Goal: Task Accomplishment & Management: Complete application form

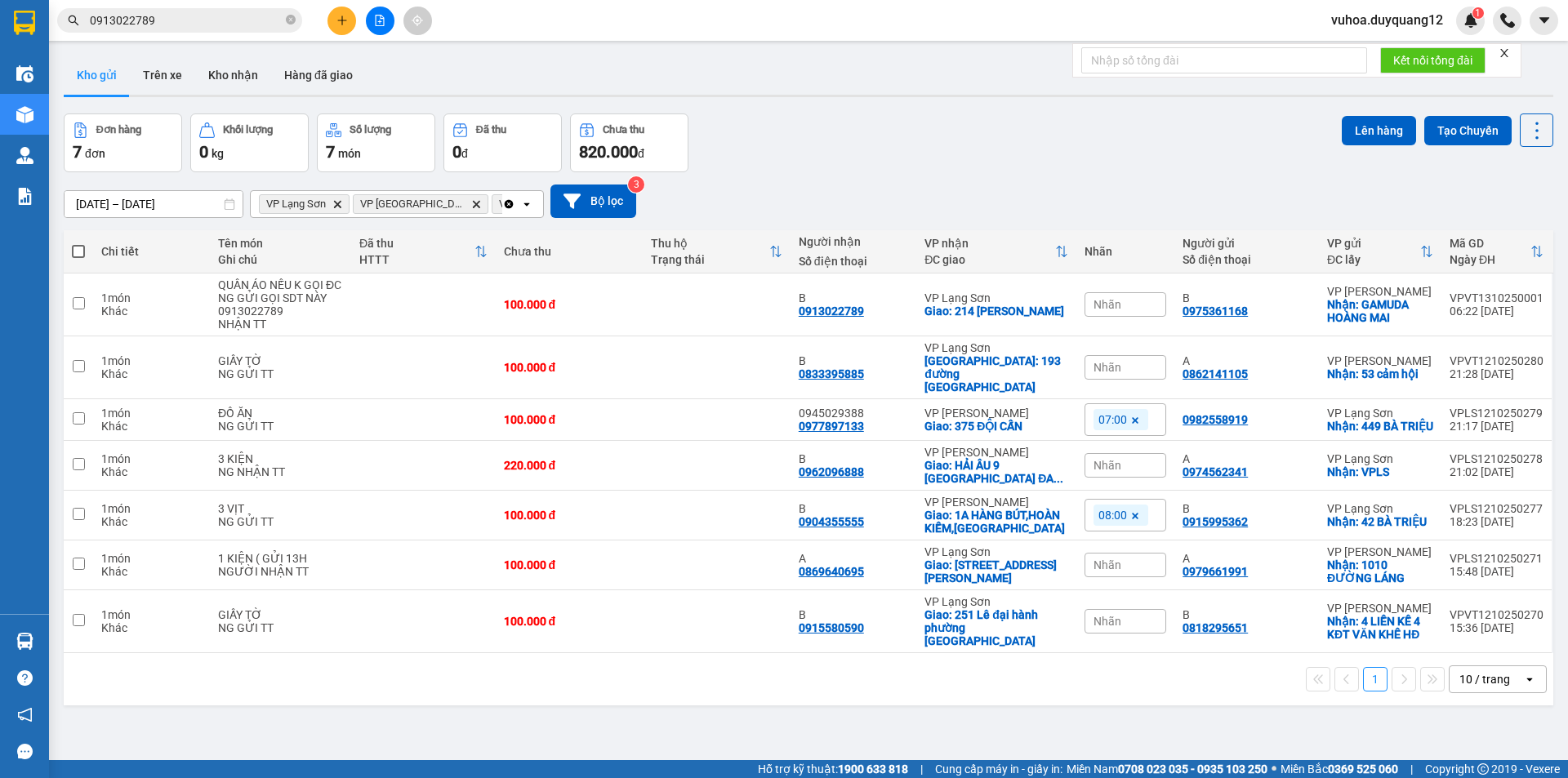
click at [345, 24] on icon "plus" at bounding box center [342, 20] width 12 height 12
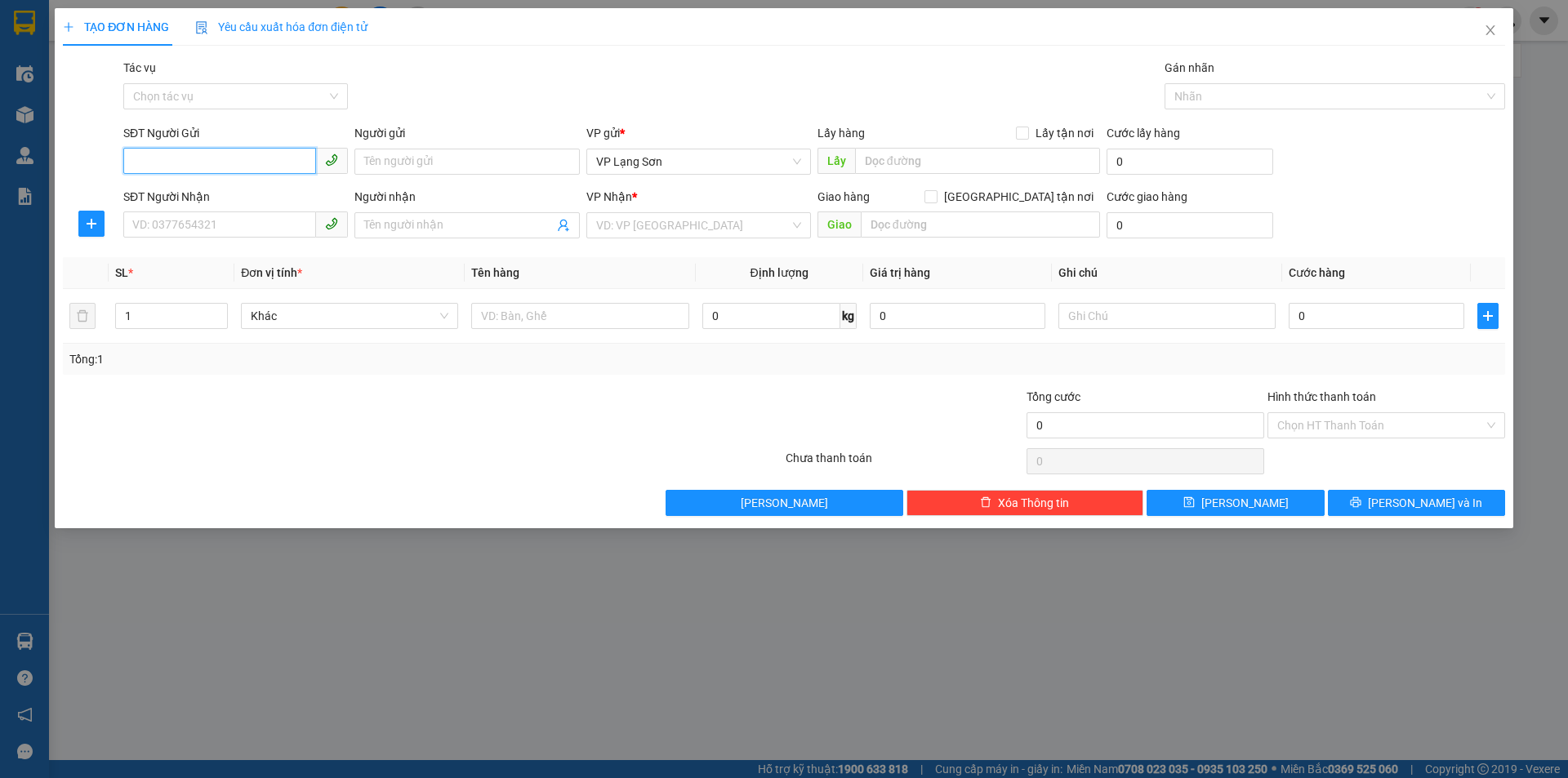
paste input "0823008387"
type input "0823008387"
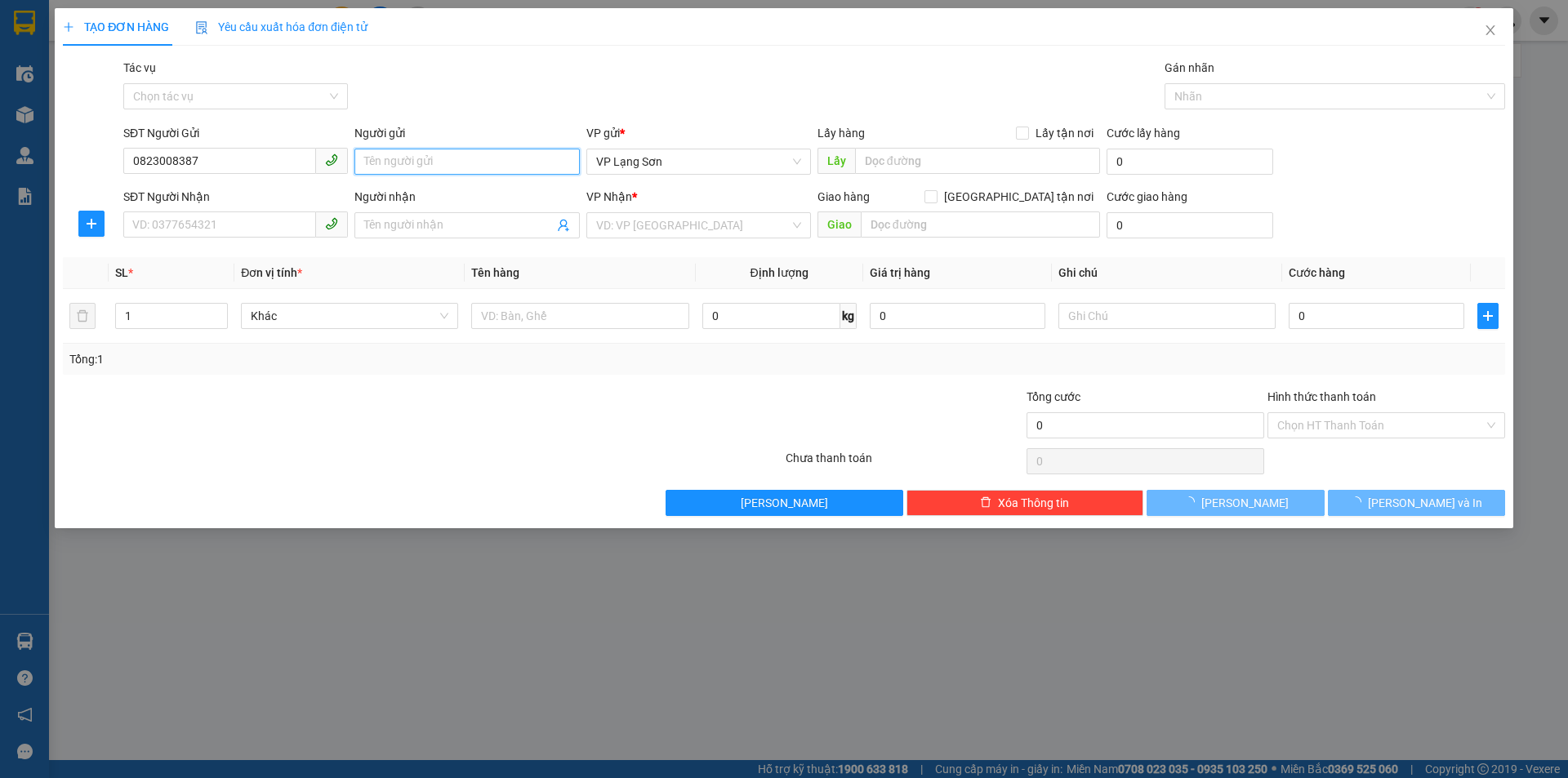
click at [444, 161] on input "Người gửi" at bounding box center [466, 161] width 224 height 26
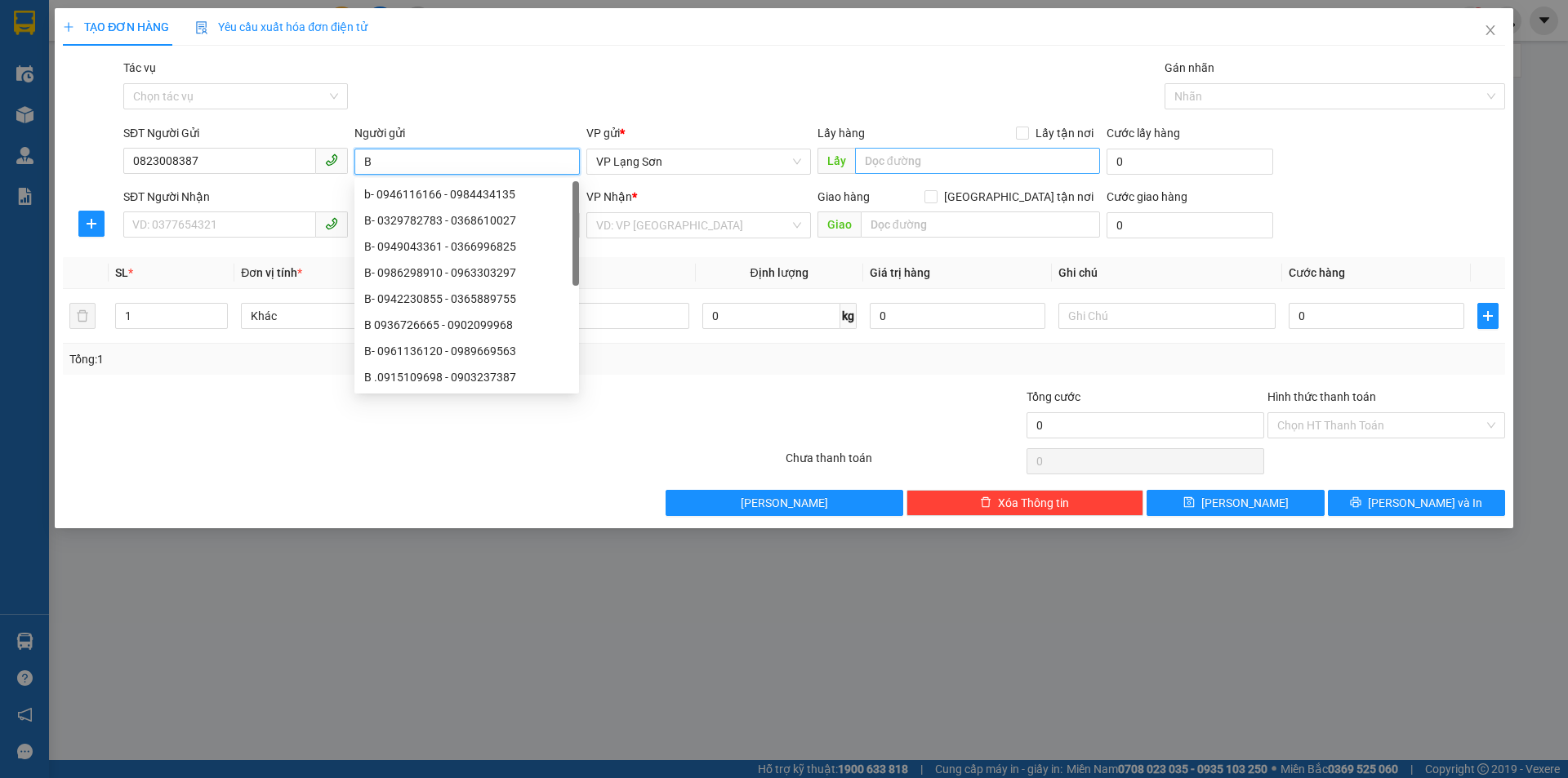
type input "B"
click at [940, 165] on input "text" at bounding box center [977, 160] width 245 height 26
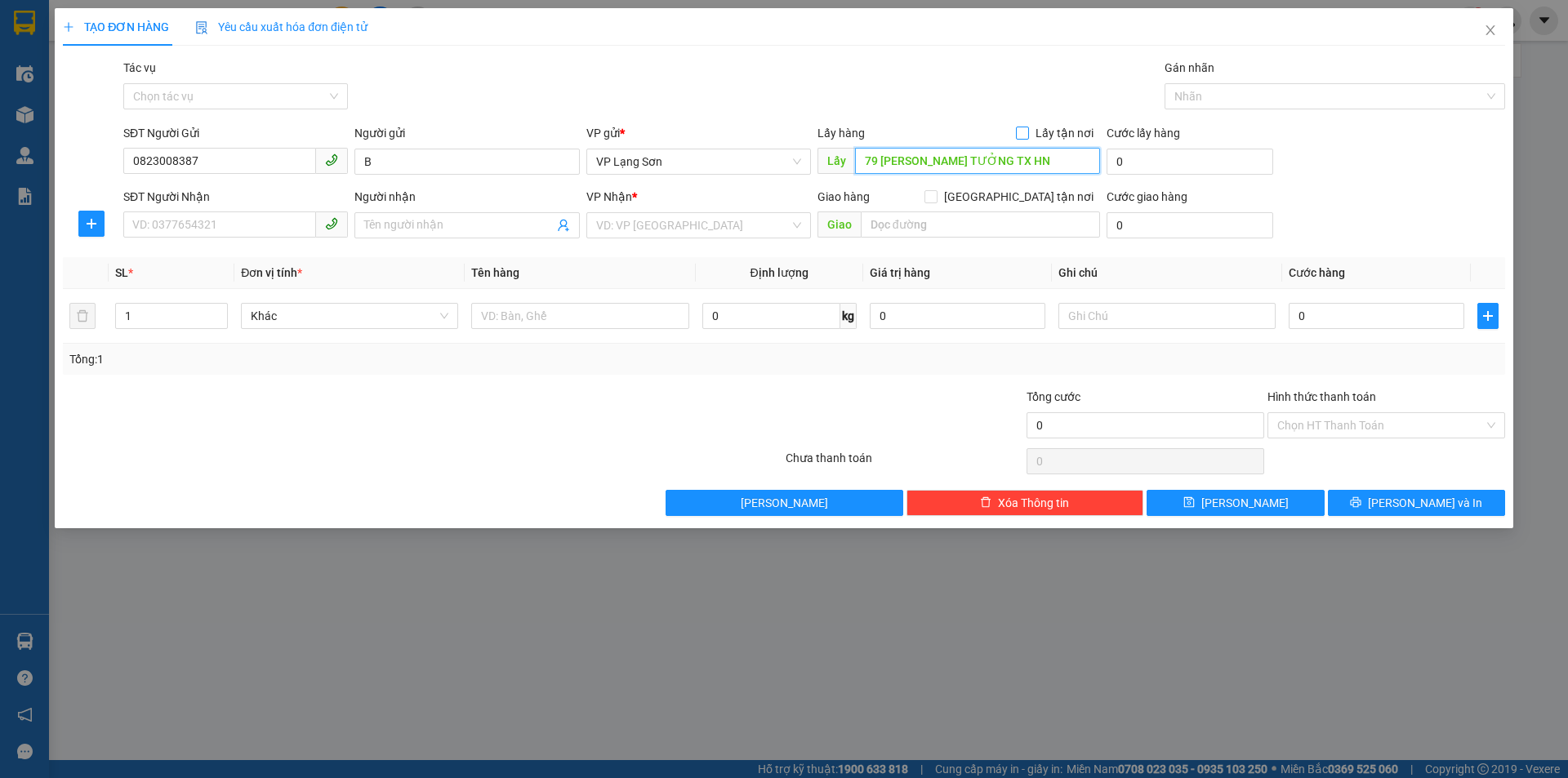
type input "79 [PERSON_NAME] TƯỞNG TX HN"
click at [1032, 139] on span "Lấy tận nơi" at bounding box center [1064, 133] width 71 height 17
click at [1027, 138] on input "Lấy tận nơi" at bounding box center [1022, 132] width 12 height 12
checkbox input "true"
click at [186, 222] on input "SĐT Người Nhận" at bounding box center [220, 224] width 192 height 26
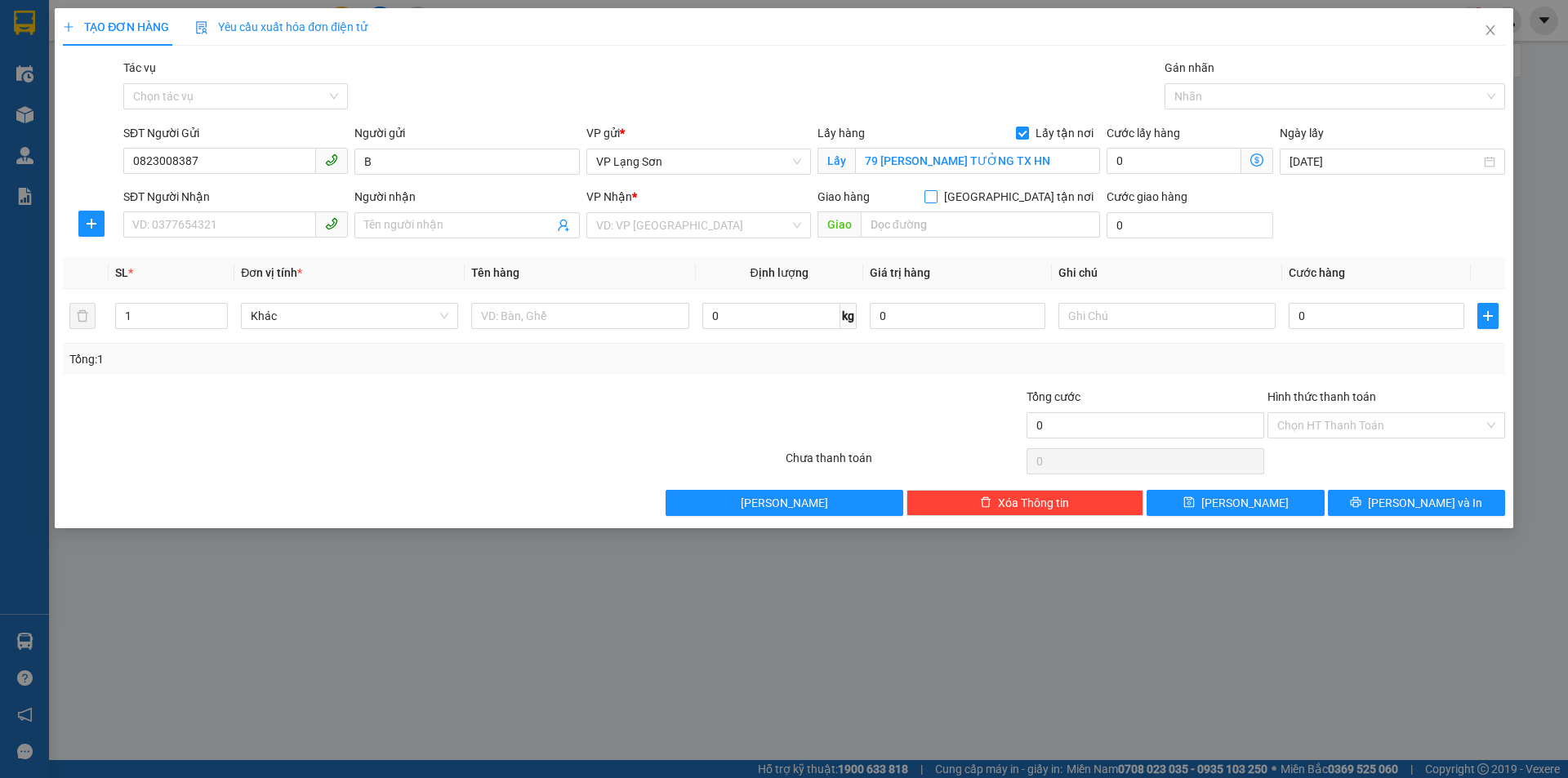
click at [936, 191] on input "[GEOGRAPHIC_DATA] tận nơi" at bounding box center [930, 196] width 12 height 12
checkbox input "true"
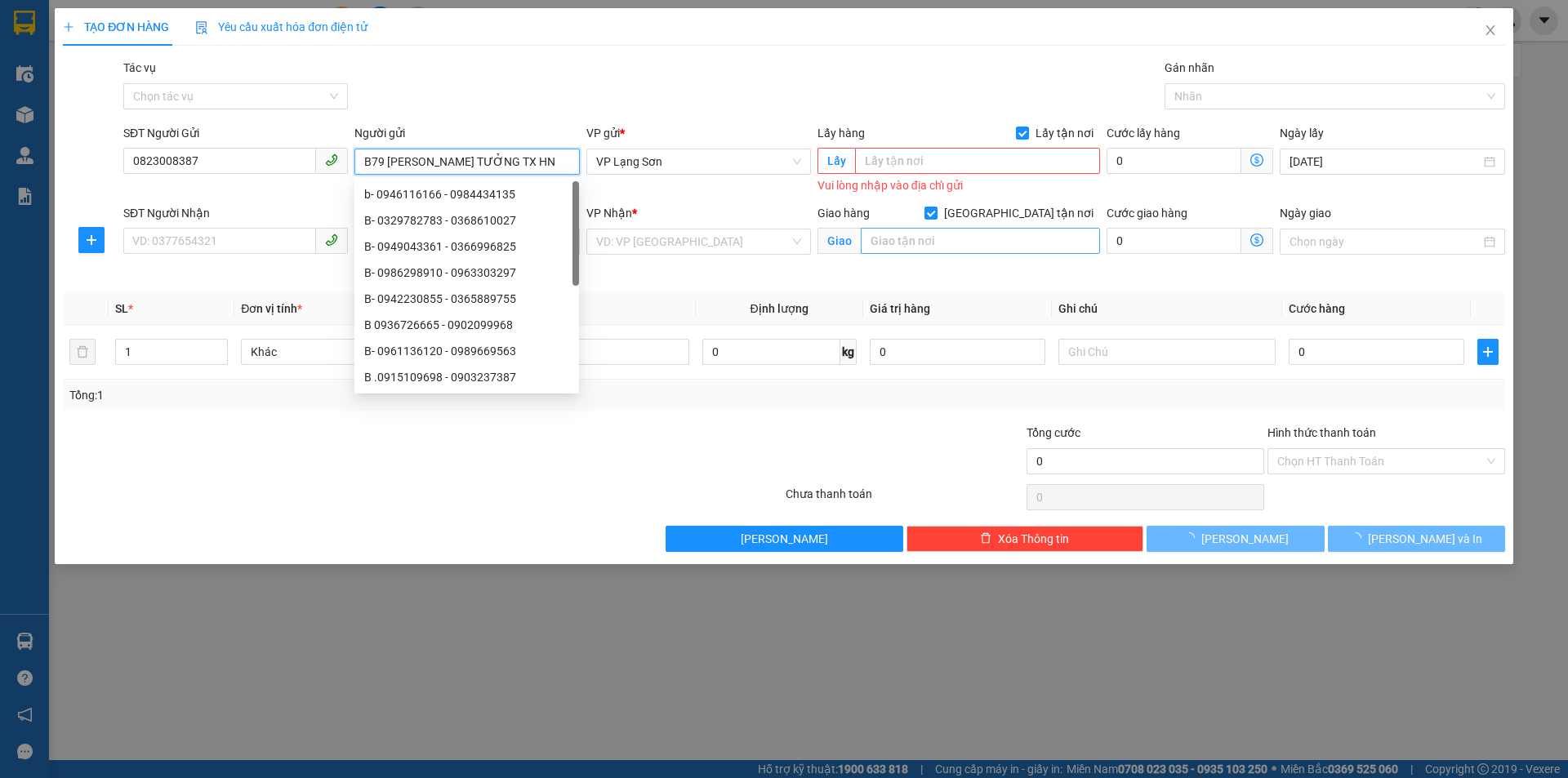
type input "B"
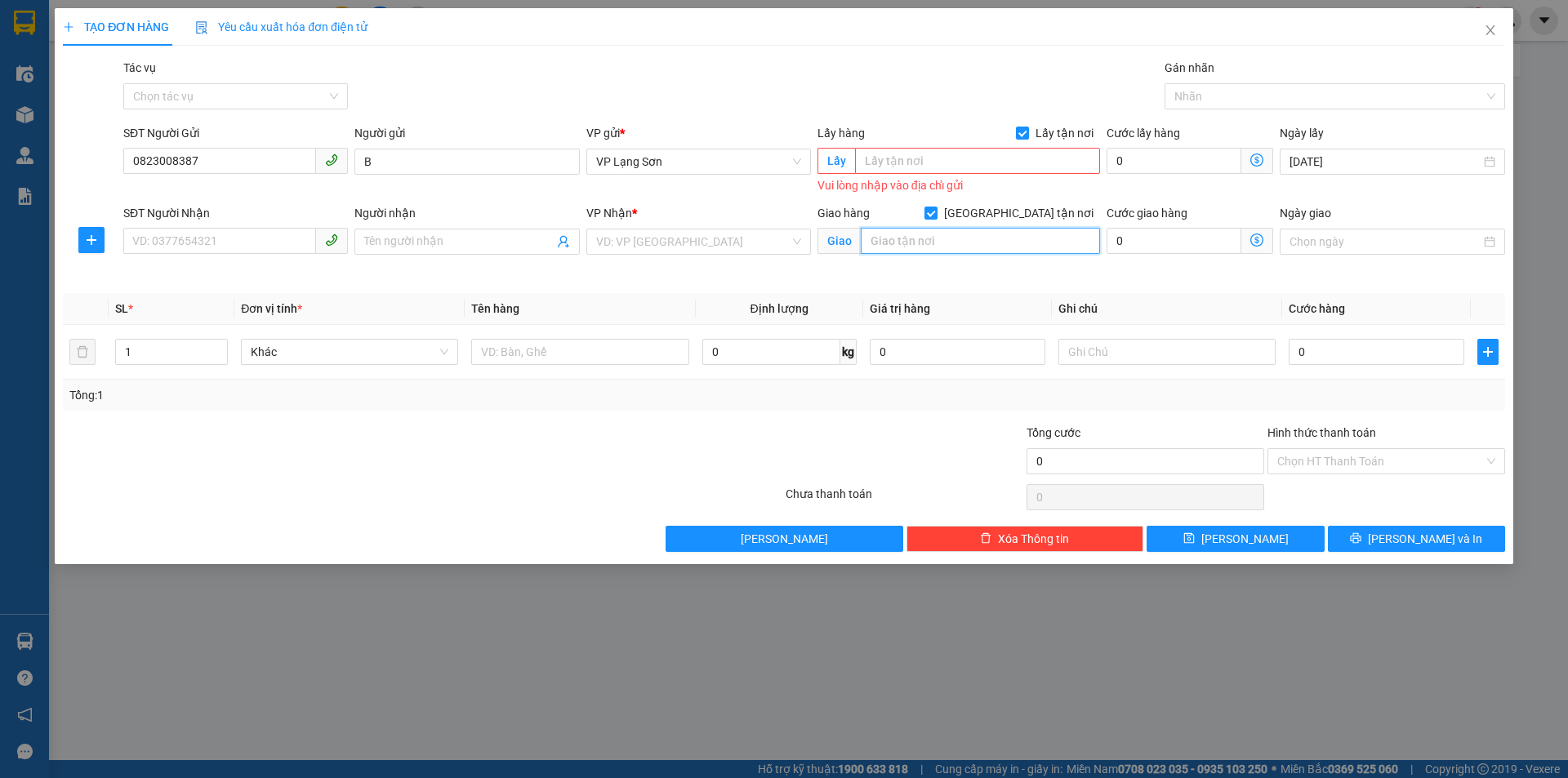
click at [917, 229] on input "text" at bounding box center [980, 240] width 239 height 26
paste input "79 [PERSON_NAME] TƯỞNG TX HN"
type input "79 [PERSON_NAME] TƯỞNG TX HN"
click at [949, 162] on input "text" at bounding box center [977, 160] width 245 height 26
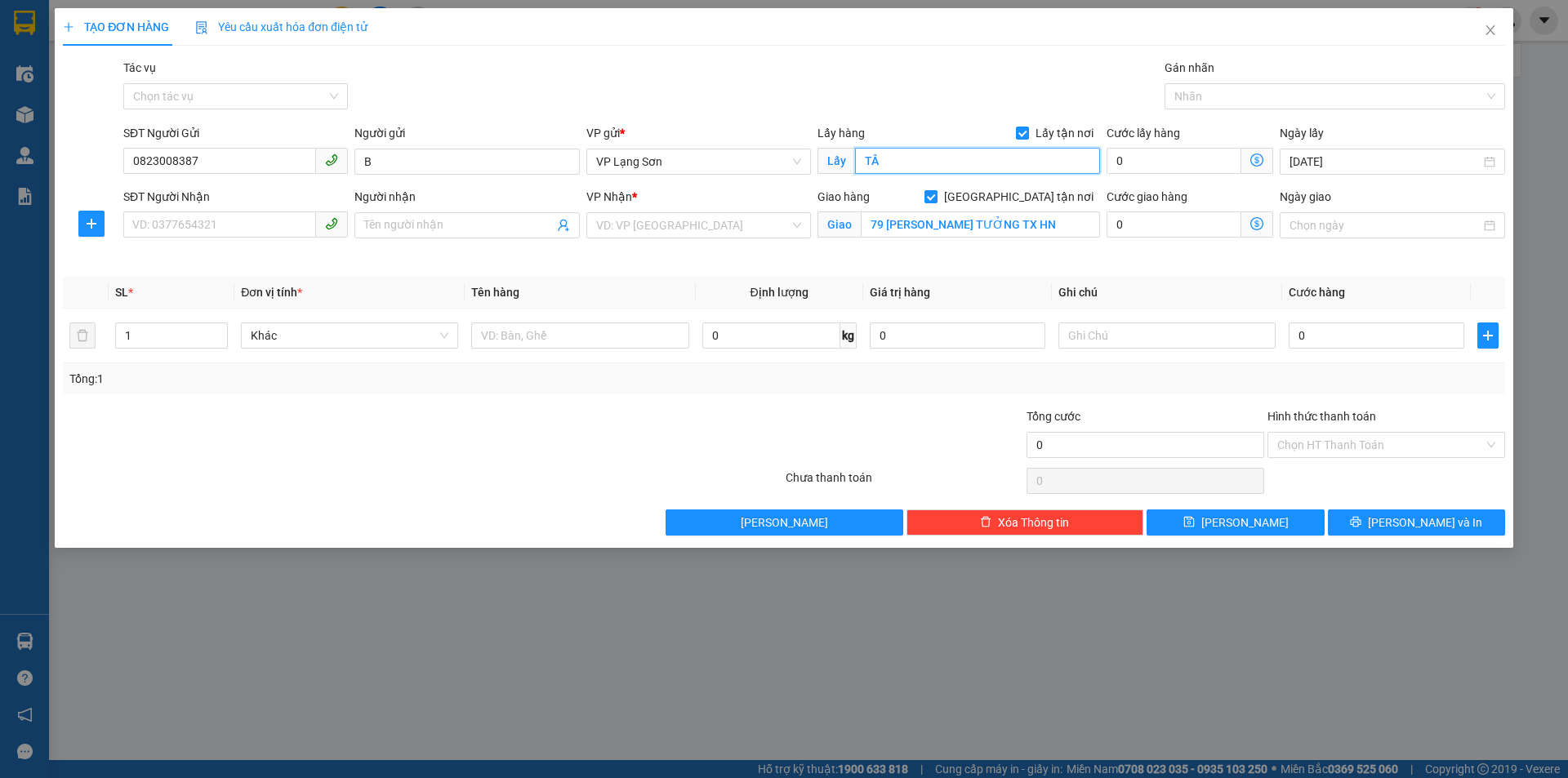
type input "T"
type input "[GEOGRAPHIC_DATA] (CB)"
click at [151, 202] on div "SĐT Người Nhận" at bounding box center [235, 196] width 224 height 17
click at [151, 212] on input "SĐT Người Nhận" at bounding box center [220, 224] width 192 height 26
click at [151, 226] on input "SĐT Người Nhận" at bounding box center [220, 224] width 192 height 26
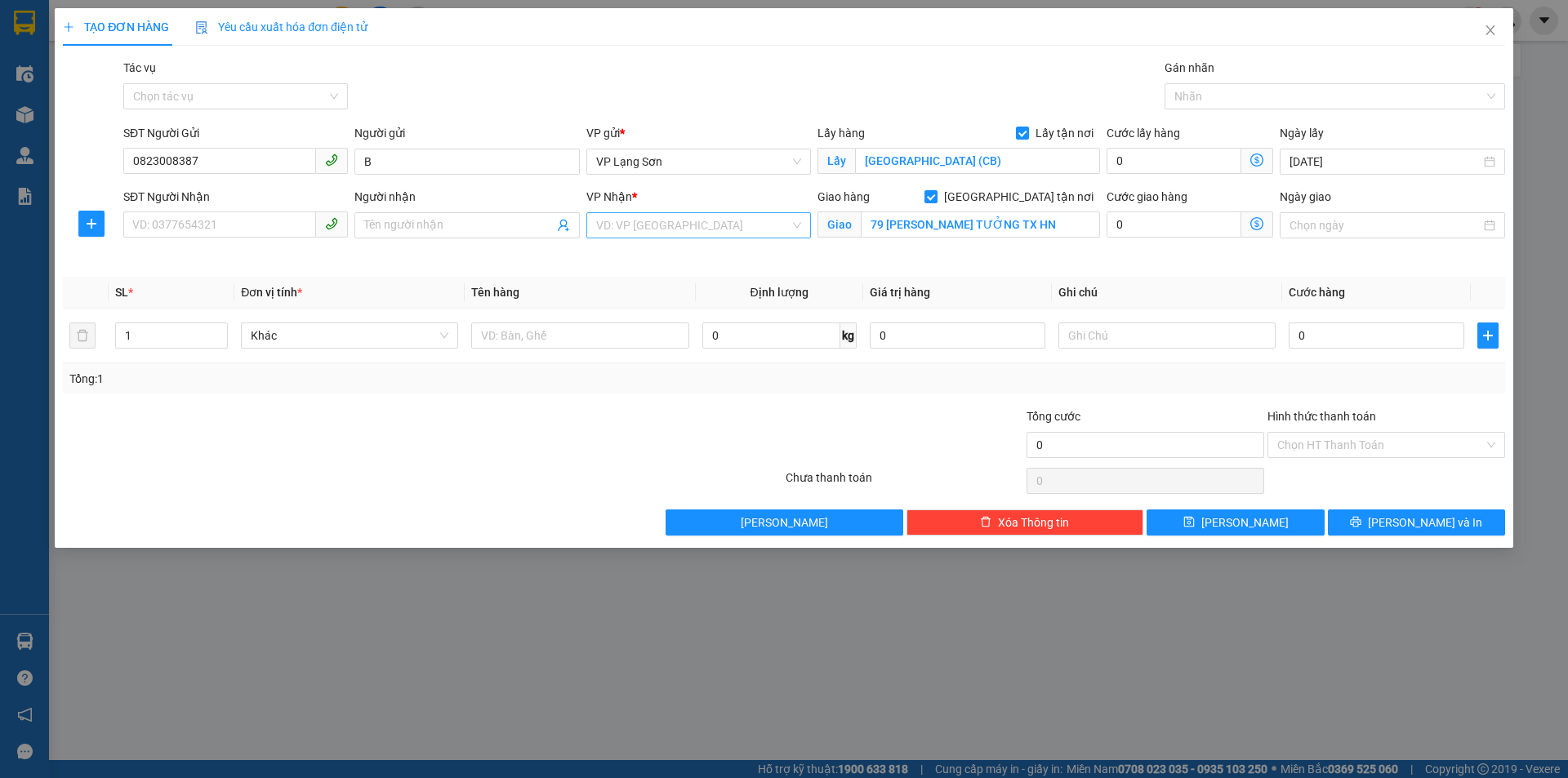
click at [632, 220] on input "search" at bounding box center [693, 224] width 193 height 24
click at [667, 284] on div "VP [PERSON_NAME]" at bounding box center [699, 284] width 205 height 17
click at [441, 236] on span at bounding box center [466, 225] width 224 height 26
type input "A"
click at [243, 222] on input "SĐT Người Nhận" at bounding box center [220, 224] width 192 height 26
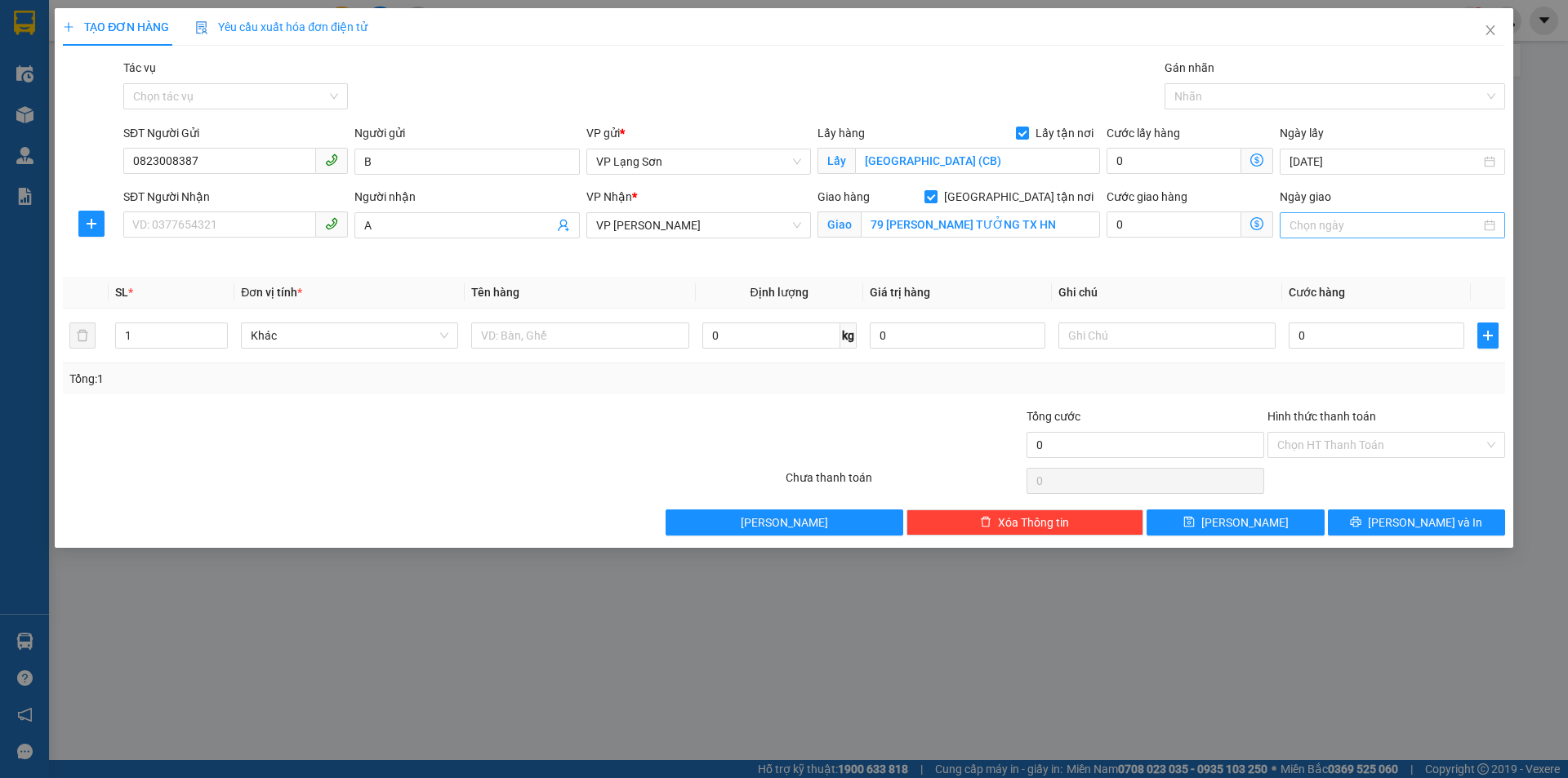
click at [1369, 221] on input "Ngày giao" at bounding box center [1384, 225] width 190 height 17
type input "[DATE]"
click at [1337, 365] on div "13" at bounding box center [1333, 369] width 19 height 19
click at [187, 226] on input "SĐT Người Nhận" at bounding box center [220, 224] width 192 height 26
click at [229, 220] on input "SĐT Người Nhận" at bounding box center [220, 224] width 192 height 26
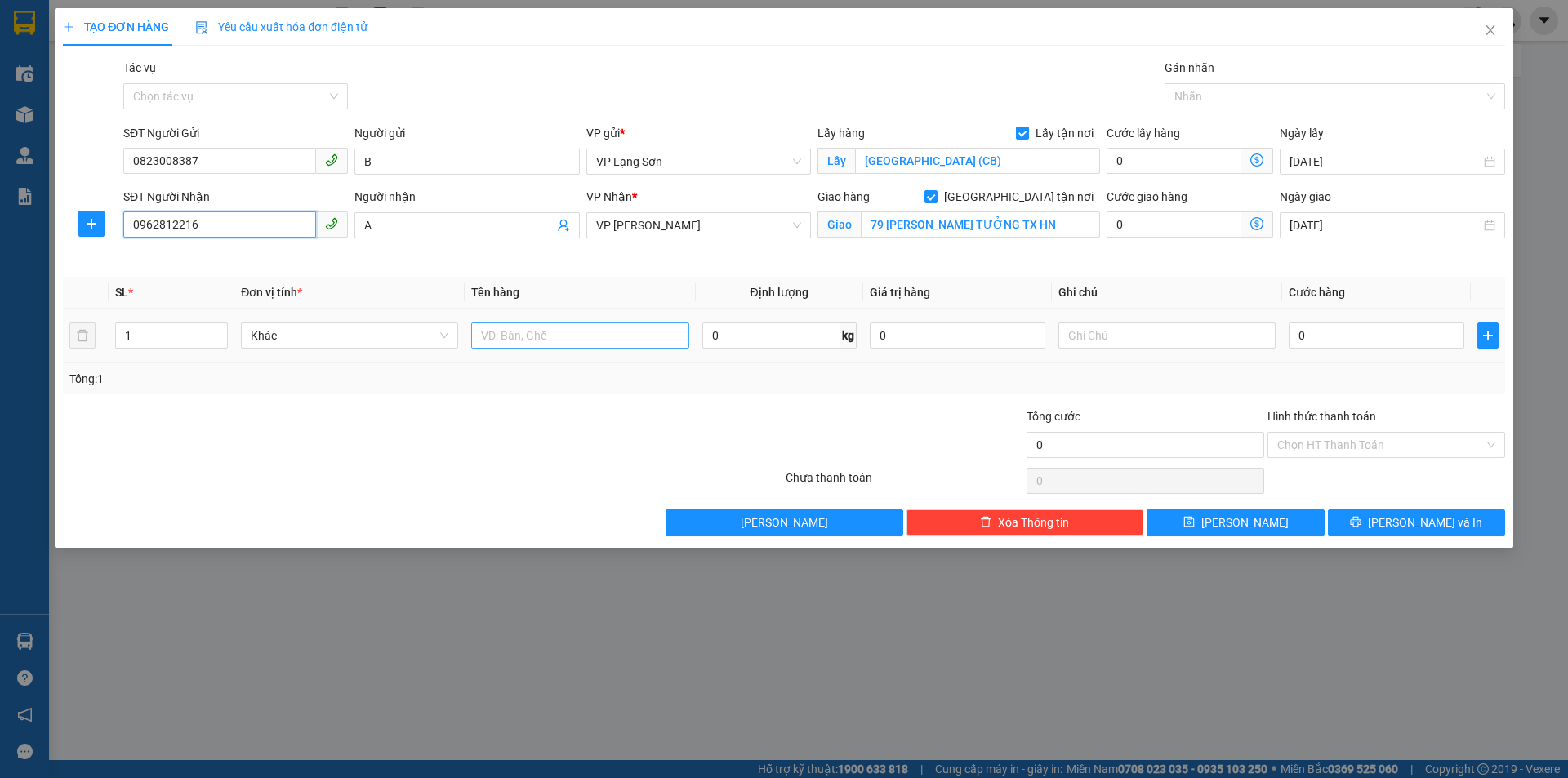
type input "0962812216"
click at [536, 329] on input "text" at bounding box center [580, 335] width 218 height 26
type input "D"
type input "Đ"
type input "BÁNH CUỐN"
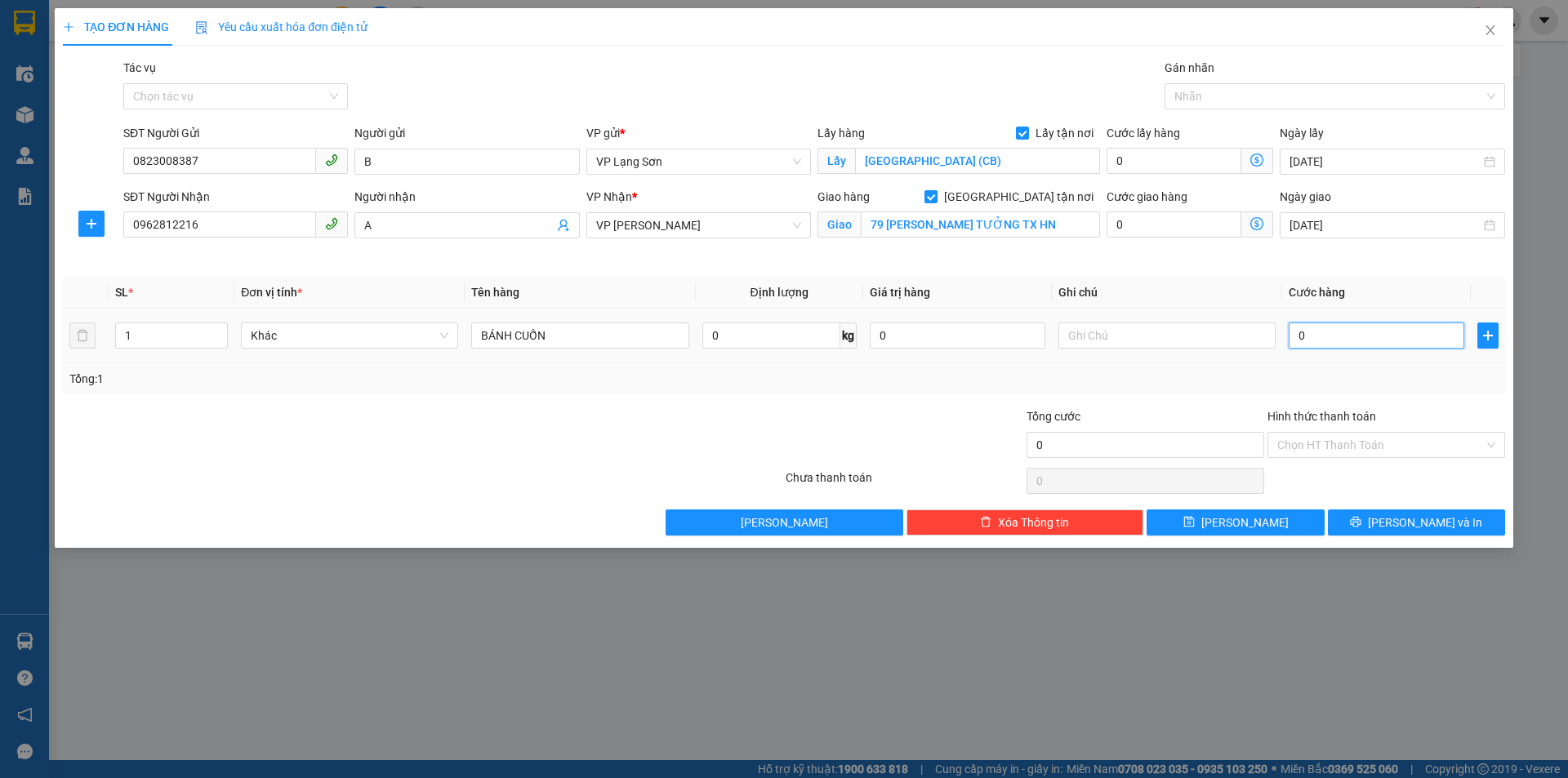
click at [1362, 343] on input "0" at bounding box center [1376, 335] width 176 height 26
click at [1158, 325] on input "text" at bounding box center [1167, 335] width 218 height 26
type input "NG GỬI TT"
click at [1327, 333] on input "0" at bounding box center [1376, 335] width 176 height 26
type input "1"
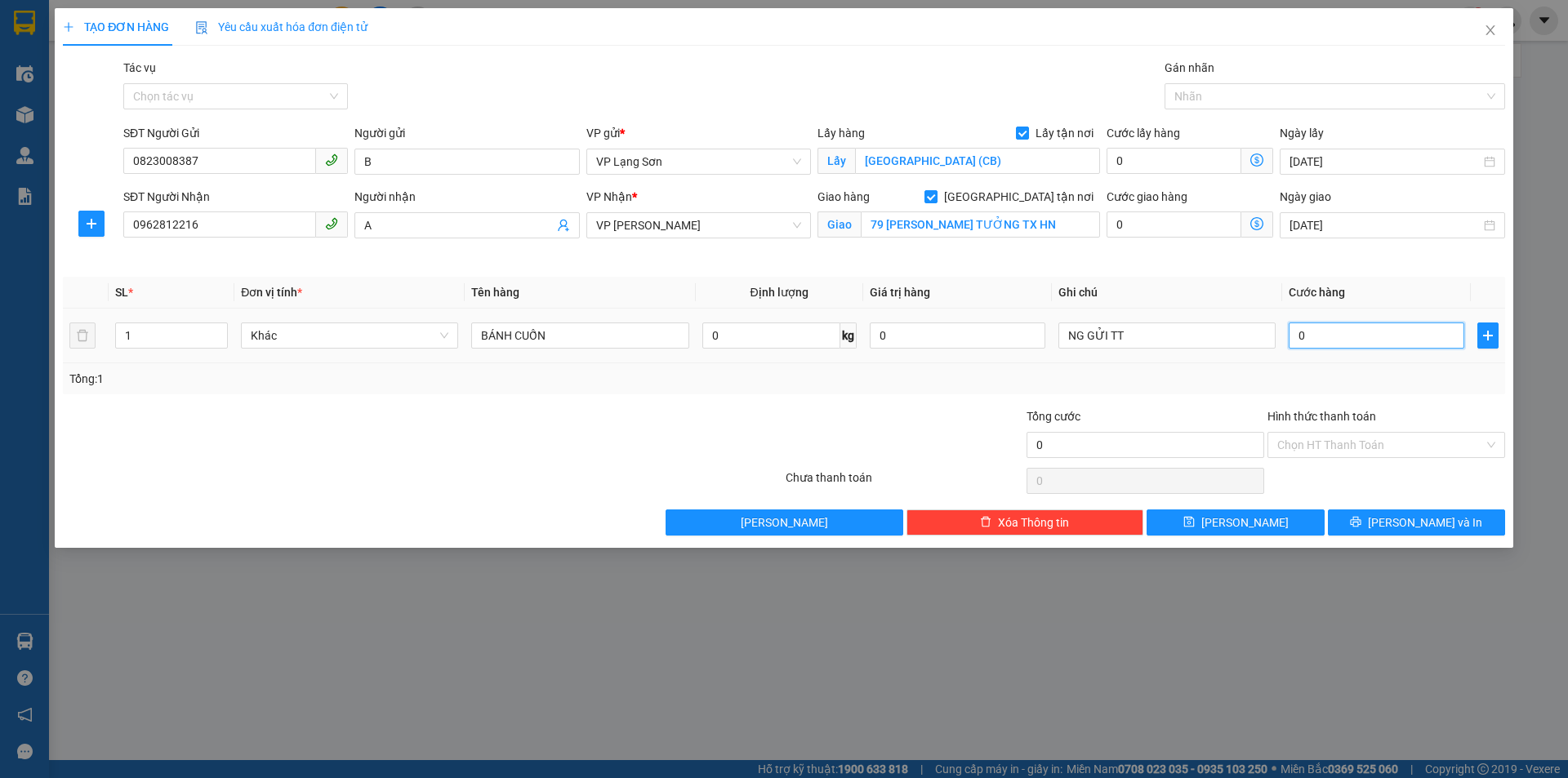
type input "1"
type input "13"
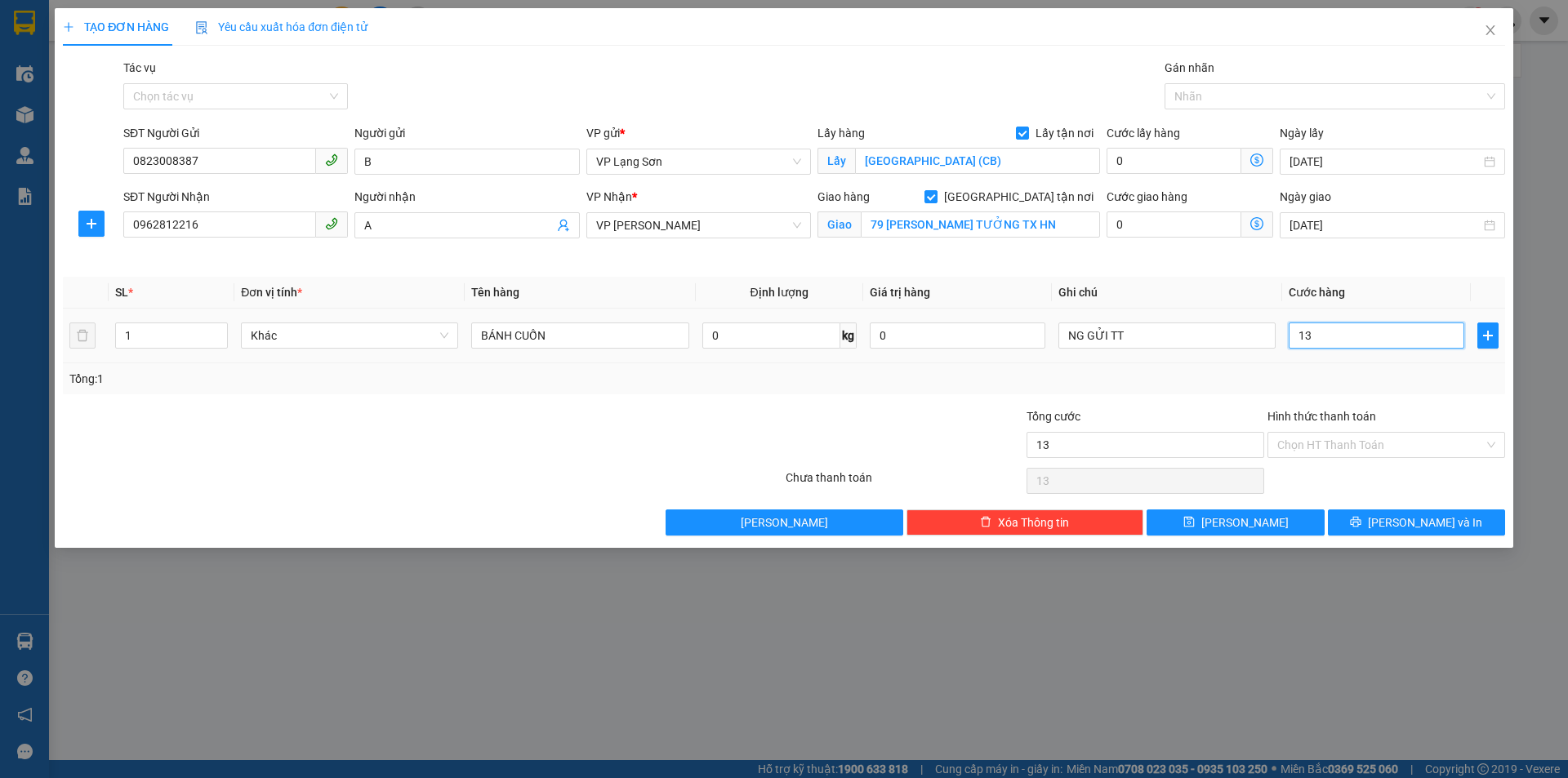
type input "130"
type input "130.000"
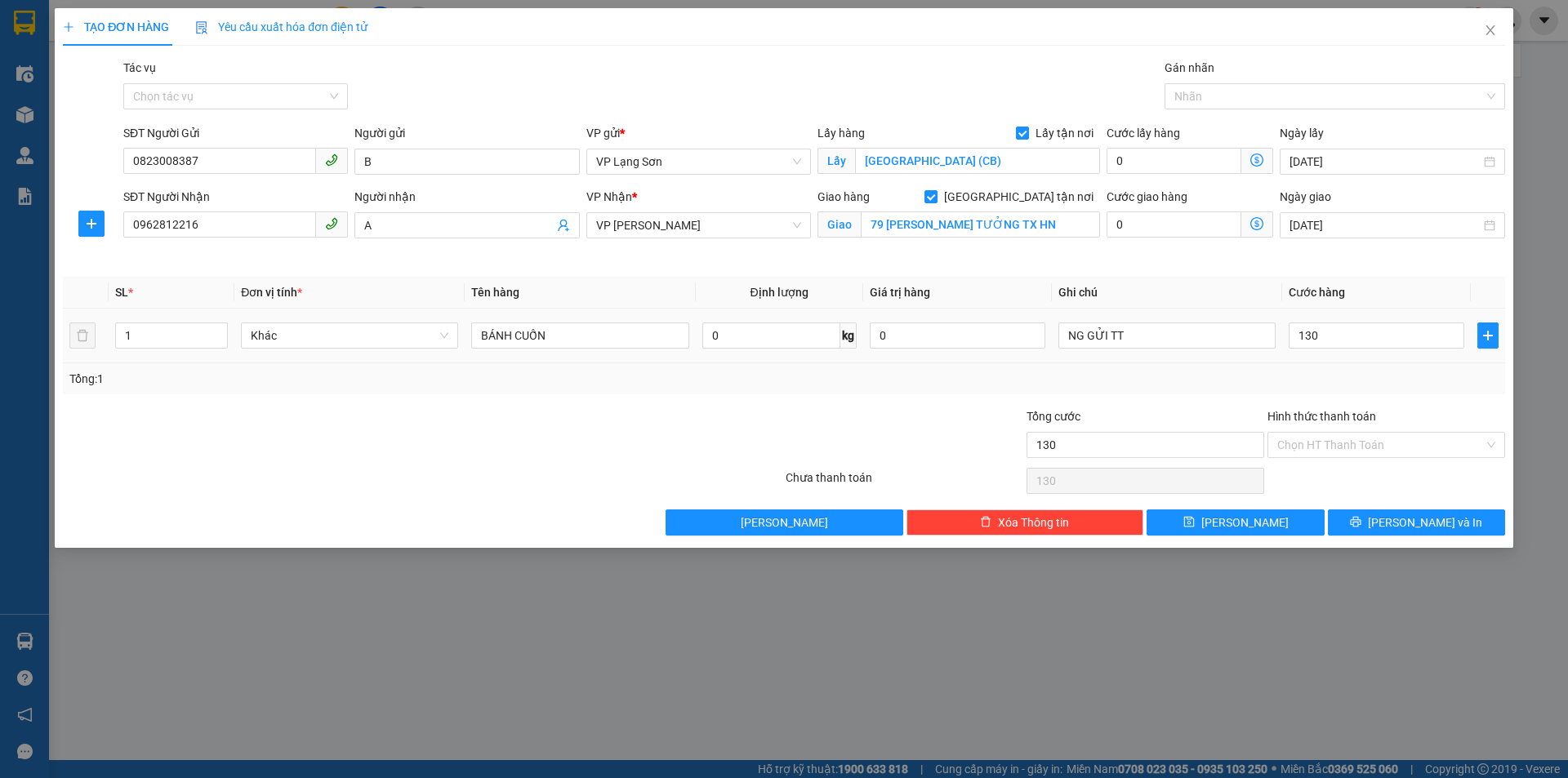
type input "130.000"
click at [1278, 376] on div "Tổng: 1" at bounding box center [783, 379] width 1429 height 17
click at [174, 164] on input "0823008387" at bounding box center [220, 160] width 192 height 26
click at [1235, 522] on span "[PERSON_NAME]" at bounding box center [1244, 523] width 87 height 17
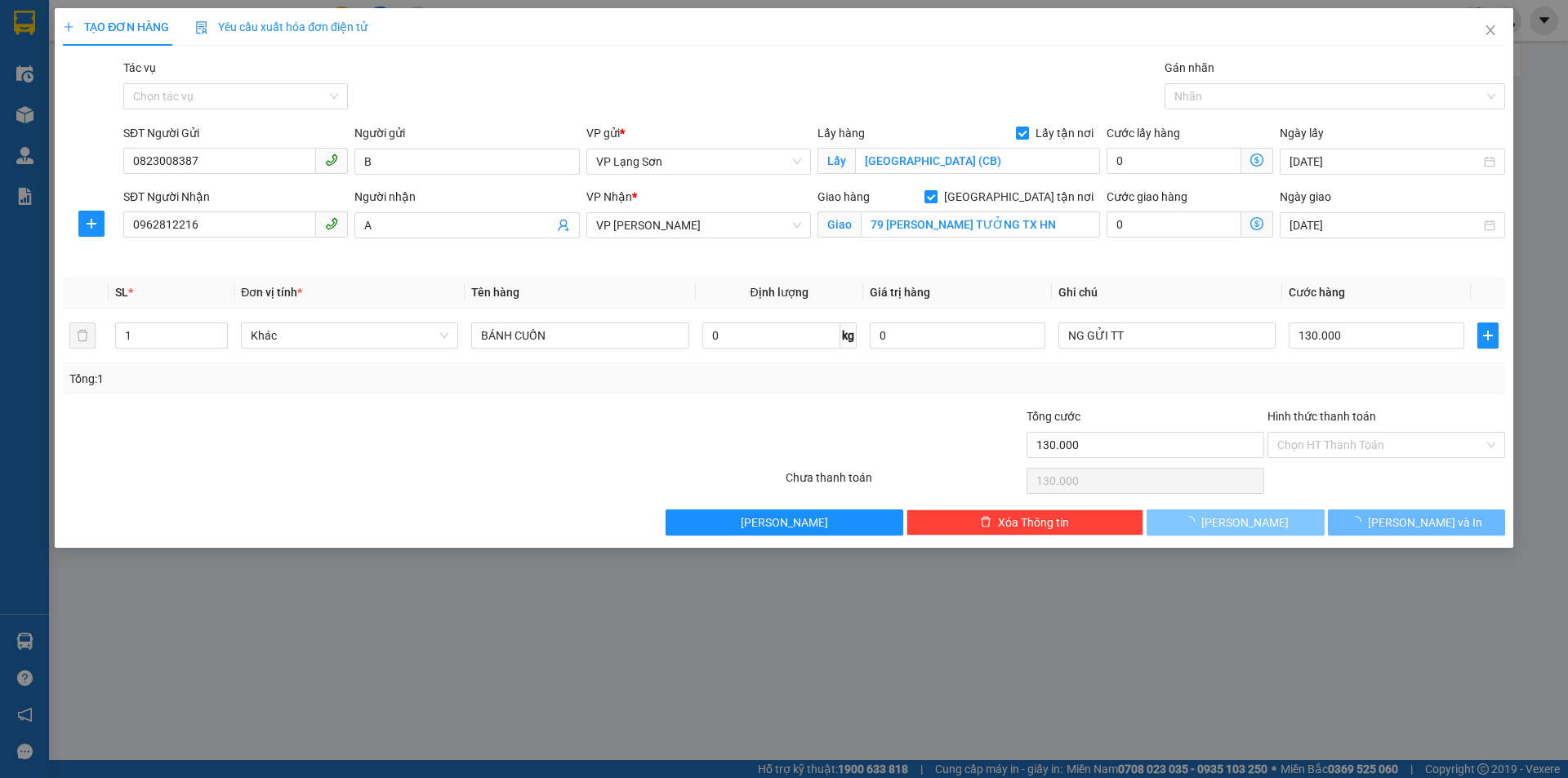
checkbox input "false"
type input "0"
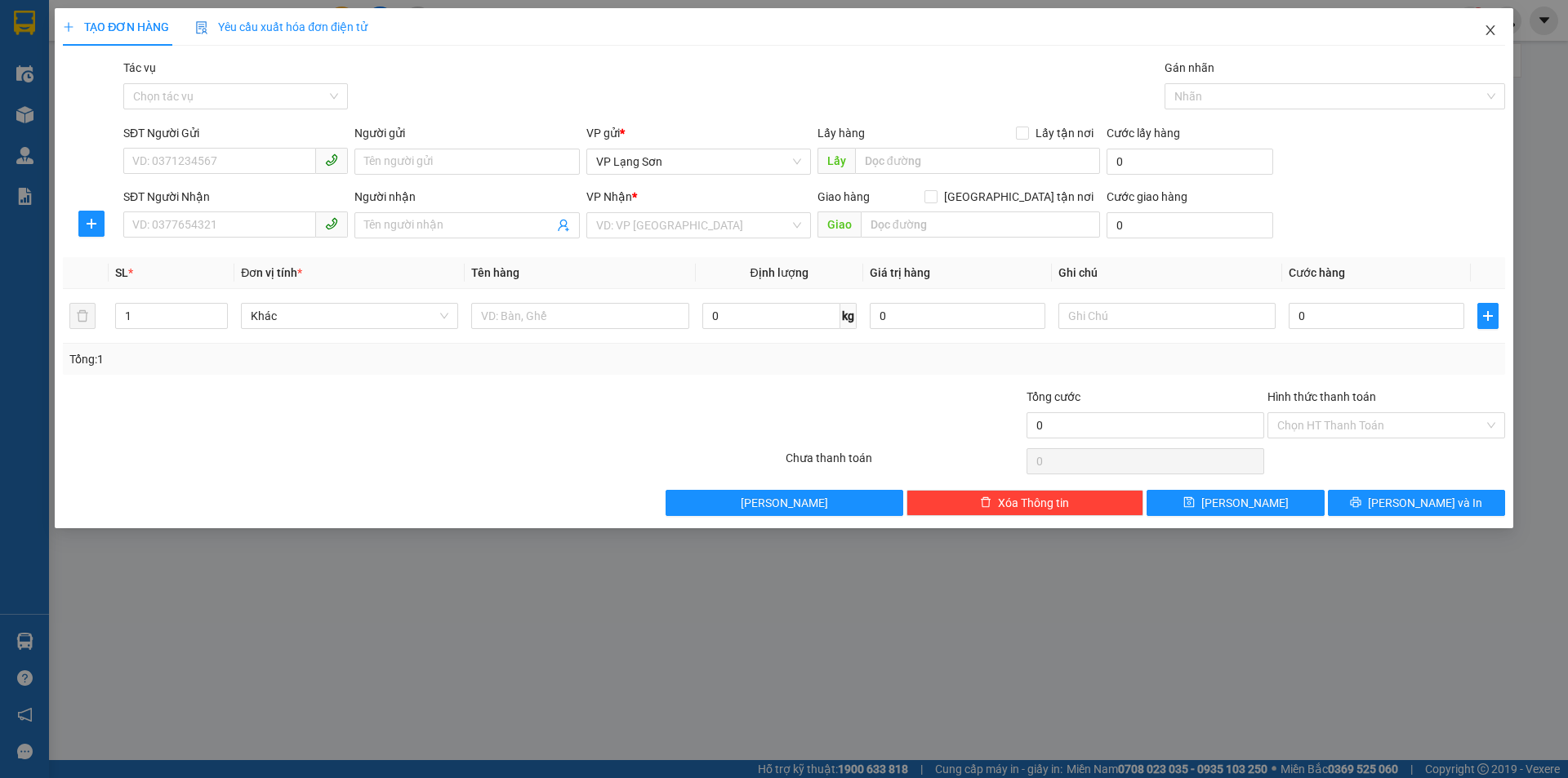
click at [1485, 30] on icon "close" at bounding box center [1489, 29] width 13 height 13
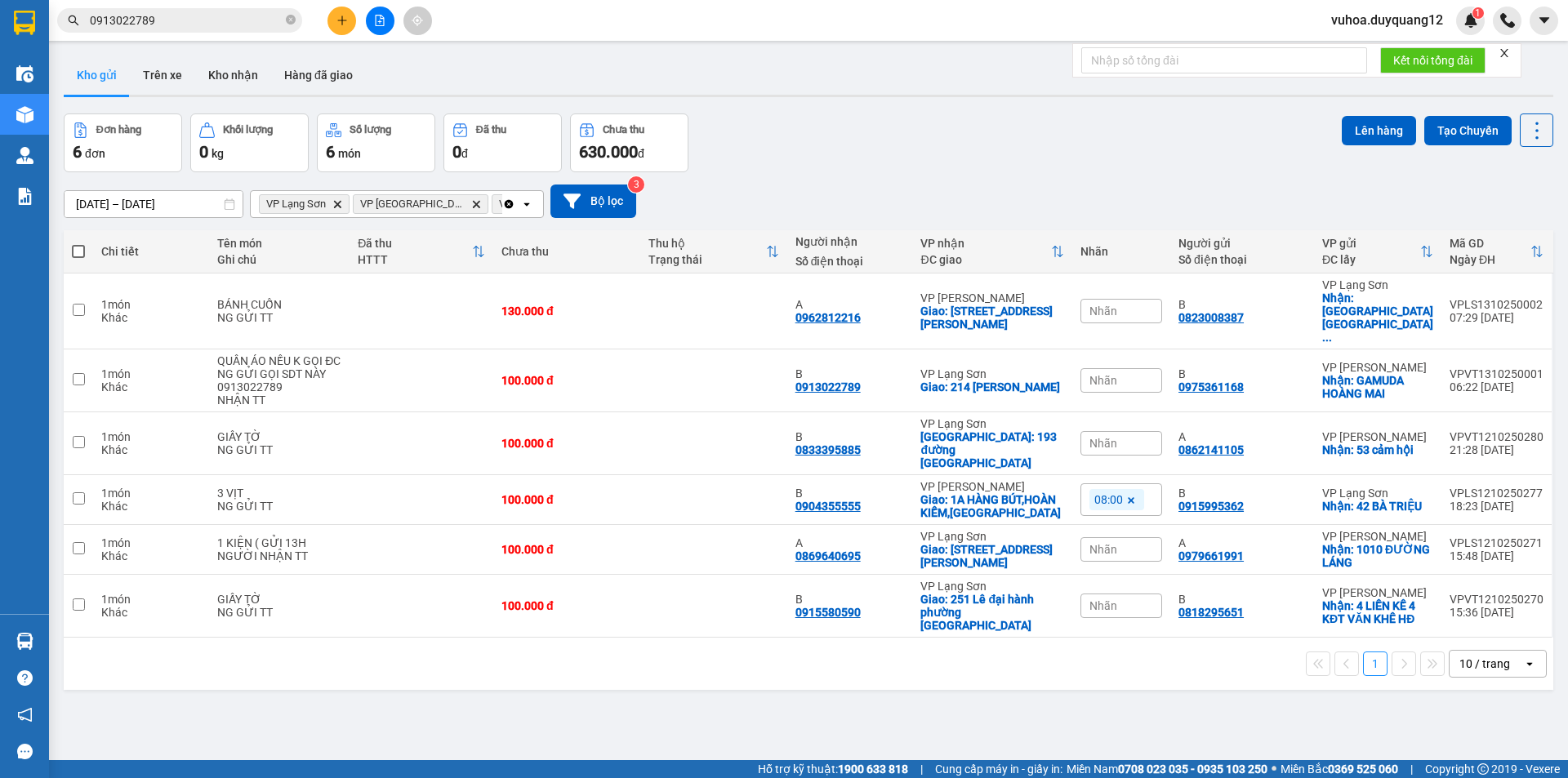
click at [340, 23] on icon "plus" at bounding box center [342, 20] width 12 height 12
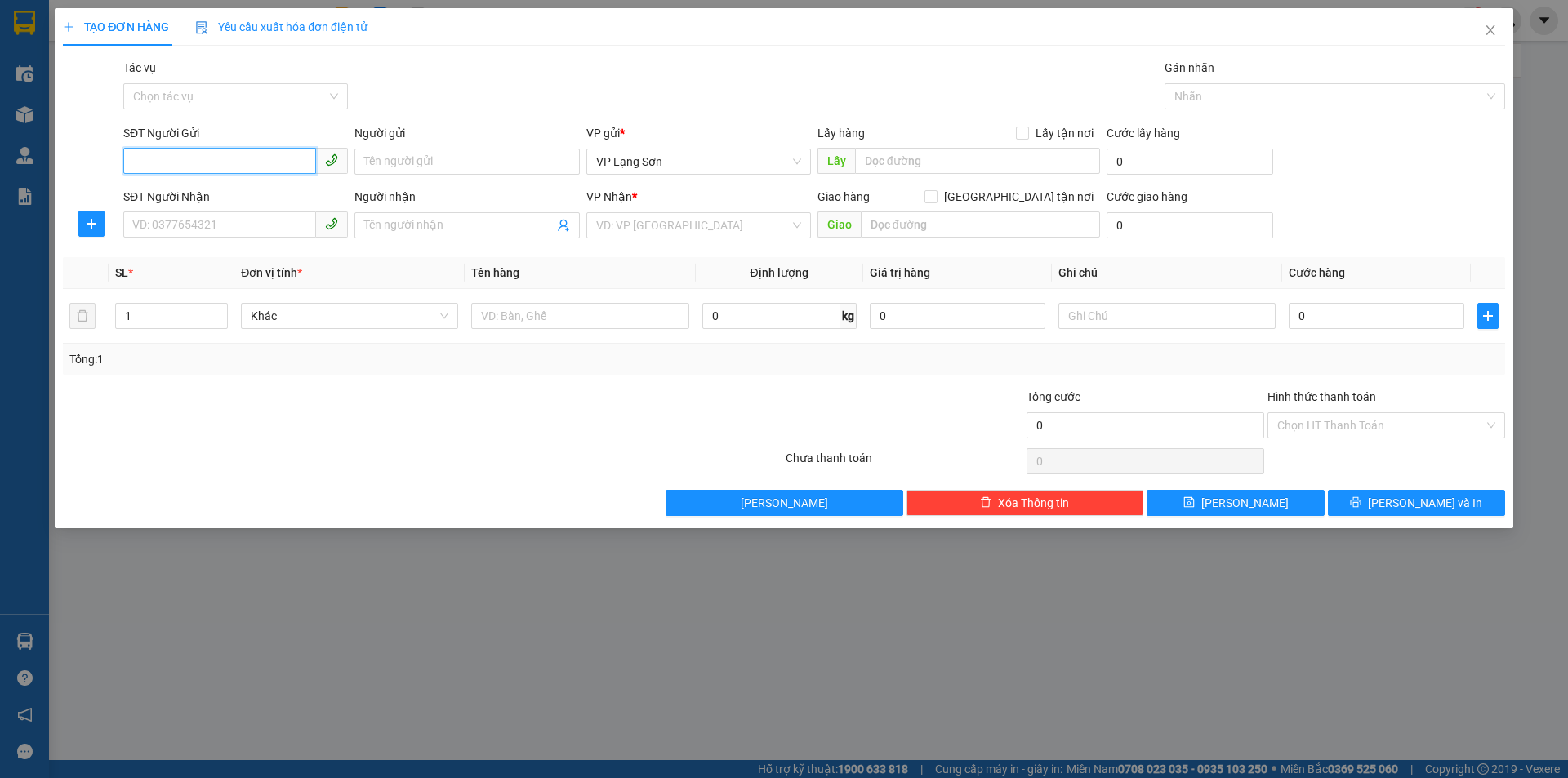
paste input "0918026898"
type input "0918026898"
click at [1021, 134] on input "Lấy tận nơi" at bounding box center [1022, 132] width 12 height 12
checkbox input "true"
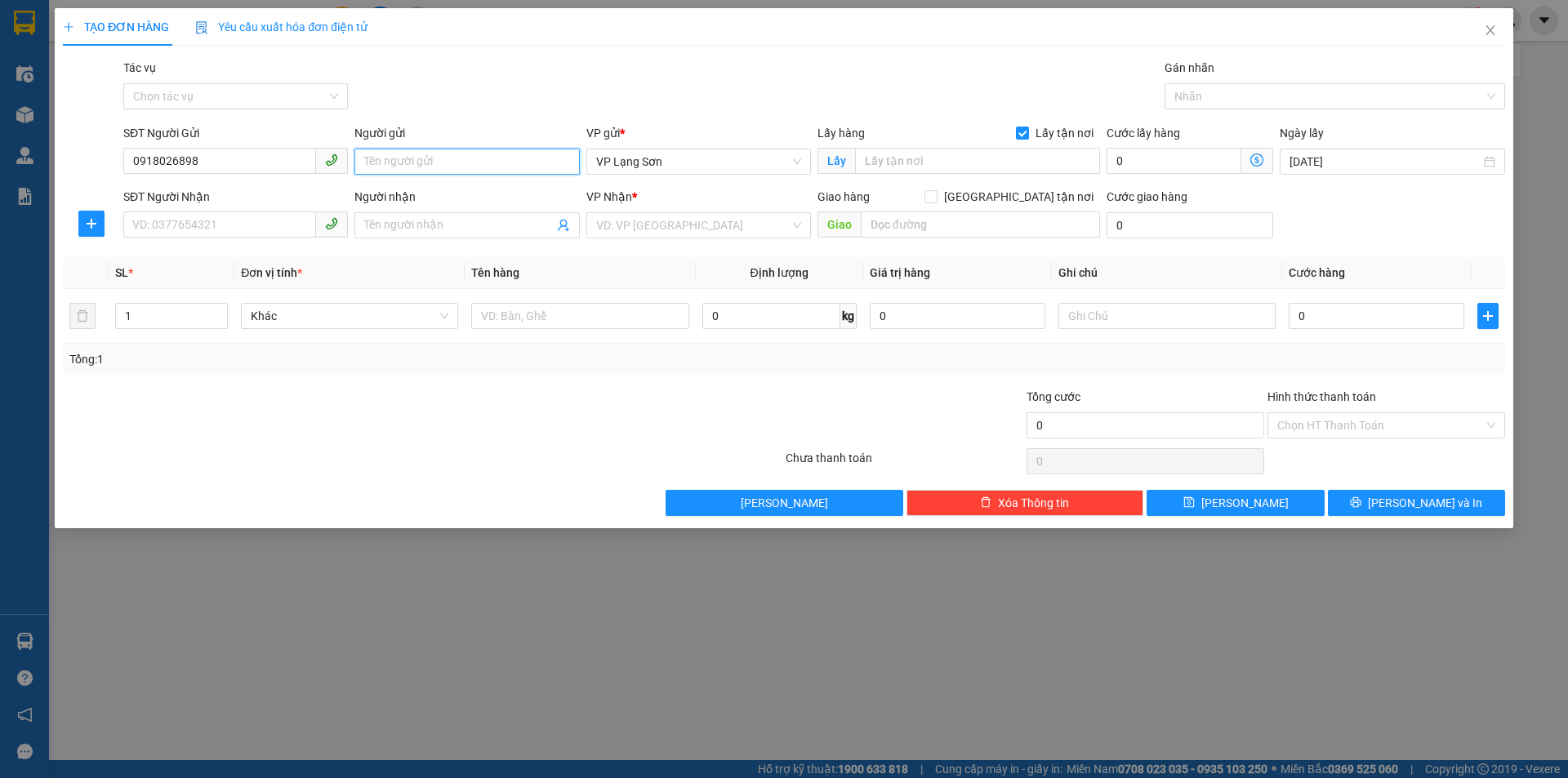
click at [386, 158] on input "Người gửi" at bounding box center [466, 161] width 224 height 26
type input "A"
click at [926, 171] on input "text" at bounding box center [977, 160] width 245 height 26
type input "NGÕ 615 BÀ TRIỆU"
click at [144, 233] on input "SĐT Người Nhận" at bounding box center [220, 224] width 192 height 26
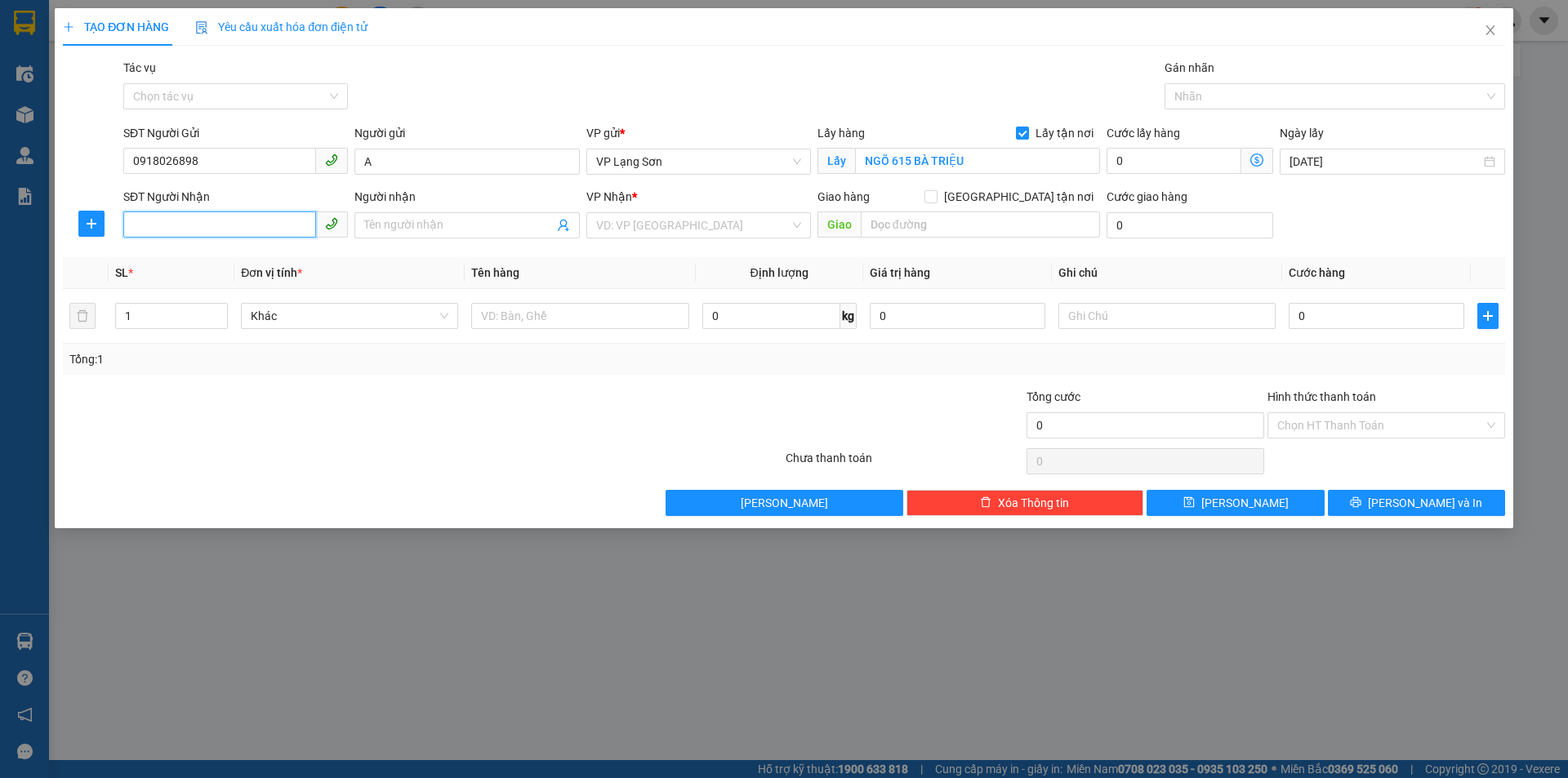
click at [210, 233] on input "SĐT Người Nhận" at bounding box center [220, 224] width 192 height 26
click at [937, 202] on span at bounding box center [930, 196] width 13 height 13
click at [936, 202] on input "[GEOGRAPHIC_DATA] tận nơi" at bounding box center [930, 196] width 12 height 12
checkbox input "true"
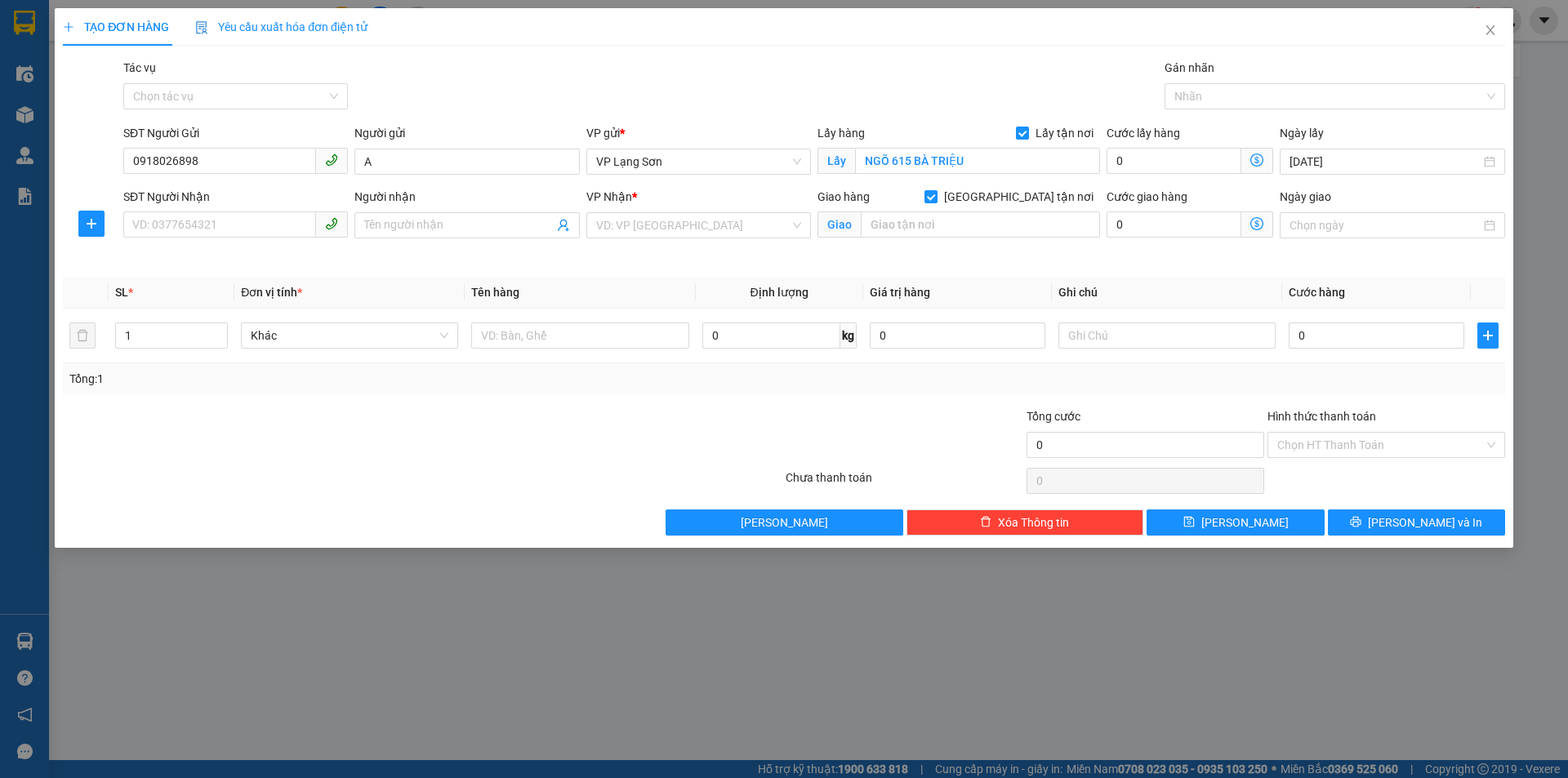
click at [681, 238] on div "VP Nhận * VD: VP [GEOGRAPHIC_DATA]" at bounding box center [698, 216] width 224 height 57
click at [683, 236] on input "search" at bounding box center [693, 224] width 193 height 24
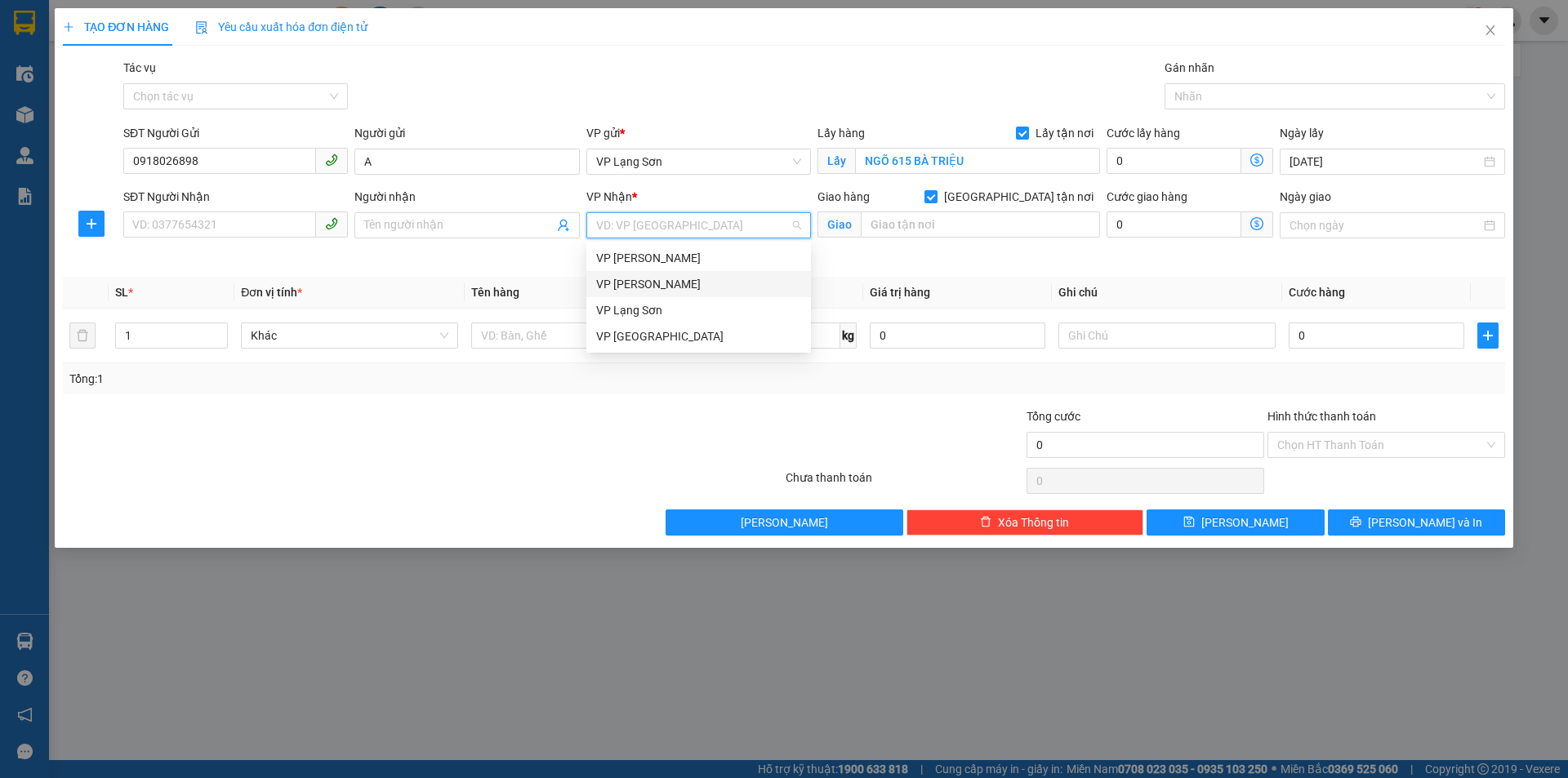
click at [672, 286] on div "VP [PERSON_NAME]" at bounding box center [699, 284] width 205 height 17
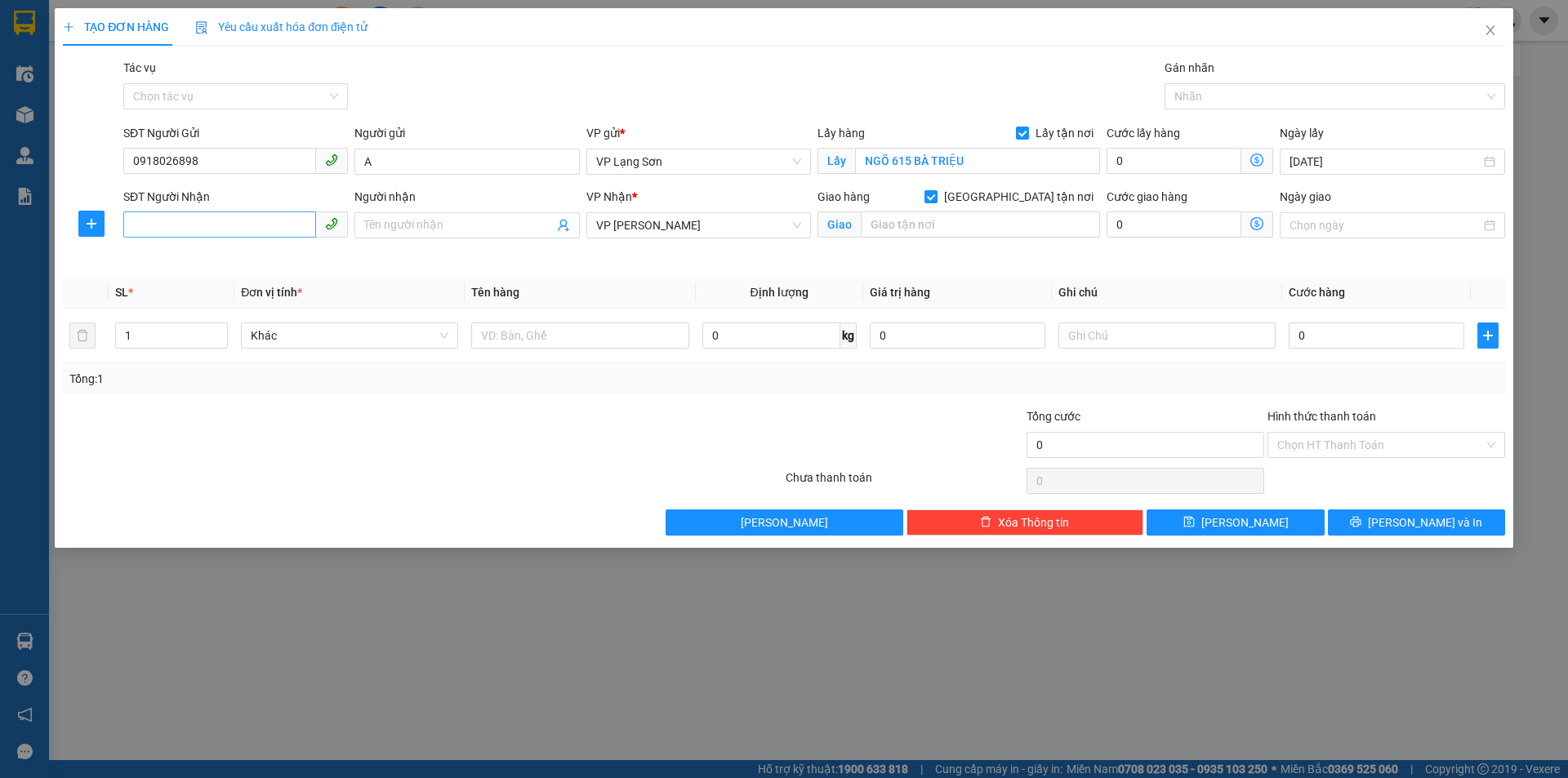
drag, startPoint x: 233, startPoint y: 240, endPoint x: 233, endPoint y: 229, distance: 11.0
click at [233, 239] on div "SĐT Người Nhận VD: 0377654321" at bounding box center [235, 216] width 224 height 57
click at [233, 229] on input "SĐT Người Nhận" at bounding box center [220, 224] width 192 height 26
type input "0985858898"
click at [965, 225] on input "text" at bounding box center [980, 224] width 239 height 26
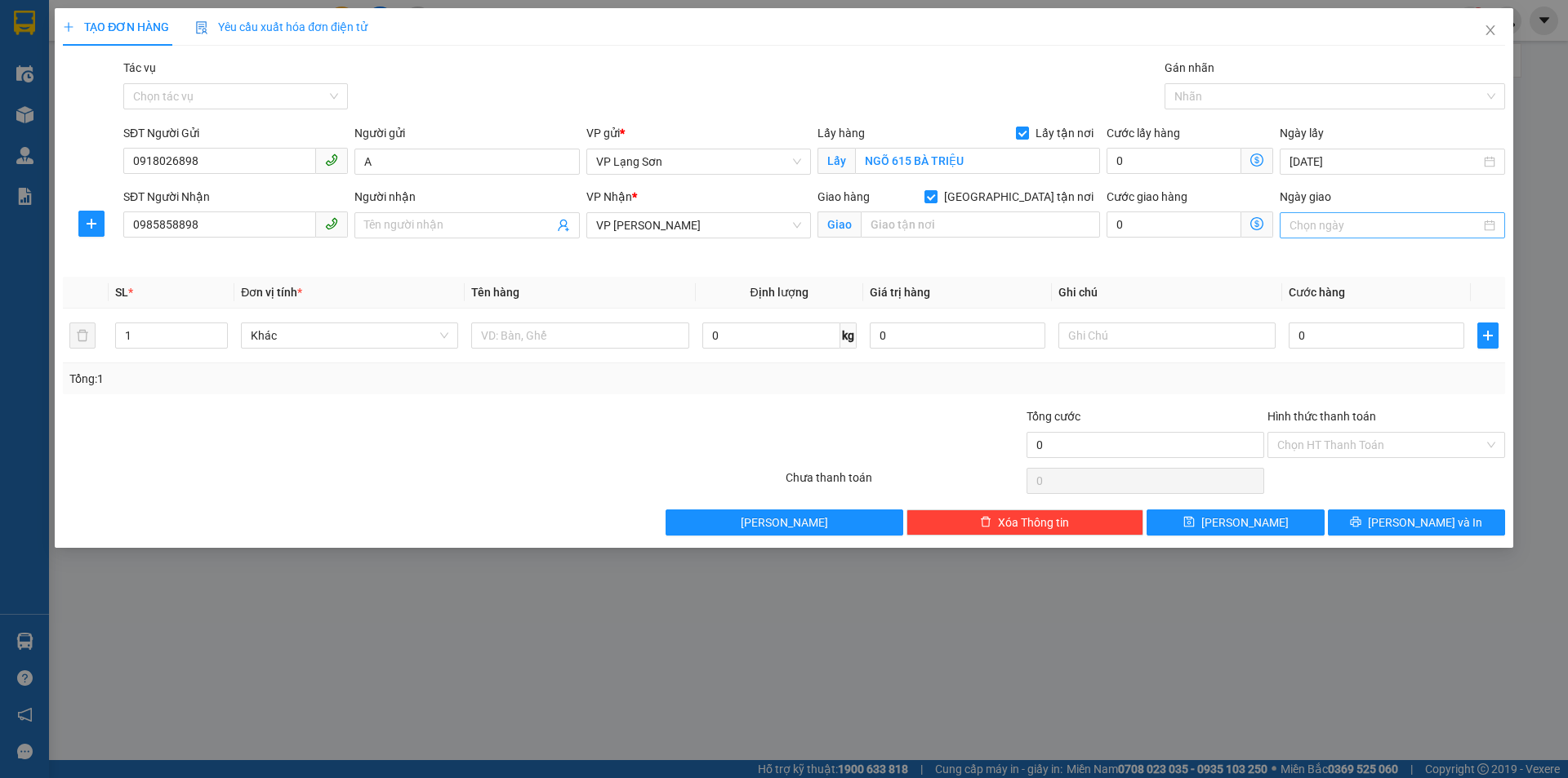
click at [1424, 229] on input "Ngày giao" at bounding box center [1384, 225] width 190 height 17
type input "[DATE]"
click at [1335, 373] on div "13" at bounding box center [1333, 369] width 19 height 19
click at [924, 218] on input "text" at bounding box center [980, 224] width 239 height 26
type input "29 LÂM HẠ"
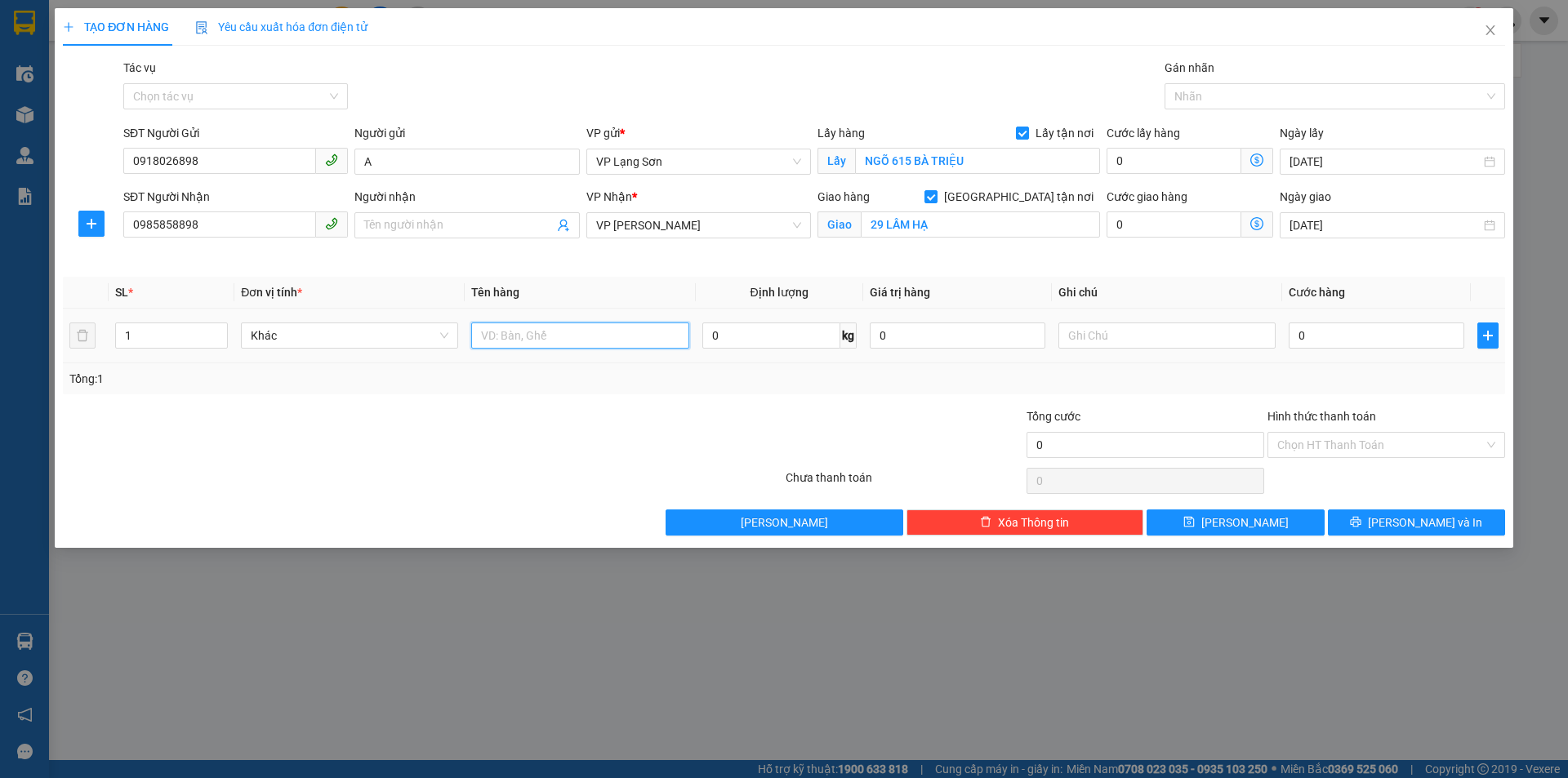
click at [542, 327] on input "text" at bounding box center [580, 335] width 218 height 26
click at [468, 215] on span at bounding box center [466, 225] width 224 height 26
type input "B"
click at [549, 327] on input "text" at bounding box center [580, 335] width 218 height 26
type input "D"
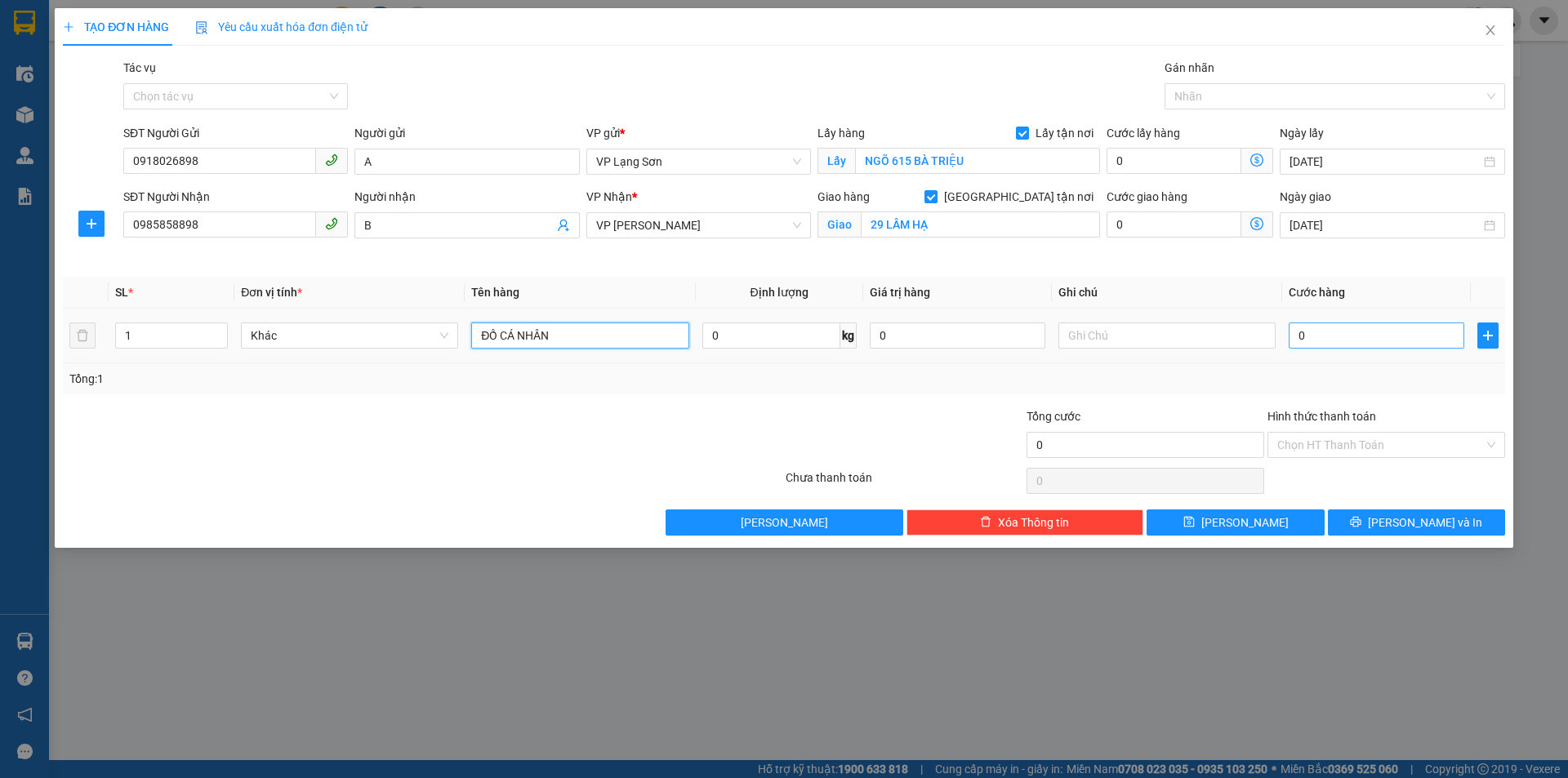
type input "ĐỒ CÁ NHÂN"
click at [1322, 346] on input "0" at bounding box center [1376, 335] width 176 height 26
type input "1"
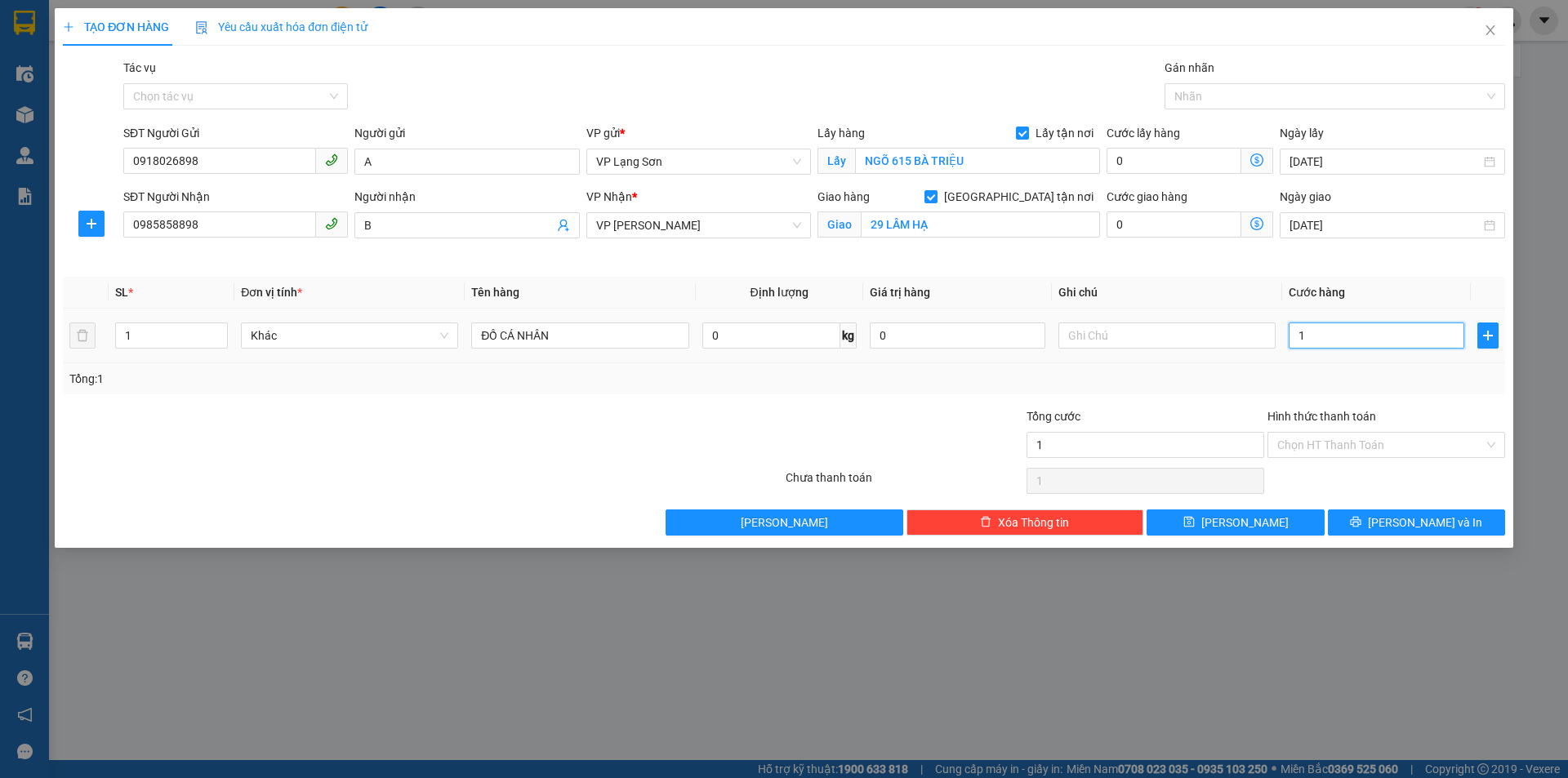
type input "10"
type input "100"
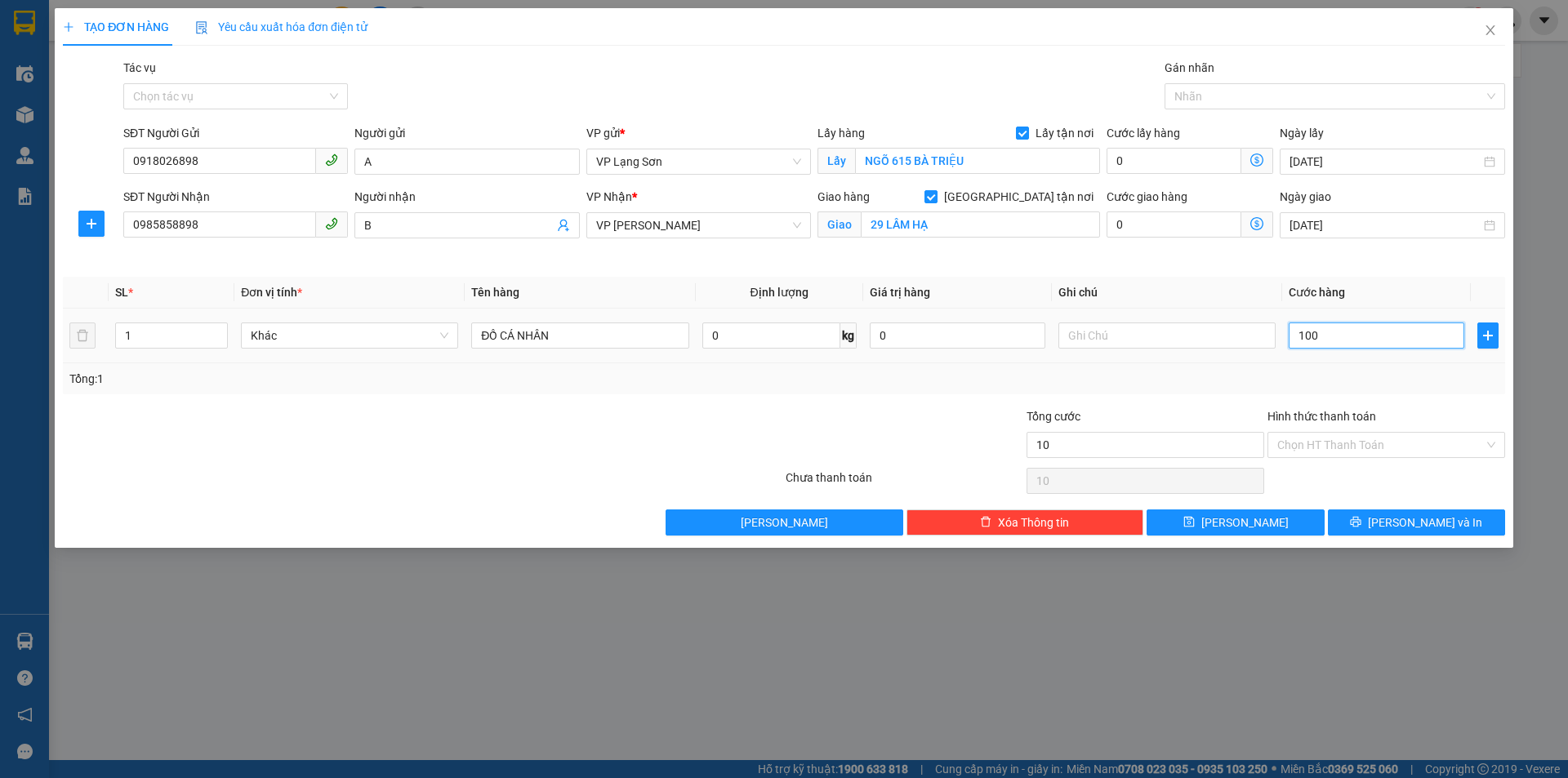
type input "100"
click at [1176, 346] on input "text" at bounding box center [1167, 335] width 218 height 26
type input "100.000"
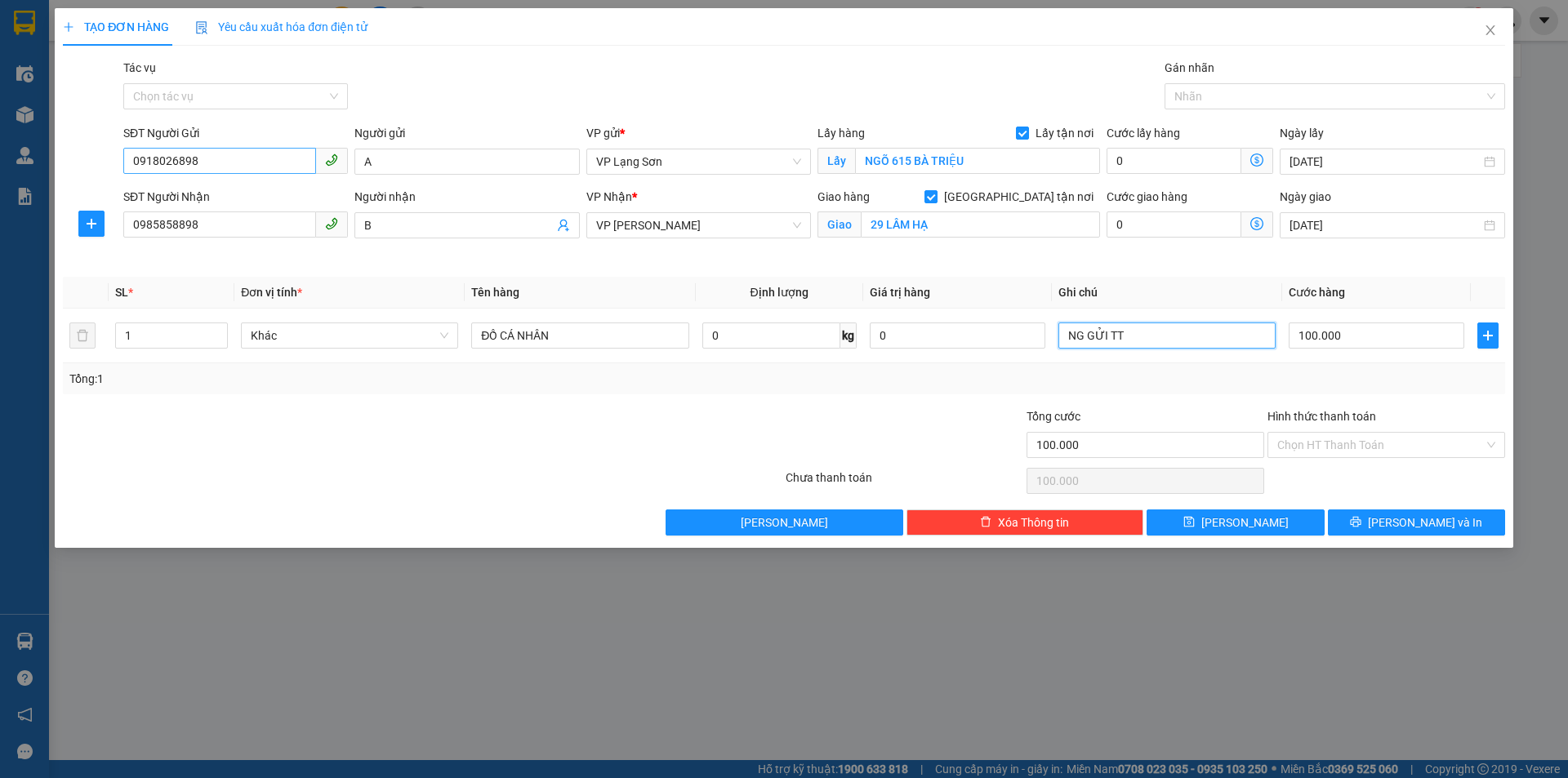
type input "NG GỬI TT"
click at [158, 161] on input "0918026898" at bounding box center [220, 160] width 192 height 26
click at [1205, 522] on button "[PERSON_NAME]" at bounding box center [1235, 522] width 177 height 26
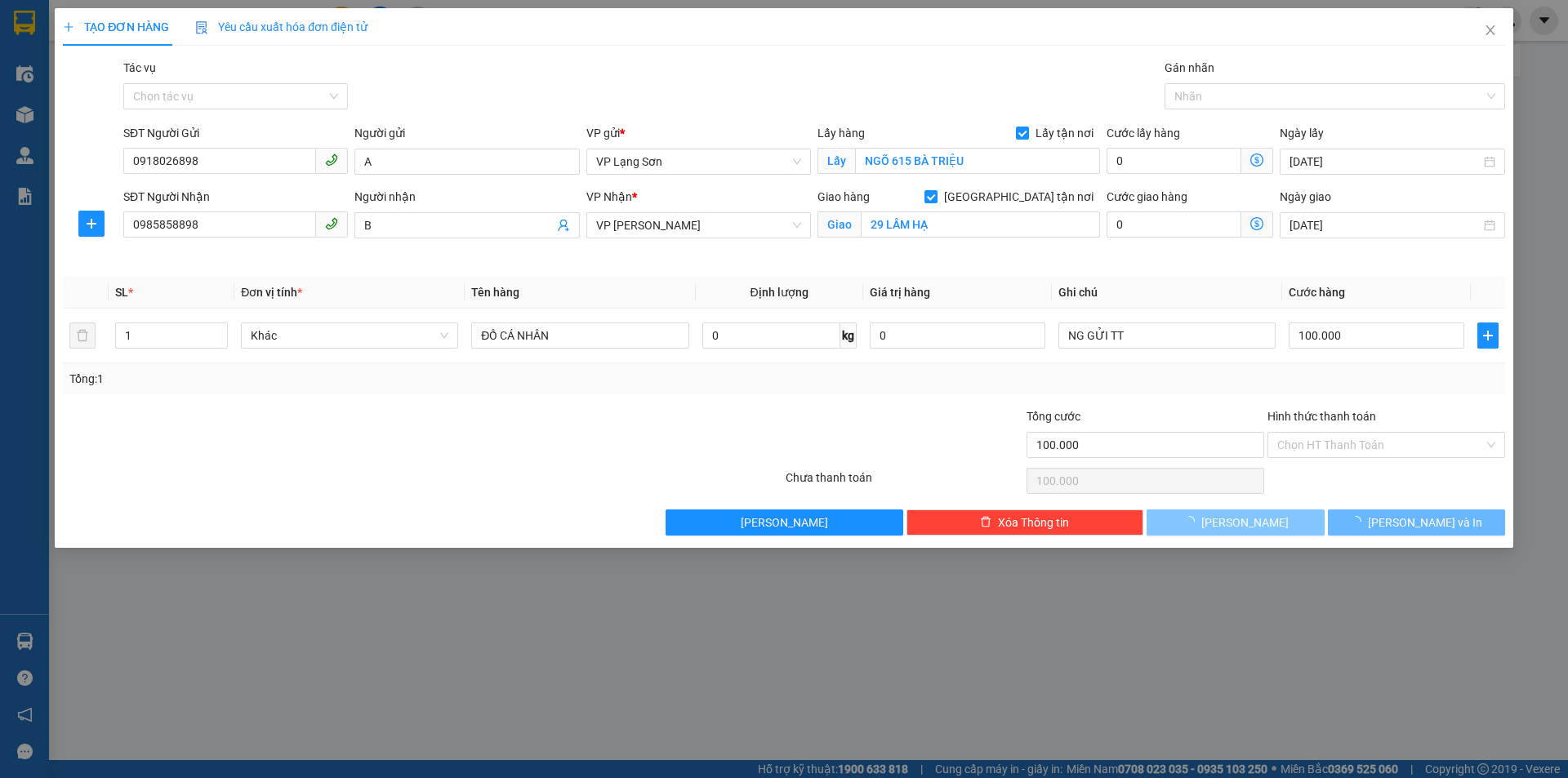
checkbox input "false"
type input "0"
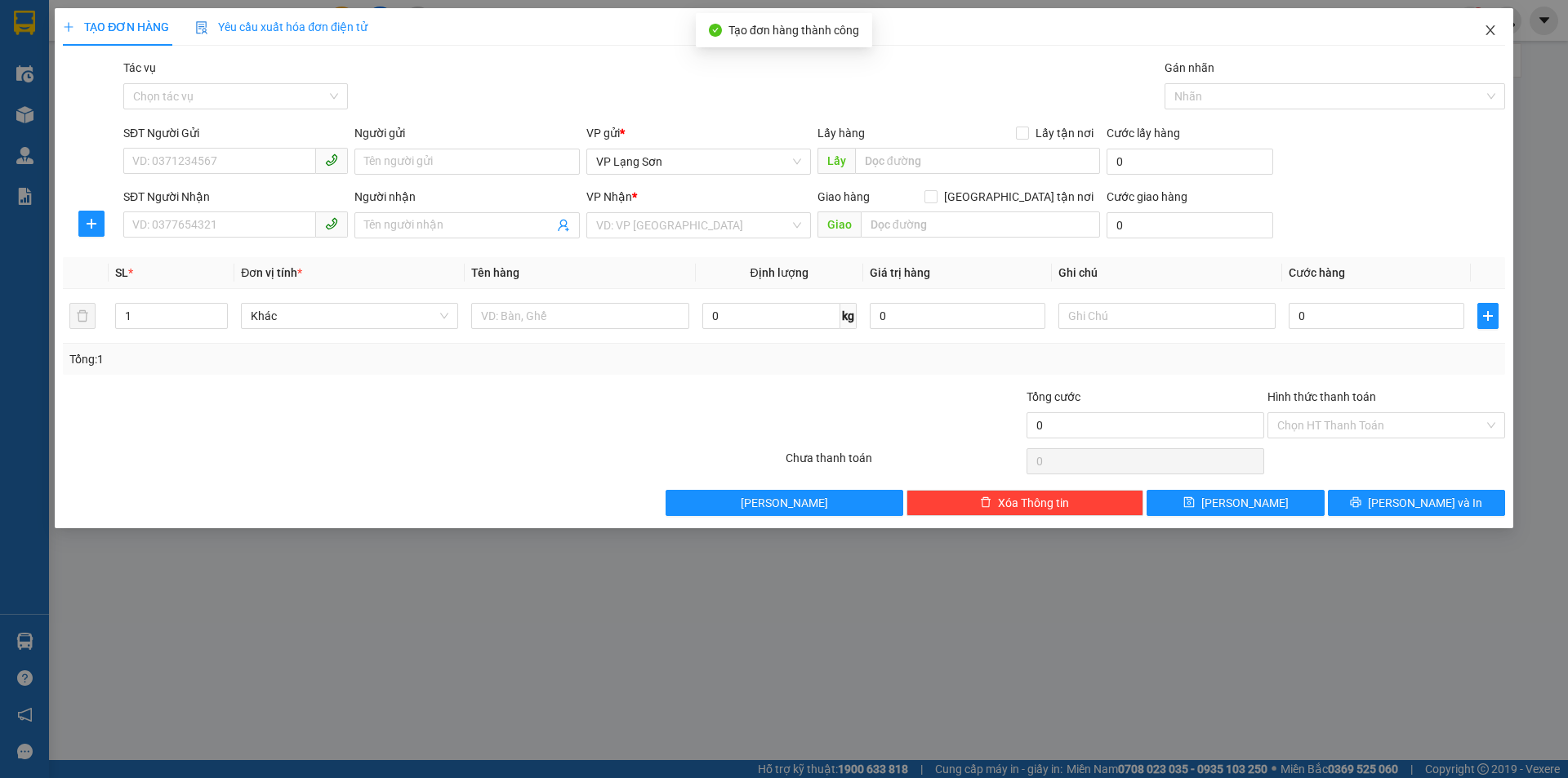
click at [1489, 27] on icon "close" at bounding box center [1489, 29] width 13 height 13
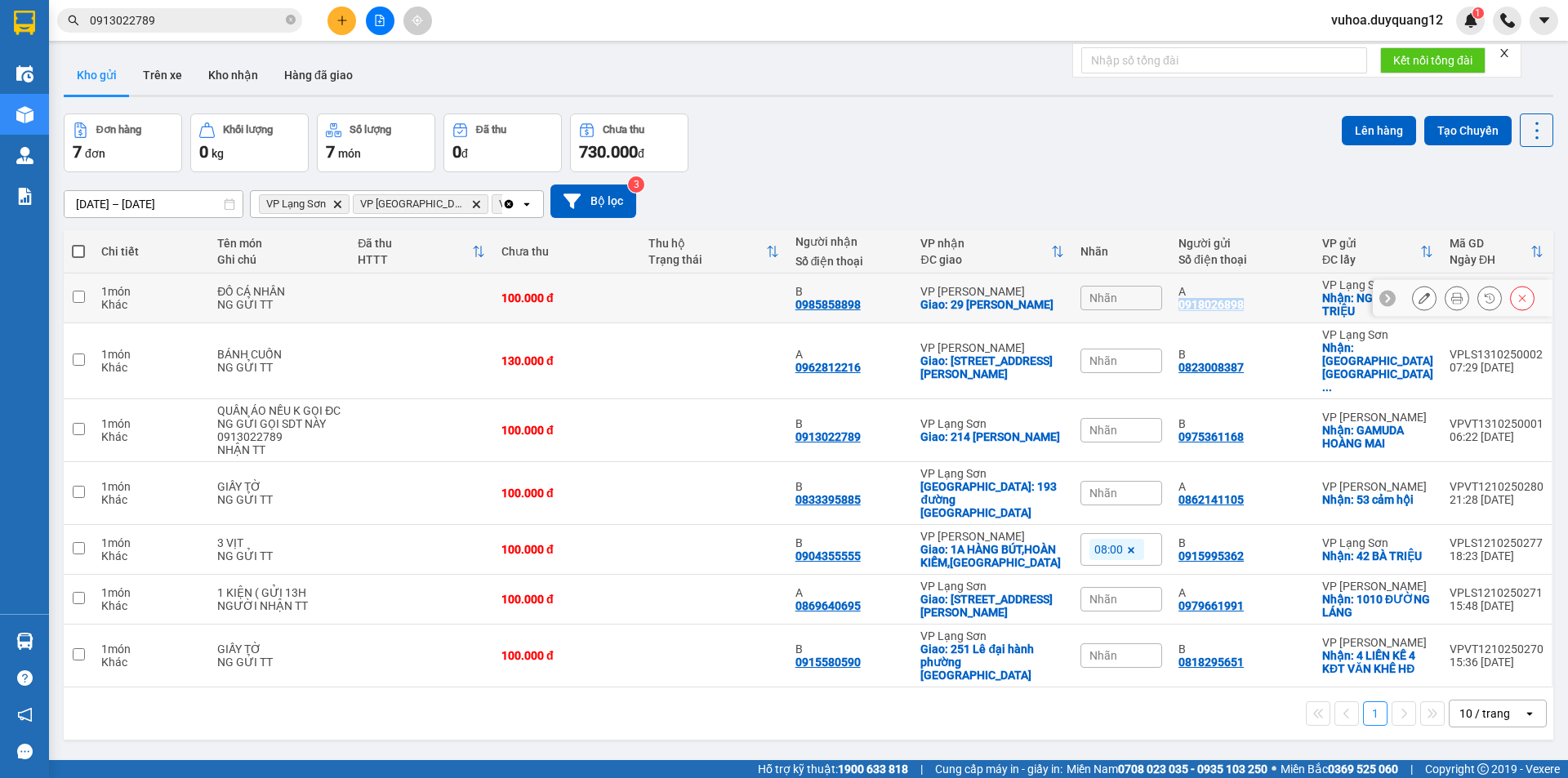
copy div "0918026898"
drag, startPoint x: 1277, startPoint y: 303, endPoint x: 1179, endPoint y: 309, distance: 98.2
click at [1179, 309] on div "A 0918026898" at bounding box center [1242, 297] width 127 height 26
checkbox input "true"
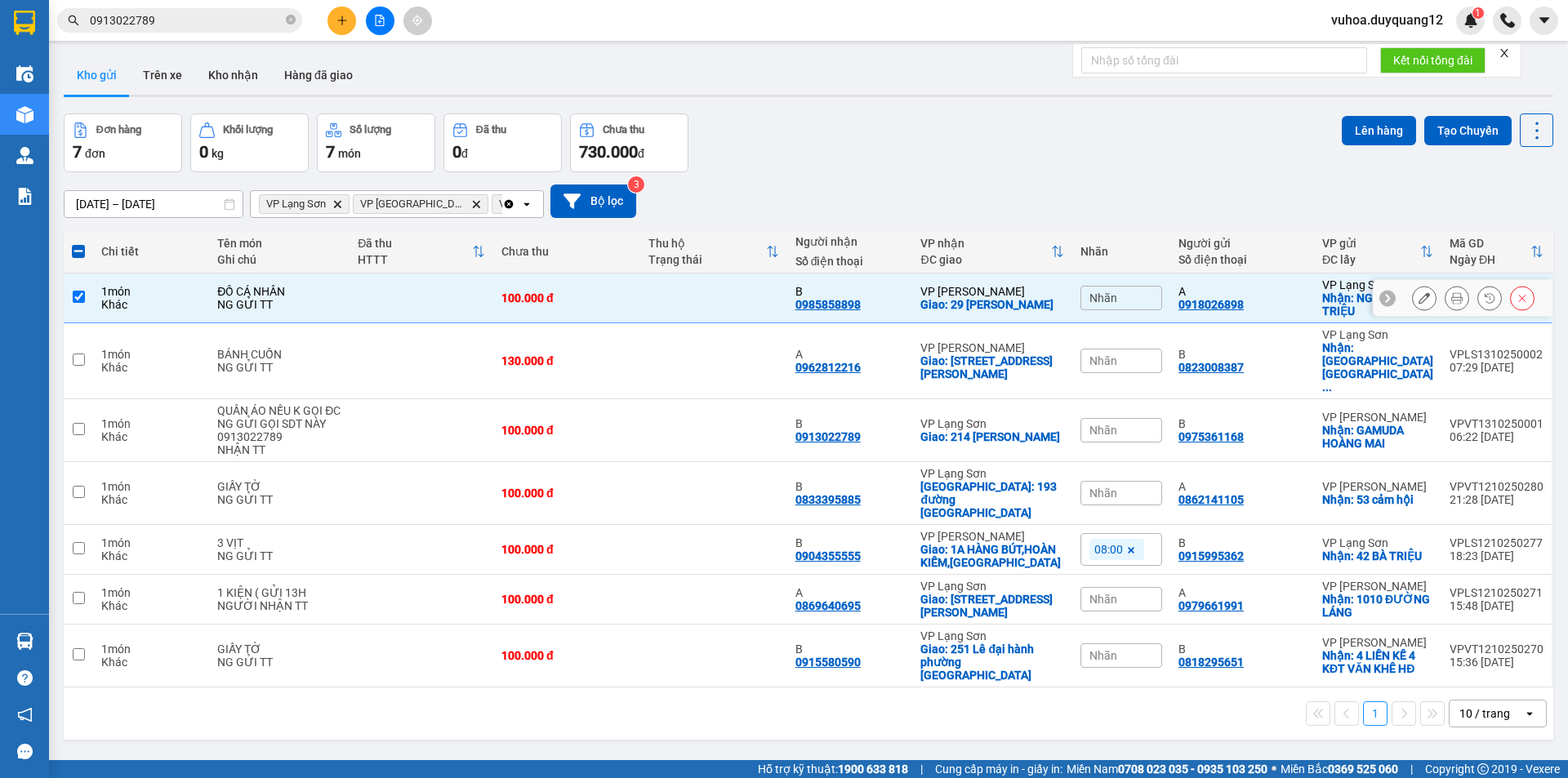
click at [1412, 309] on div at bounding box center [1423, 297] width 24 height 24
click at [1413, 302] on button at bounding box center [1424, 297] width 23 height 28
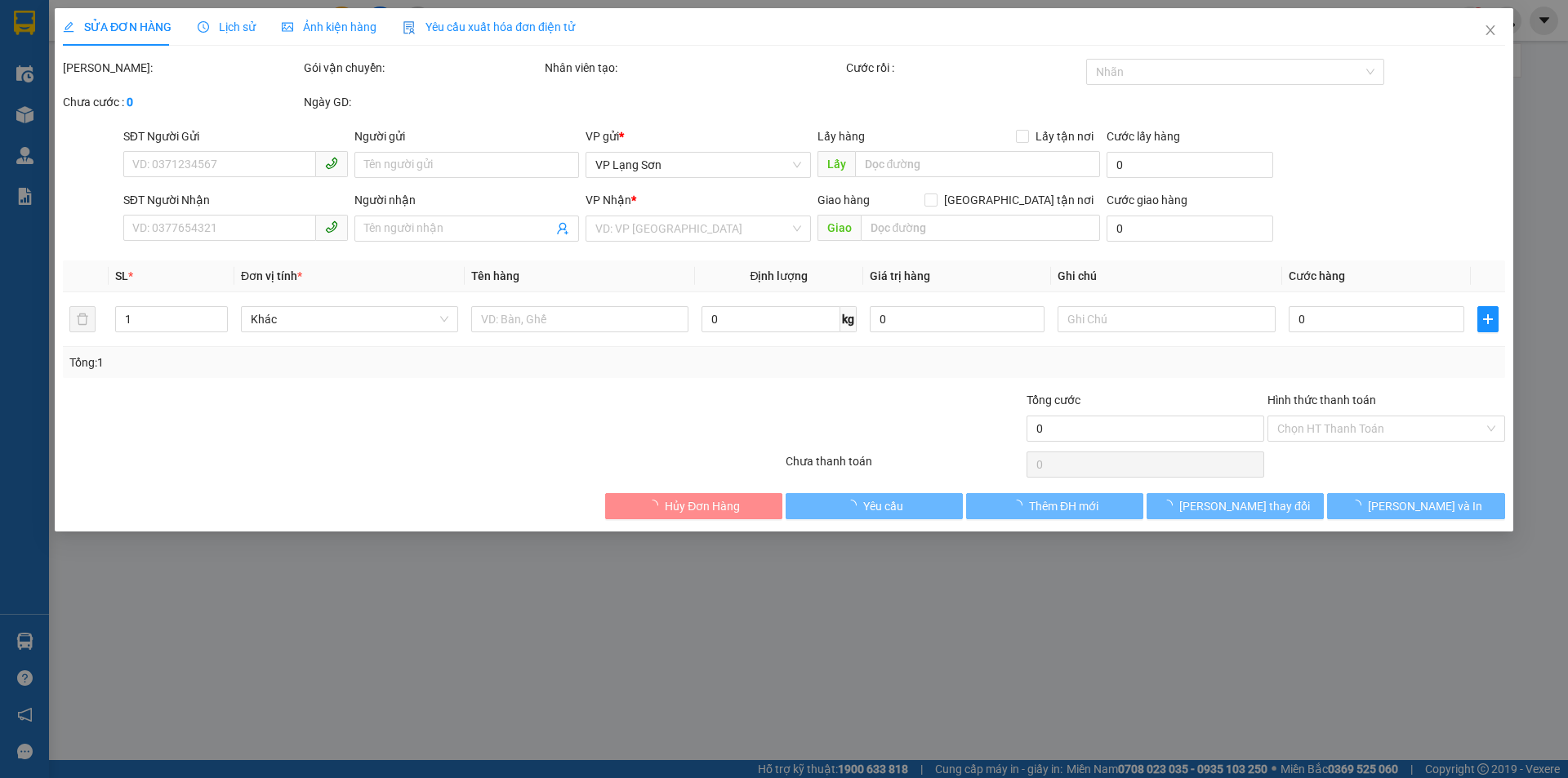
type input "0918026898"
type input "A"
checkbox input "true"
type input "NGÕ 615 BÀ TRIỆU"
type input "0985858898"
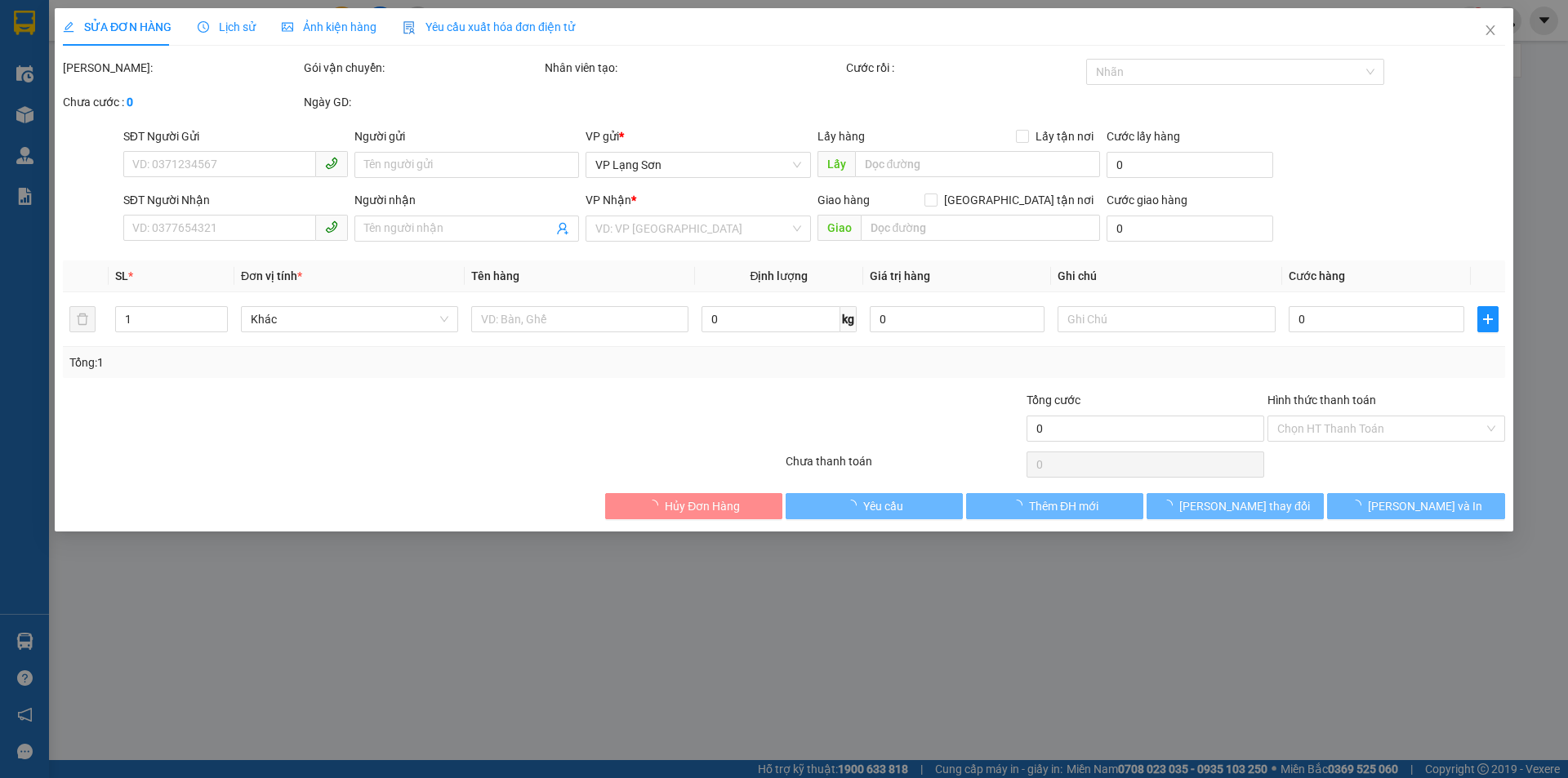
type input "B"
checkbox input "true"
type input "29 LÂM HẠ"
type input "100.000"
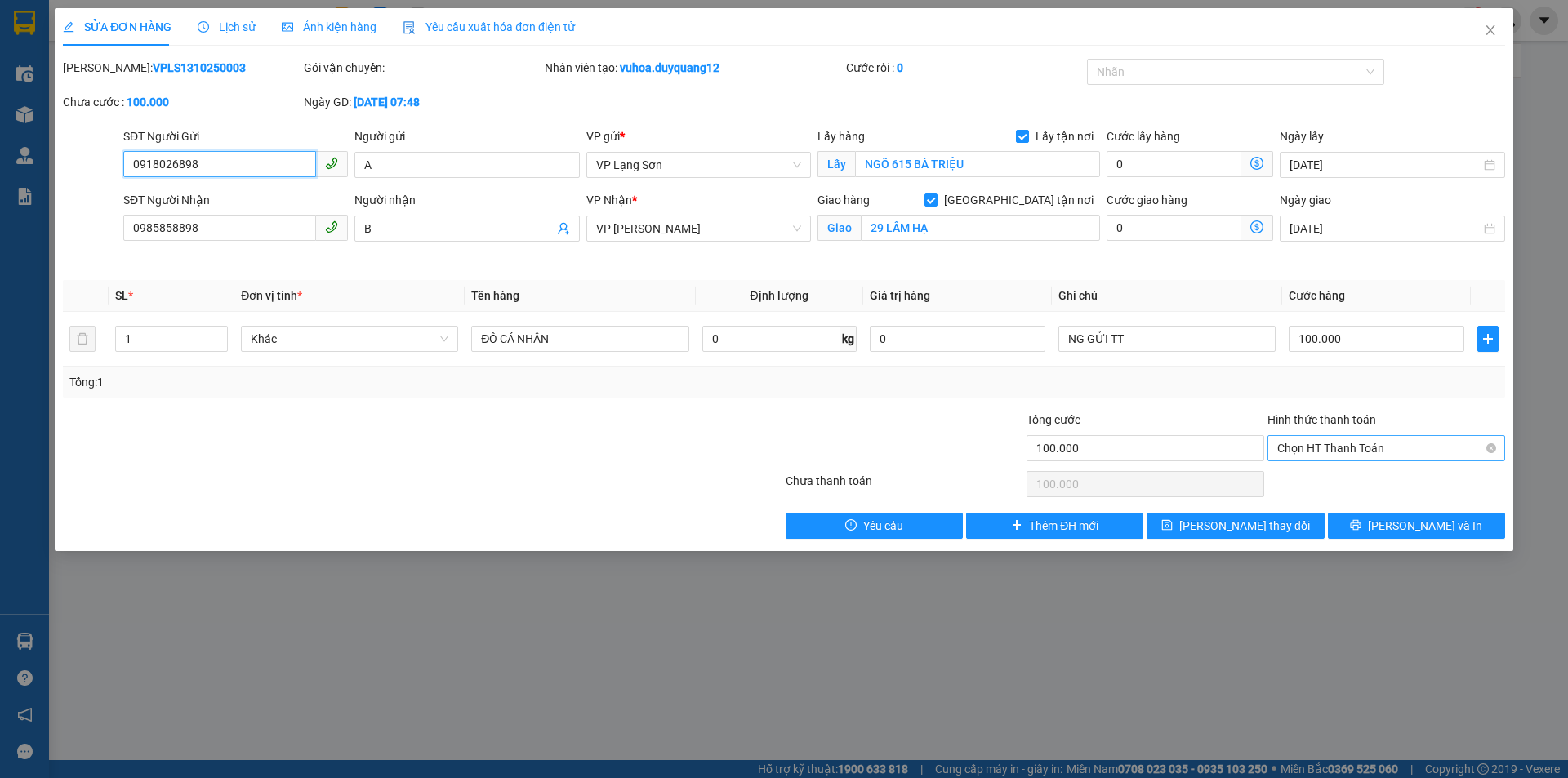
click at [1337, 436] on span "Chọn HT Thanh Toán" at bounding box center [1385, 448] width 218 height 24
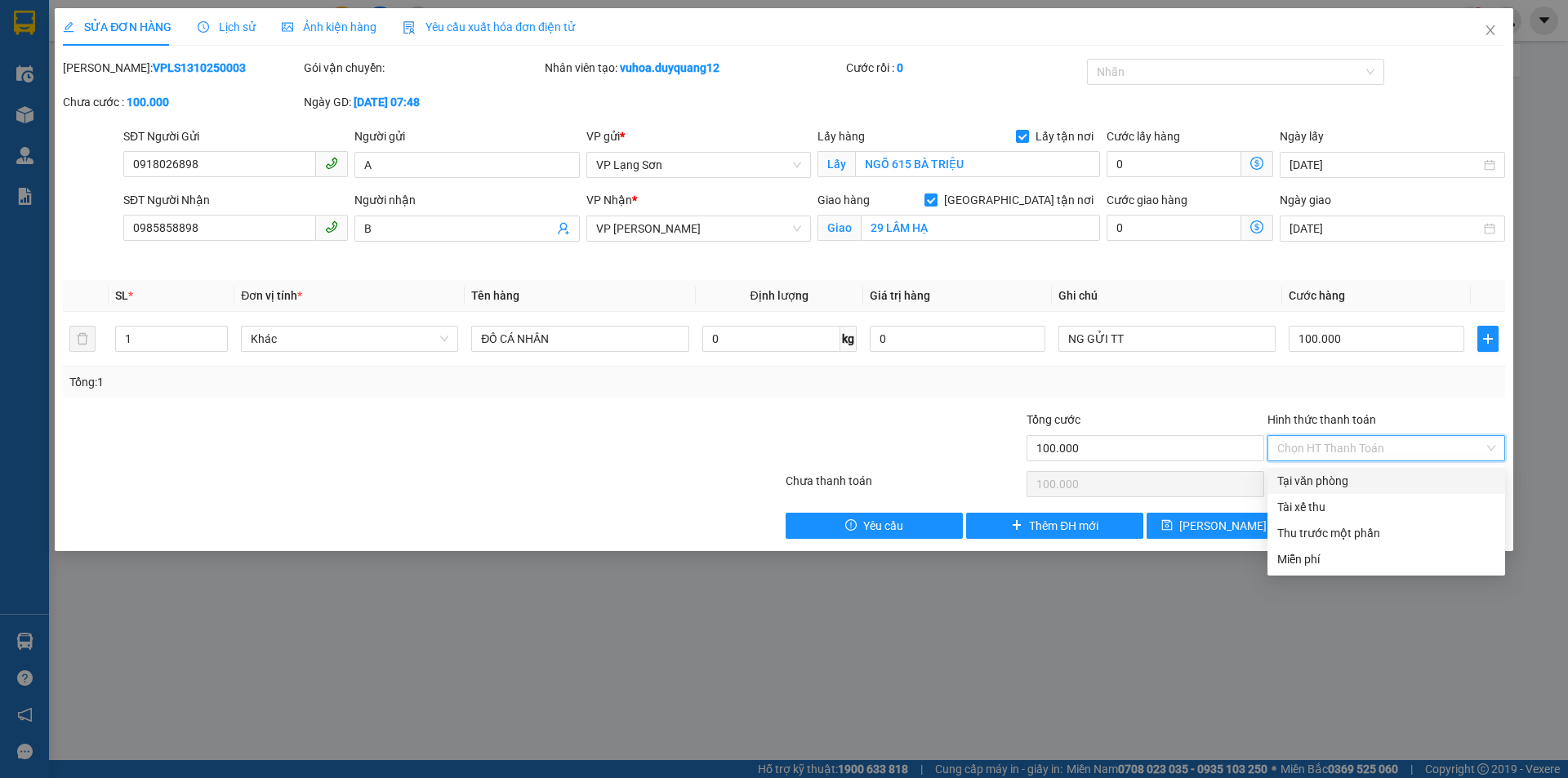
click at [1333, 479] on div "Tại văn phòng" at bounding box center [1385, 481] width 218 height 17
type input "0"
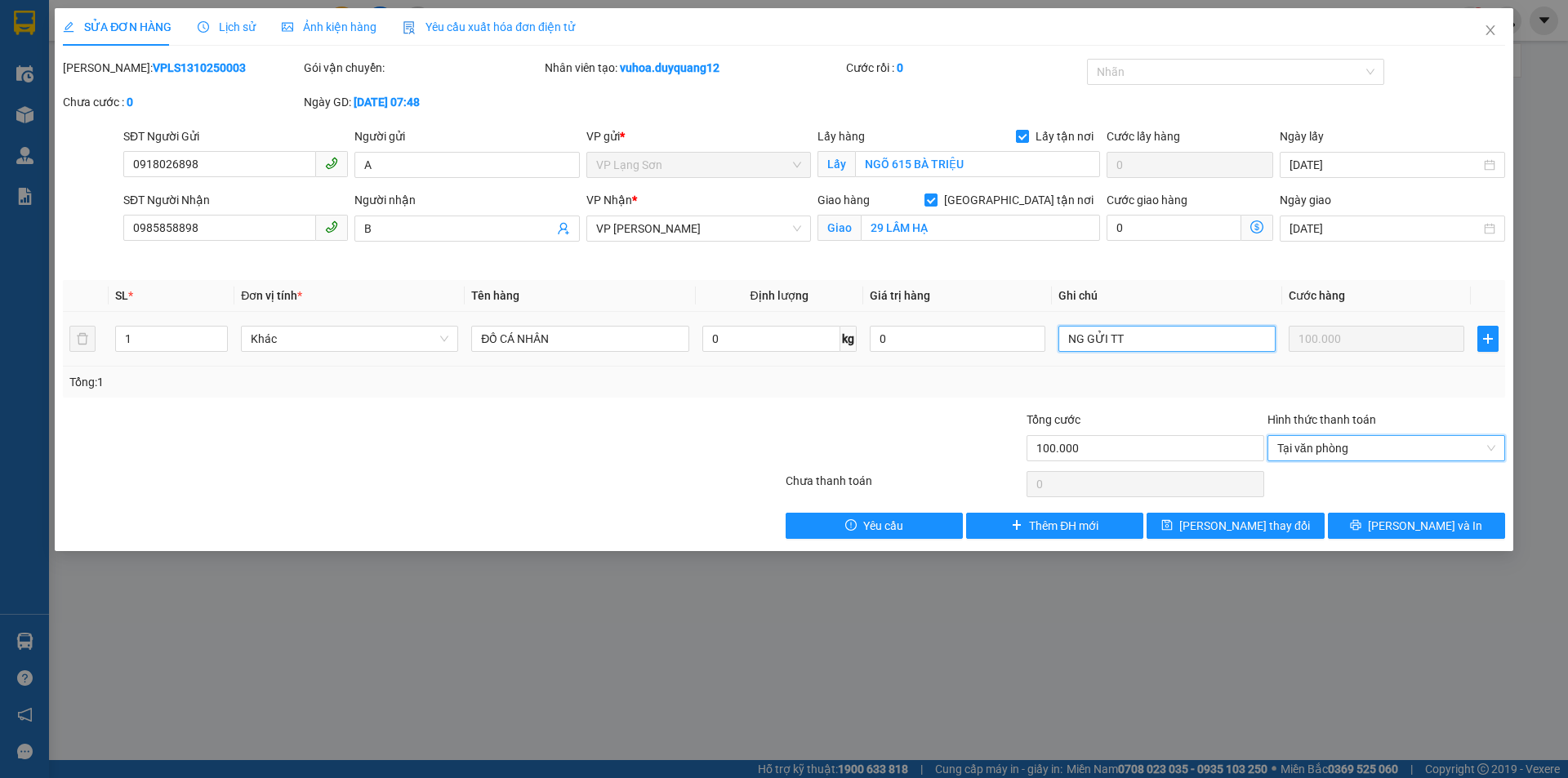
click at [1171, 339] on input "NG GỬI TT" at bounding box center [1167, 338] width 218 height 26
type input "NG GỬI TT (CK CTY 7:48 [DATE])"
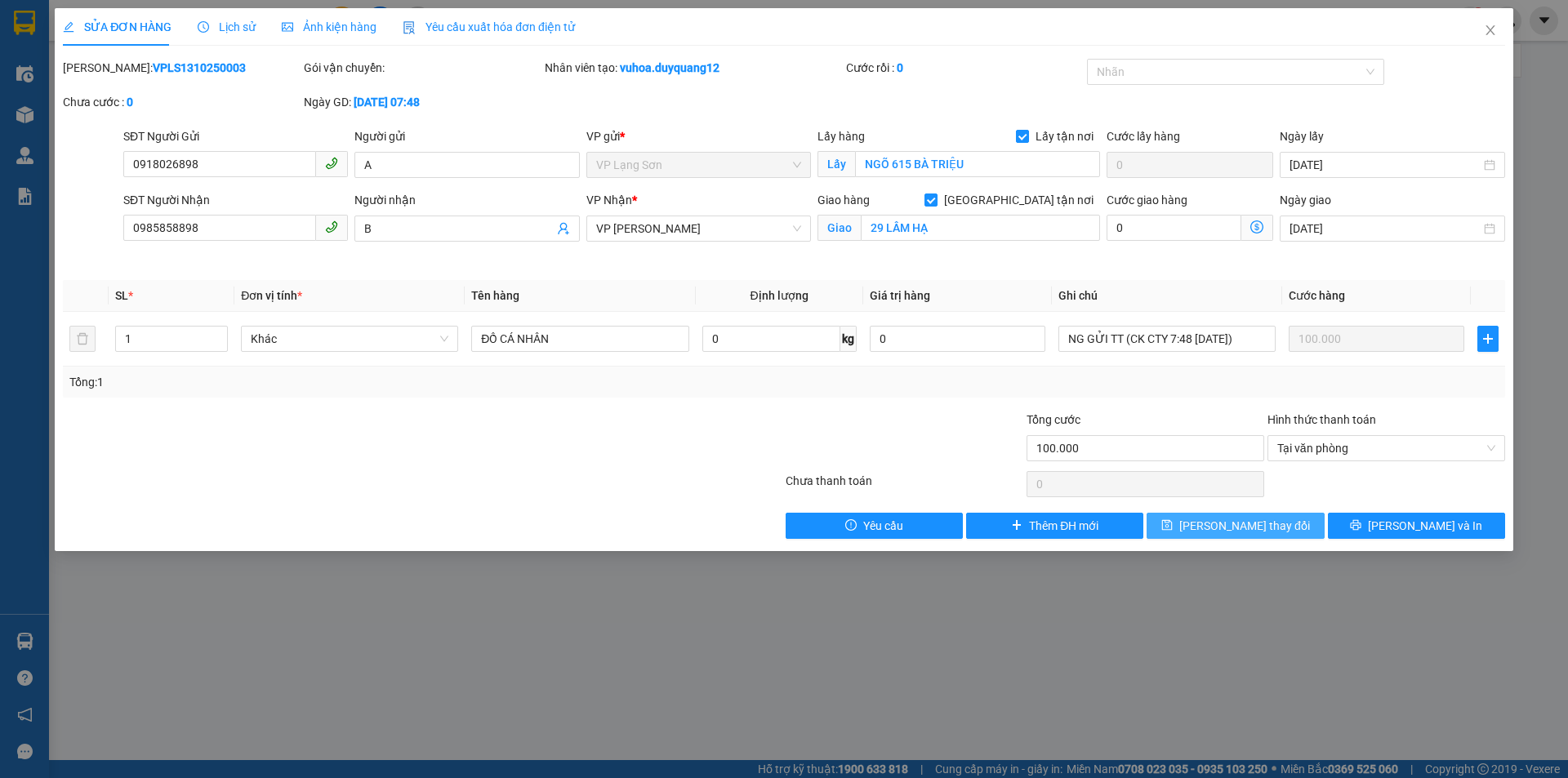
click at [1261, 528] on span "[PERSON_NAME] thay đổi" at bounding box center [1244, 525] width 130 height 17
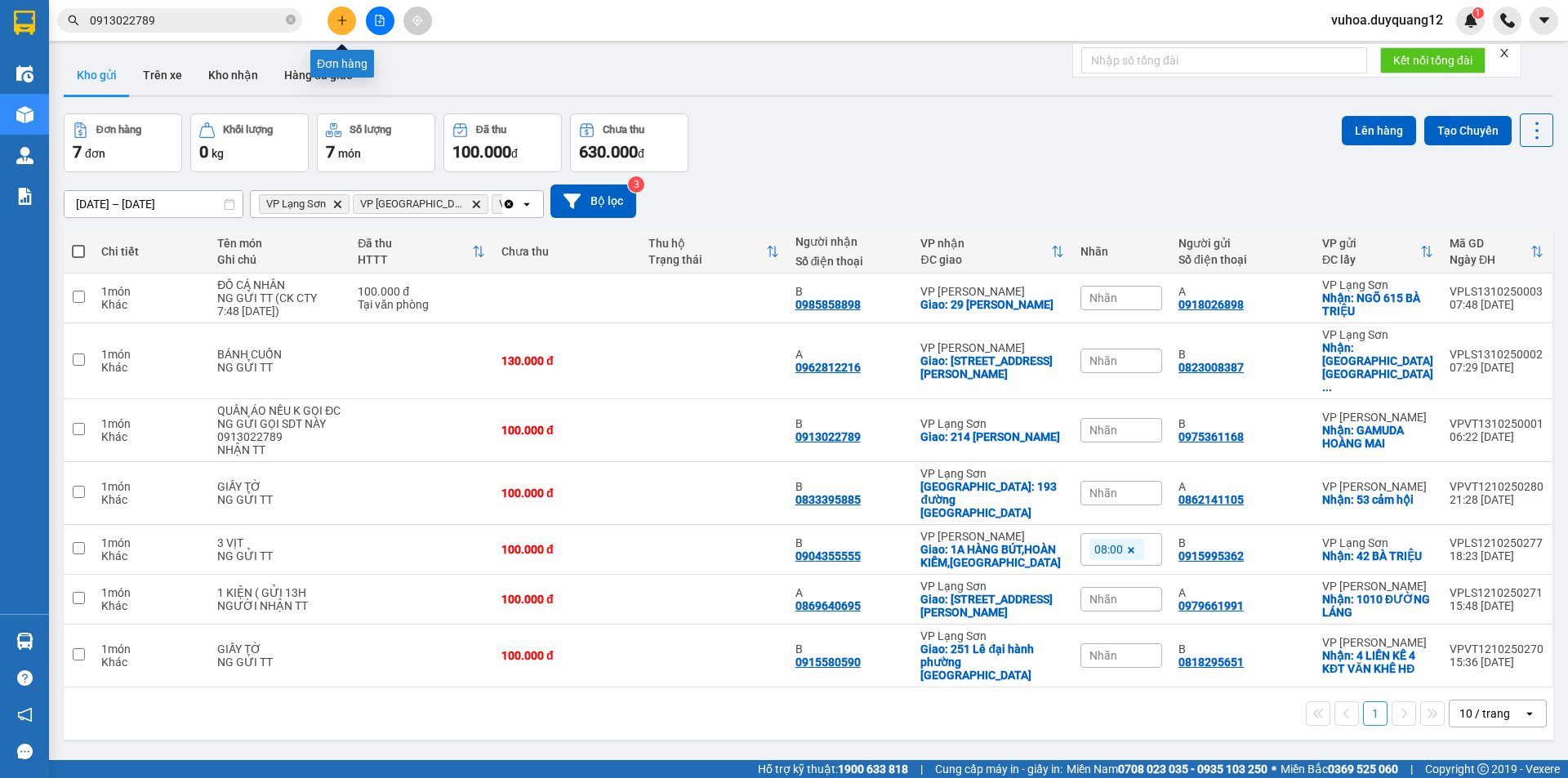
click at [351, 27] on button at bounding box center [341, 20] width 28 height 28
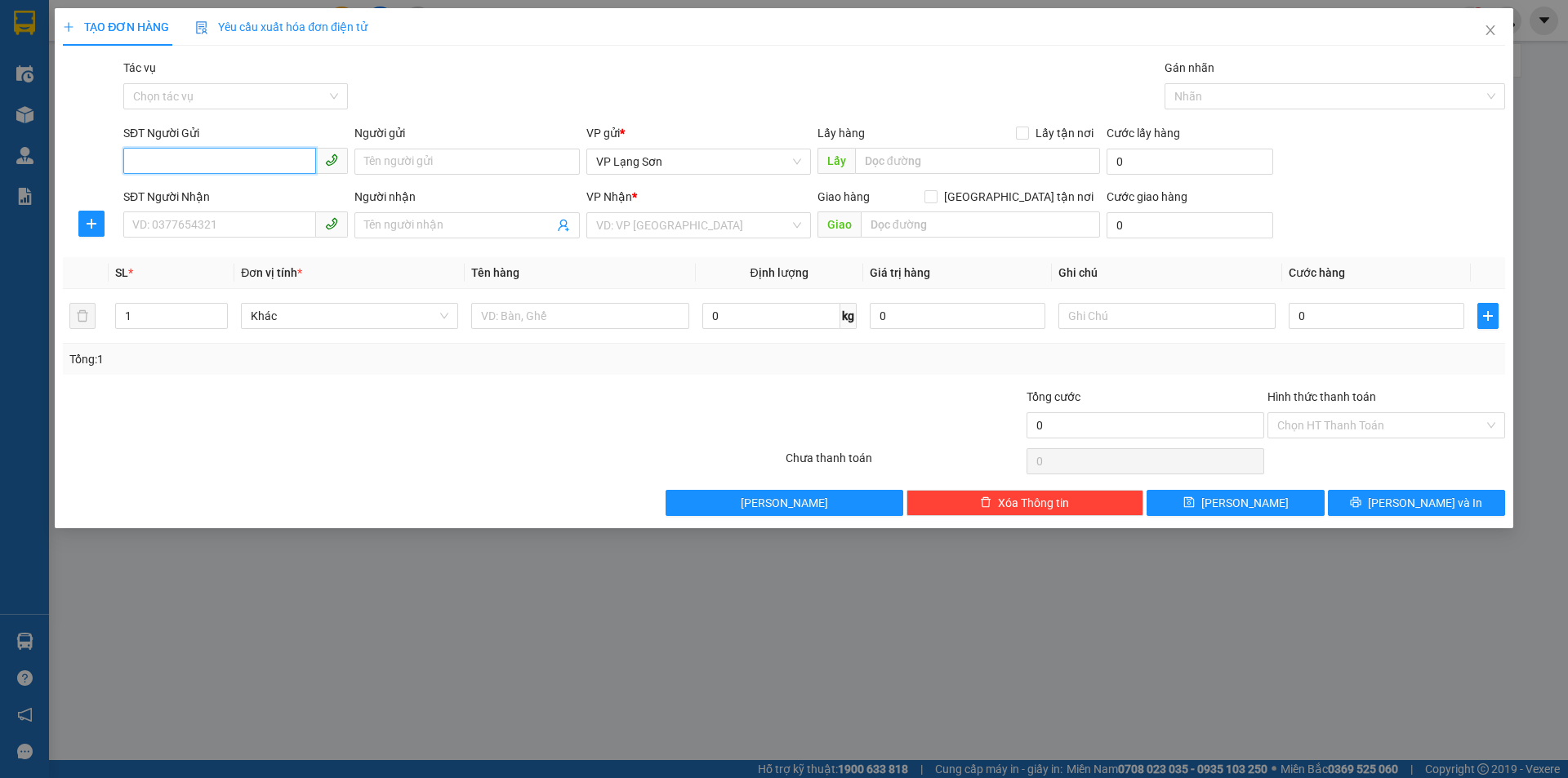
click at [220, 161] on input "SĐT Người Gửi" at bounding box center [220, 160] width 192 height 26
type input "0828662662"
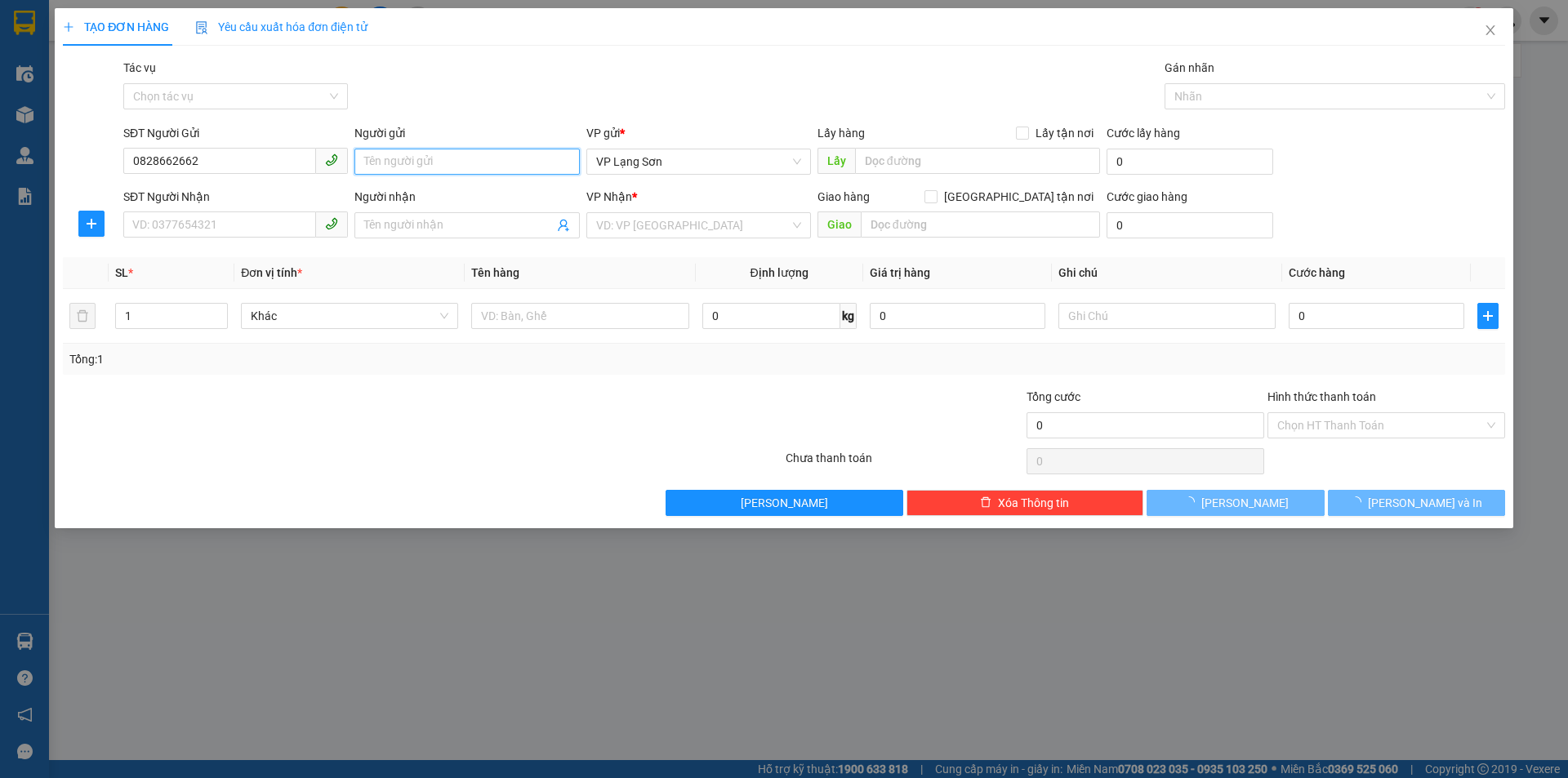
click at [418, 155] on input "Người gửi" at bounding box center [466, 161] width 224 height 26
type input "A"
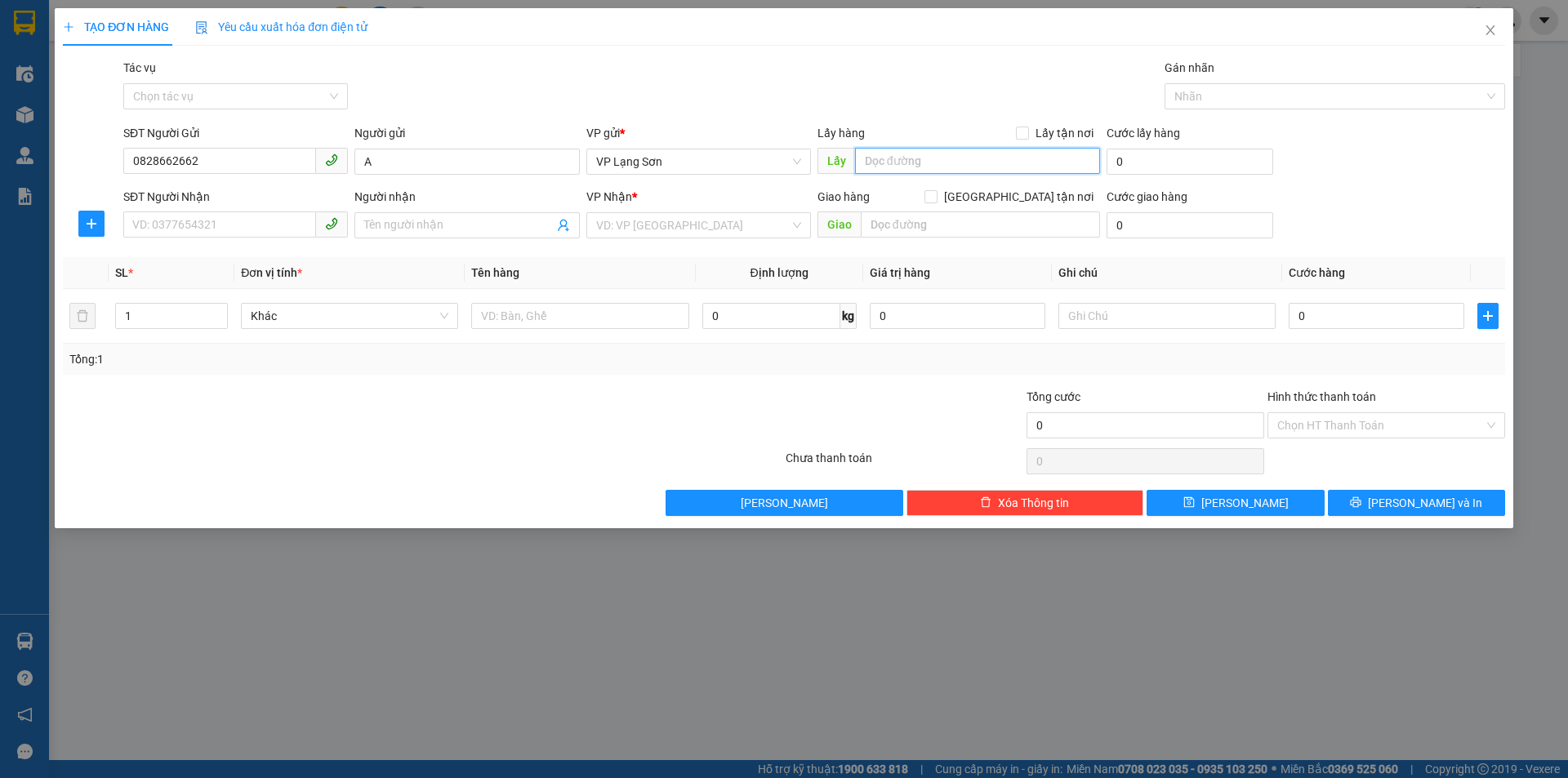
click at [984, 162] on input "text" at bounding box center [977, 160] width 245 height 26
type input "VPLS"
click at [1028, 141] on label "Lấy tận nơi" at bounding box center [1058, 133] width 85 height 17
click at [1027, 138] on input "Lấy tận nơi" at bounding box center [1022, 132] width 12 height 12
checkbox input "true"
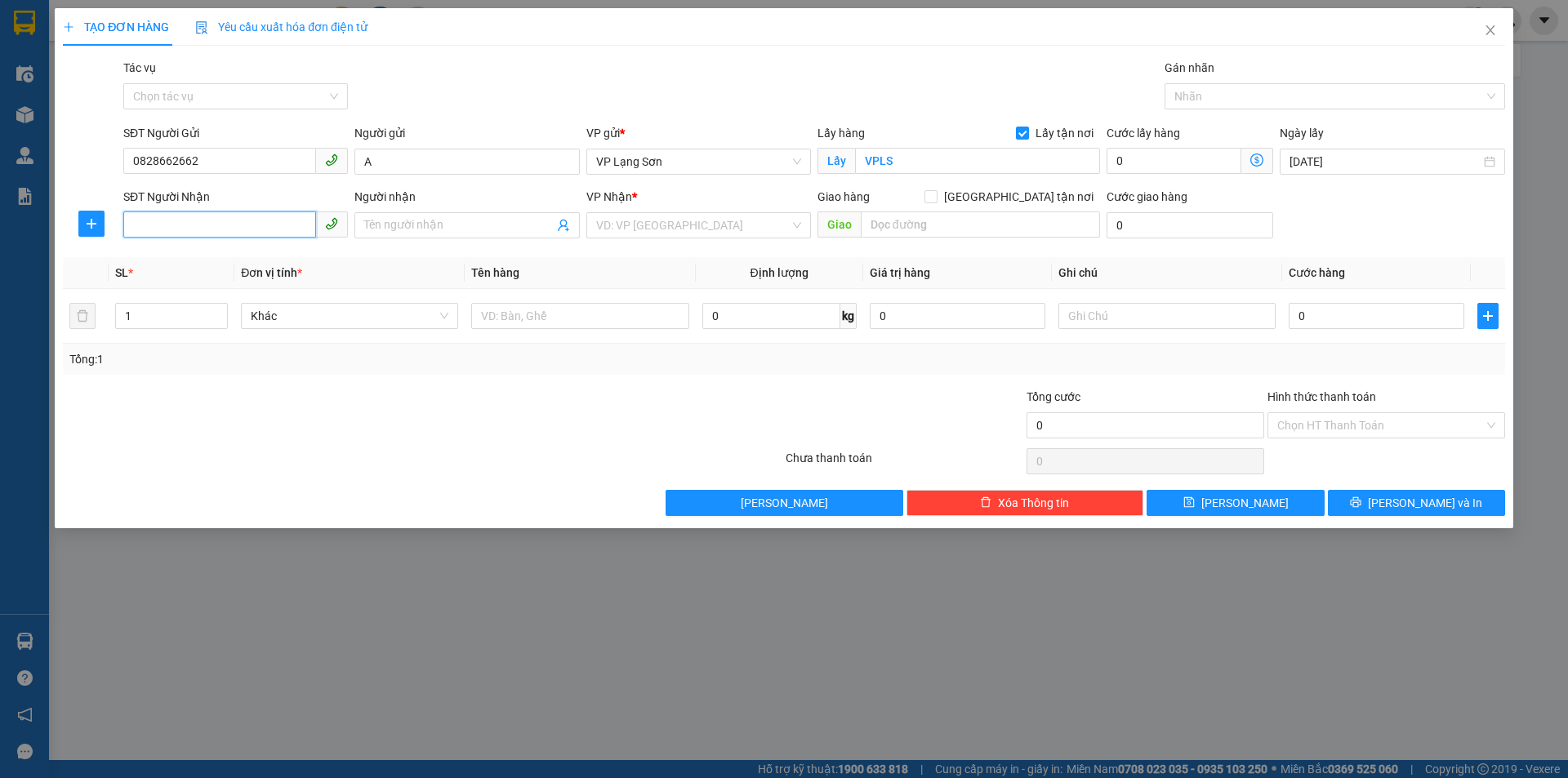
click at [213, 226] on input "SĐT Người Nhận" at bounding box center [220, 224] width 192 height 26
type input "0943116876"
click at [458, 221] on input "Người nhận" at bounding box center [459, 225] width 188 height 17
type input "A"
click at [651, 227] on input "search" at bounding box center [693, 224] width 193 height 24
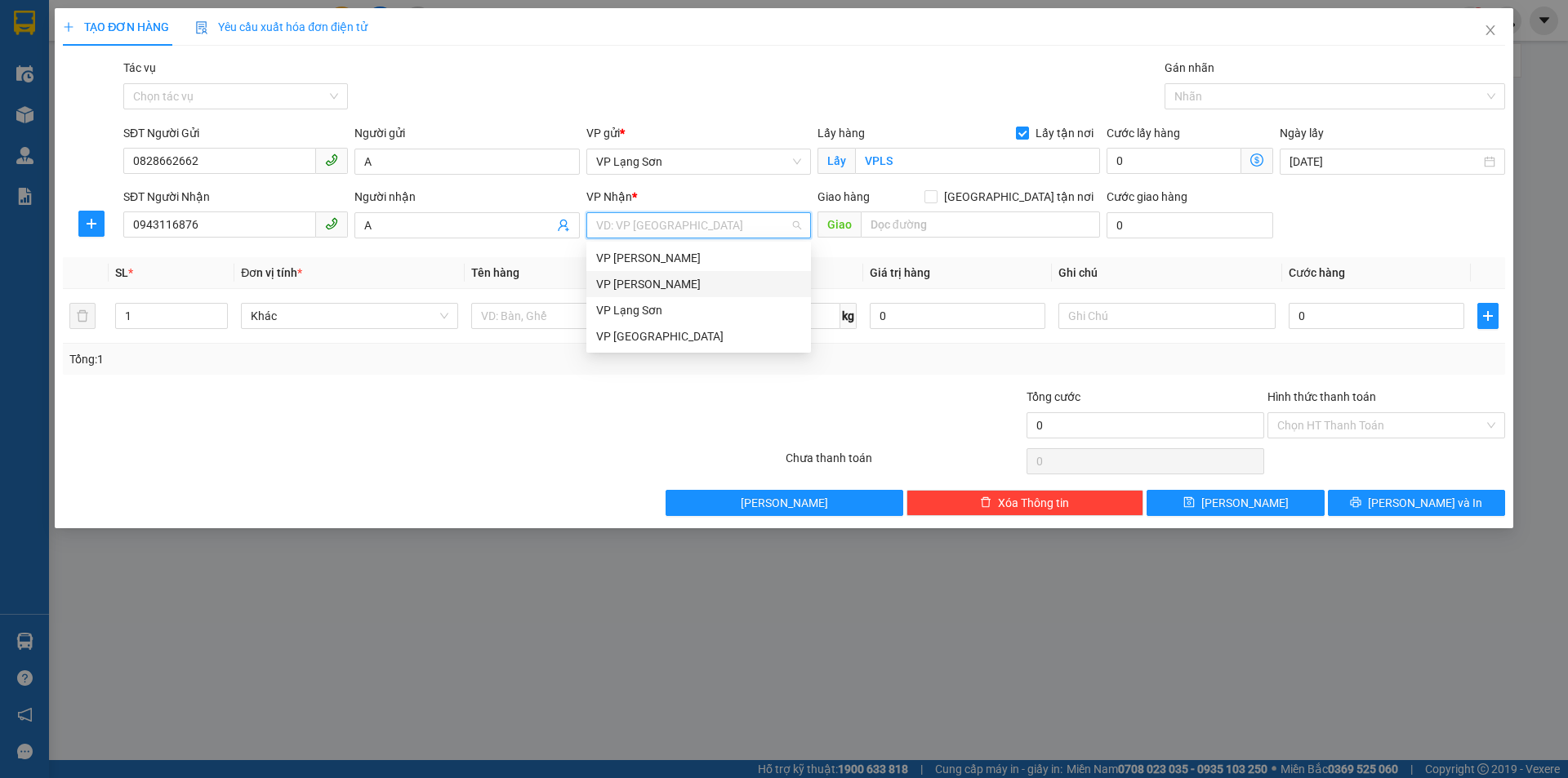
click at [663, 291] on div "VP [PERSON_NAME]" at bounding box center [699, 284] width 205 height 17
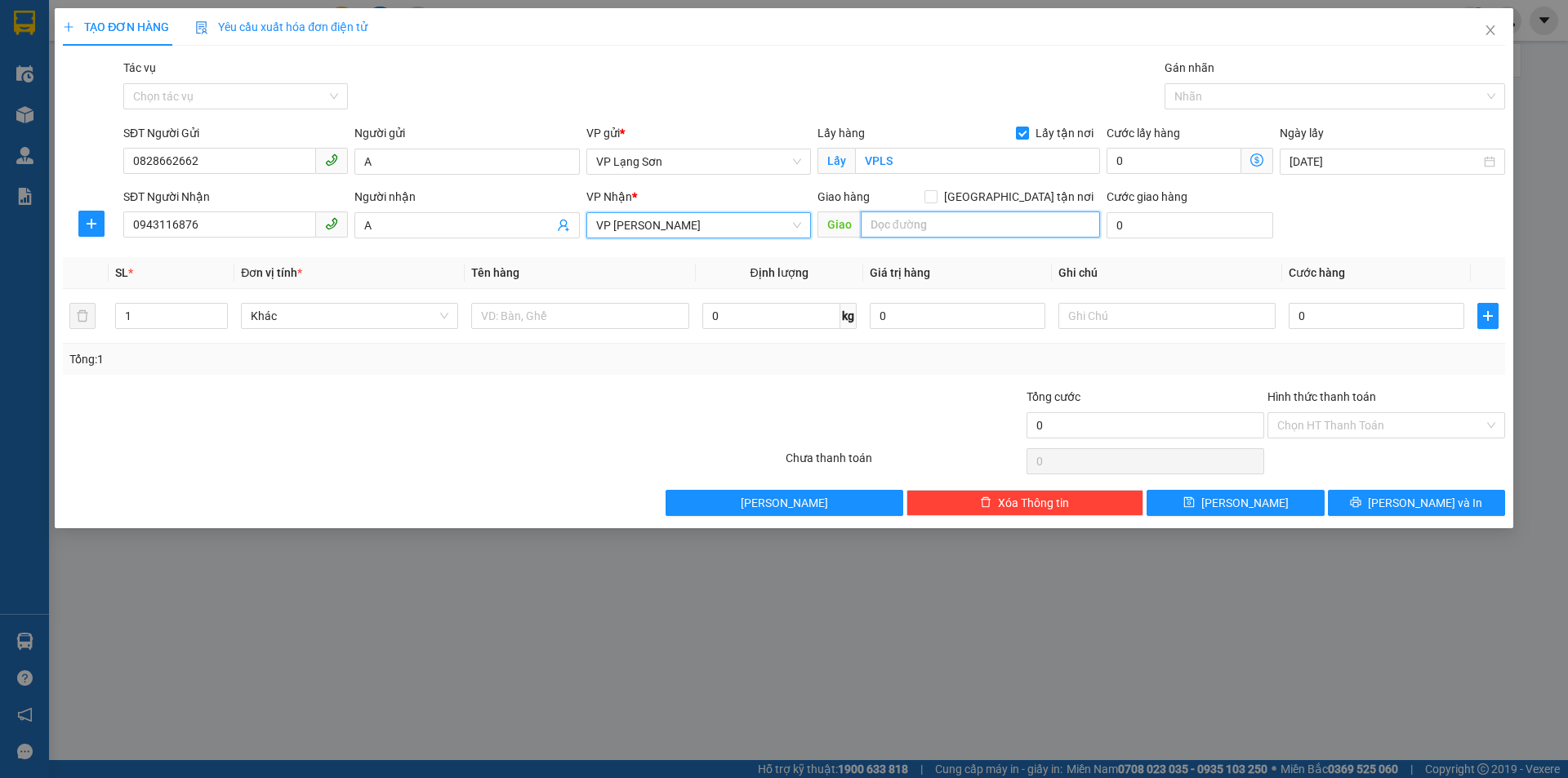
click at [939, 229] on input "text" at bounding box center [980, 224] width 239 height 26
click at [936, 197] on input "[GEOGRAPHIC_DATA] tận nơi" at bounding box center [930, 196] width 12 height 12
checkbox input "true"
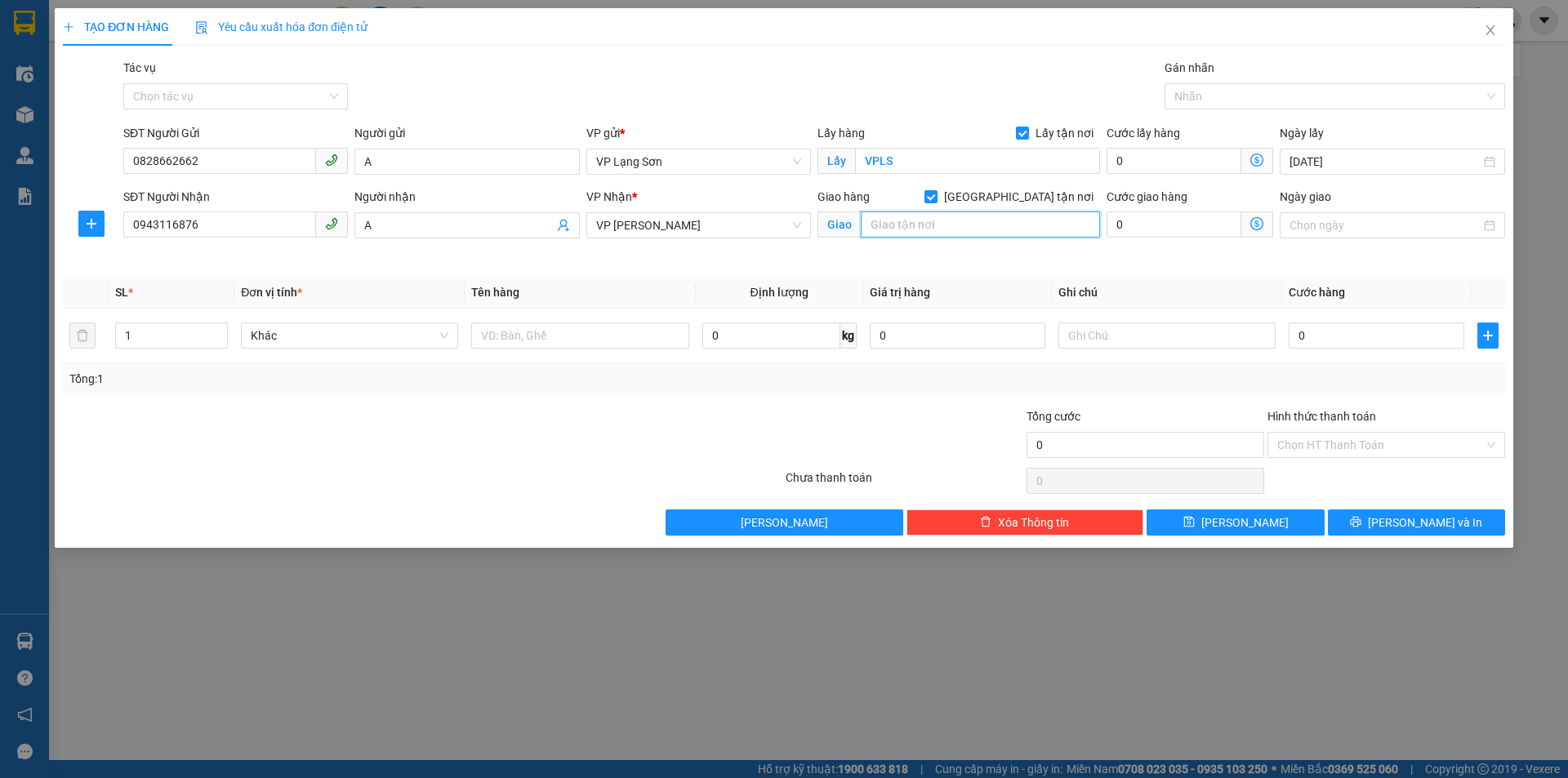
click at [962, 235] on input "text" at bounding box center [980, 224] width 239 height 26
type input "HV CẢNH SÁT"
click at [1371, 247] on div "Ngày giao" at bounding box center [1392, 225] width 231 height 77
click at [1370, 235] on div at bounding box center [1391, 225] width 224 height 26
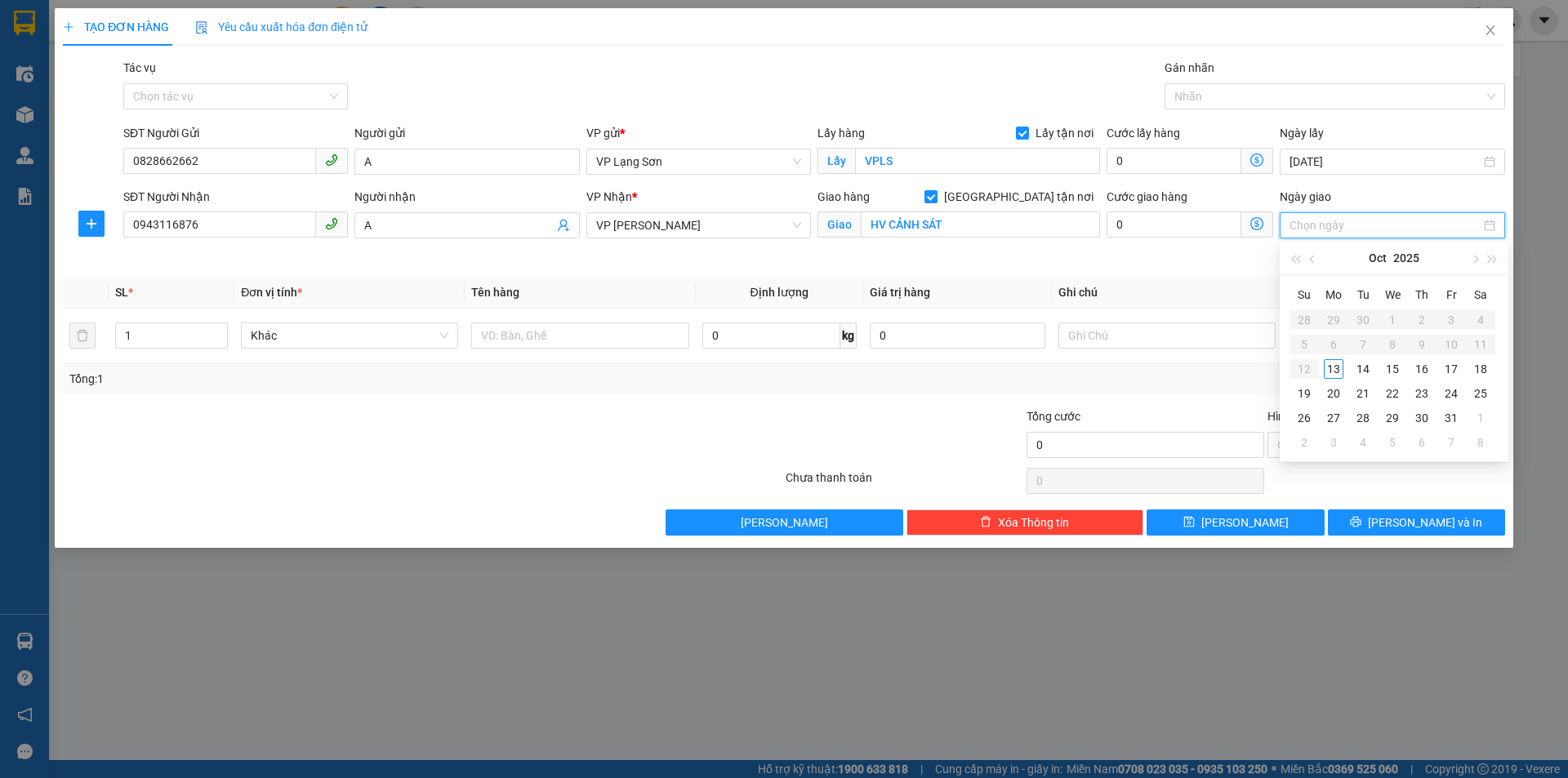
click at [1374, 218] on input "Ngày giao" at bounding box center [1384, 225] width 190 height 17
type input "[DATE]"
click at [1336, 373] on div "13" at bounding box center [1333, 369] width 19 height 19
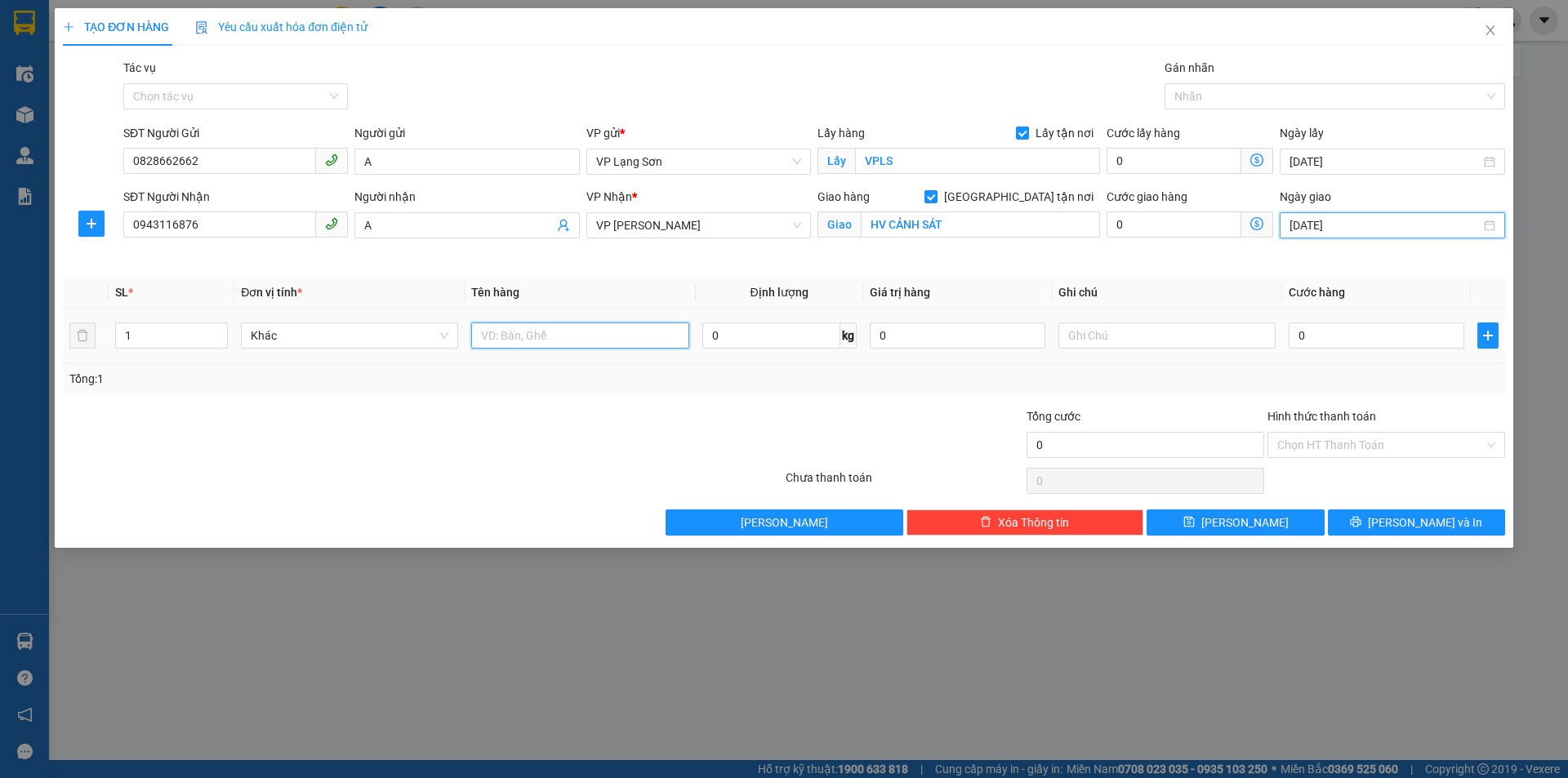
click at [515, 335] on input "text" at bounding box center [580, 335] width 218 height 26
type input "QUẦN ÁO"
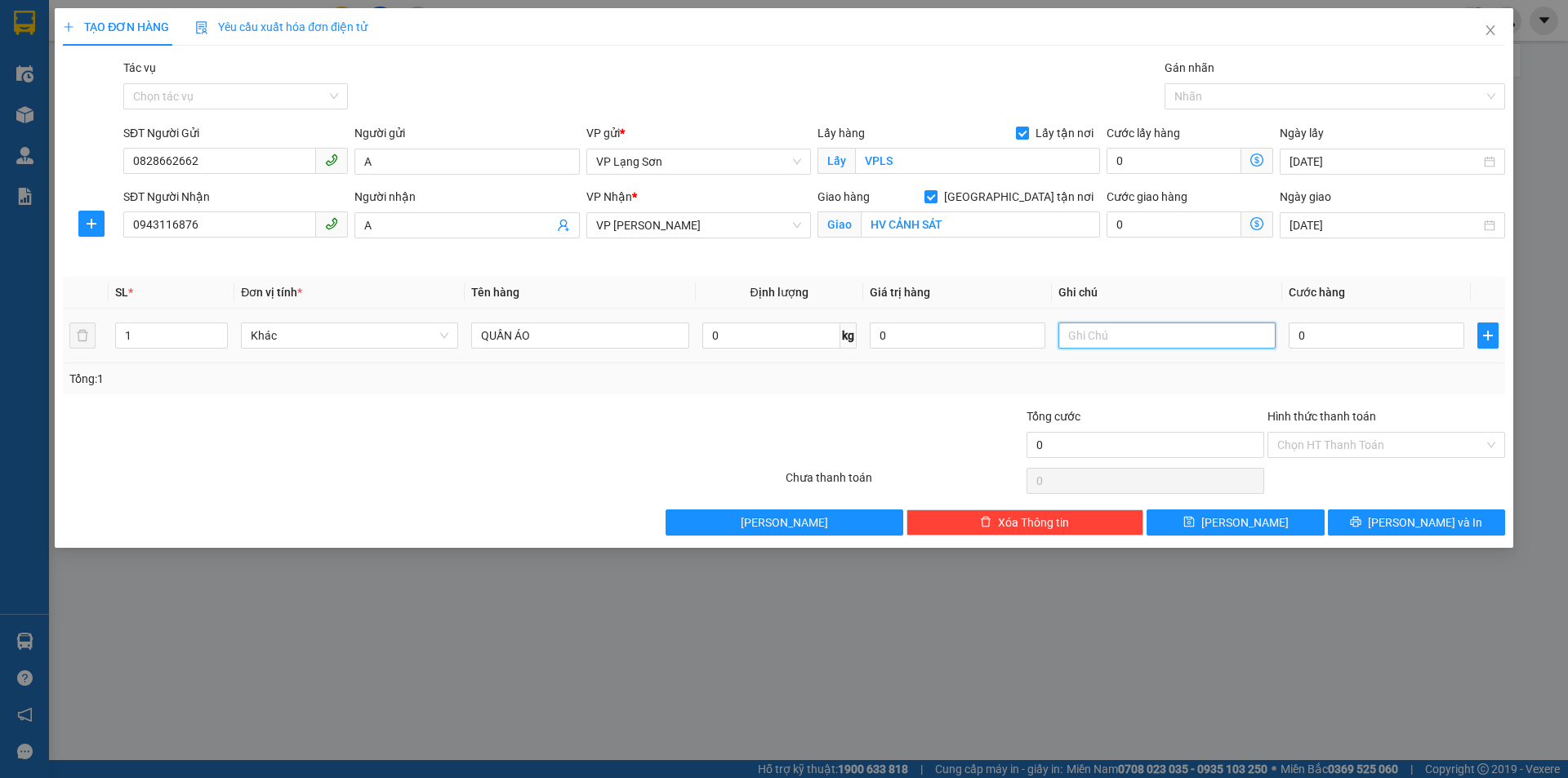
click at [1159, 340] on input "text" at bounding box center [1167, 335] width 218 height 26
type input "NG GỬI TT (CK CTY 8:05 [DATE])"
click at [1326, 333] on input "0" at bounding box center [1376, 335] width 176 height 26
type input "1"
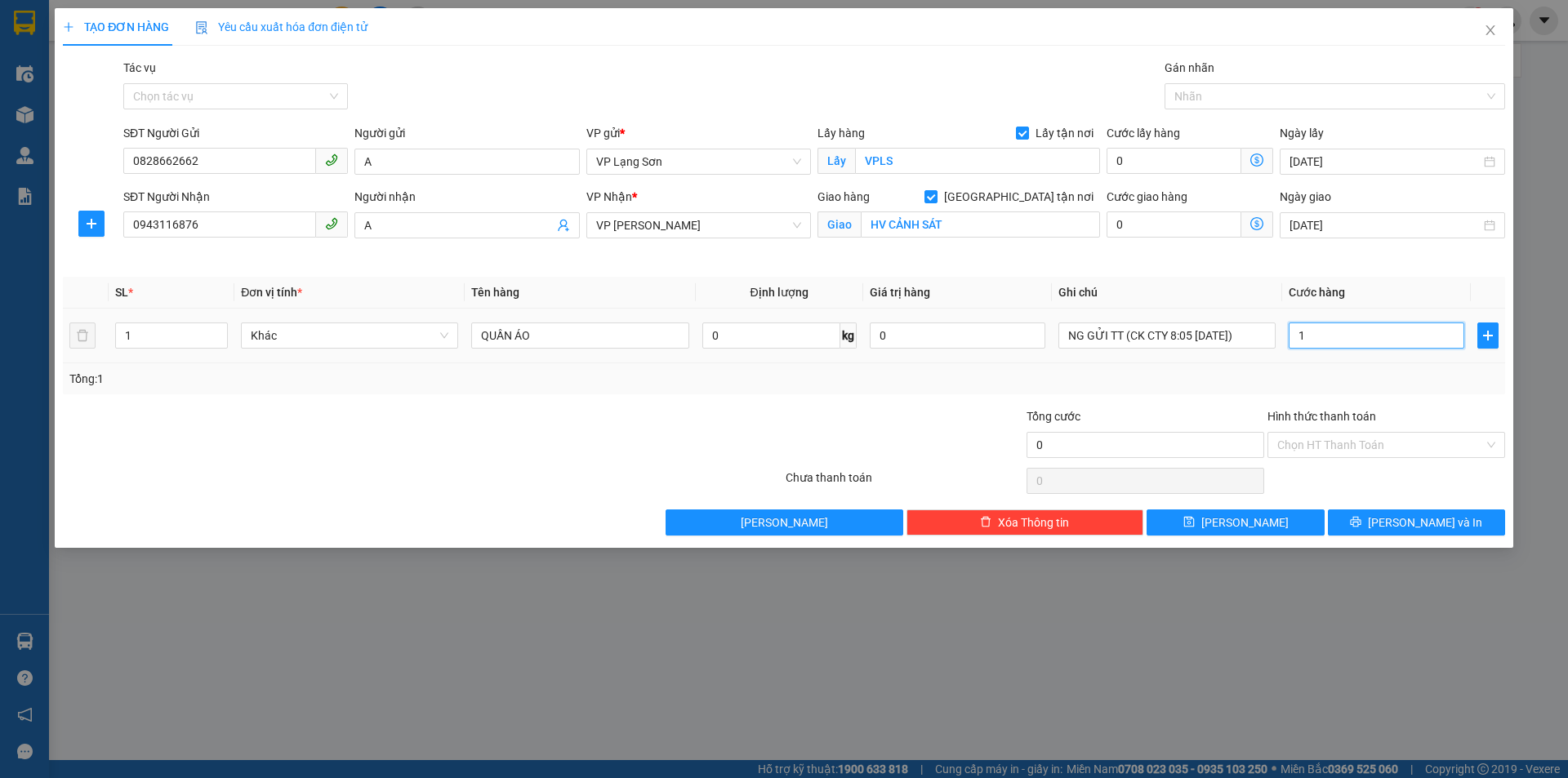
type input "1"
type input "10"
type input "100"
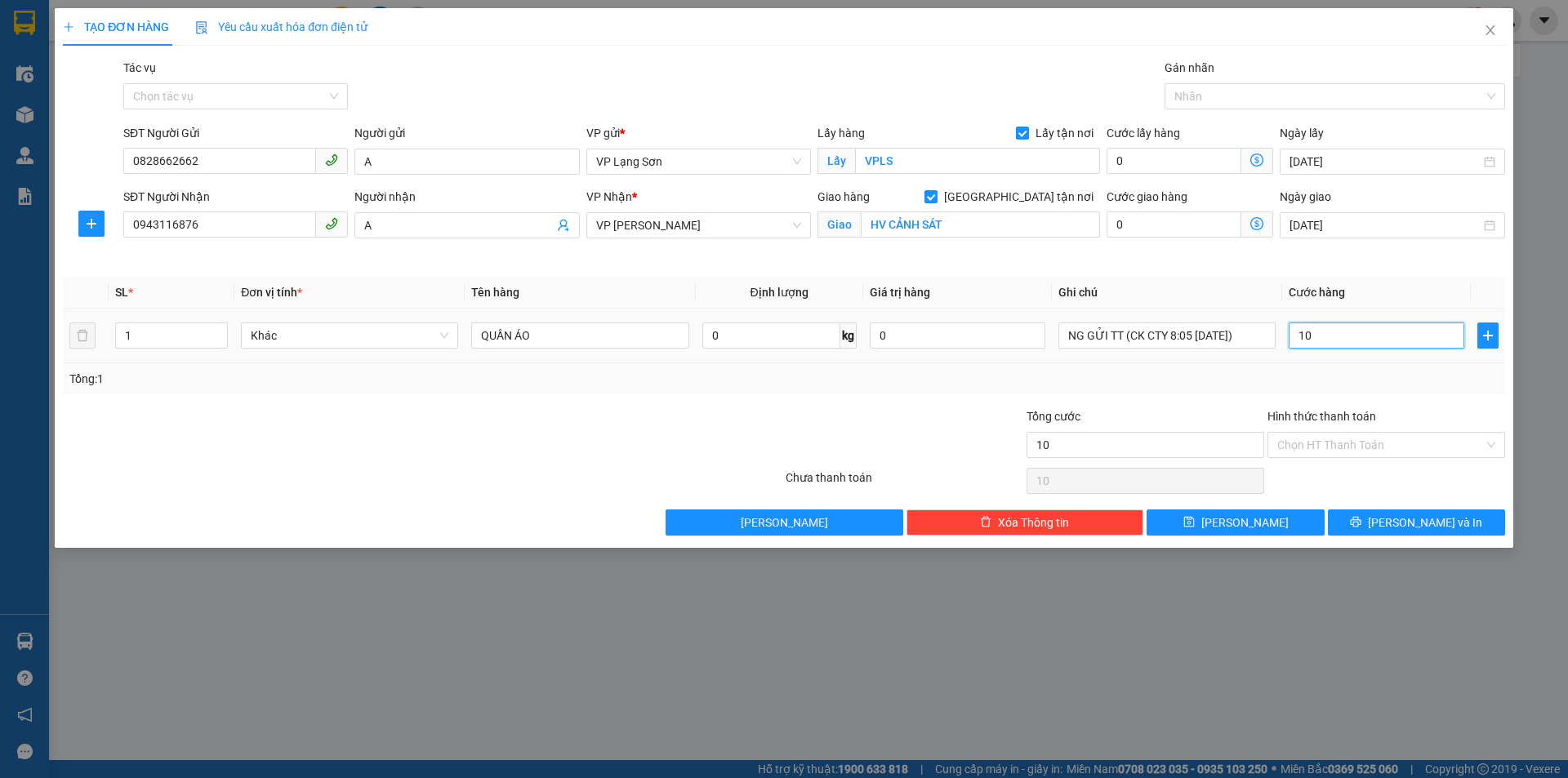
type input "100"
click at [1323, 367] on div "Tổng: 1" at bounding box center [784, 379] width 1442 height 31
type input "100.000"
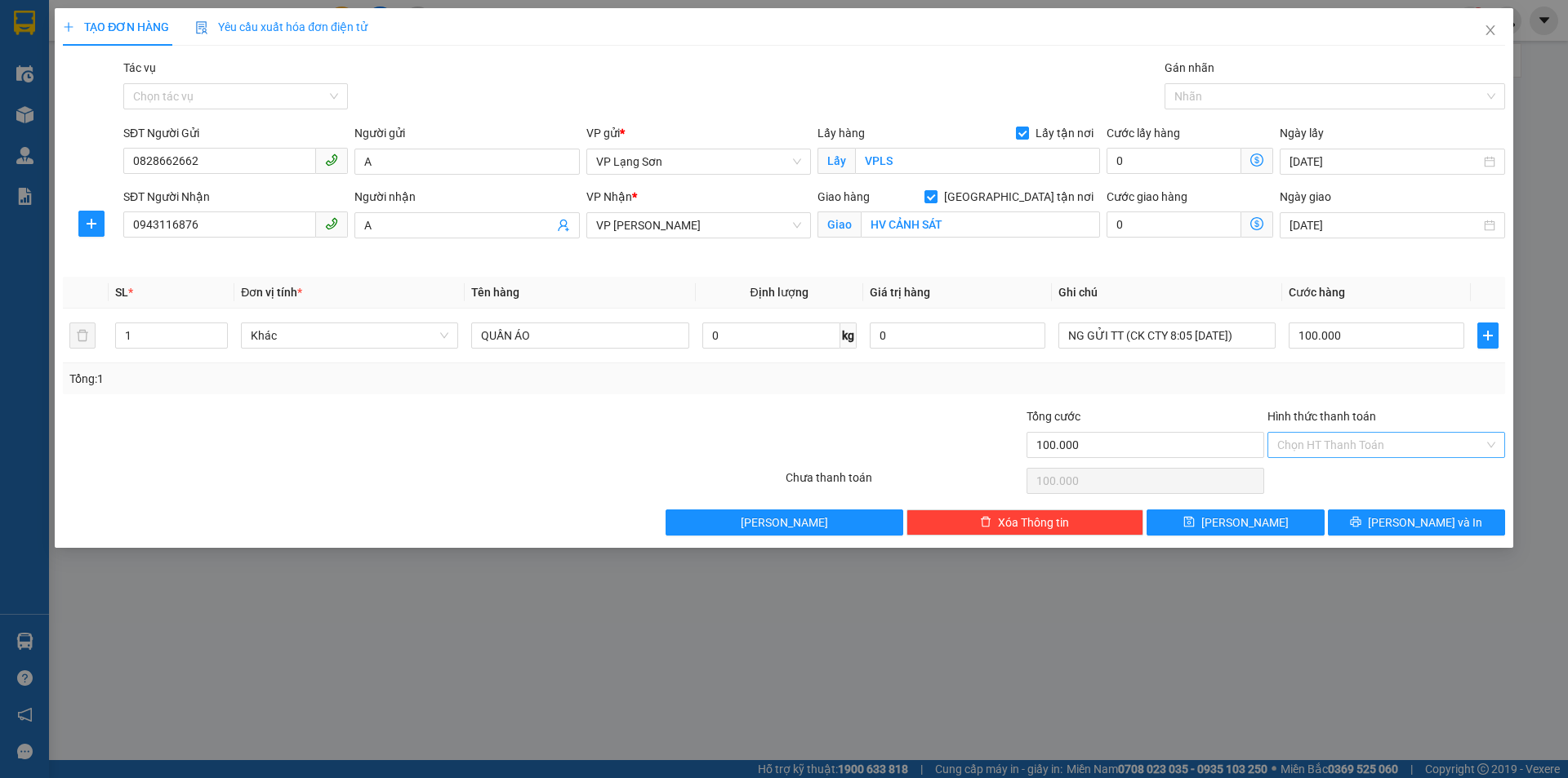
click at [1344, 449] on input "Hình thức thanh toán" at bounding box center [1380, 444] width 207 height 24
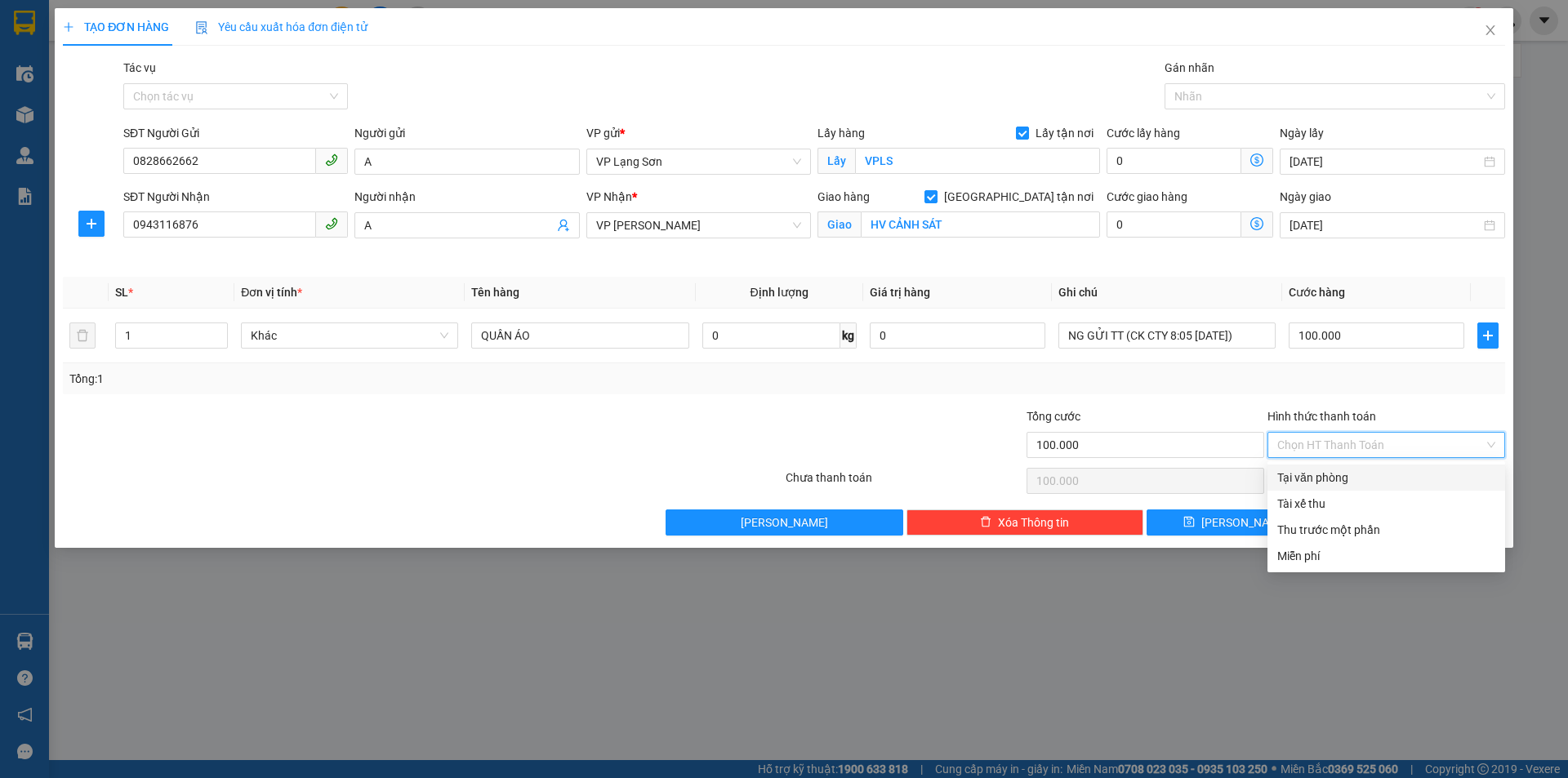
click at [1327, 474] on div "Tại văn phòng" at bounding box center [1385, 477] width 218 height 17
type input "0"
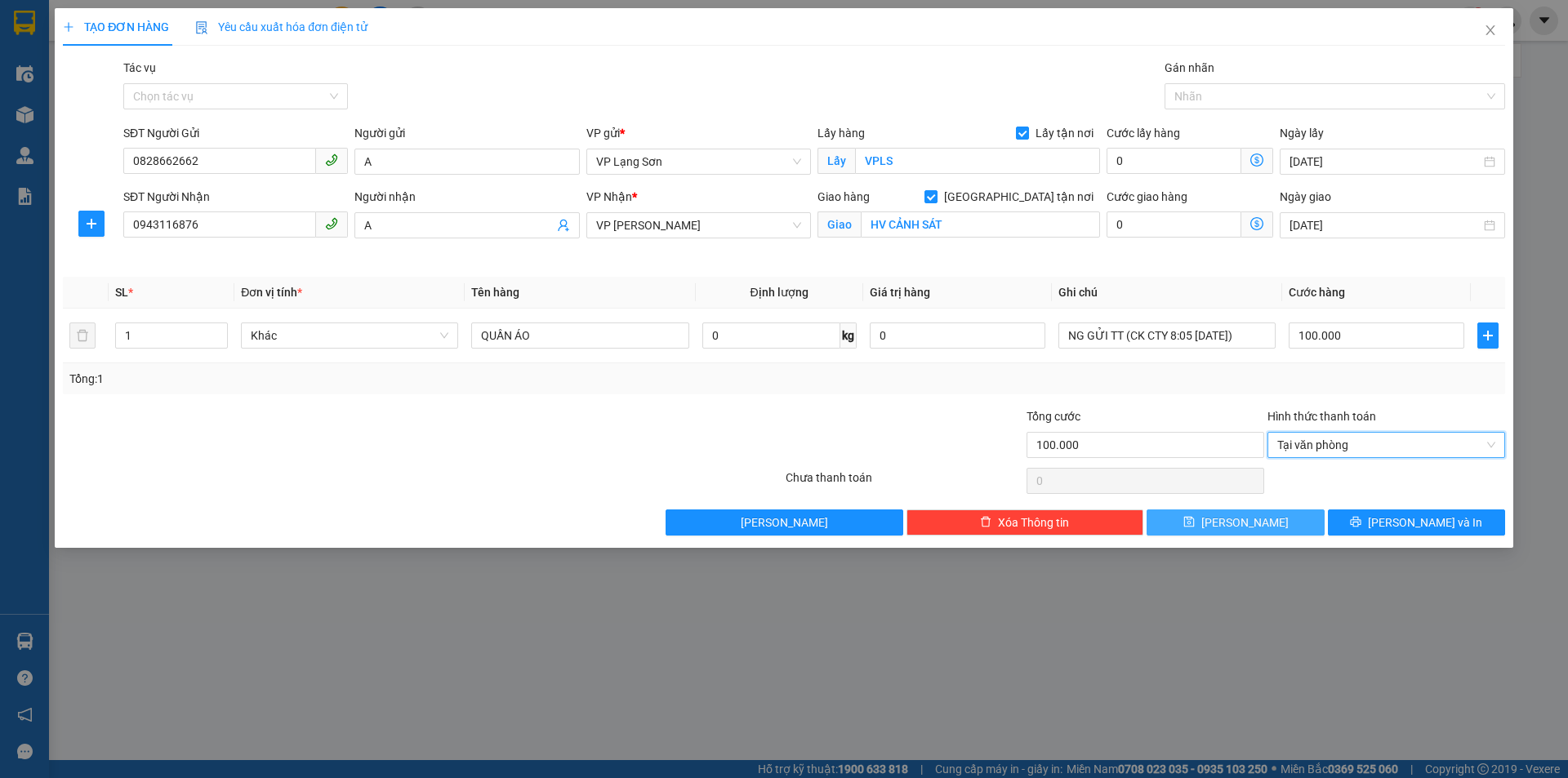
click at [1246, 524] on span "[PERSON_NAME]" at bounding box center [1244, 523] width 87 height 17
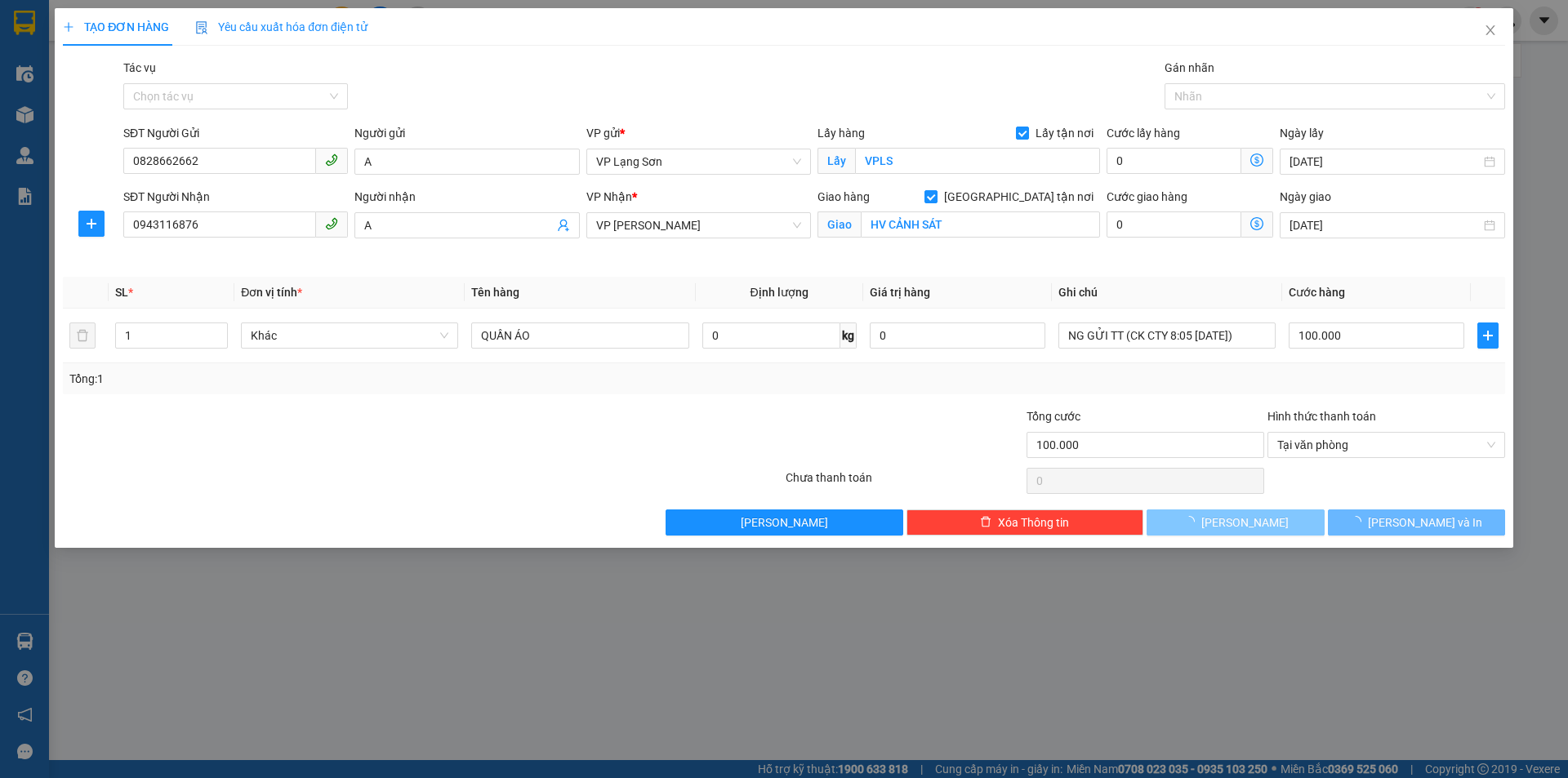
checkbox input "false"
type input "0"
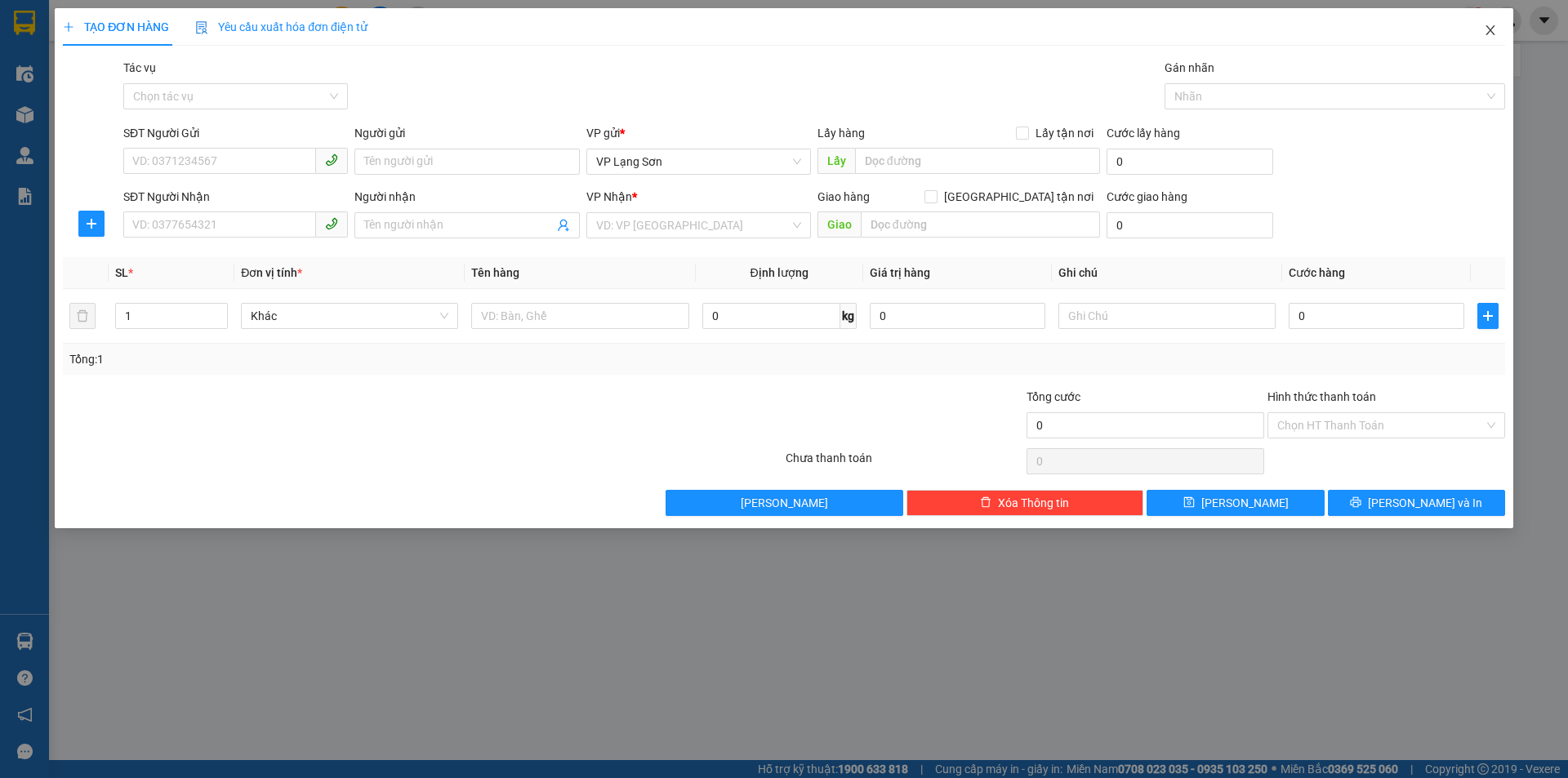
click at [1484, 31] on icon "close" at bounding box center [1489, 29] width 13 height 13
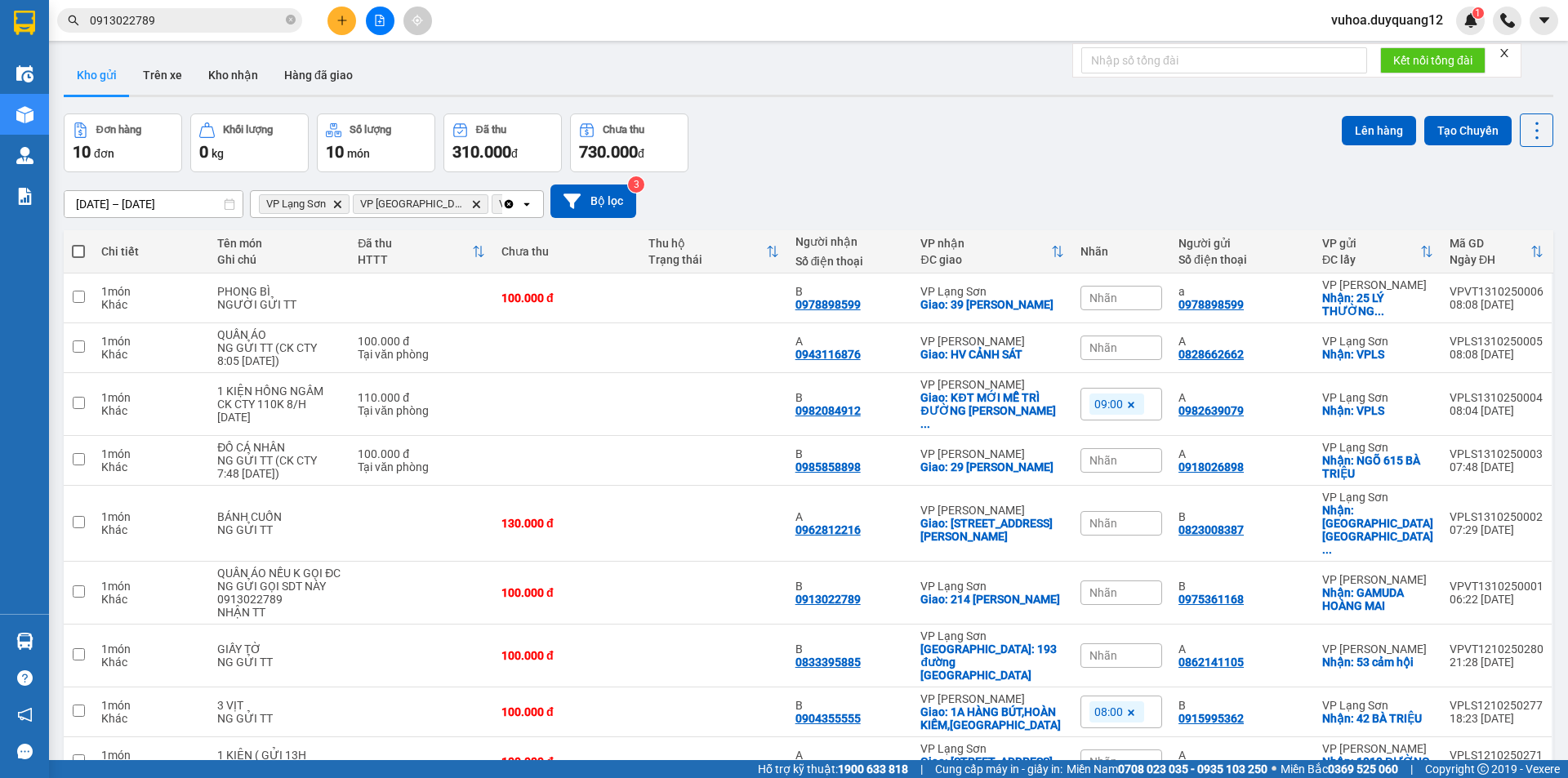
click at [338, 25] on icon "plus" at bounding box center [342, 20] width 12 height 12
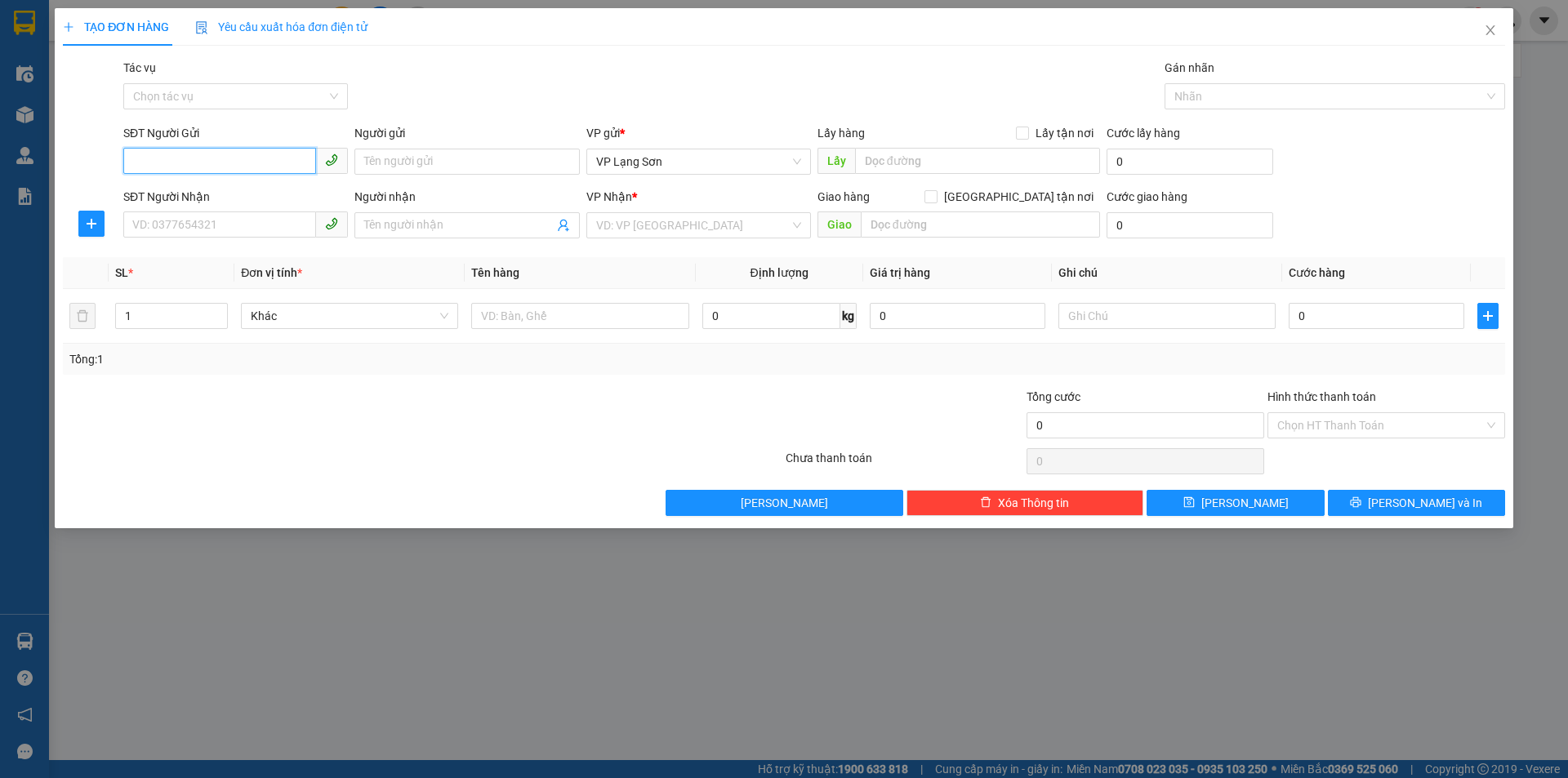
paste input "0345433708"
type input "0345433708"
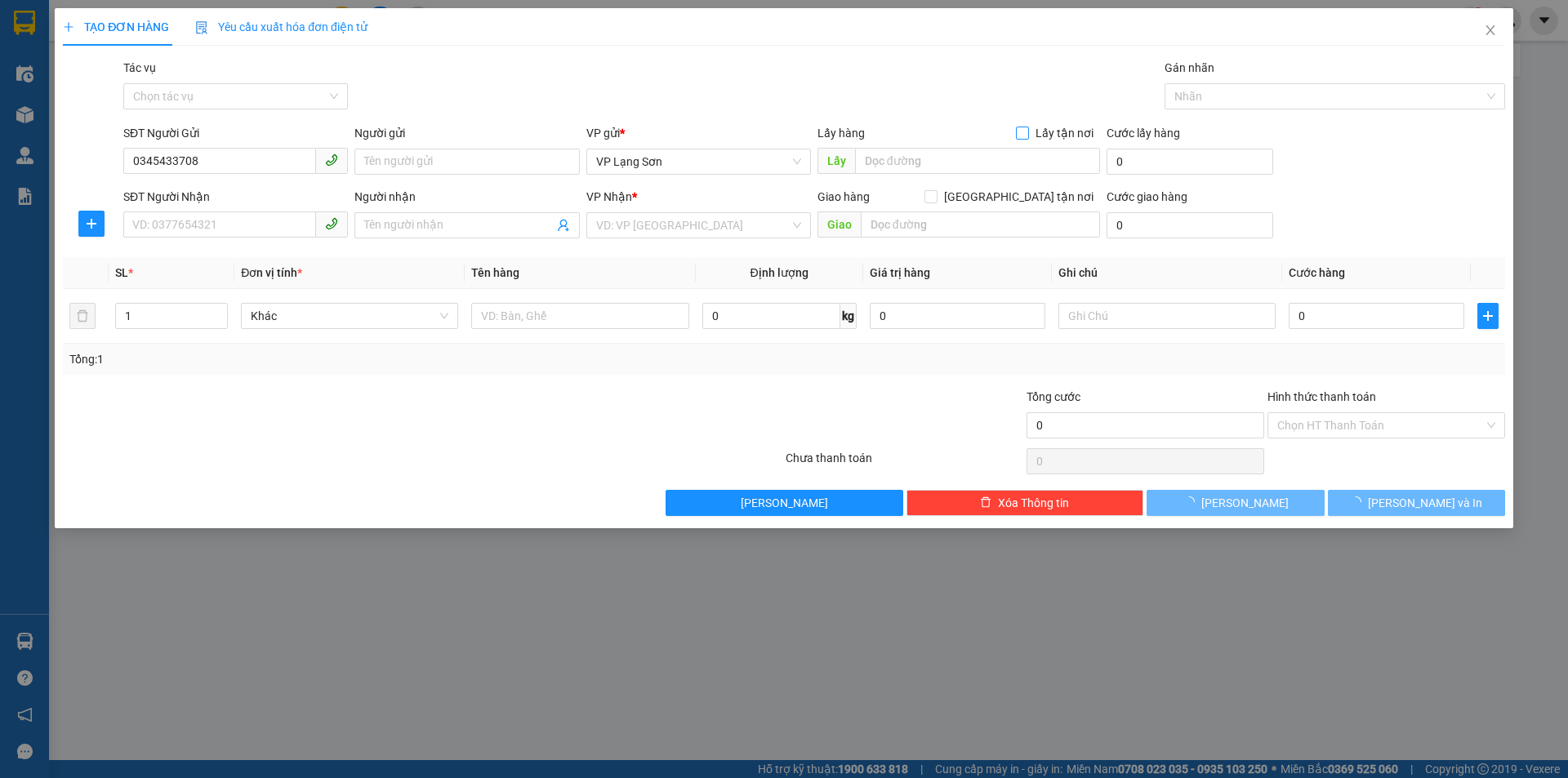
click at [1022, 132] on input "Lấy tận nơi" at bounding box center [1022, 132] width 12 height 12
checkbox input "true"
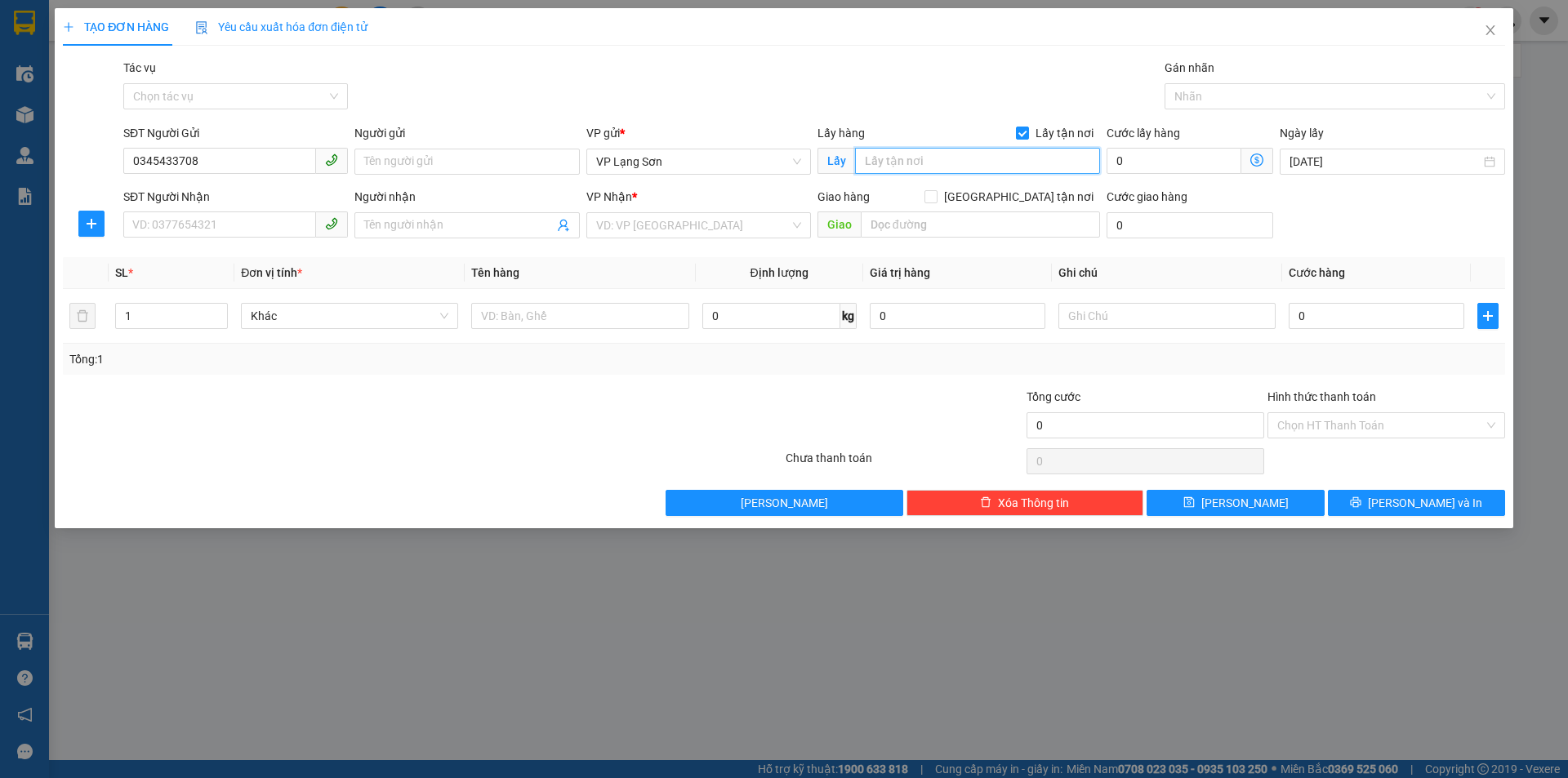
click at [924, 162] on input "text" at bounding box center [977, 160] width 245 height 26
click at [236, 156] on input "0345433708" at bounding box center [220, 160] width 192 height 26
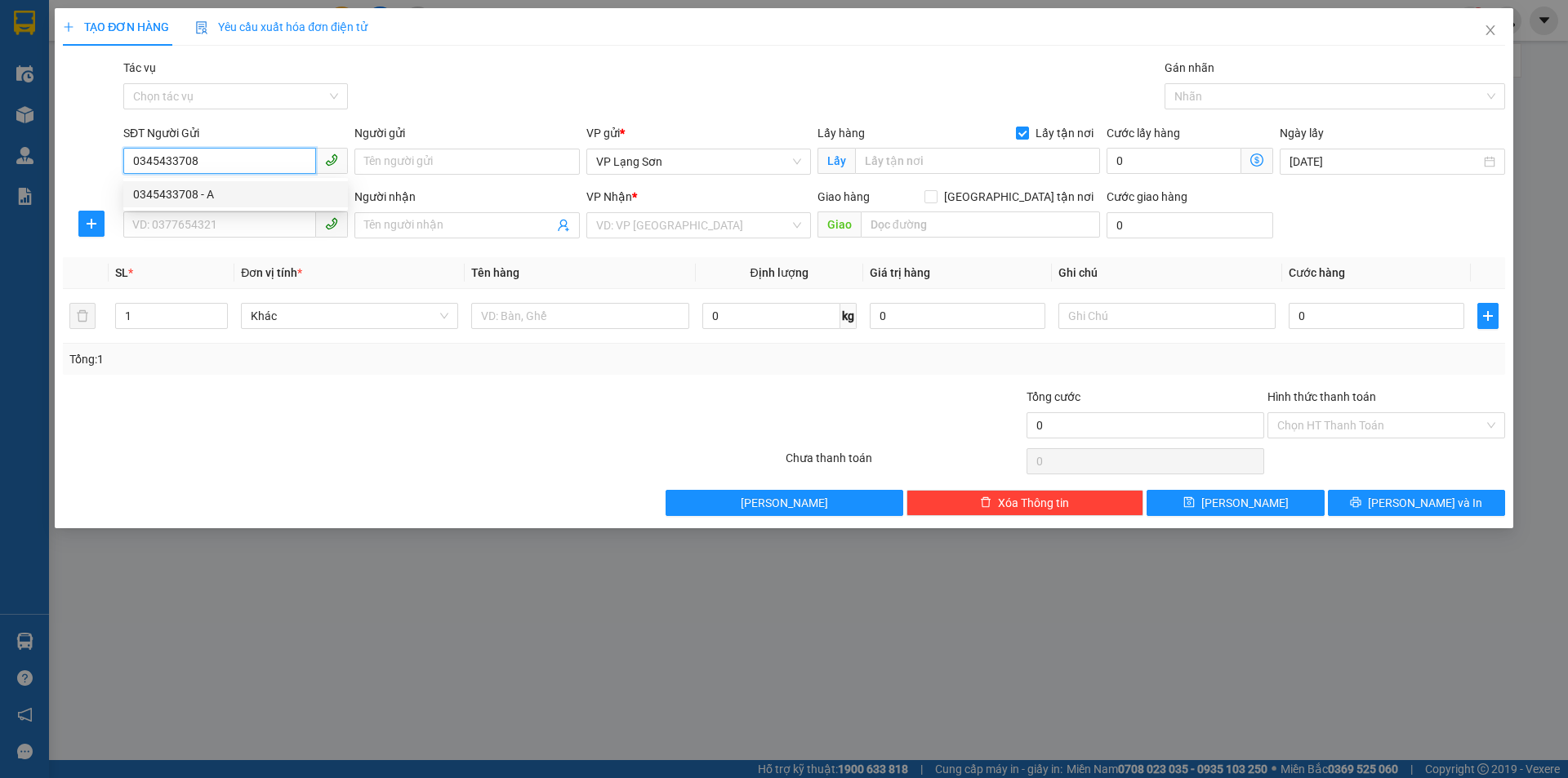
click at [220, 171] on input "0345433708" at bounding box center [220, 160] width 192 height 26
click at [220, 190] on div "0345433708 - A" at bounding box center [235, 194] width 205 height 17
type input "A"
type input "1 [PERSON_NAME]"
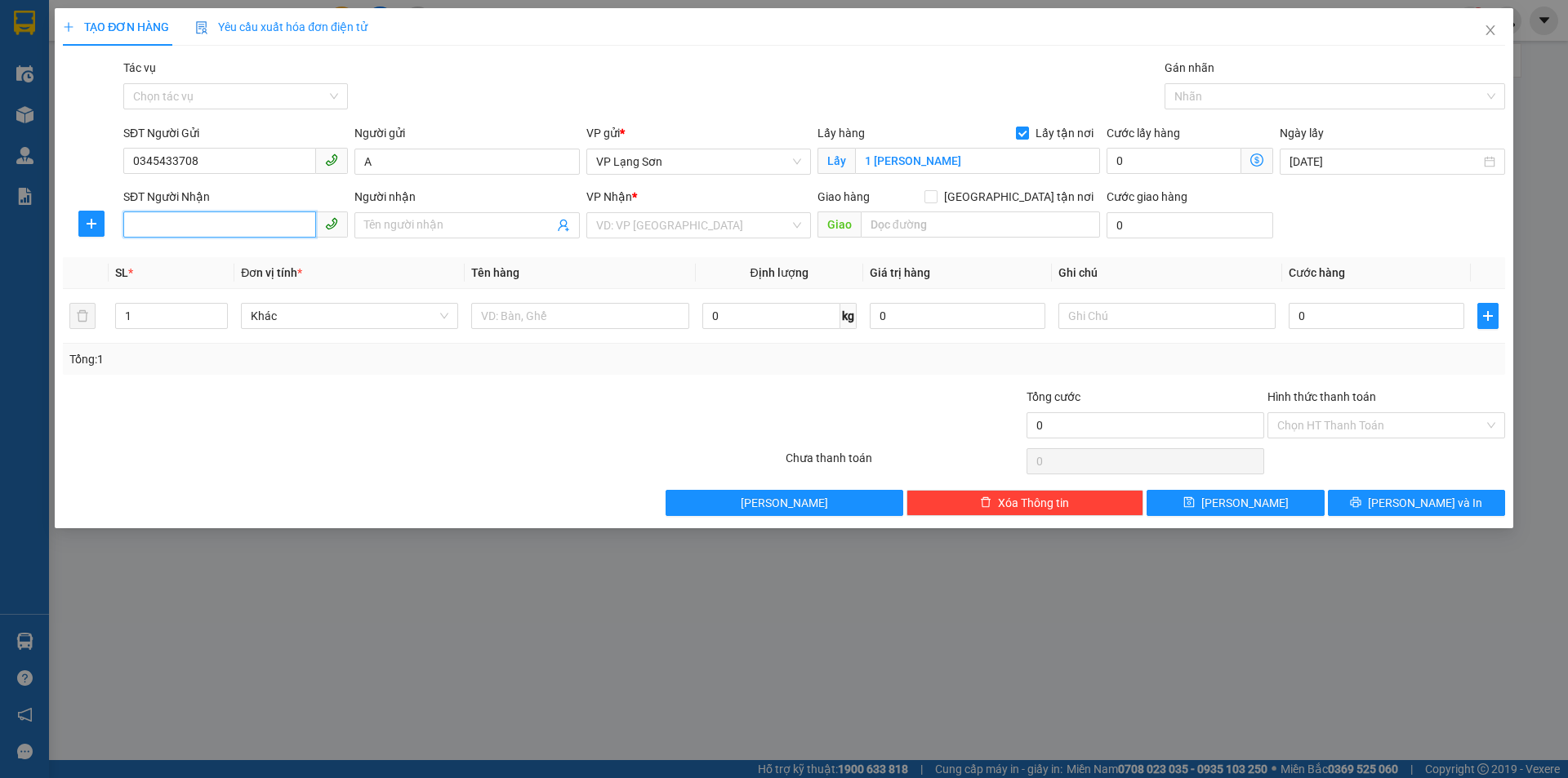
click at [197, 223] on input "SĐT Người Nhận" at bounding box center [220, 224] width 192 height 26
type input "0912216356"
click at [473, 222] on input "Người nhận" at bounding box center [459, 225] width 188 height 17
type input "A"
click at [659, 227] on input "search" at bounding box center [693, 224] width 193 height 24
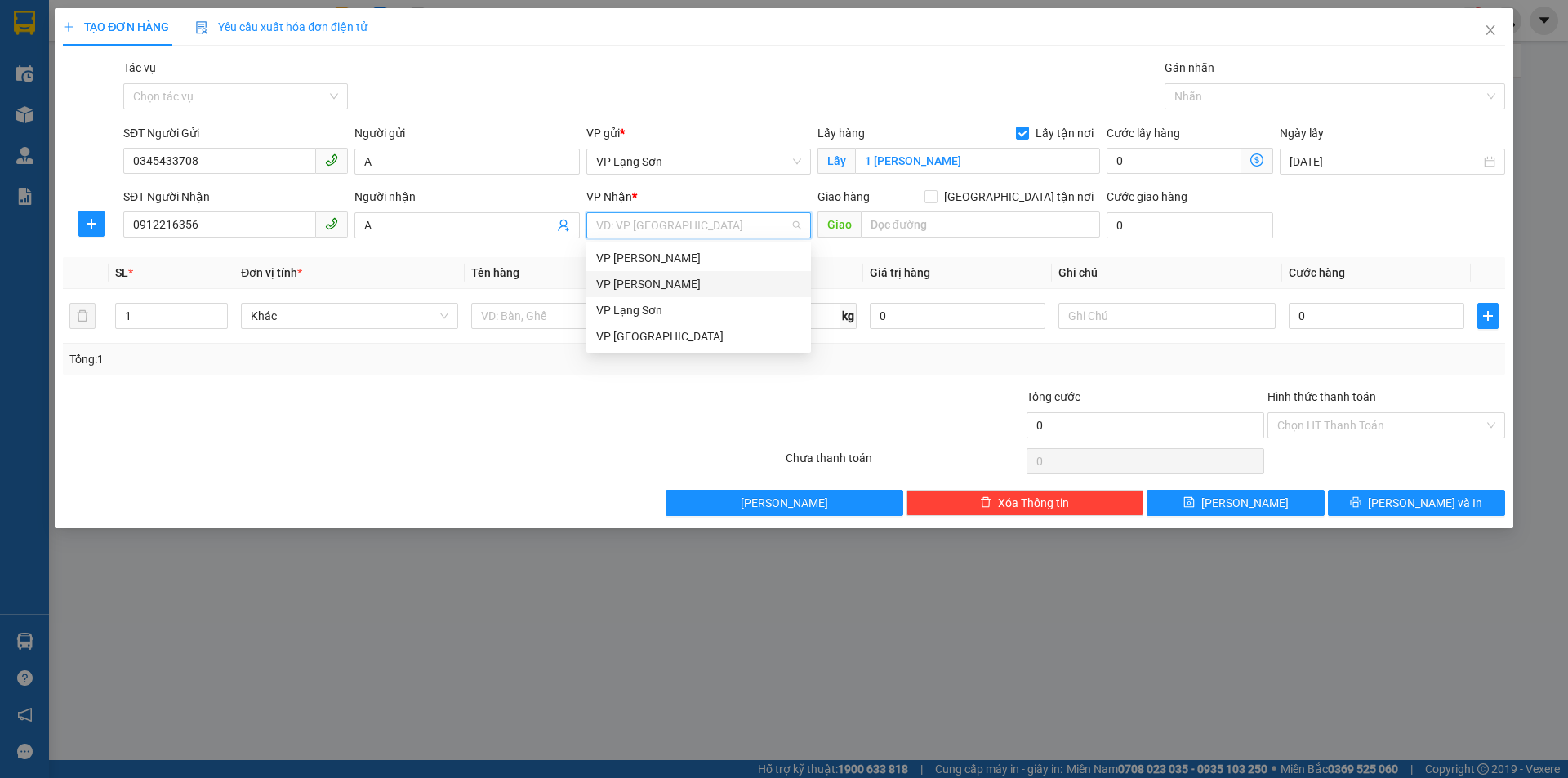
click at [658, 277] on div "VP [PERSON_NAME]" at bounding box center [699, 284] width 205 height 17
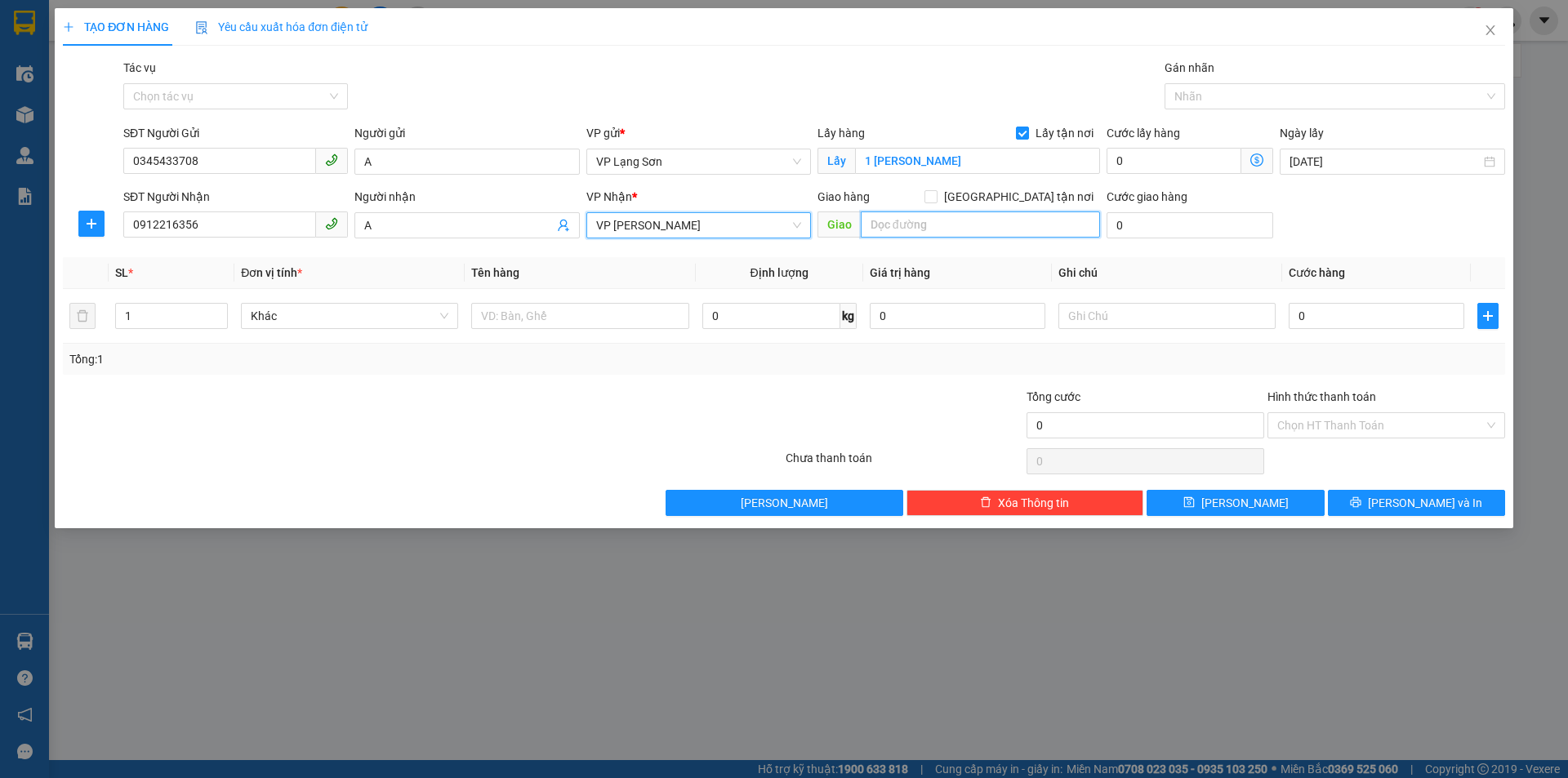
click at [986, 221] on input "text" at bounding box center [980, 224] width 239 height 26
type input "102 TRƯỜNG TRINH"
click at [936, 194] on input "[GEOGRAPHIC_DATA] tận nơi" at bounding box center [930, 196] width 12 height 12
checkbox input "true"
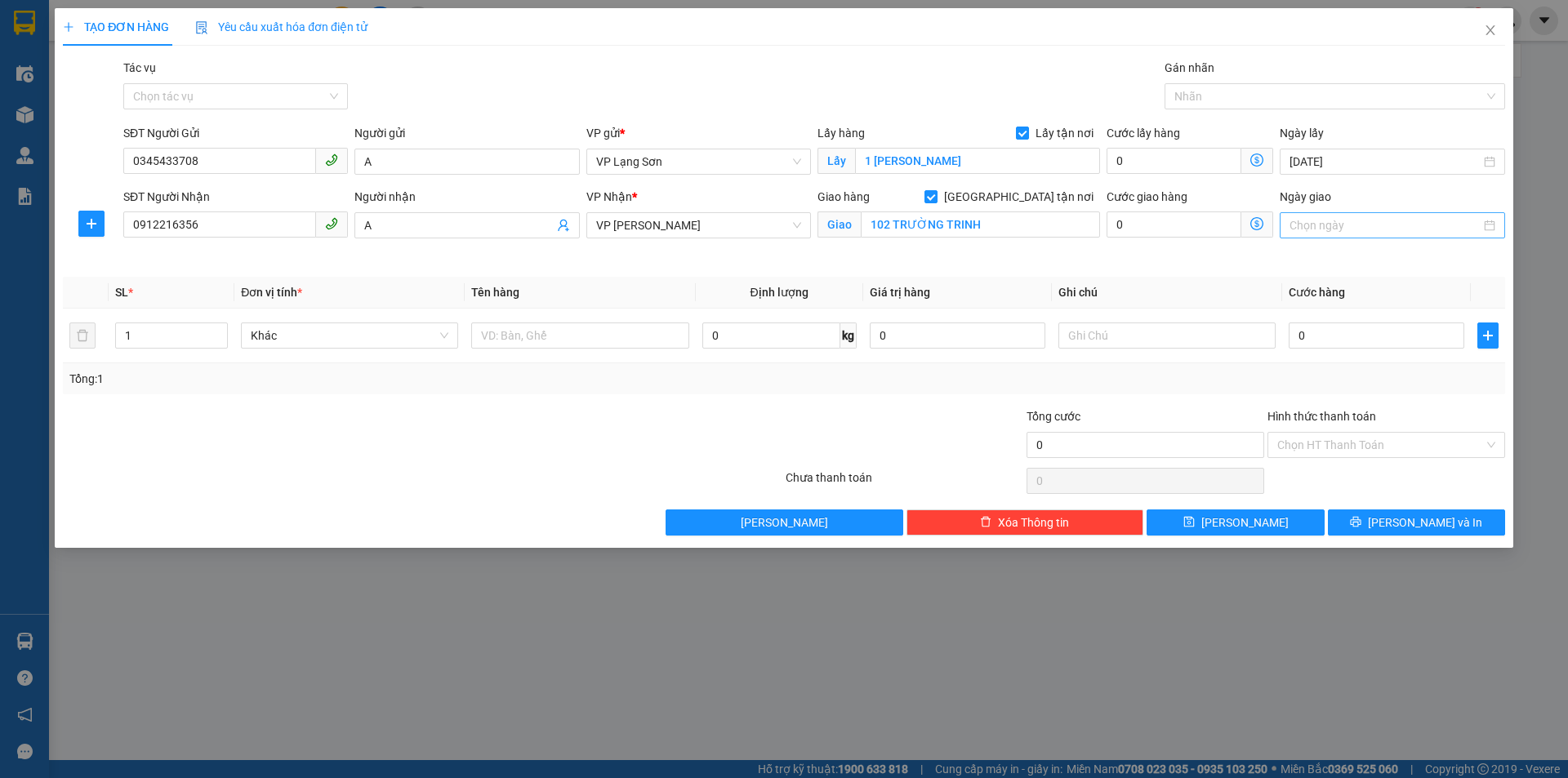
click at [1382, 231] on input "Ngày giao" at bounding box center [1384, 225] width 190 height 17
type input "[DATE]"
click at [1333, 367] on div "13" at bounding box center [1333, 369] width 19 height 19
click at [201, 222] on input "0912216356" at bounding box center [220, 224] width 192 height 26
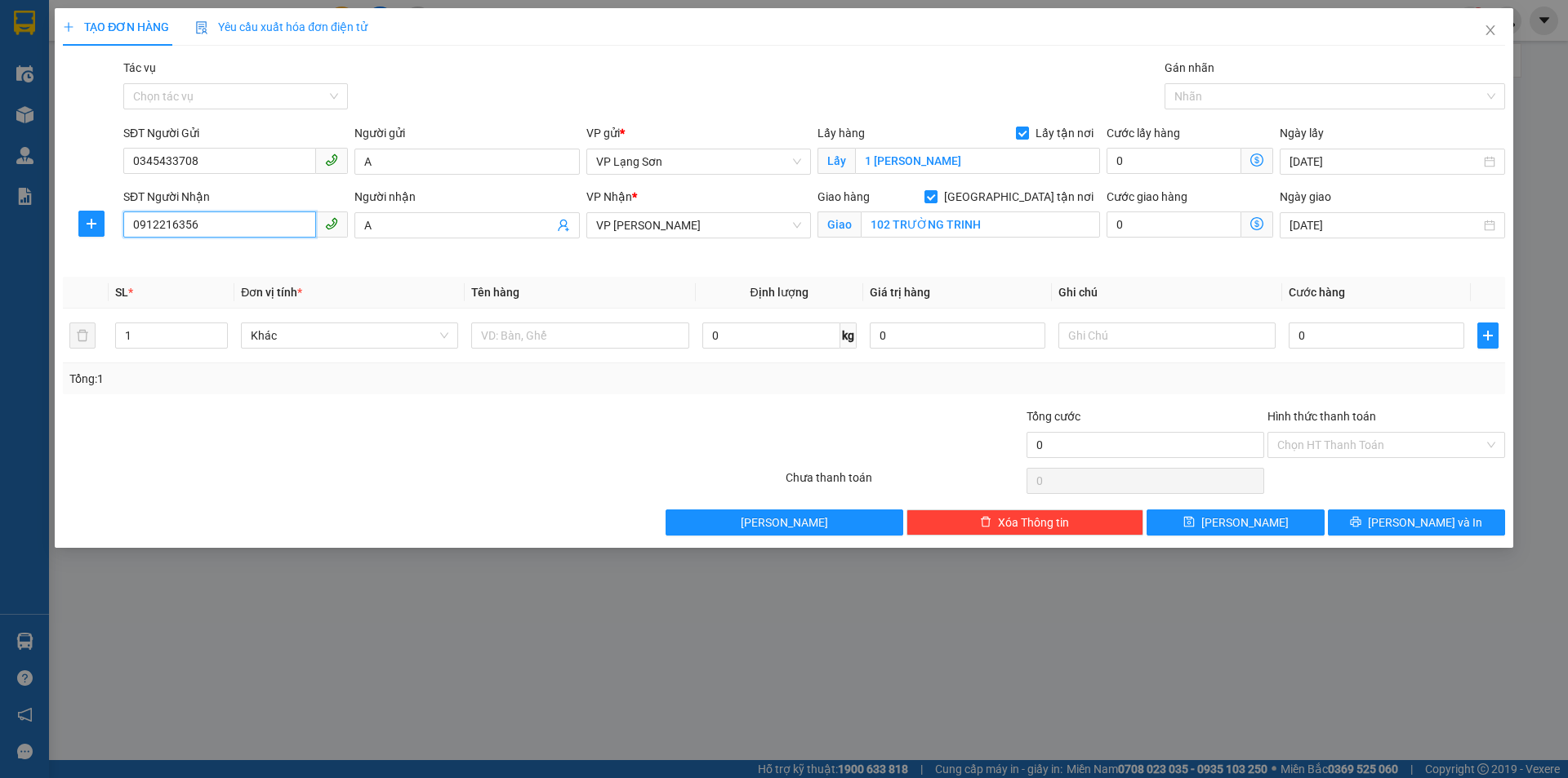
click at [179, 224] on input "0912216356" at bounding box center [220, 224] width 192 height 26
type input "0912261356"
click at [371, 276] on div "Transit Pickup Surcharge Ids Transit Deliver Surcharge Ids Transit Deliver Surc…" at bounding box center [784, 297] width 1442 height 477
click at [286, 253] on div "SĐT Người Nhận 0912261356" at bounding box center [236, 225] width 231 height 77
click at [243, 227] on input "0912261356" at bounding box center [220, 224] width 192 height 26
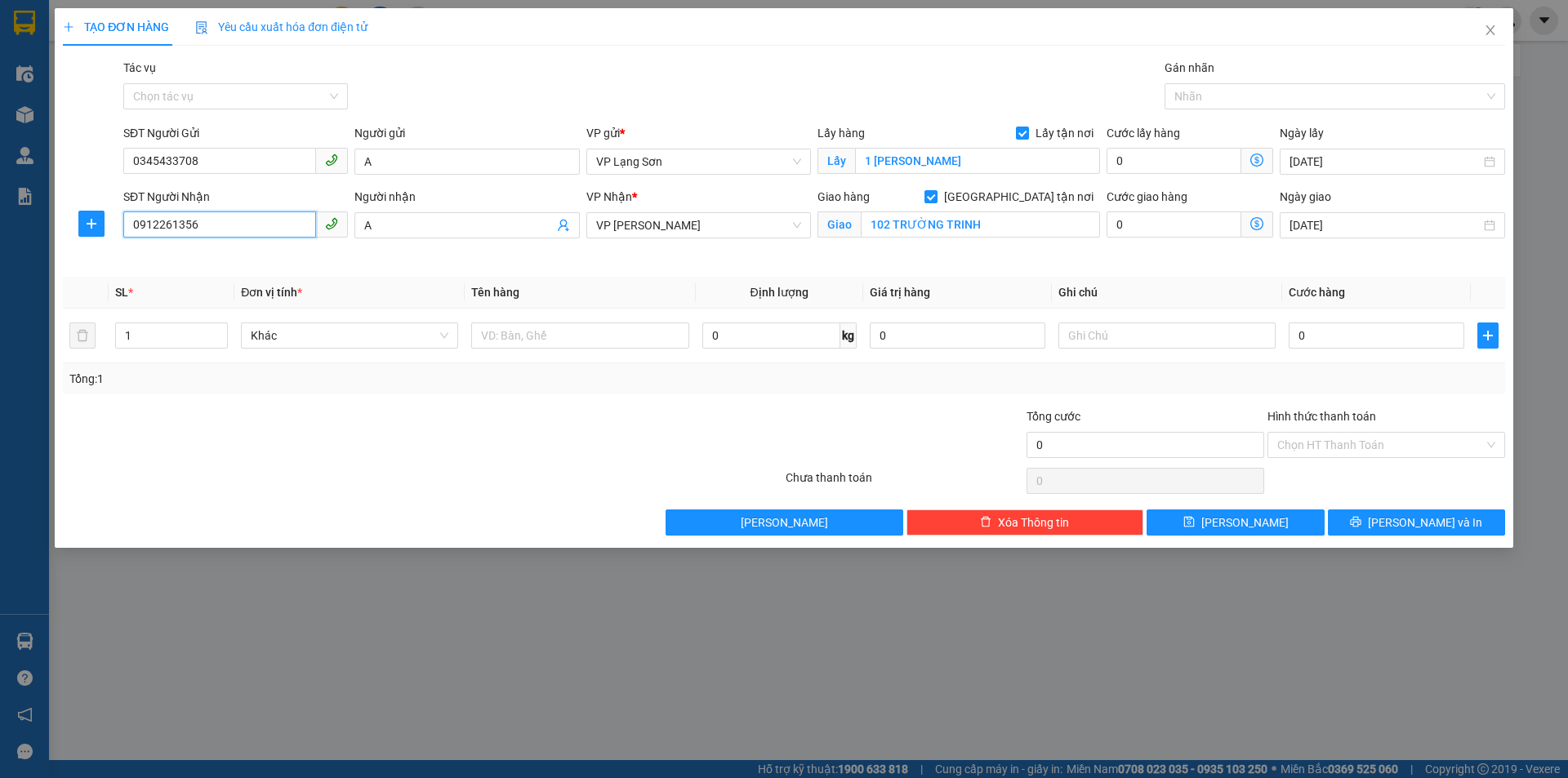
click at [243, 227] on input "0912261356" at bounding box center [220, 224] width 192 height 26
click at [235, 237] on input "0912261356" at bounding box center [220, 224] width 192 height 26
click at [220, 258] on div "0912261356 - B" at bounding box center [235, 257] width 205 height 17
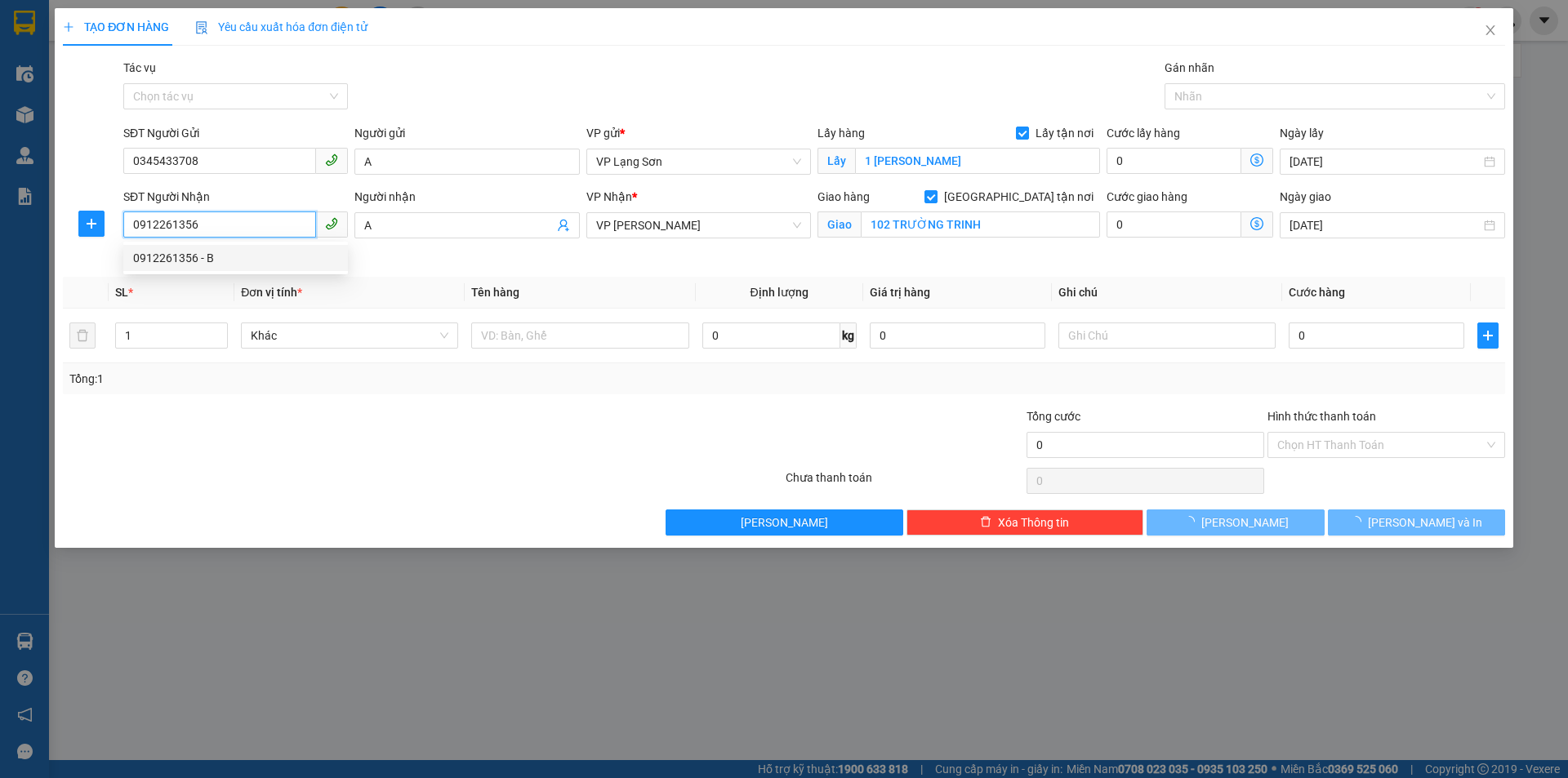
type input "B"
type input "102 TRƯỜNG CHINH,[GEOGRAPHIC_DATA],[GEOGRAPHIC_DATA]"
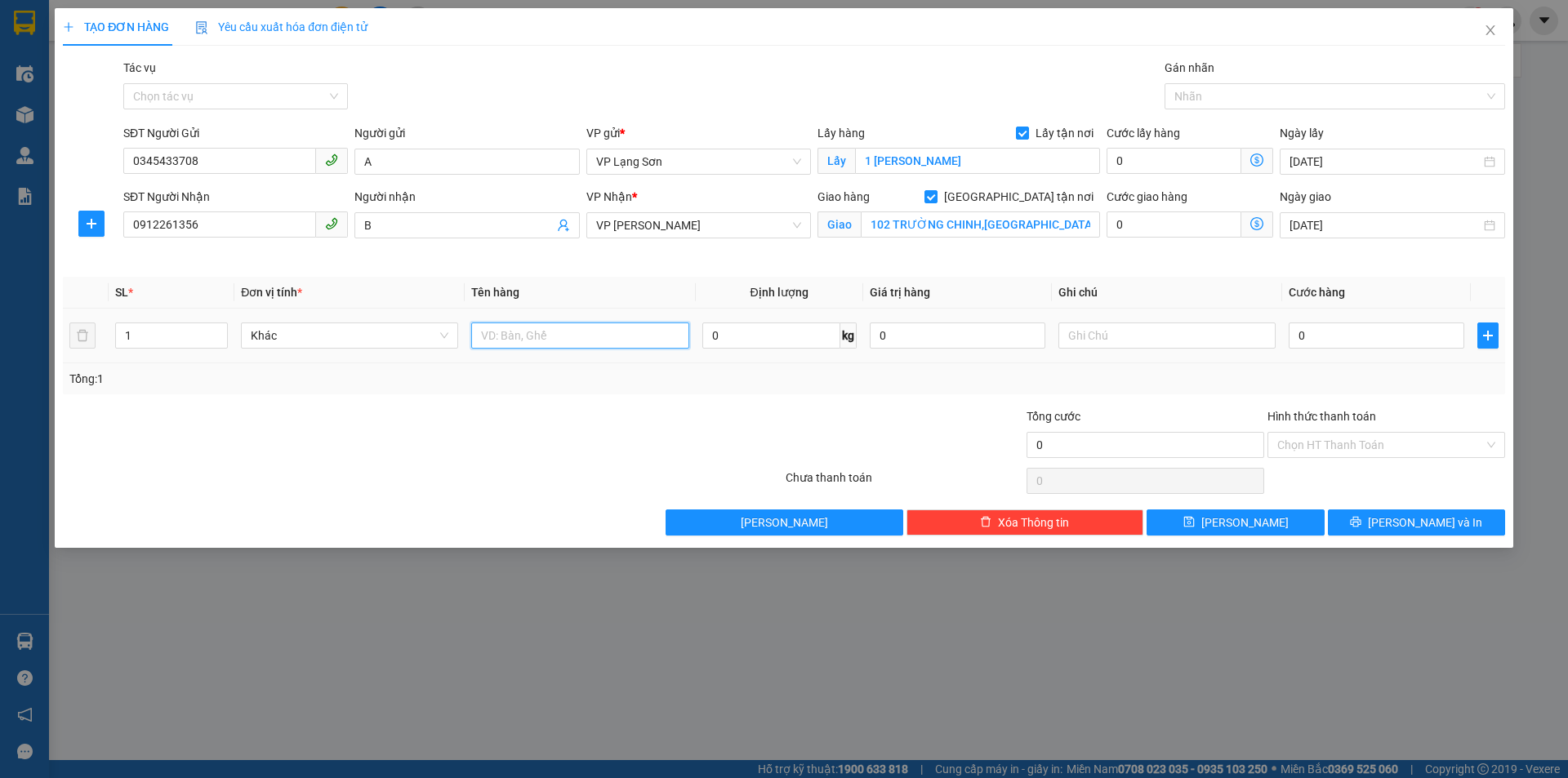
click at [576, 335] on input "text" at bounding box center [580, 335] width 218 height 26
type input "TÚI XÁCH"
click at [1128, 330] on input "text" at bounding box center [1167, 335] width 218 height 26
type input "NG NHẬN TT"
type input "1"
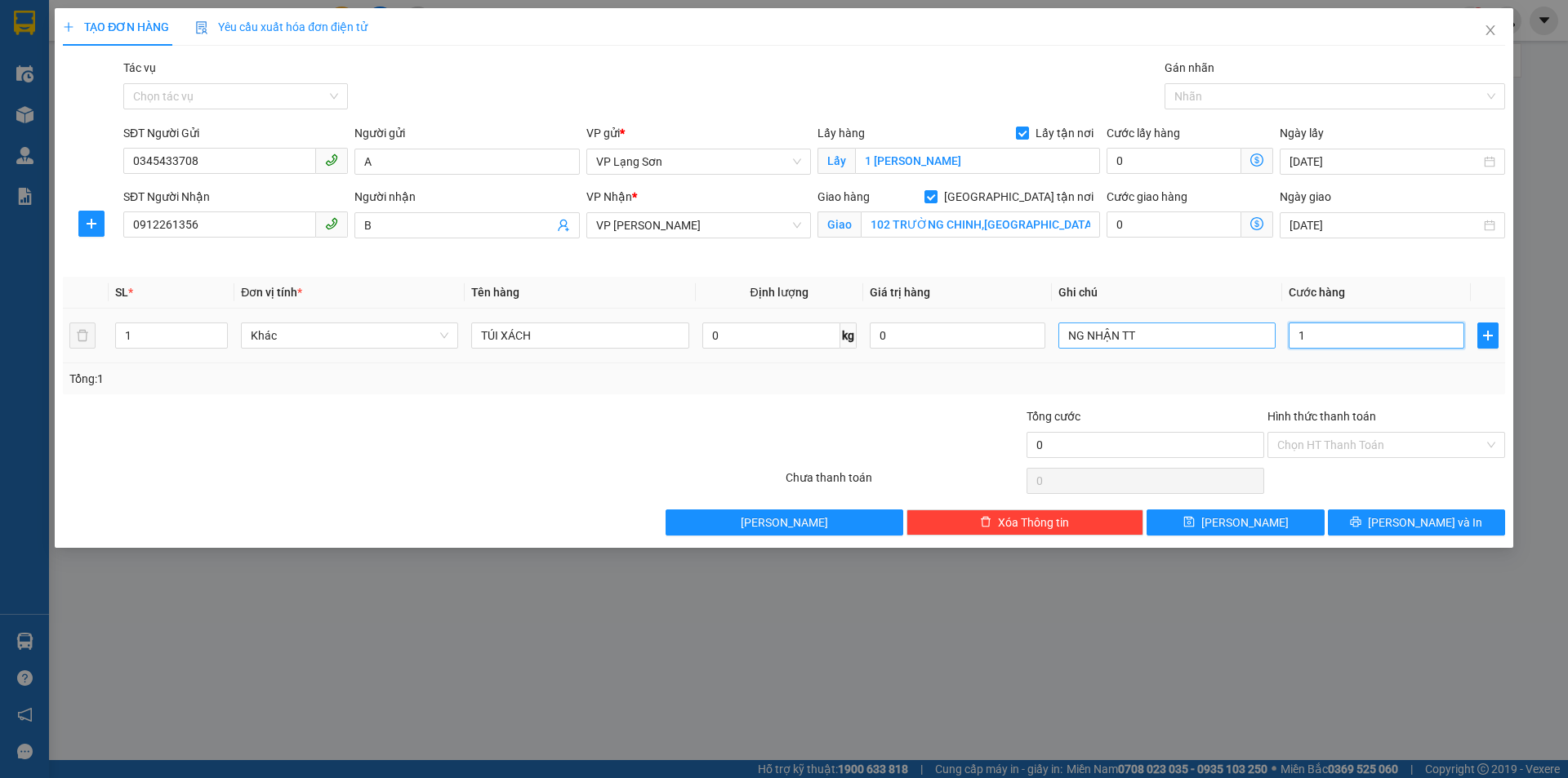
type input "1"
type input "10"
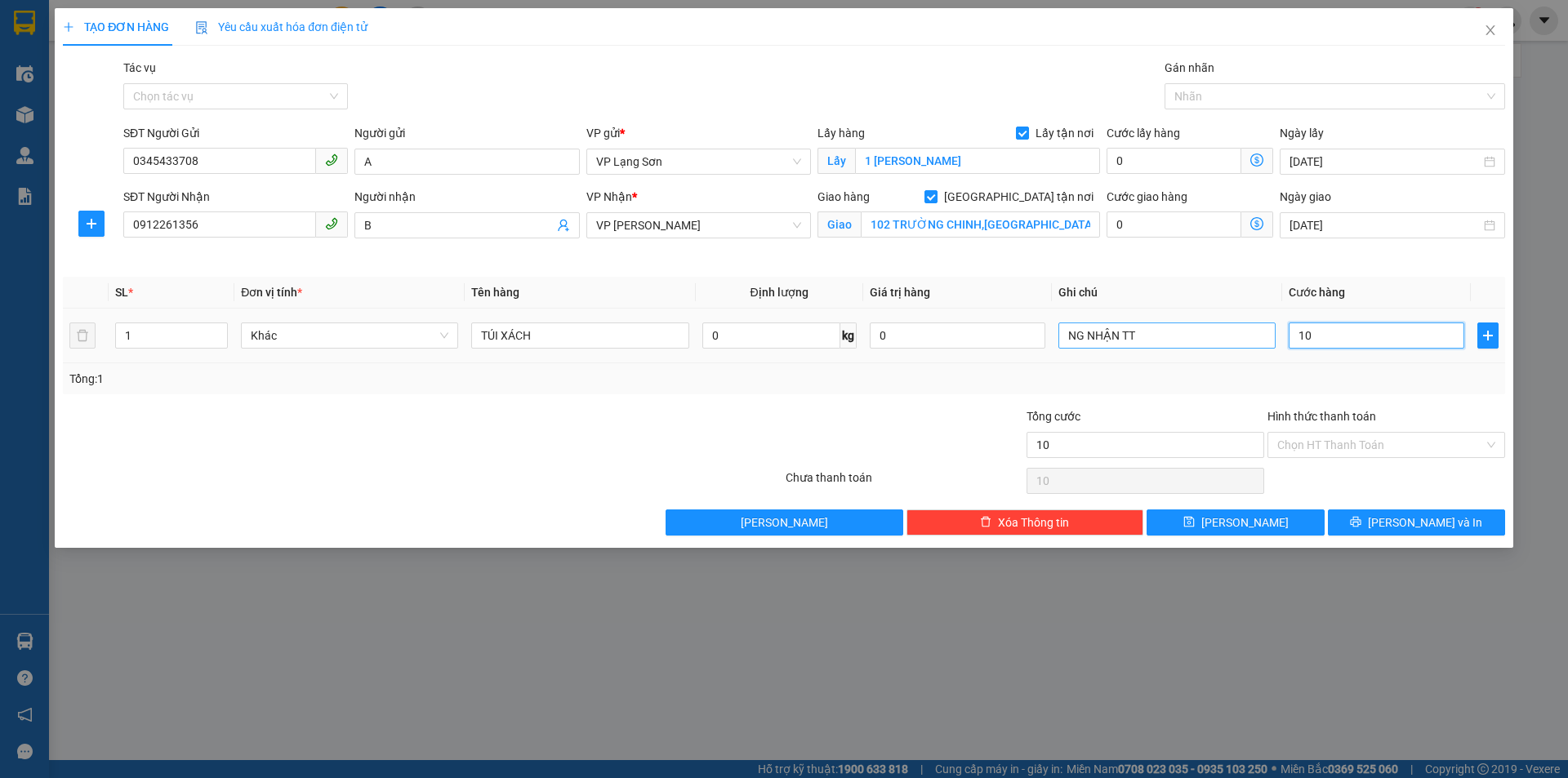
type input "100"
type input "100.000"
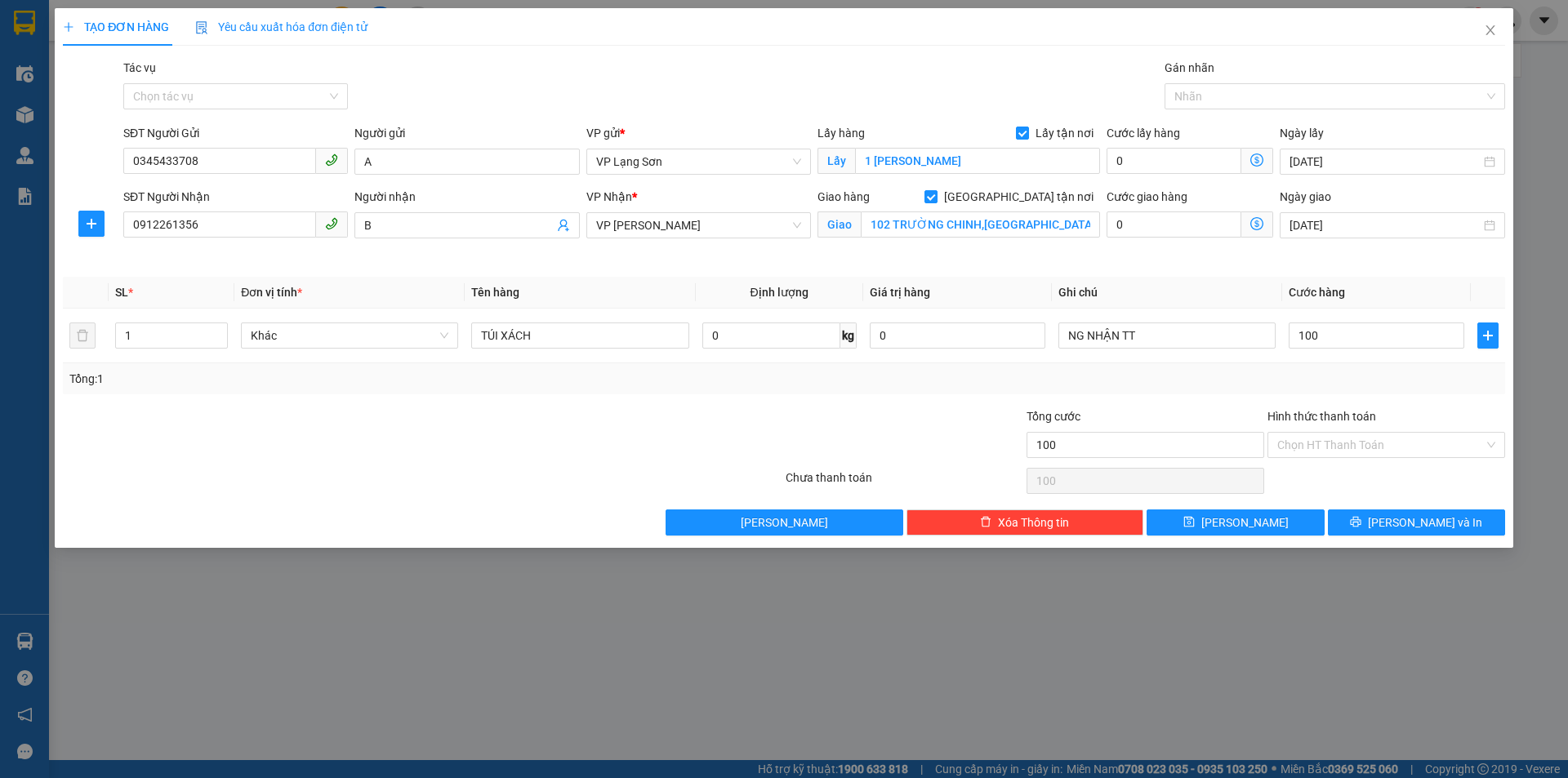
type input "100.000"
click at [1350, 359] on td "100.000" at bounding box center [1376, 336] width 188 height 54
click at [163, 172] on input "0345433708" at bounding box center [220, 160] width 192 height 26
click at [164, 166] on input "0345433708" at bounding box center [220, 160] width 192 height 26
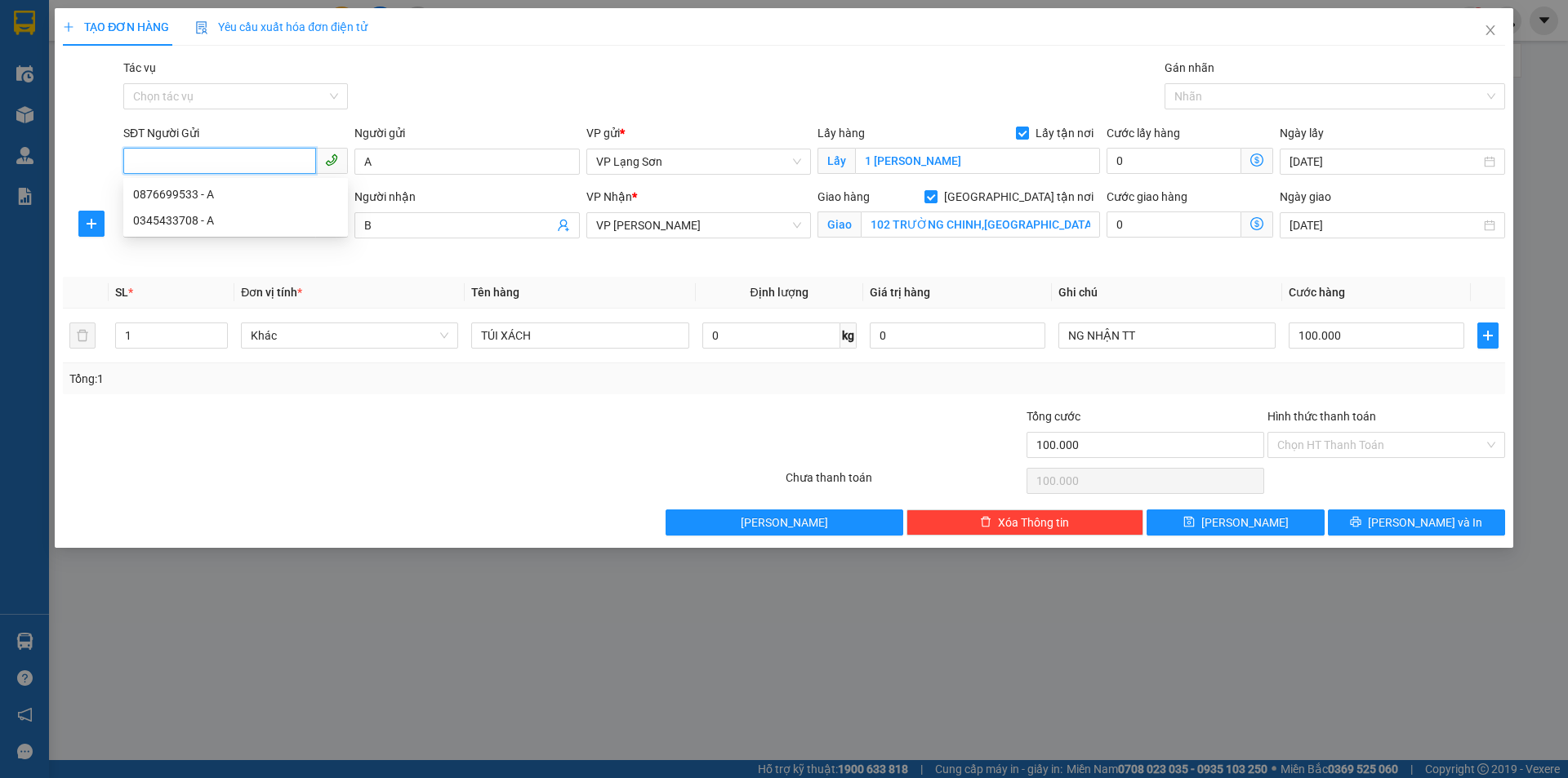
click at [202, 156] on input "SĐT Người Gửi" at bounding box center [220, 160] width 192 height 26
click at [351, 118] on div "Transit Pickup Surcharge Ids Transit Deliver Surcharge Ids Transit Deliver Surc…" at bounding box center [784, 297] width 1442 height 477
click at [200, 156] on input "SĐT Người Gửi" at bounding box center [220, 160] width 192 height 26
paste input "0345433708"
type input "0345433708"
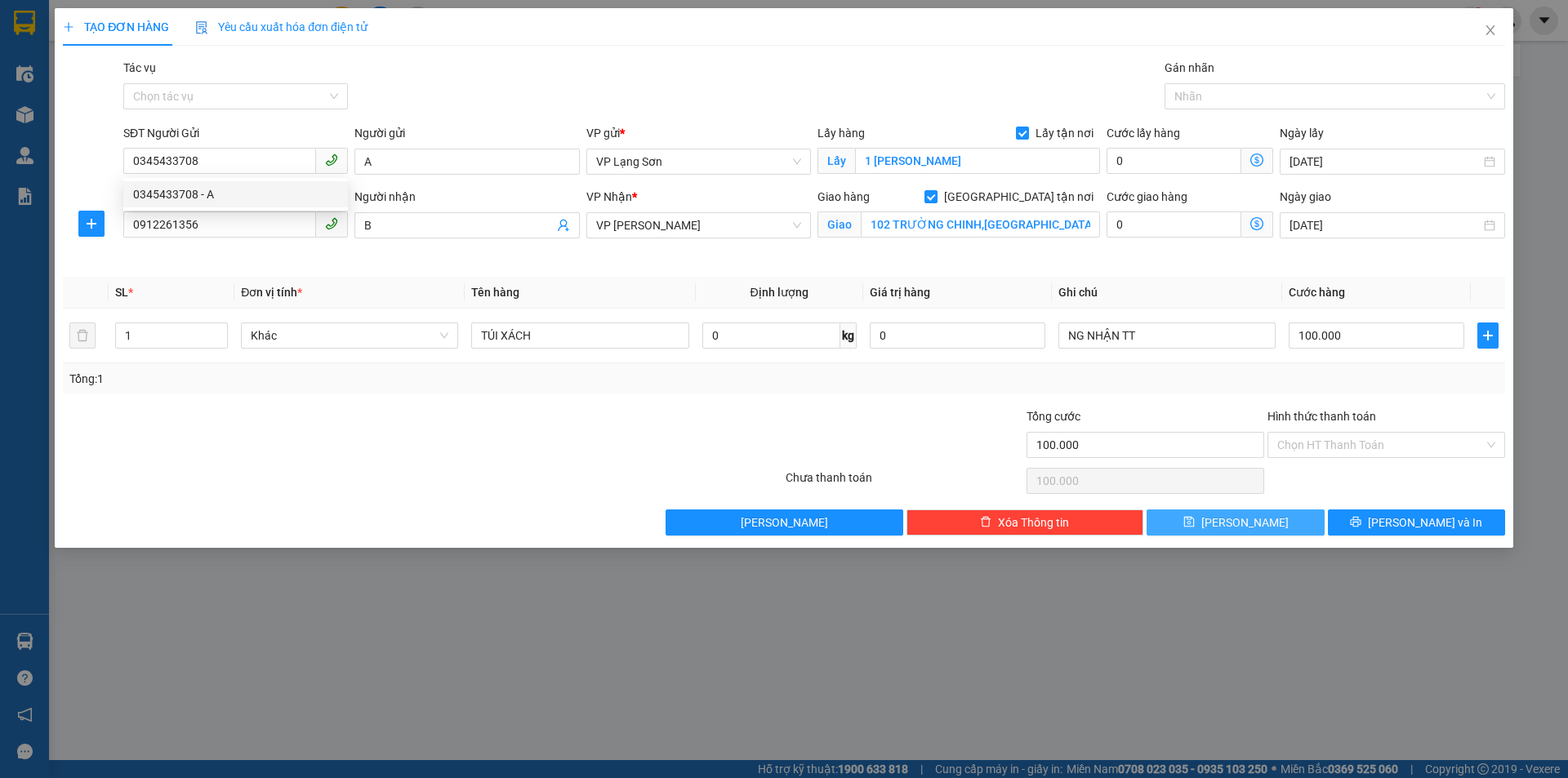
click at [1260, 524] on button "[PERSON_NAME]" at bounding box center [1235, 522] width 177 height 26
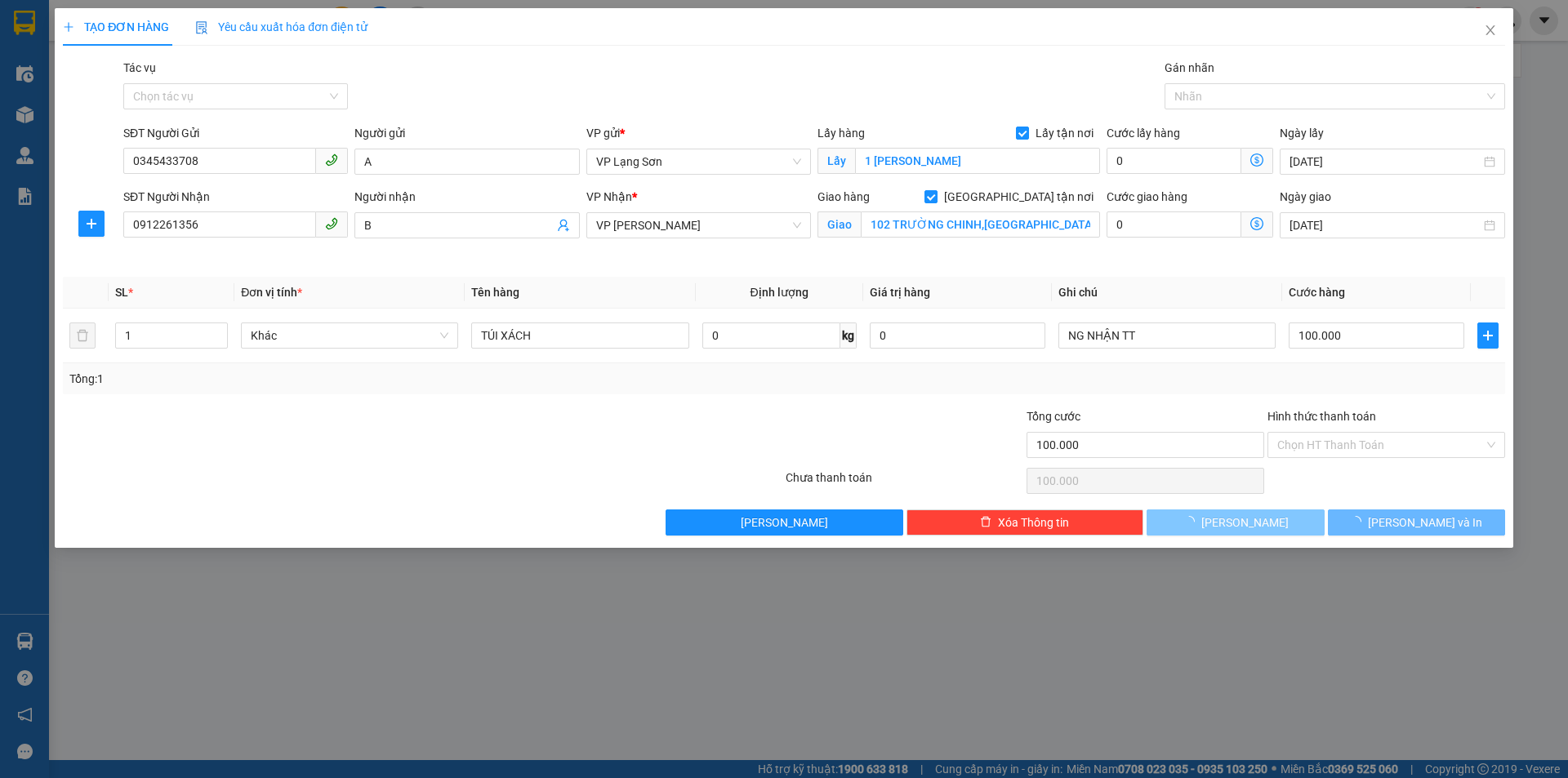
checkbox input "false"
type input "0"
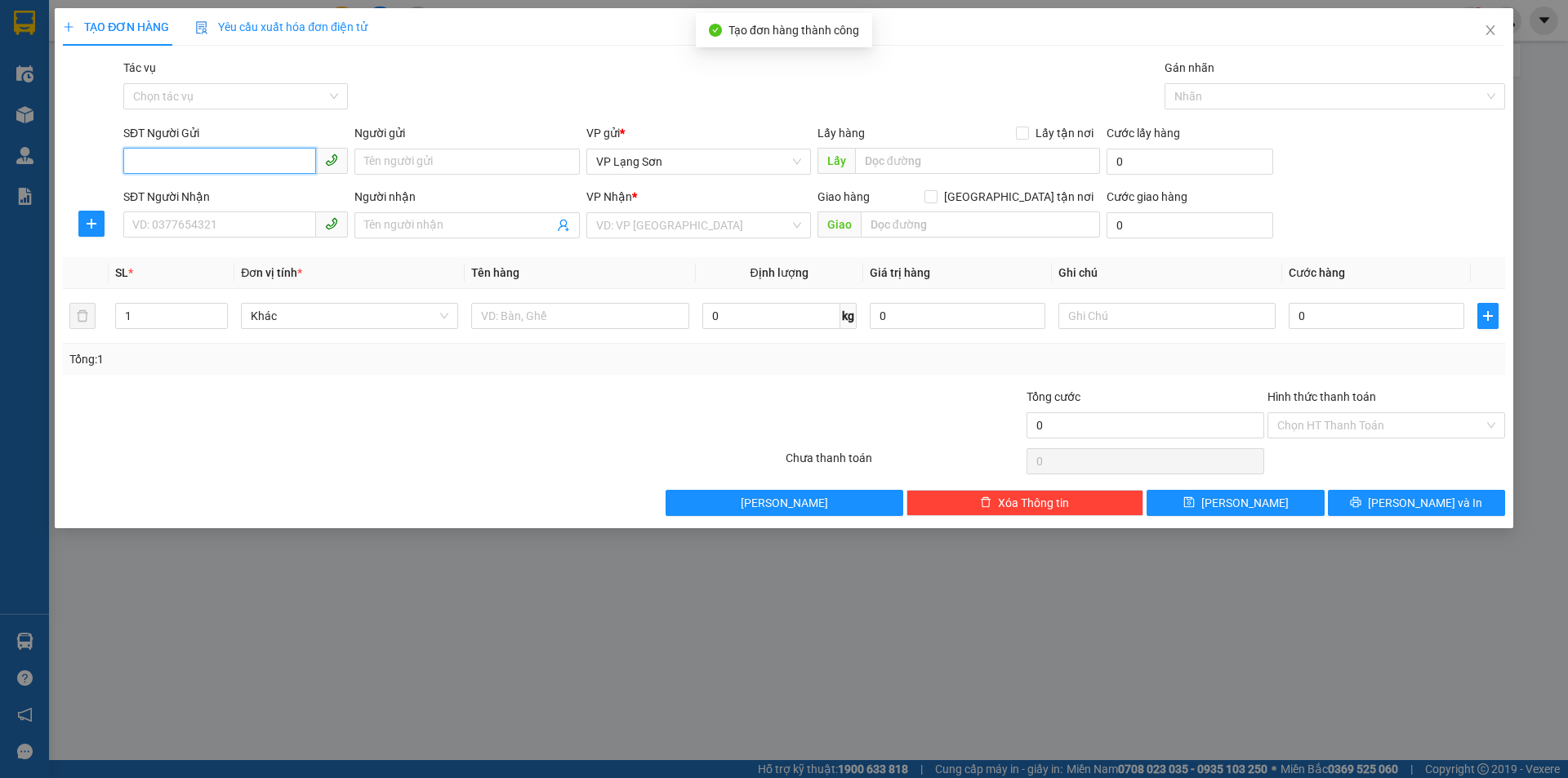
click at [173, 153] on input "SĐT Người Gửi" at bounding box center [220, 160] width 192 height 26
paste input "0345433708"
type input "0345433708"
click at [269, 159] on input "0345433708" at bounding box center [220, 160] width 192 height 26
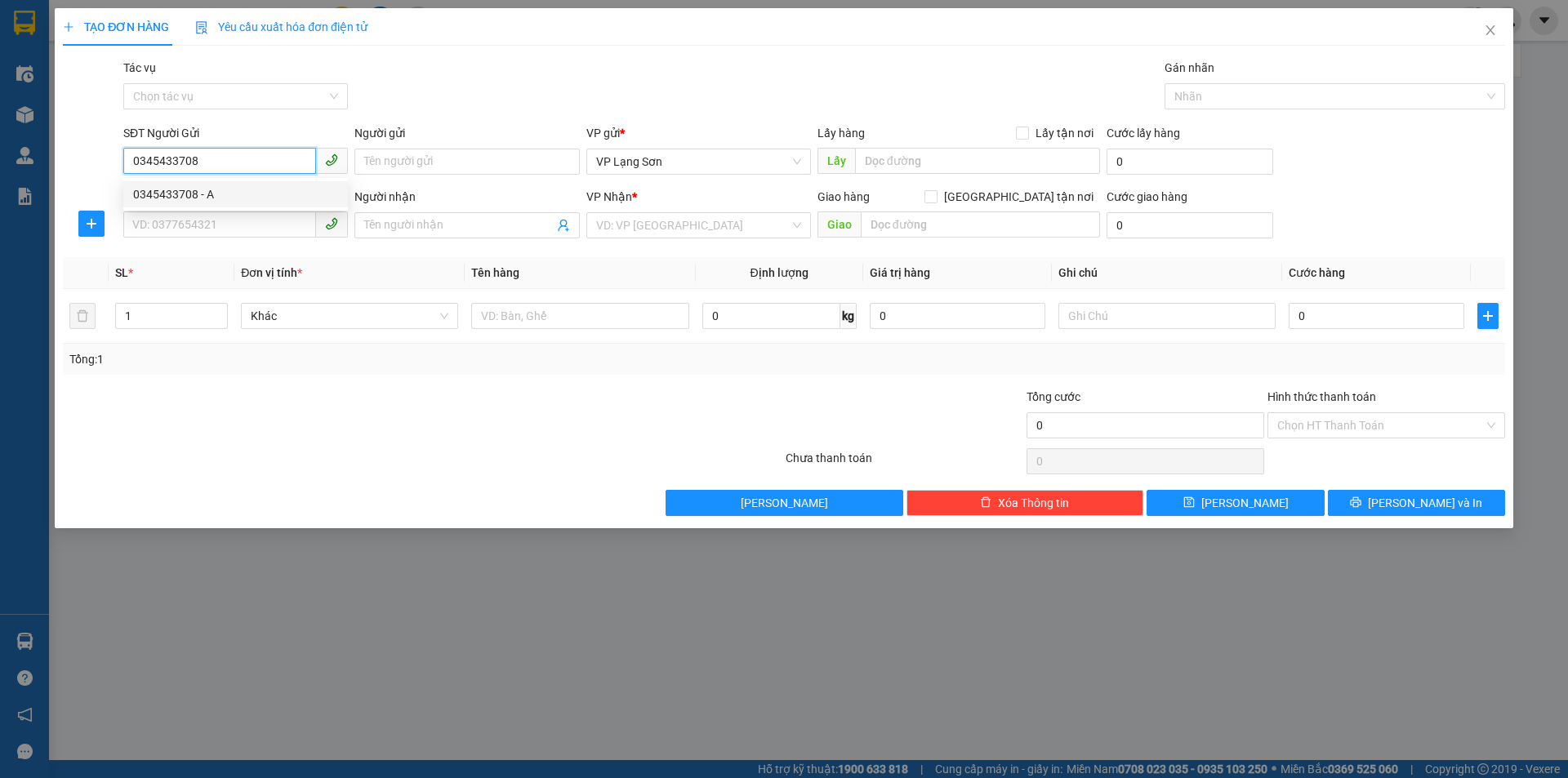
click at [230, 193] on div "0345433708 - A" at bounding box center [235, 194] width 205 height 17
type input "A"
checkbox input "true"
type input "1 [PERSON_NAME]"
type input "0345433708"
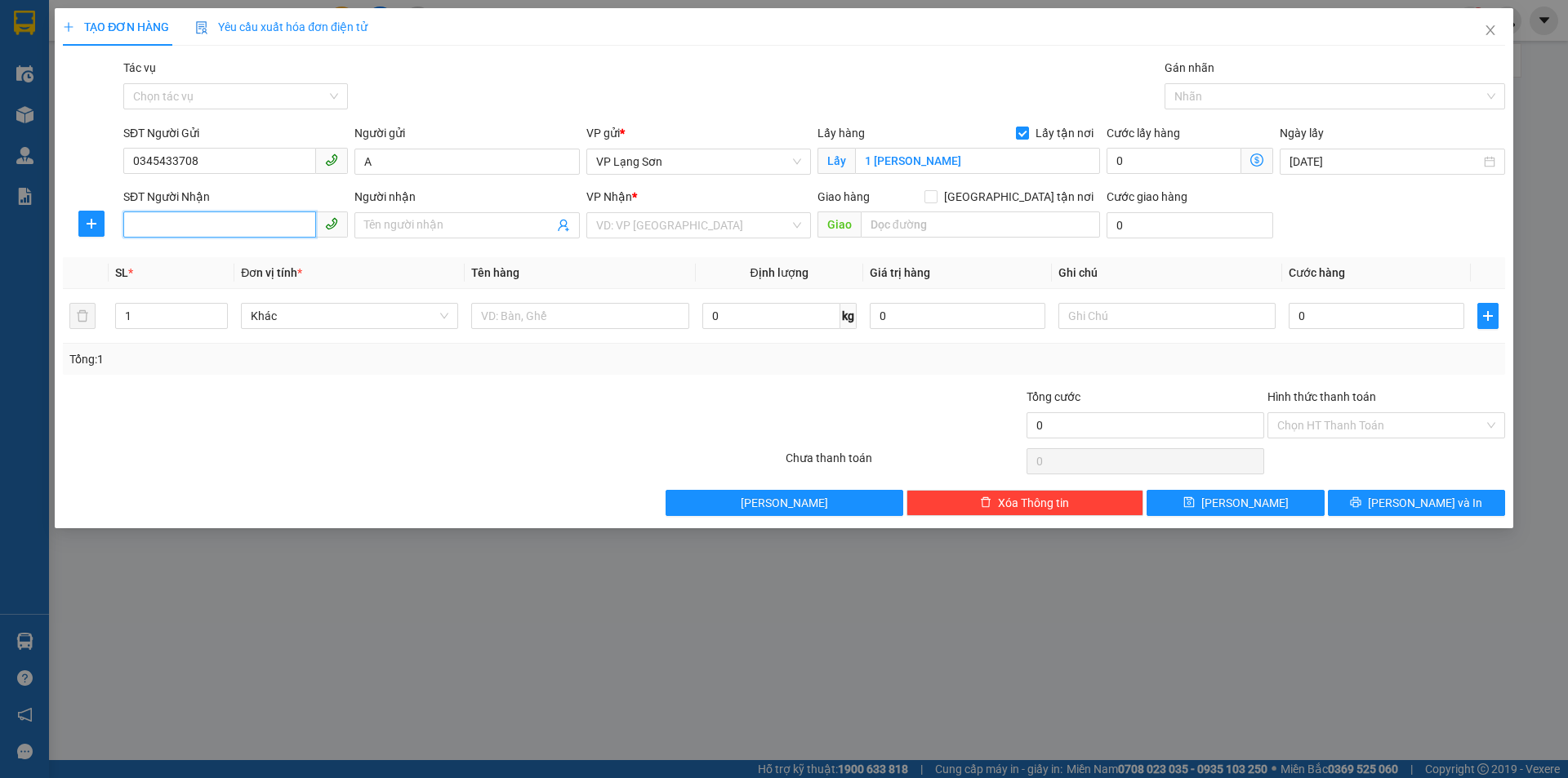
click at [242, 218] on input "SĐT Người Nhận" at bounding box center [220, 224] width 192 height 26
click at [658, 220] on input "search" at bounding box center [693, 224] width 193 height 24
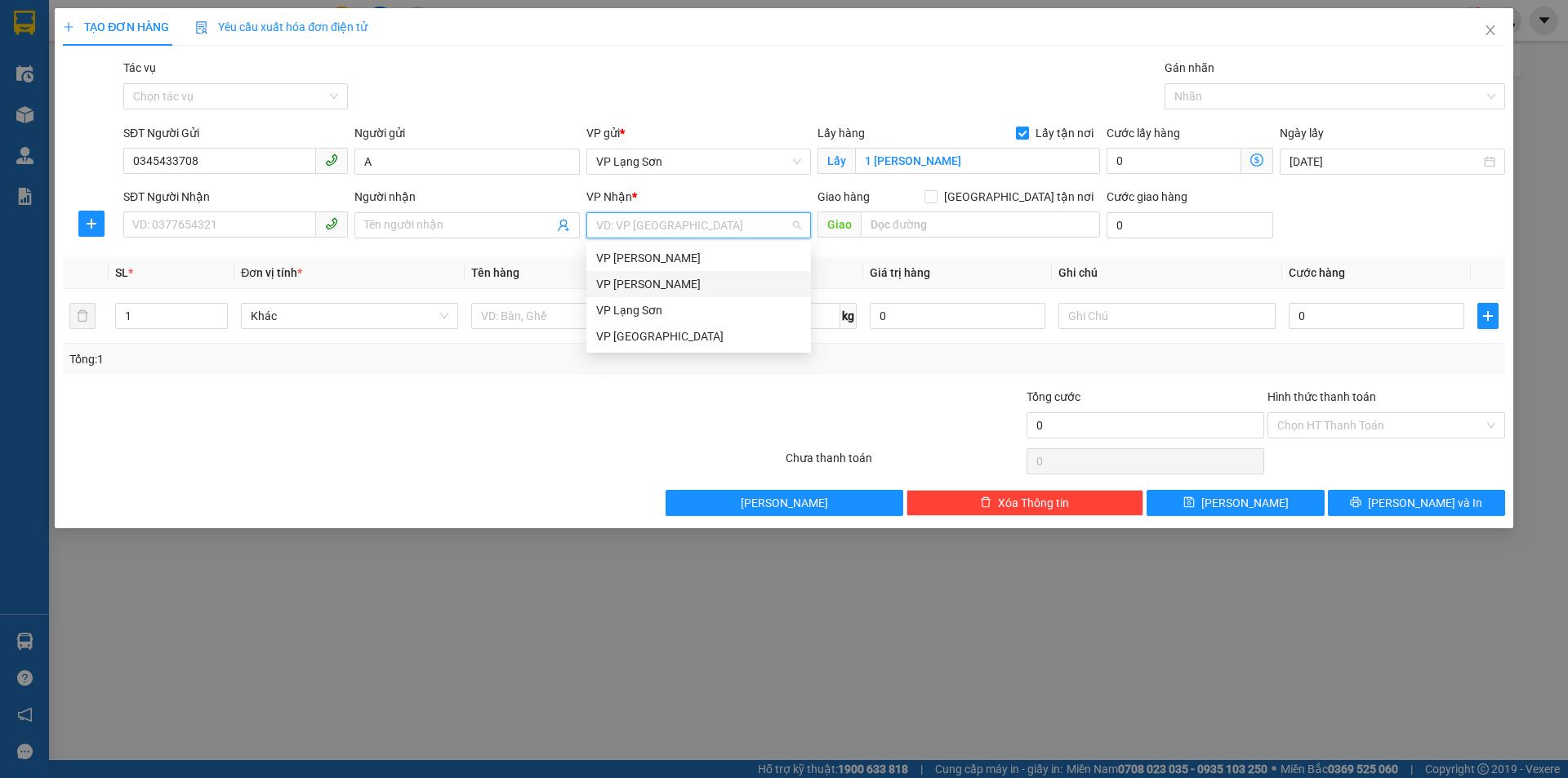
click at [636, 278] on div "VP [PERSON_NAME]" at bounding box center [699, 284] width 205 height 17
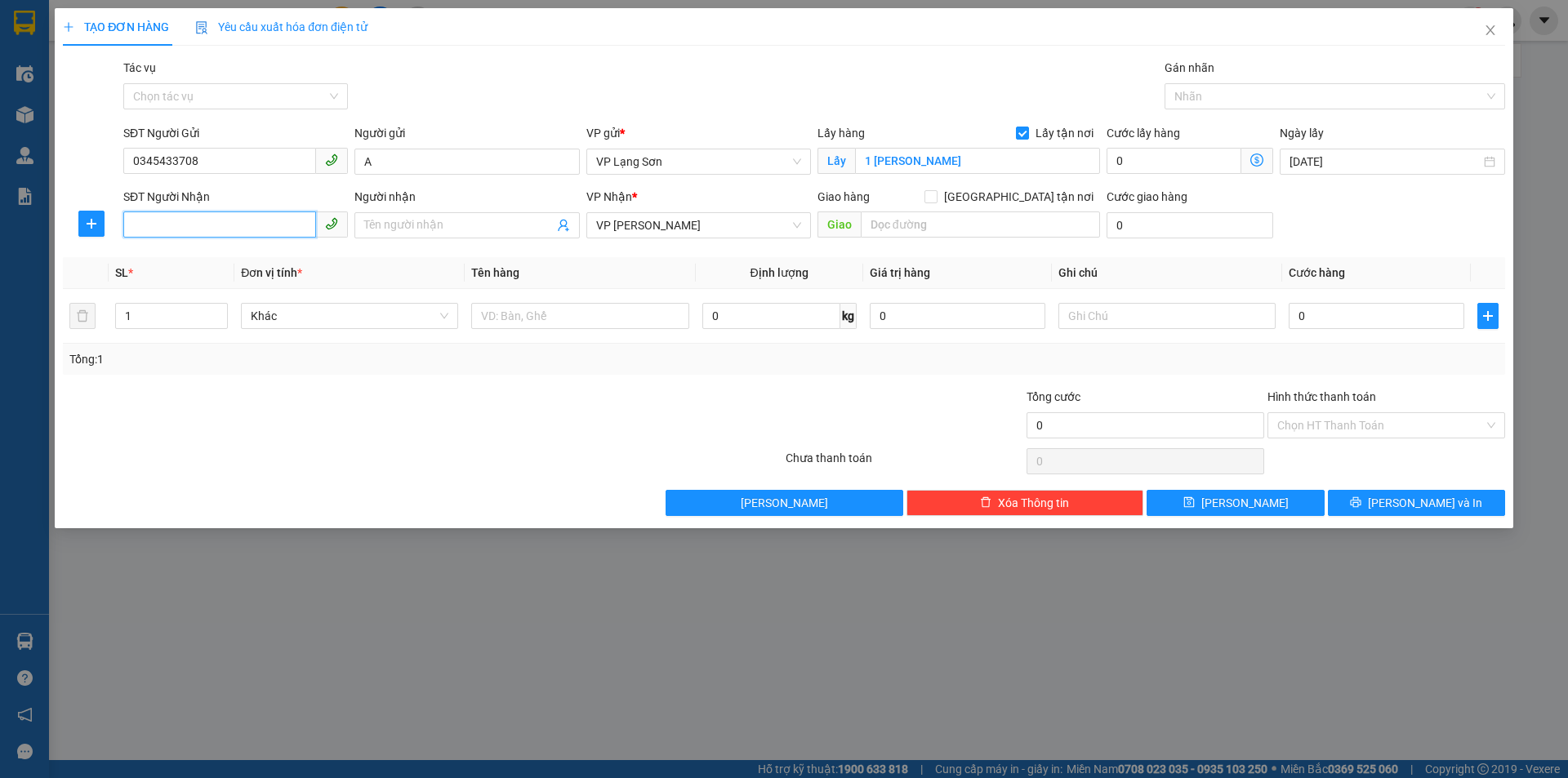
click at [202, 218] on input "SĐT Người Nhận" at bounding box center [220, 224] width 192 height 26
type input "0379203633"
click at [238, 260] on div "0379203633 - B" at bounding box center [235, 257] width 205 height 17
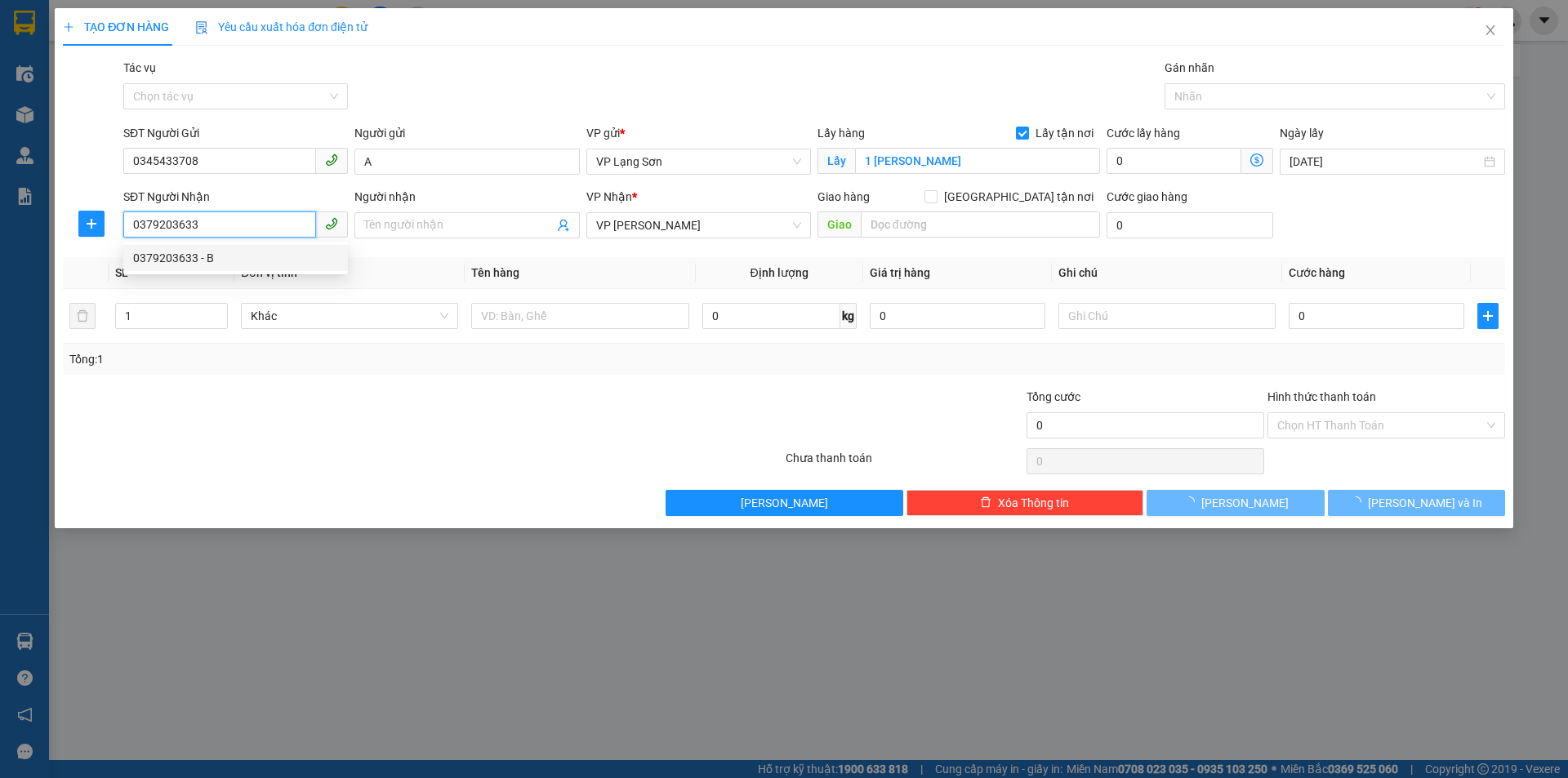
type input "B"
checkbox input "true"
type input "CC A5 ĐẠI KIM,[PERSON_NAME],HOÀNG MAI,[GEOGRAPHIC_DATA]"
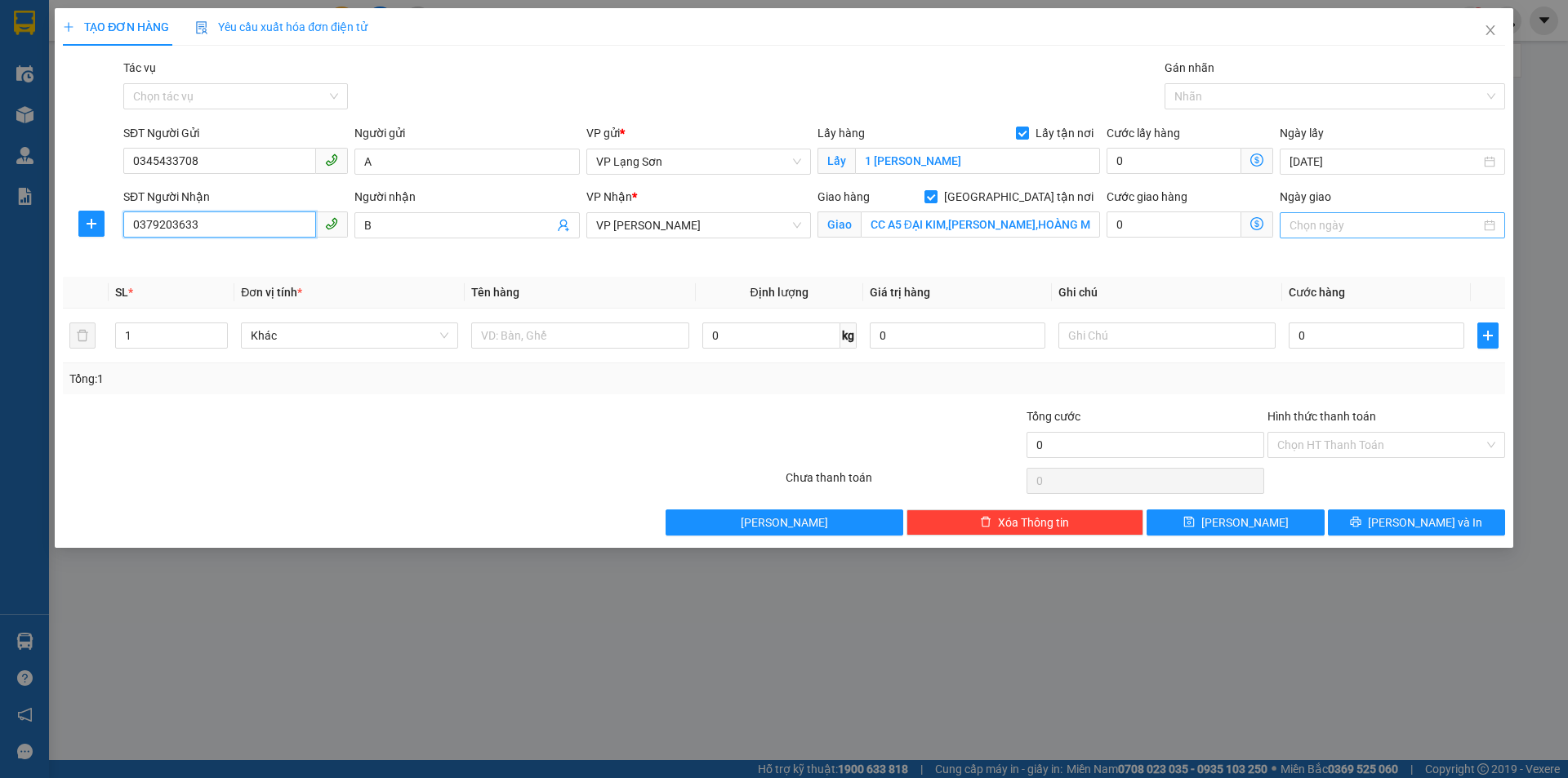
type input "0379203633"
click at [1341, 223] on input "Ngày giao" at bounding box center [1384, 225] width 190 height 17
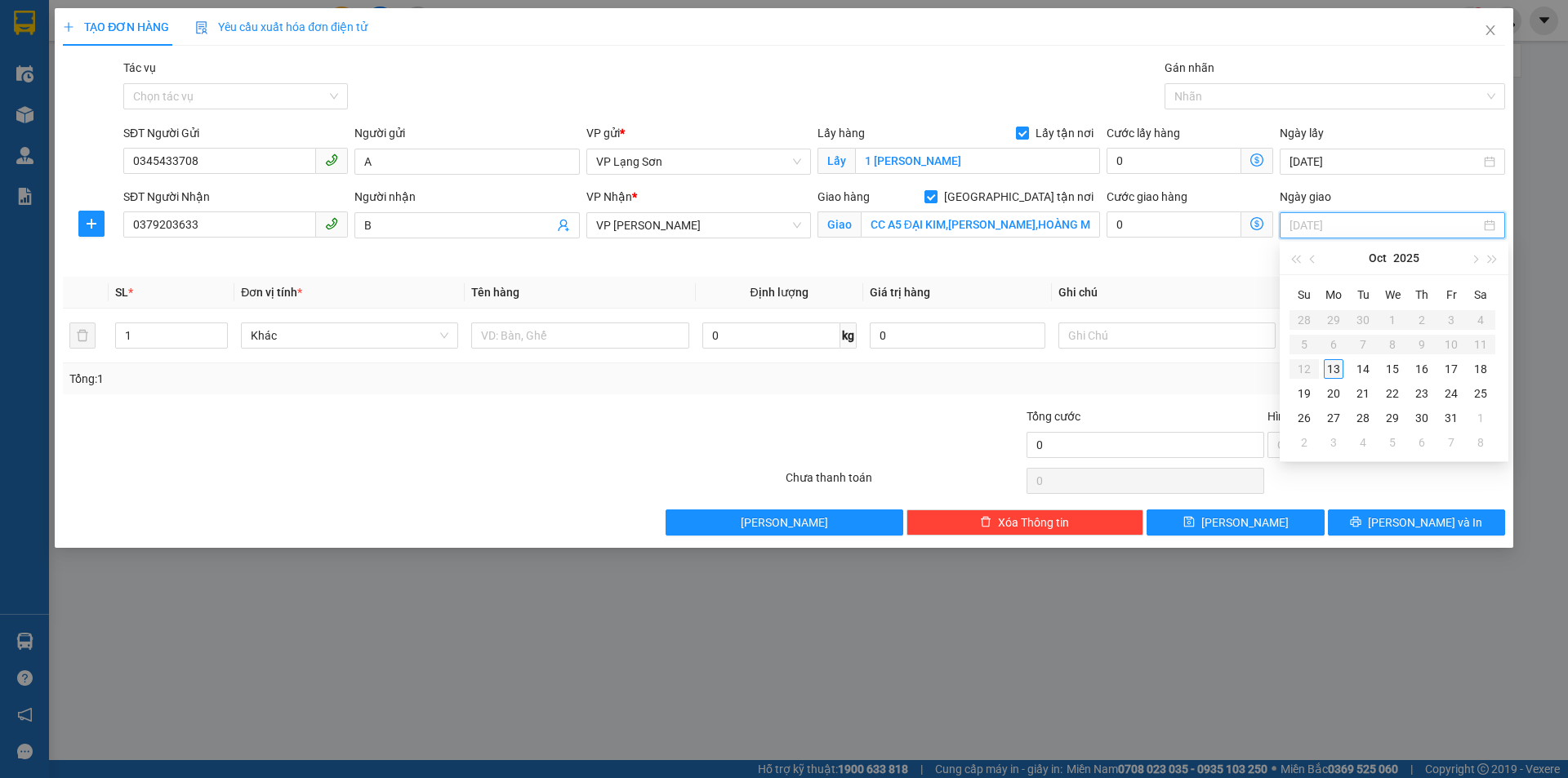
type input "[DATE]"
click at [1328, 369] on div "13" at bounding box center [1333, 369] width 19 height 19
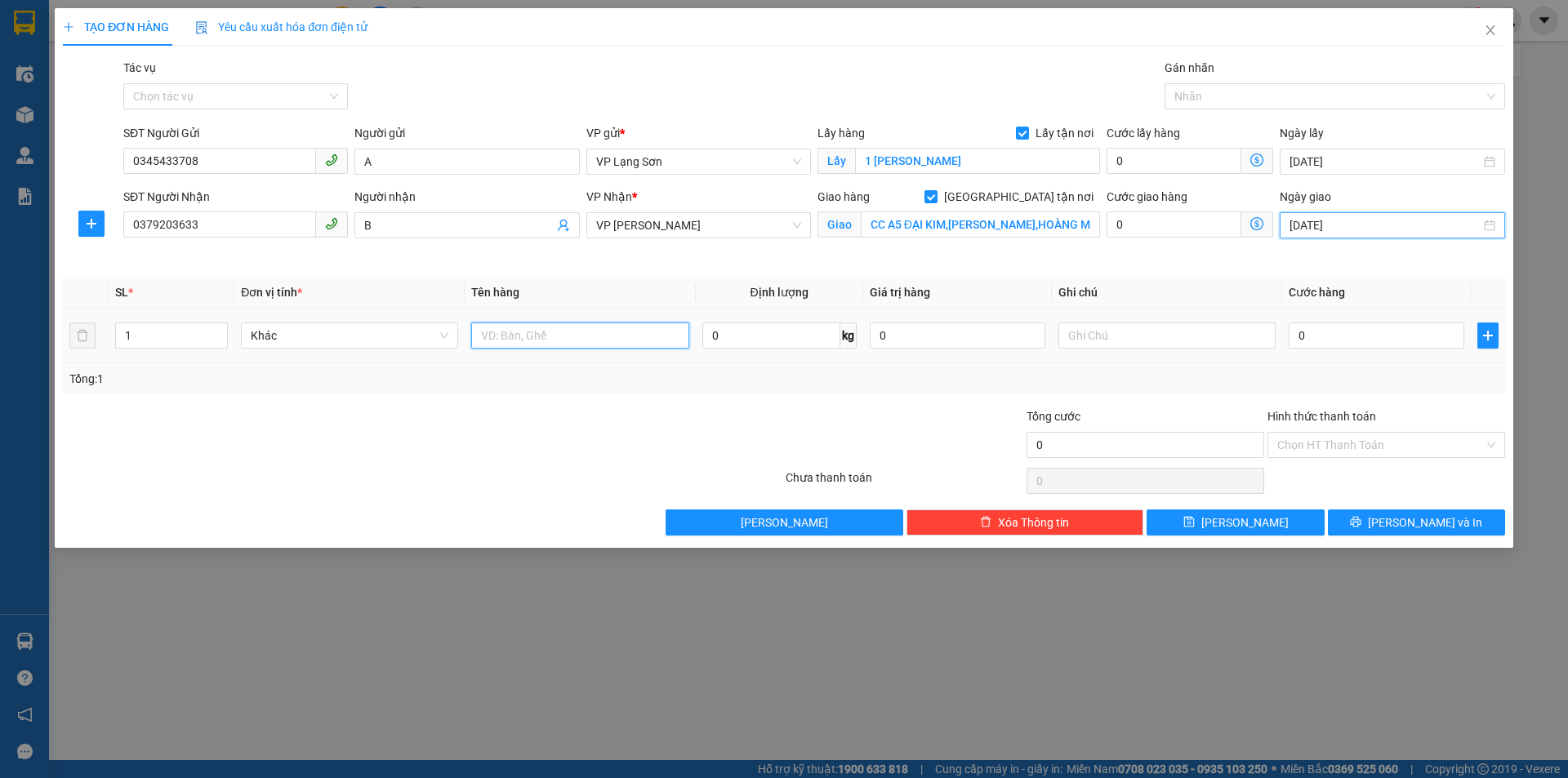
click at [611, 341] on input "text" at bounding box center [580, 335] width 218 height 26
type input "TÚI XÁCH"
click at [1394, 346] on input "0" at bounding box center [1376, 335] width 176 height 26
type input "1"
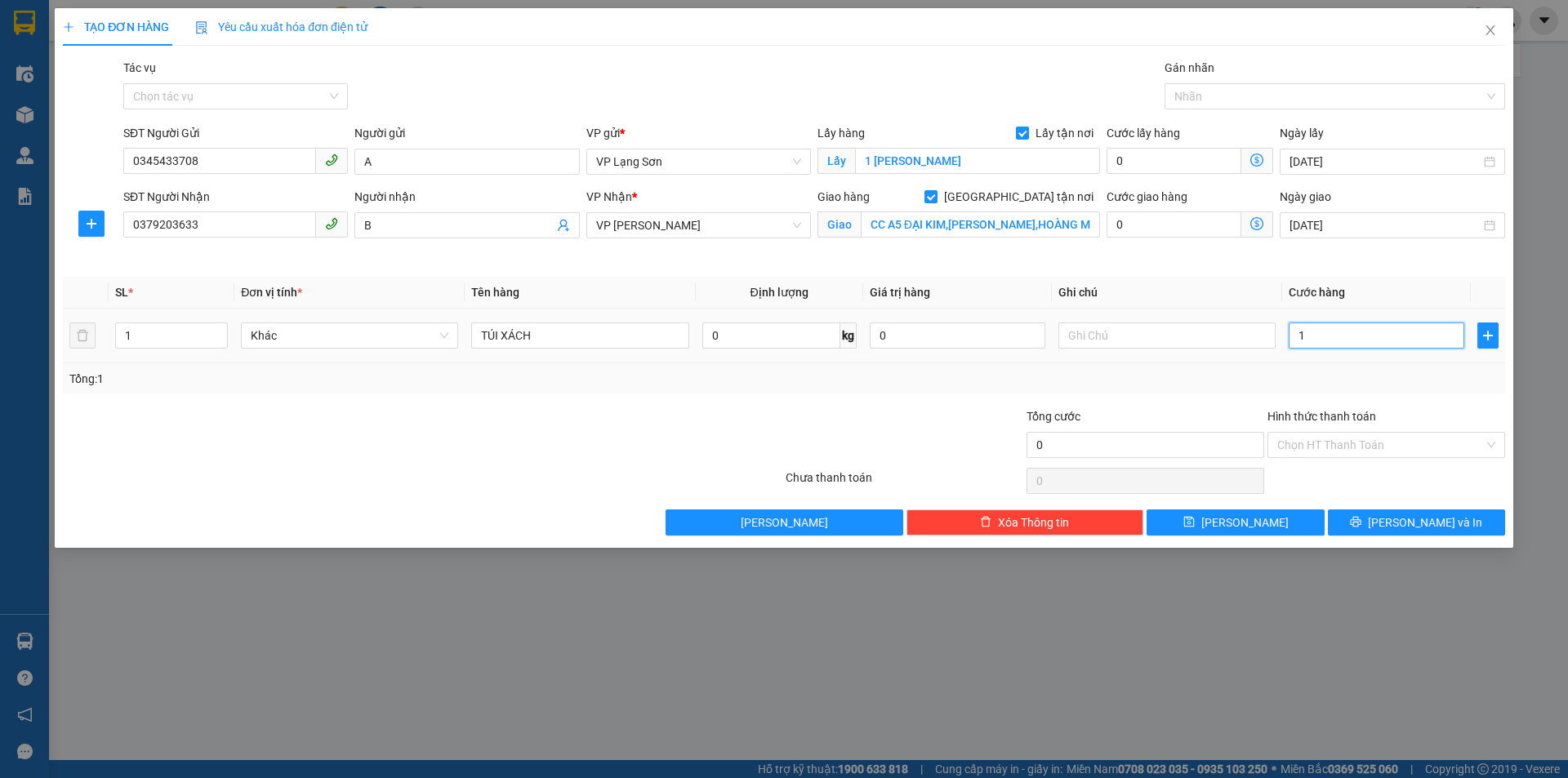
type input "1"
type input "10"
type input "100"
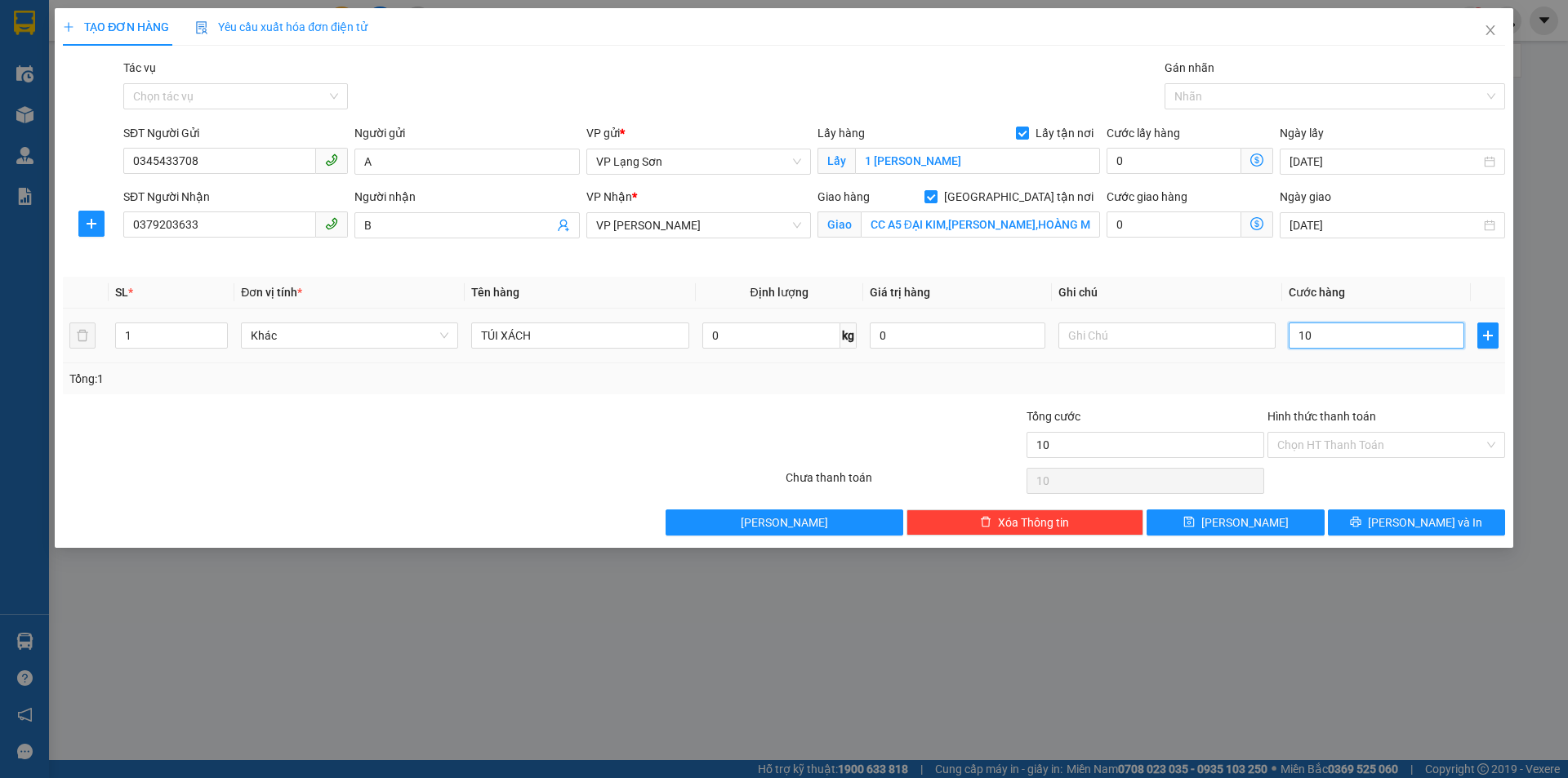
type input "100"
type input "100.000"
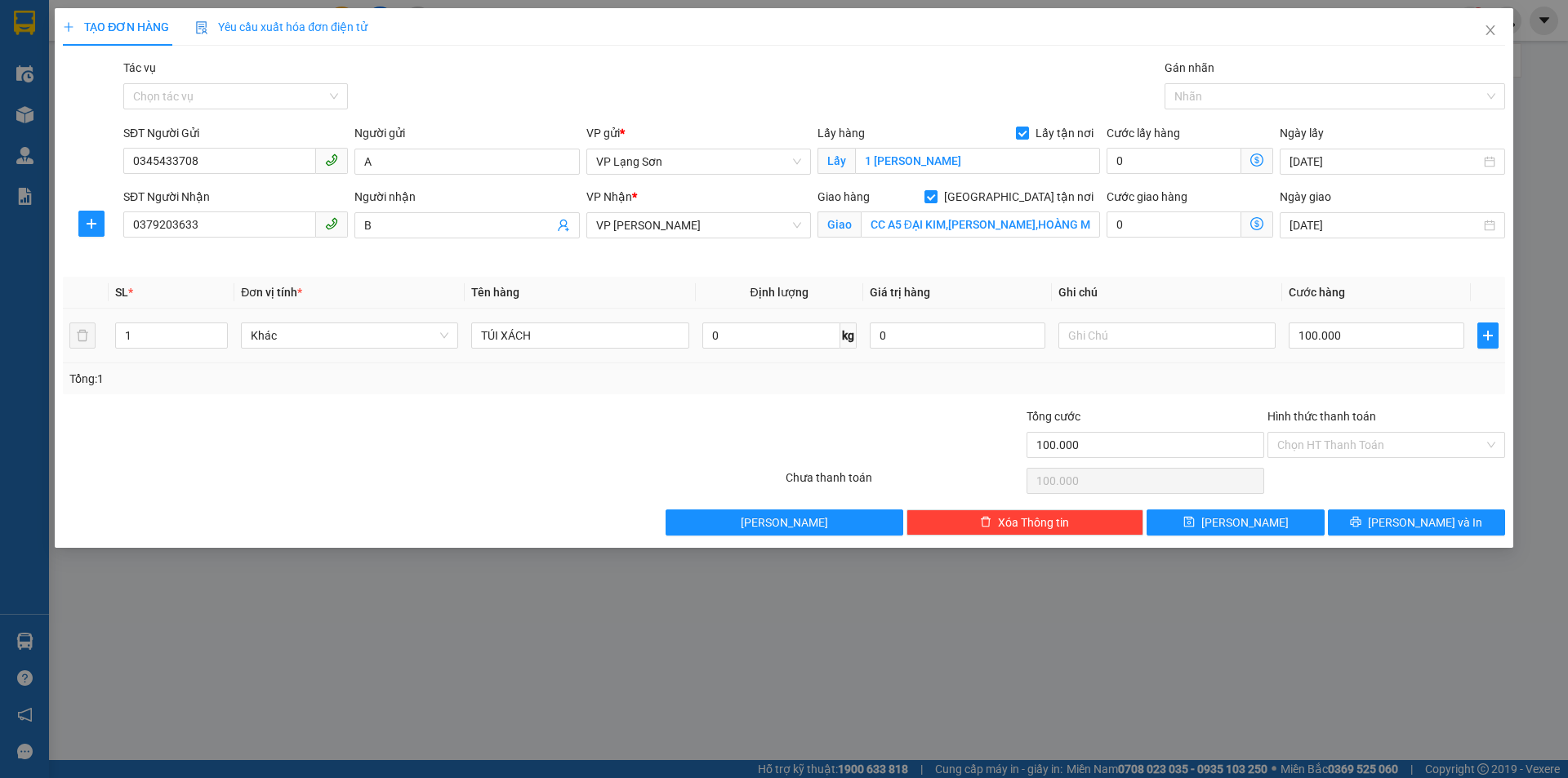
click at [1175, 321] on div at bounding box center [1167, 336] width 218 height 33
click at [1163, 327] on input "text" at bounding box center [1167, 335] width 218 height 26
type input "NG NHẬN TT"
click at [1210, 522] on button "[PERSON_NAME]" at bounding box center [1235, 522] width 177 height 26
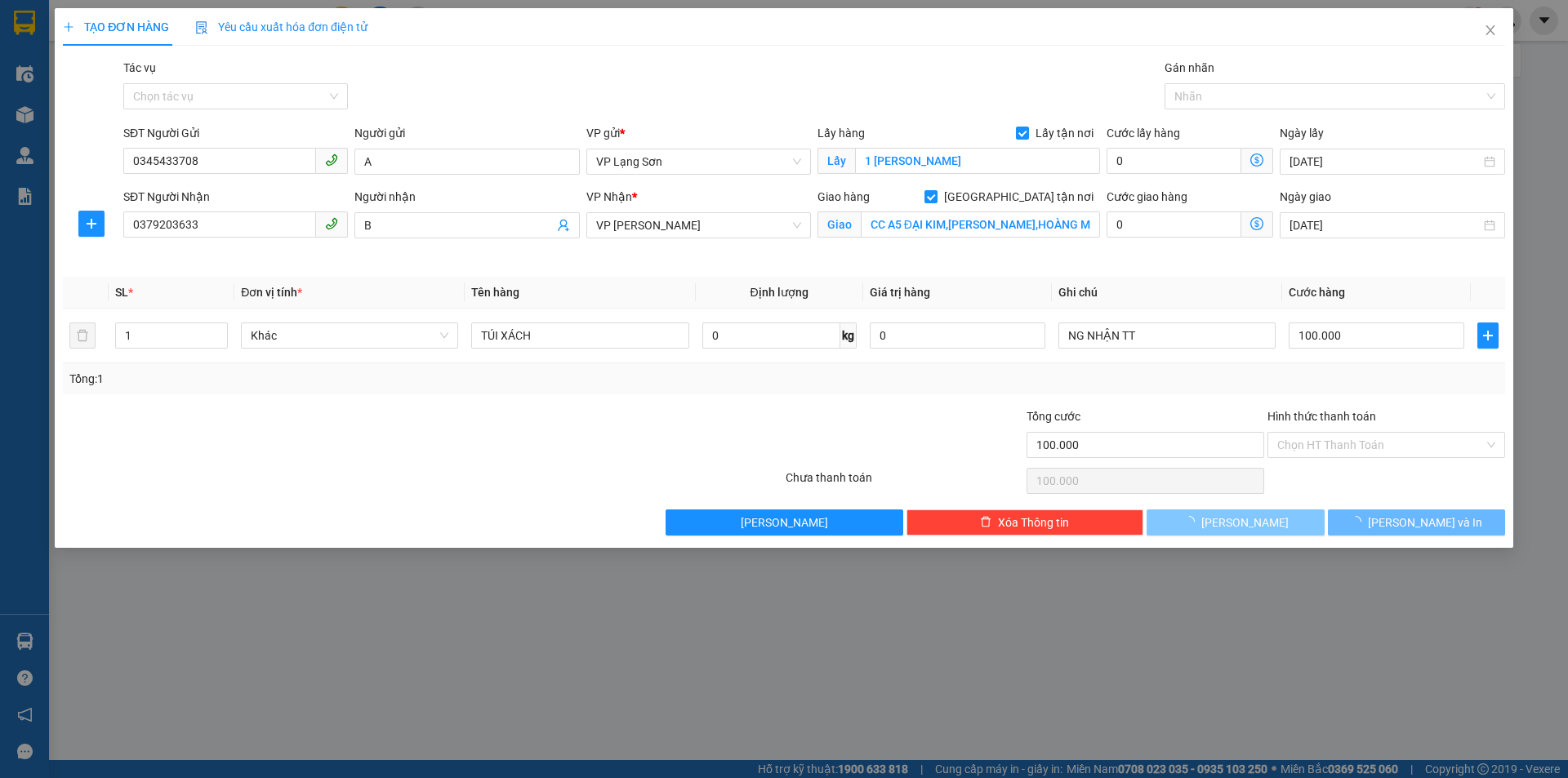
checkbox input "false"
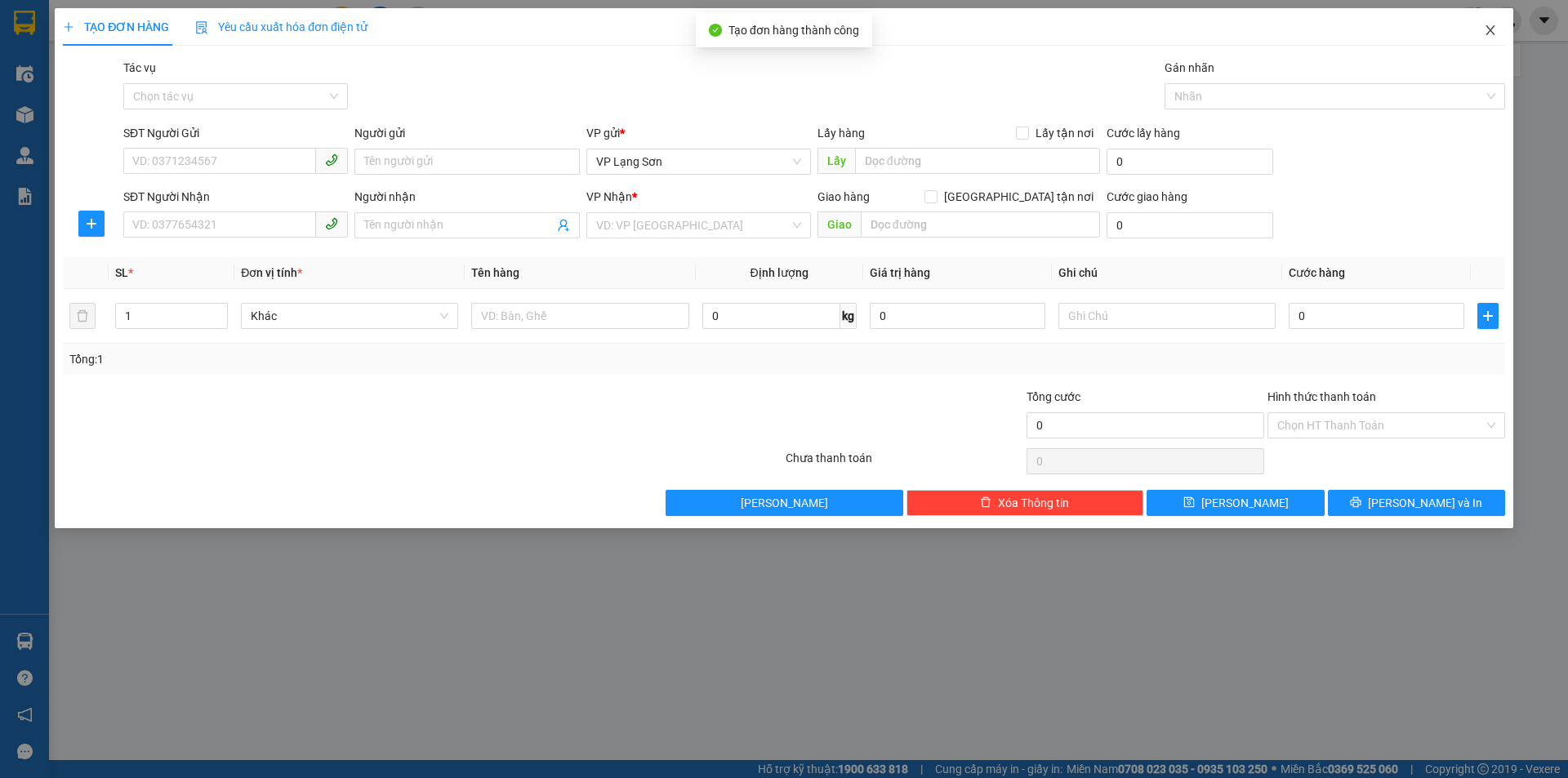
click at [1487, 24] on icon "close" at bounding box center [1489, 29] width 13 height 13
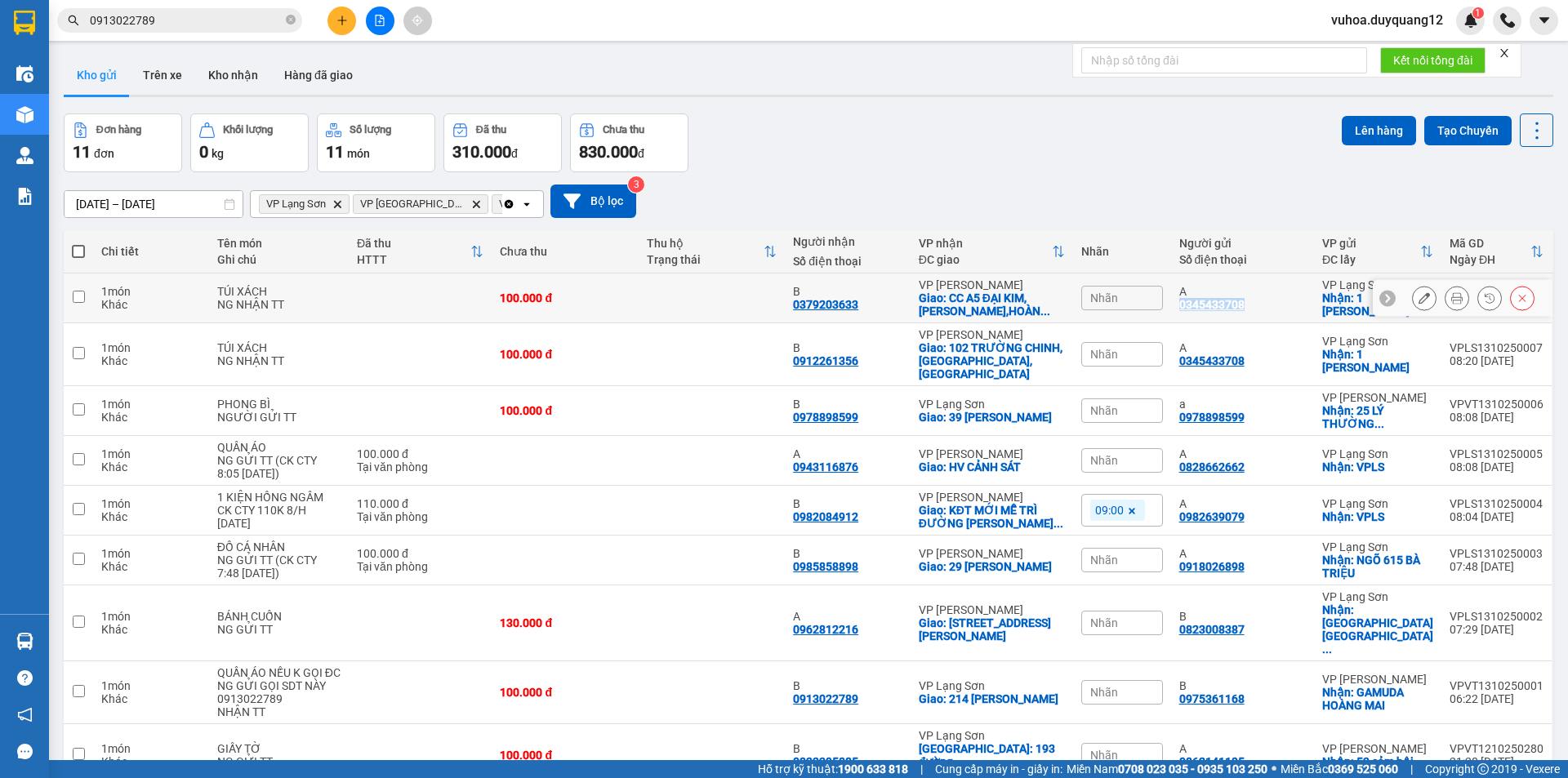
drag, startPoint x: 1268, startPoint y: 304, endPoint x: 1171, endPoint y: 309, distance: 97.1
click at [1171, 309] on td "A 0345433708" at bounding box center [1242, 298] width 143 height 50
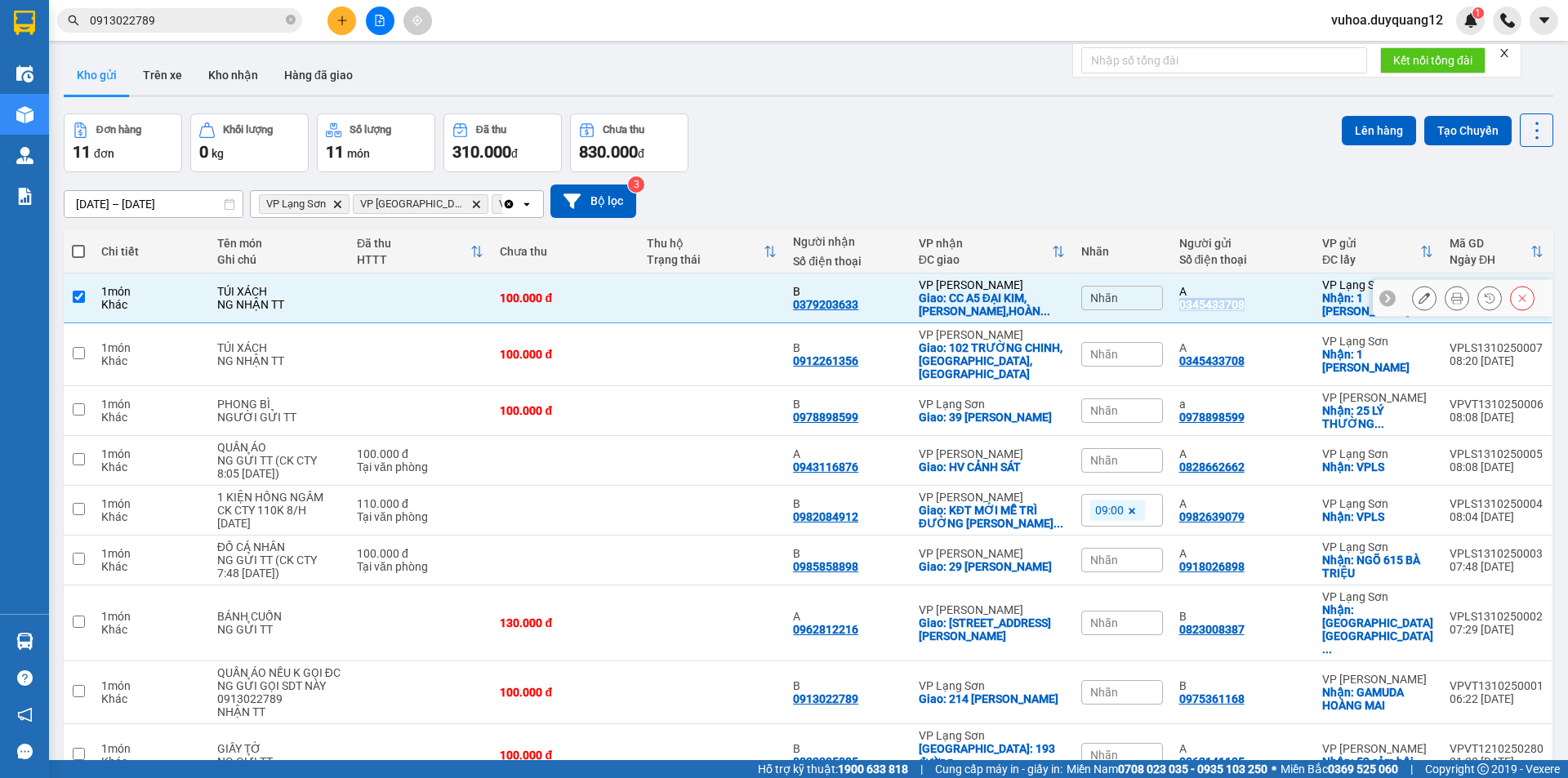
copy div "0345433708"
click at [1089, 274] on div "Nhãn" at bounding box center [1122, 298] width 82 height 49
click at [1098, 294] on span "Nhãn" at bounding box center [1104, 297] width 28 height 13
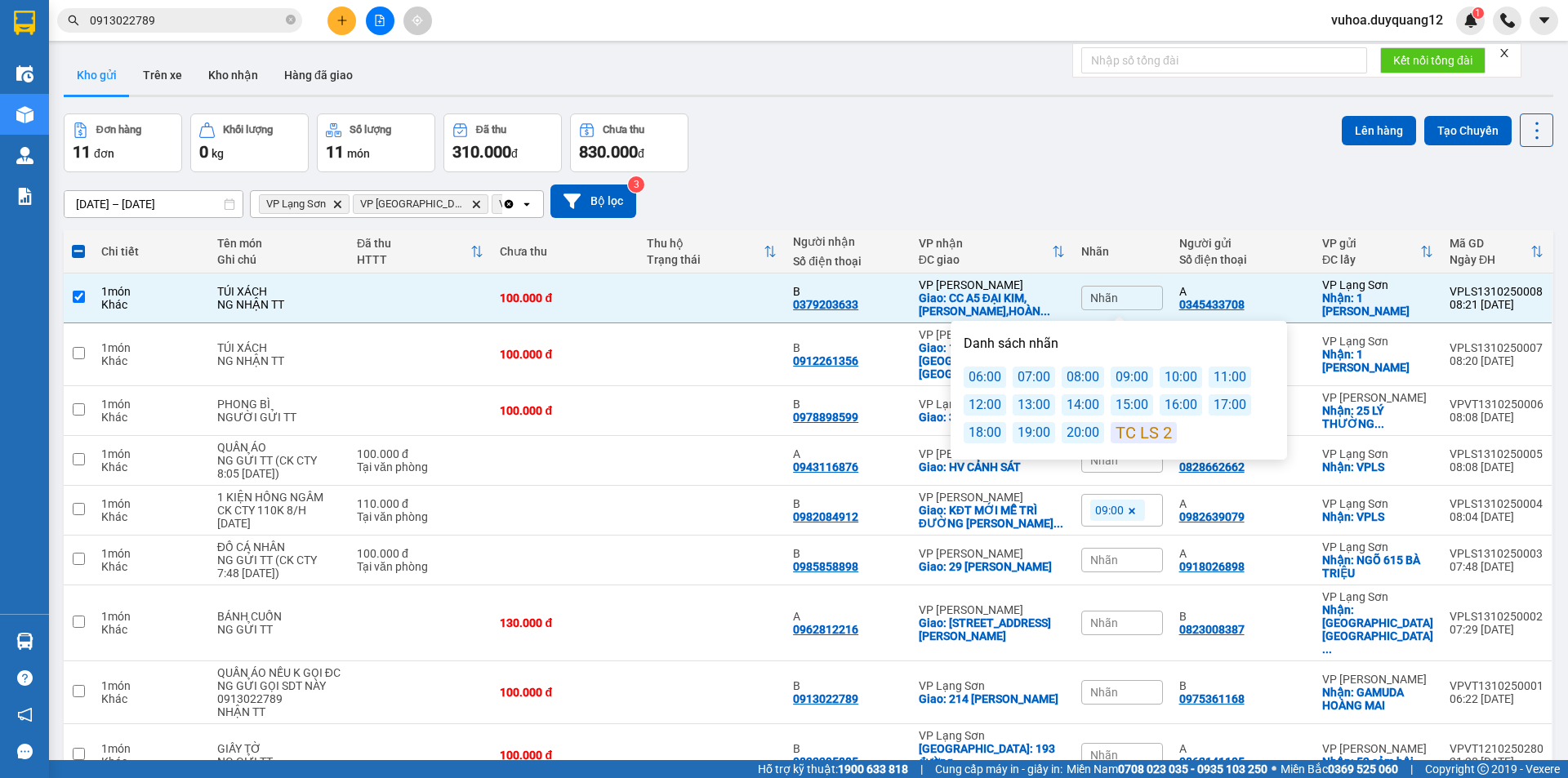
click at [1121, 385] on div "09:00" at bounding box center [1132, 377] width 43 height 21
click at [1176, 222] on div "[DATE] – [DATE] Press the down arrow key to interact with the calendar and sele…" at bounding box center [808, 201] width 1489 height 58
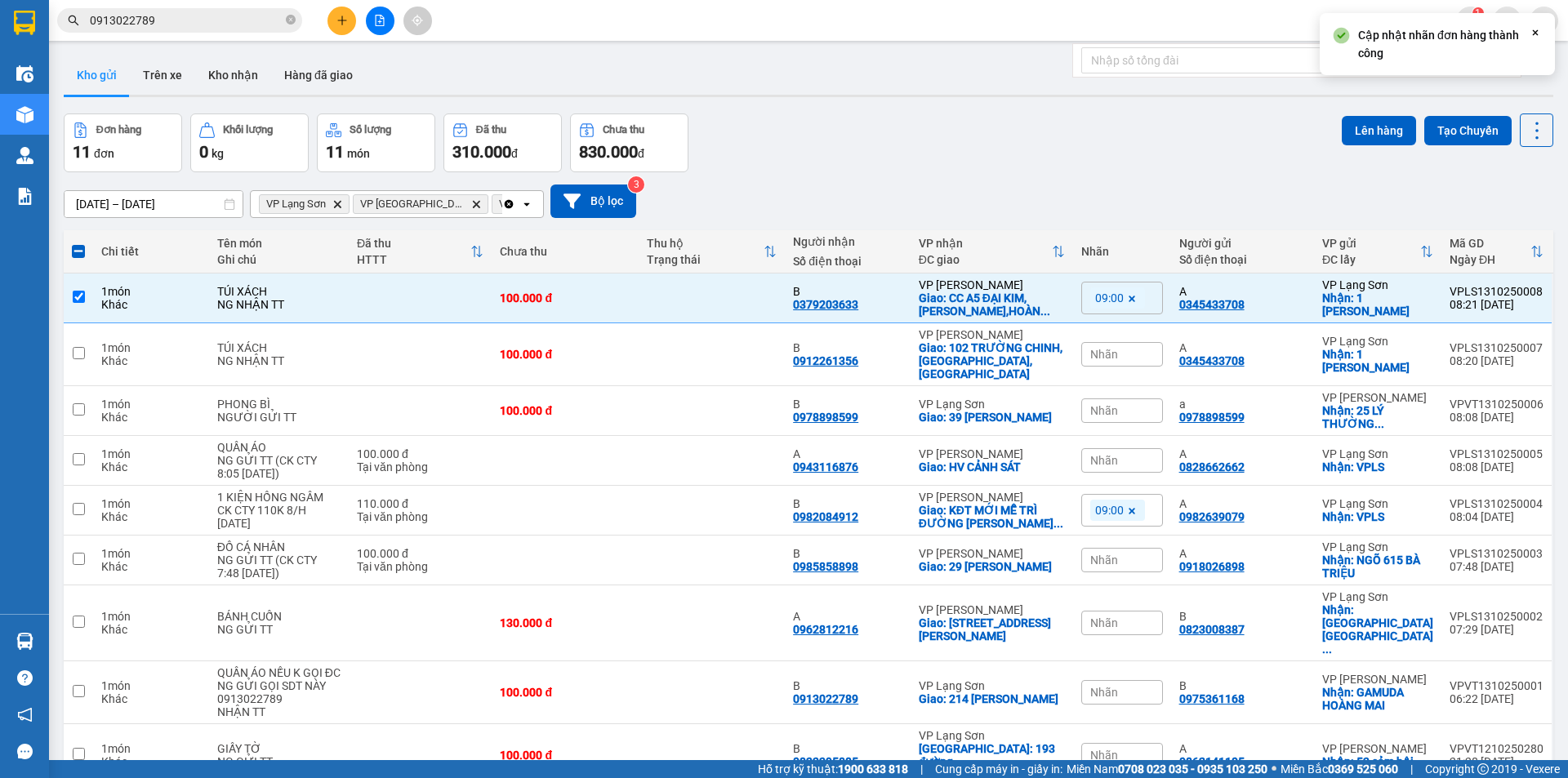
click at [1114, 346] on div "Nhãn" at bounding box center [1122, 354] width 82 height 24
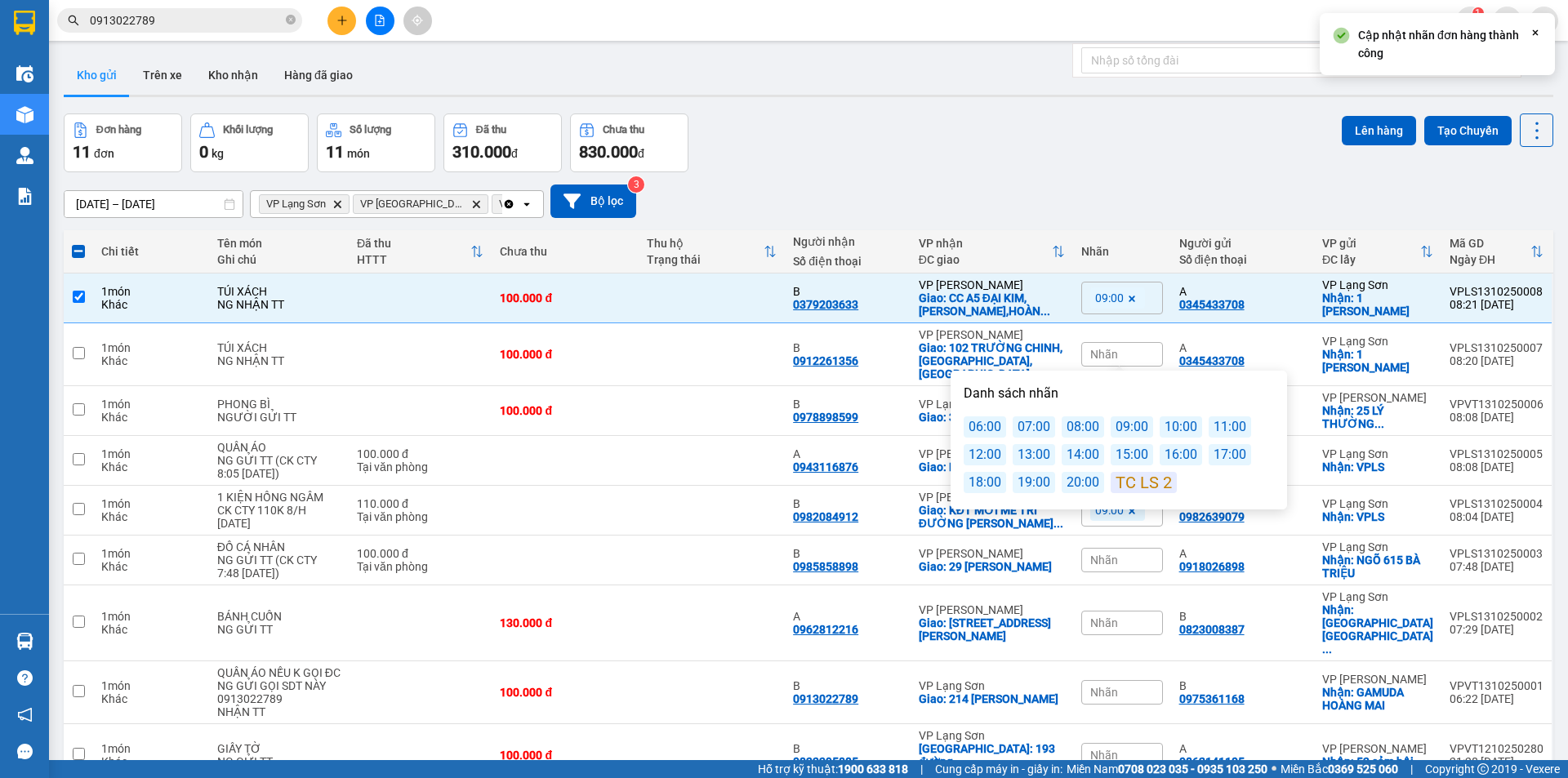
click at [1139, 431] on div "09:00" at bounding box center [1132, 427] width 43 height 21
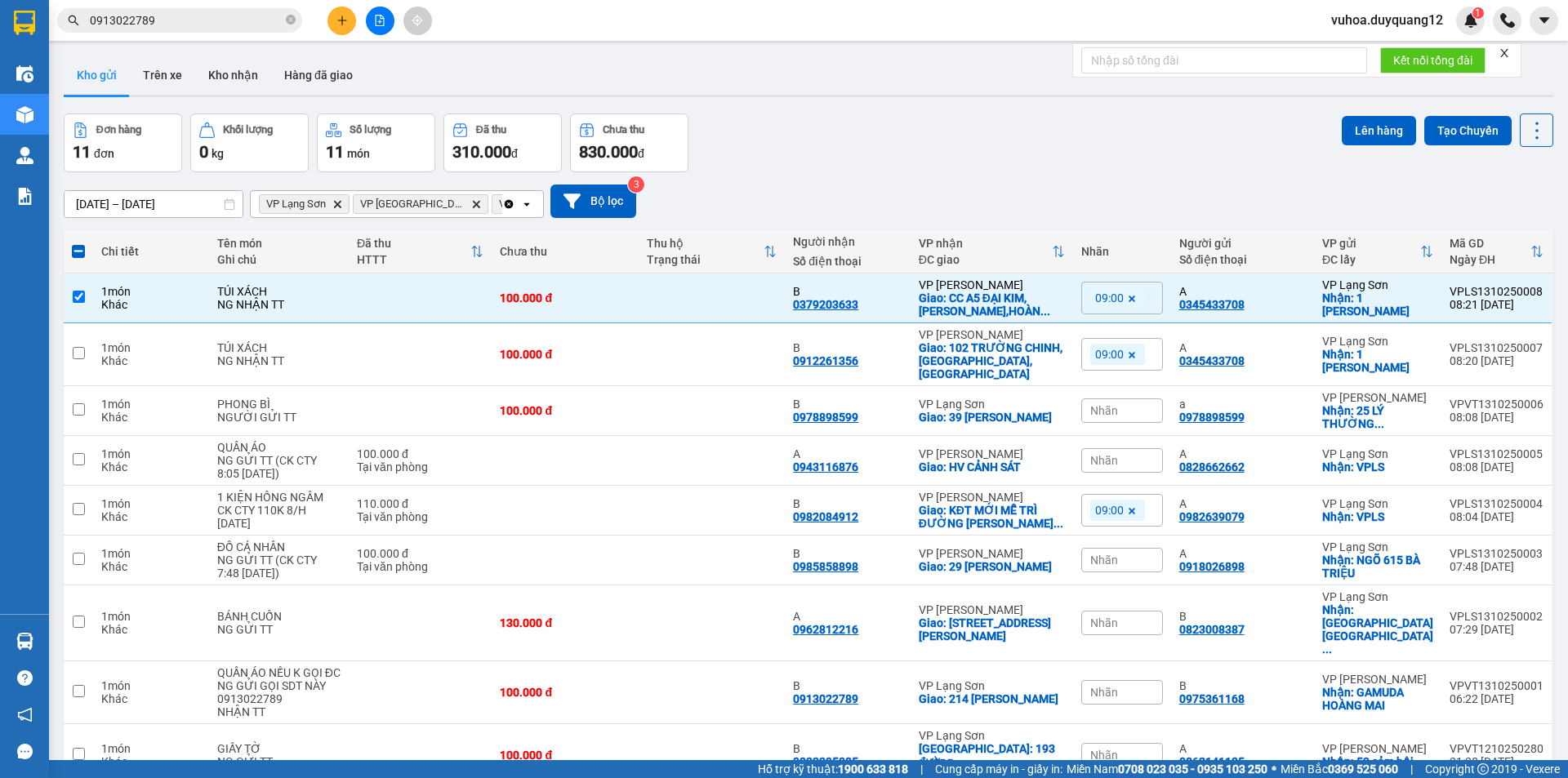
click at [1004, 128] on div "Đơn hàng 11 đơn Khối lượng 0 kg Số lượng 11 món Đã thu 310.000 đ Chưa thu 830.0…" at bounding box center [808, 143] width 1489 height 59
click at [959, 161] on div "Đơn hàng 11 đơn Khối lượng 0 kg Số lượng 11 món Đã thu 310.000 đ Chưa thu 830.0…" at bounding box center [808, 143] width 1489 height 59
click at [1118, 548] on div "Nhãn" at bounding box center [1122, 559] width 82 height 24
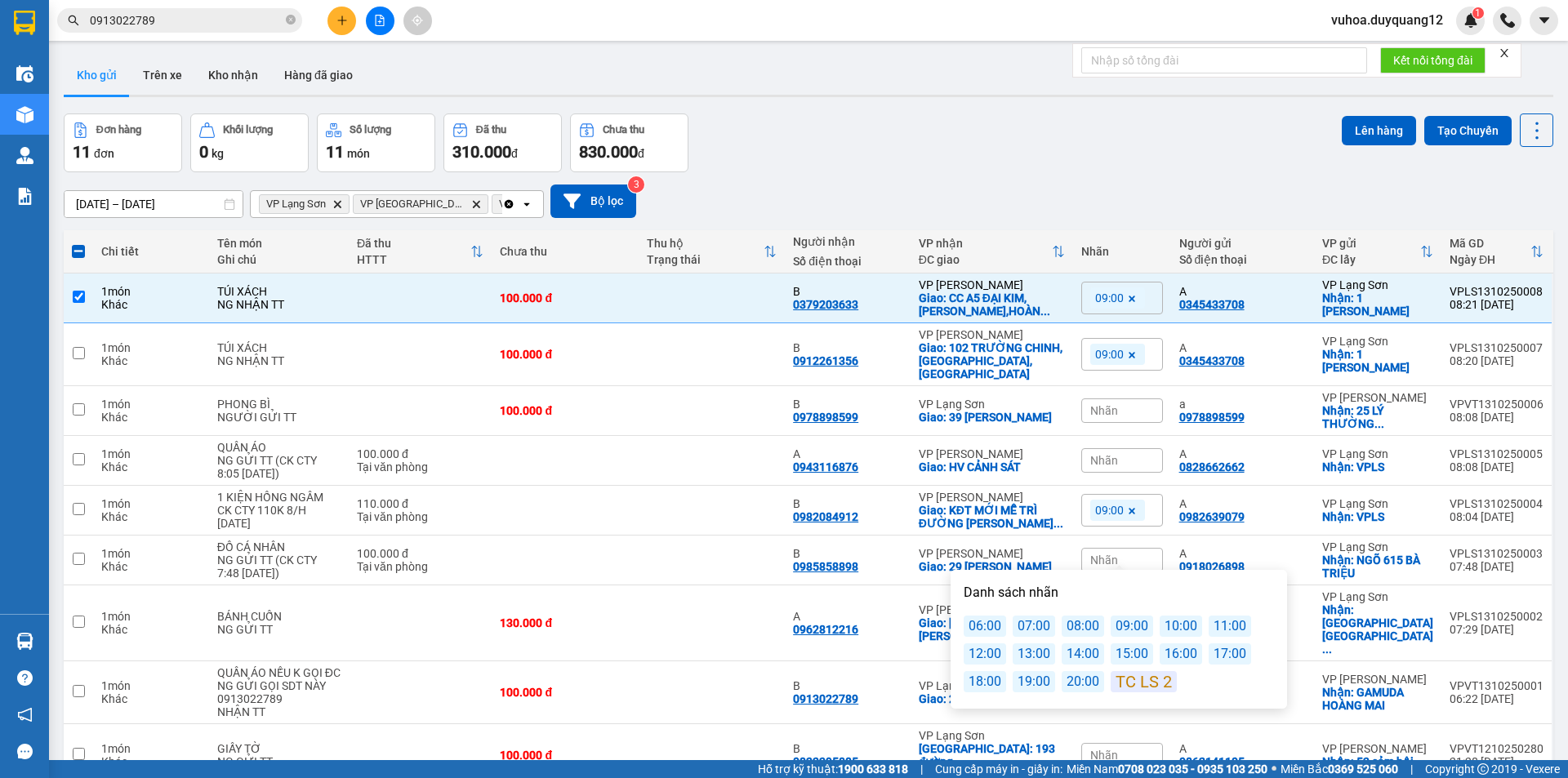
click at [1142, 624] on div "09:00" at bounding box center [1132, 626] width 43 height 21
click at [954, 115] on div "Đơn hàng 11 đơn Khối lượng 0 kg Số lượng 11 món Đã thu 310.000 đ Chưa thu 830.0…" at bounding box center [808, 143] width 1489 height 59
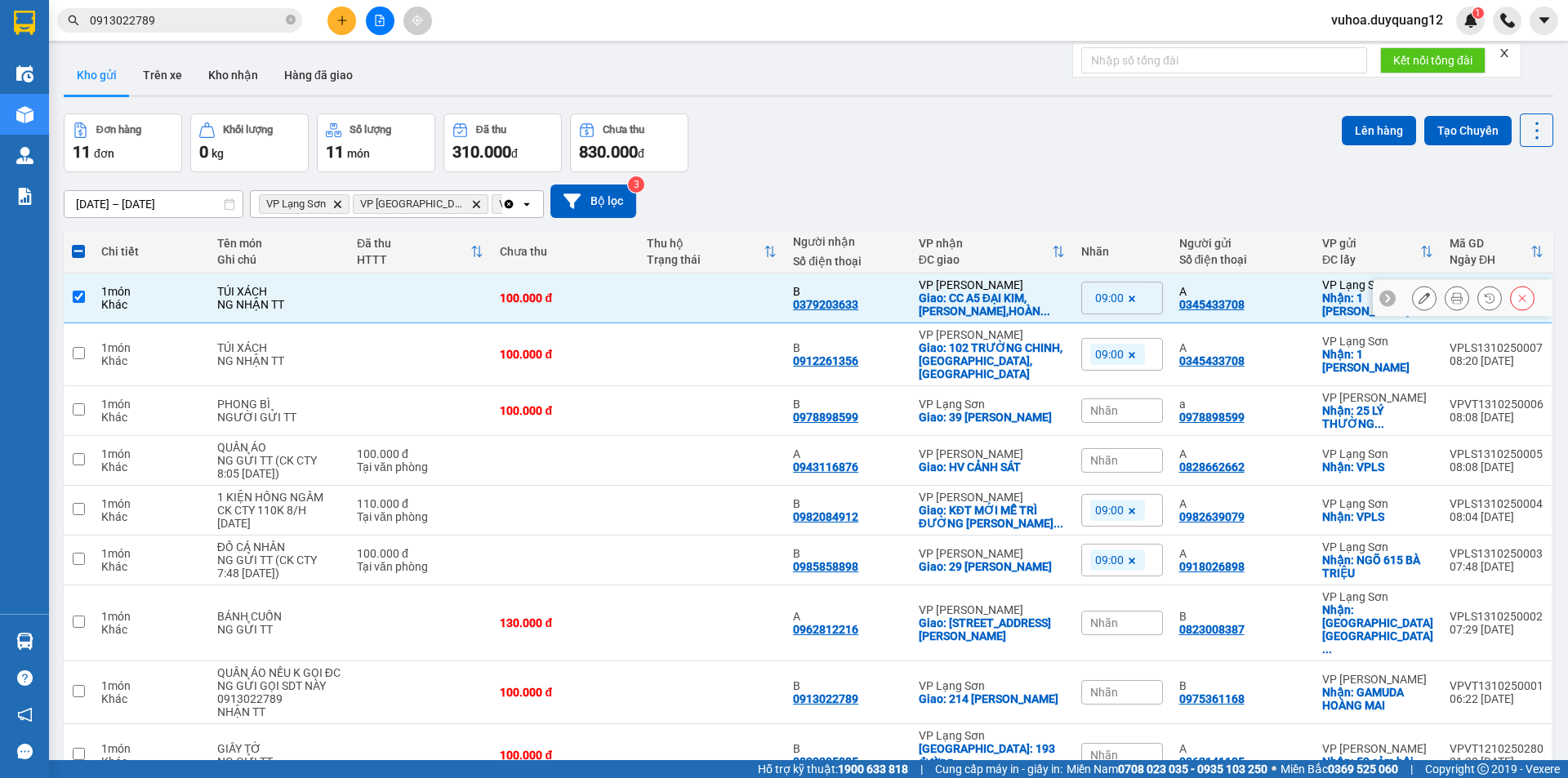
click at [85, 295] on input "checkbox" at bounding box center [79, 296] width 13 height 13
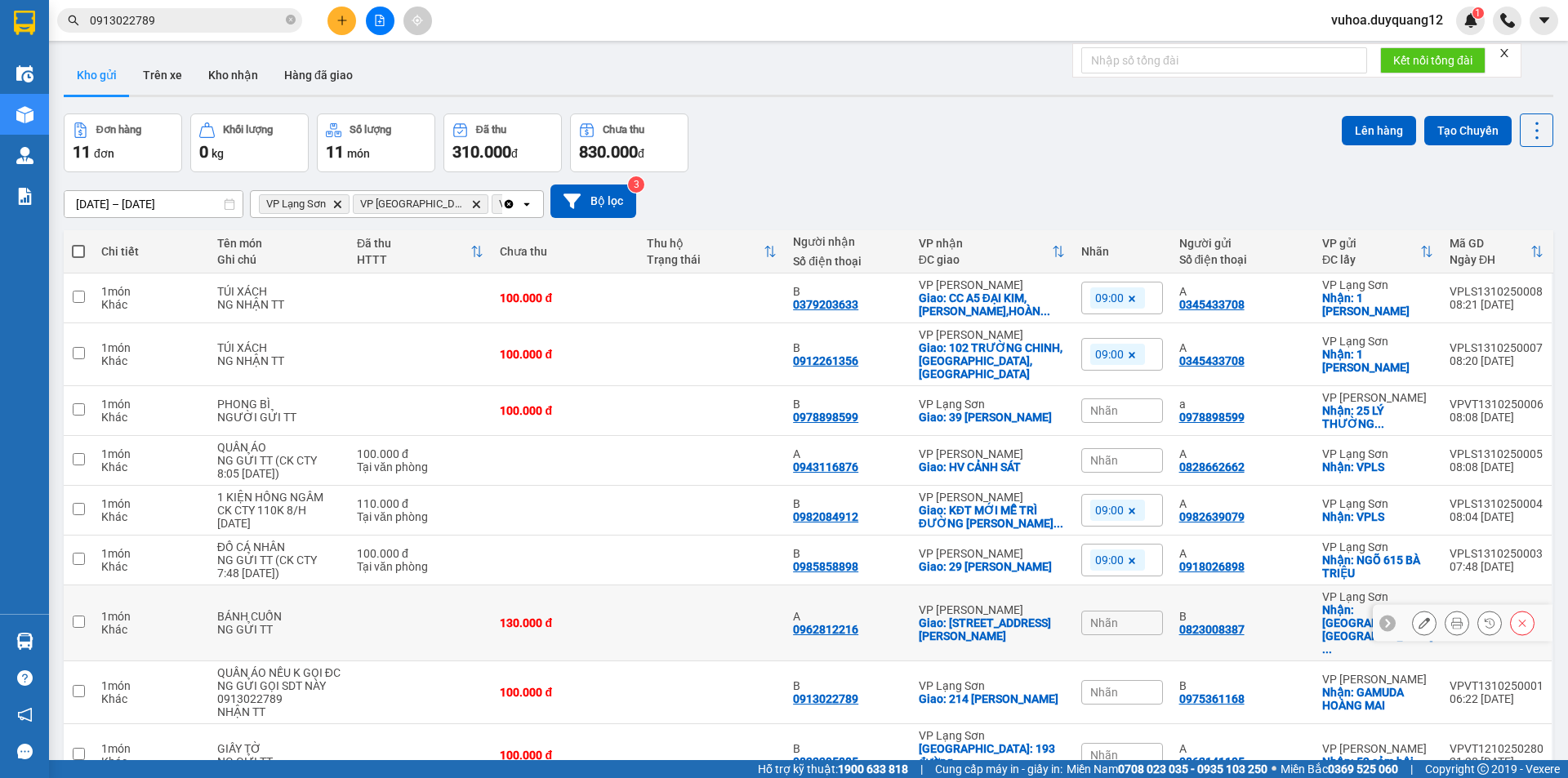
click at [84, 616] on input "checkbox" at bounding box center [79, 622] width 13 height 13
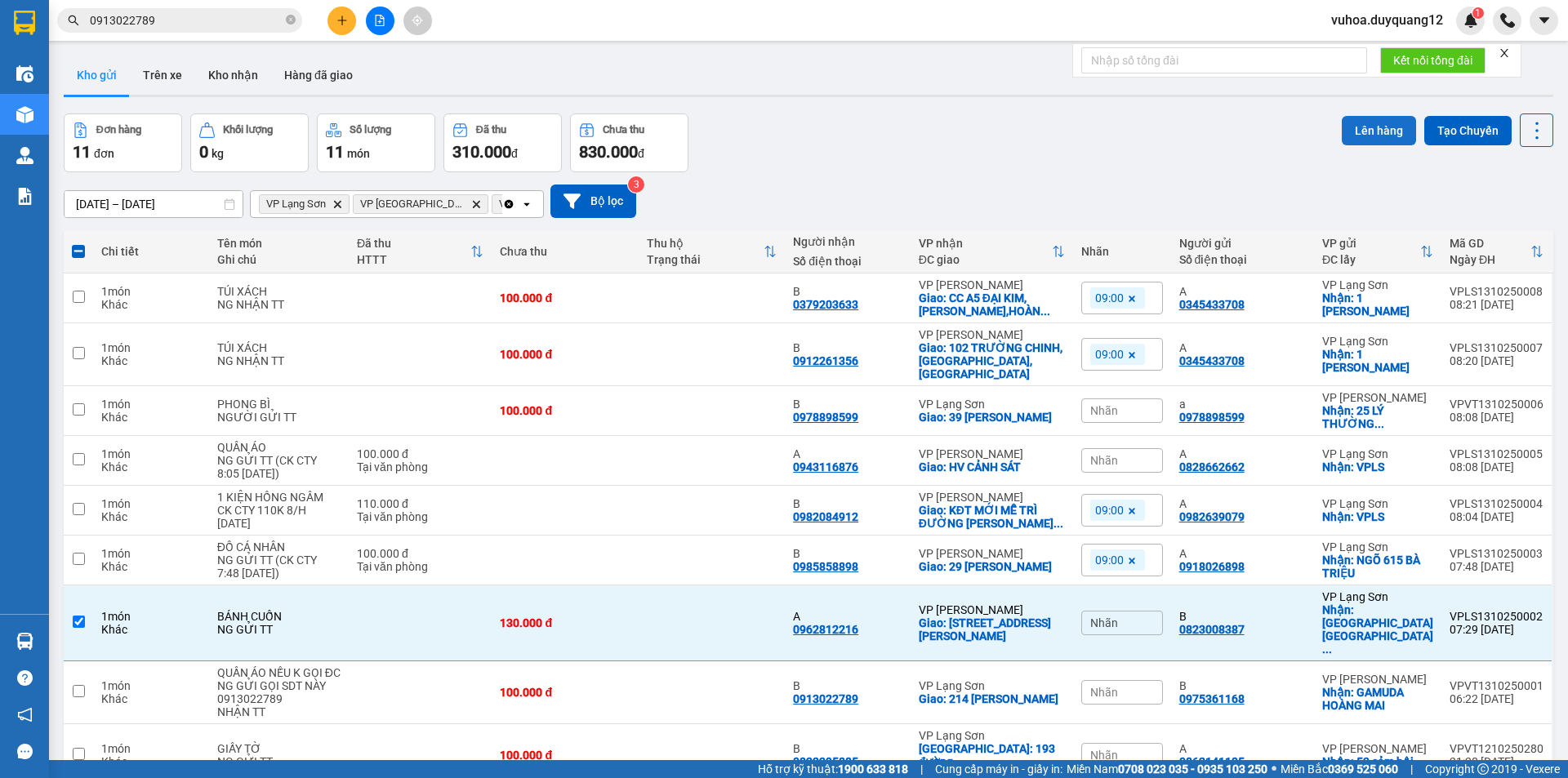
click at [1368, 129] on button "Lên hàng" at bounding box center [1379, 130] width 74 height 29
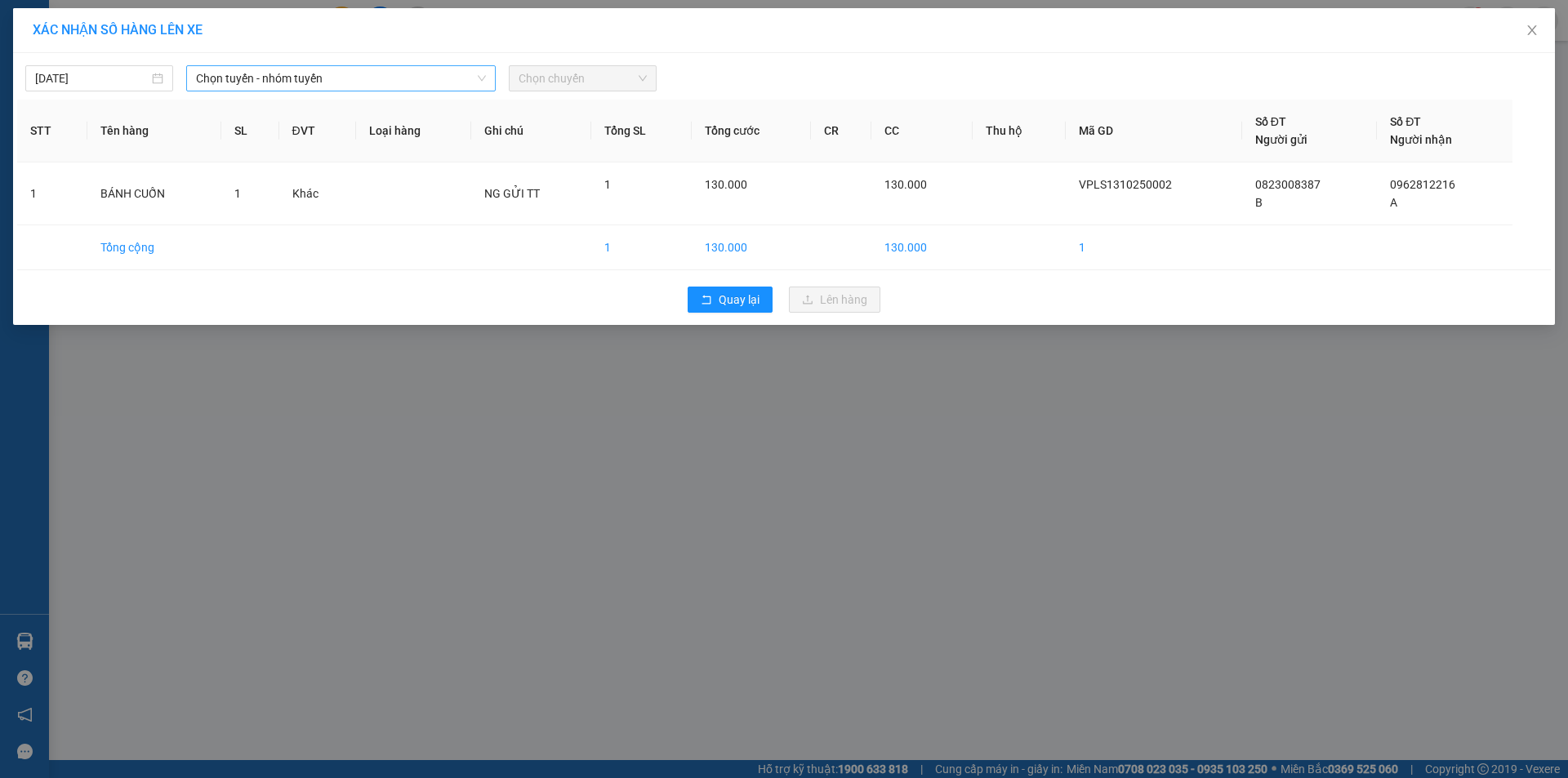
click at [360, 74] on span "Chọn tuyến - nhóm tuyến" at bounding box center [341, 78] width 290 height 24
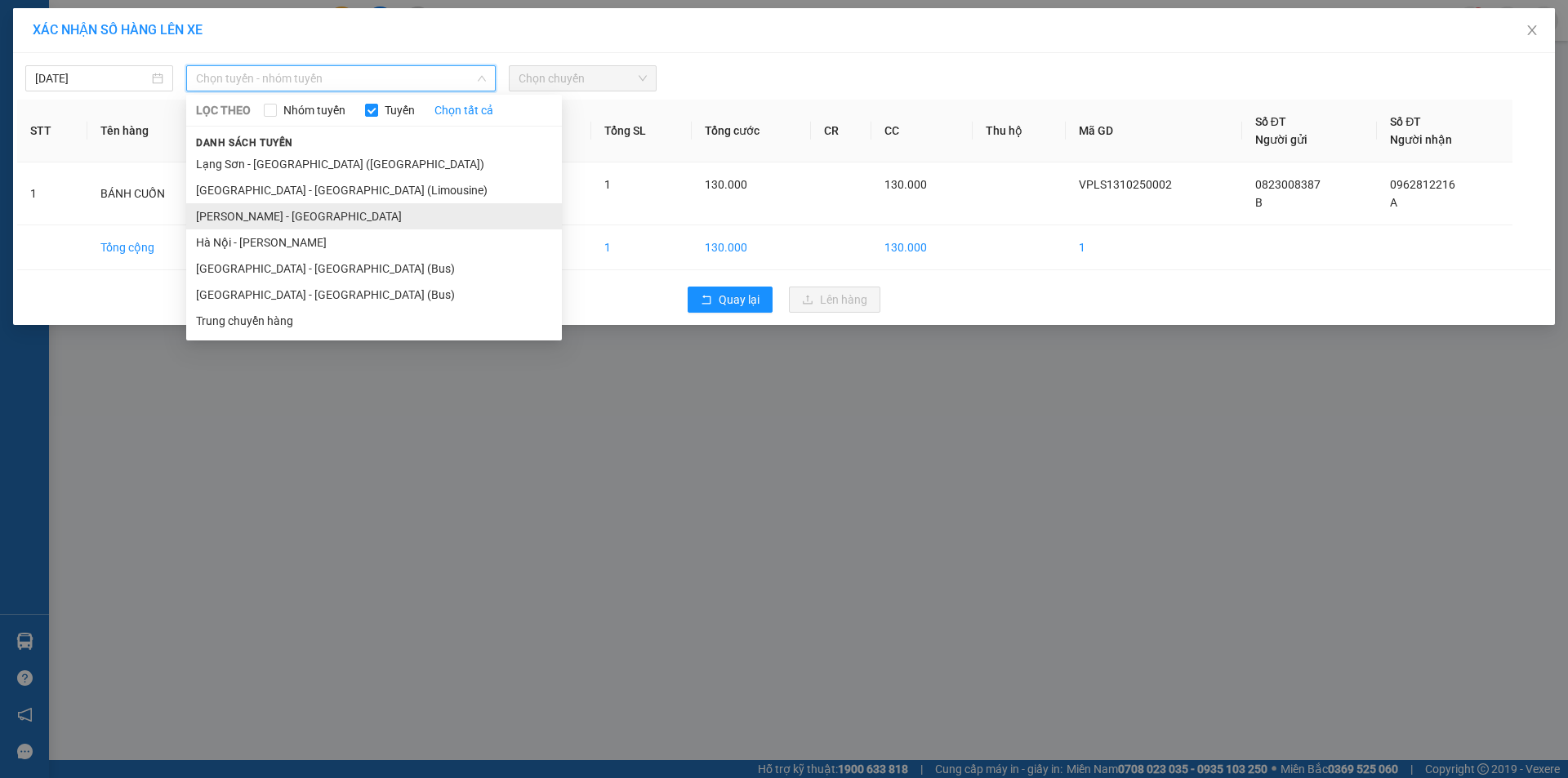
click at [272, 222] on li "[PERSON_NAME] - [GEOGRAPHIC_DATA]" at bounding box center [374, 216] width 376 height 26
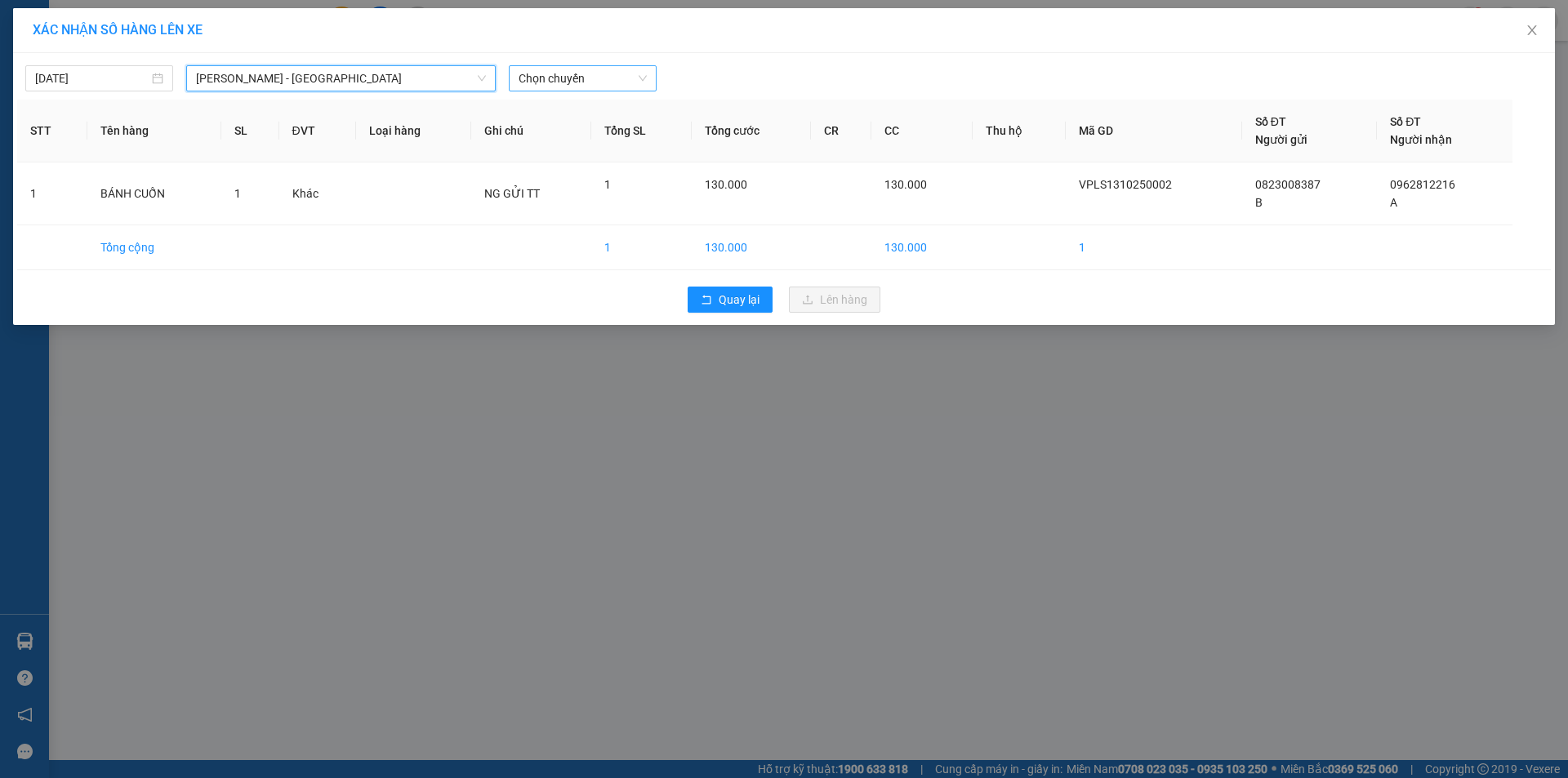
click at [603, 85] on span "Chọn chuyến" at bounding box center [583, 78] width 128 height 24
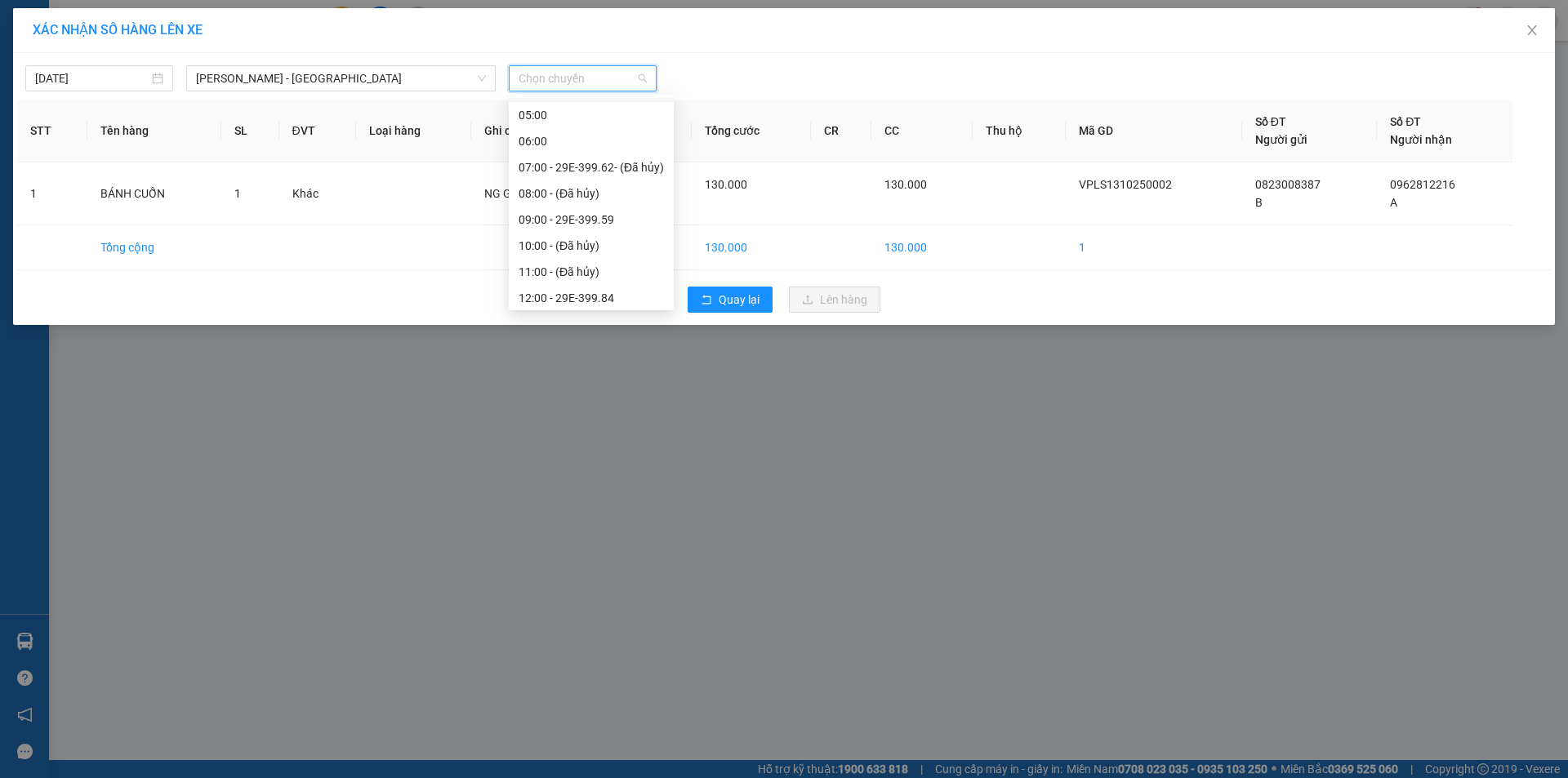
scroll to position [106, 0]
click at [590, 186] on div "09:00 - 29E-399.59" at bounding box center [592, 187] width 146 height 17
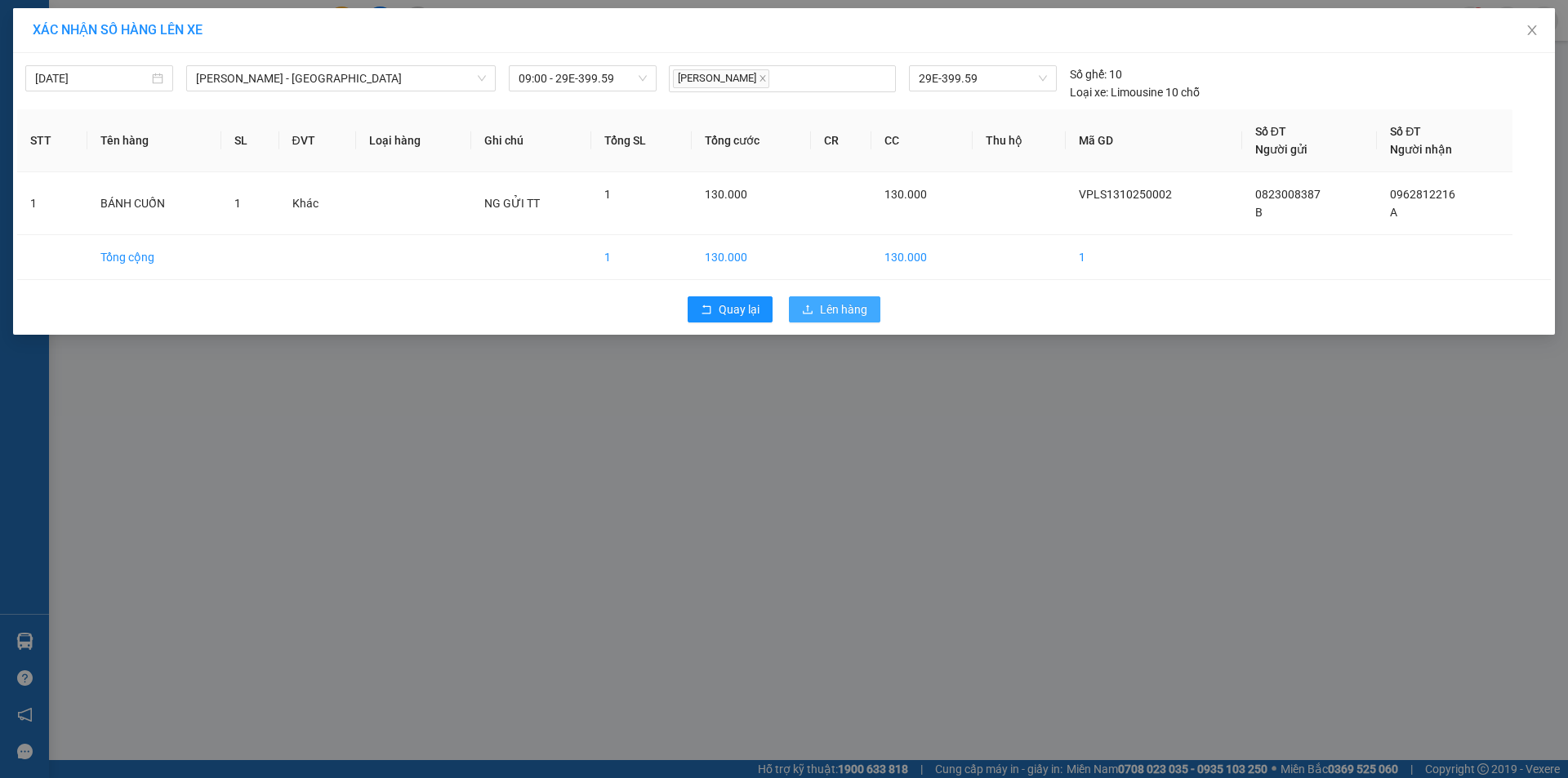
click at [831, 311] on span "Lên hàng" at bounding box center [843, 309] width 48 height 17
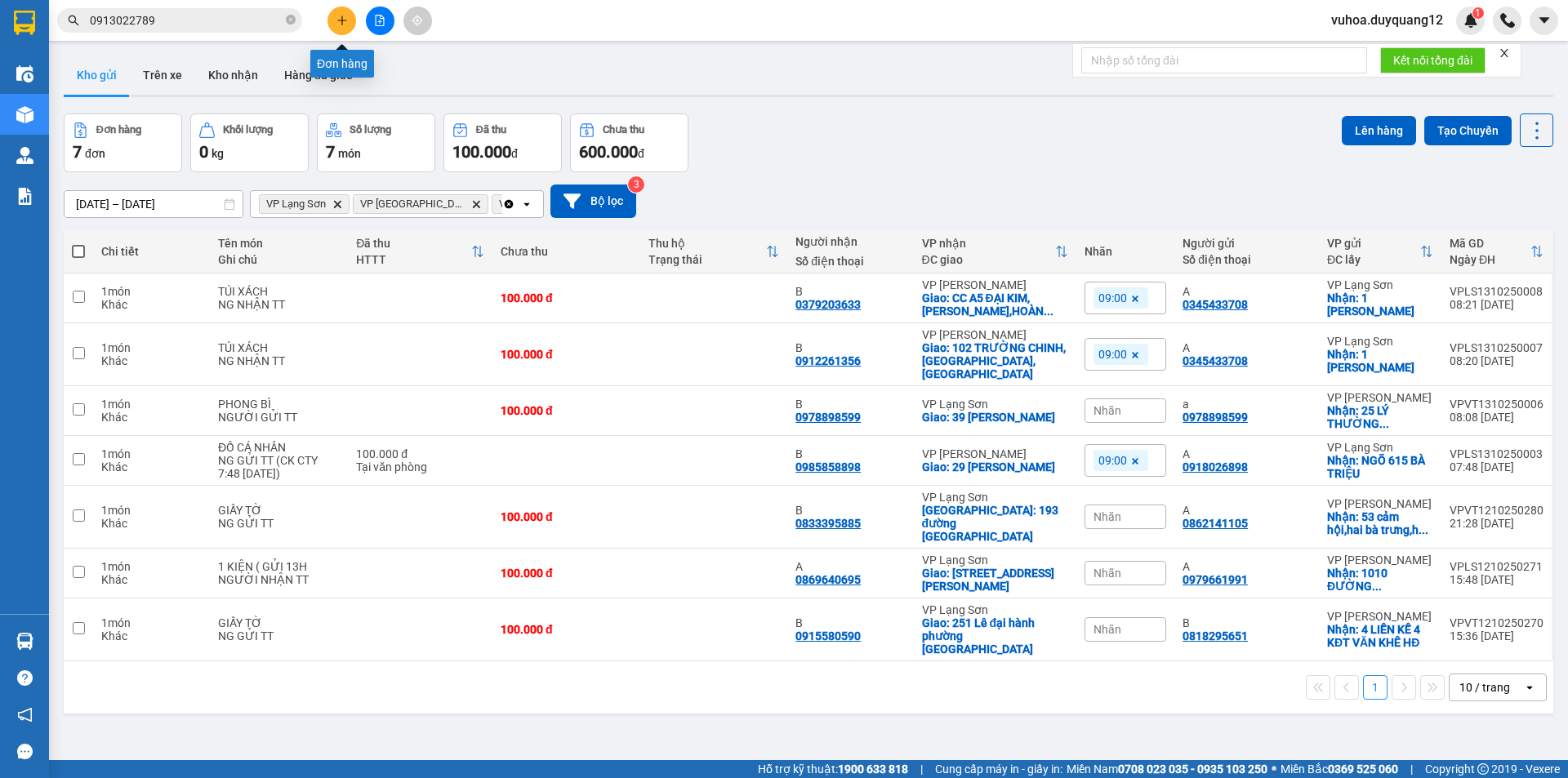
click at [335, 27] on button at bounding box center [341, 20] width 28 height 28
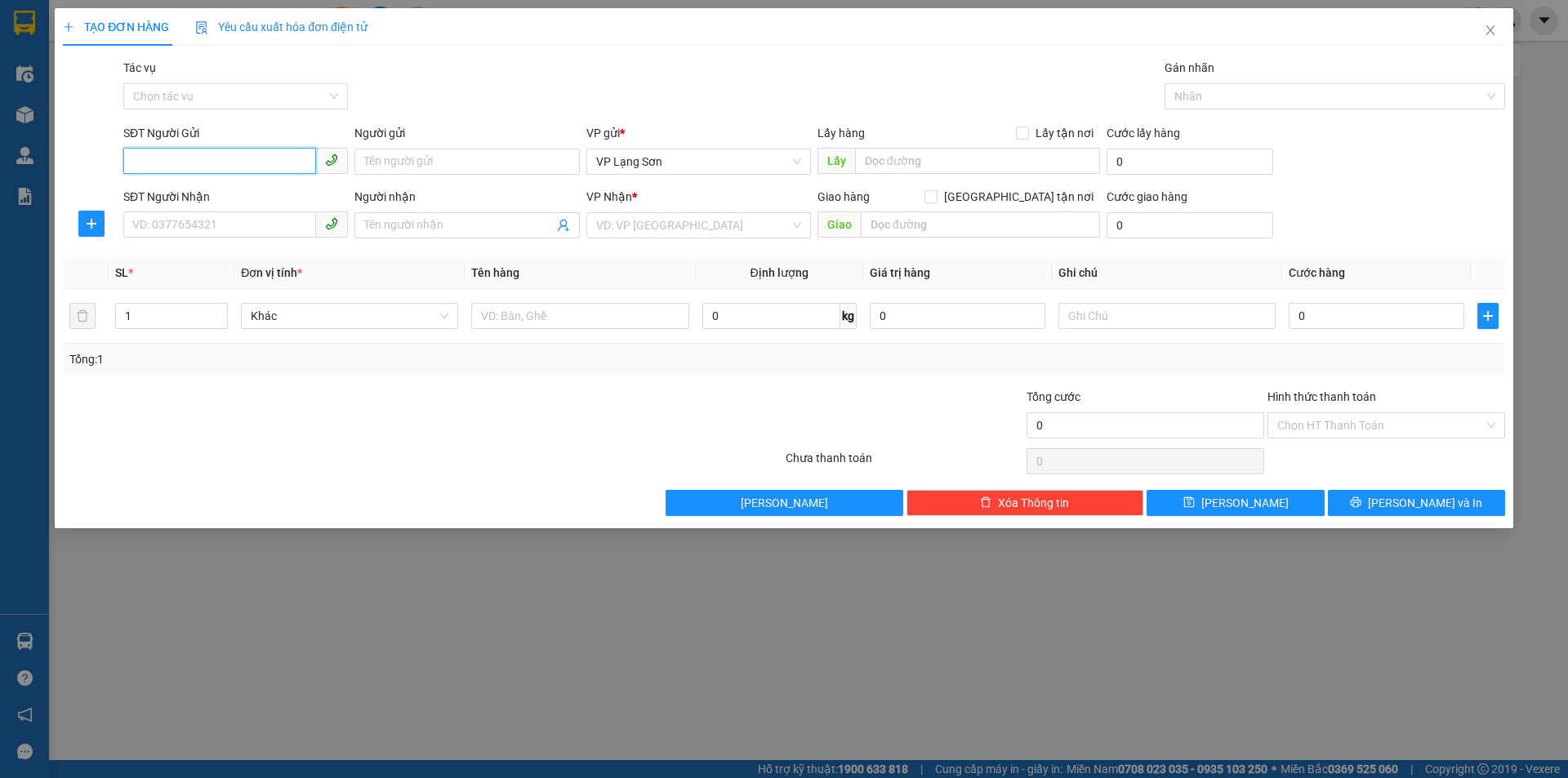
click at [231, 161] on input "SĐT Người Gửi" at bounding box center [220, 160] width 192 height 26
paste input "0969404035"
click at [914, 169] on input "text" at bounding box center [977, 160] width 245 height 26
click at [1029, 130] on span at bounding box center [1022, 132] width 13 height 13
click at [1027, 130] on input "Lấy tận nơi" at bounding box center [1022, 132] width 12 height 12
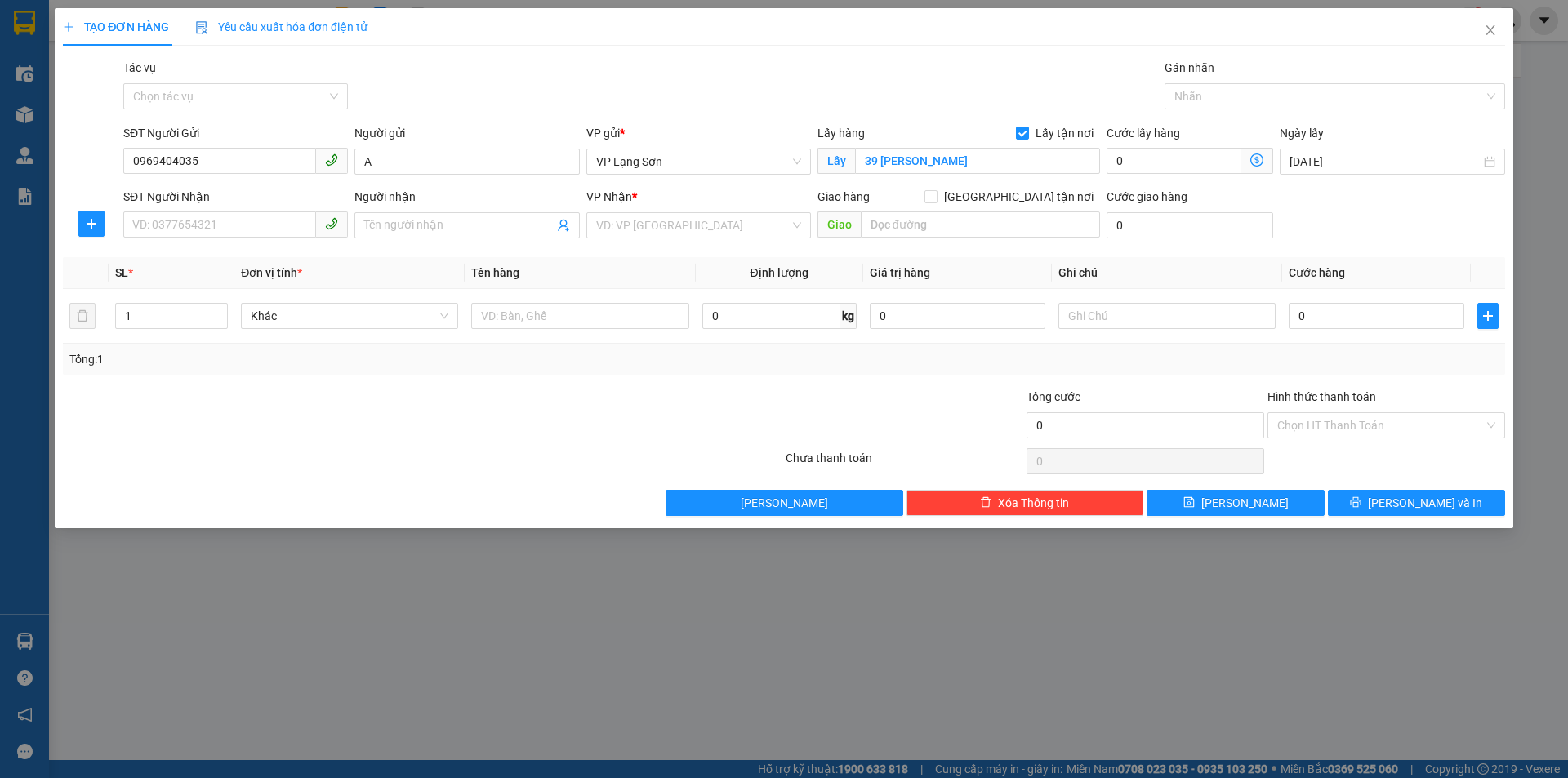
click at [203, 211] on div "SĐT Người Nhận" at bounding box center [235, 199] width 224 height 24
click at [199, 220] on input "SĐT Người Nhận" at bounding box center [220, 224] width 192 height 26
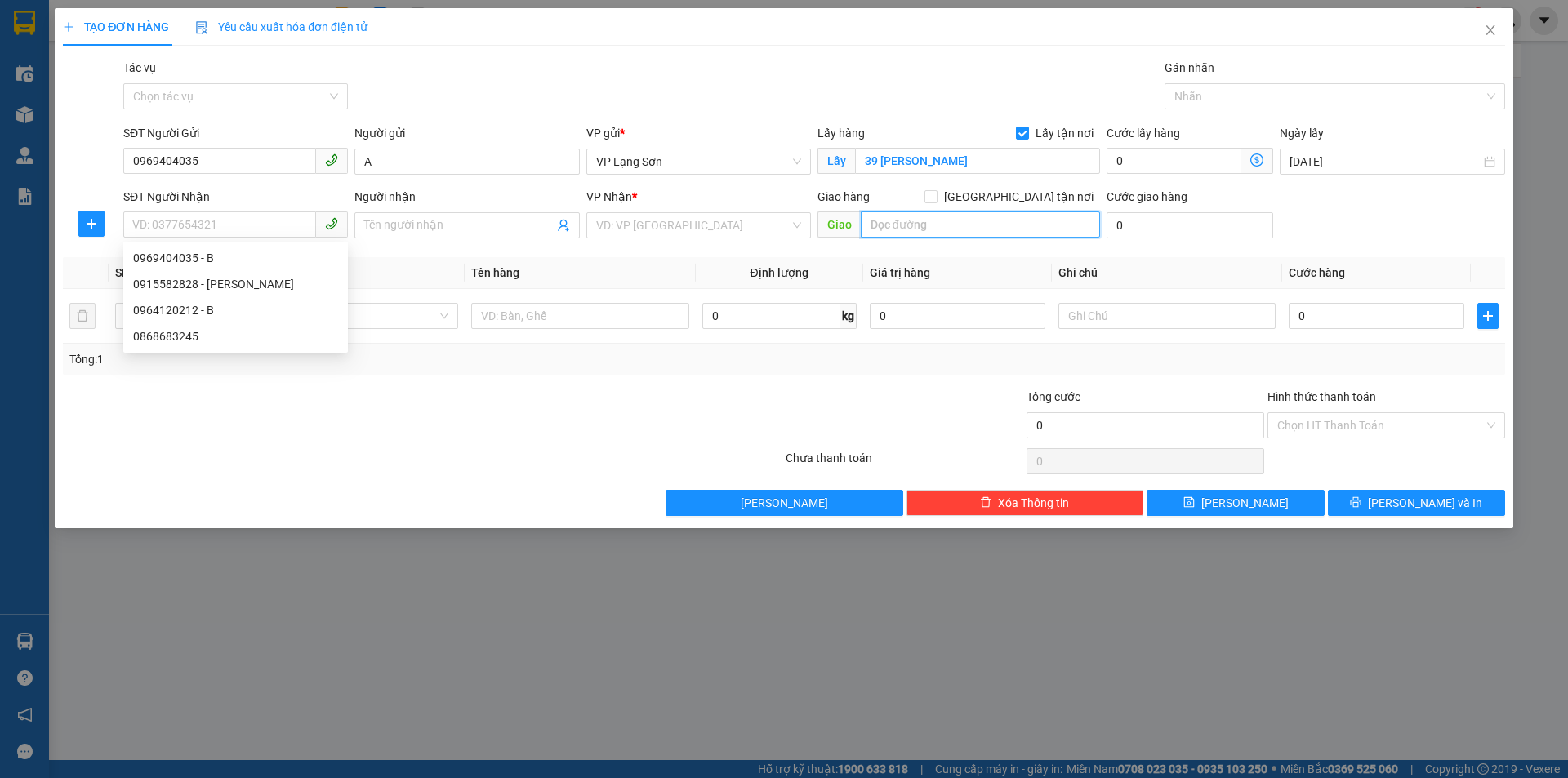
click at [929, 228] on input "text" at bounding box center [980, 224] width 239 height 26
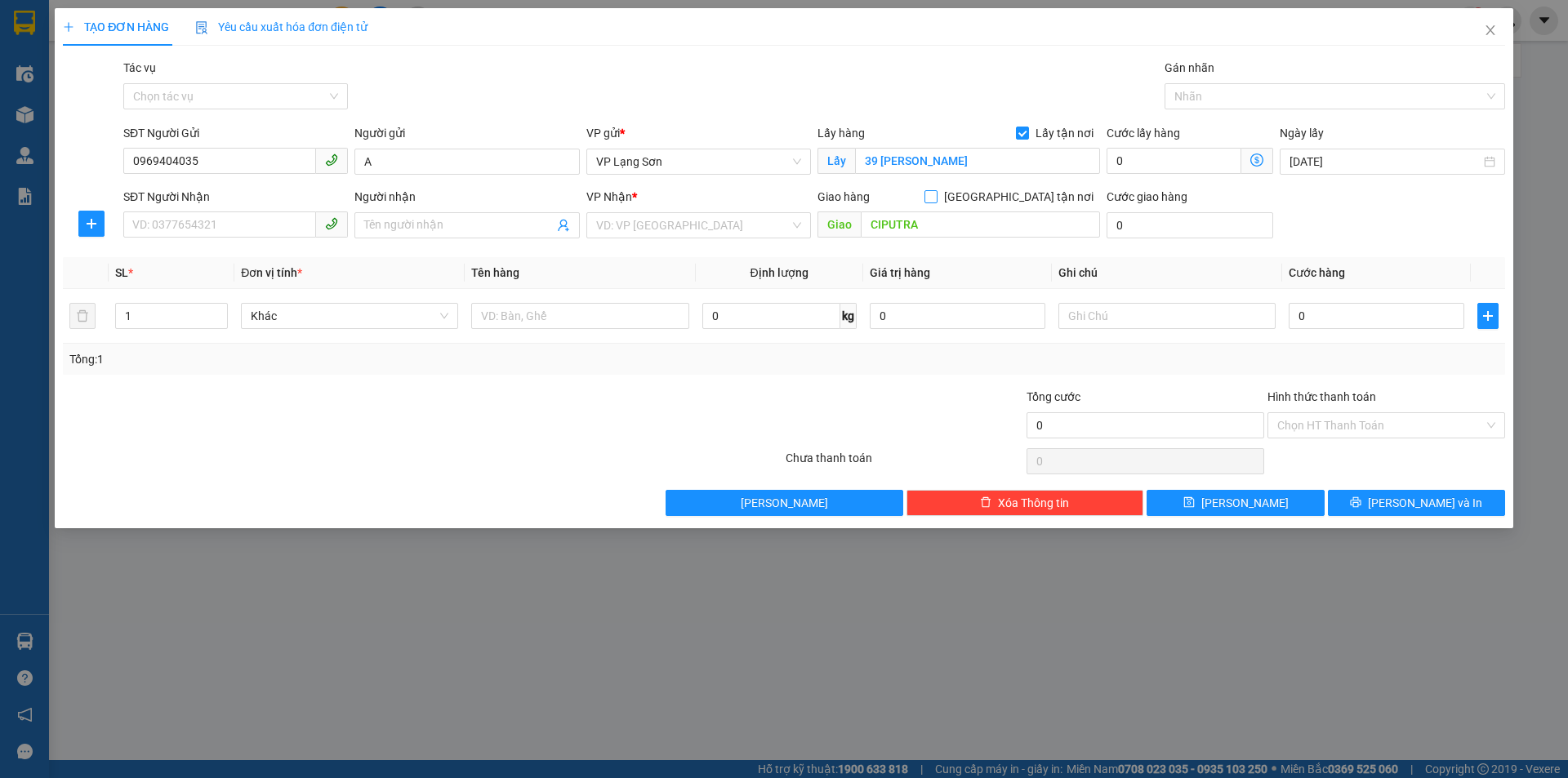
click at [1021, 204] on label "[GEOGRAPHIC_DATA] tận nơi" at bounding box center [1011, 196] width 176 height 17
click at [936, 202] on input "[GEOGRAPHIC_DATA] tận nơi" at bounding box center [930, 196] width 12 height 12
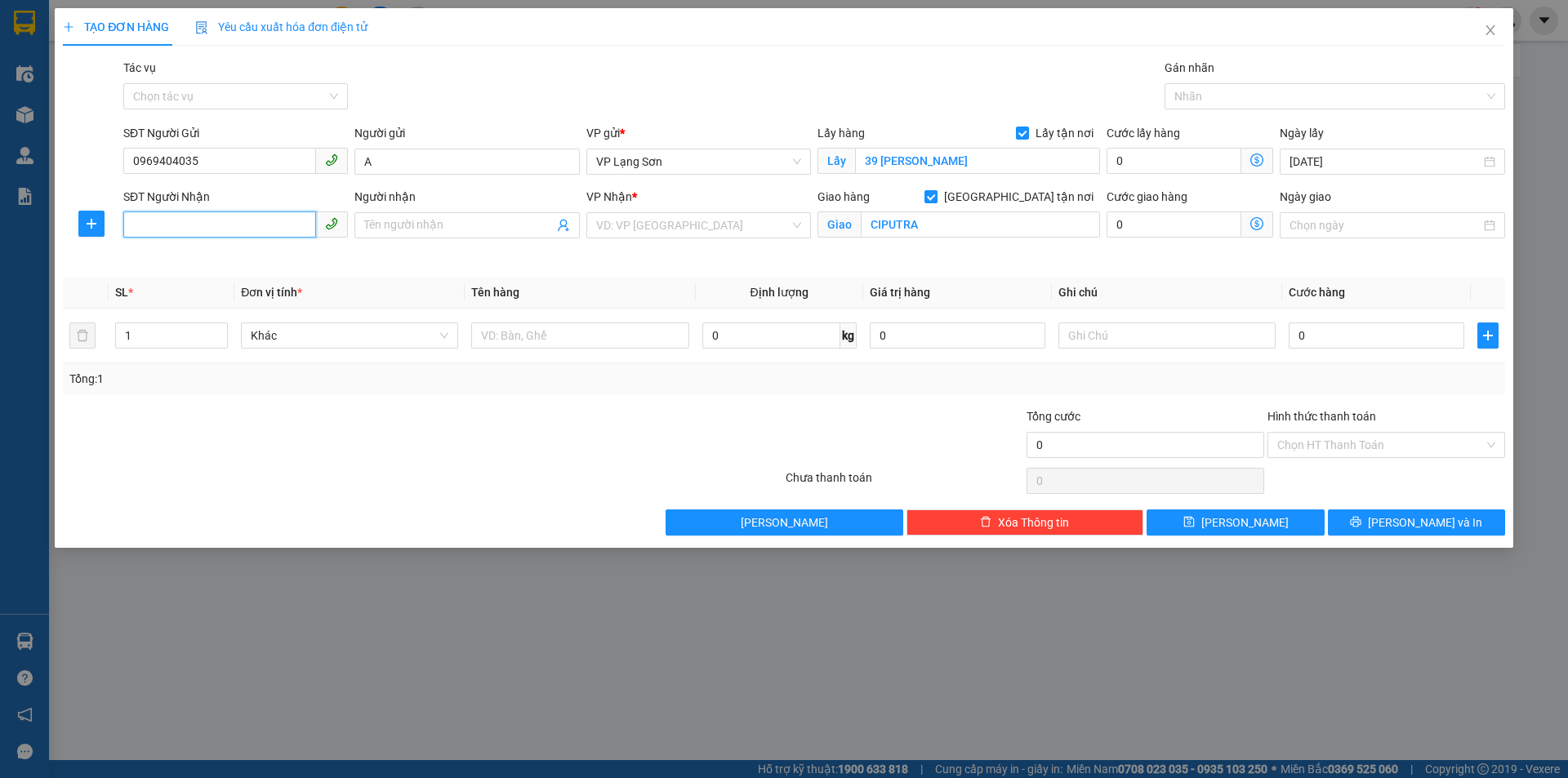
click at [199, 223] on input "SĐT Người Nhận" at bounding box center [220, 224] width 192 height 26
click at [632, 220] on input "search" at bounding box center [693, 224] width 193 height 24
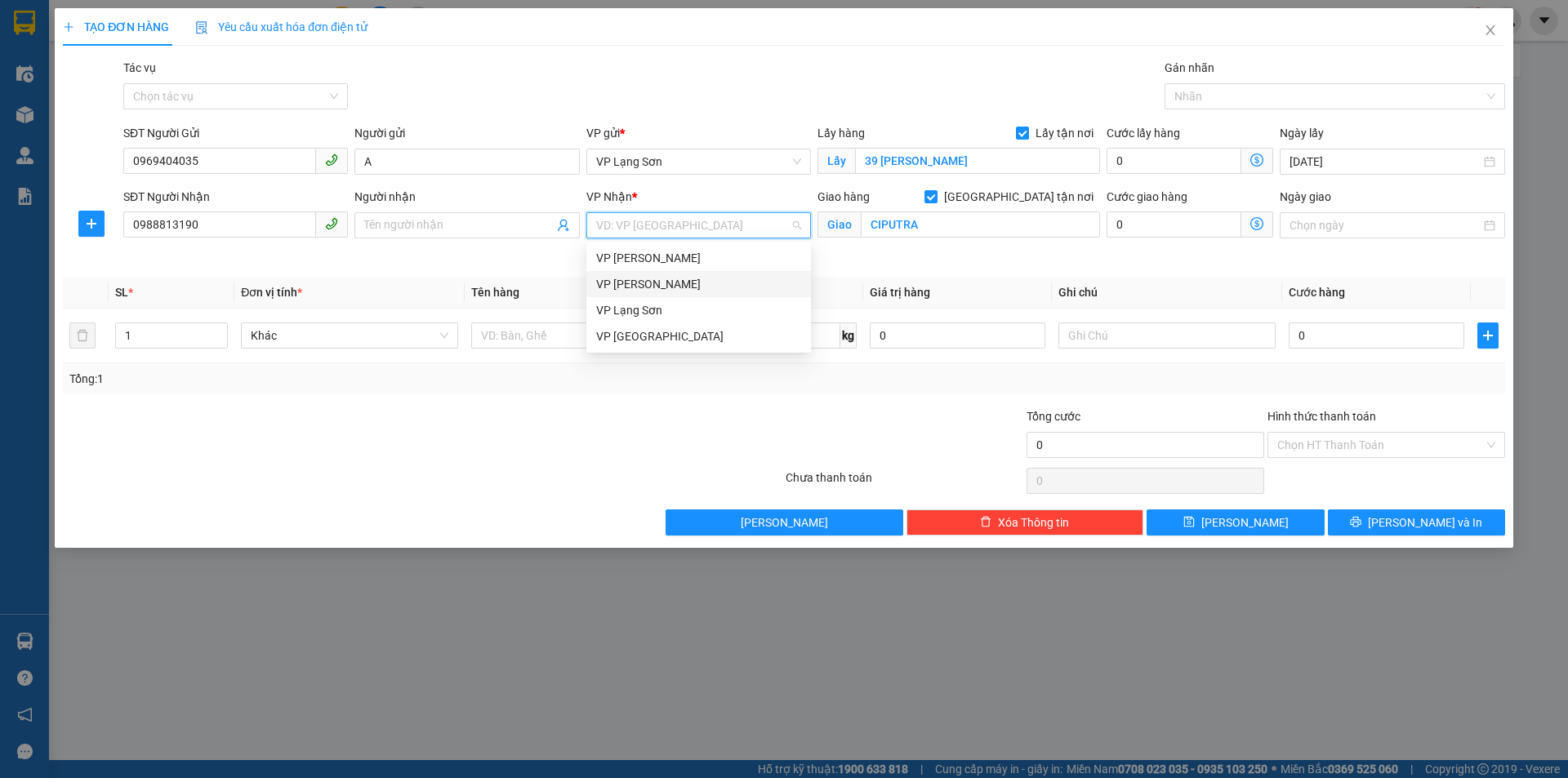
click at [647, 285] on div "VP [PERSON_NAME]" at bounding box center [699, 284] width 205 height 17
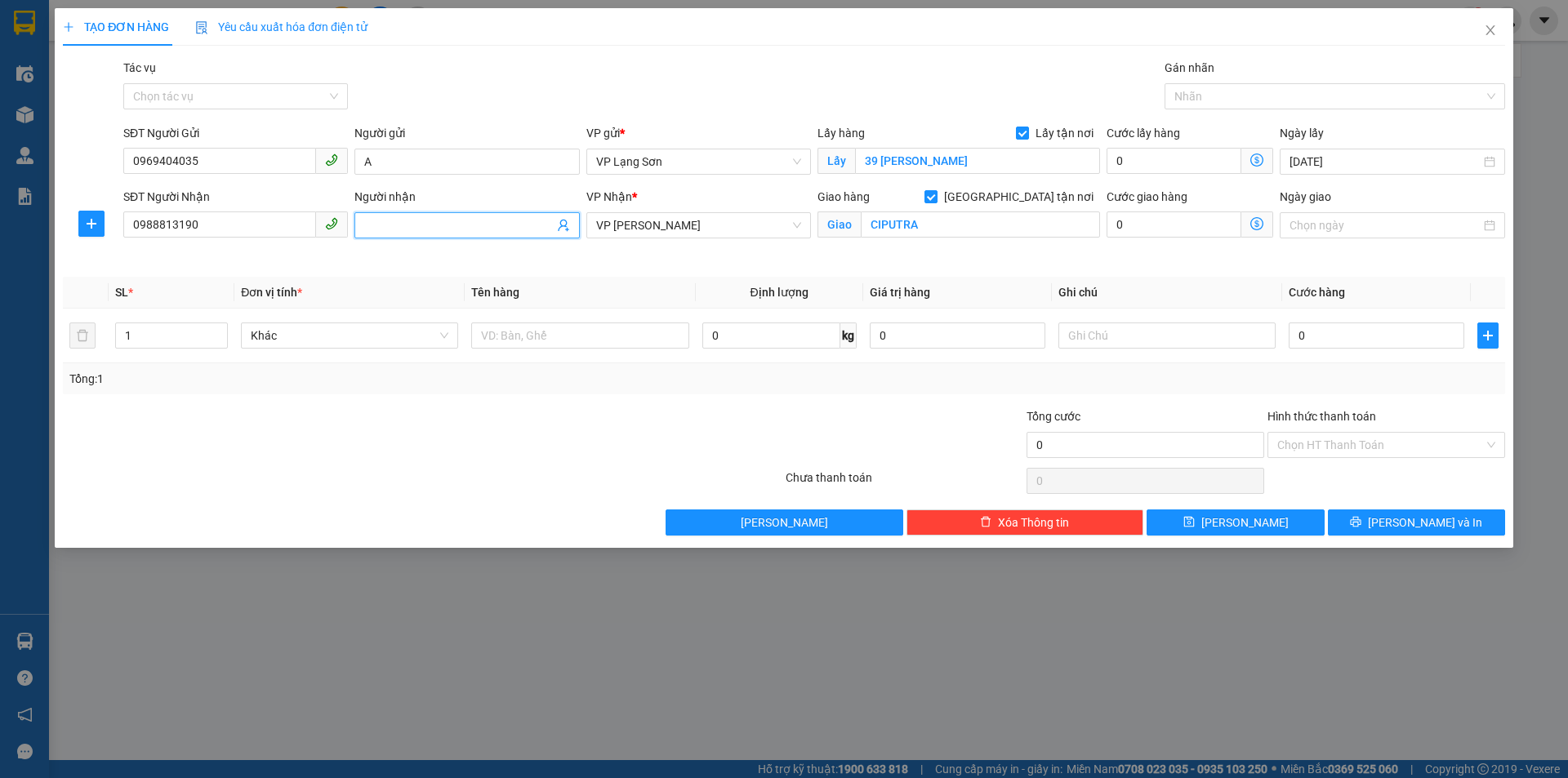
click at [408, 221] on input "Người nhận" at bounding box center [459, 225] width 188 height 17
click at [1383, 222] on input "Ngày giao" at bounding box center [1384, 225] width 190 height 17
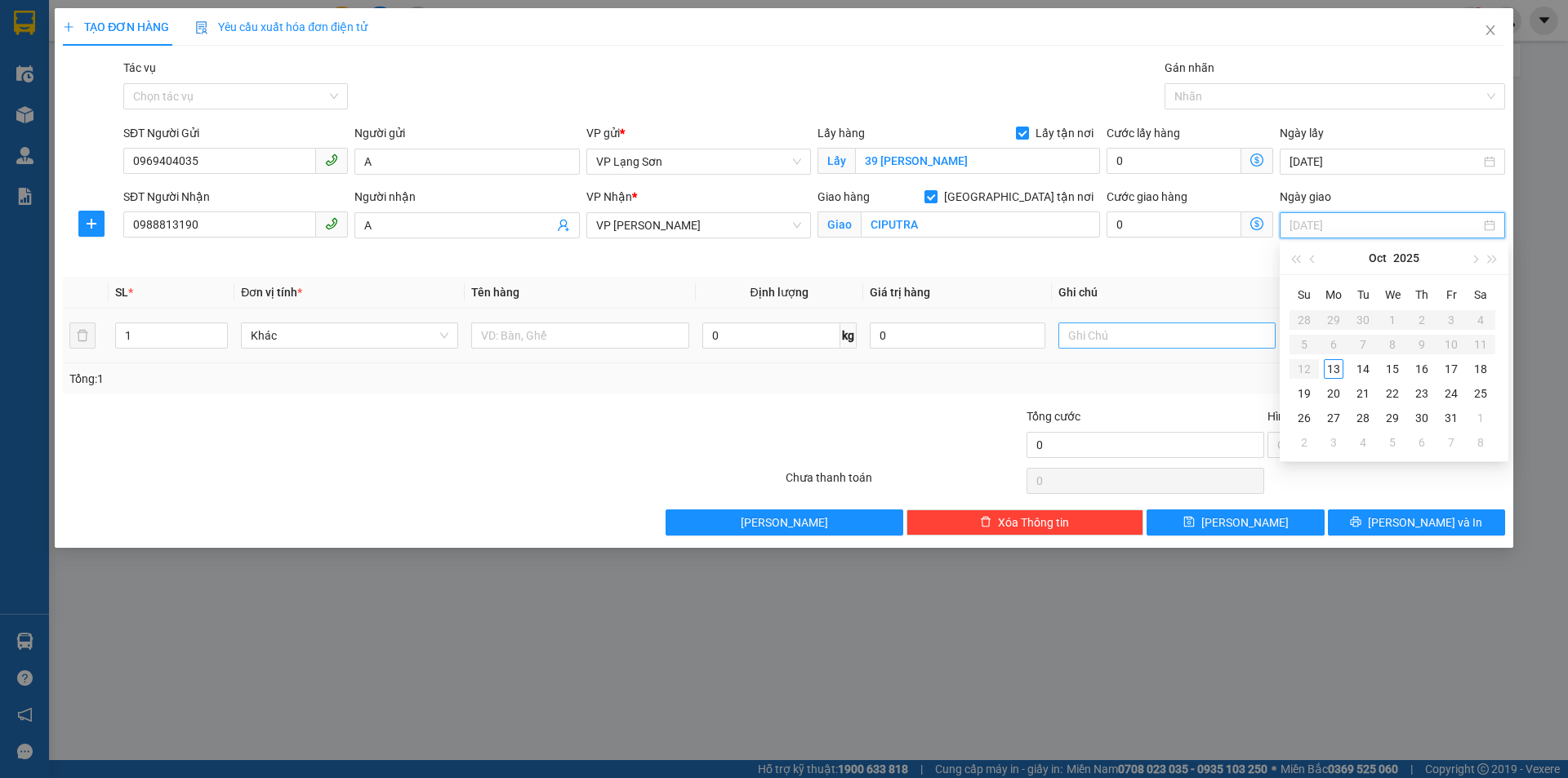
click at [1337, 370] on div "13" at bounding box center [1333, 369] width 19 height 19
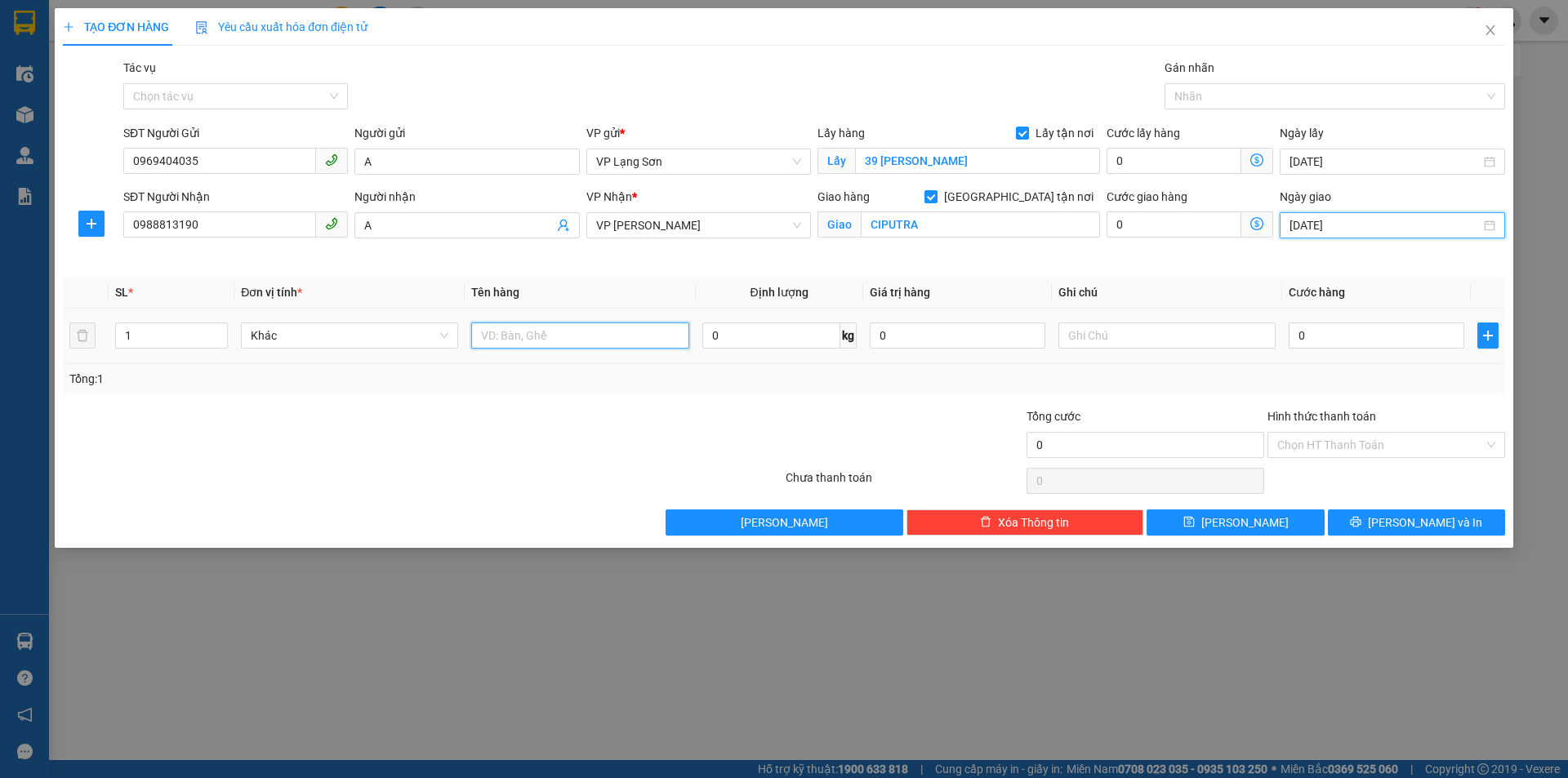
click at [540, 335] on input "text" at bounding box center [580, 335] width 218 height 26
click at [1399, 329] on input "0" at bounding box center [1376, 335] width 176 height 26
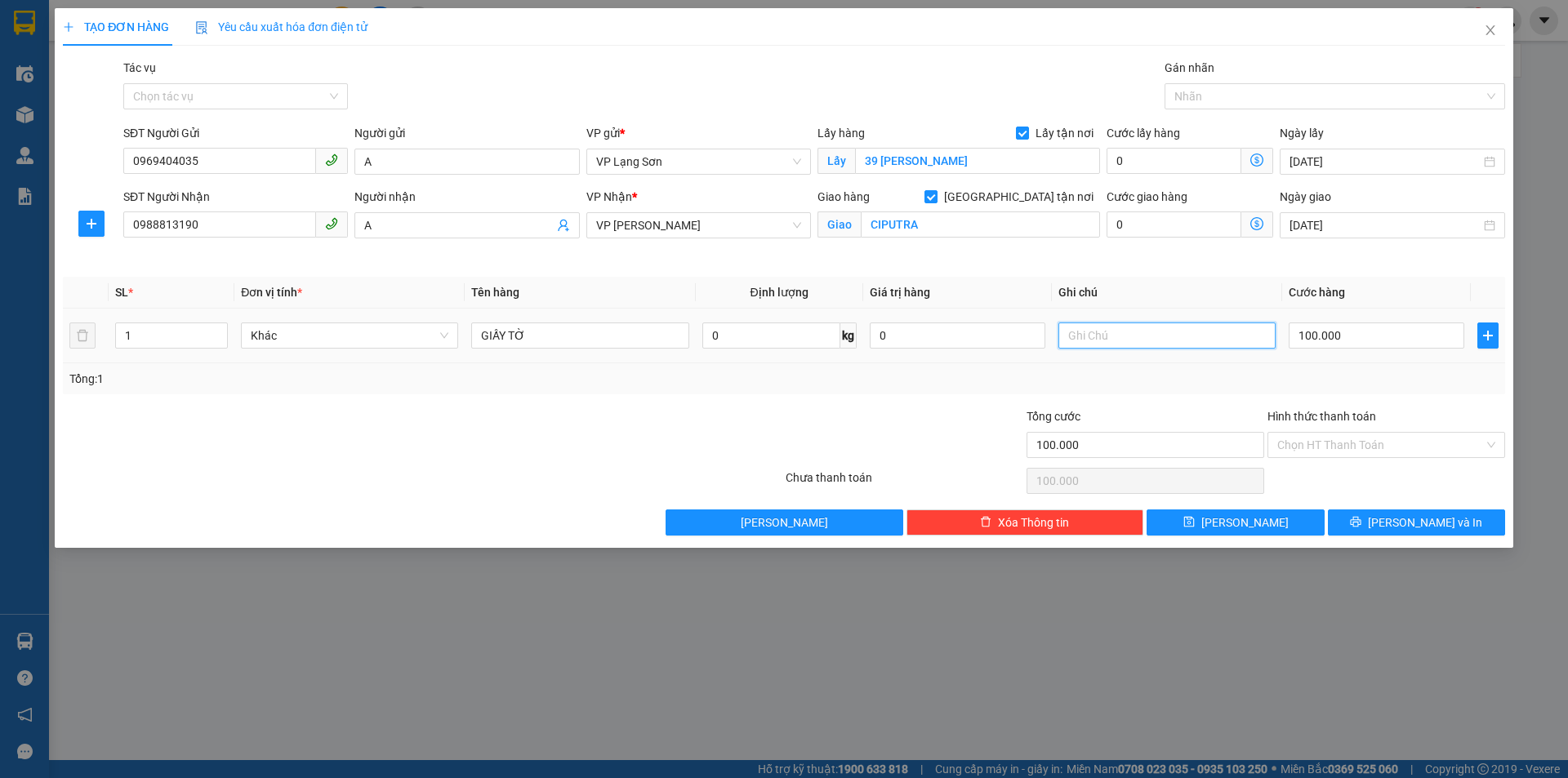
click at [1110, 340] on input "text" at bounding box center [1167, 335] width 218 height 26
click at [176, 152] on input "0969404035" at bounding box center [220, 160] width 192 height 26
click at [1231, 517] on button "[PERSON_NAME]" at bounding box center [1235, 522] width 177 height 26
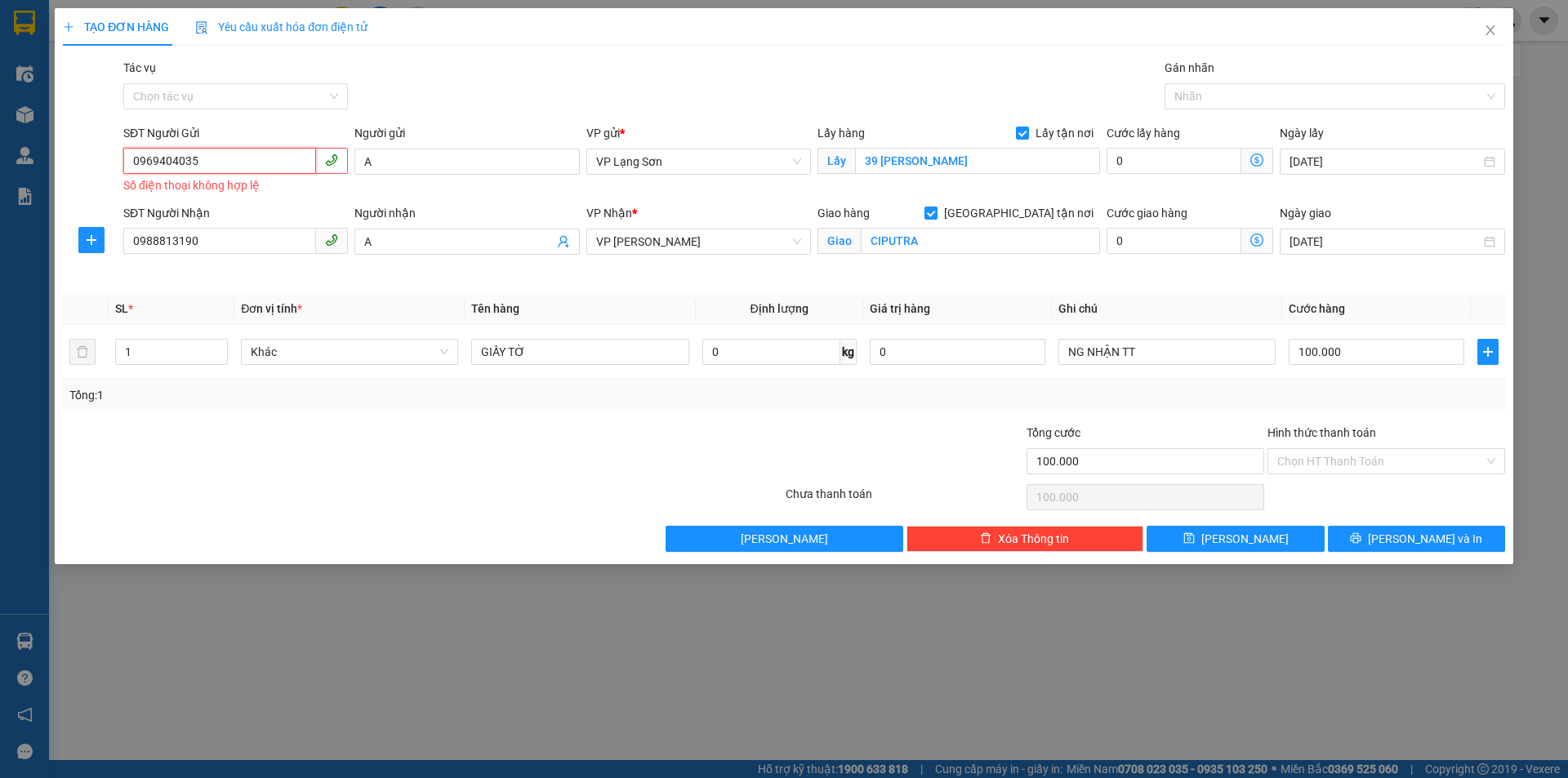
click at [223, 161] on input "0969404035" at bounding box center [220, 160] width 192 height 26
click at [136, 158] on input "0969404035" at bounding box center [220, 160] width 192 height 26
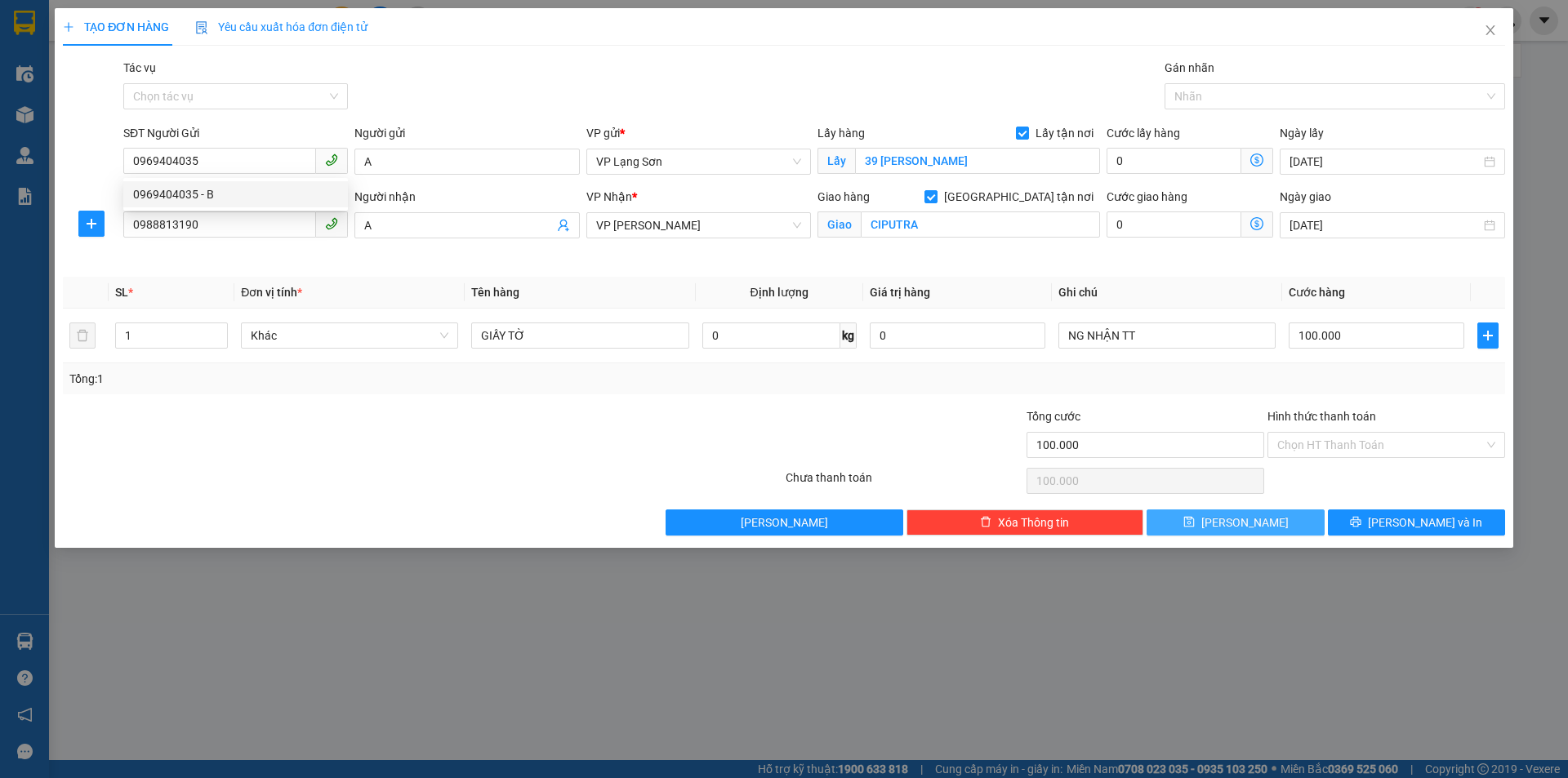
click at [1195, 524] on icon "save" at bounding box center [1189, 522] width 12 height 12
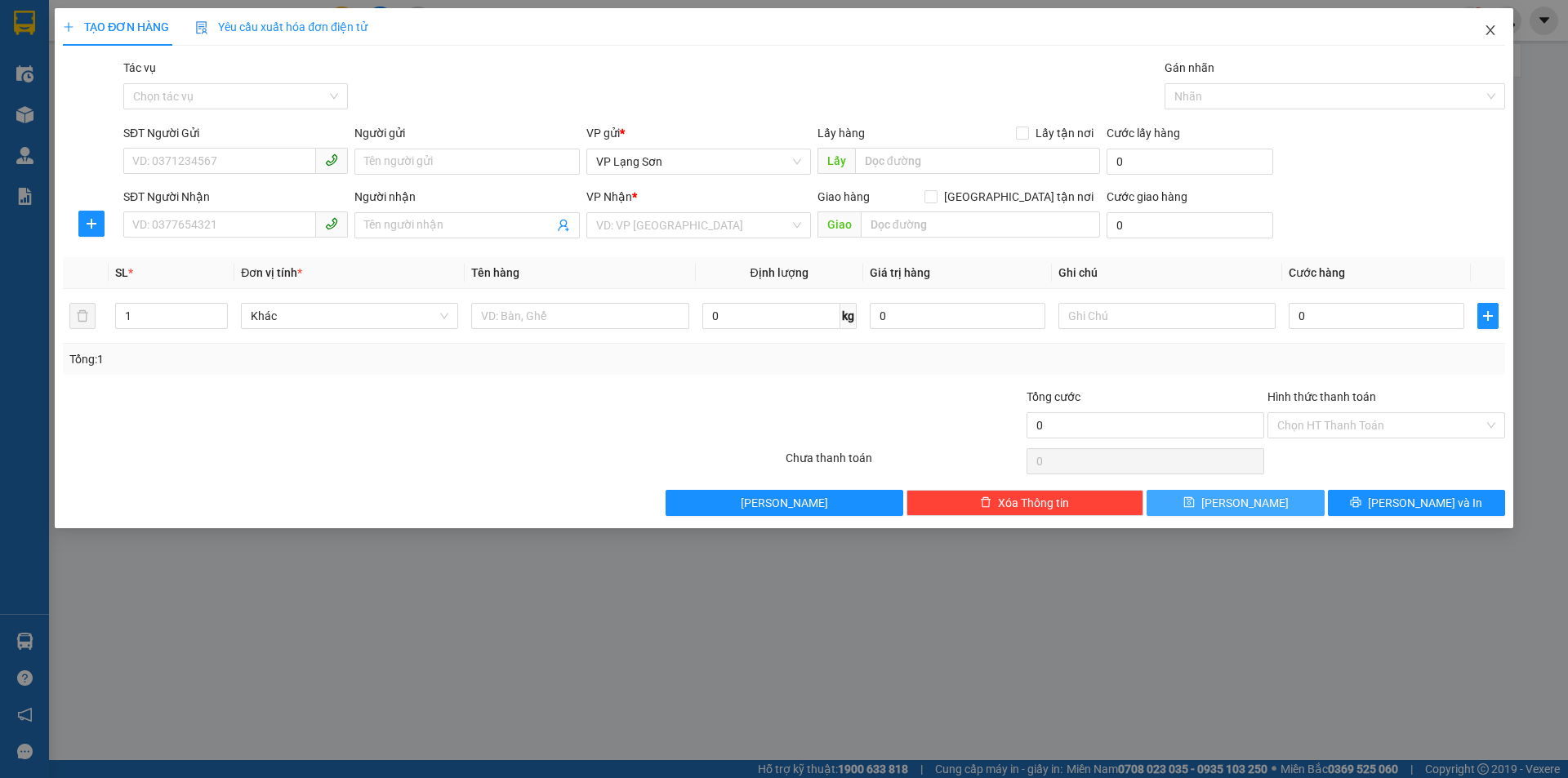
click at [1491, 28] on icon "close" at bounding box center [1489, 29] width 13 height 13
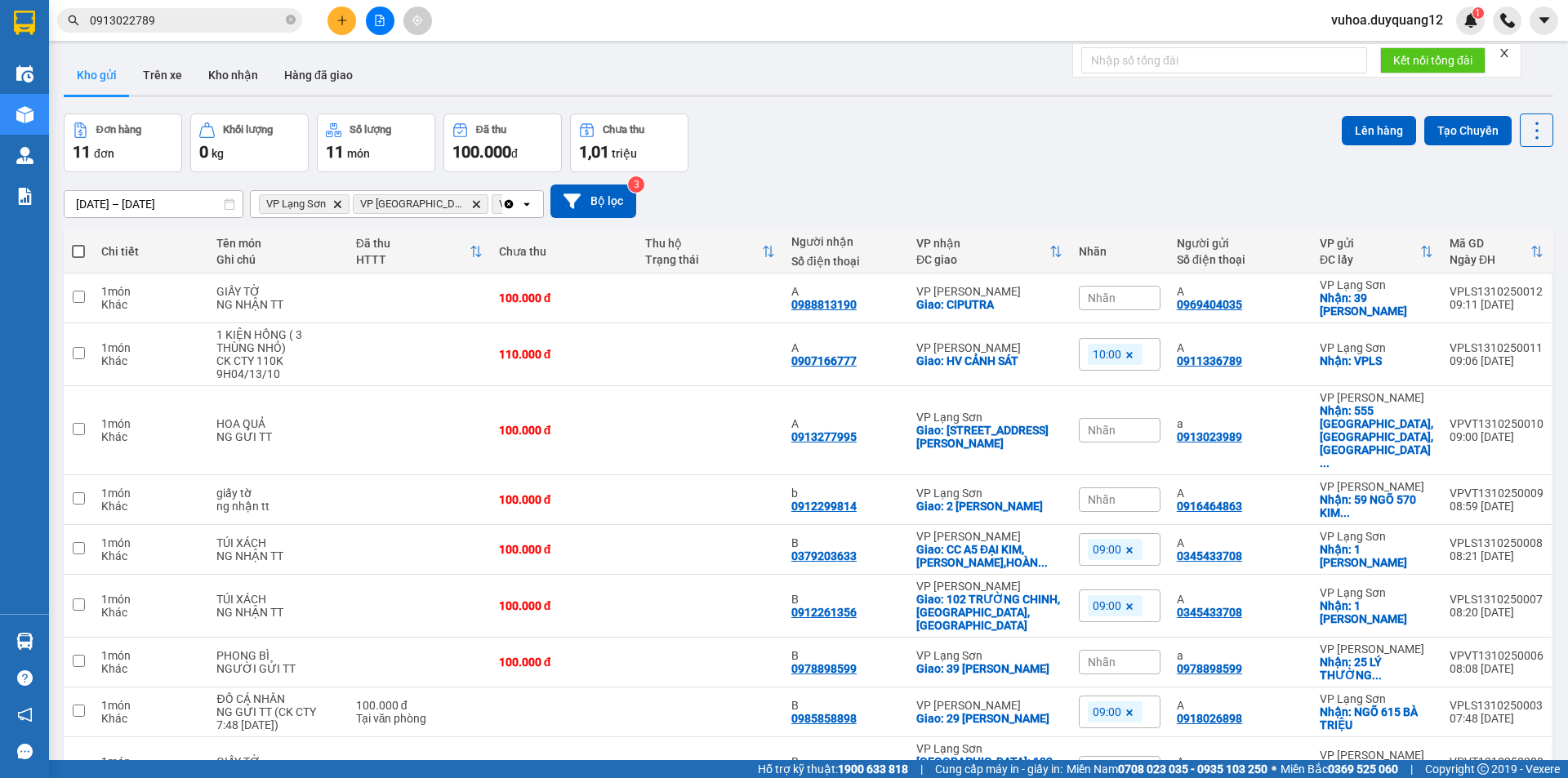
click at [1097, 291] on span "Nhãn" at bounding box center [1101, 297] width 28 height 13
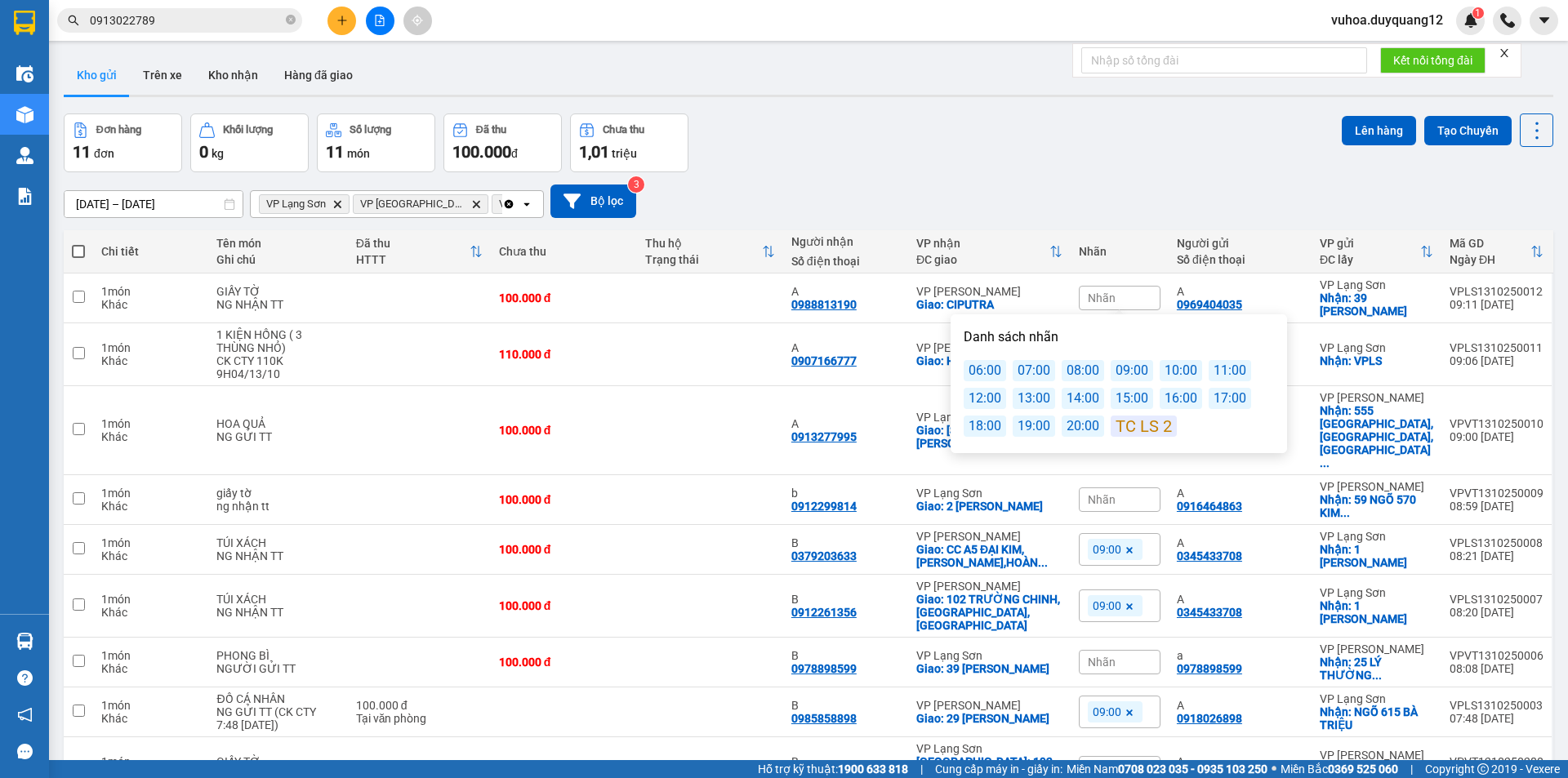
click at [1173, 370] on div "10:00" at bounding box center [1180, 371] width 43 height 21
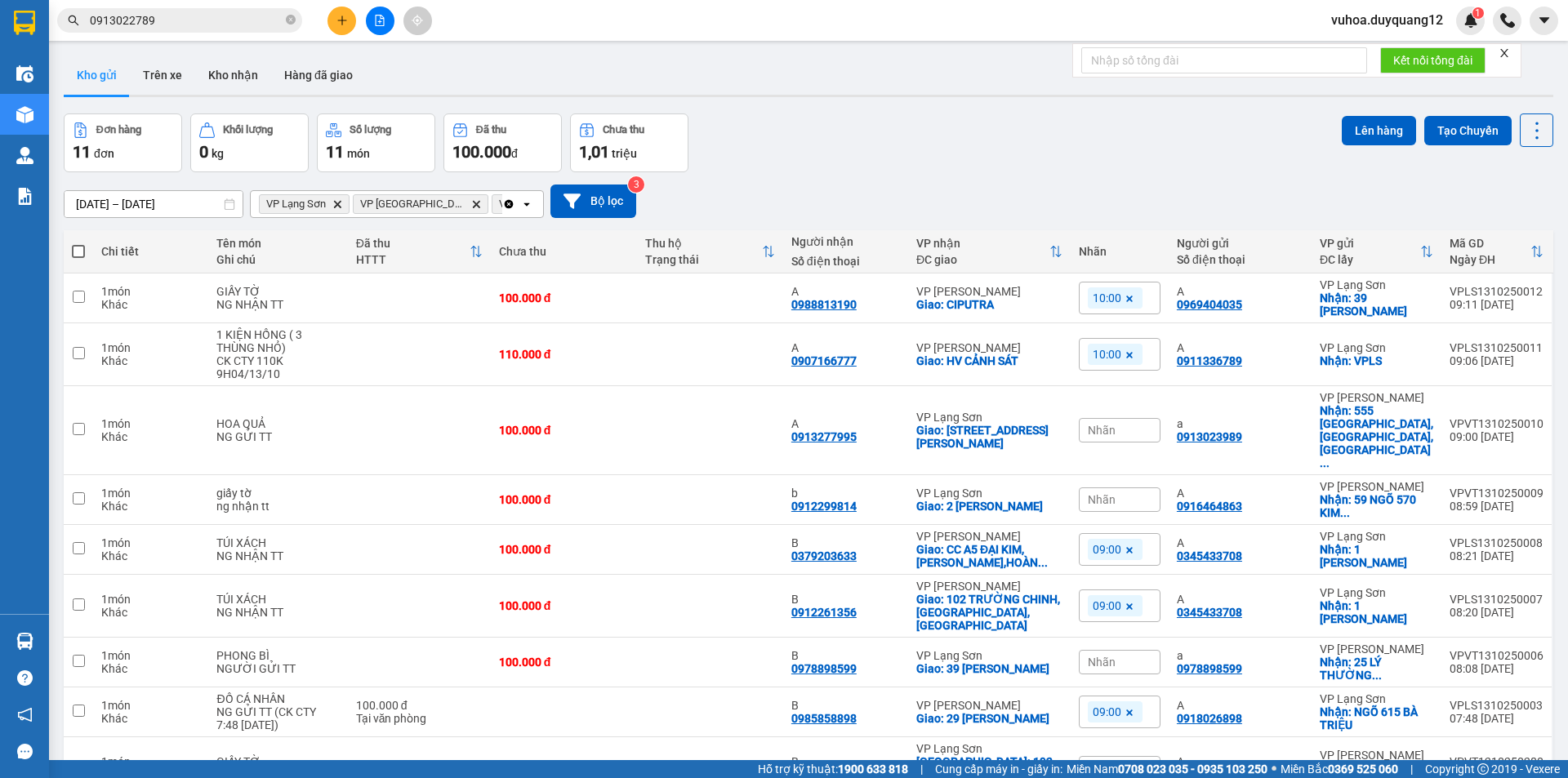
click at [1105, 188] on div "[DATE] – [DATE] Press the down arrow key to interact with the calendar and sele…" at bounding box center [808, 201] width 1489 height 33
click at [1128, 545] on icon at bounding box center [1129, 550] width 10 height 10
click at [1134, 595] on span at bounding box center [1129, 606] width 17 height 21
click at [1115, 537] on div "Nhãn" at bounding box center [1119, 549] width 82 height 24
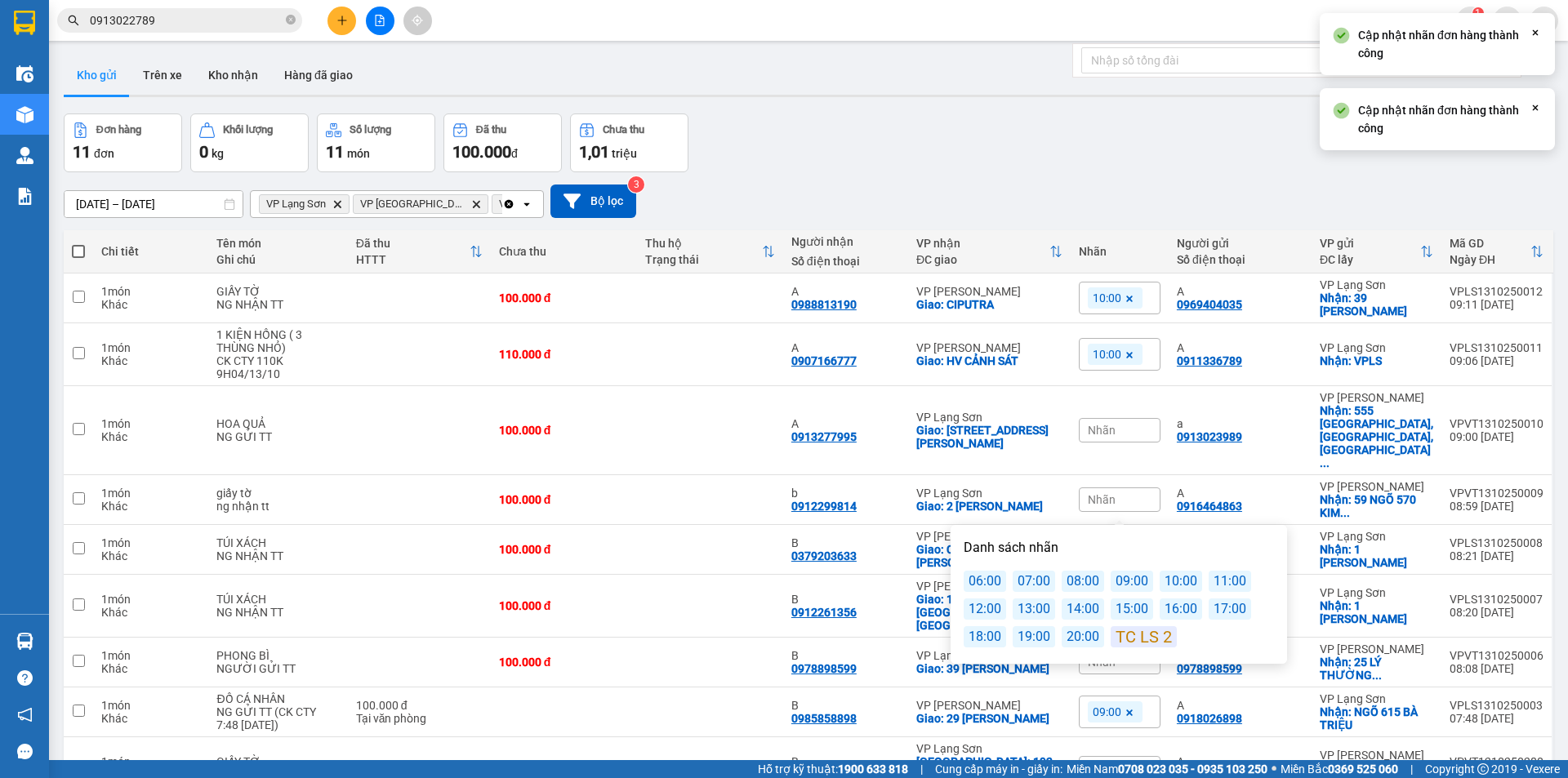
click at [1168, 576] on div "10:00" at bounding box center [1180, 581] width 43 height 21
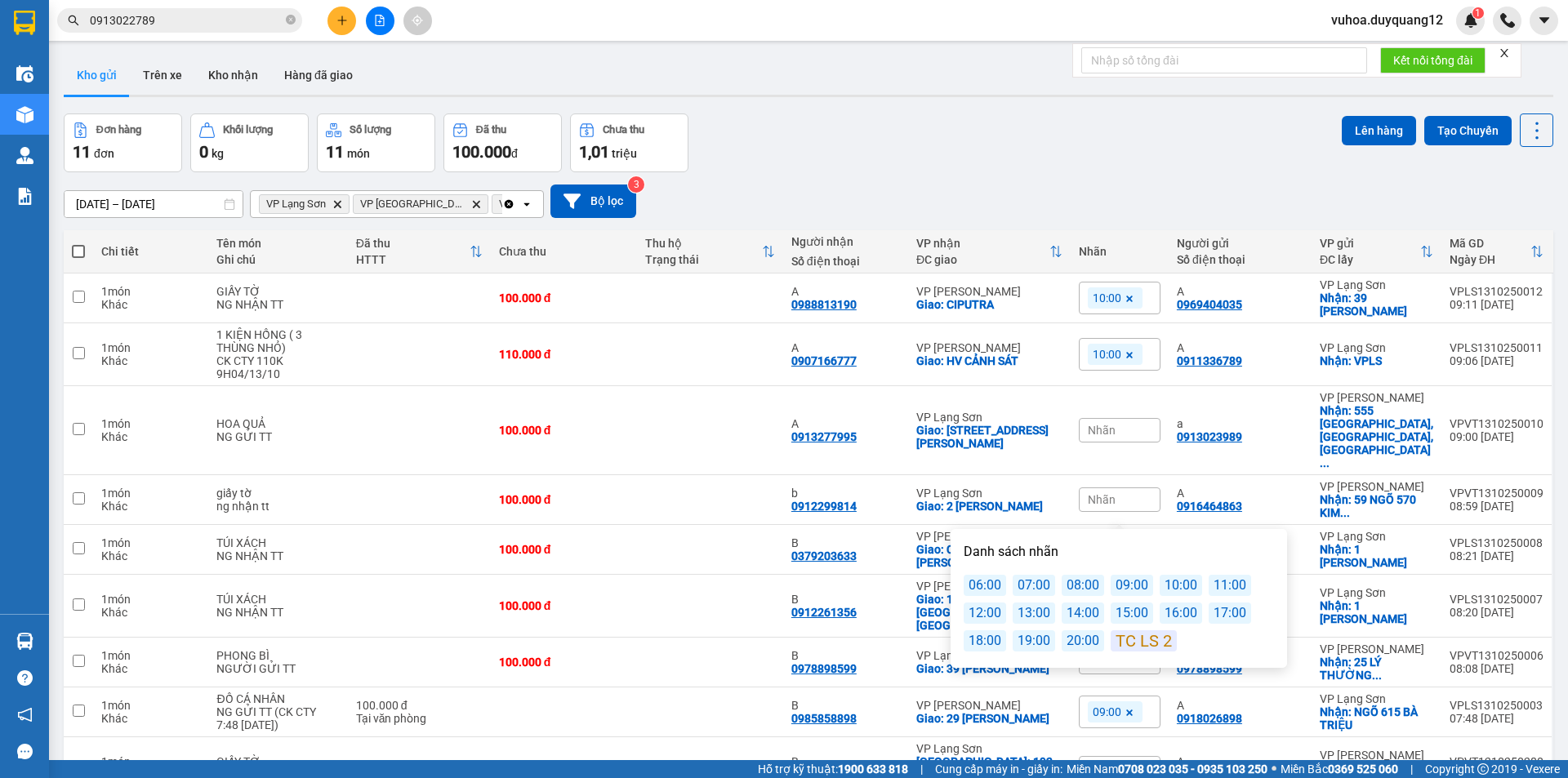
click at [1082, 164] on div "Đơn hàng 11 đơn Khối lượng 0 kg Số lượng 11 món Đã thu 100.000 đ Chưa thu 1,01 …" at bounding box center [808, 143] width 1489 height 59
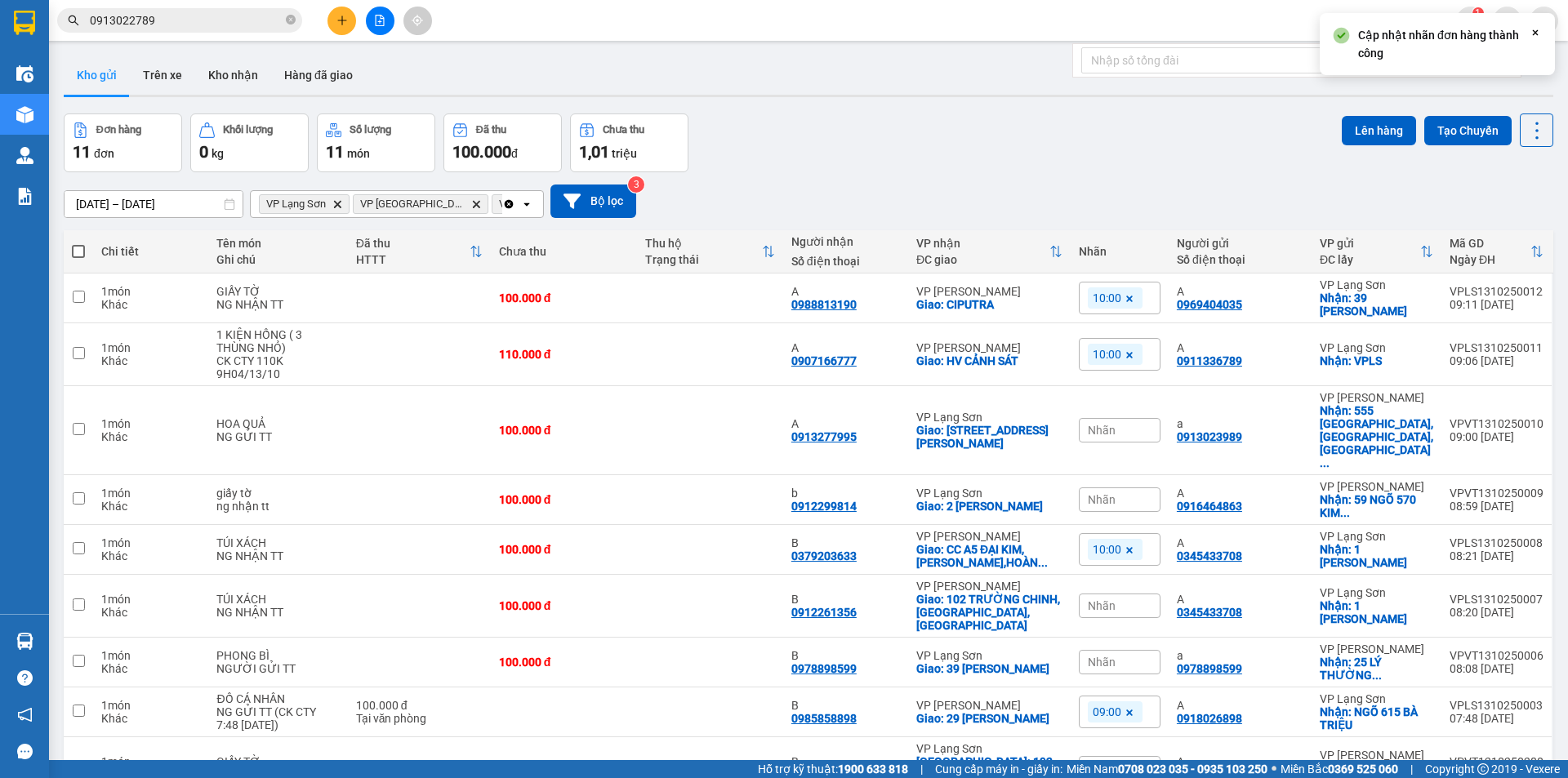
click at [1105, 599] on span "Nhãn" at bounding box center [1101, 605] width 28 height 13
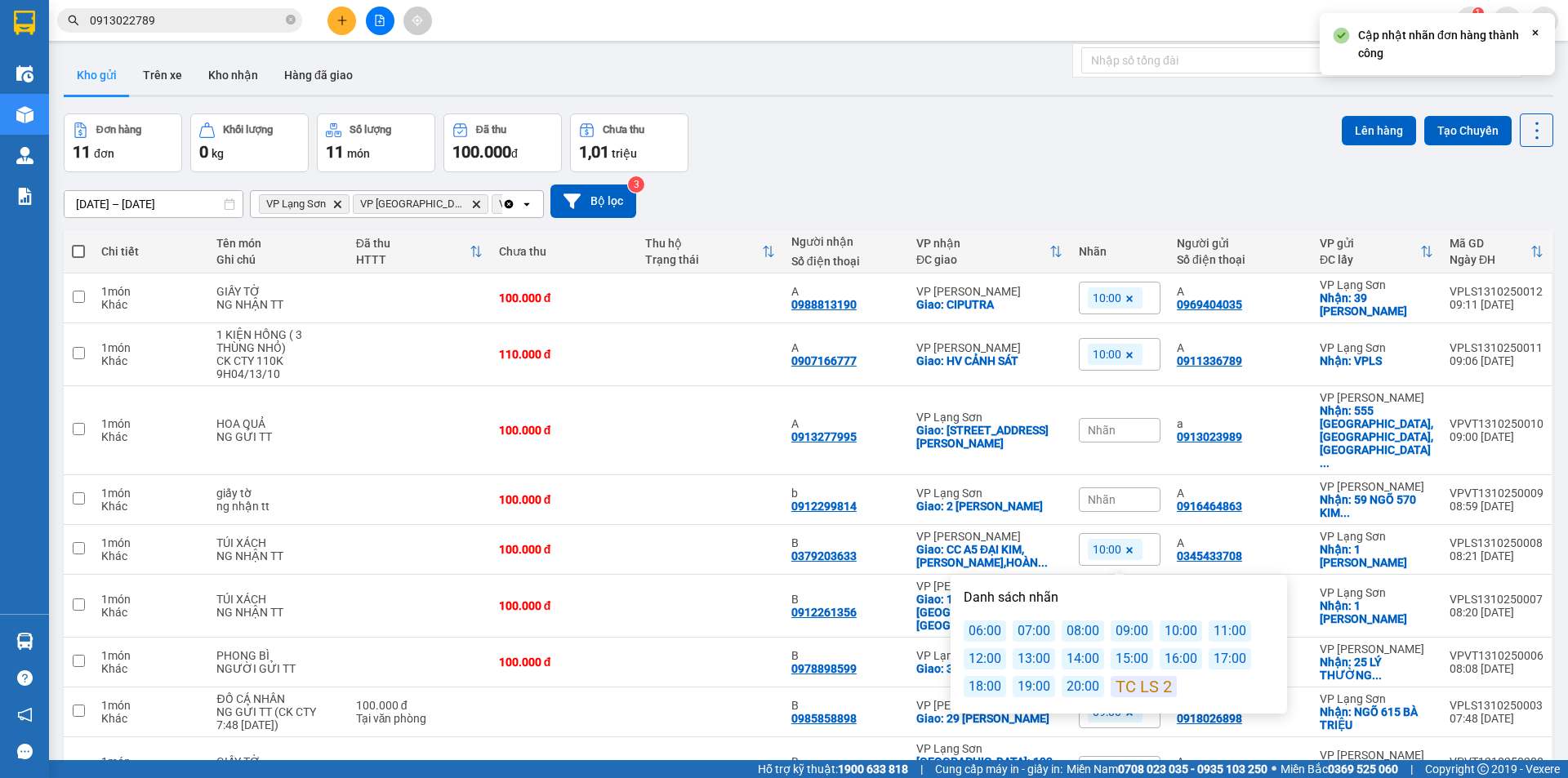
click at [1182, 630] on div "10:00" at bounding box center [1180, 631] width 43 height 21
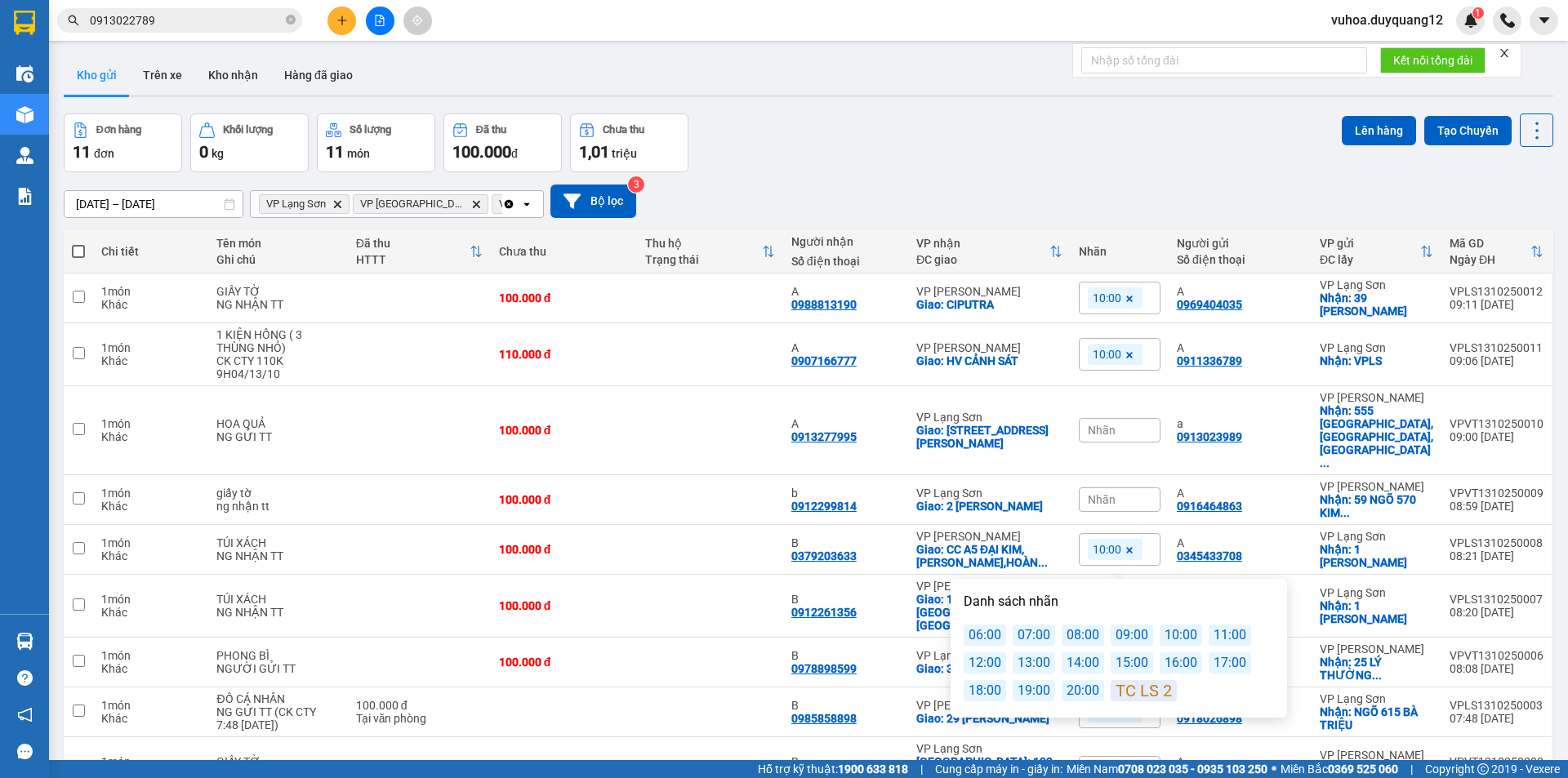
click at [936, 188] on div "[DATE] – [DATE] Press the down arrow key to interact with the calendar and sele…" at bounding box center [808, 201] width 1489 height 33
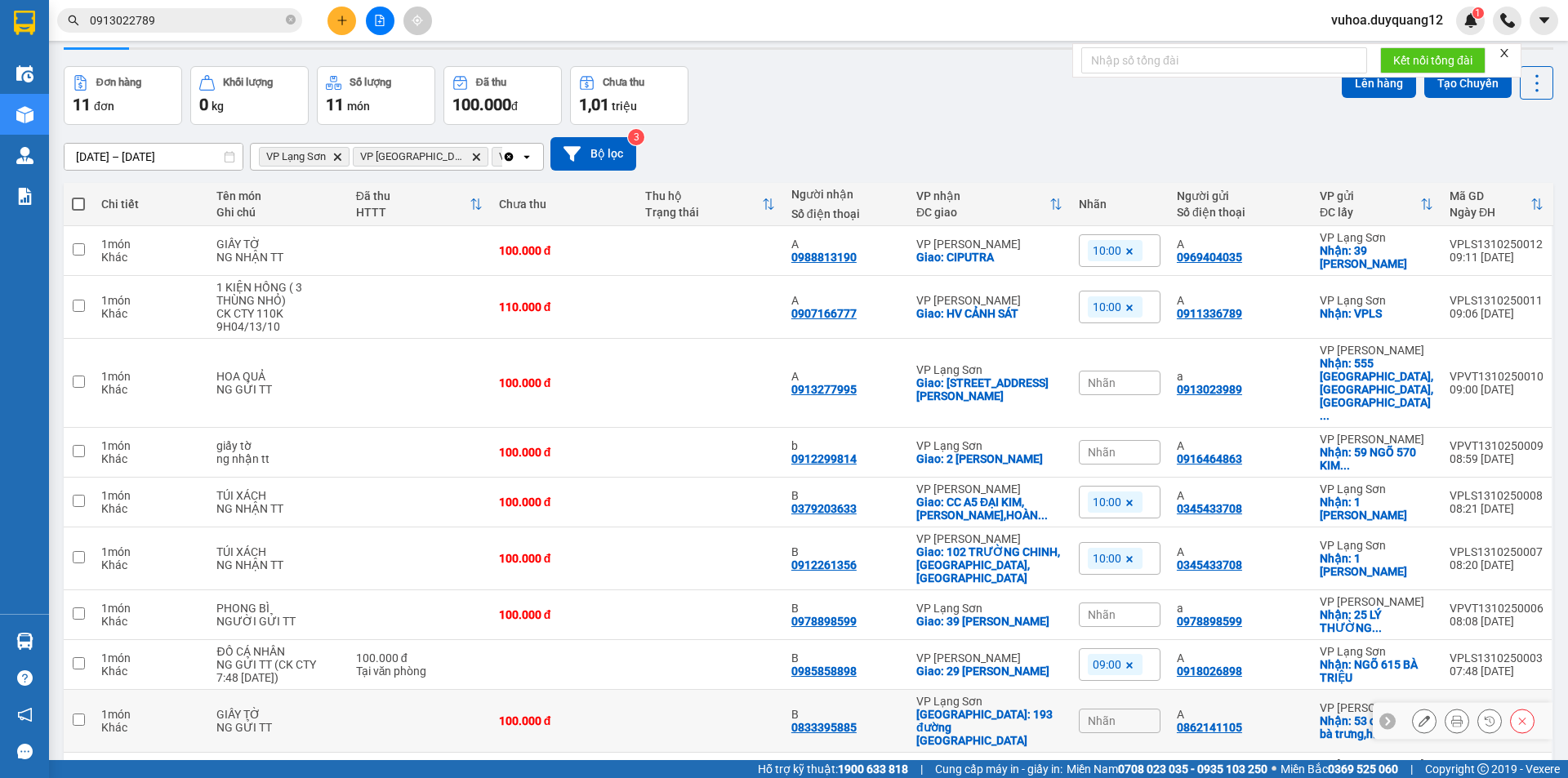
scroll to position [84, 0]
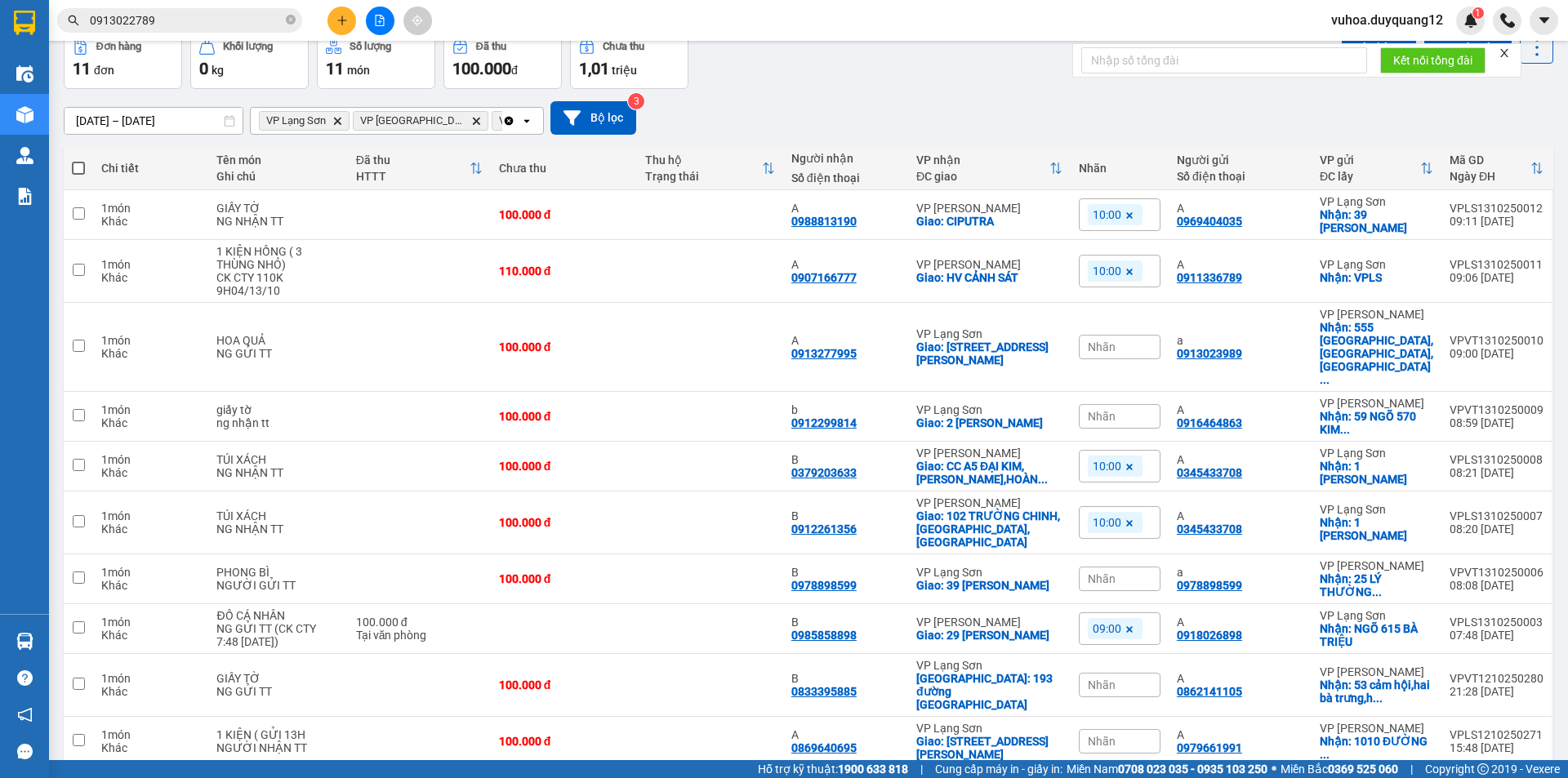
click at [1372, 777] on button "2" at bounding box center [1375, 792] width 24 height 24
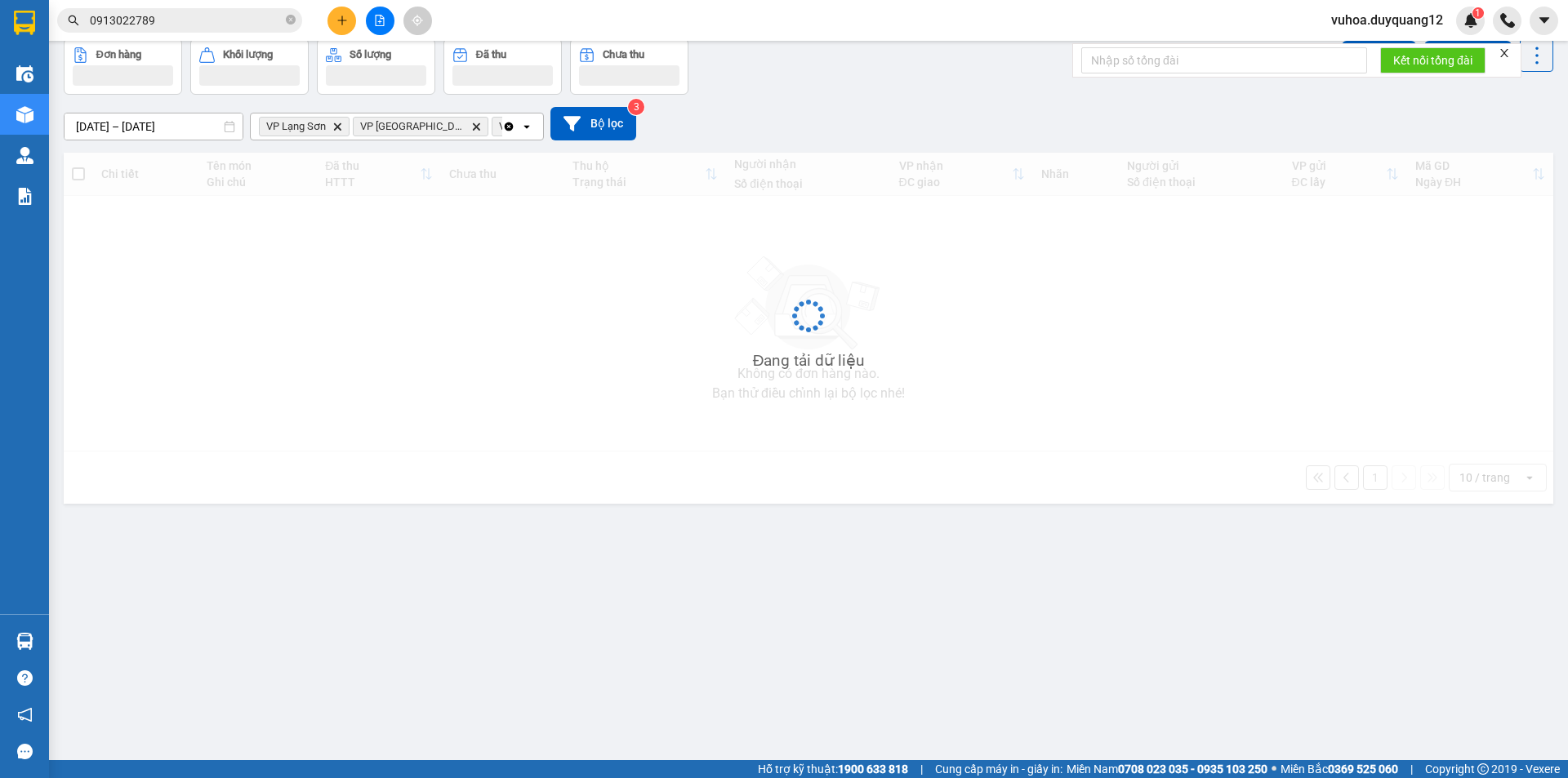
scroll to position [75, 0]
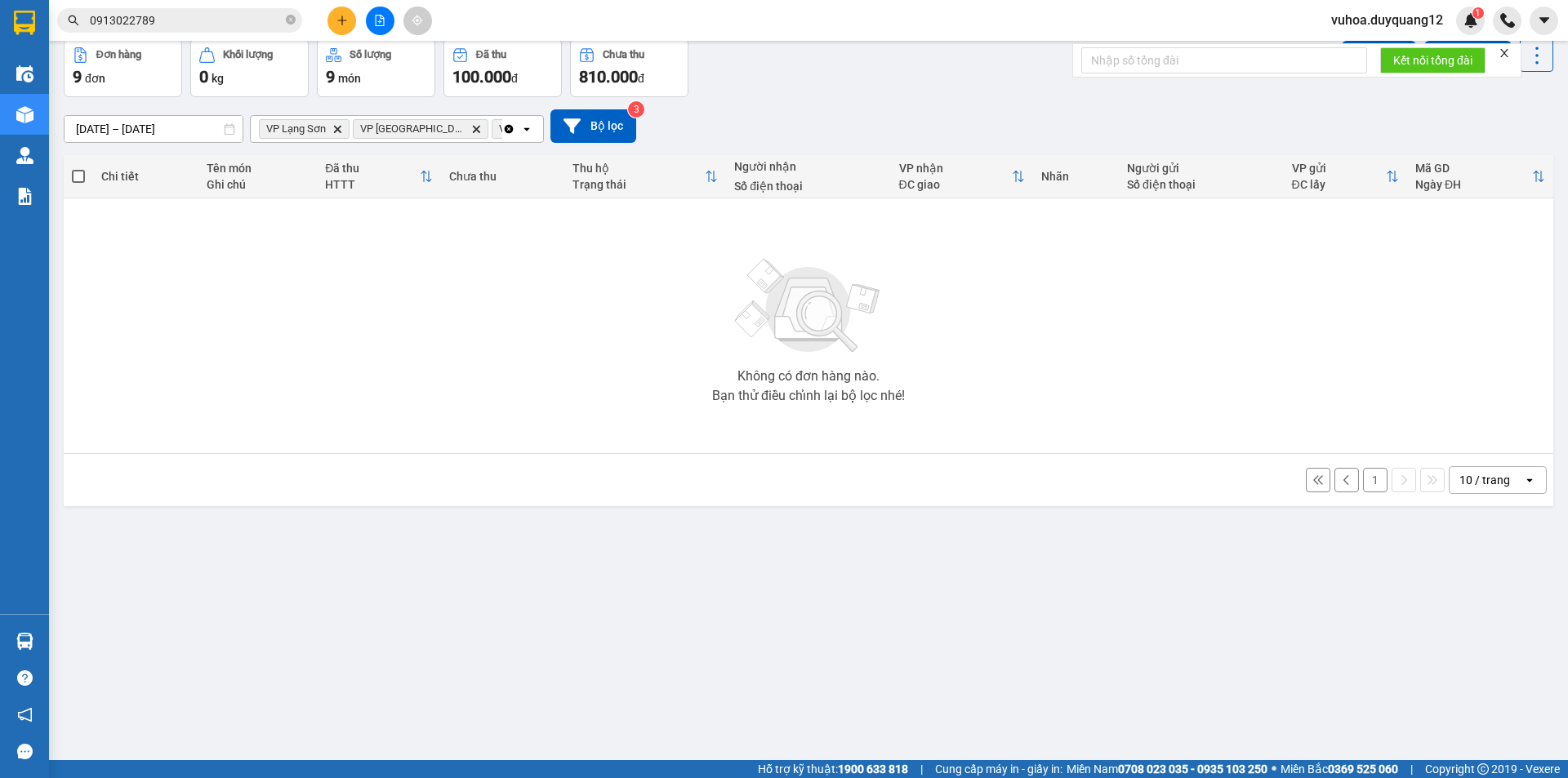
click at [1371, 483] on button "1" at bounding box center [1375, 480] width 24 height 24
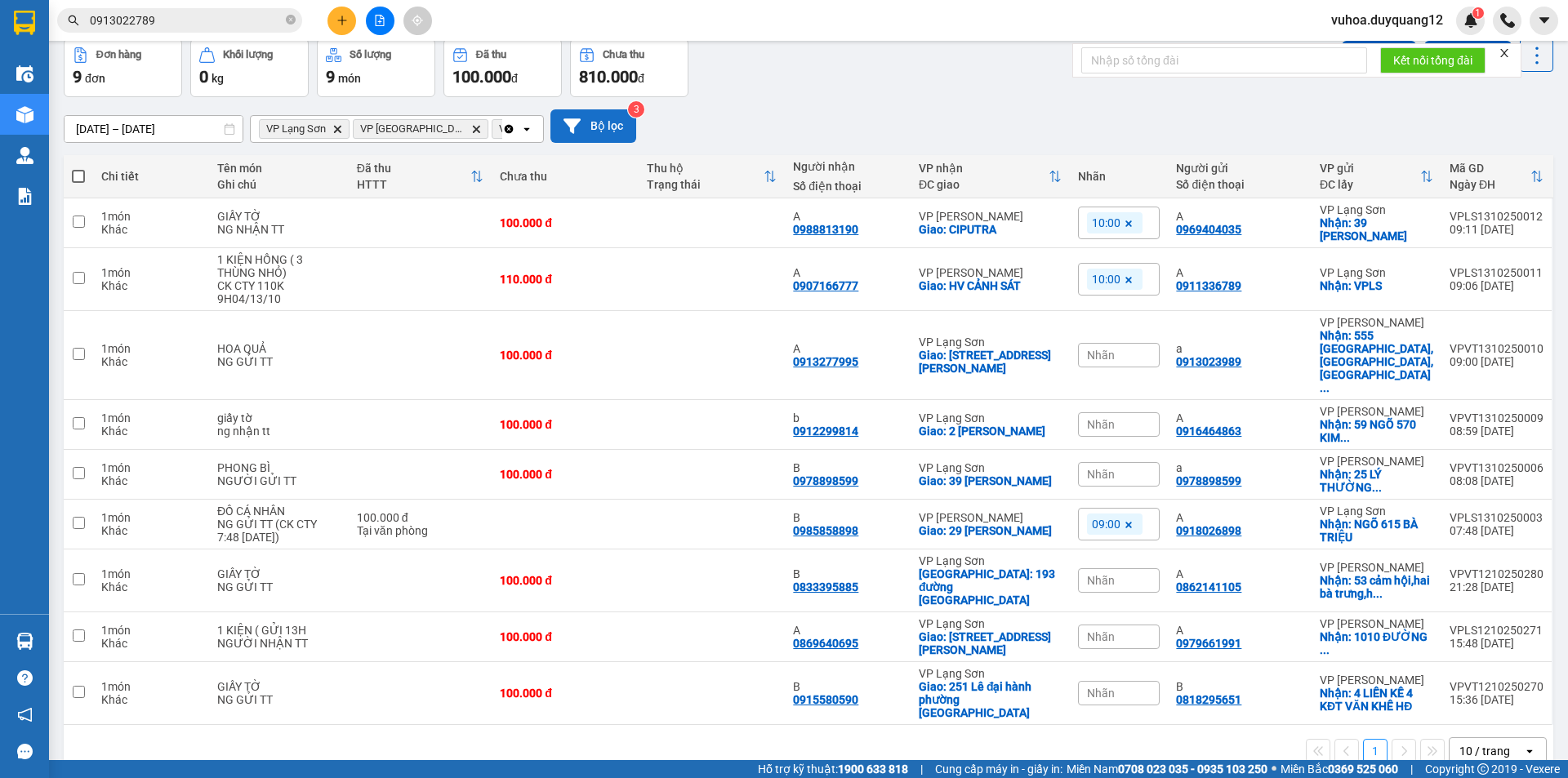
click at [613, 117] on button "Bộ lọc" at bounding box center [593, 126] width 85 height 33
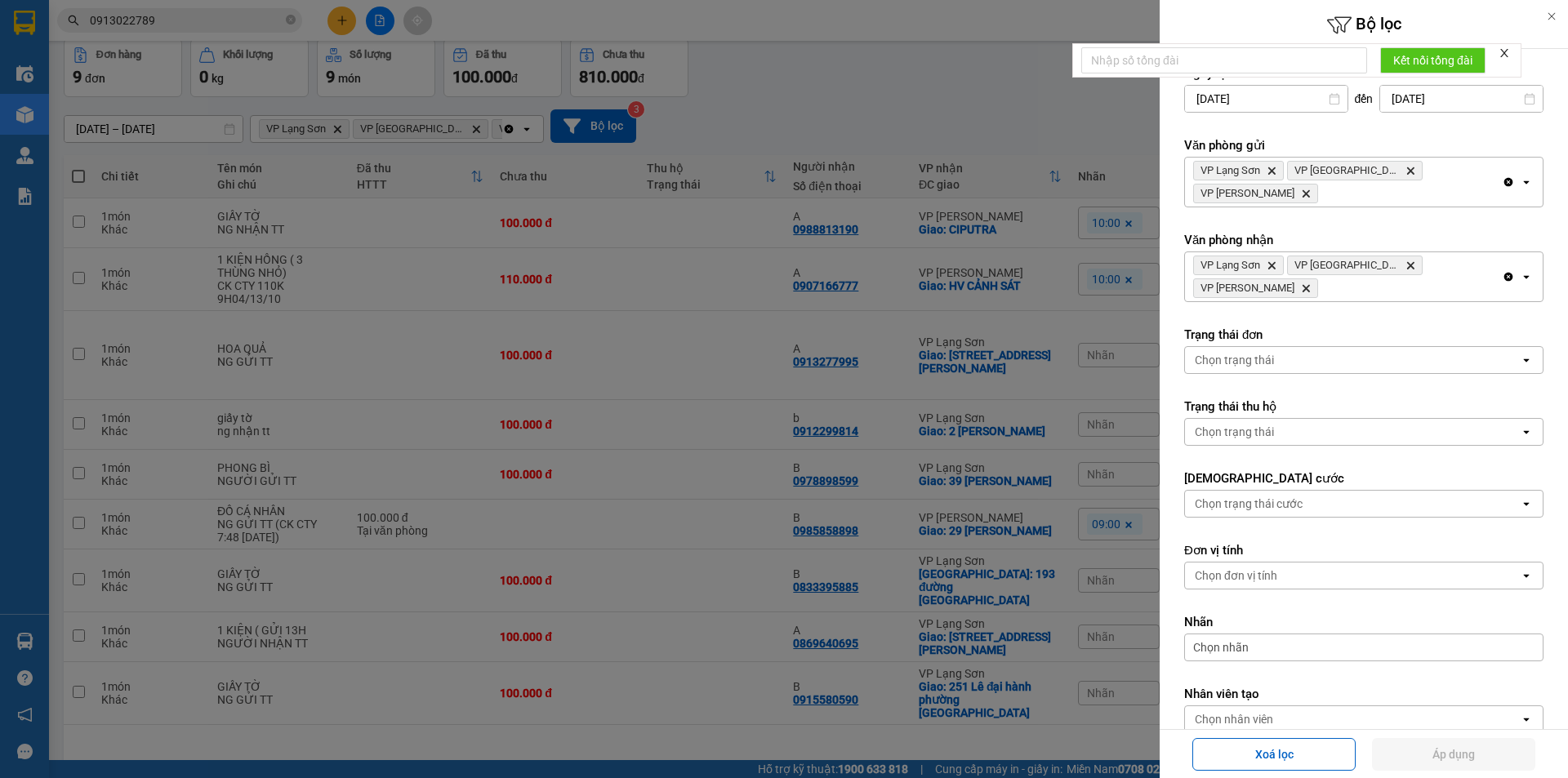
click at [962, 141] on div at bounding box center [784, 389] width 1568 height 778
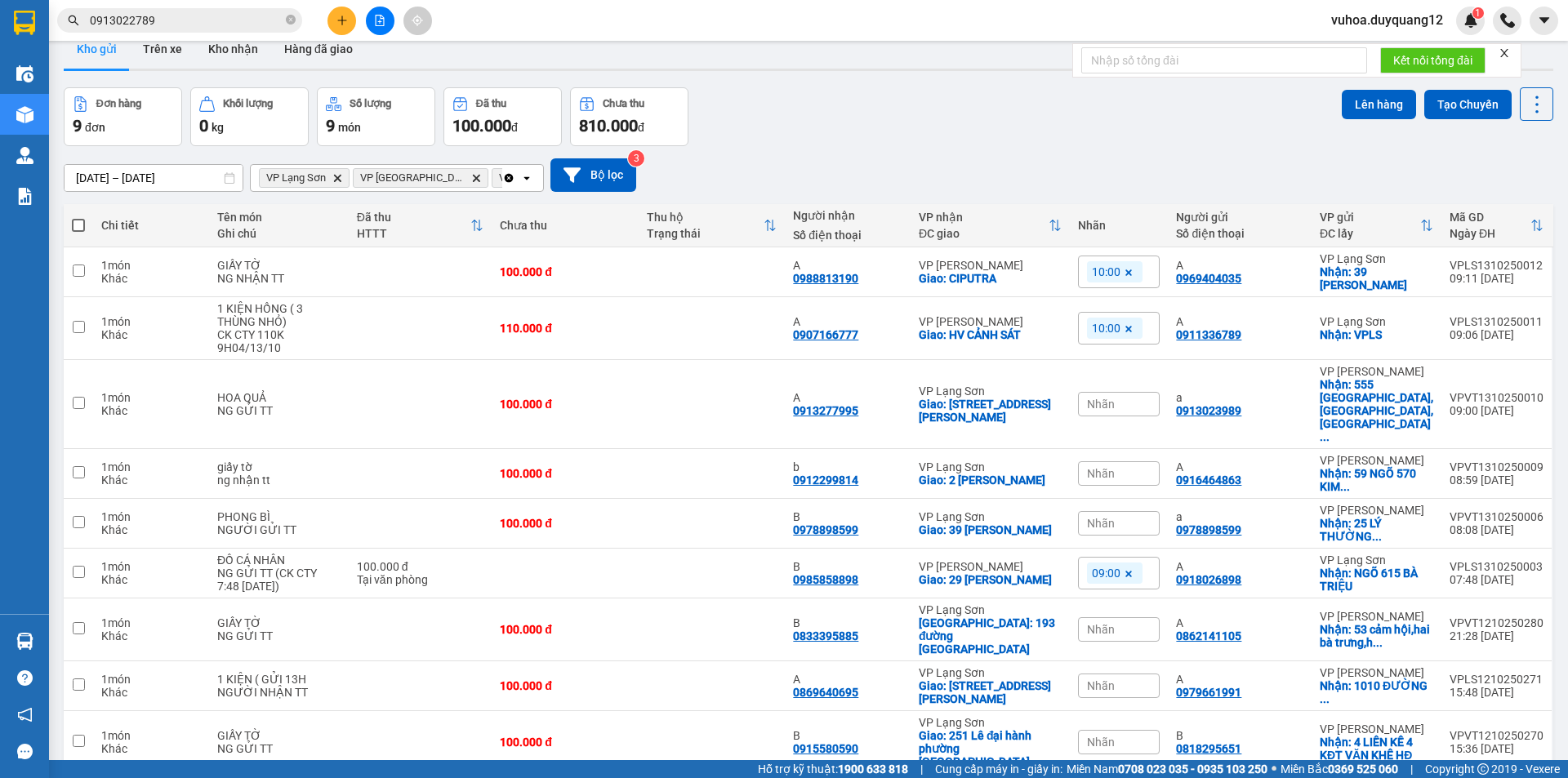
scroll to position [0, 0]
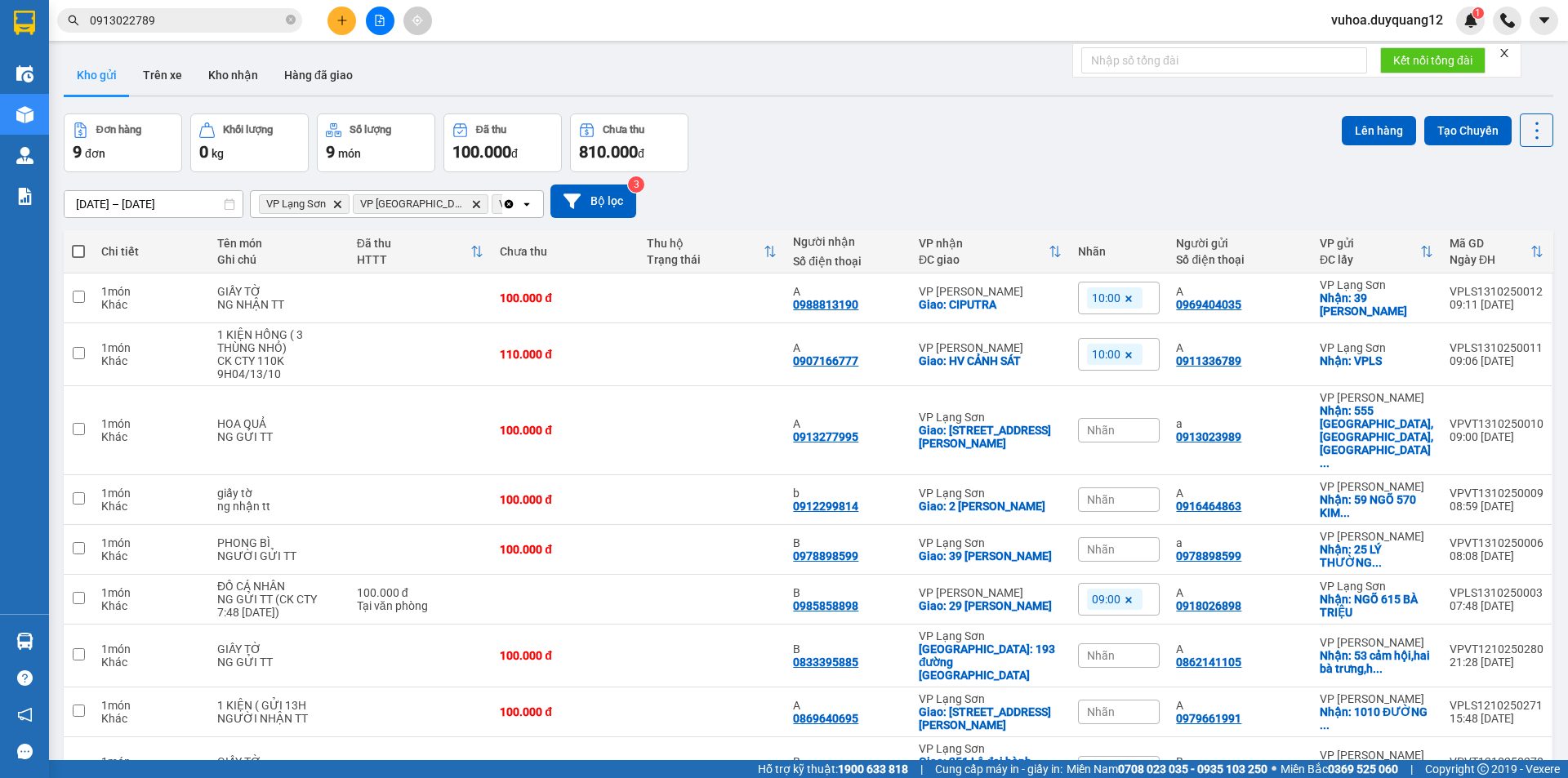
click at [346, 15] on icon "plus" at bounding box center [342, 20] width 12 height 12
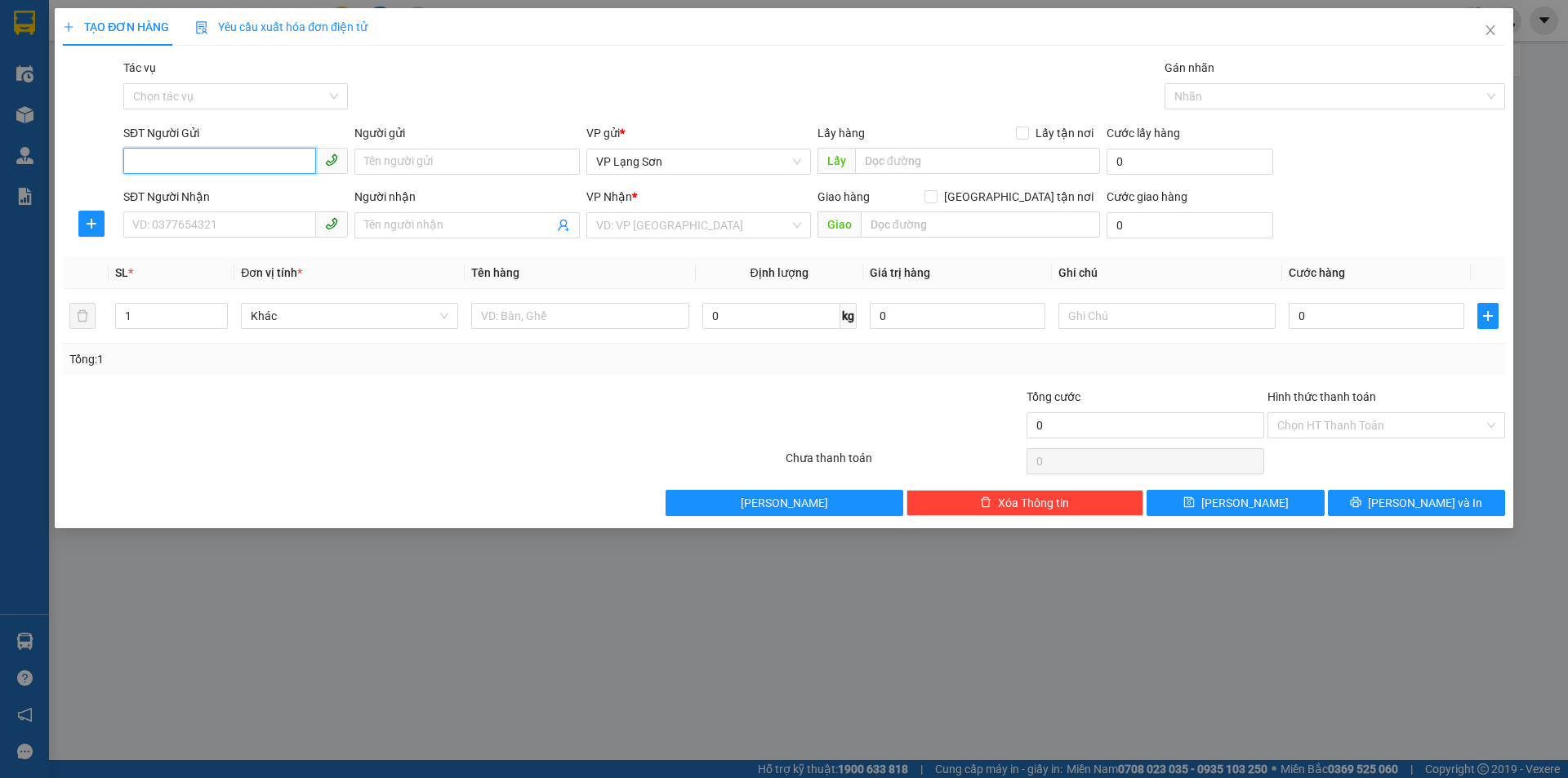
click at [196, 165] on input "SĐT Người Gửi" at bounding box center [220, 160] width 192 height 26
click at [234, 190] on div "0941135898 - A" at bounding box center [235, 194] width 205 height 17
click at [936, 195] on input "[GEOGRAPHIC_DATA] tận nơi" at bounding box center [930, 196] width 12 height 12
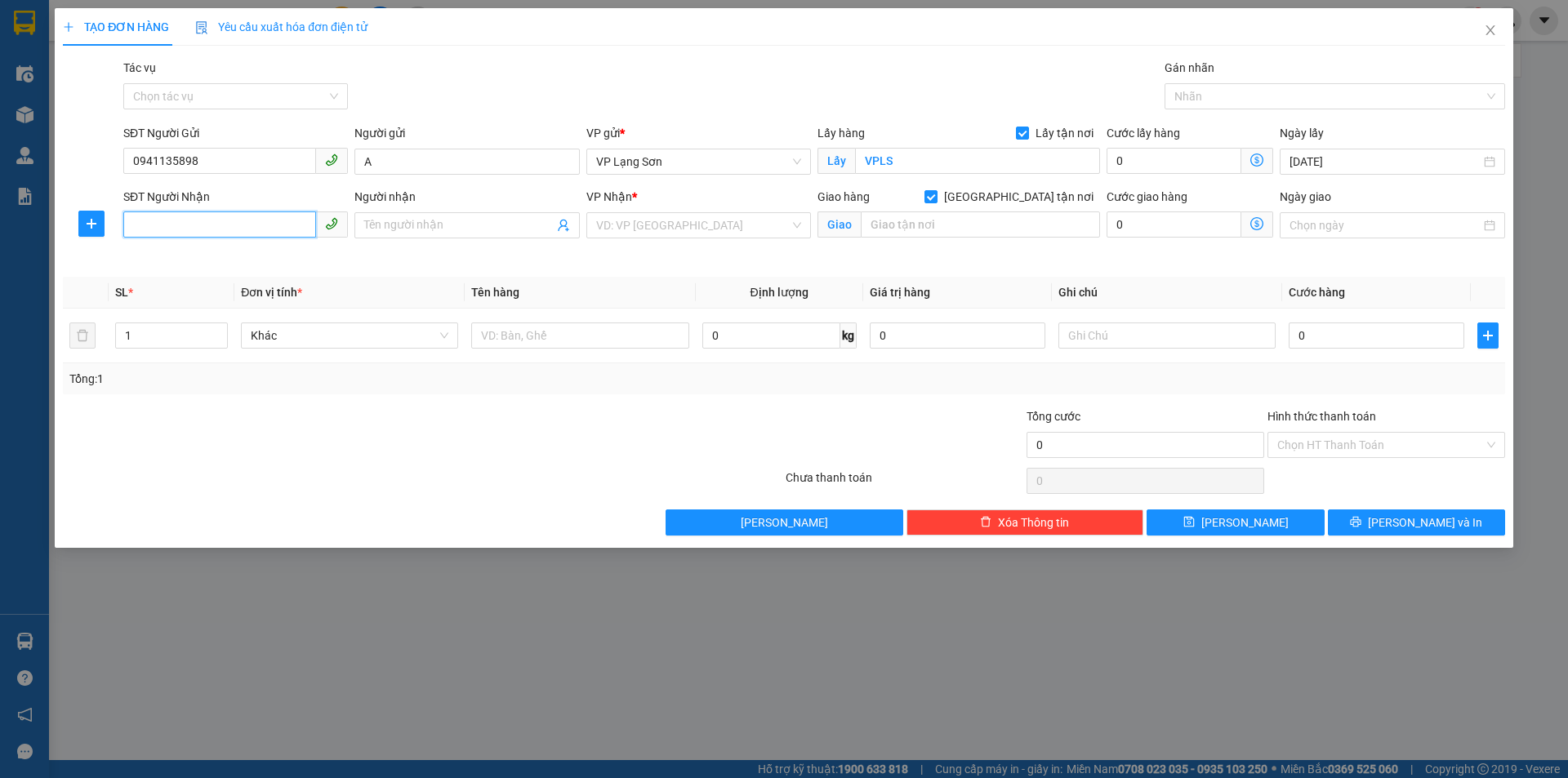
click at [212, 221] on input "SĐT Người Nhận" at bounding box center [220, 224] width 192 height 26
click at [213, 258] on div "0352108009 - B" at bounding box center [235, 257] width 205 height 17
click at [1415, 227] on input "Ngày giao" at bounding box center [1384, 225] width 190 height 17
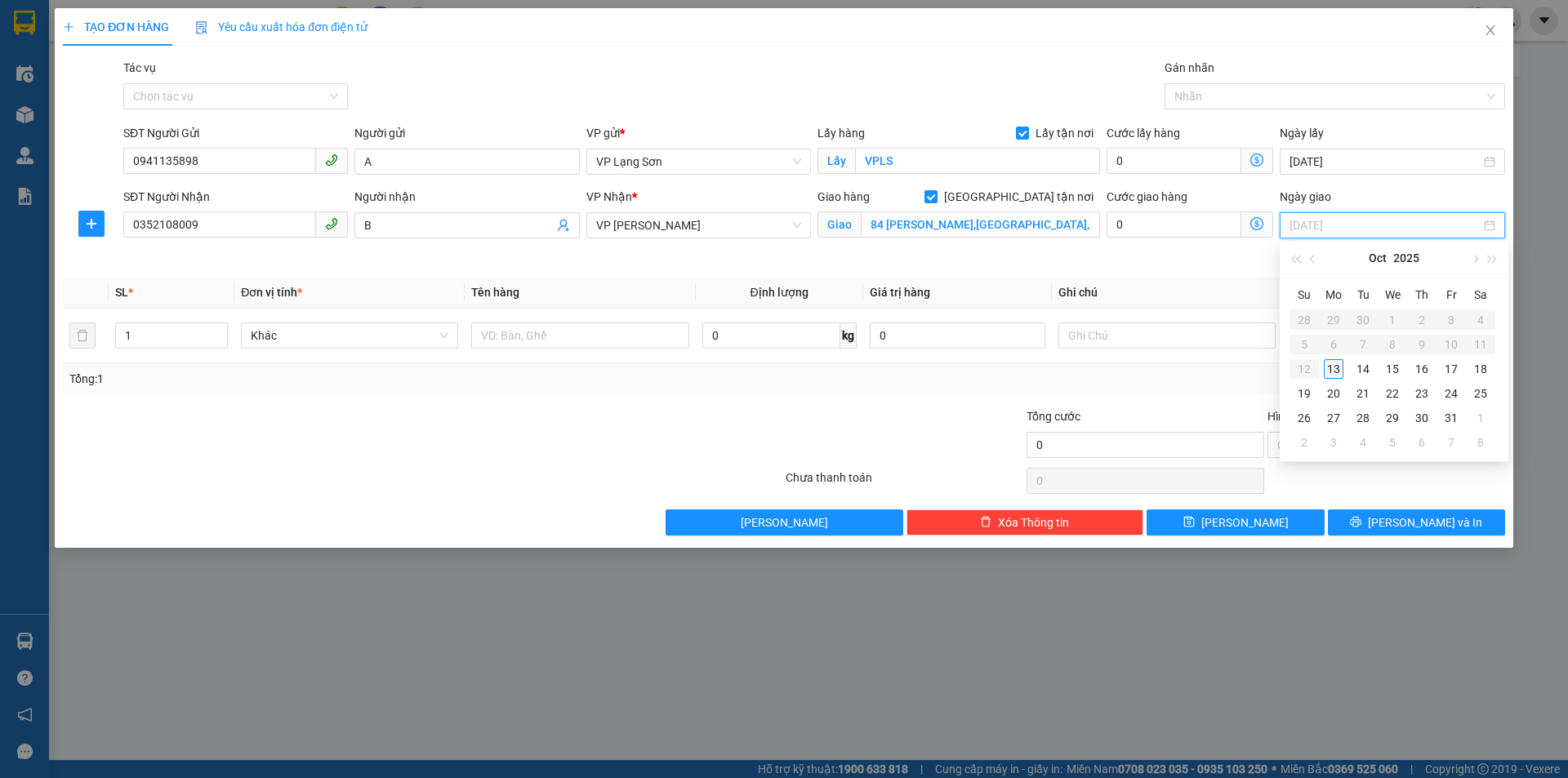
click at [1332, 372] on div "13" at bounding box center [1333, 369] width 19 height 19
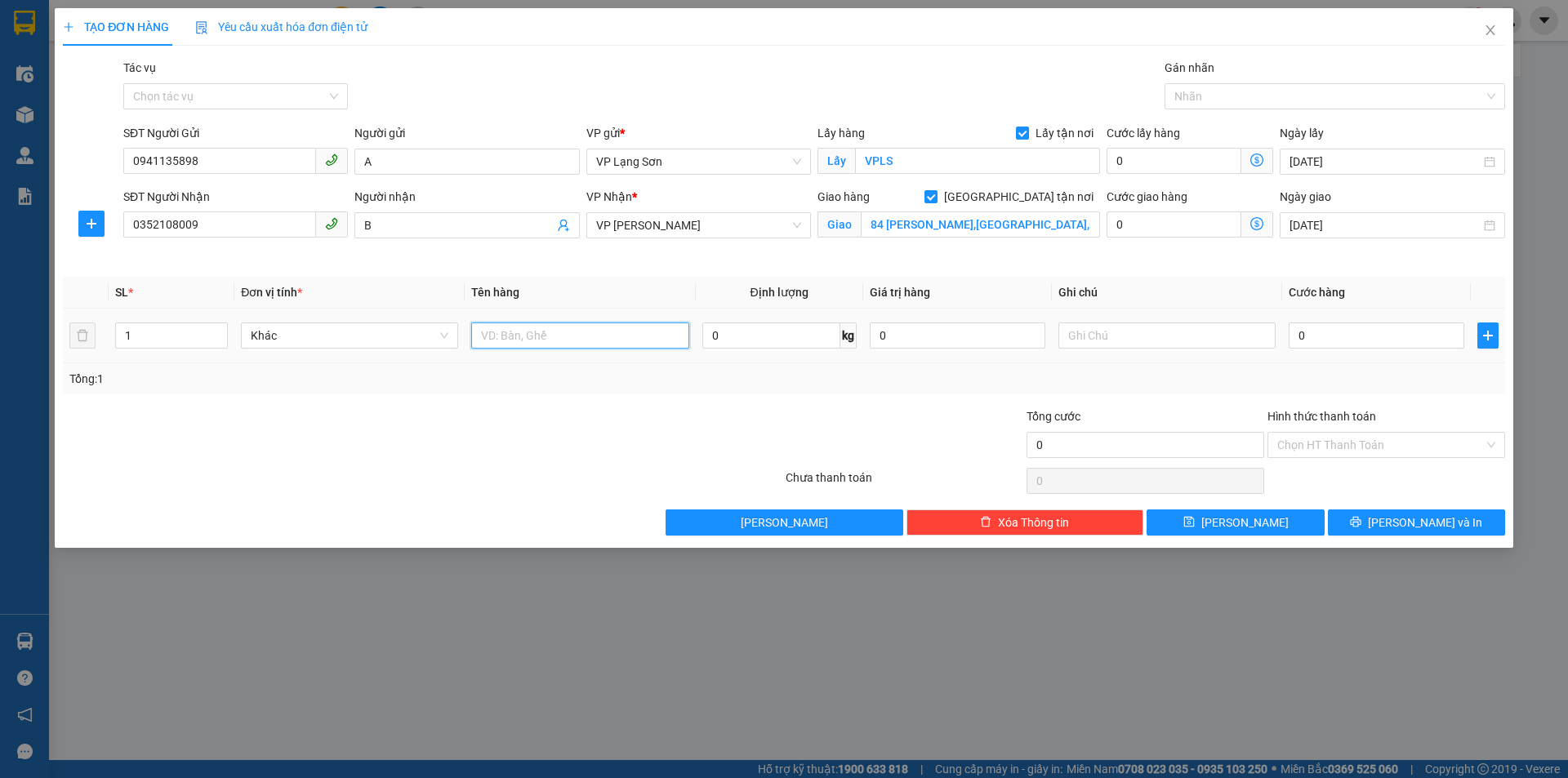
click at [534, 335] on input "text" at bounding box center [580, 335] width 218 height 26
click at [1374, 340] on input "0" at bounding box center [1376, 335] width 176 height 26
click at [1165, 330] on input "text" at bounding box center [1167, 335] width 218 height 26
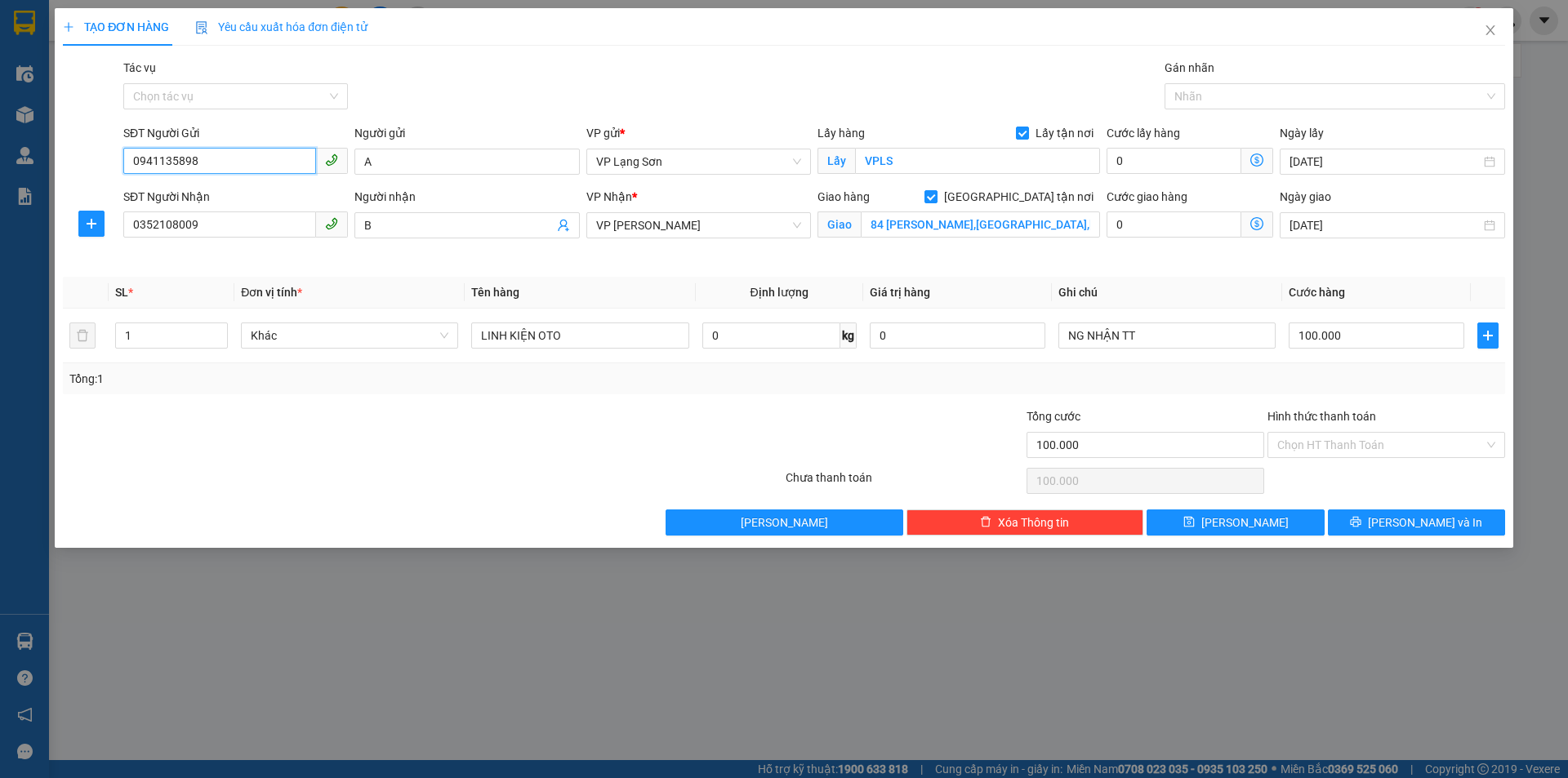
click at [165, 163] on input "0941135898" at bounding box center [220, 160] width 192 height 26
click at [1231, 524] on button "[PERSON_NAME]" at bounding box center [1235, 522] width 177 height 26
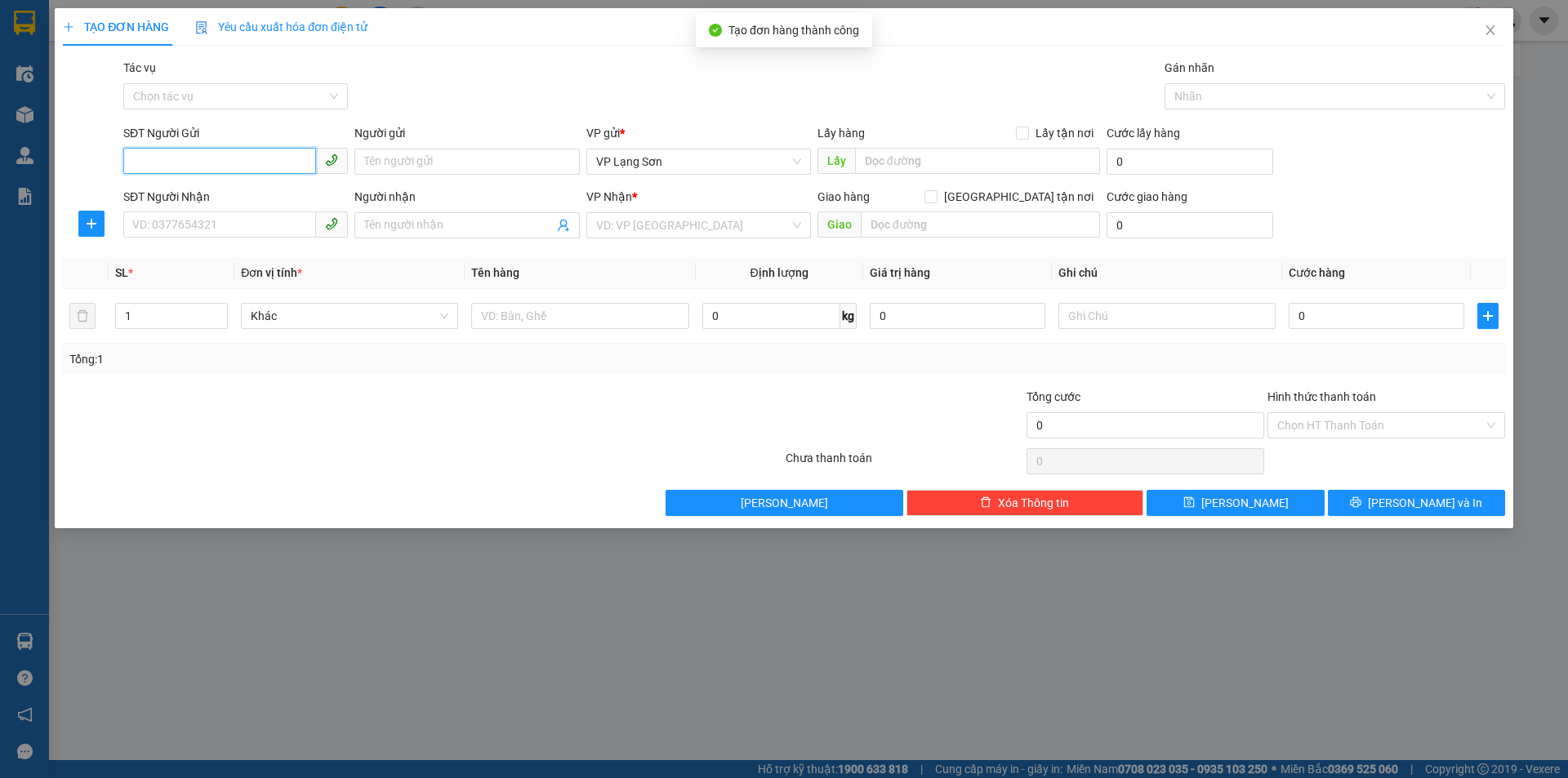
click at [218, 158] on input "SĐT Người Gửi" at bounding box center [220, 160] width 192 height 26
paste input "0941135898"
click at [236, 162] on input "0941135898" at bounding box center [220, 160] width 192 height 26
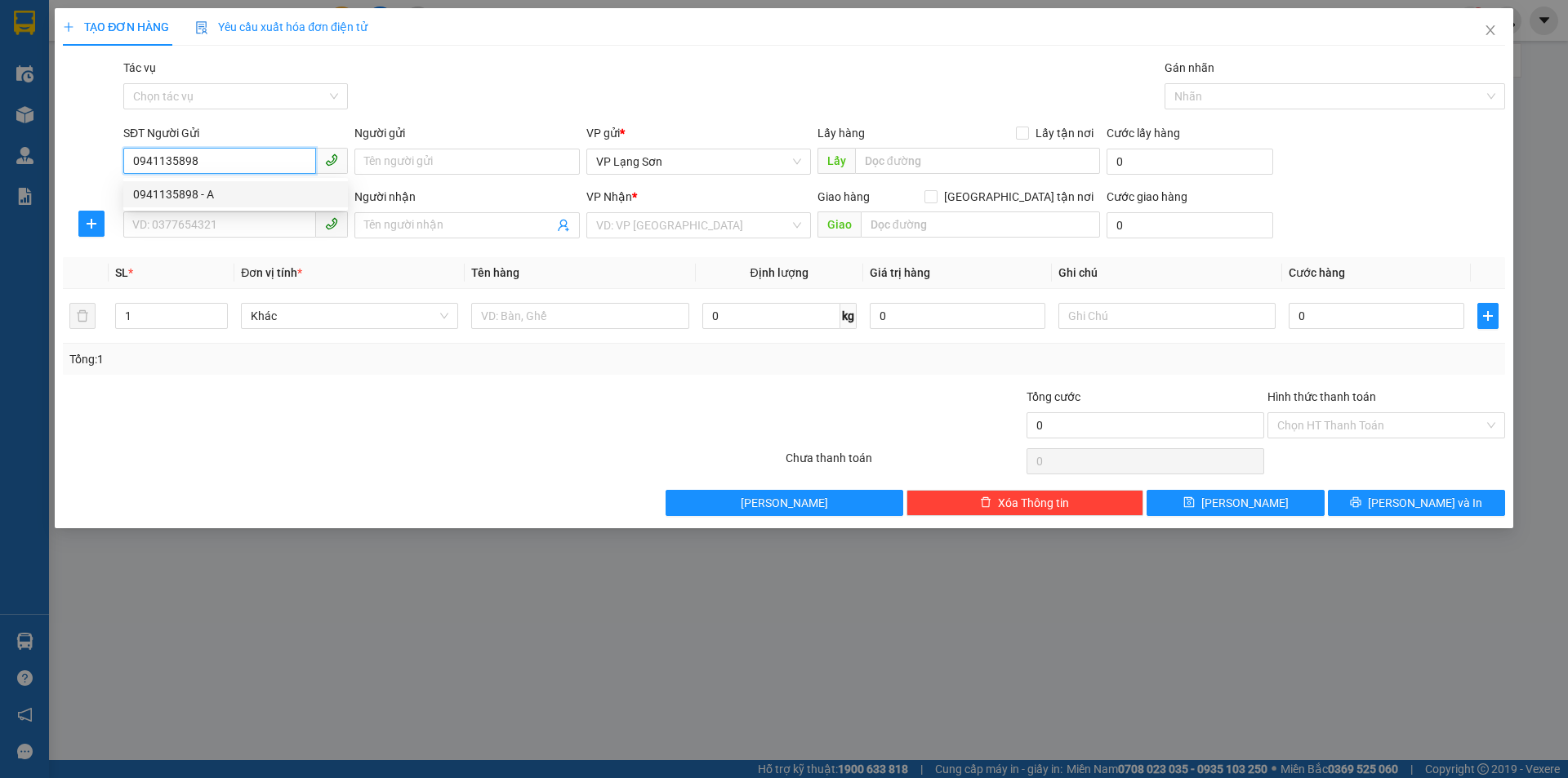
click at [227, 198] on div "0941135898 - A" at bounding box center [235, 194] width 205 height 17
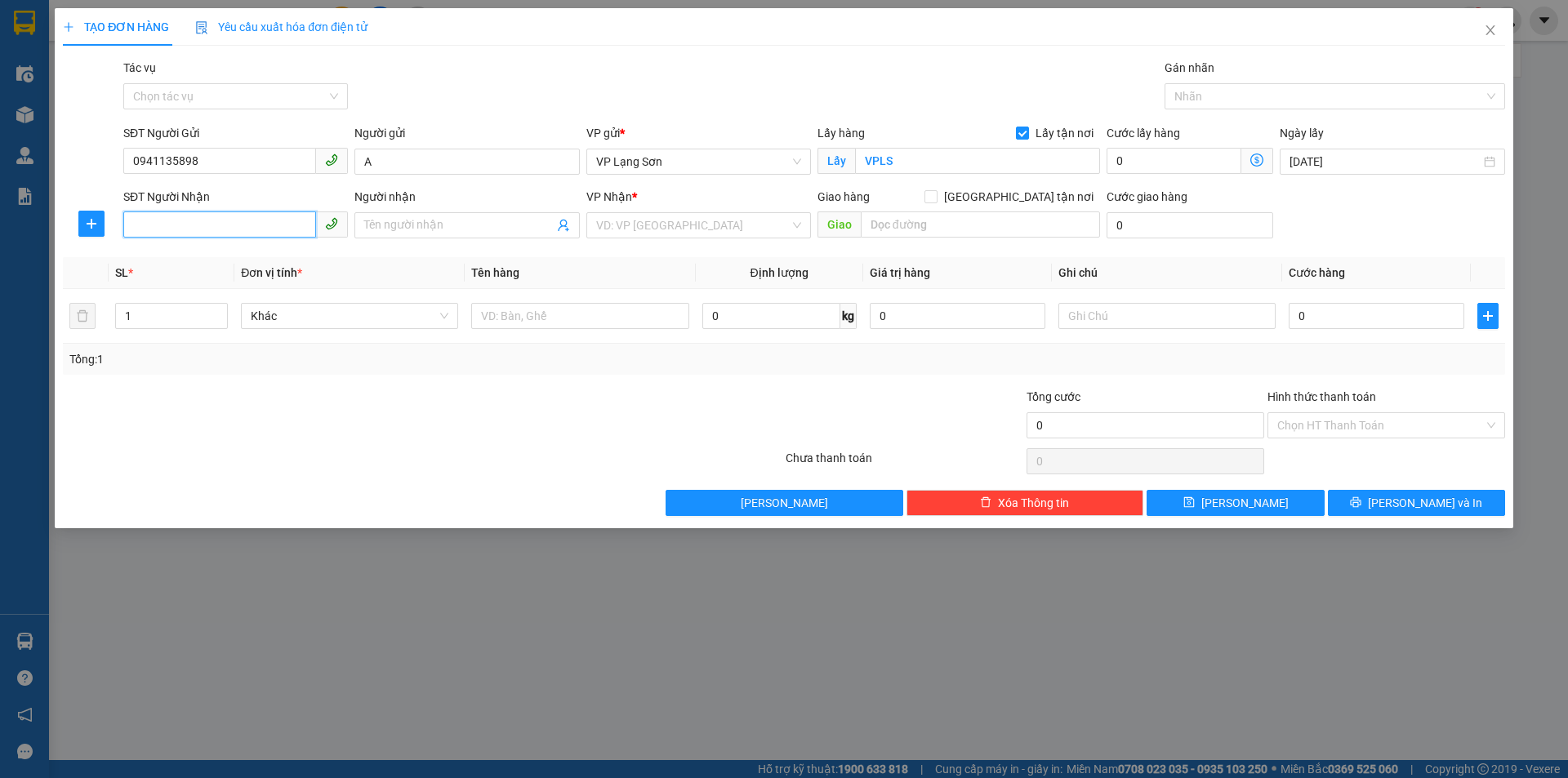
click at [235, 226] on input "SĐT Người Nhận" at bounding box center [220, 224] width 192 height 26
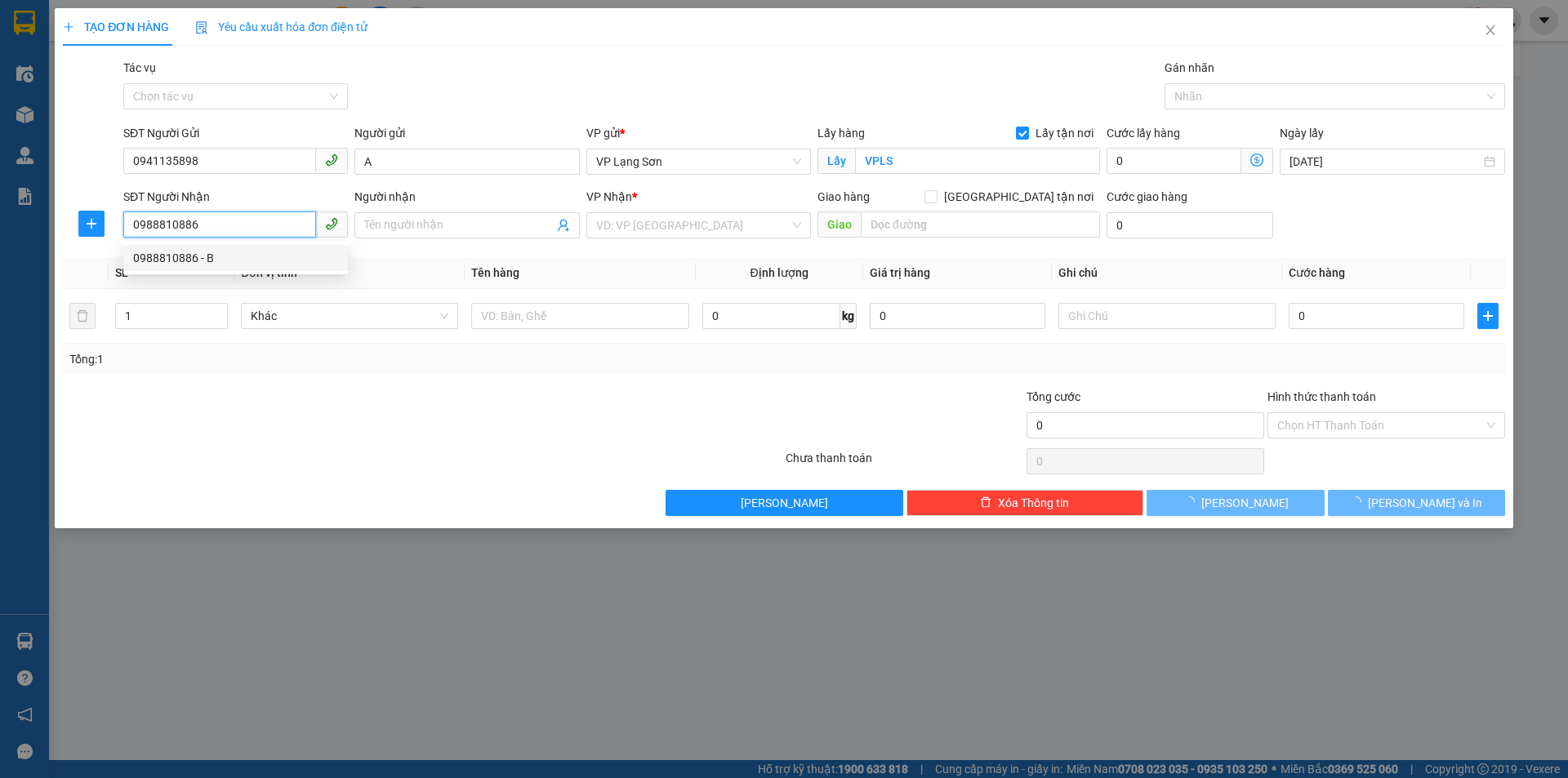
click at [227, 258] on div "0988810886 - B" at bounding box center [235, 257] width 205 height 17
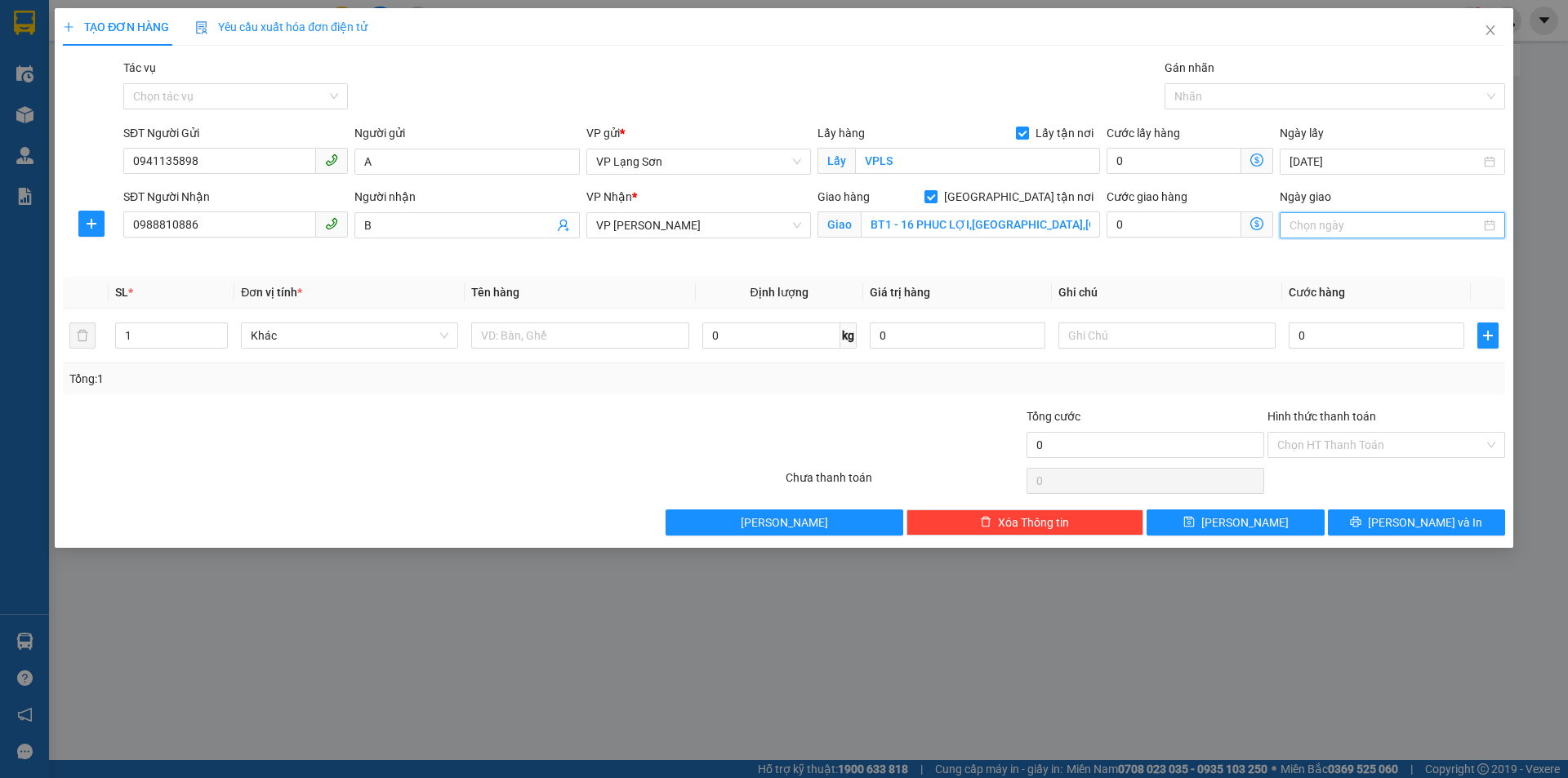
click at [1401, 227] on input "Ngày giao" at bounding box center [1384, 225] width 190 height 17
click at [1333, 367] on div "13" at bounding box center [1333, 369] width 19 height 19
click at [568, 325] on input "text" at bounding box center [580, 335] width 218 height 26
click at [1169, 344] on input "text" at bounding box center [1167, 335] width 218 height 26
click at [1371, 335] on input "0" at bounding box center [1376, 335] width 176 height 26
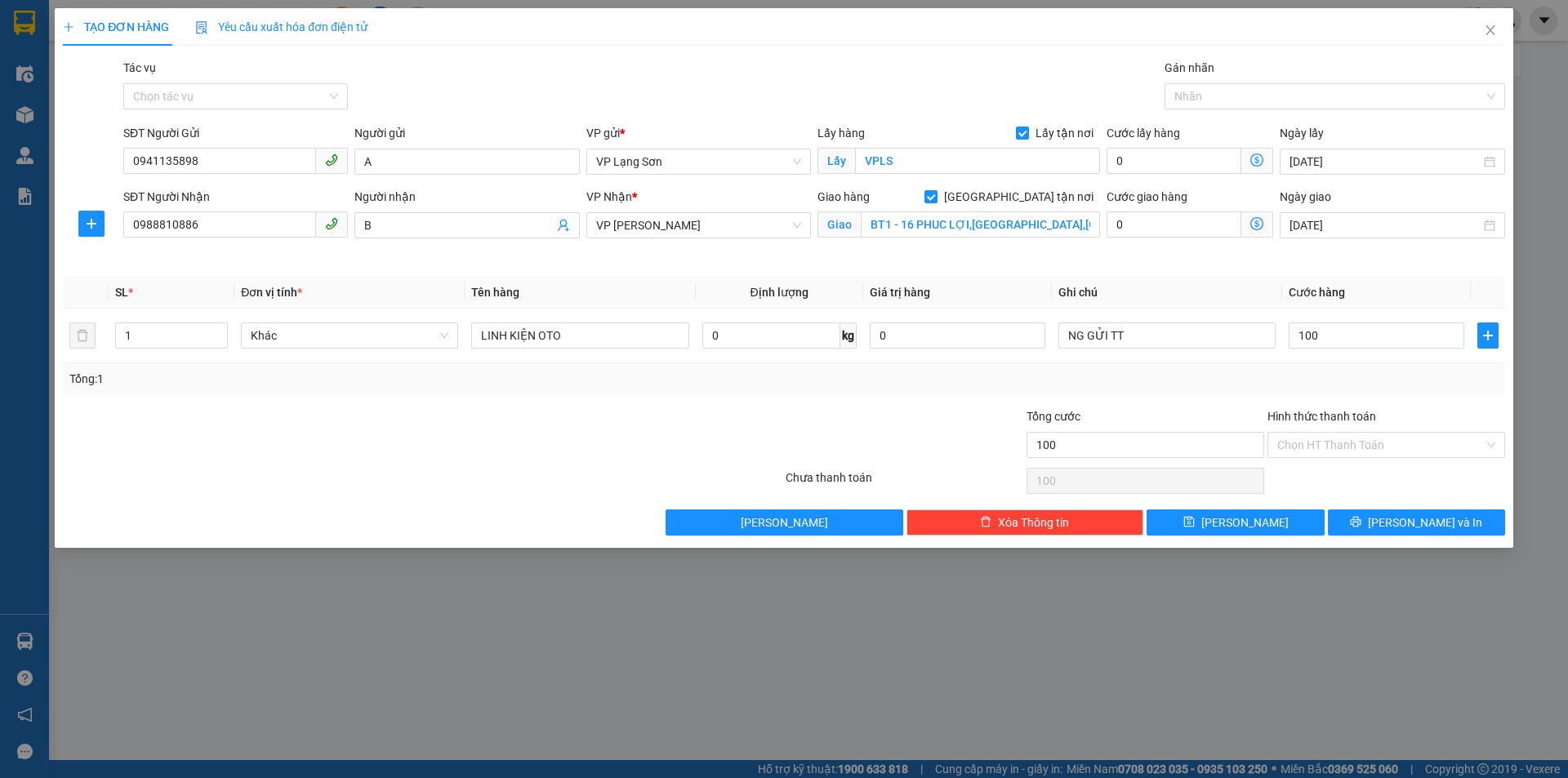
click at [1333, 376] on div "Tổng: 1" at bounding box center [783, 379] width 1429 height 17
click at [1274, 532] on button "[PERSON_NAME]" at bounding box center [1235, 522] width 177 height 26
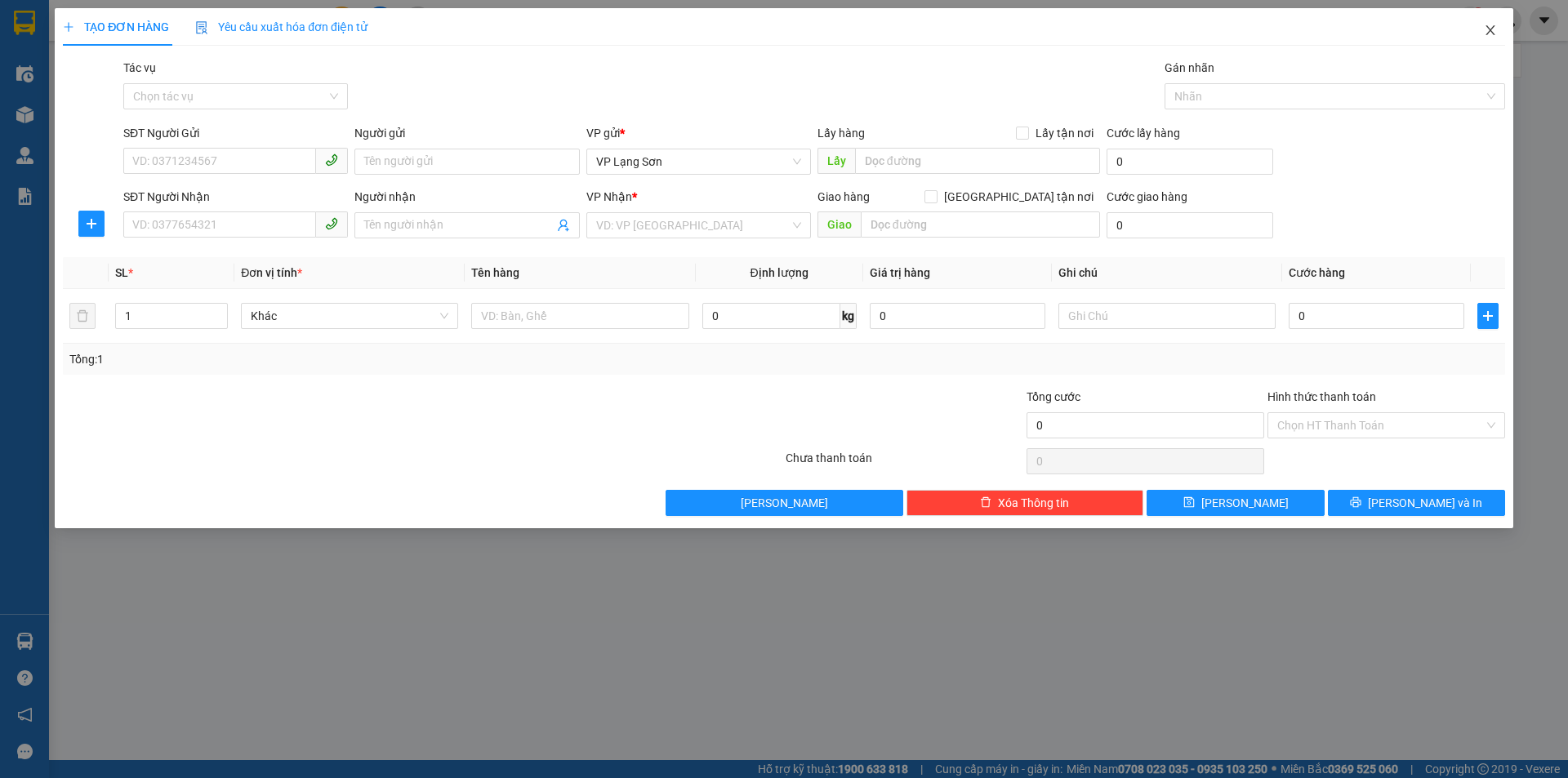
click at [1493, 29] on icon "close" at bounding box center [1489, 29] width 13 height 13
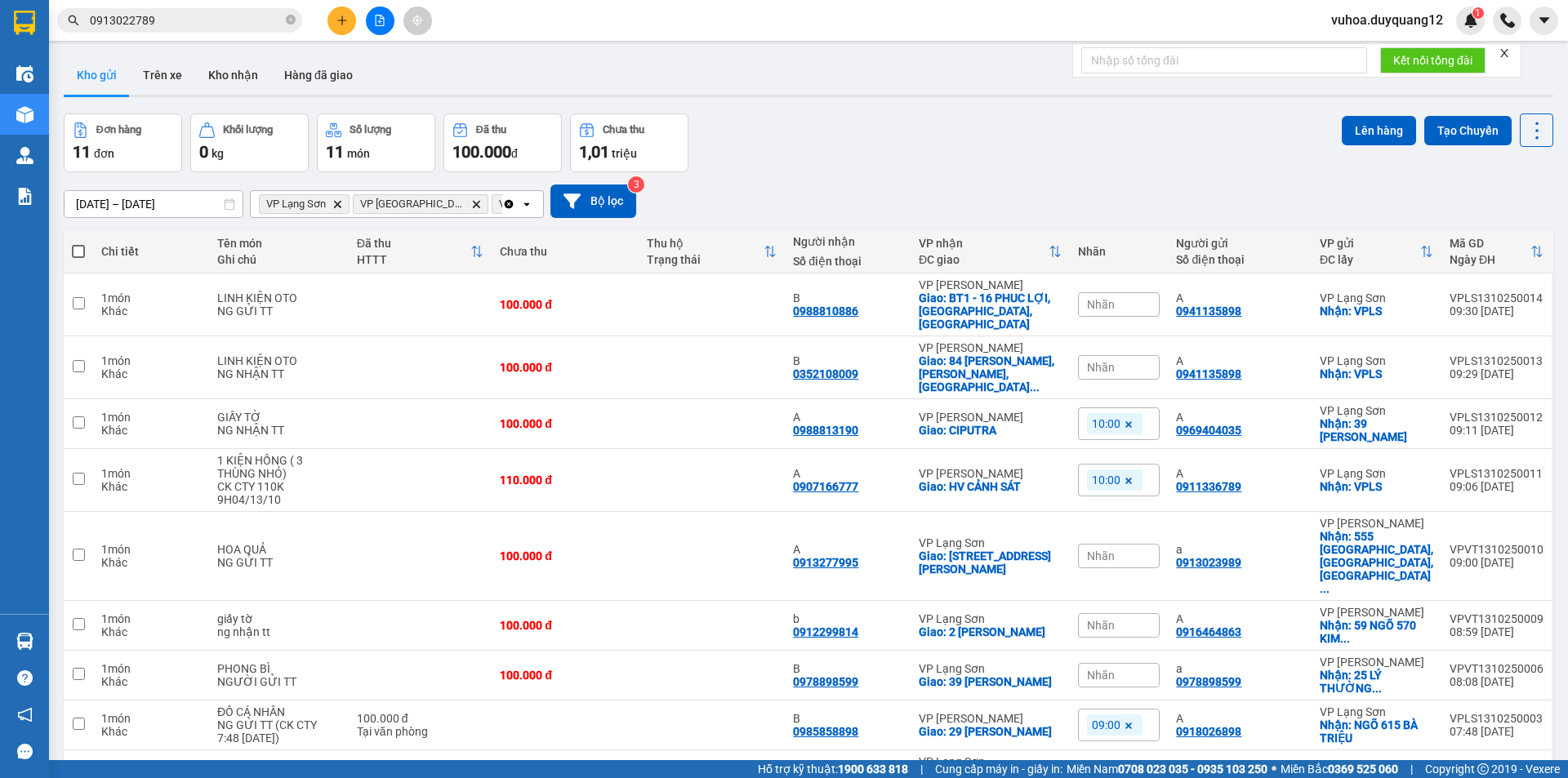
click at [1111, 303] on span "Nhãn" at bounding box center [1101, 304] width 28 height 13
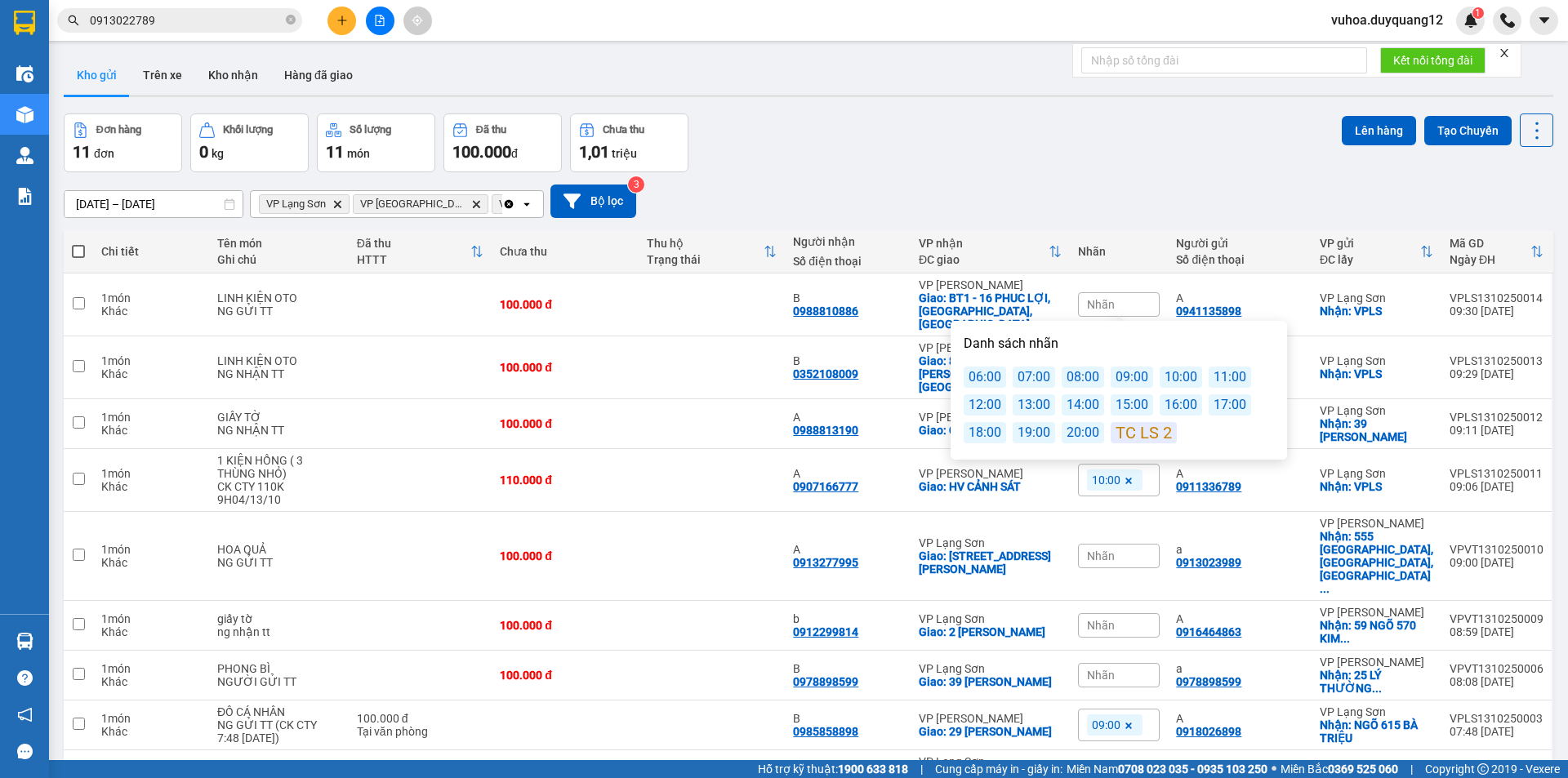
click at [1160, 383] on div "10:00" at bounding box center [1180, 377] width 43 height 21
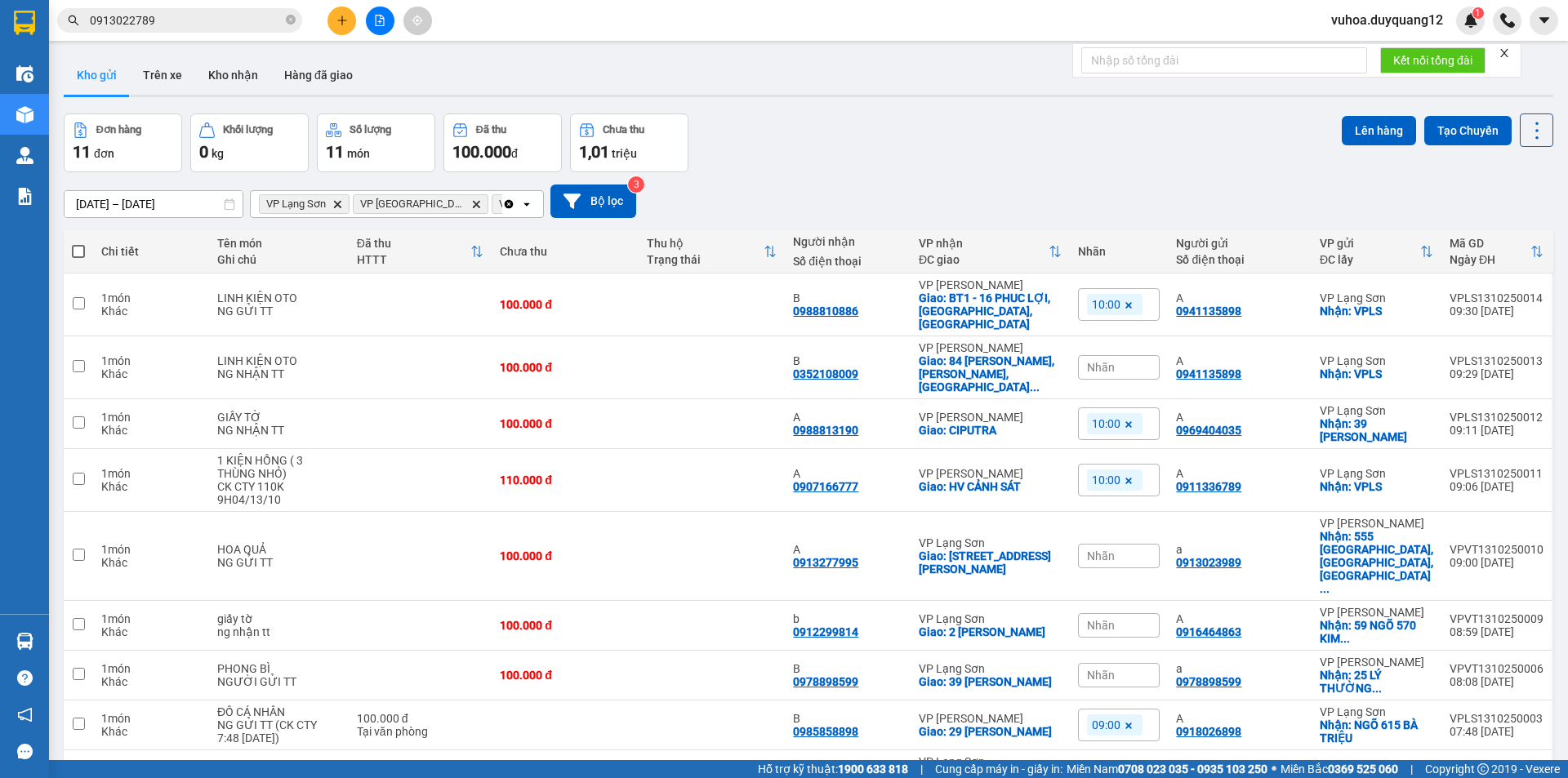
click at [1142, 212] on div "[DATE] – [DATE] Press the down arrow key to interact with the calendar and sele…" at bounding box center [808, 201] width 1489 height 33
click at [1122, 355] on div "Nhãn" at bounding box center [1118, 367] width 82 height 24
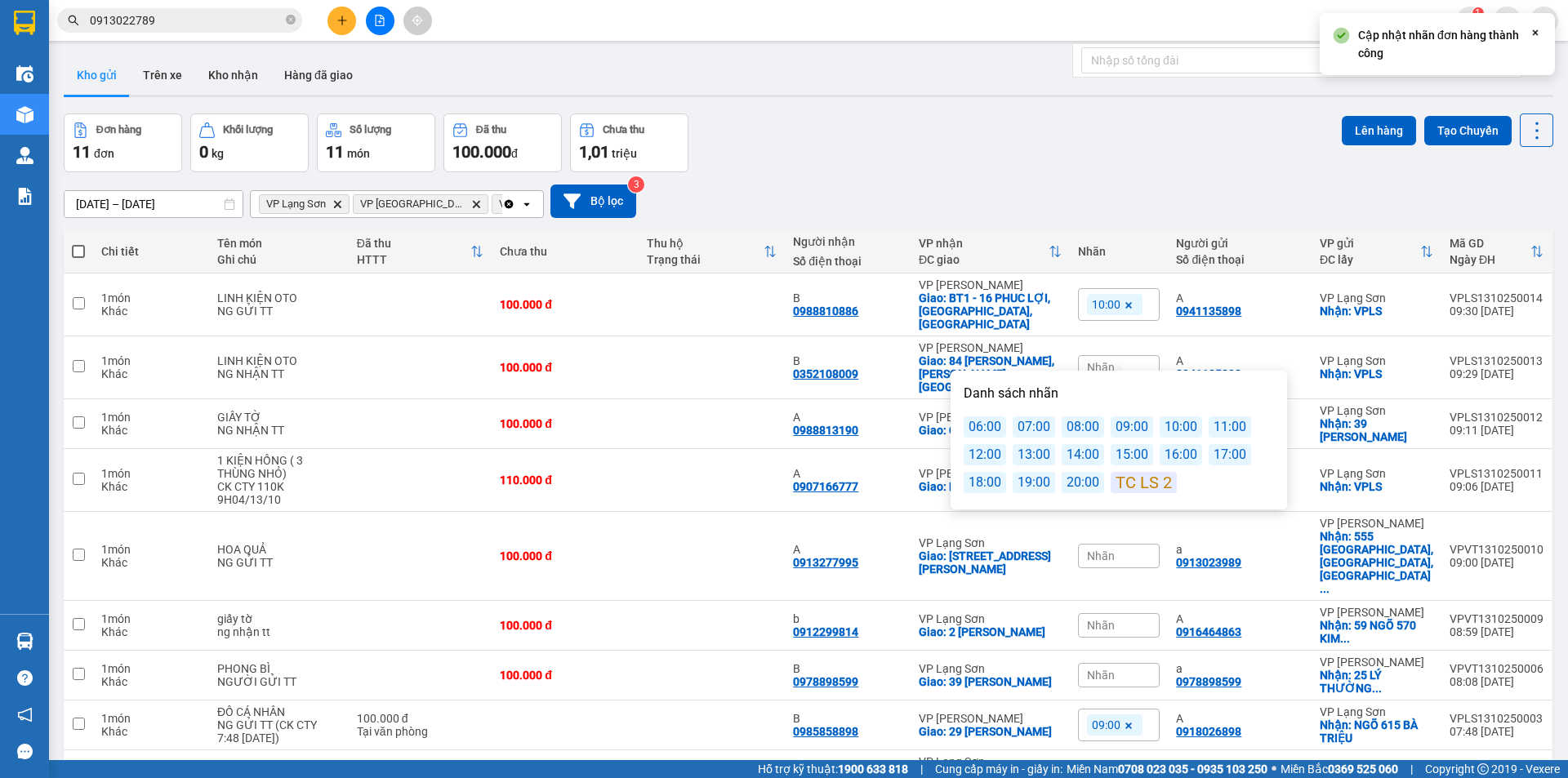
click at [1164, 428] on div "10:00" at bounding box center [1180, 427] width 43 height 21
click at [1102, 171] on div "Đơn hàng 11 đơn Khối lượng 0 kg Số lượng 11 món Đã thu 100.000 đ Chưa thu 1,01 …" at bounding box center [808, 143] width 1489 height 59
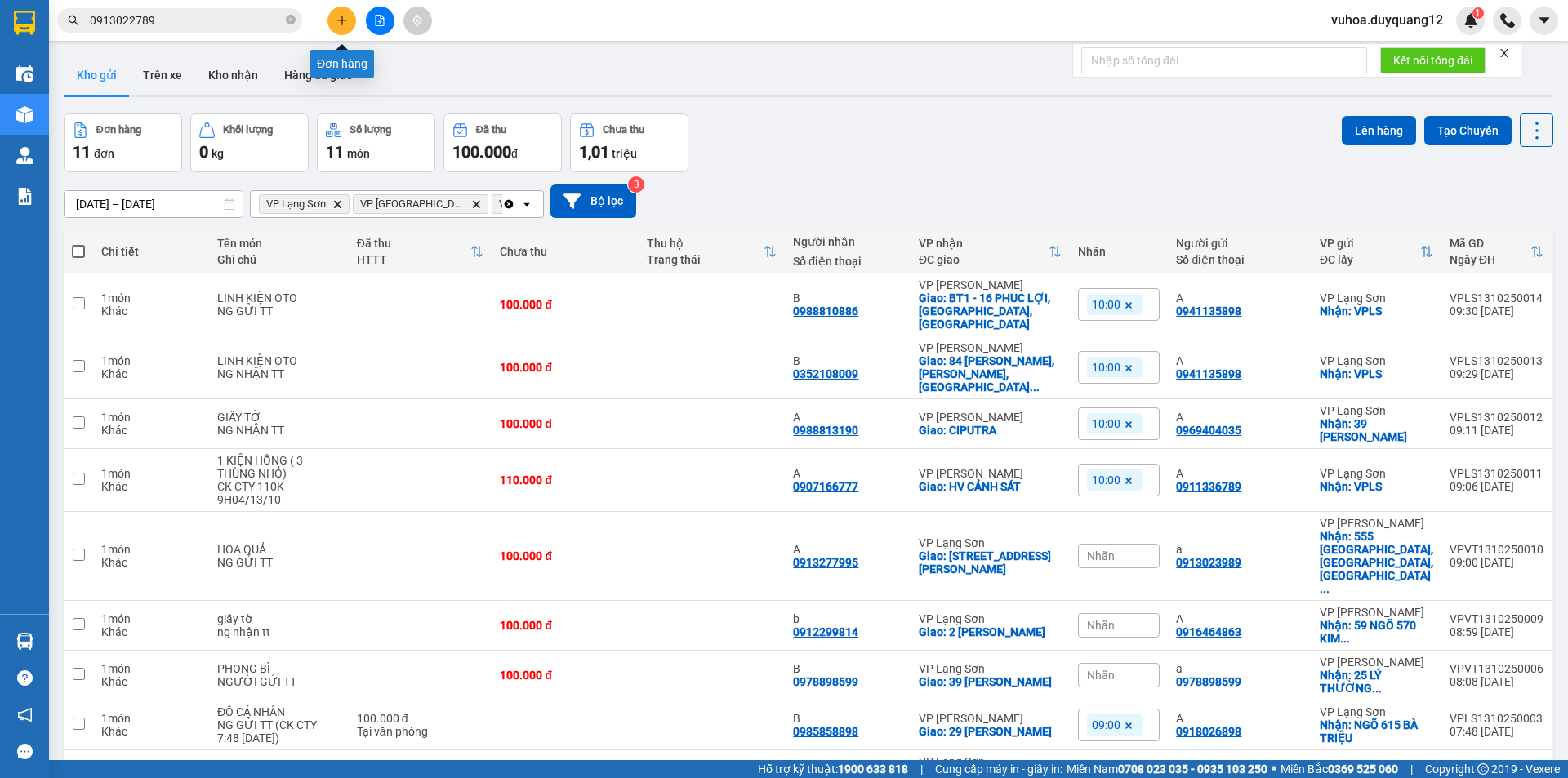
click at [340, 15] on icon "plus" at bounding box center [342, 20] width 12 height 12
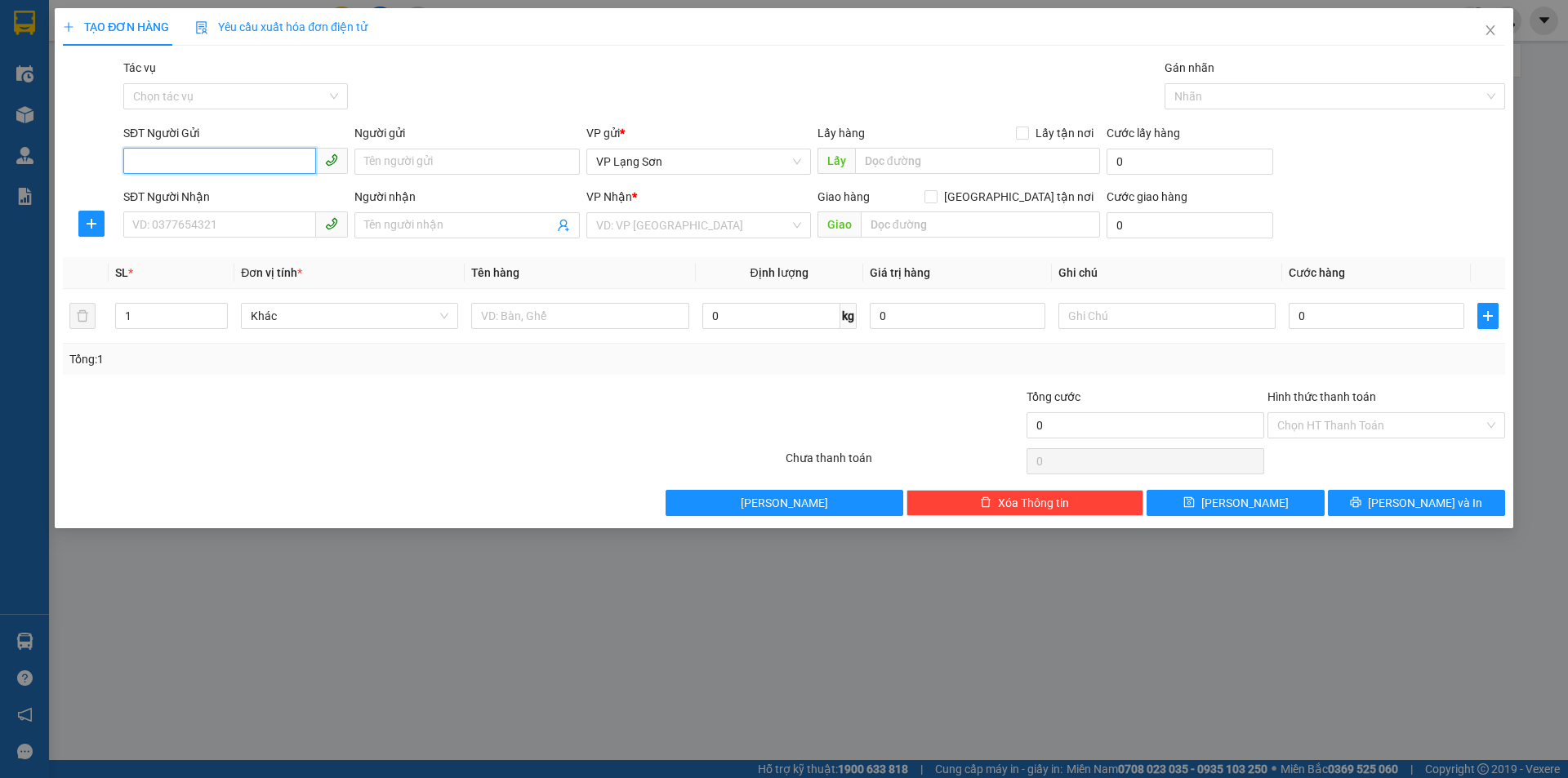
click at [251, 151] on input "SĐT Người Gửi" at bounding box center [220, 160] width 192 height 26
click at [901, 161] on input "text" at bounding box center [977, 160] width 245 height 26
click at [1031, 124] on label "Lấy tận nơi" at bounding box center [1058, 133] width 85 height 17
click at [1027, 126] on input "Lấy tận nơi" at bounding box center [1022, 132] width 12 height 12
click at [652, 222] on input "search" at bounding box center [693, 224] width 193 height 24
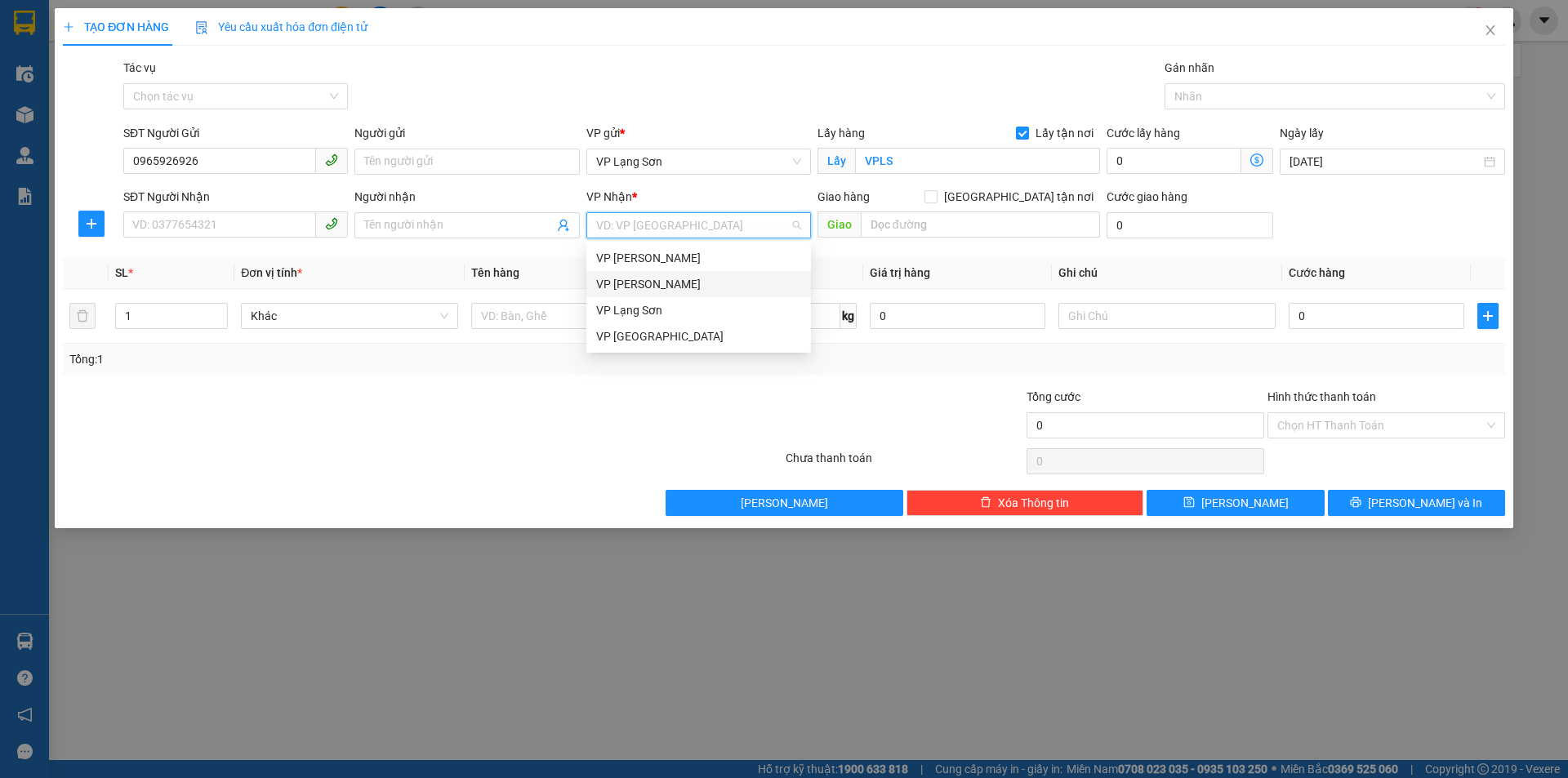
click at [651, 281] on div "VP [PERSON_NAME]" at bounding box center [699, 284] width 205 height 17
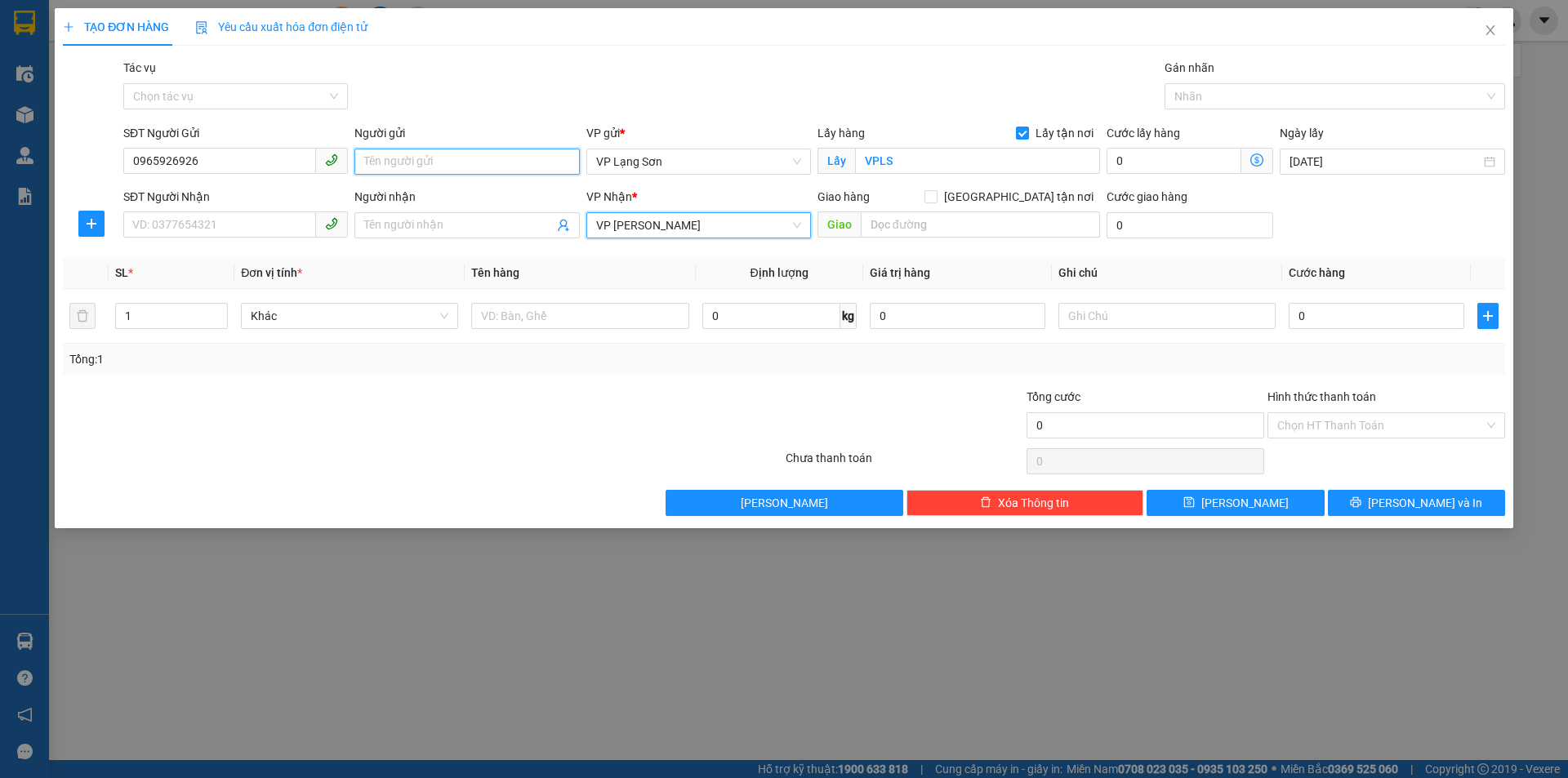
click at [444, 163] on input "Người gửi" at bounding box center [466, 161] width 224 height 26
click at [167, 238] on div "SĐT Người Nhận VD: 0377654321" at bounding box center [235, 216] width 224 height 57
click at [185, 226] on input "SĐT Người Nhận" at bounding box center [220, 224] width 192 height 26
click at [395, 221] on input "Người nhận" at bounding box center [459, 225] width 188 height 17
click at [420, 238] on div "Người nhận Tên người nhận" at bounding box center [466, 216] width 224 height 57
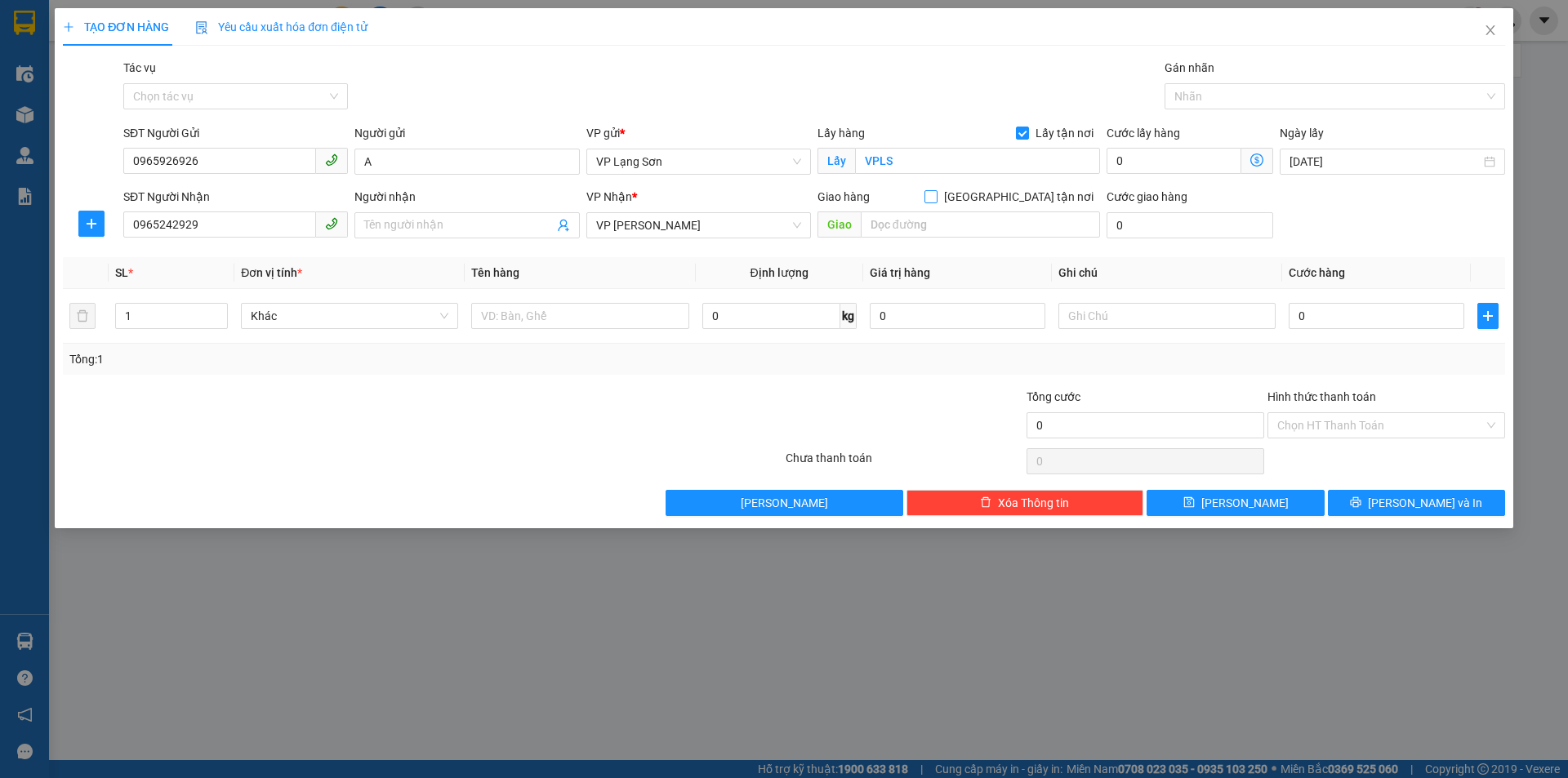
click at [937, 202] on span at bounding box center [930, 196] width 13 height 13
click at [936, 202] on input "[GEOGRAPHIC_DATA] tận nơi" at bounding box center [930, 196] width 12 height 12
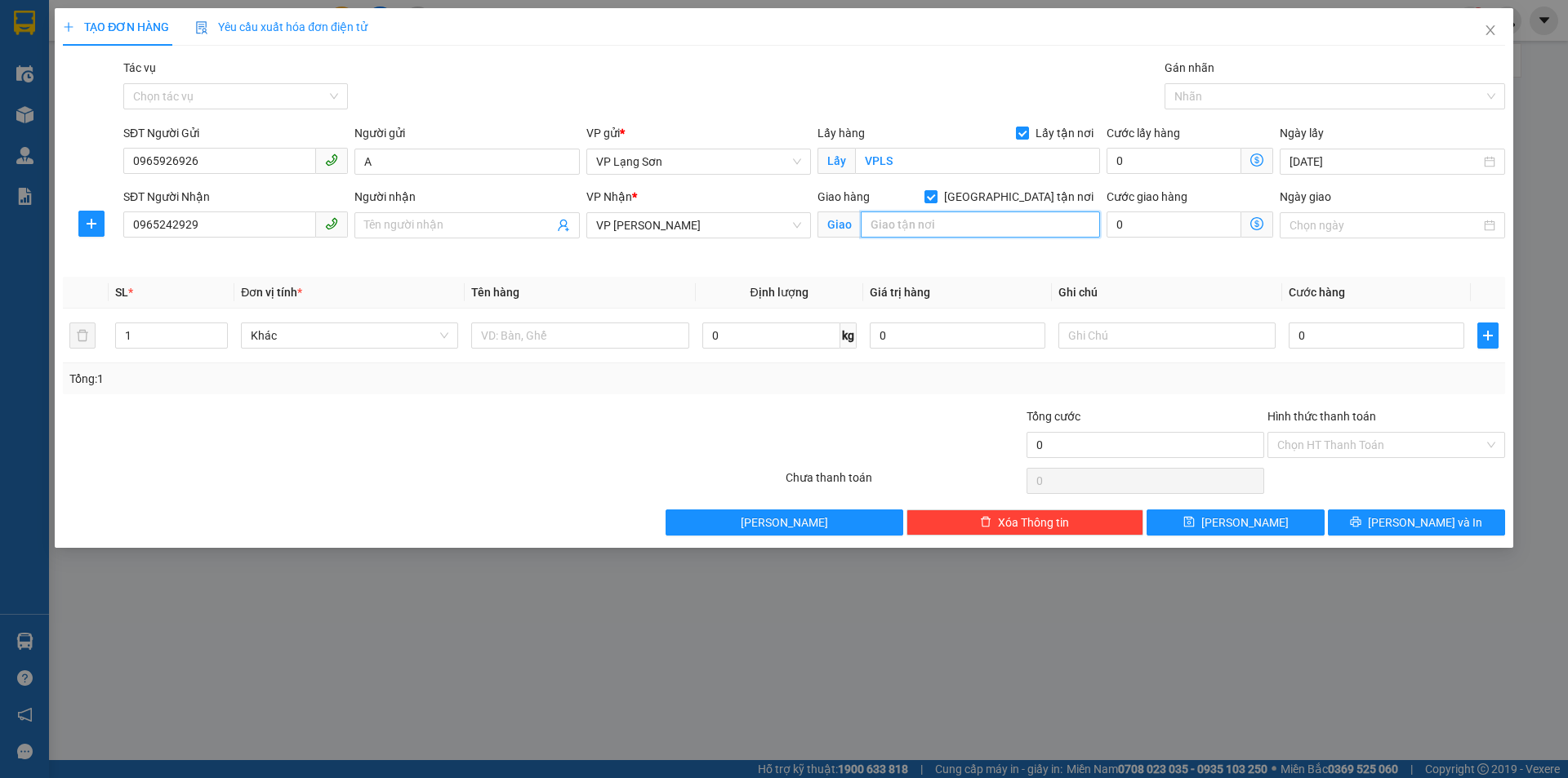
click at [1003, 234] on input "text" at bounding box center [980, 224] width 239 height 26
click at [1387, 232] on input "Ngày giao" at bounding box center [1384, 225] width 190 height 17
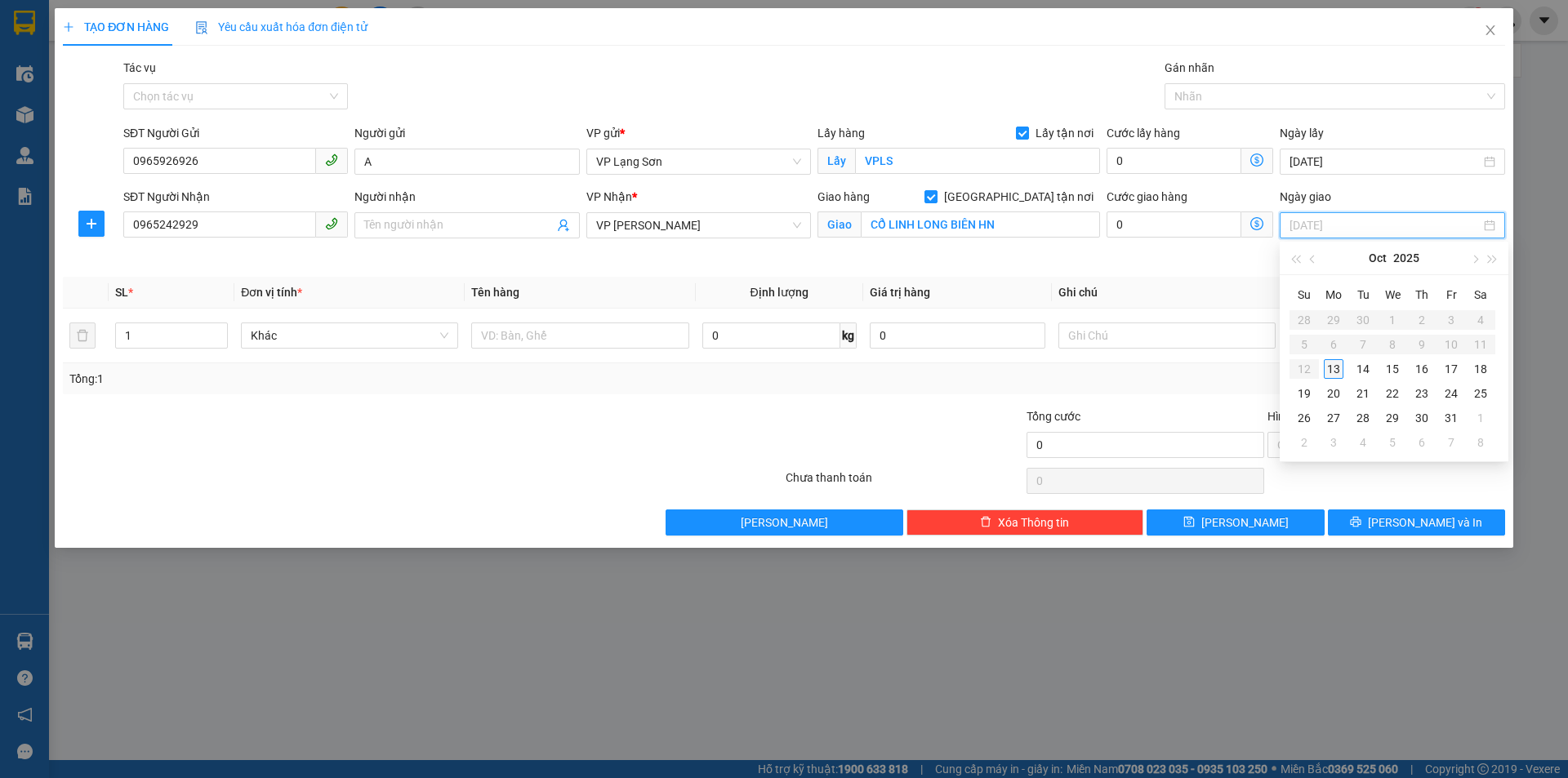
click at [1328, 369] on div "13" at bounding box center [1333, 369] width 19 height 19
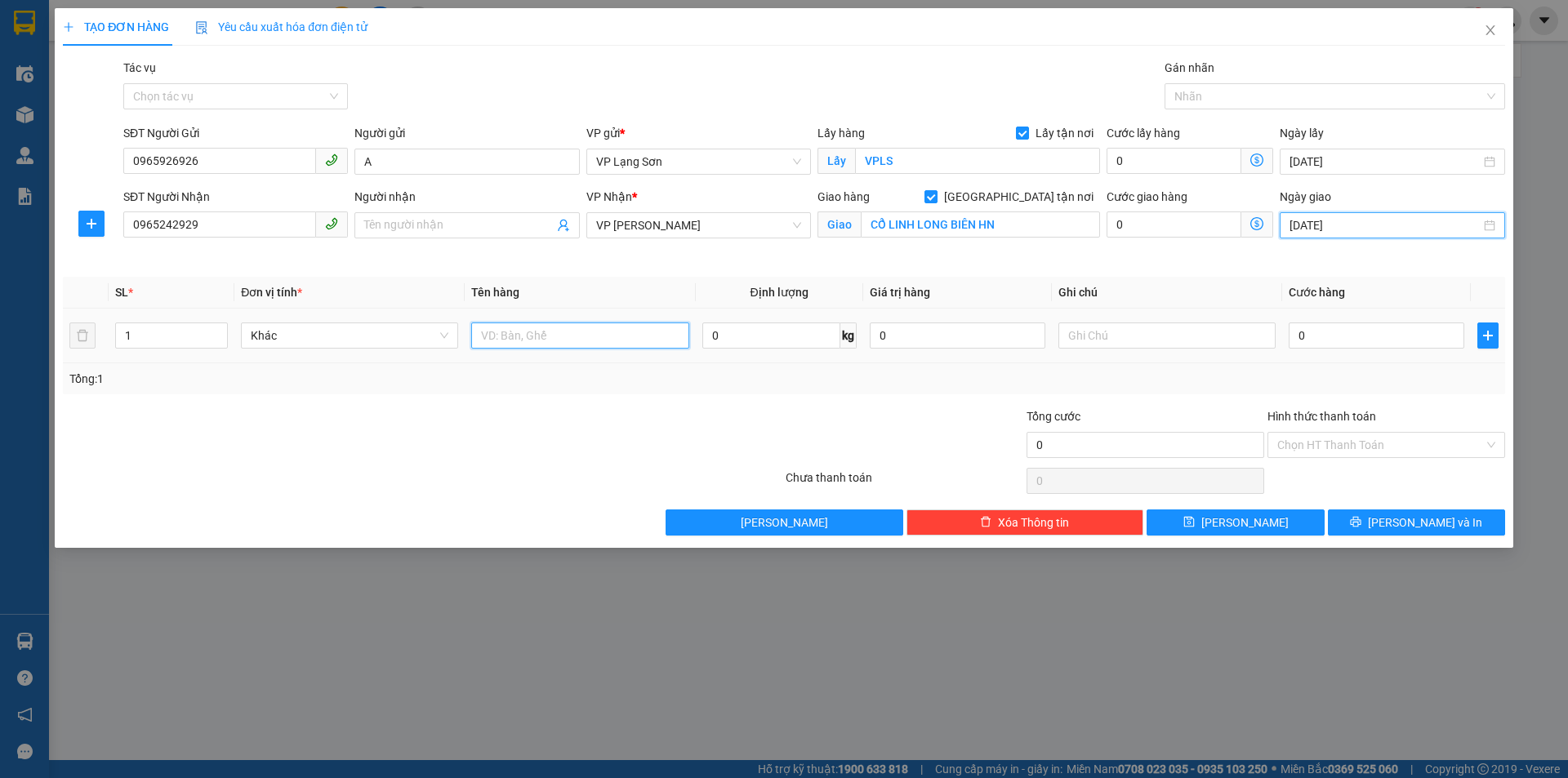
click at [563, 330] on input "text" at bounding box center [580, 335] width 218 height 26
click at [616, 347] on input "text" at bounding box center [580, 335] width 218 height 26
click at [1315, 335] on input "0" at bounding box center [1376, 335] width 176 height 26
click at [1211, 395] on div "Transit Pickup Surcharge Ids Transit Deliver Surcharge Ids Transit Deliver Surc…" at bounding box center [784, 297] width 1442 height 477
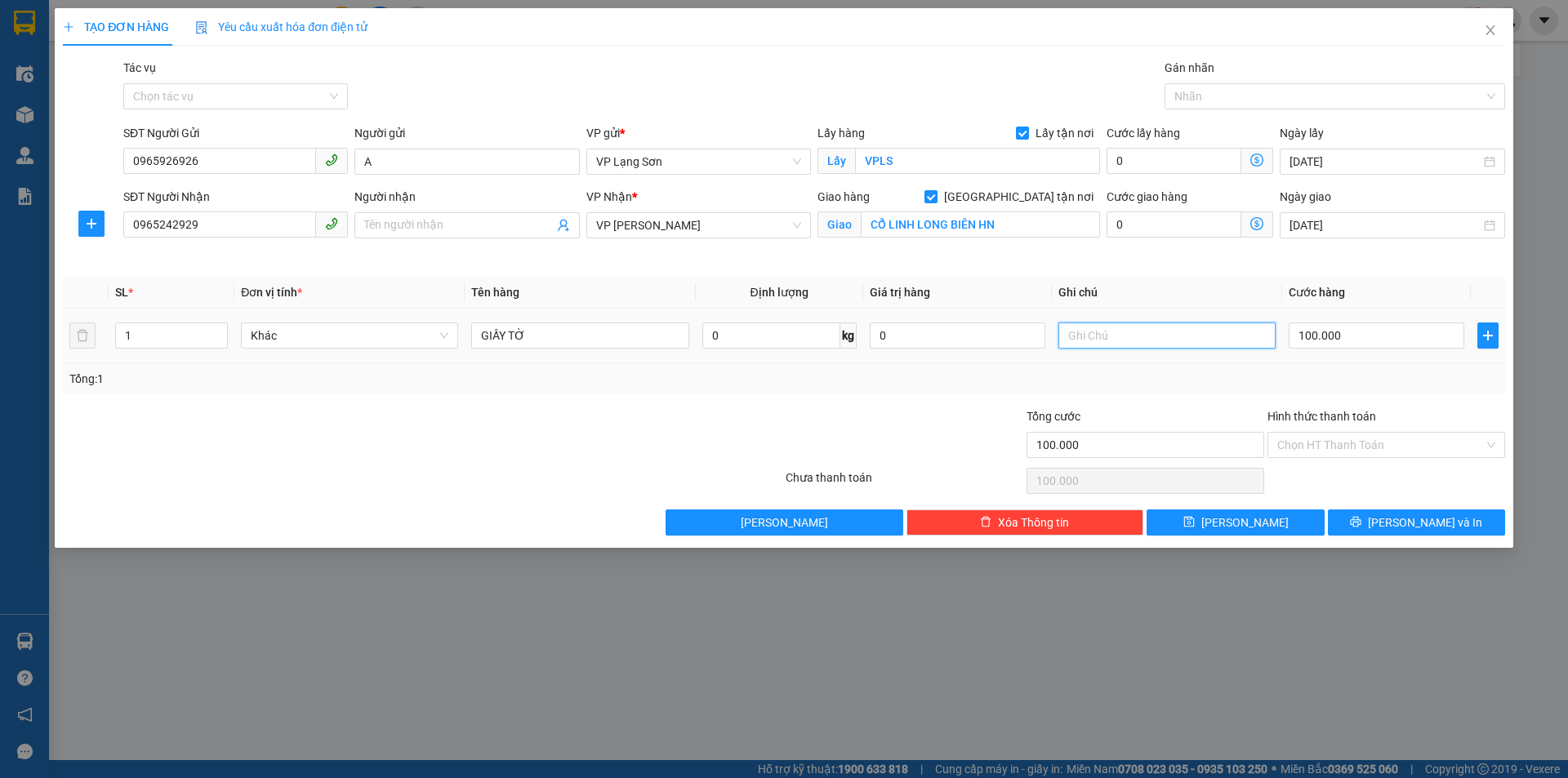
click at [1138, 324] on input "text" at bounding box center [1167, 335] width 218 height 26
click at [1155, 334] on input "text" at bounding box center [1167, 335] width 218 height 26
click at [872, 218] on input "CỔ LINH LONG BIÊN HN" at bounding box center [980, 224] width 239 height 26
click at [1010, 220] on input "CỔ LINH LONG BIÊN HN" at bounding box center [980, 224] width 239 height 26
click at [872, 223] on input "CỔ LINH LONG BIÊN HN" at bounding box center [980, 224] width 239 height 26
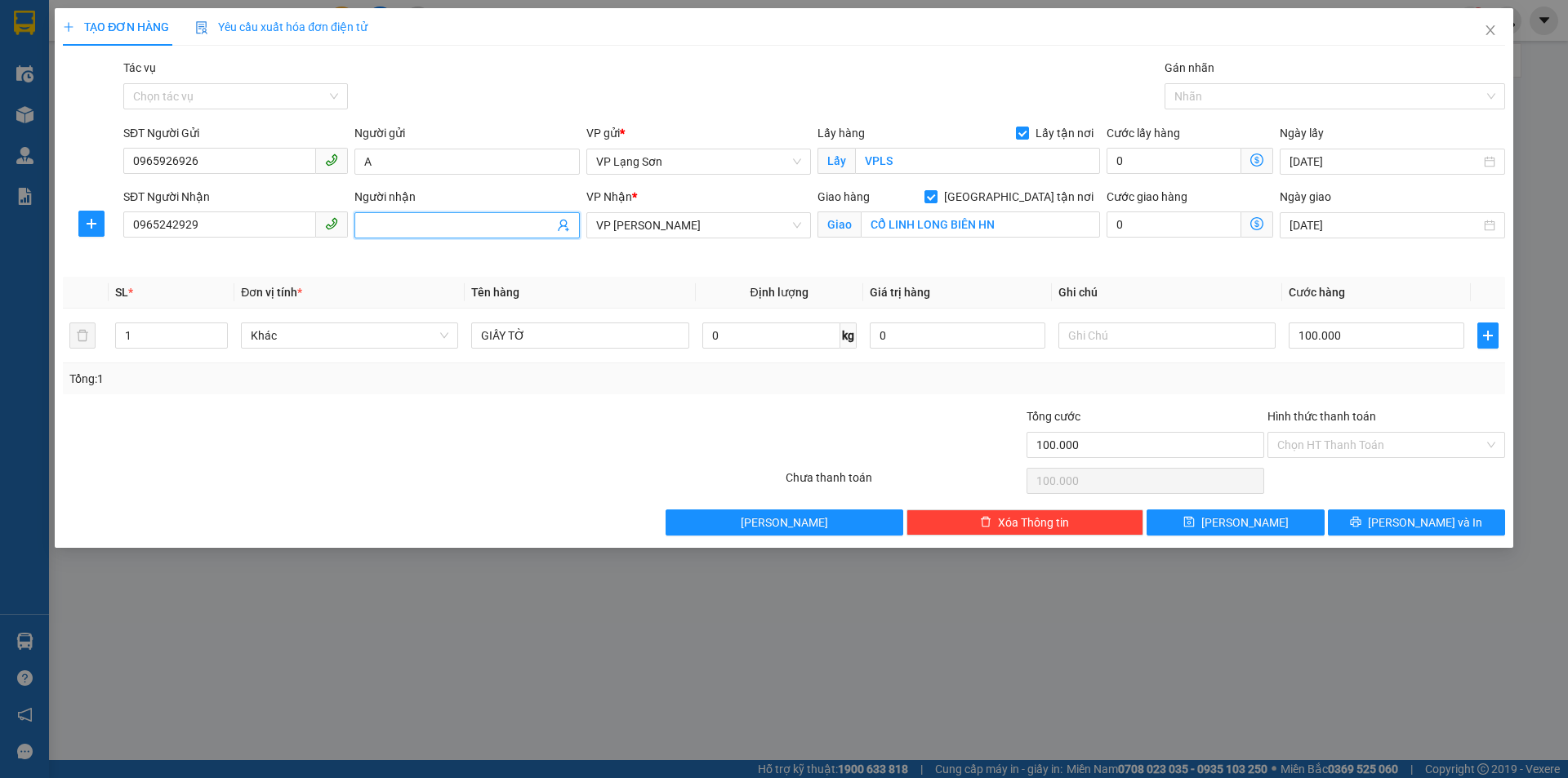
click at [497, 224] on input "Người nhận" at bounding box center [459, 225] width 188 height 17
click at [458, 227] on input "Người nhận" at bounding box center [459, 225] width 188 height 17
click at [1134, 305] on th "Ghi chú" at bounding box center [1166, 292] width 230 height 32
click at [1122, 335] on input "text" at bounding box center [1167, 335] width 218 height 26
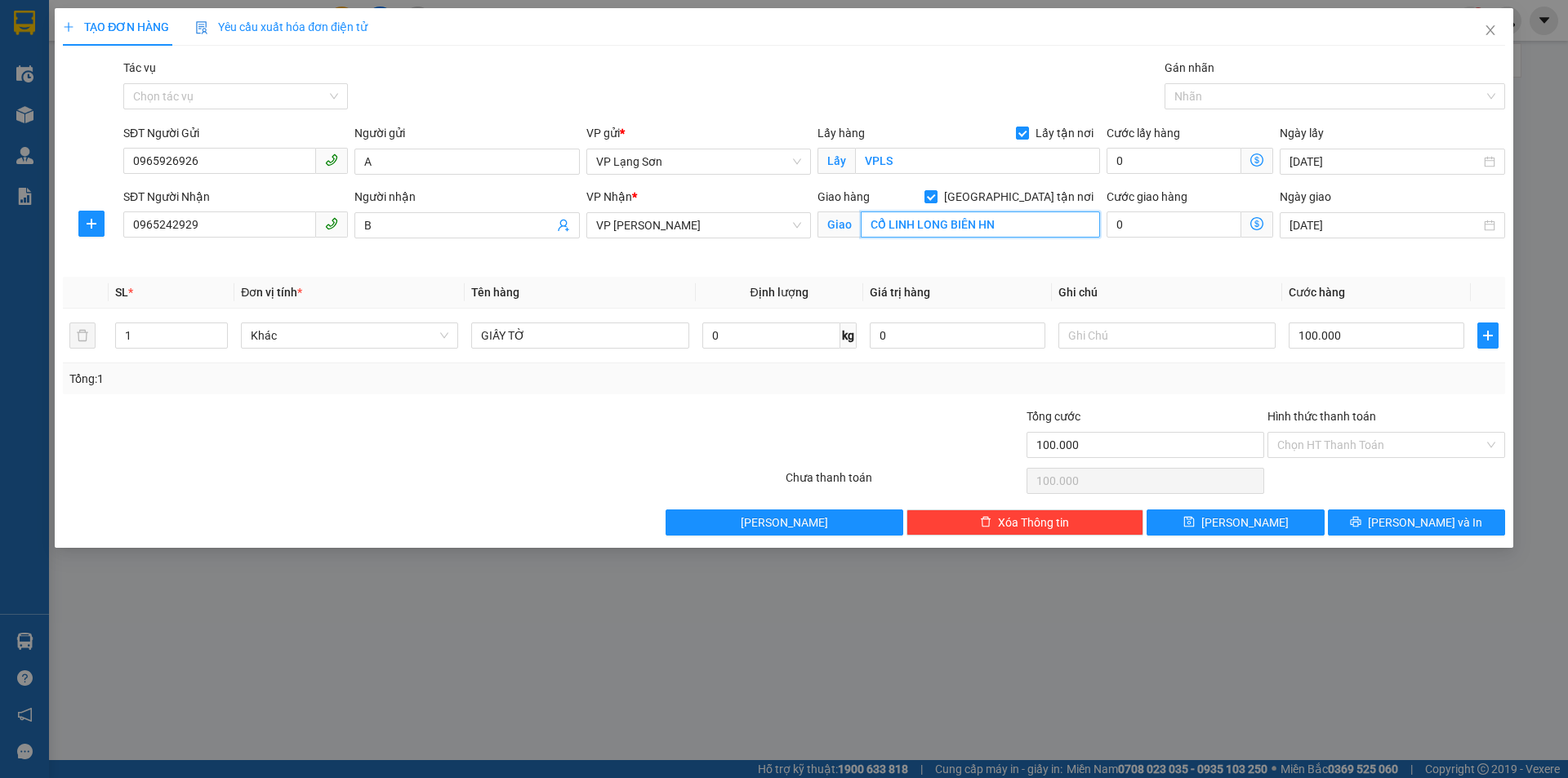
click at [869, 229] on input "CỔ LINH LONG BIÊN HN" at bounding box center [980, 224] width 239 height 26
click at [869, 230] on input "CỔ LINH LONG BIÊN HN" at bounding box center [980, 224] width 239 height 26
click at [927, 225] on input "63 CỔ LINH LONG BIÊN HN" at bounding box center [980, 224] width 239 height 26
click at [862, 227] on input "63 CỔ LINH LONG BIÊN HN" at bounding box center [980, 224] width 239 height 26
drag, startPoint x: 1057, startPoint y: 227, endPoint x: 962, endPoint y: 228, distance: 95.0
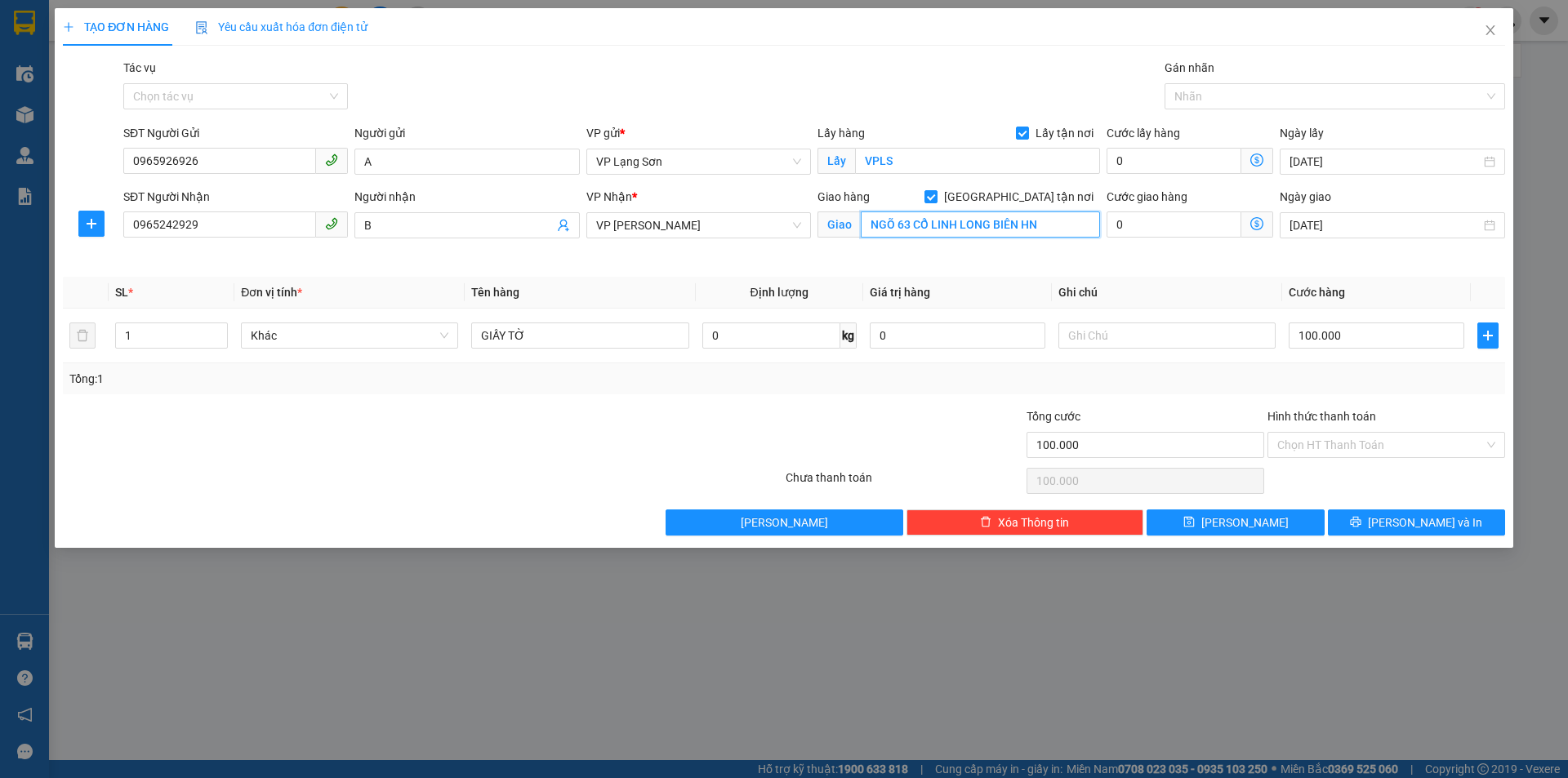
click at [962, 228] on input "NGÕ 63 CỔ LINH LONG BIÊN HN" at bounding box center [980, 224] width 239 height 26
click at [1126, 332] on input "text" at bounding box center [1167, 335] width 218 height 26
click at [1241, 519] on span "[PERSON_NAME]" at bounding box center [1244, 523] width 87 height 17
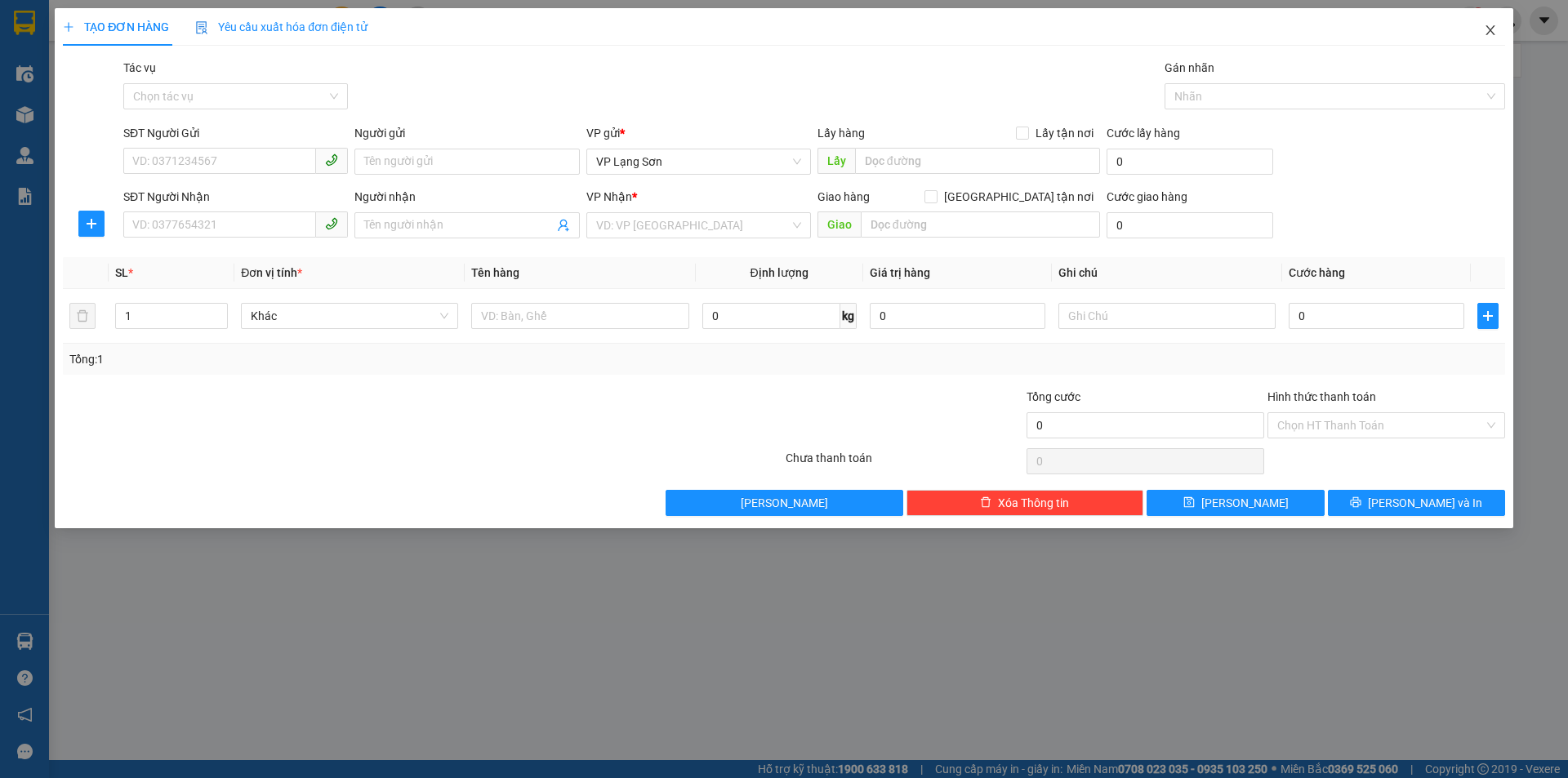
click at [1495, 36] on icon "close" at bounding box center [1489, 29] width 13 height 13
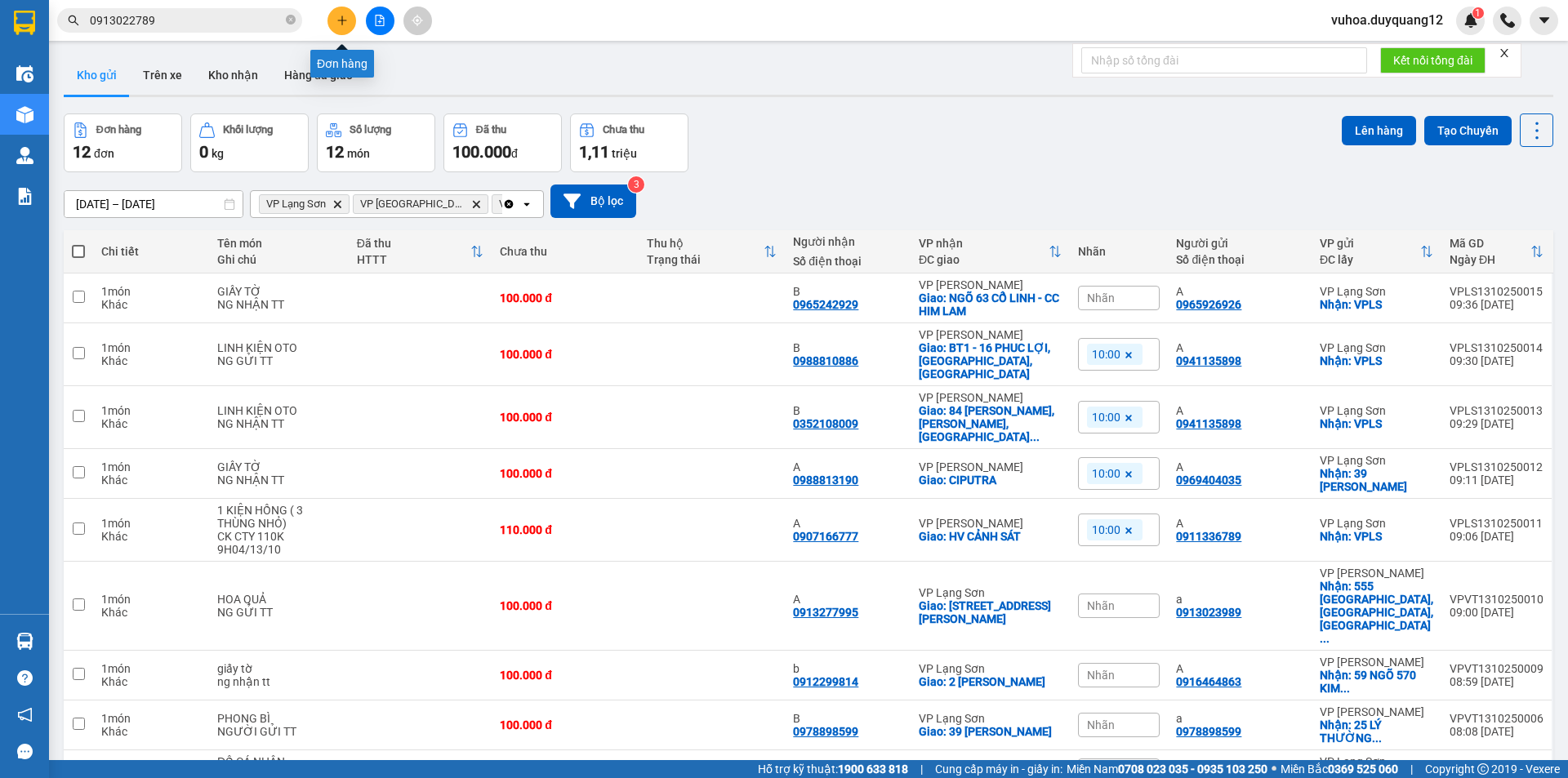
click at [339, 19] on icon "plus" at bounding box center [342, 20] width 12 height 12
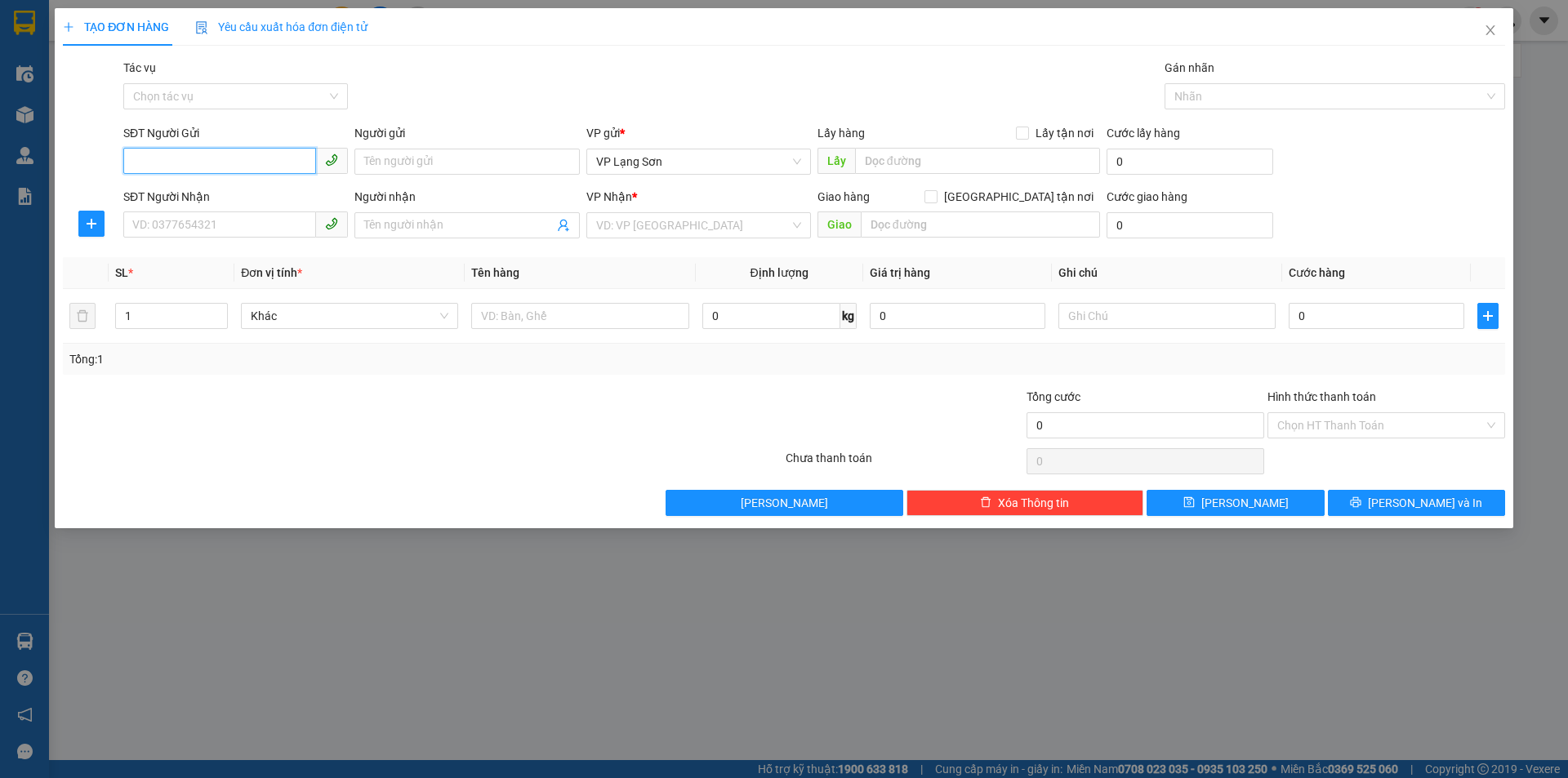
paste input "0946531795"
click at [1023, 136] on input "Lấy tận nơi" at bounding box center [1022, 132] width 12 height 12
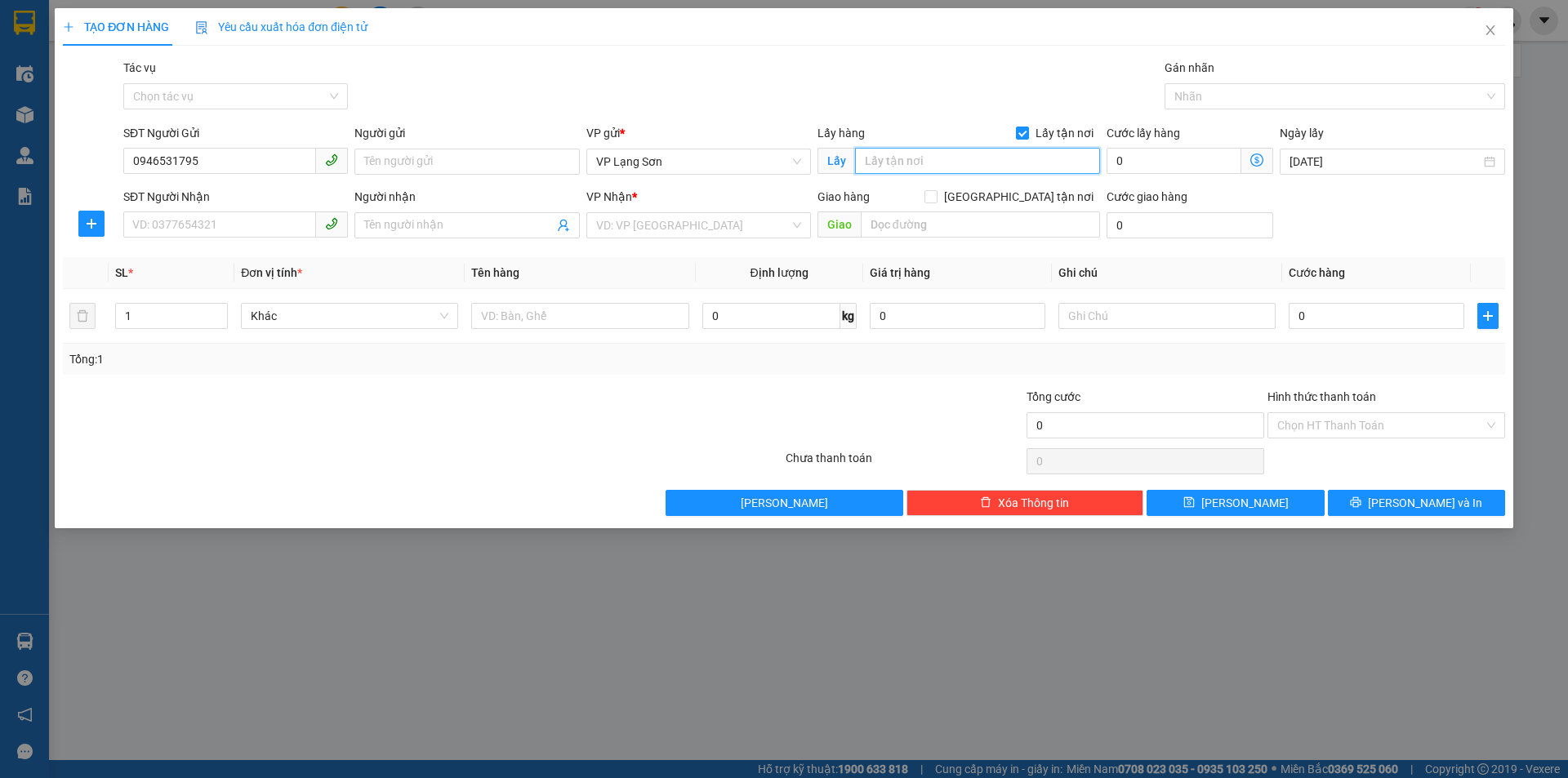
click at [903, 161] on input "text" at bounding box center [977, 160] width 245 height 26
click at [965, 167] on input "CÂY 5 CAO BẰNG (CB)" at bounding box center [977, 160] width 245 height 26
click at [962, 161] on input "CÂY 5 CAO BẰNG (CB)" at bounding box center [977, 160] width 245 height 26
click at [443, 161] on input "Người gửi" at bounding box center [466, 161] width 224 height 26
click at [584, 121] on div "Transit Pickup Surcharge Ids Transit Deliver Surcharge Ids Transit Deliver Surc…" at bounding box center [784, 288] width 1442 height 457
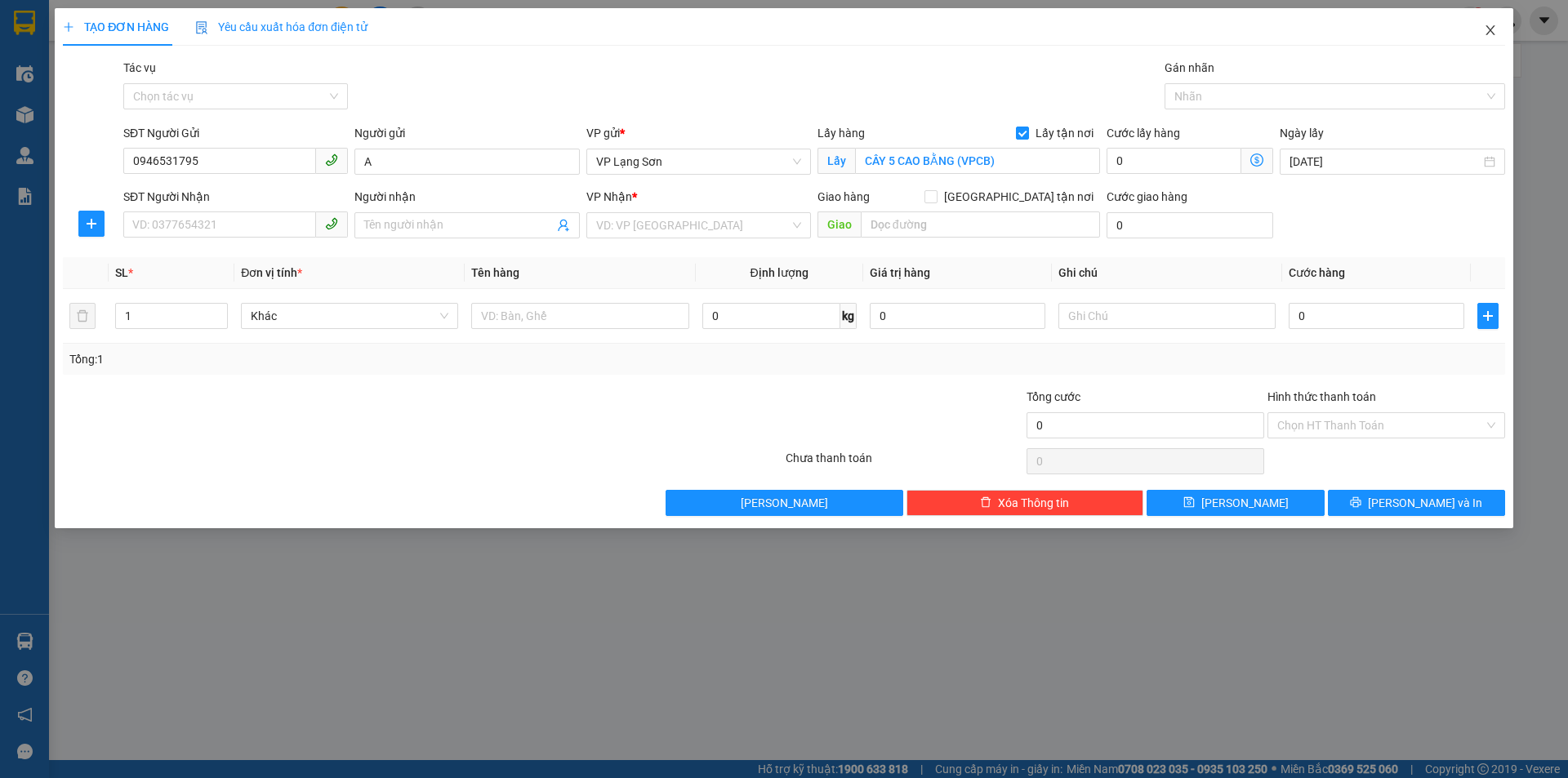
click at [1485, 30] on icon "close" at bounding box center [1489, 29] width 13 height 13
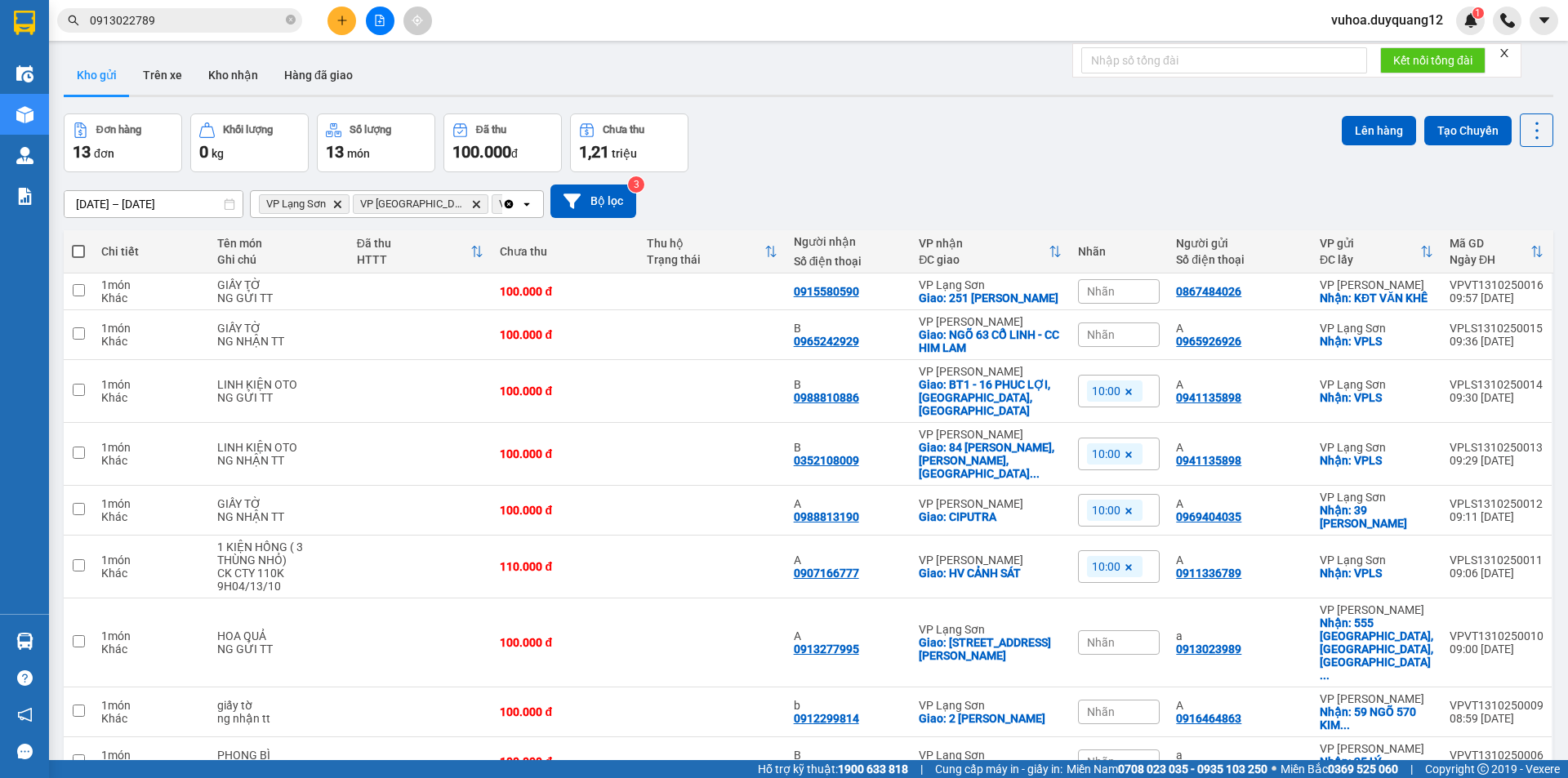
click at [1128, 347] on div "Nhãn" at bounding box center [1118, 334] width 82 height 24
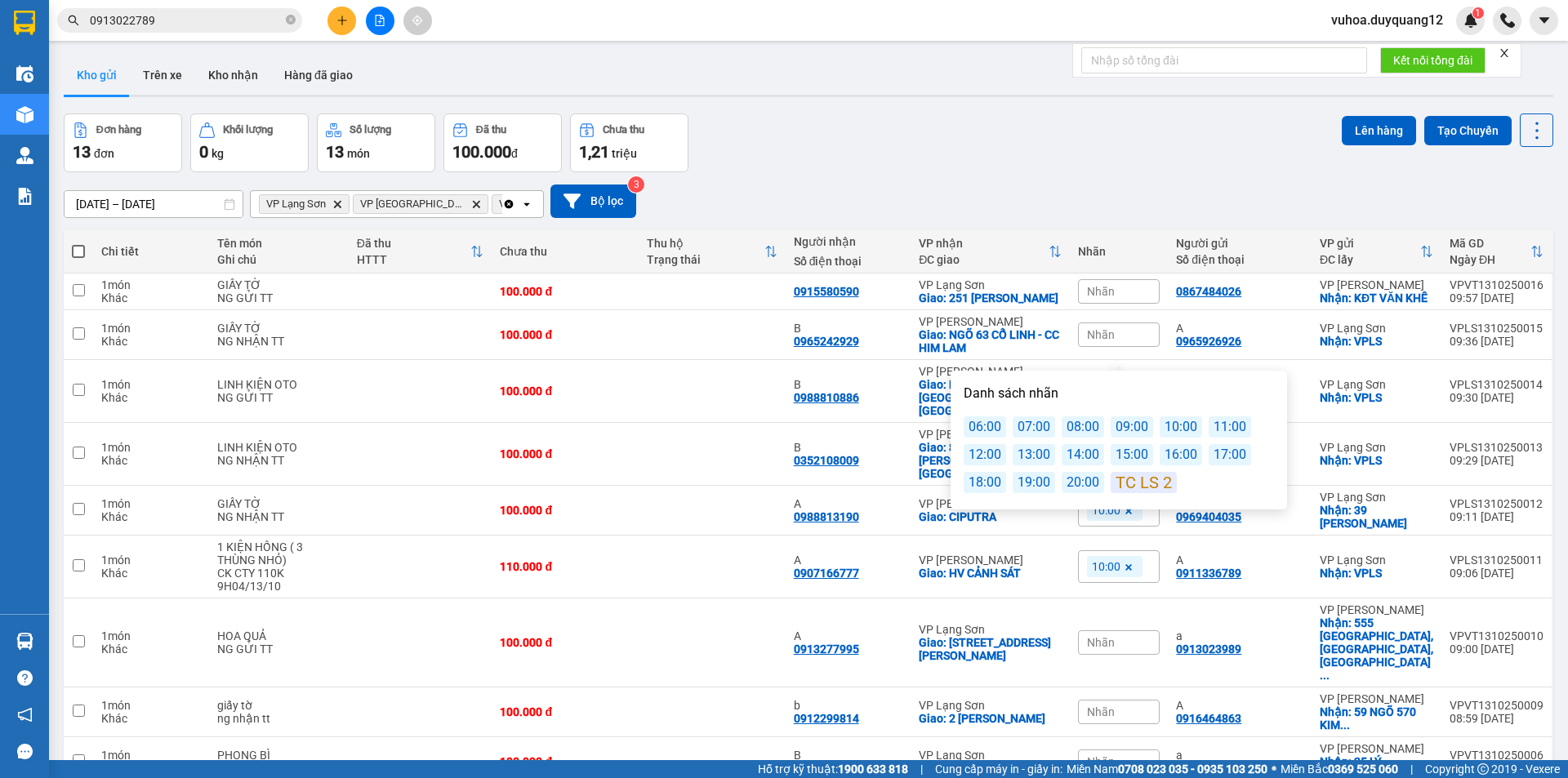
click at [1170, 431] on div "10:00" at bounding box center [1180, 427] width 43 height 21
click at [965, 207] on div "[DATE] – [DATE] Press the down arrow key to interact with the calendar and sele…" at bounding box center [808, 201] width 1489 height 33
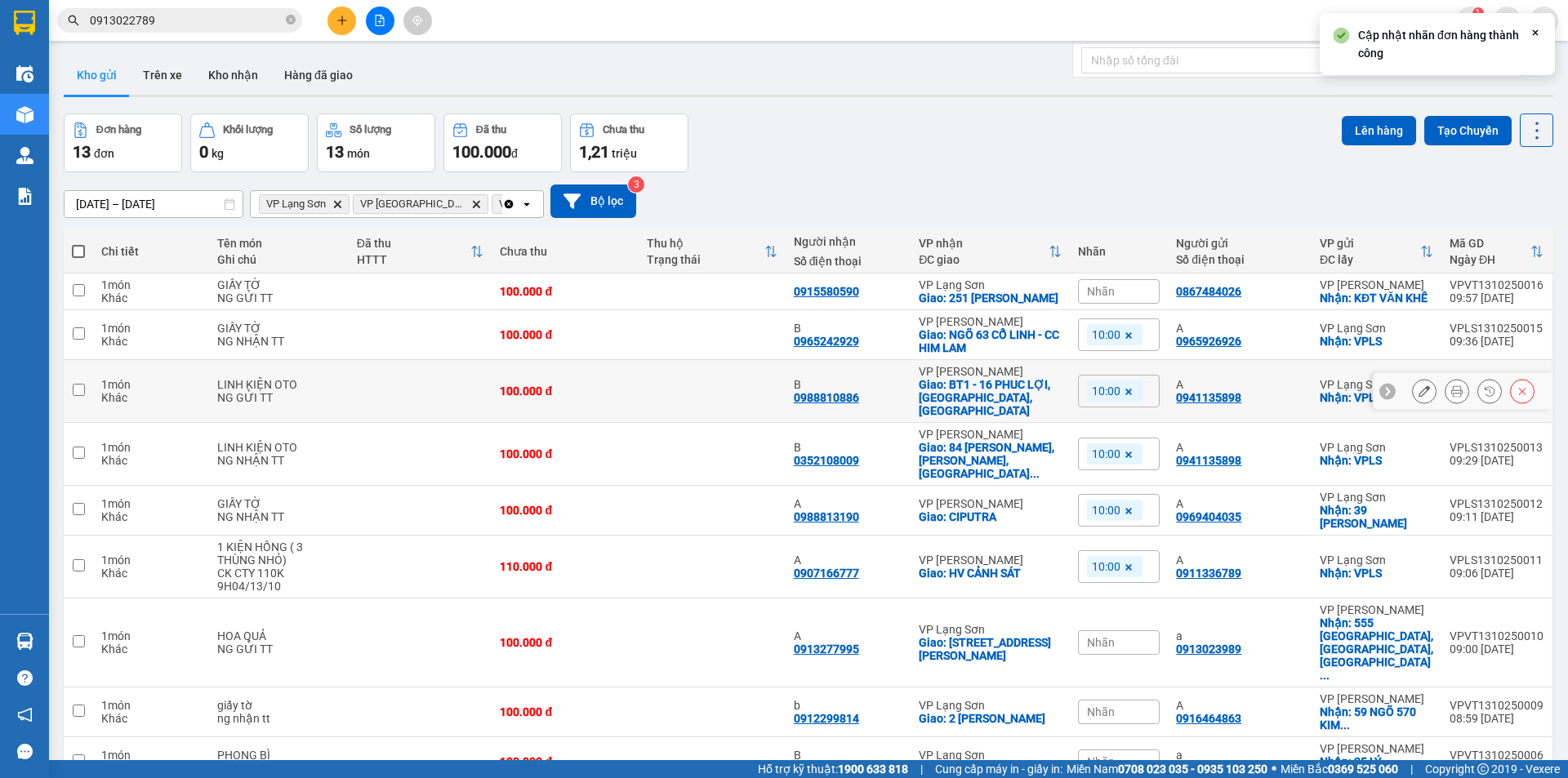
scroll to position [84, 0]
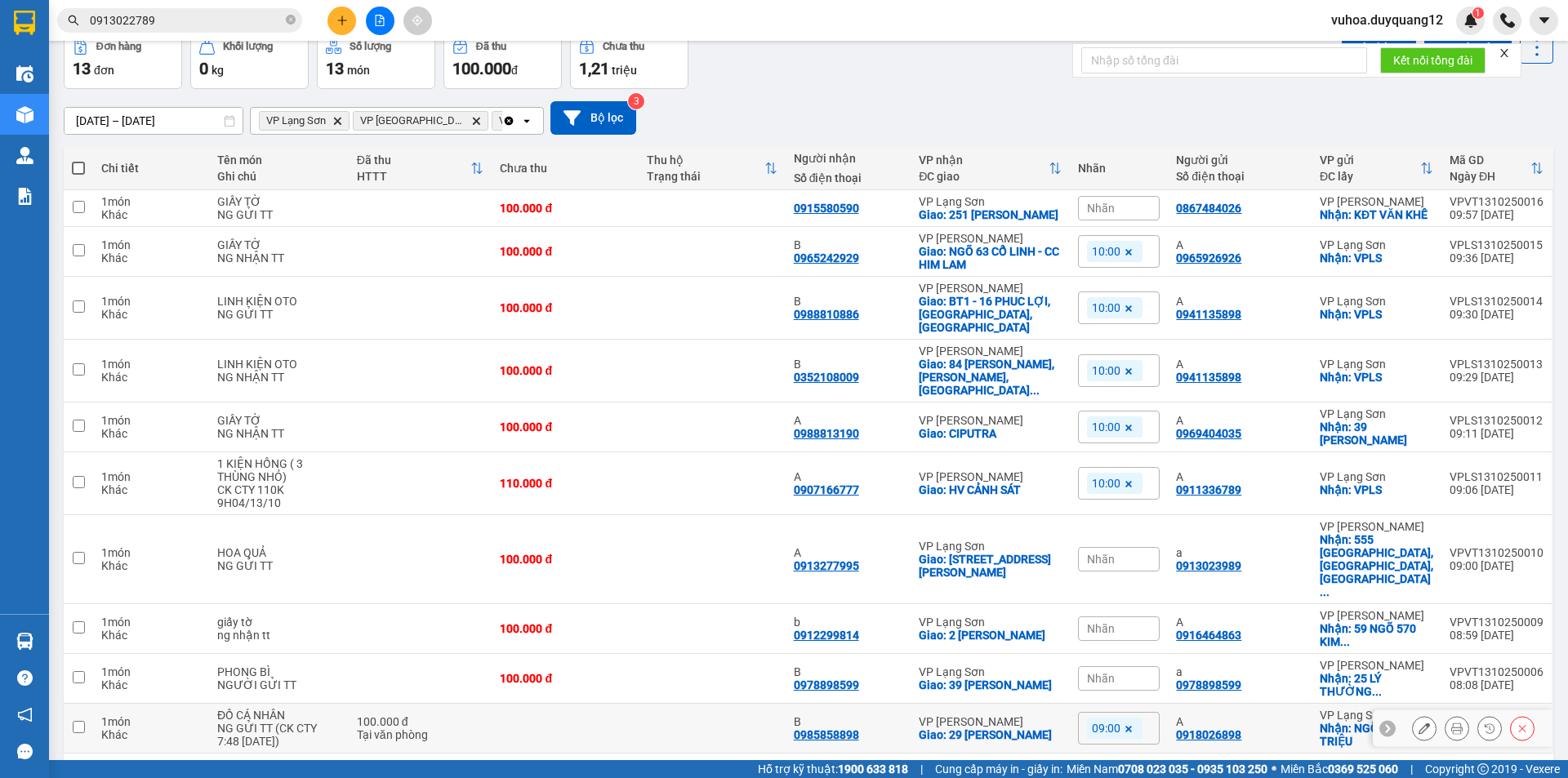
click at [85, 703] on td at bounding box center [79, 727] width 29 height 50
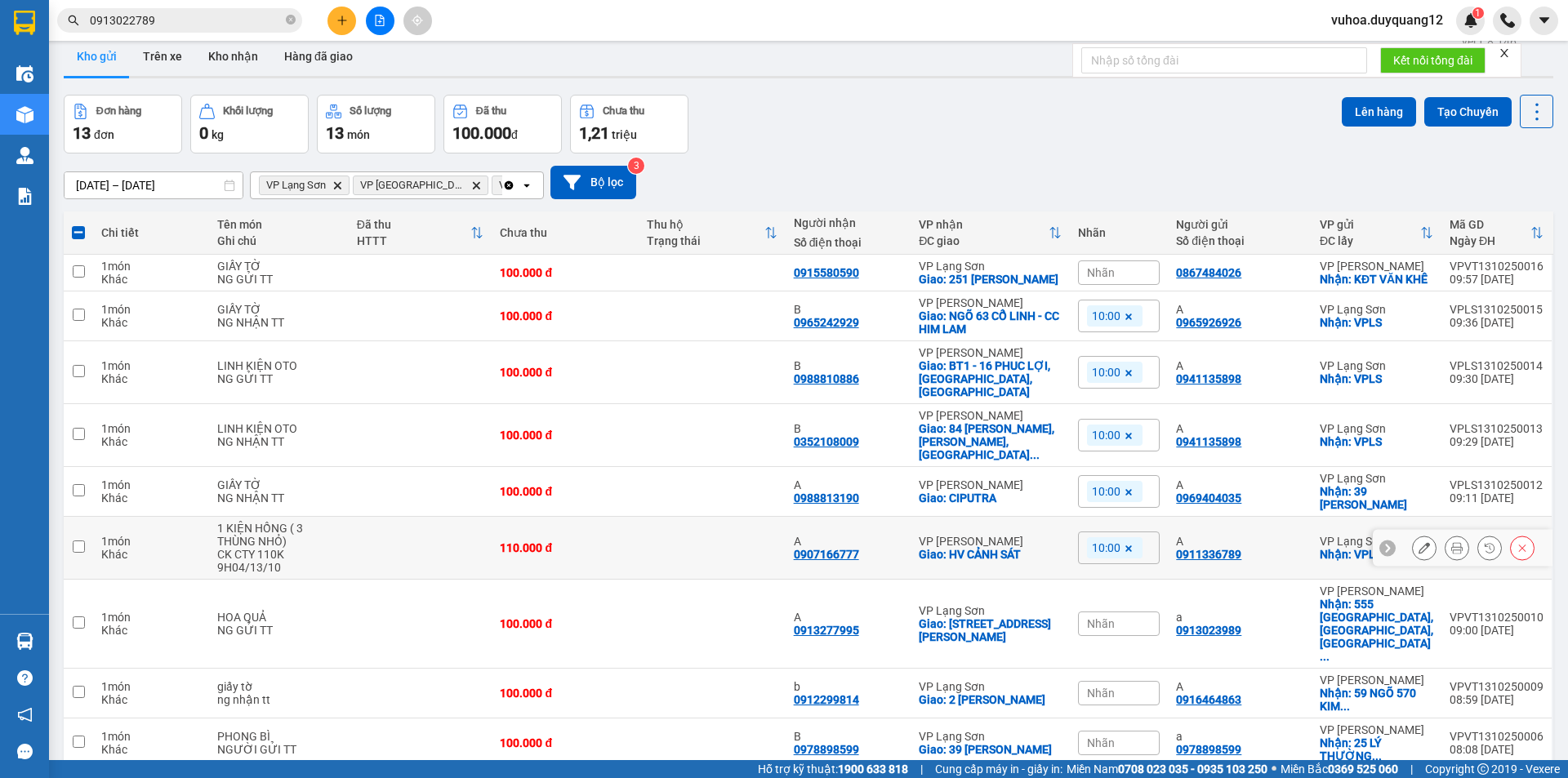
scroll to position [0, 0]
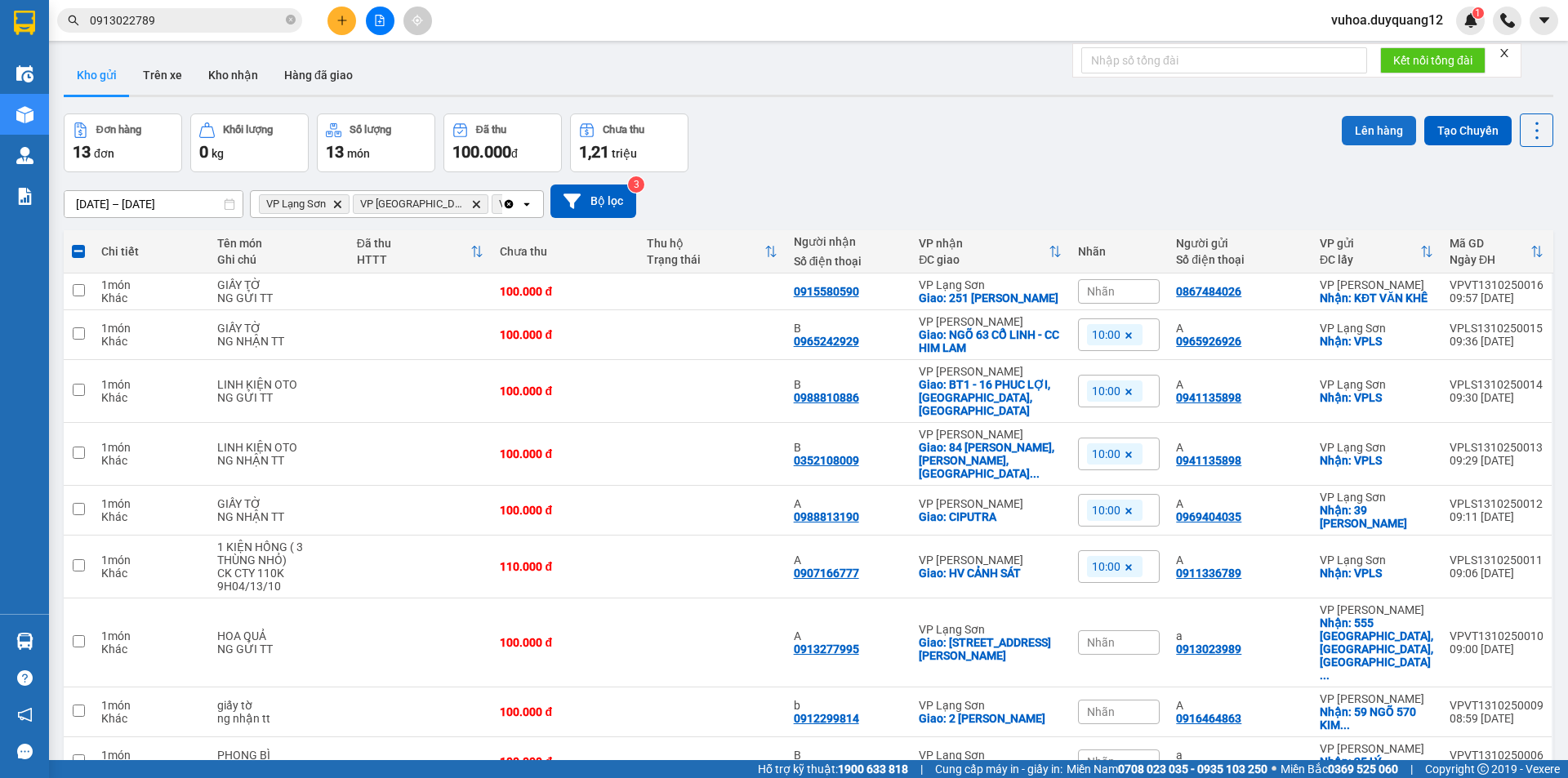
click at [1359, 139] on button "Lên hàng" at bounding box center [1379, 130] width 74 height 29
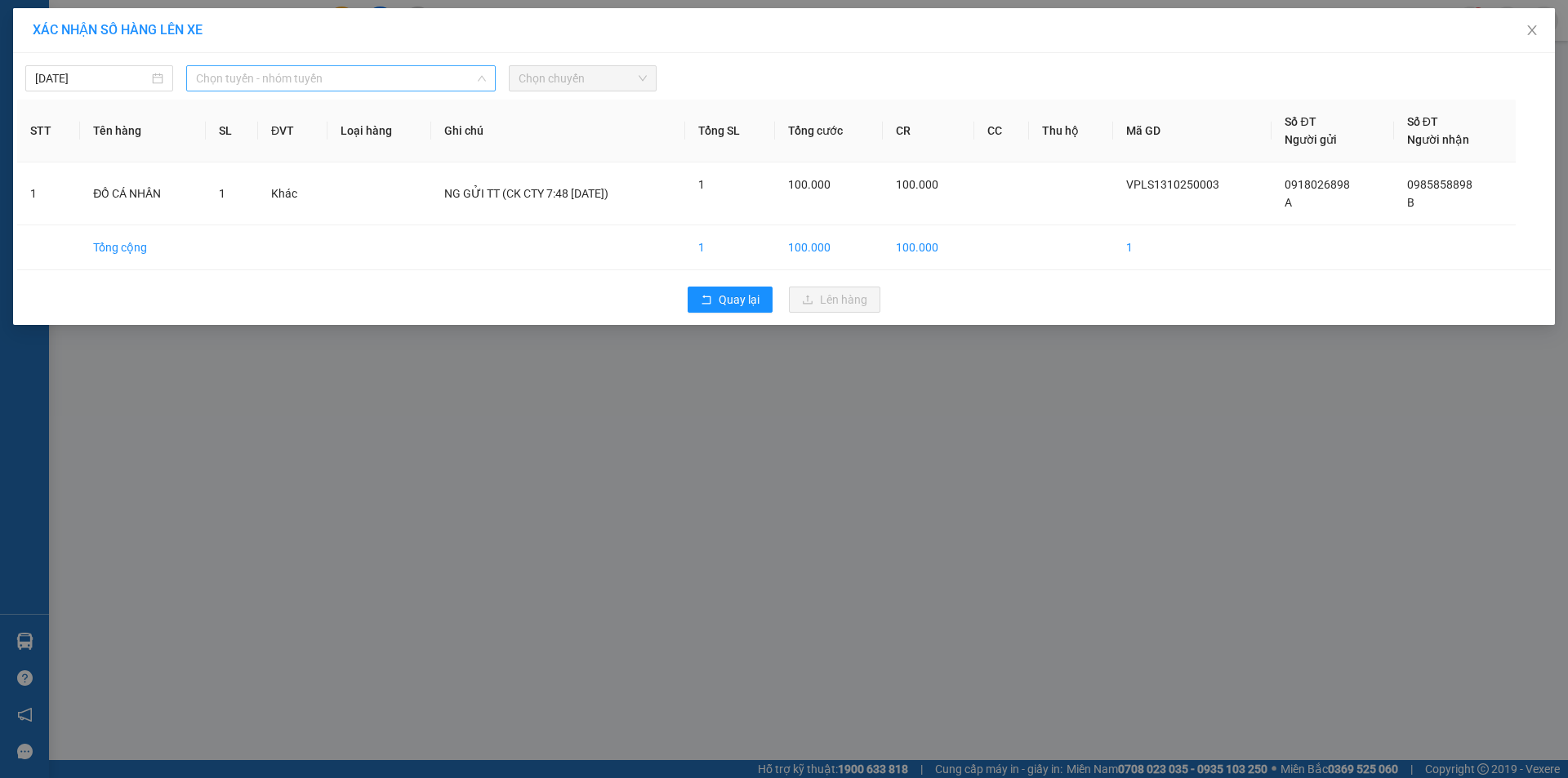
click at [330, 80] on span "Chọn tuyến - nhóm tuyến" at bounding box center [341, 78] width 290 height 24
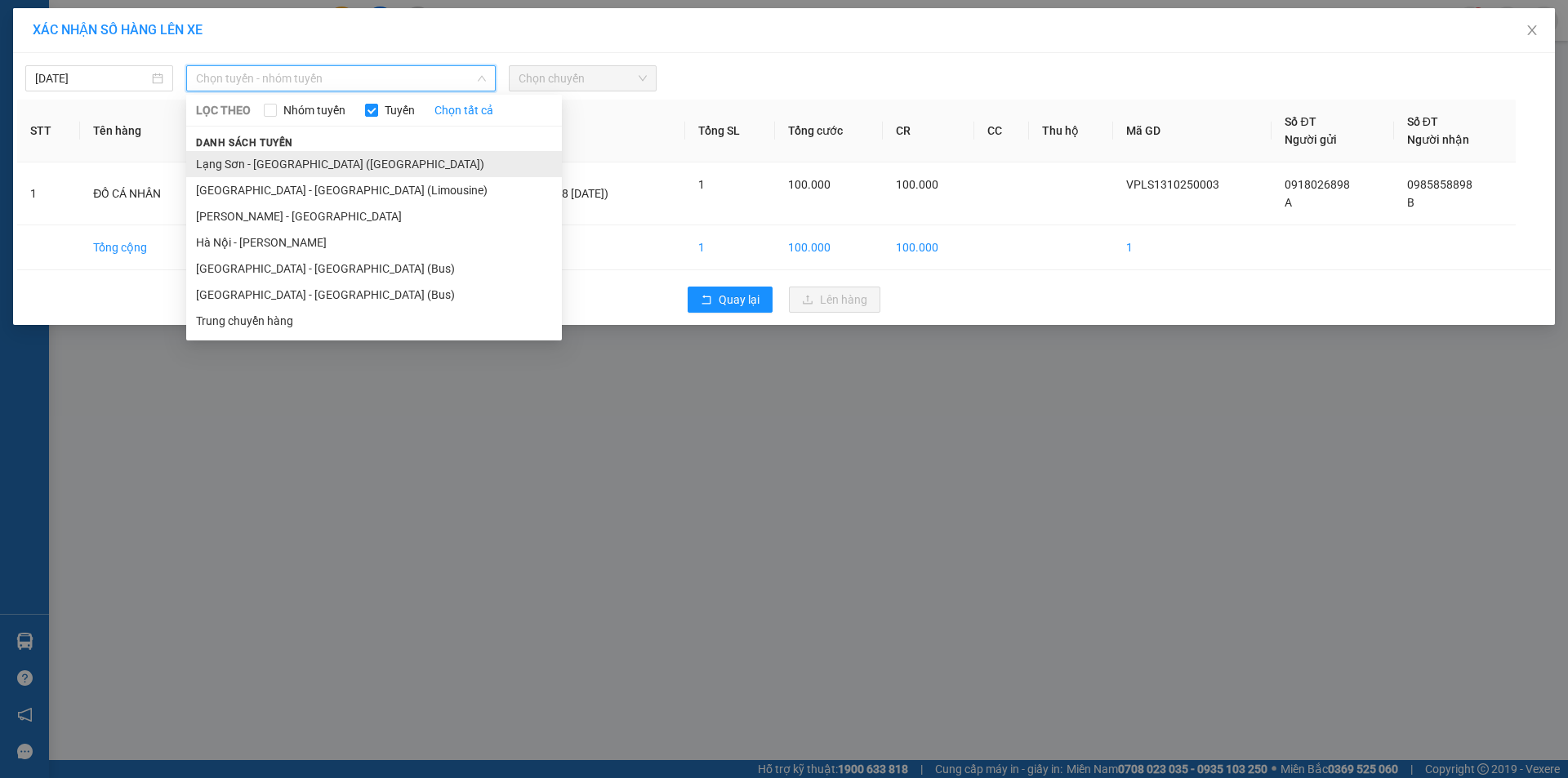
click at [324, 166] on li "Lạng Sơn - [GEOGRAPHIC_DATA] ([GEOGRAPHIC_DATA])" at bounding box center [374, 163] width 376 height 26
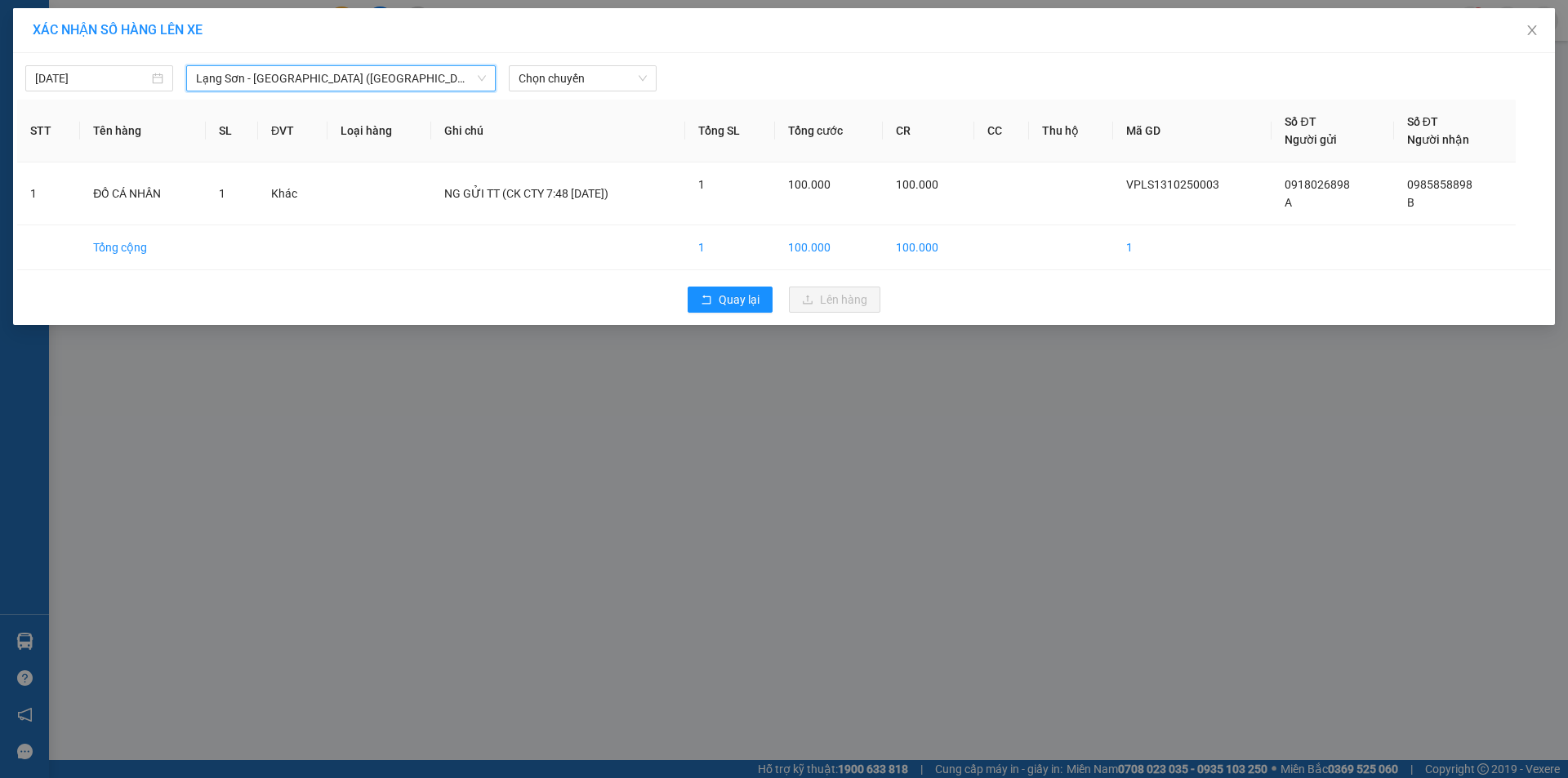
click at [585, 92] on div "[DATE] [GEOGRAPHIC_DATA] - [GEOGRAPHIC_DATA] ([GEOGRAPHIC_DATA]) [GEOGRAPHIC_DA…" at bounding box center [783, 189] width 1542 height 272
click at [591, 85] on span "Chọn chuyến" at bounding box center [583, 78] width 128 height 24
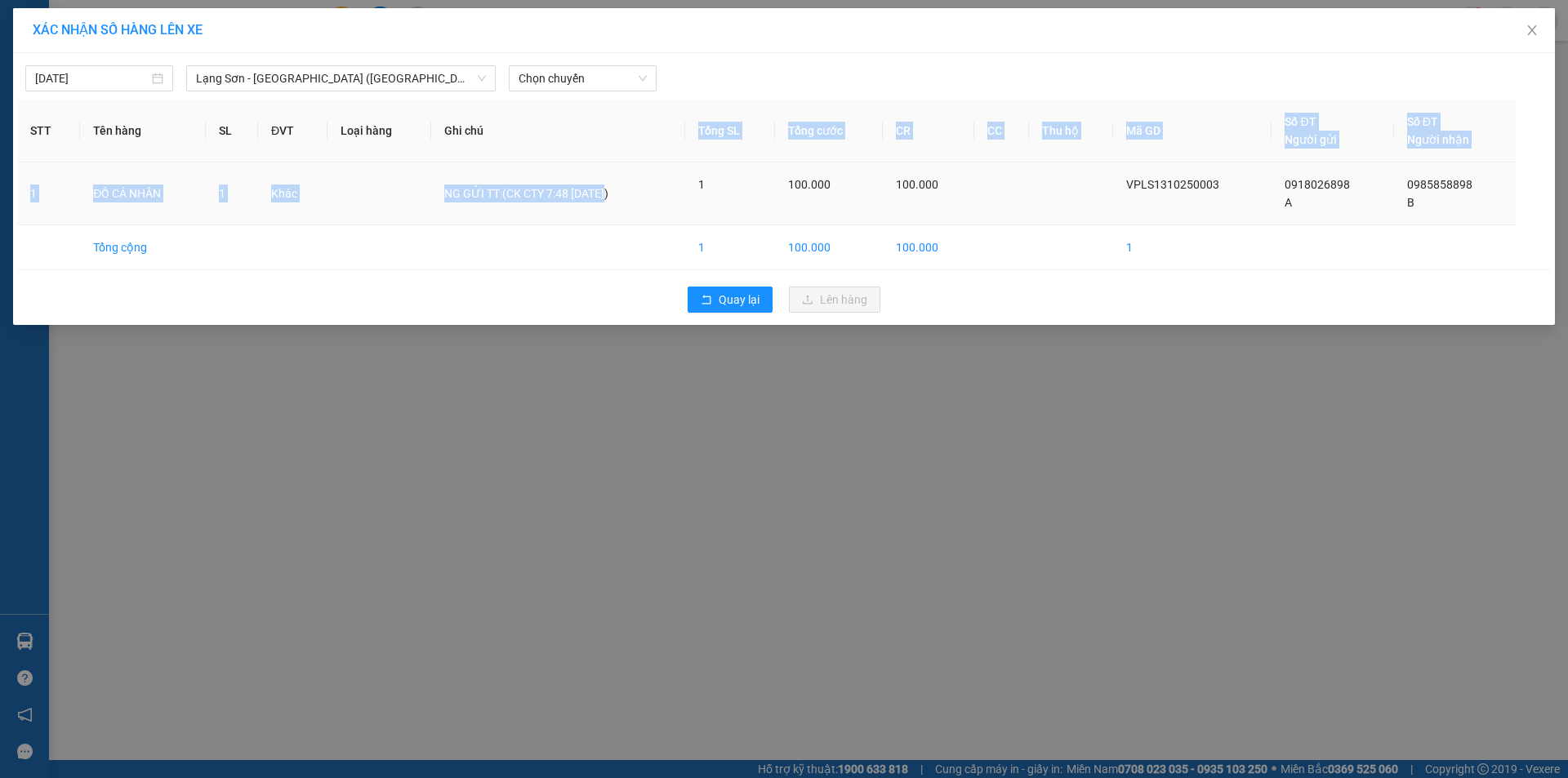
drag, startPoint x: 661, startPoint y: 154, endPoint x: 663, endPoint y: 171, distance: 17.1
click at [663, 171] on table "STT Tên hàng SL ĐVT Loại hàng Ghi chú Tổng SL Tổng cước CR CC Thu hộ Mã GD Số Đ…" at bounding box center [784, 186] width 1533 height 171
click at [620, 87] on span "Chọn chuyến" at bounding box center [583, 78] width 128 height 24
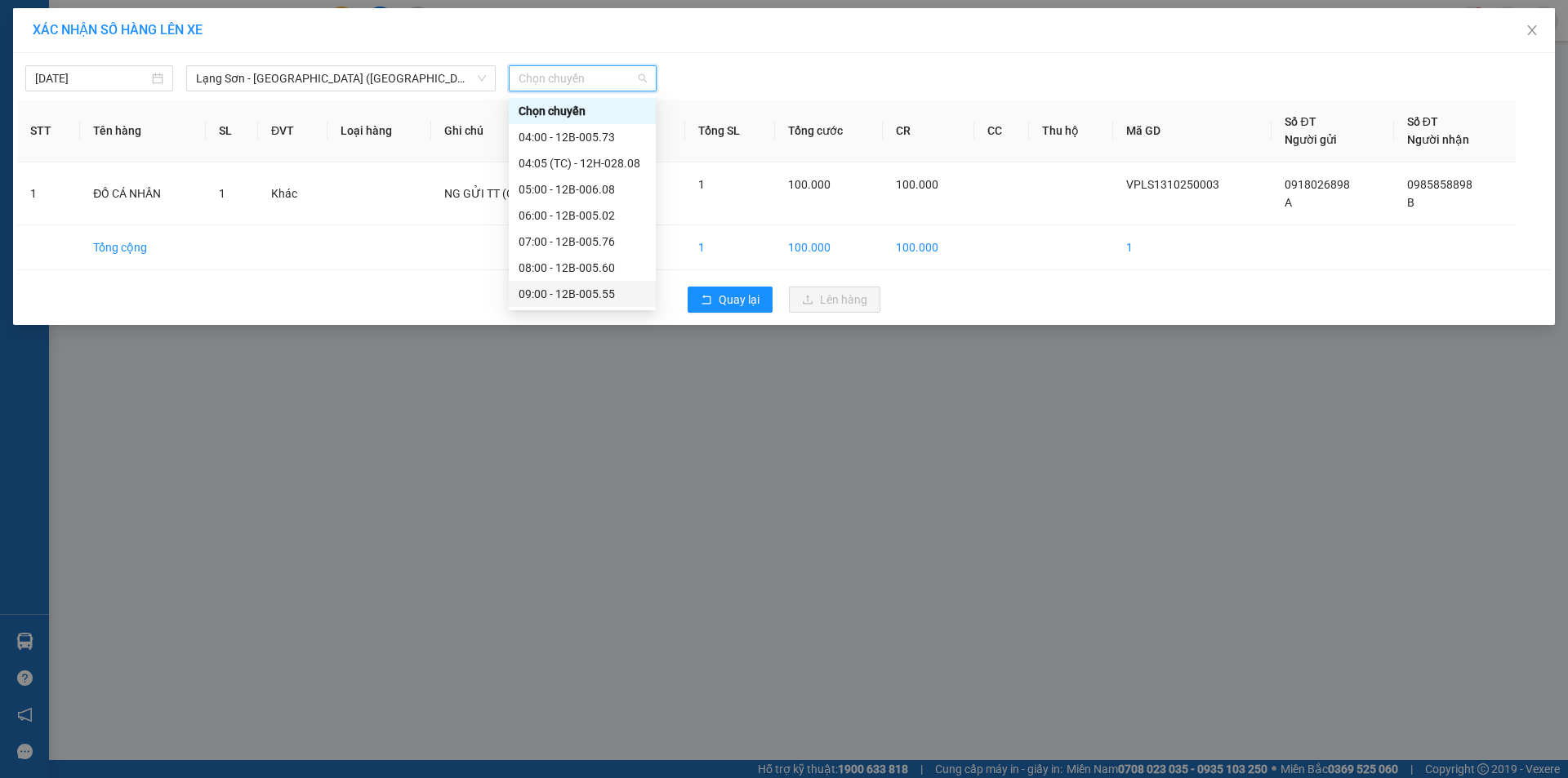
click at [591, 292] on div "09:00 - 12B-005.55" at bounding box center [582, 293] width 127 height 17
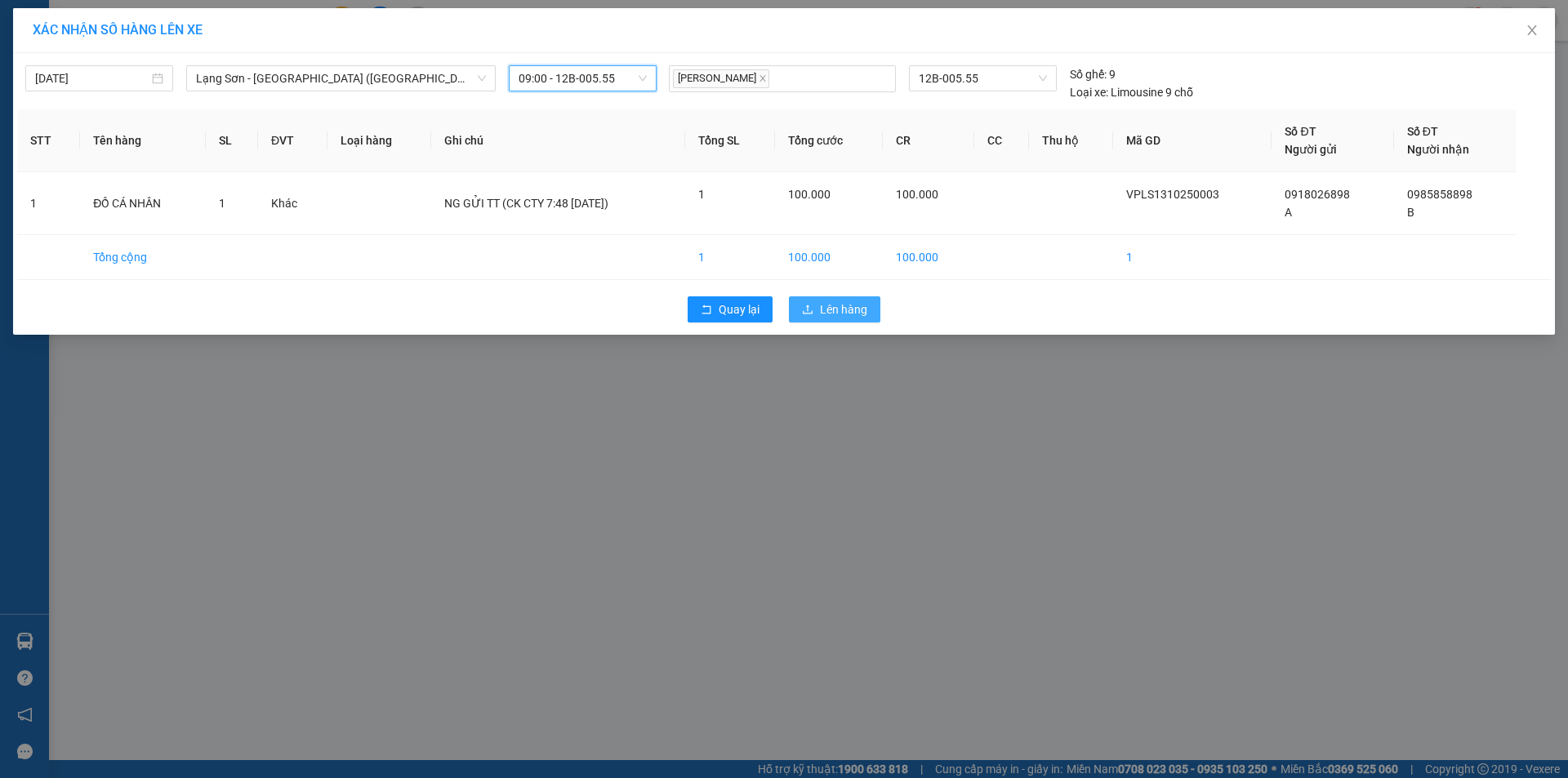
click at [865, 307] on span "Lên hàng" at bounding box center [843, 309] width 48 height 17
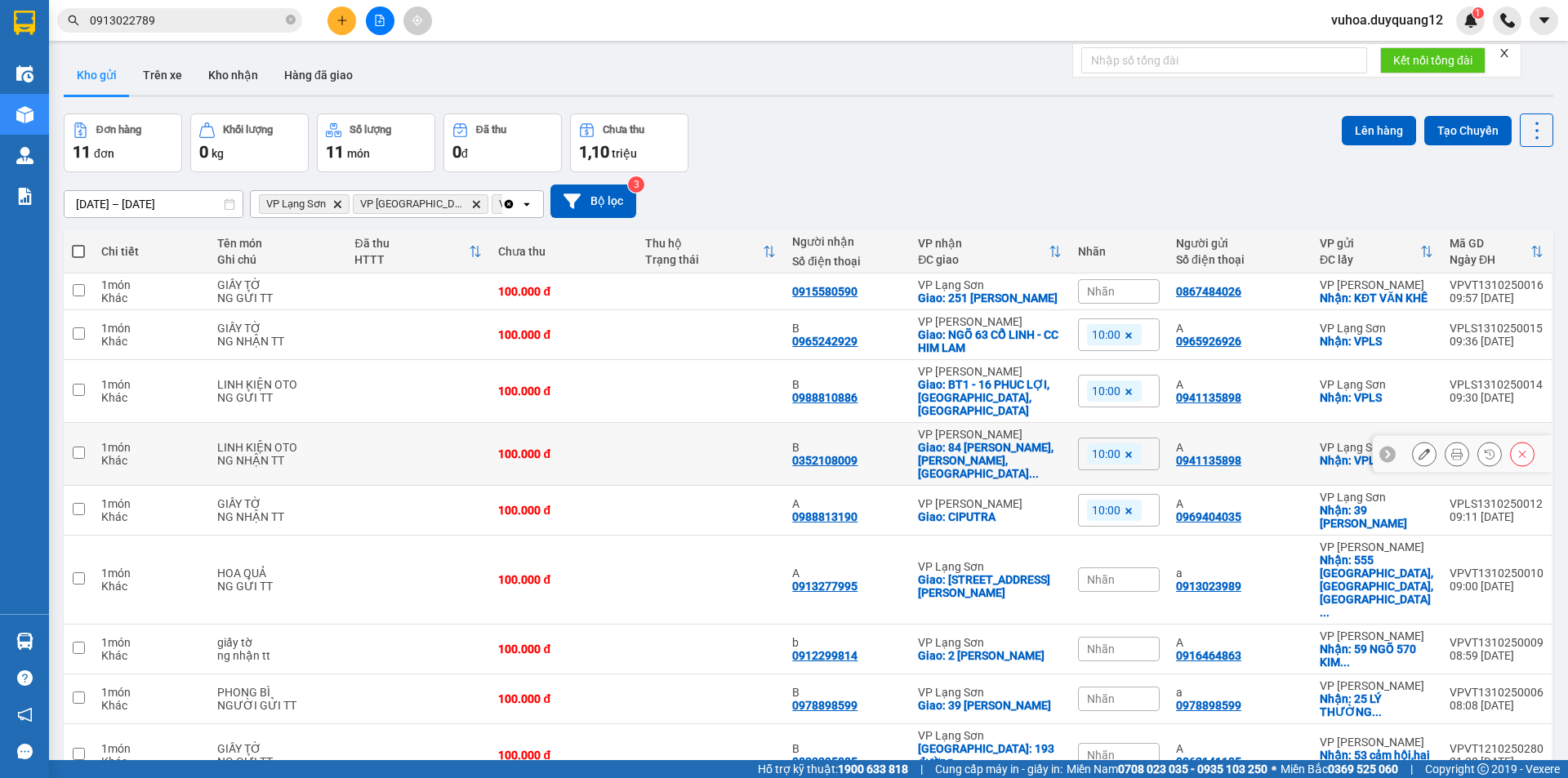
click at [85, 448] on td at bounding box center [79, 454] width 29 height 63
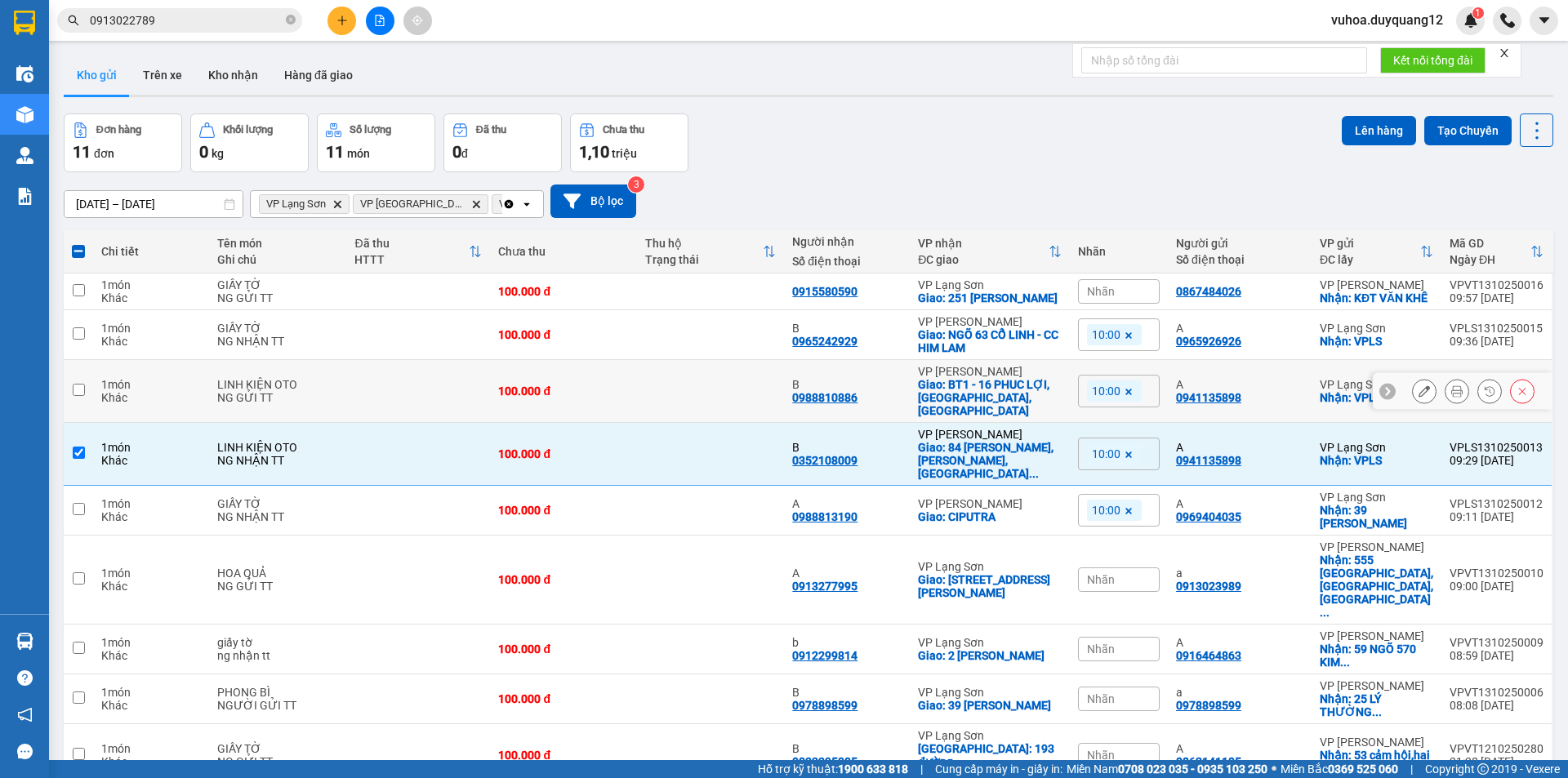
click at [77, 391] on input "checkbox" at bounding box center [79, 389] width 13 height 13
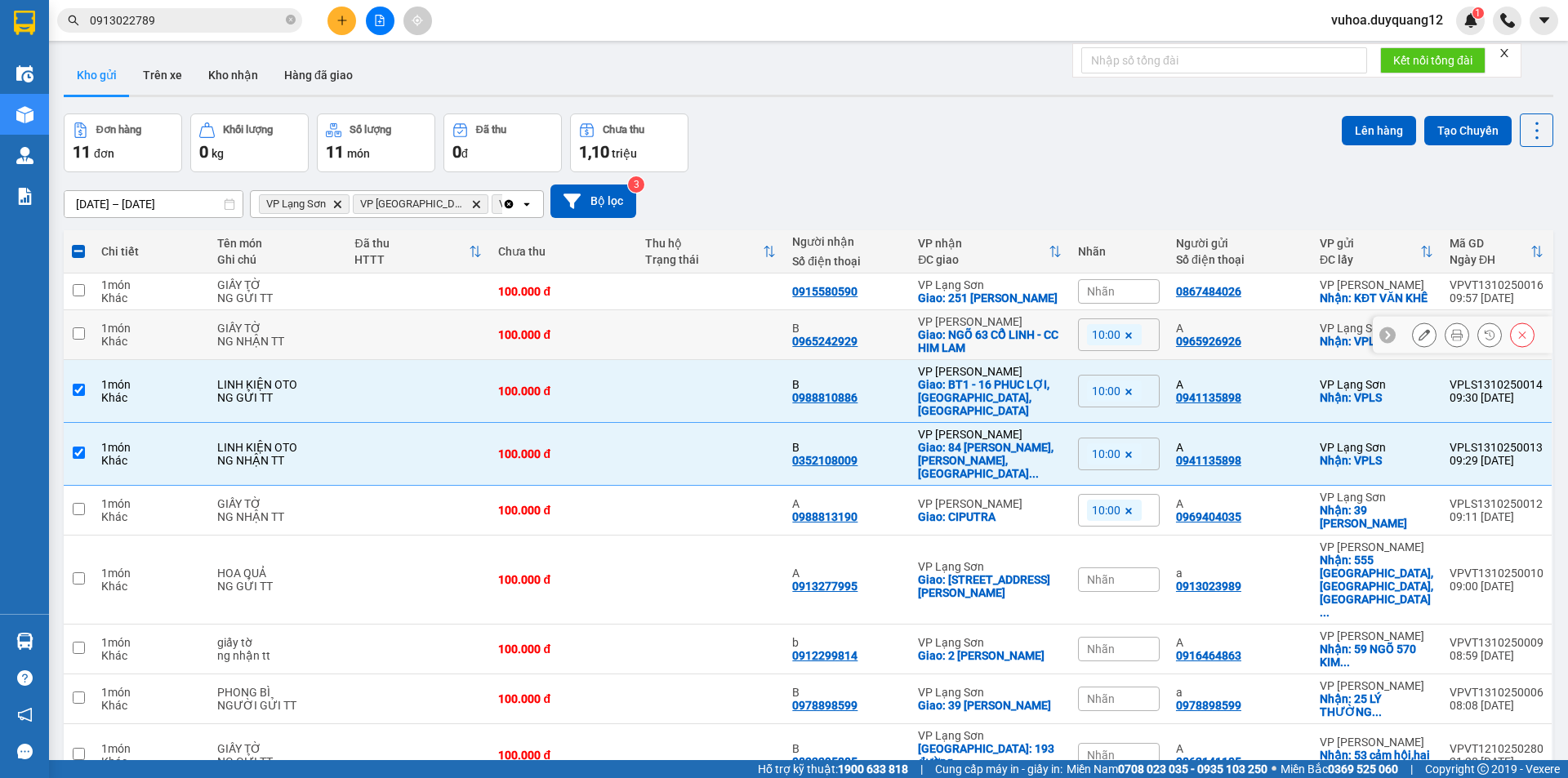
click at [77, 340] on input "checkbox" at bounding box center [79, 333] width 13 height 13
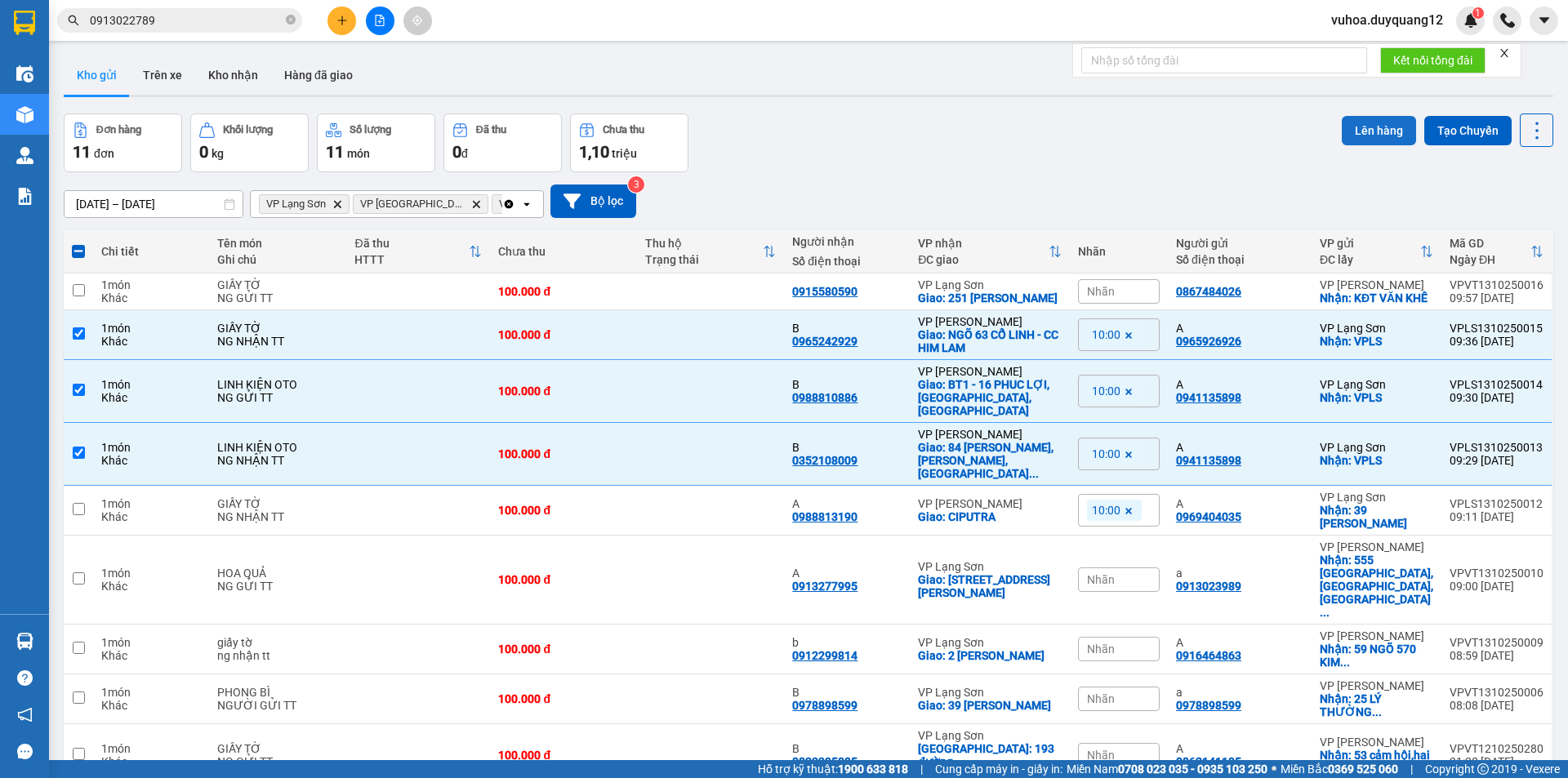
click at [1379, 130] on button "Lên hàng" at bounding box center [1379, 130] width 74 height 29
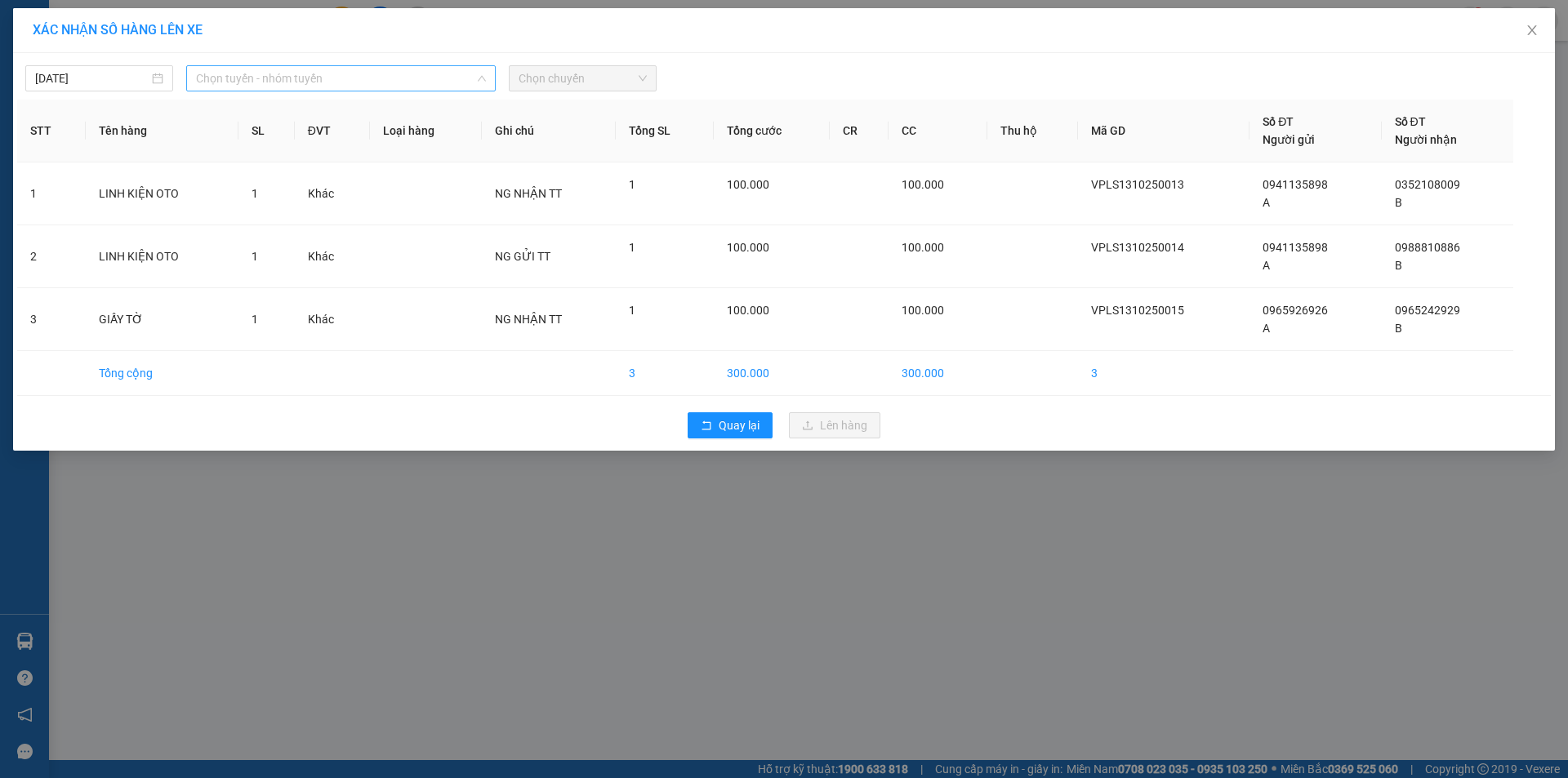
click at [342, 72] on span "Chọn tuyến - nhóm tuyến" at bounding box center [341, 78] width 290 height 24
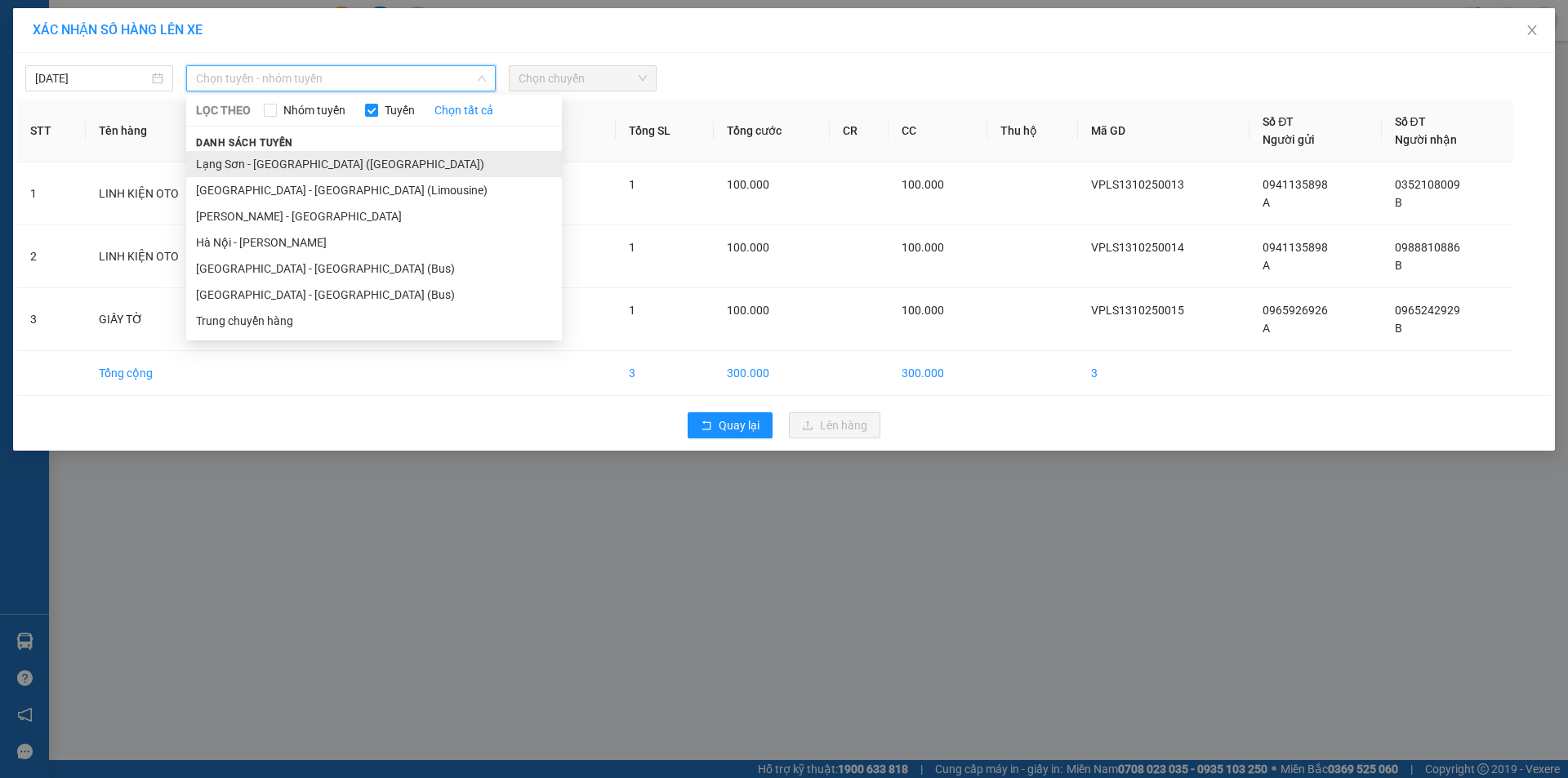
click at [365, 165] on li "Lạng Sơn - [GEOGRAPHIC_DATA] ([GEOGRAPHIC_DATA])" at bounding box center [374, 163] width 376 height 26
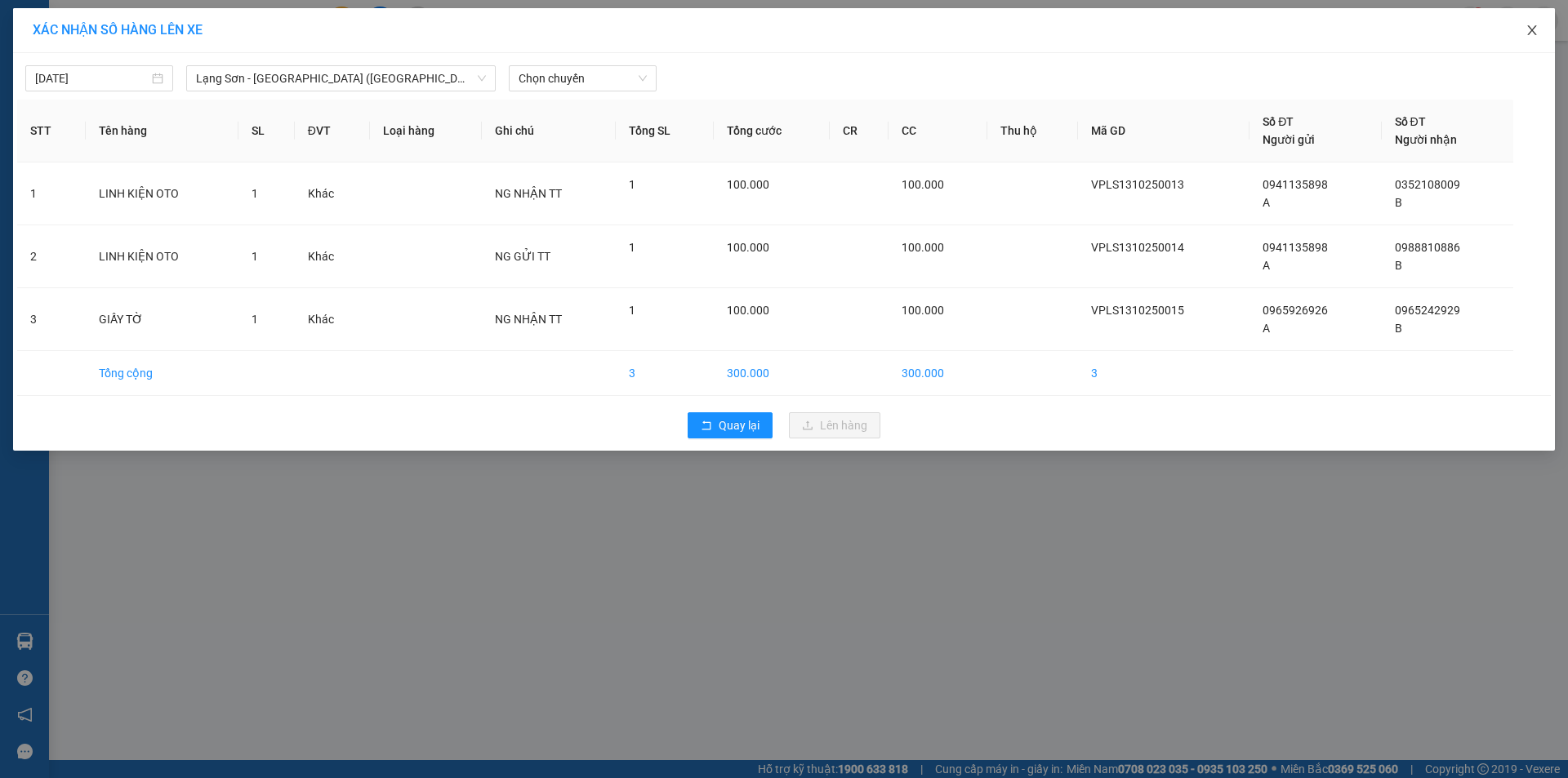
click at [1533, 32] on icon "close" at bounding box center [1531, 29] width 13 height 13
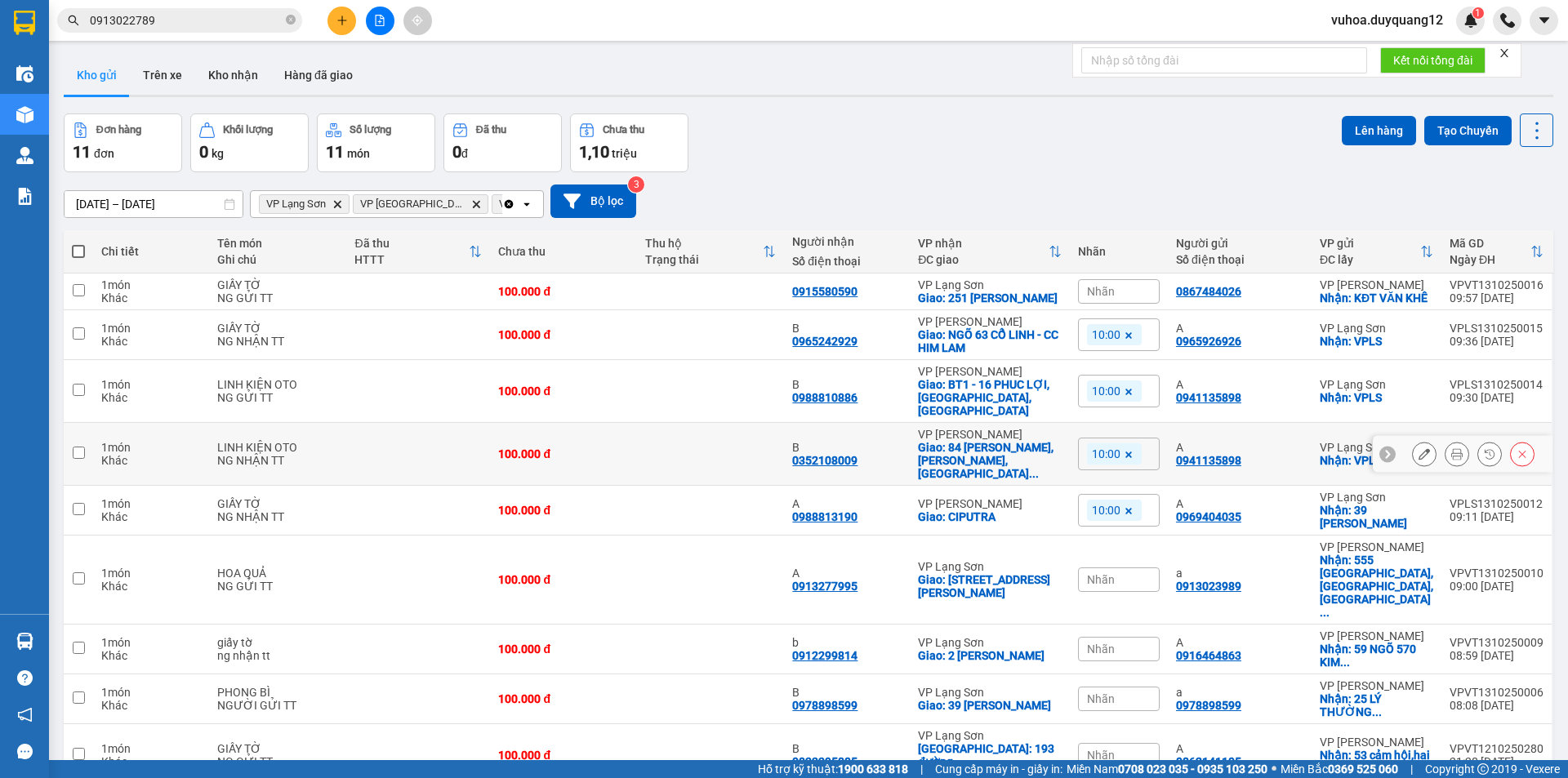
click at [77, 453] on td at bounding box center [79, 454] width 29 height 63
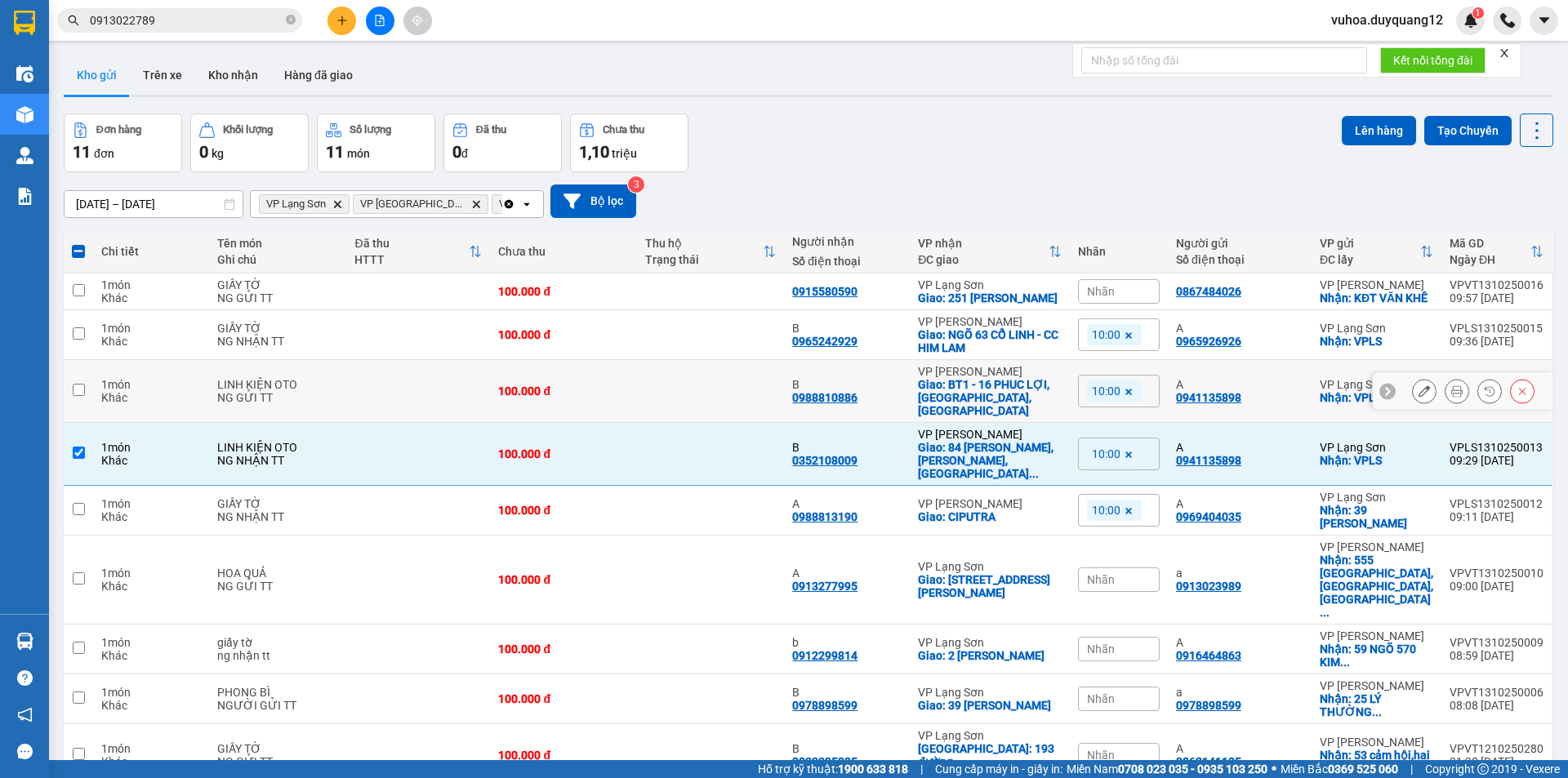
click at [79, 405] on td at bounding box center [79, 391] width 29 height 63
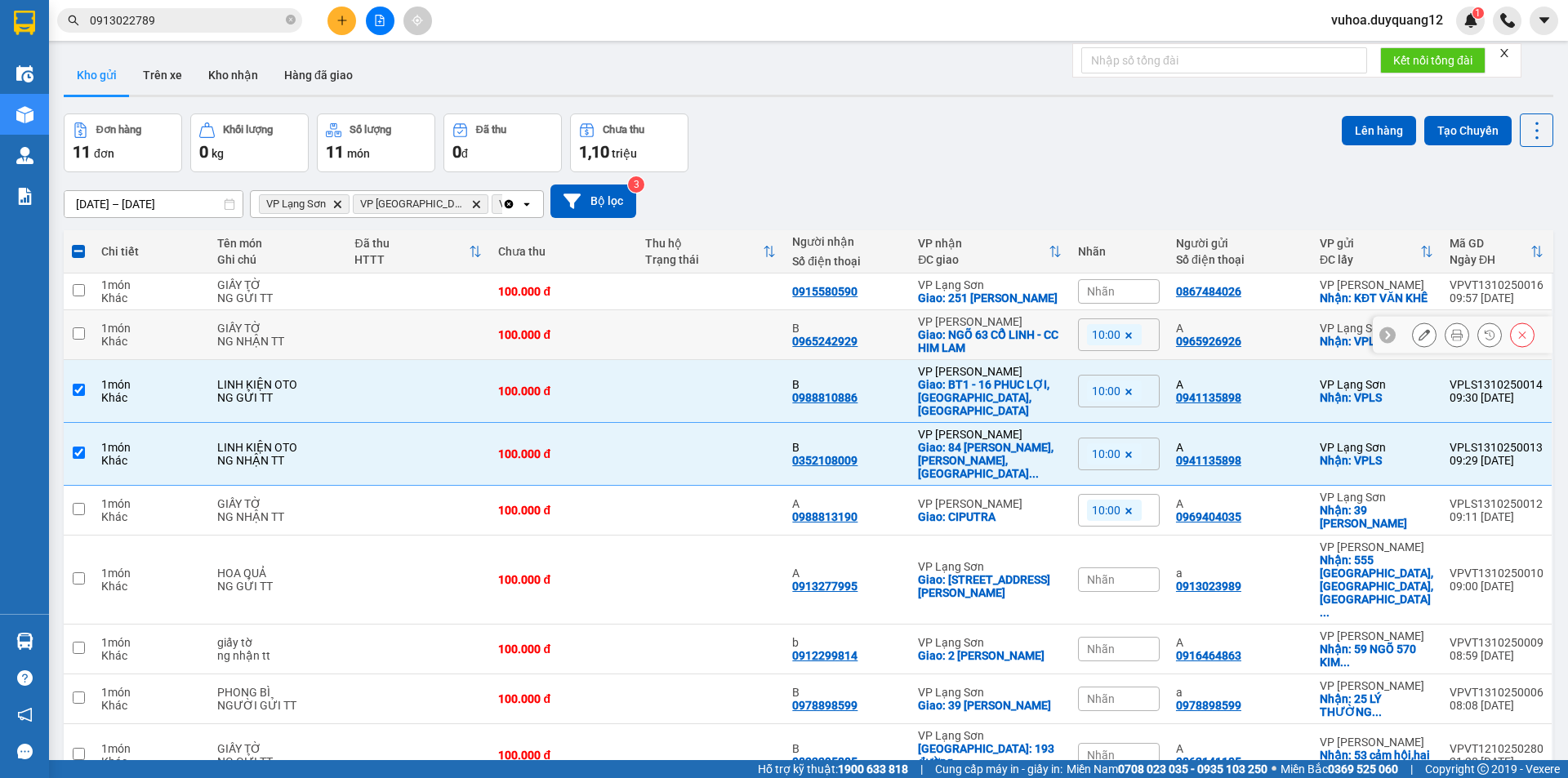
click at [85, 337] on td at bounding box center [79, 334] width 29 height 50
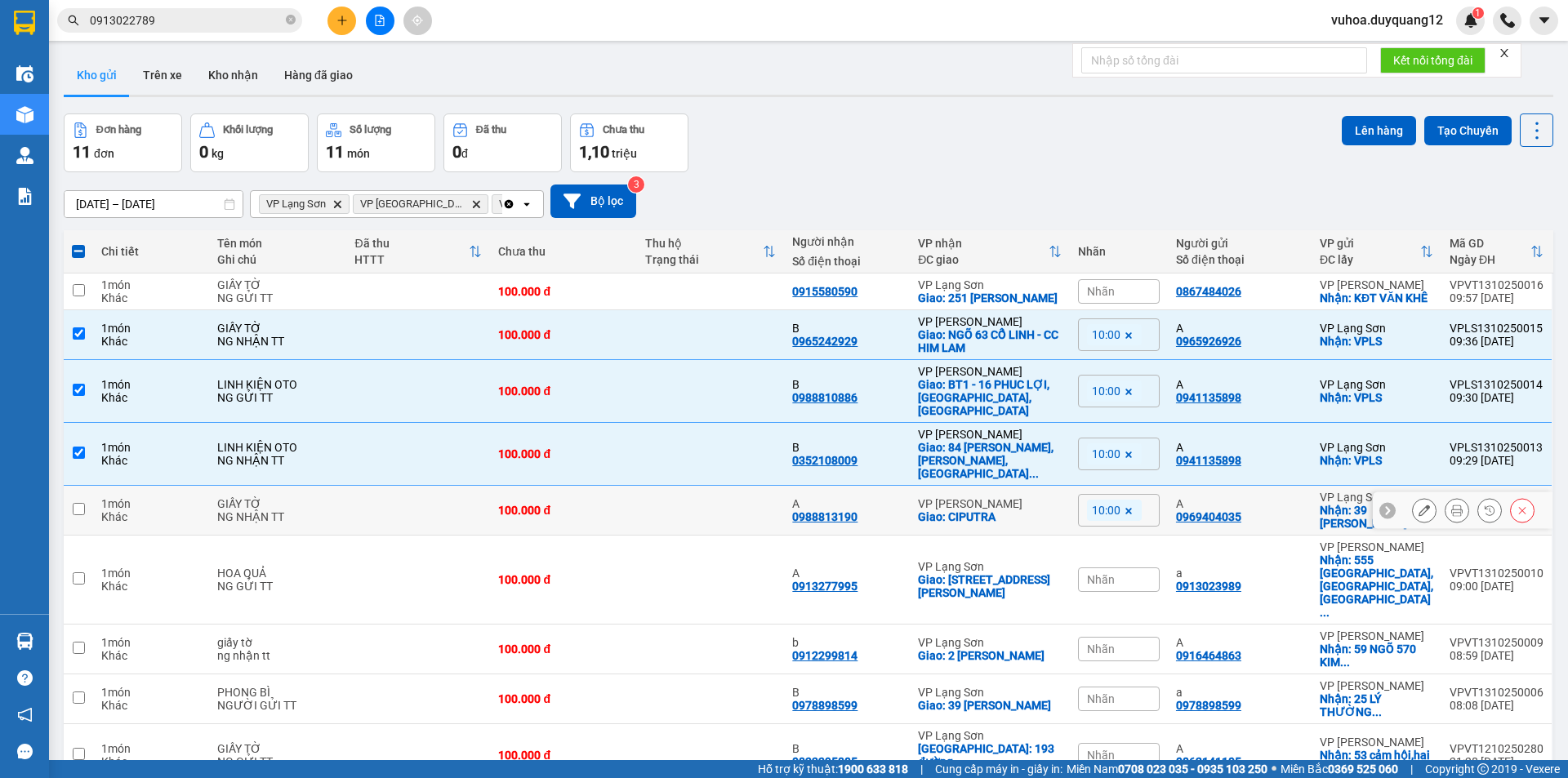
click at [77, 503] on input "checkbox" at bounding box center [79, 509] width 13 height 13
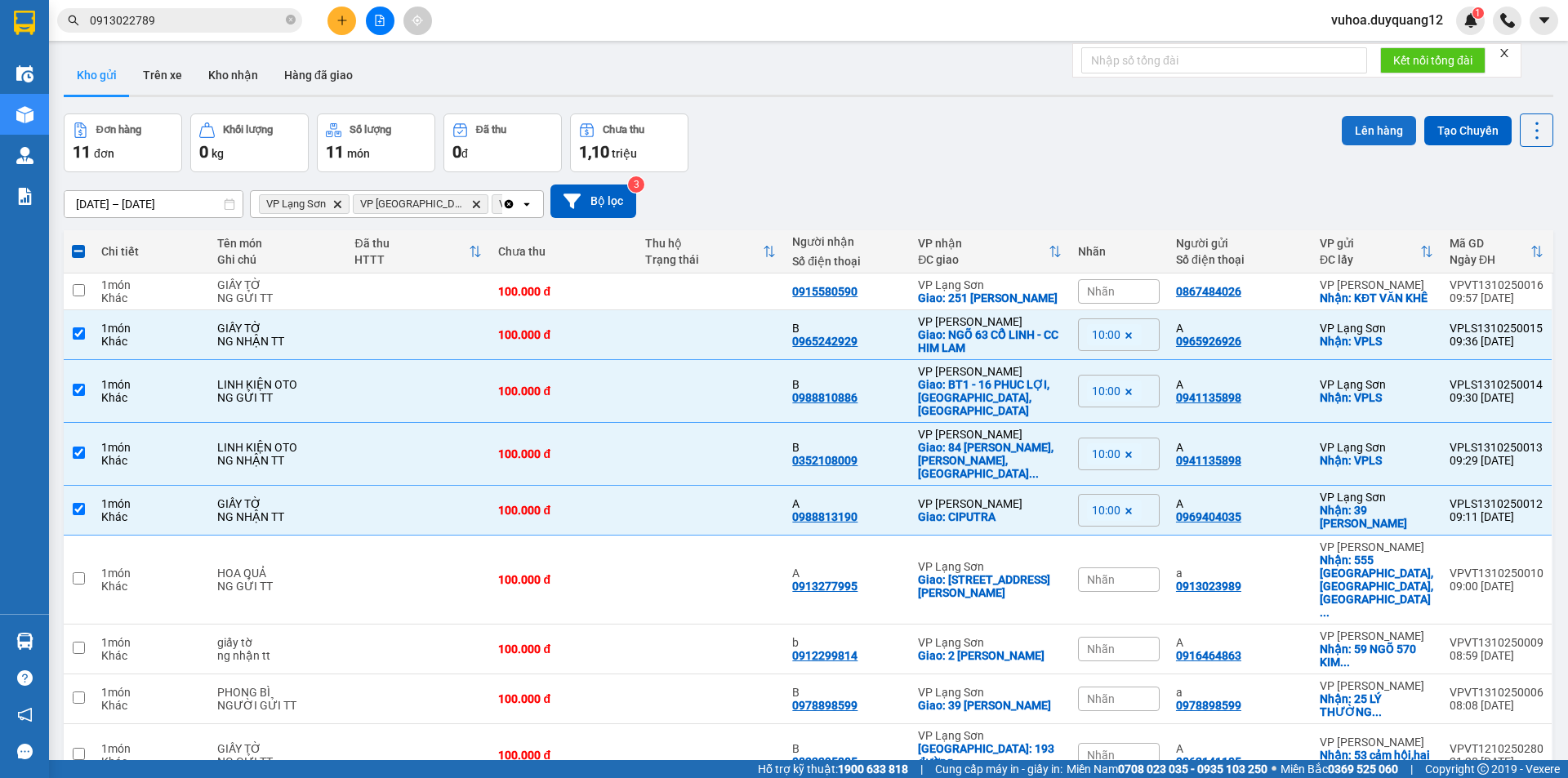
click at [1368, 136] on button "Lên hàng" at bounding box center [1379, 130] width 74 height 29
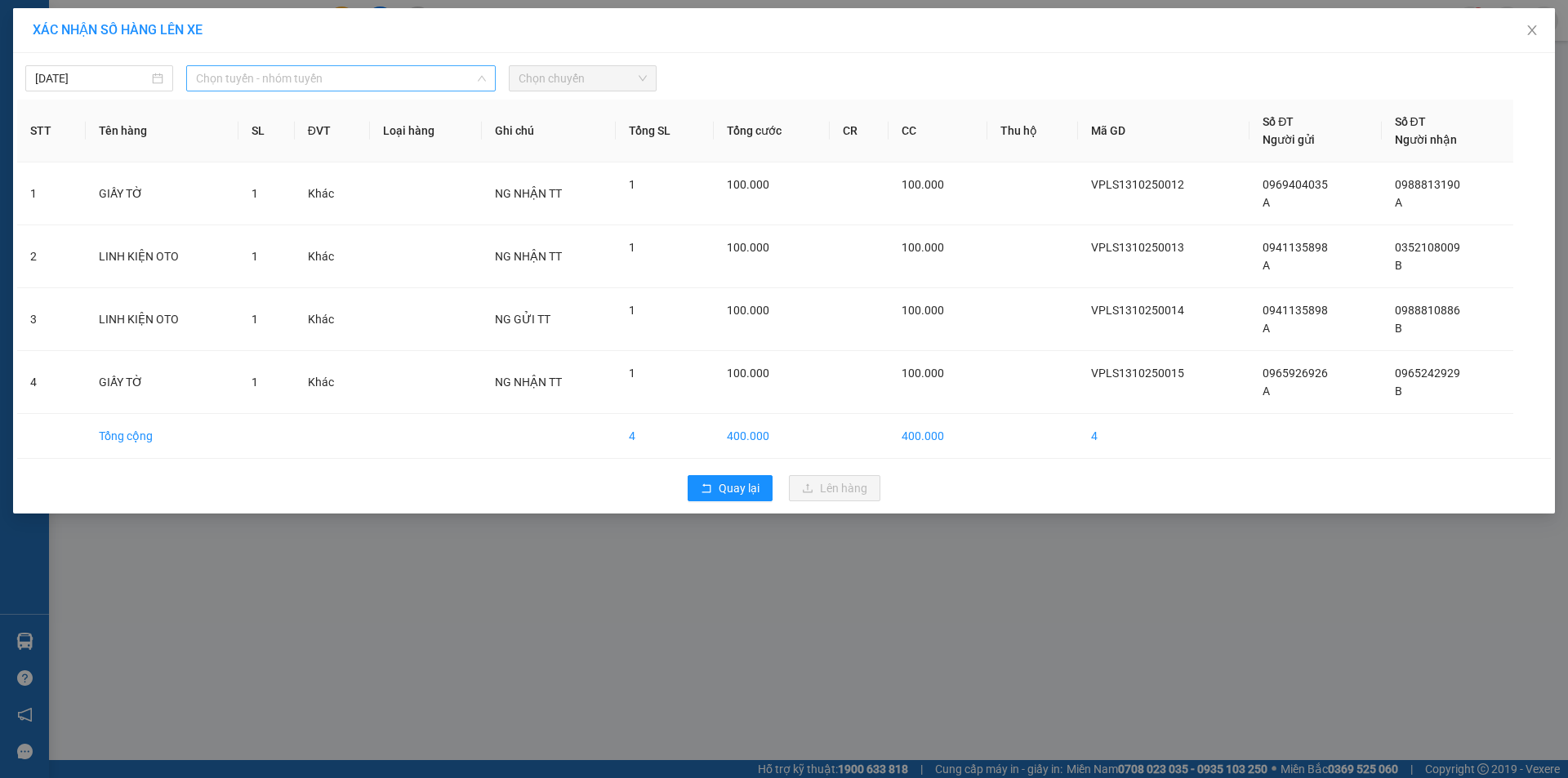
click at [394, 80] on span "Chọn tuyến - nhóm tuyến" at bounding box center [341, 78] width 290 height 24
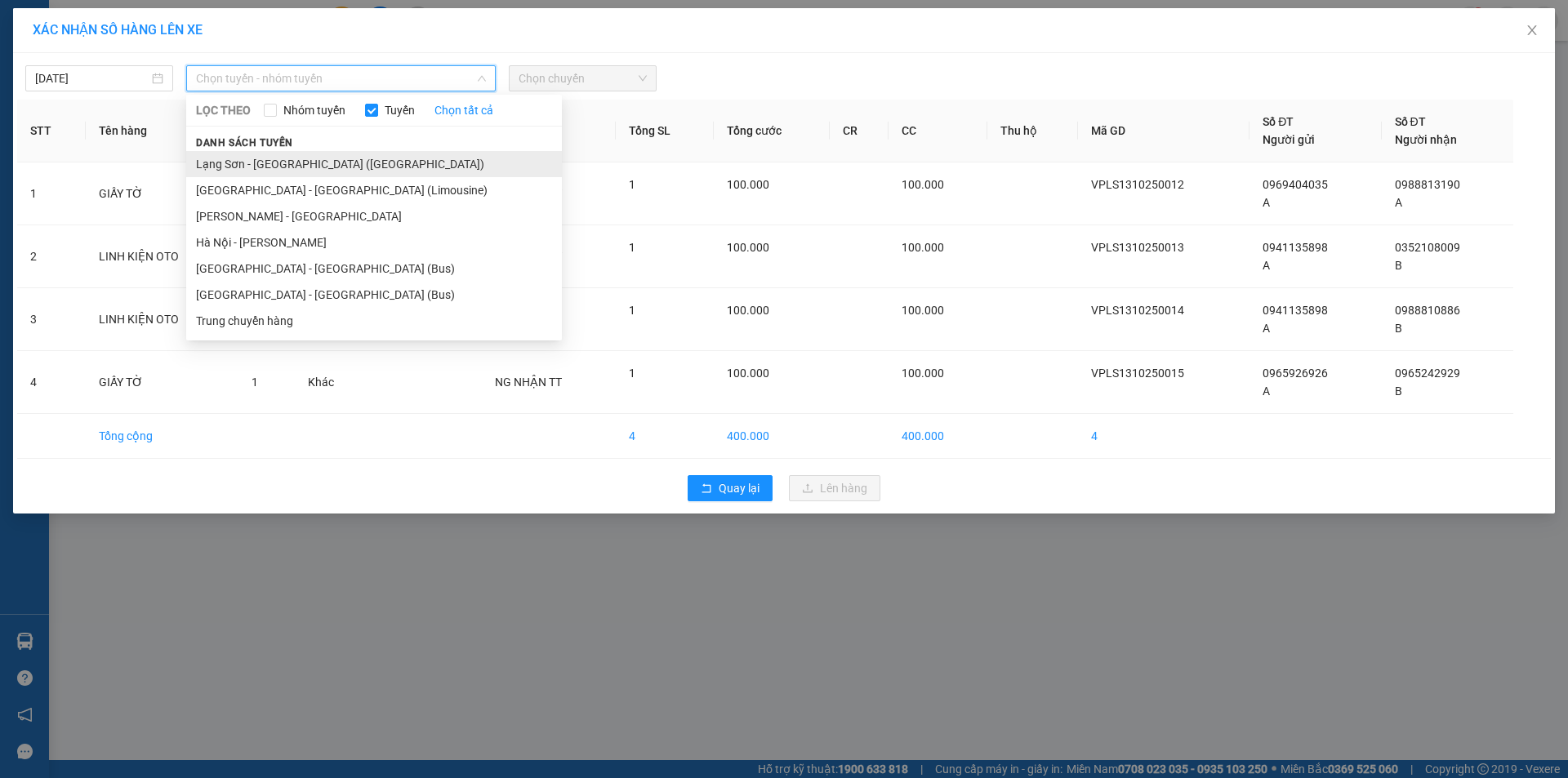
click at [353, 166] on li "Lạng Sơn - [GEOGRAPHIC_DATA] ([GEOGRAPHIC_DATA])" at bounding box center [374, 163] width 376 height 26
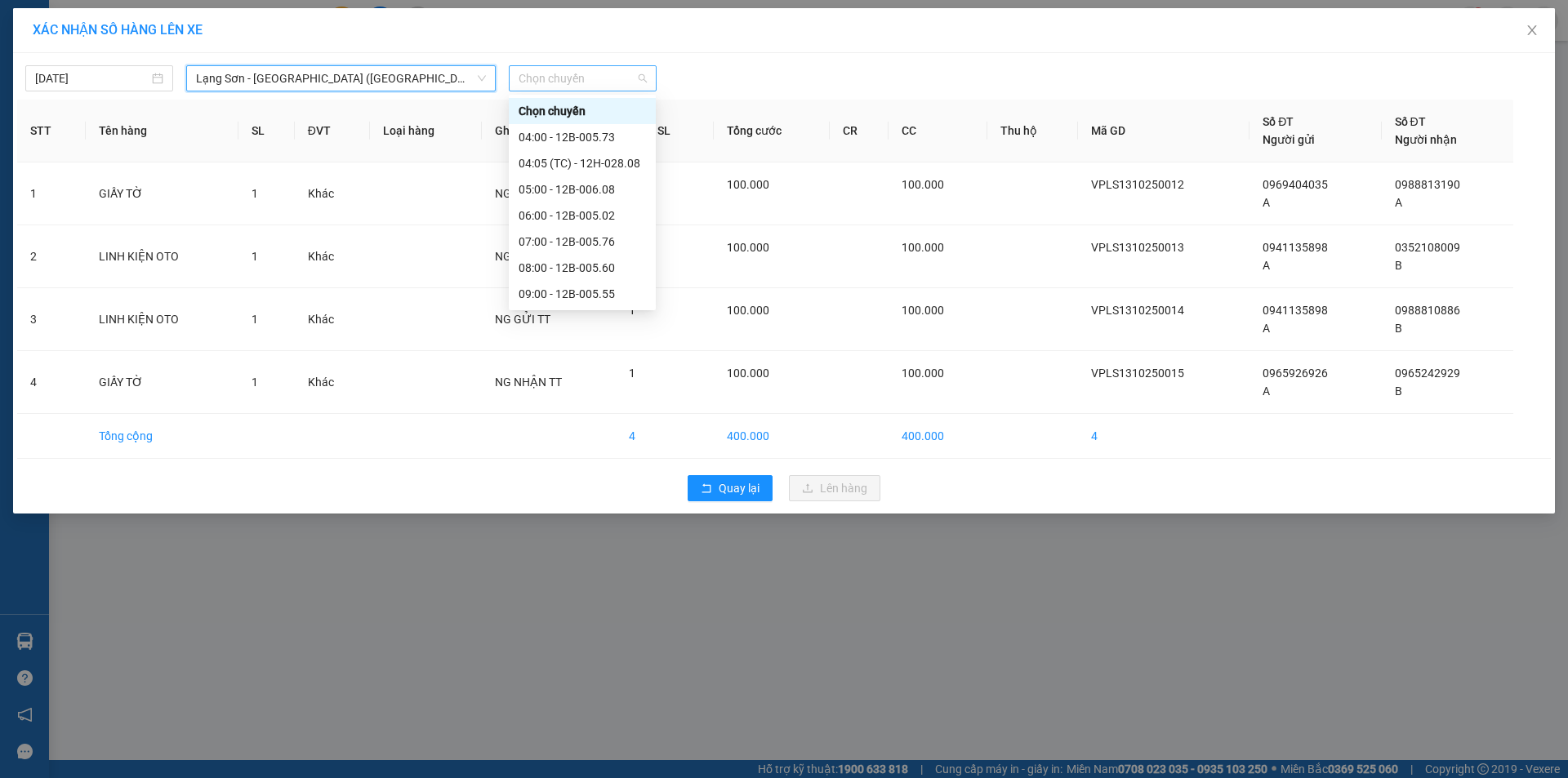
click at [596, 75] on span "Chọn chuyến" at bounding box center [583, 78] width 128 height 24
click at [581, 267] on div "10:00 - 29E-324.00" at bounding box center [582, 260] width 127 height 17
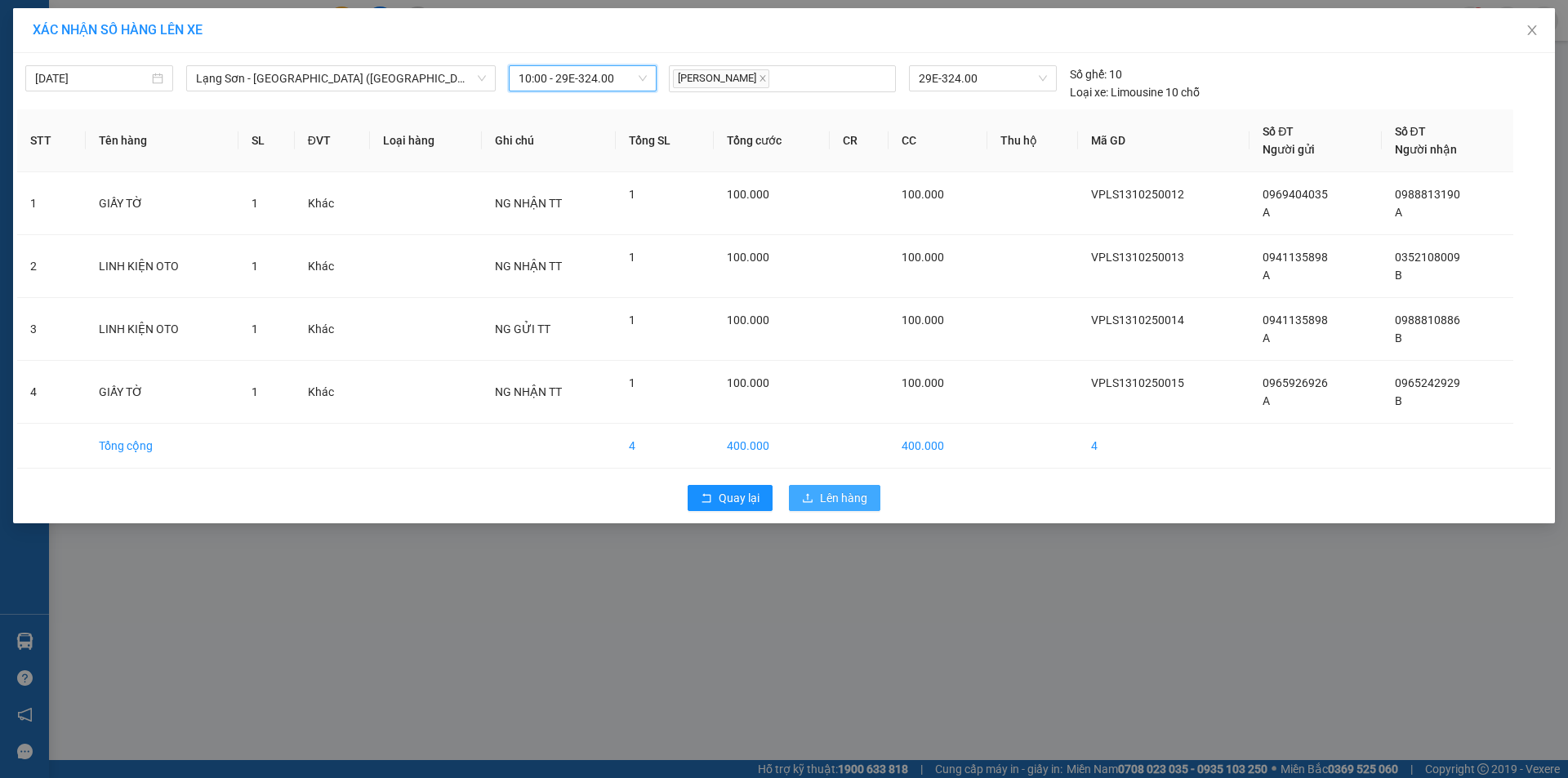
click at [852, 498] on span "Lên hàng" at bounding box center [843, 497] width 48 height 17
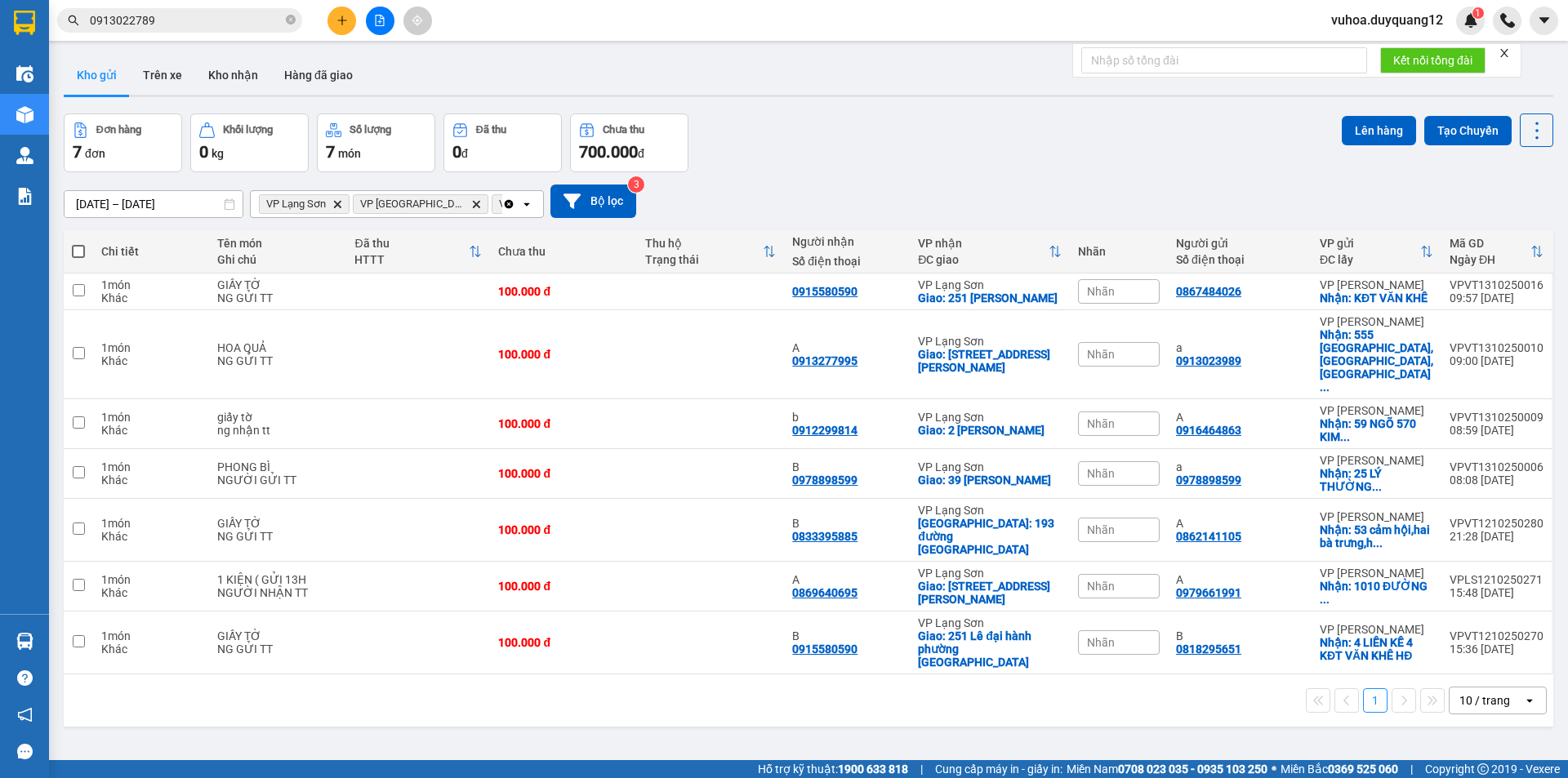
click at [378, 17] on icon "file-add" at bounding box center [380, 20] width 12 height 12
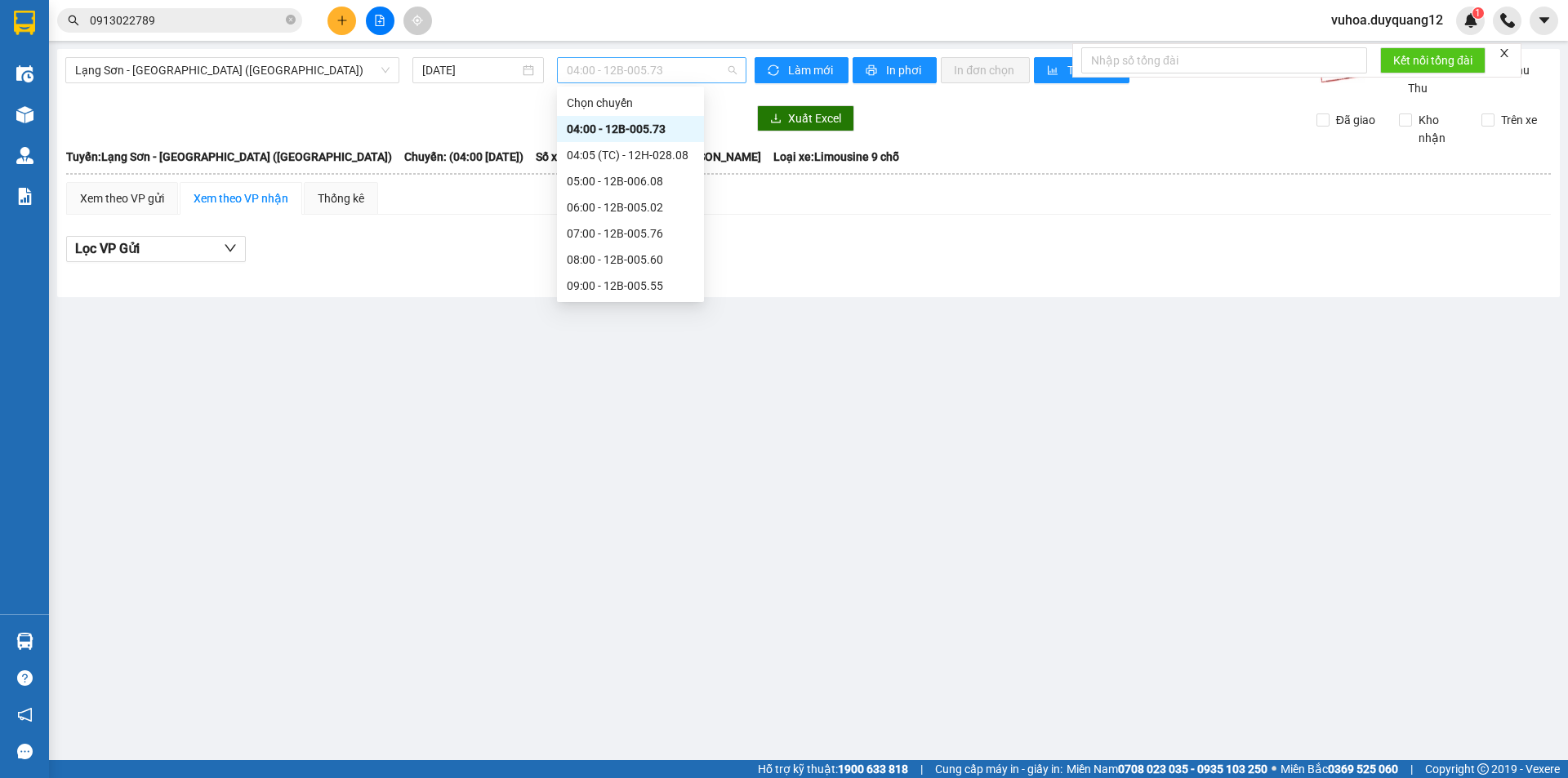
click at [635, 76] on span "04:00 - 12B-005.73" at bounding box center [651, 70] width 170 height 24
click at [622, 212] on div "09:00 - 12B-005.55" at bounding box center [630, 215] width 127 height 17
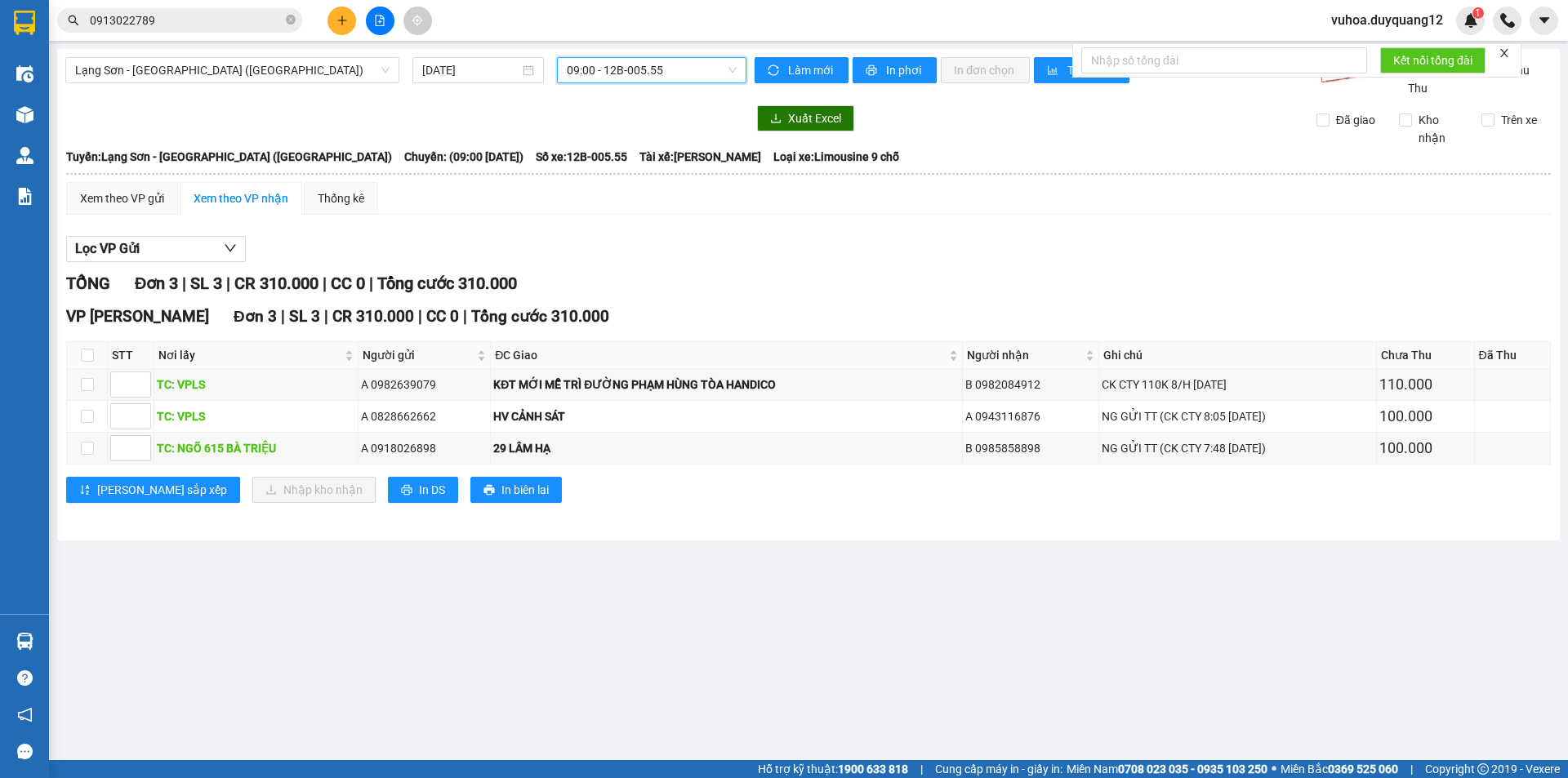
click at [684, 75] on span "09:00 - 12B-005.55" at bounding box center [651, 70] width 170 height 24
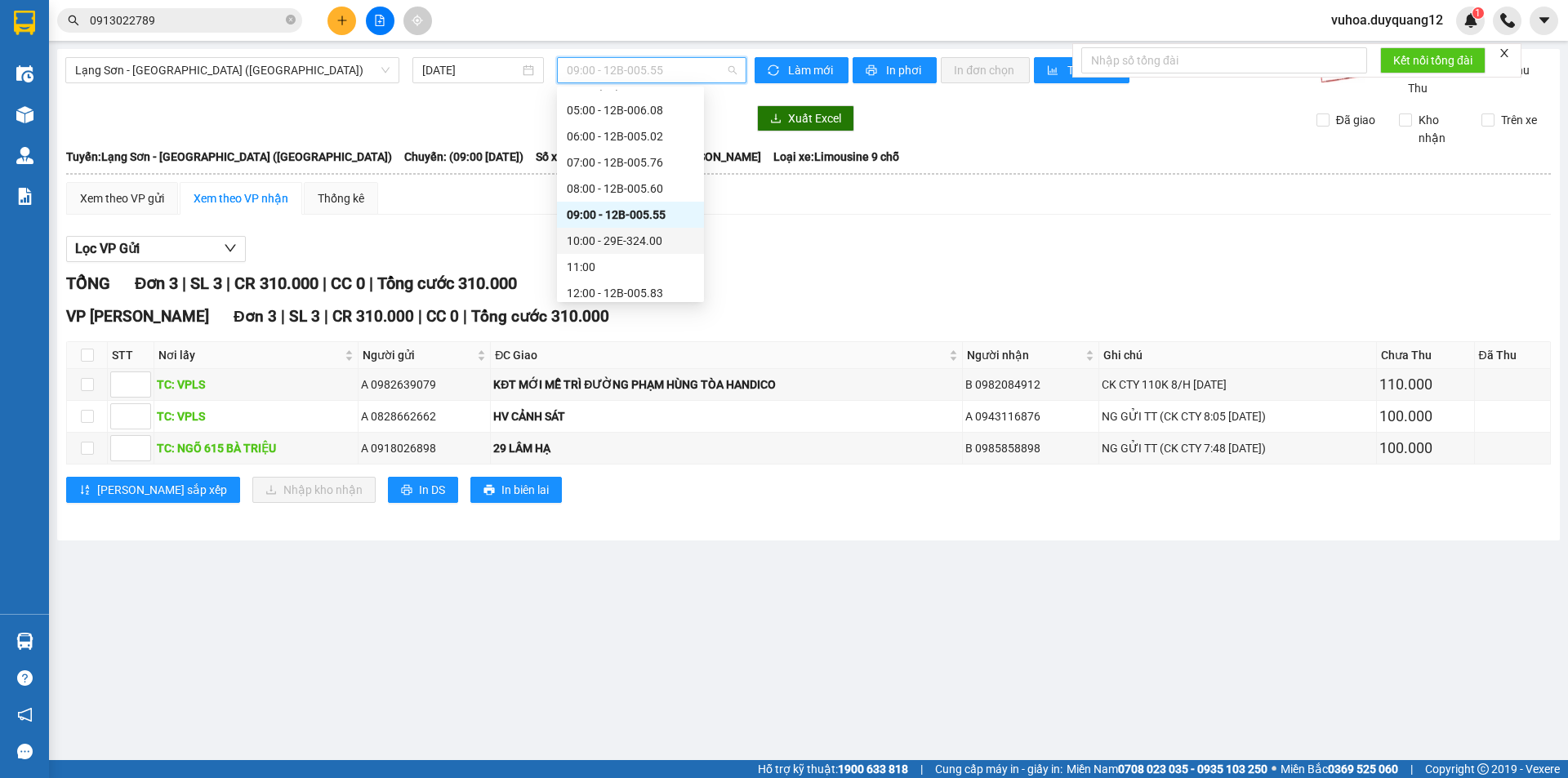
click at [622, 245] on div "10:00 - 29E-324.00" at bounding box center [630, 241] width 127 height 17
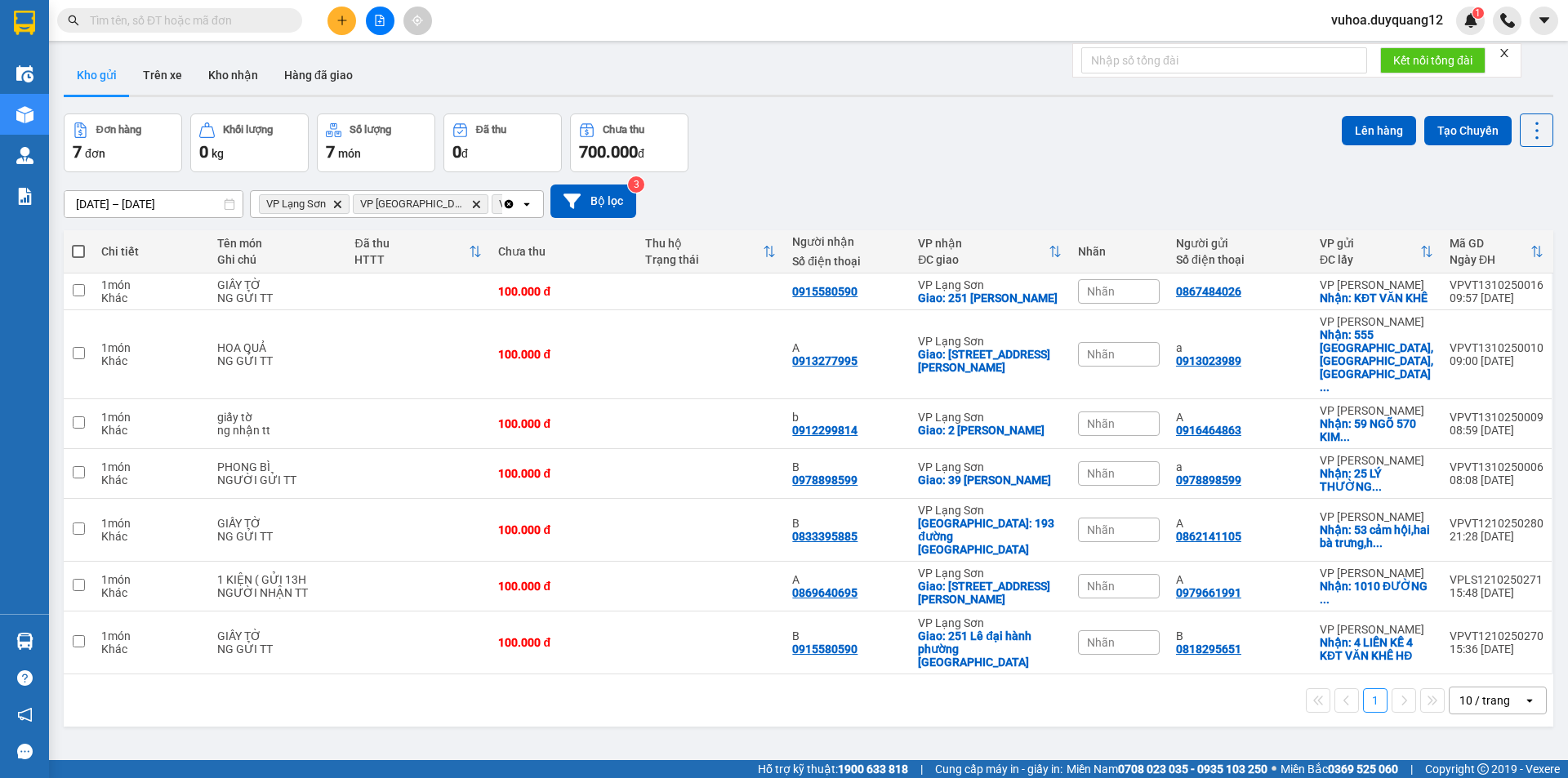
click at [1185, 198] on div "[DATE] – [DATE] Press the down arrow key to interact with the calendar and sele…" at bounding box center [808, 201] width 1489 height 33
click at [337, 25] on icon "plus" at bounding box center [342, 20] width 12 height 12
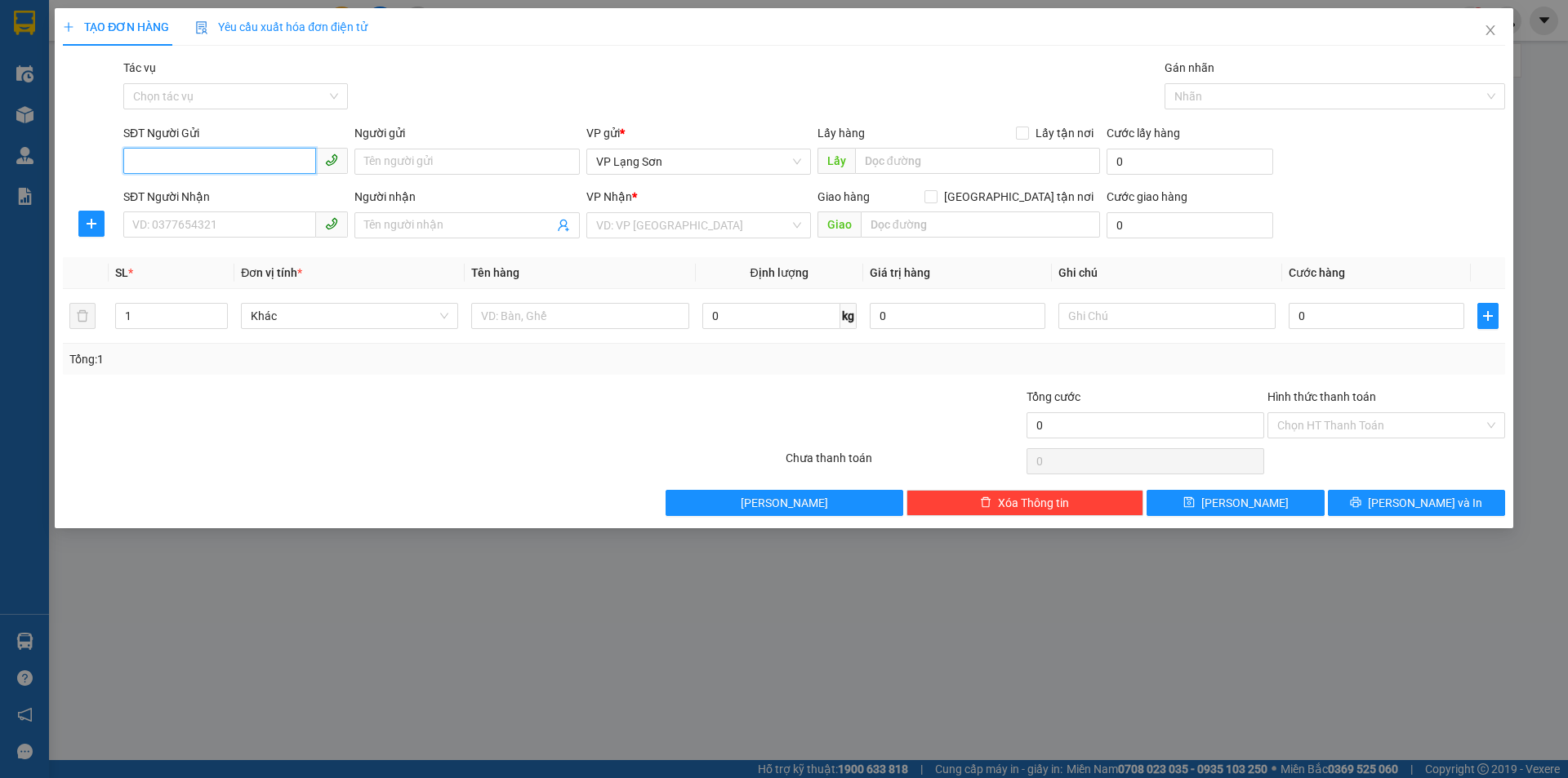
paste input "0916199608"
type input "0916199608"
click at [1022, 134] on input "Lấy tận nơi" at bounding box center [1022, 132] width 12 height 12
checkbox input "true"
click at [269, 152] on input "0916199608" at bounding box center [220, 160] width 192 height 26
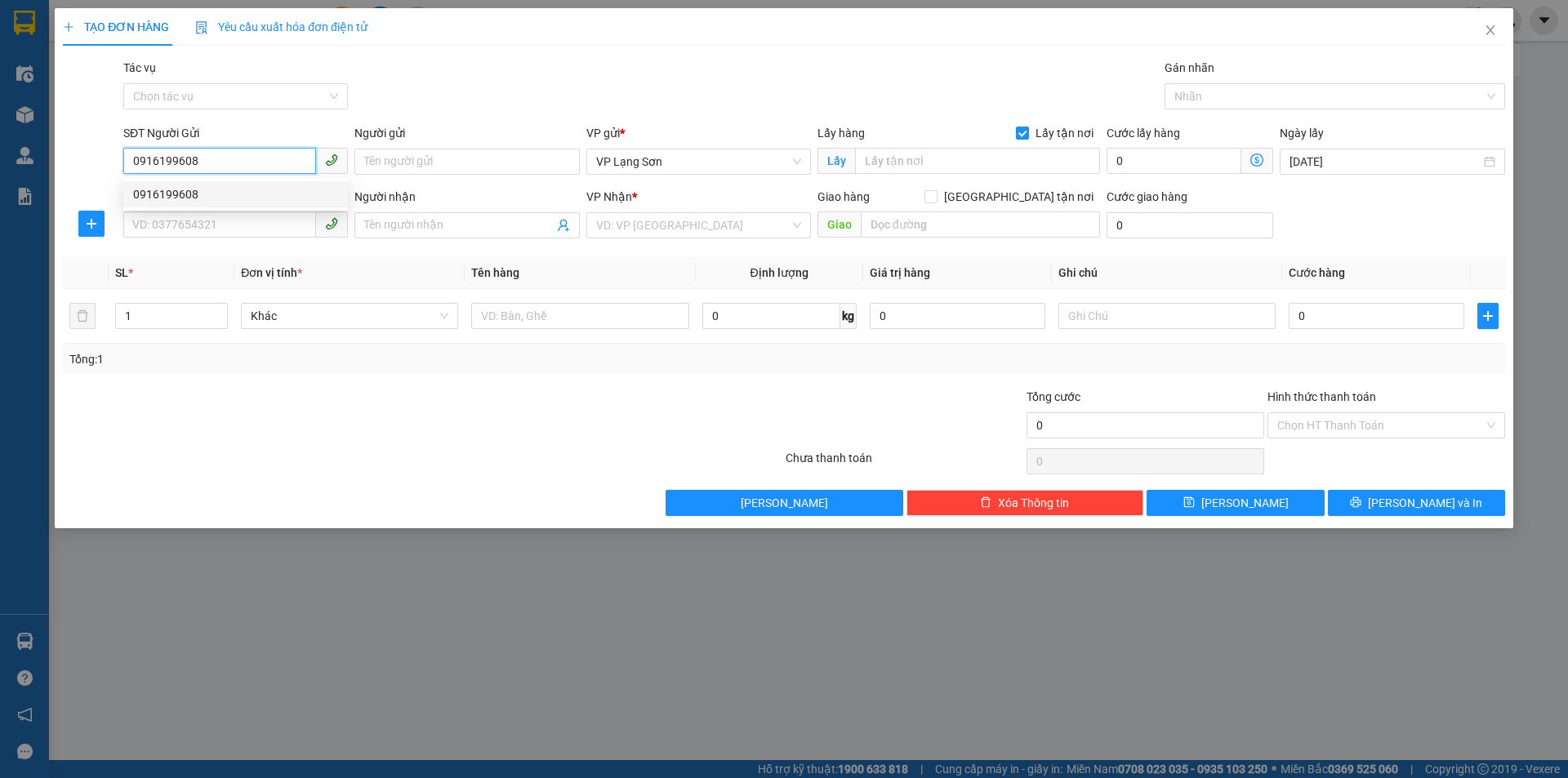
click at [227, 187] on div "0916199608" at bounding box center [235, 194] width 205 height 17
type input "9 hoàng văn thụ"
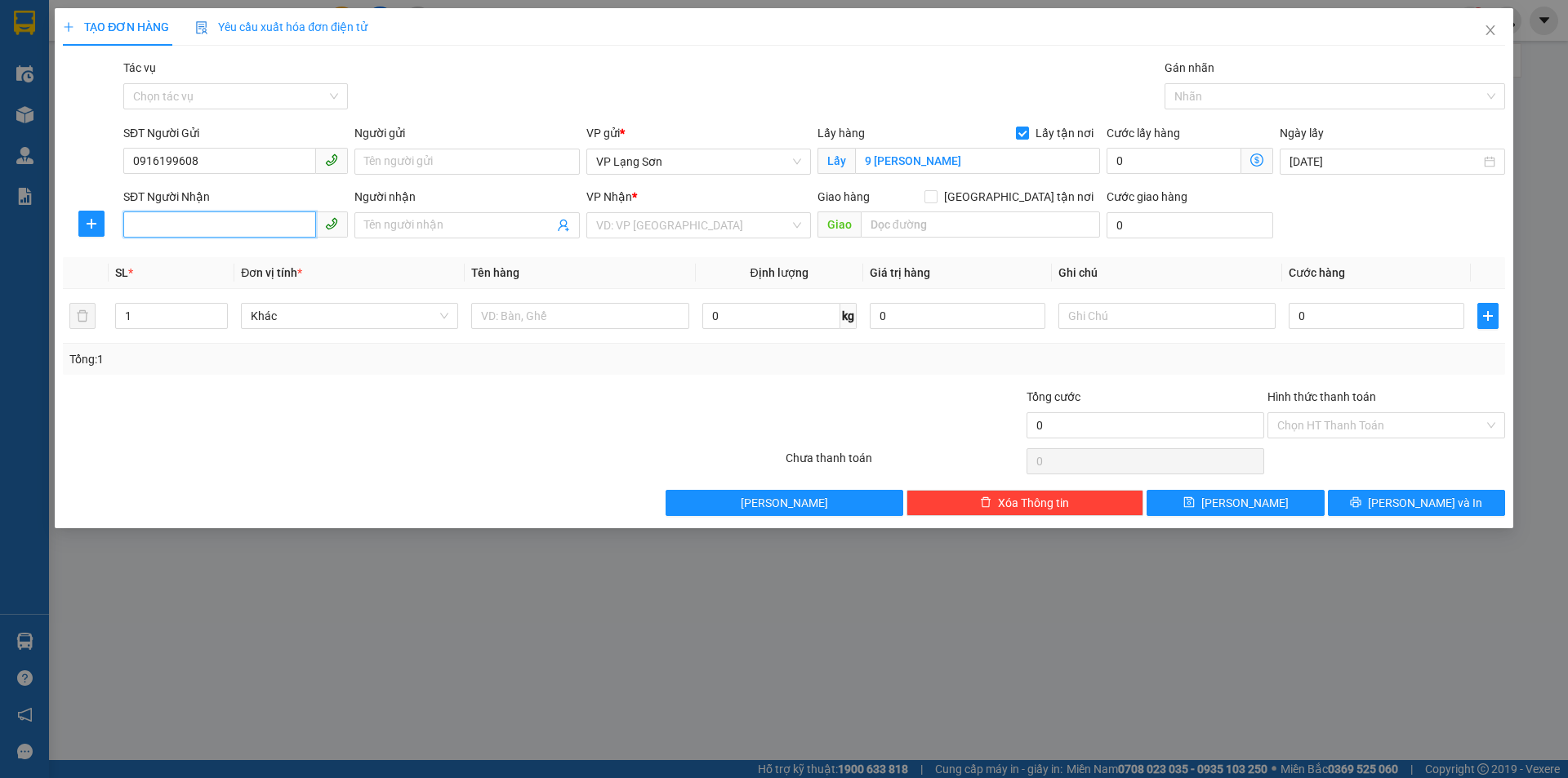
click at [251, 230] on input "SĐT Người Nhận" at bounding box center [220, 224] width 192 height 26
click at [1021, 204] on label "[GEOGRAPHIC_DATA] tận nơi" at bounding box center [1011, 196] width 176 height 17
click at [936, 202] on input "[GEOGRAPHIC_DATA] tận nơi" at bounding box center [930, 196] width 12 height 12
checkbox input "true"
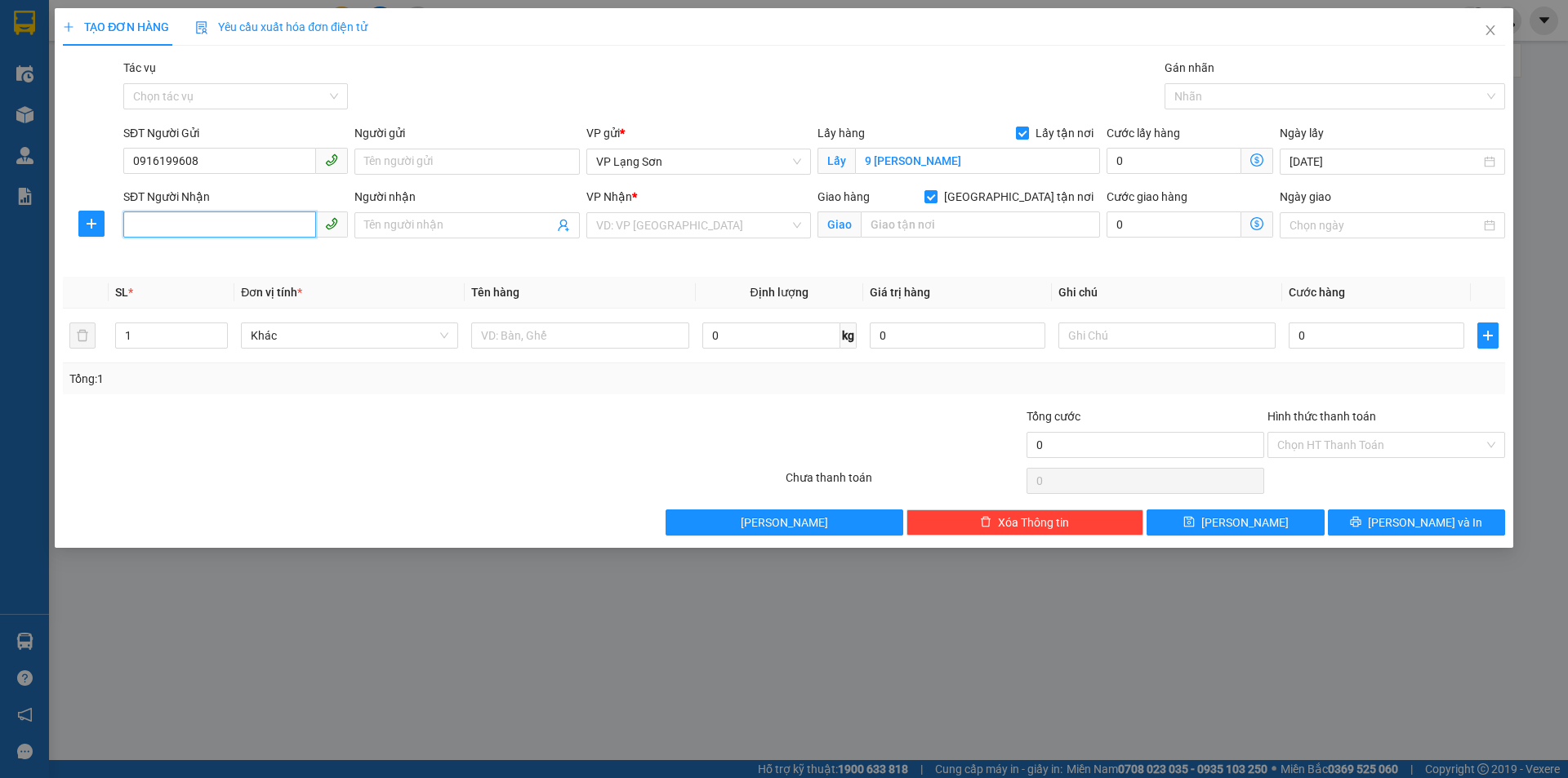
click at [249, 222] on input "SĐT Người Nhận" at bounding box center [220, 224] width 192 height 26
type input "0353737997"
click at [444, 222] on input "Người nhận" at bounding box center [459, 225] width 188 height 17
type input "A"
click at [452, 156] on input "Người gửi" at bounding box center [466, 161] width 224 height 26
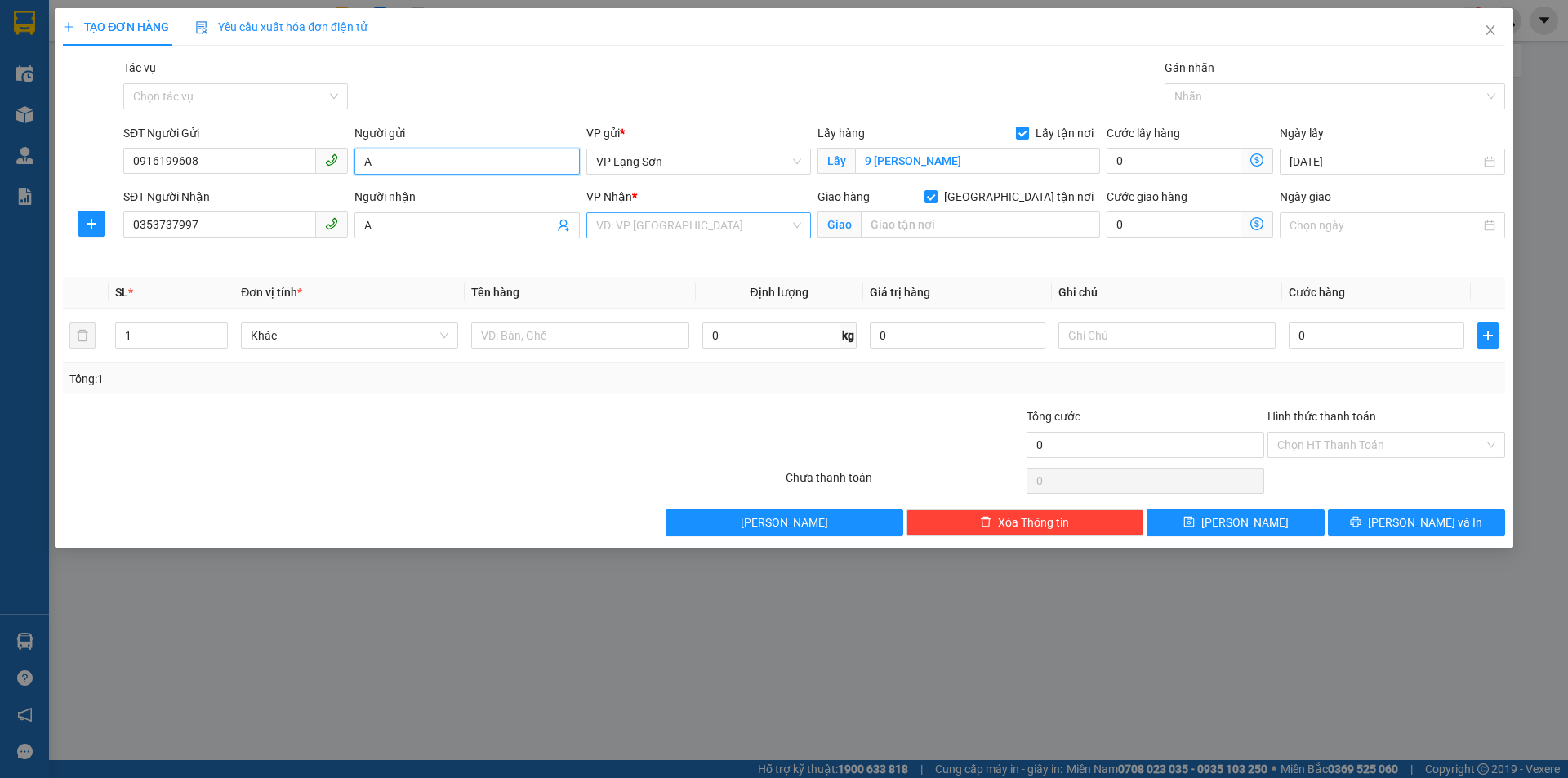
type input "A"
click at [697, 227] on input "search" at bounding box center [693, 224] width 193 height 24
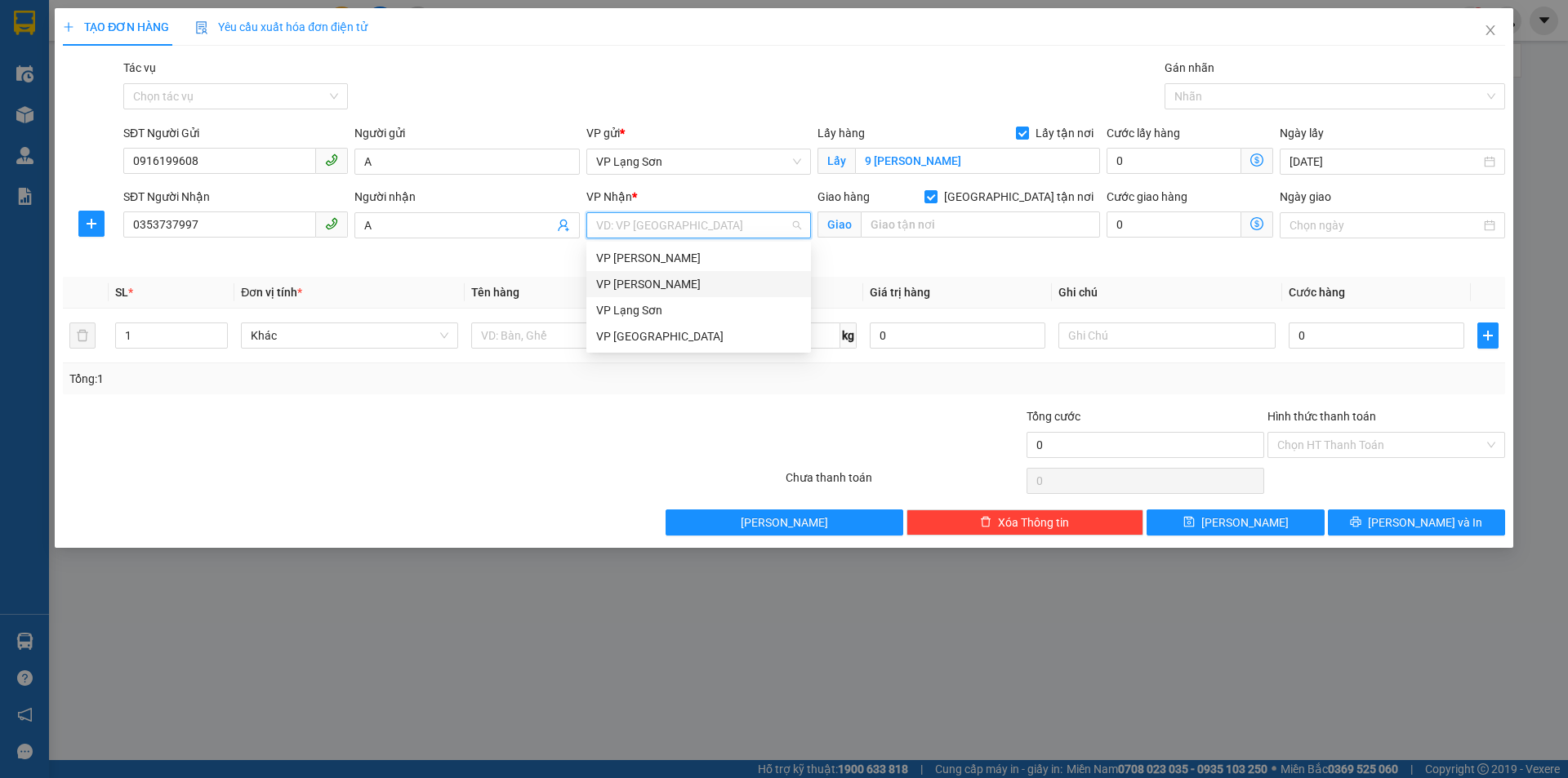
click at [647, 281] on div "VP [PERSON_NAME]" at bounding box center [699, 284] width 205 height 17
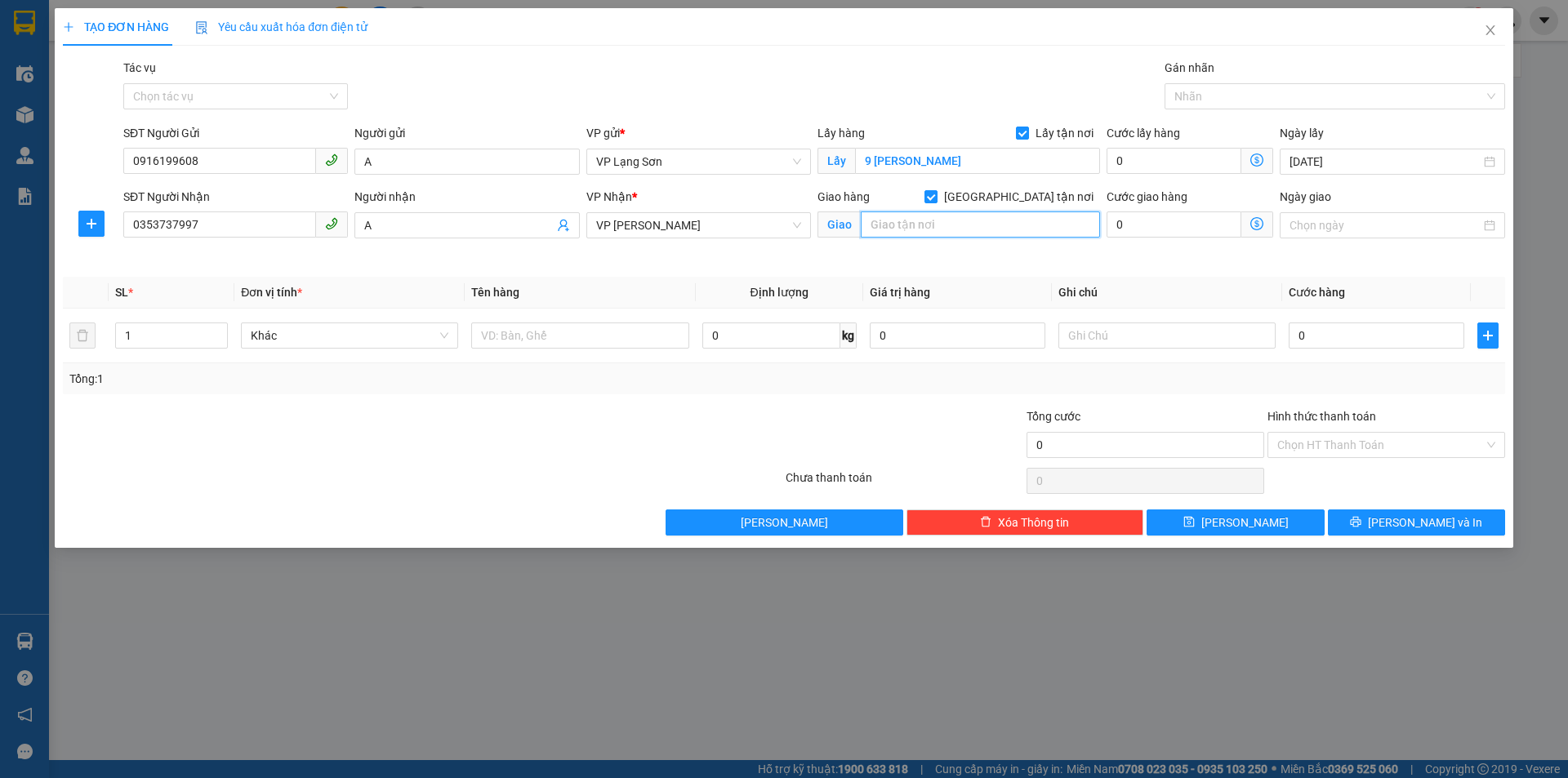
click at [900, 228] on input "text" at bounding box center [980, 224] width 239 height 26
type input "110 NGÕ 72 NGUYỄN TRÃI"
click at [1381, 222] on input "Ngày giao" at bounding box center [1384, 225] width 190 height 17
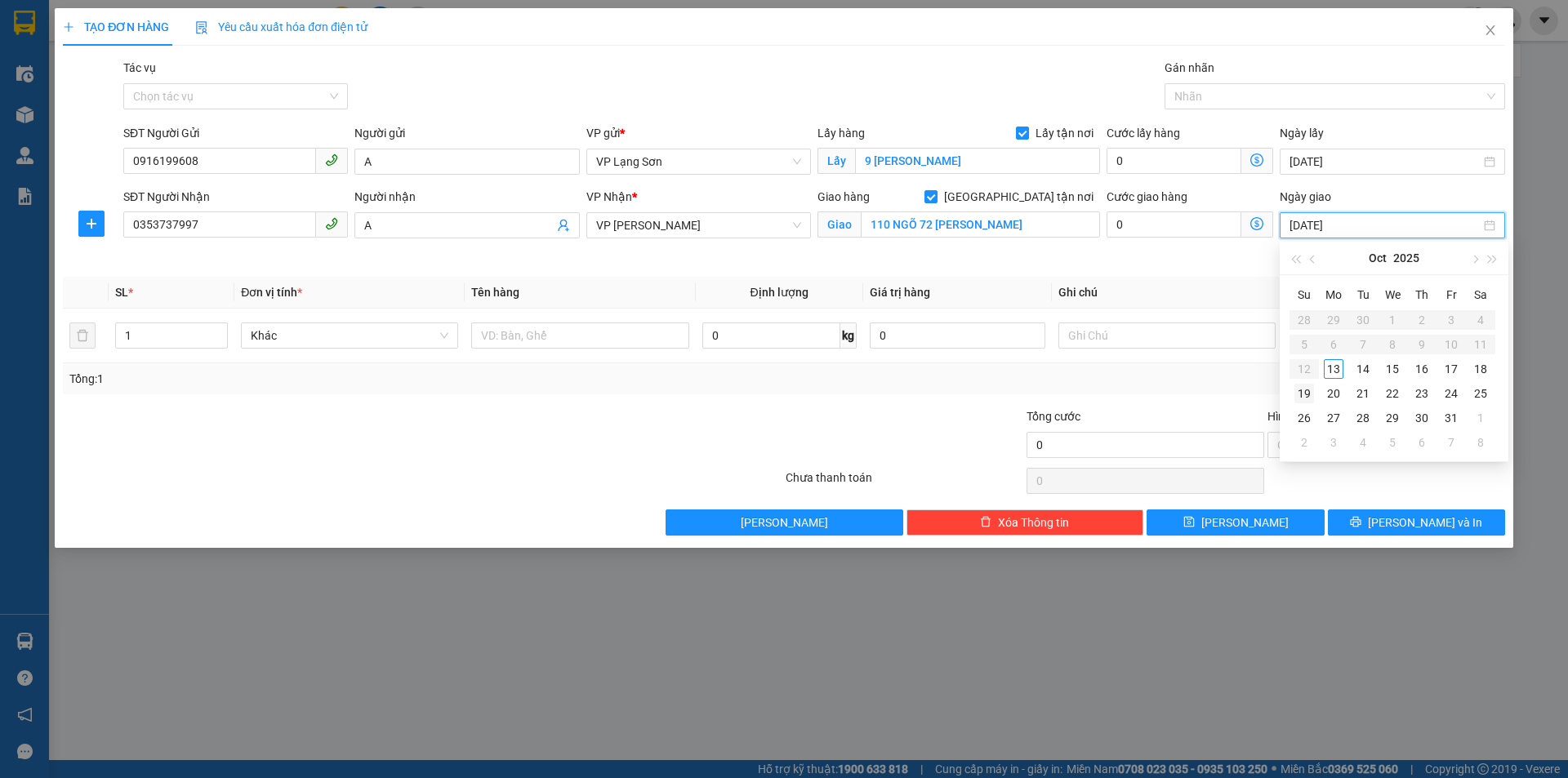
type input "[DATE]"
click at [1333, 366] on div "13" at bounding box center [1333, 369] width 19 height 19
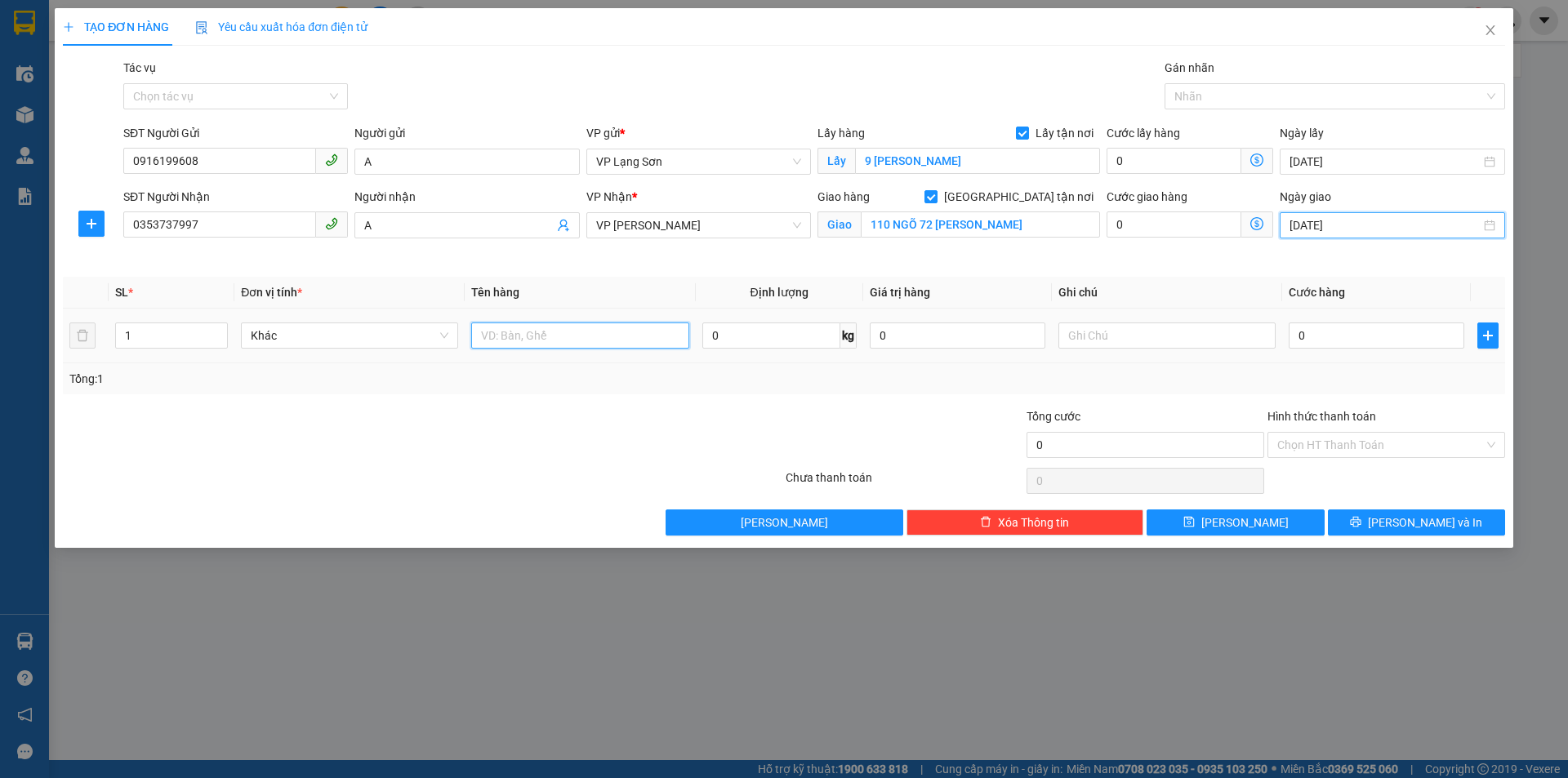
click at [544, 348] on input "text" at bounding box center [580, 335] width 218 height 26
type input "Q"
type input "HOA QUẢ"
click at [1316, 322] on input "0" at bounding box center [1376, 335] width 176 height 26
type input "1"
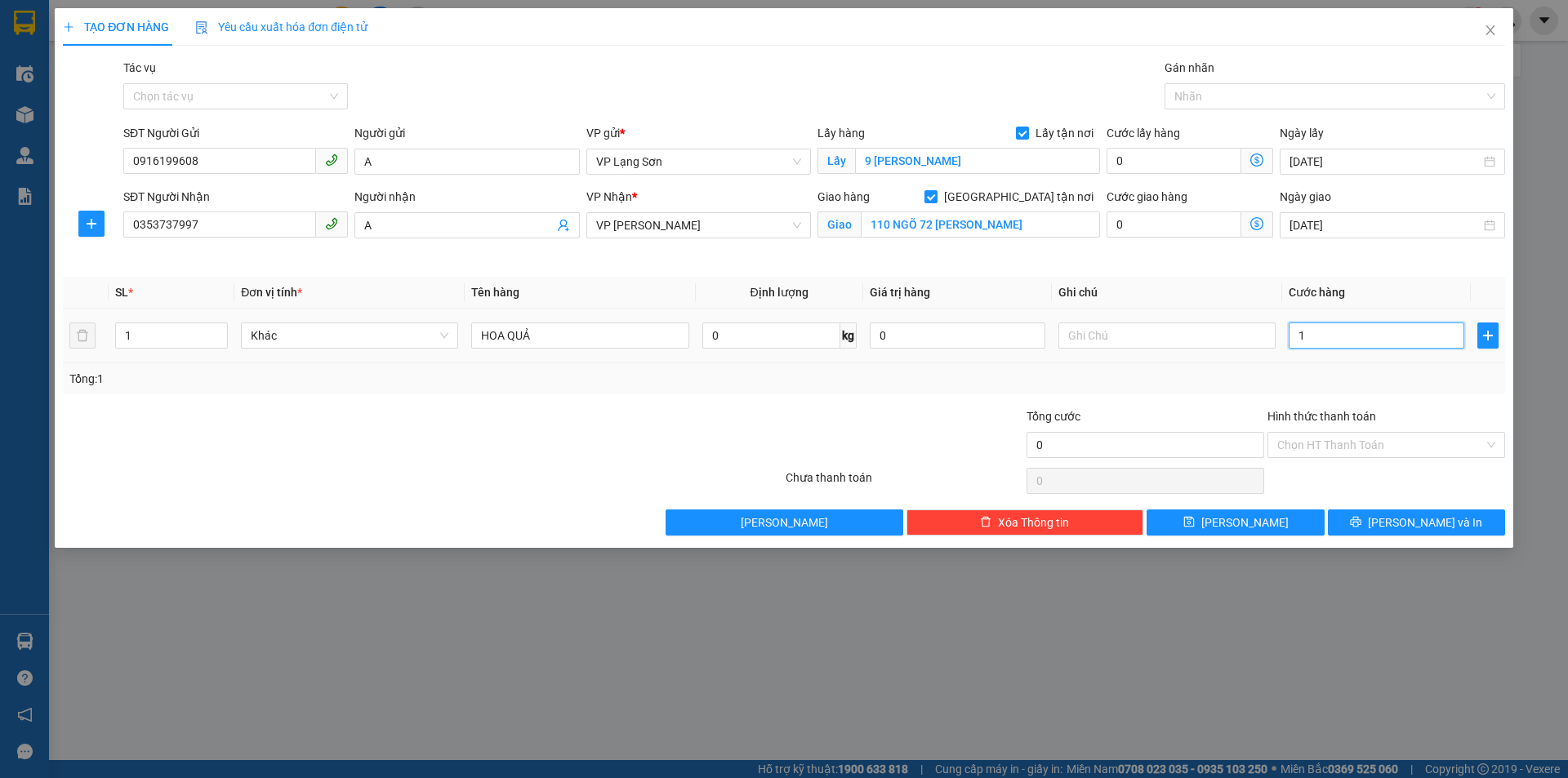
type input "1"
type input "11"
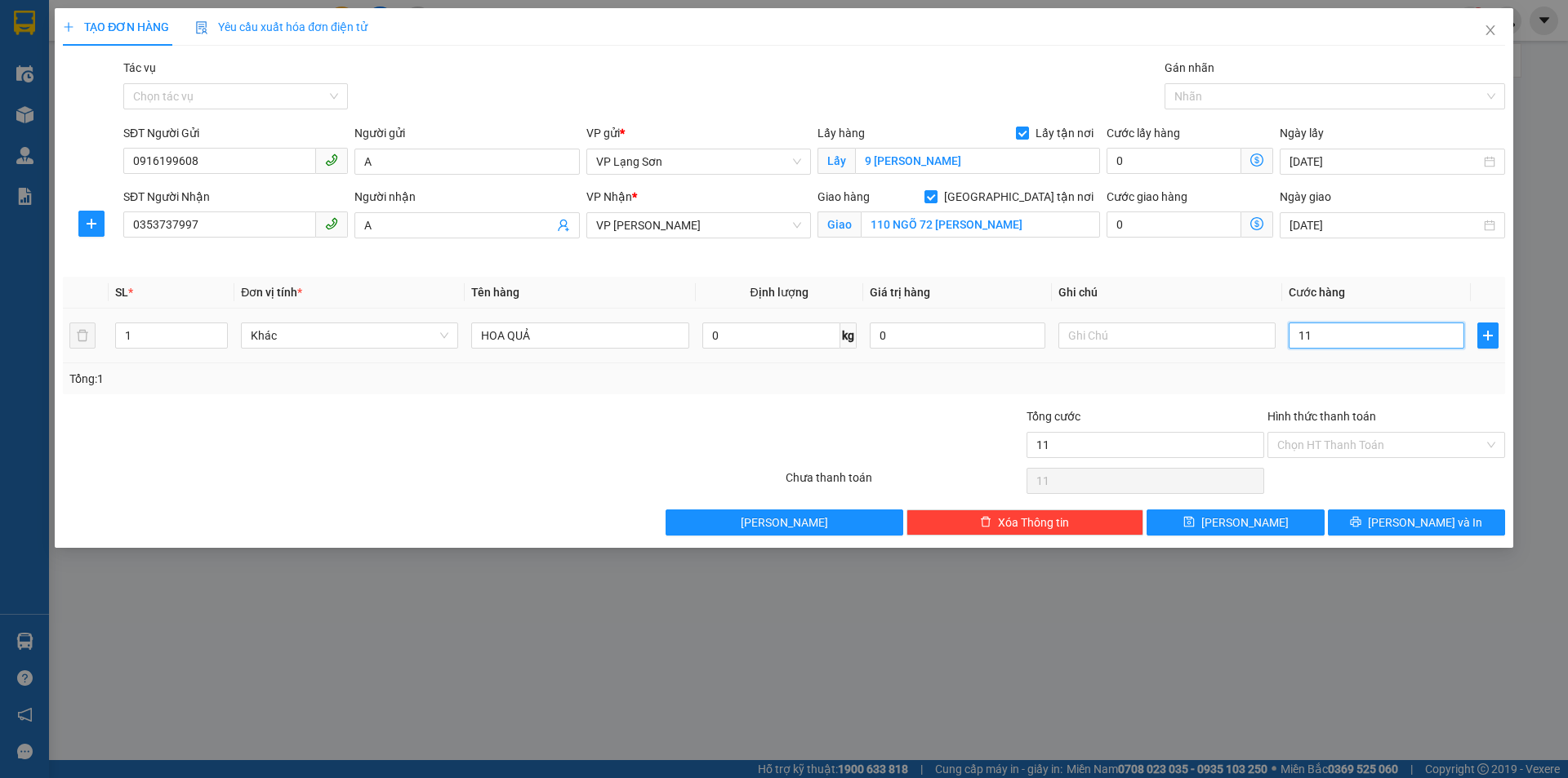
type input "110"
type input "110.000"
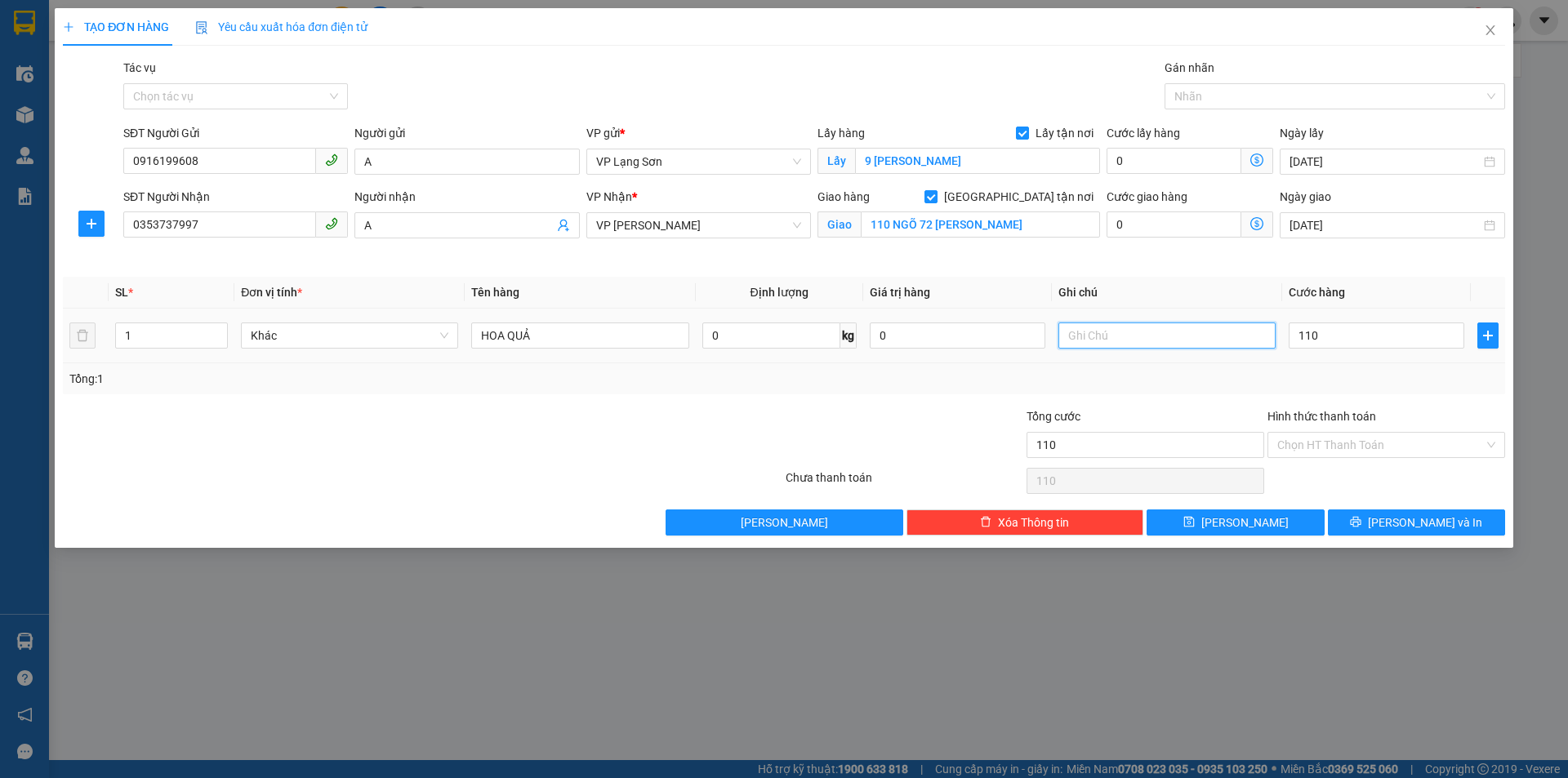
type input "110.000"
click at [1213, 337] on input "text" at bounding box center [1167, 335] width 218 height 26
type input "NG GỬI TT"
click at [147, 162] on input "0916199608" at bounding box center [220, 160] width 192 height 26
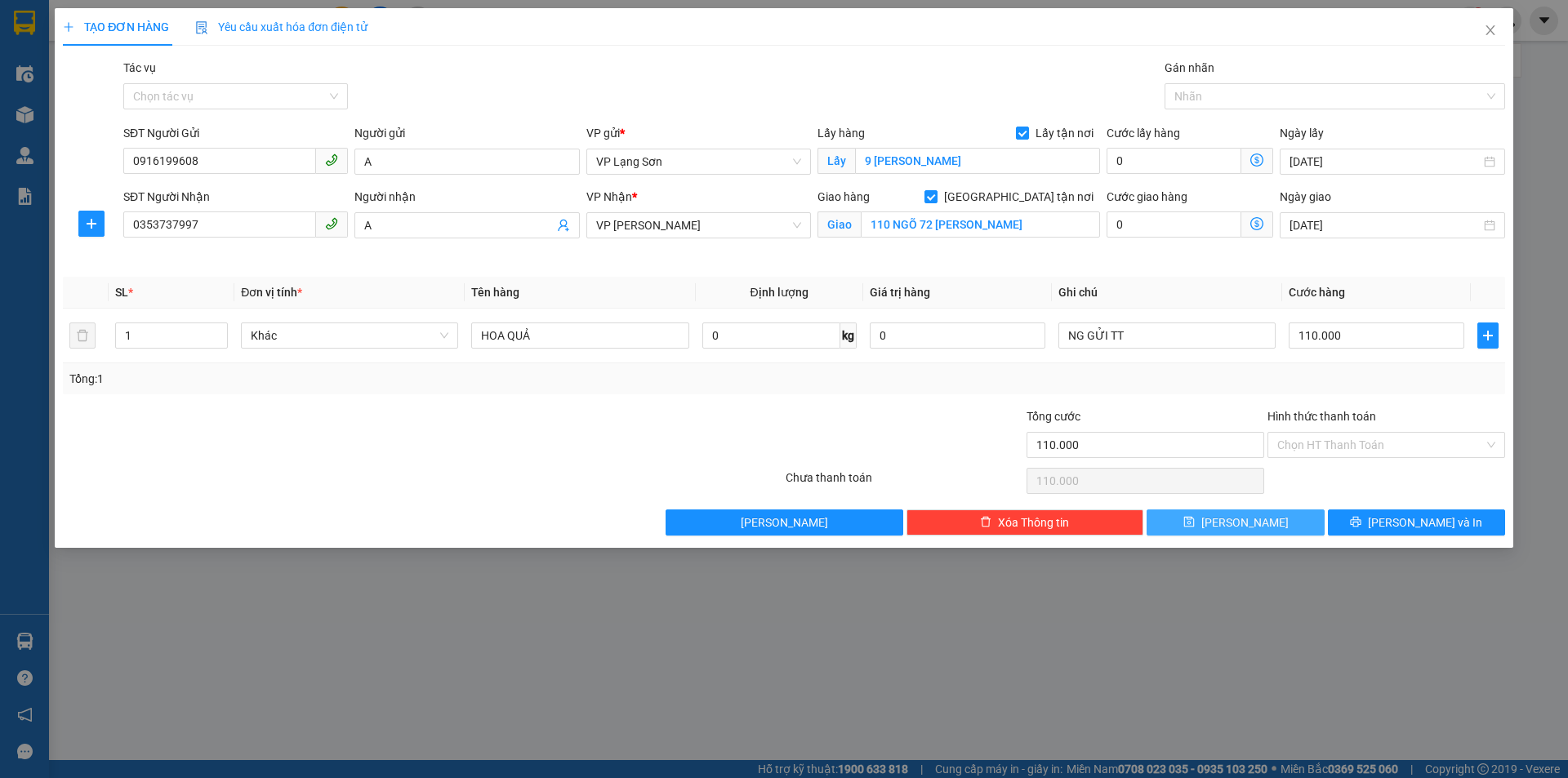
click at [1195, 525] on icon "save" at bounding box center [1189, 522] width 12 height 12
checkbox input "false"
type input "0"
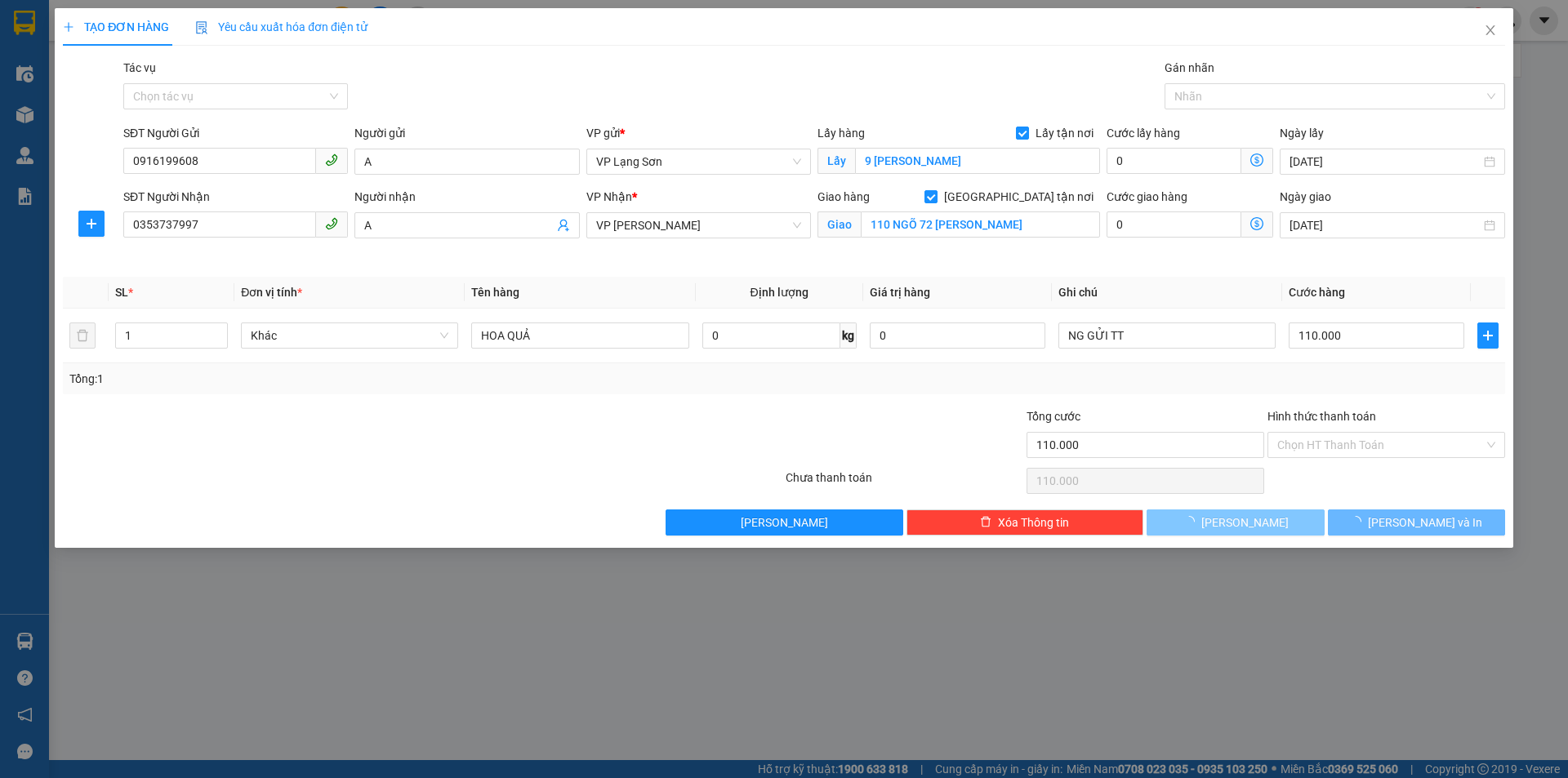
type input "0"
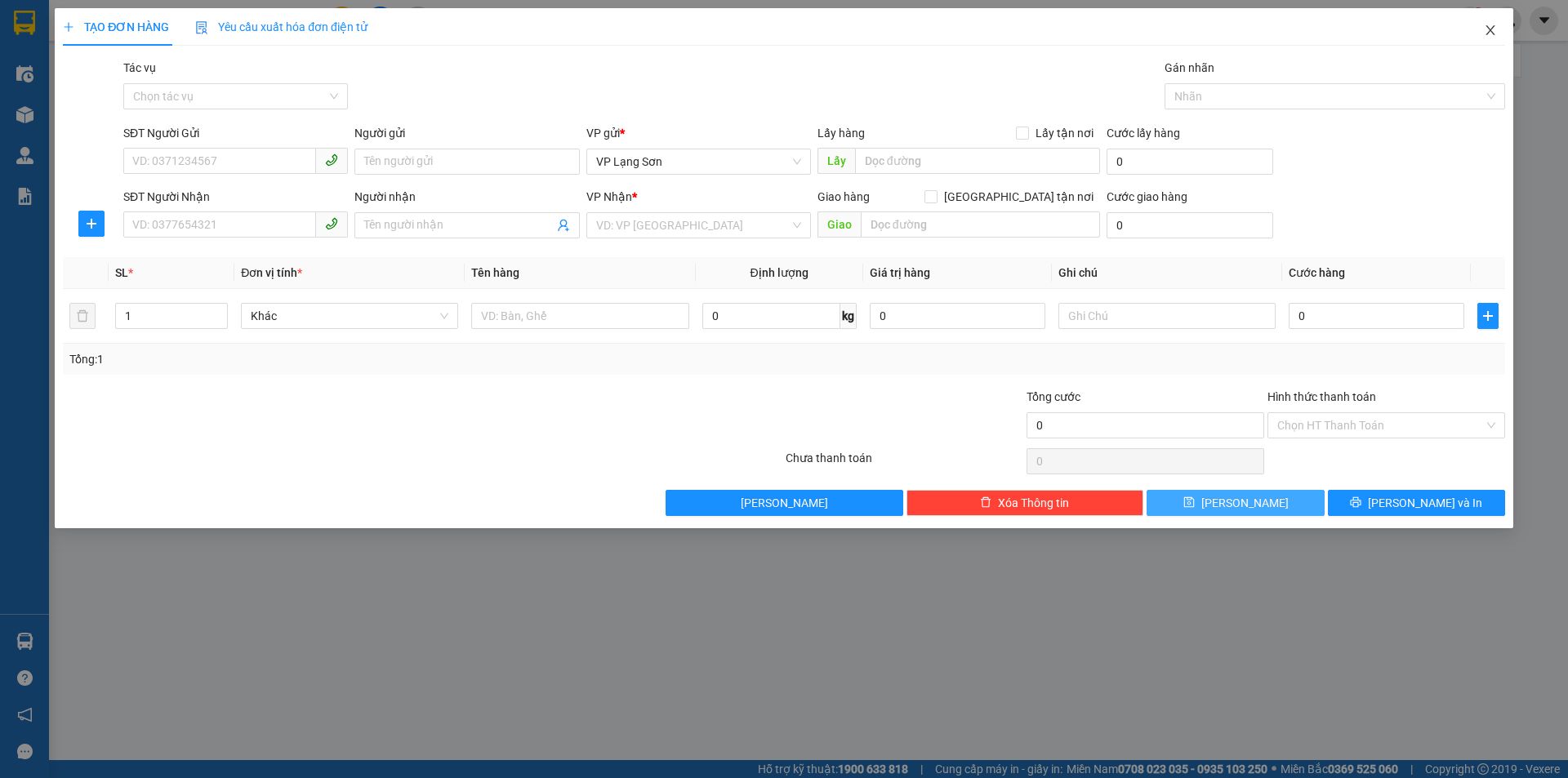
click at [1496, 36] on icon "close" at bounding box center [1489, 29] width 13 height 13
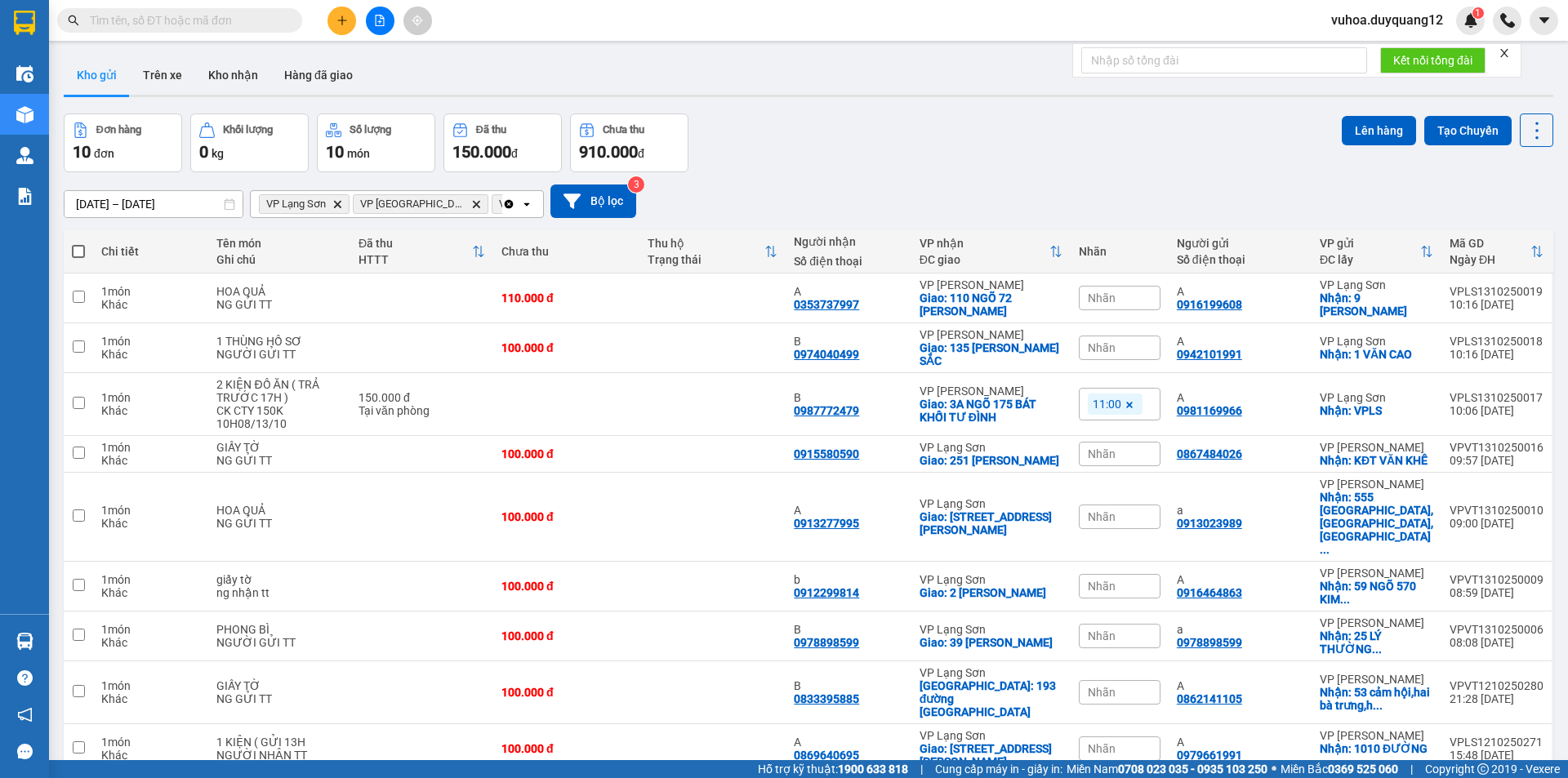
click at [1108, 296] on span "Nhãn" at bounding box center [1101, 297] width 28 height 13
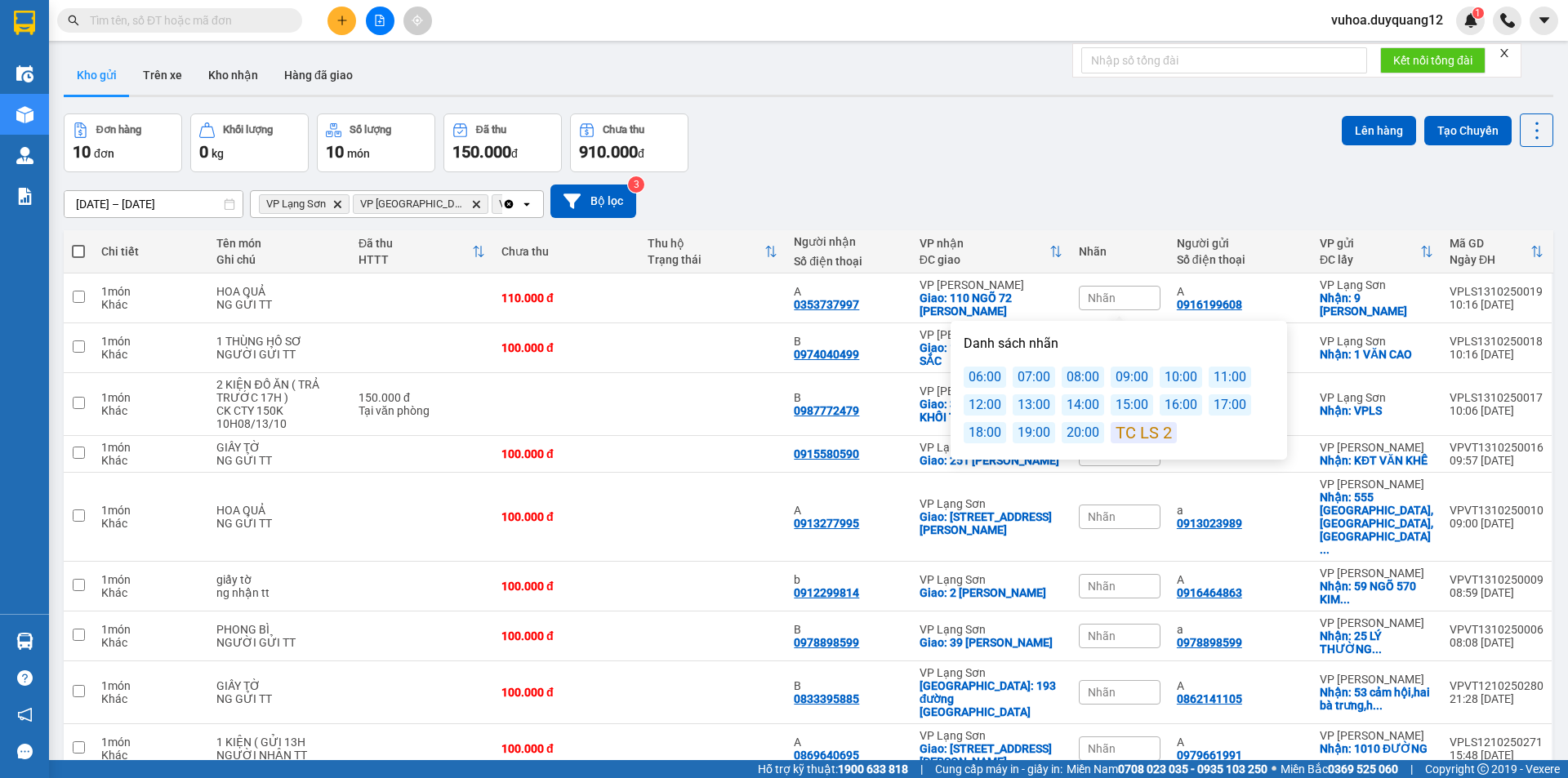
click at [1229, 373] on div "11:00" at bounding box center [1230, 377] width 43 height 21
click at [1074, 196] on div "[DATE] – [DATE] Press the down arrow key to interact with the calendar and sele…" at bounding box center [808, 201] width 1489 height 33
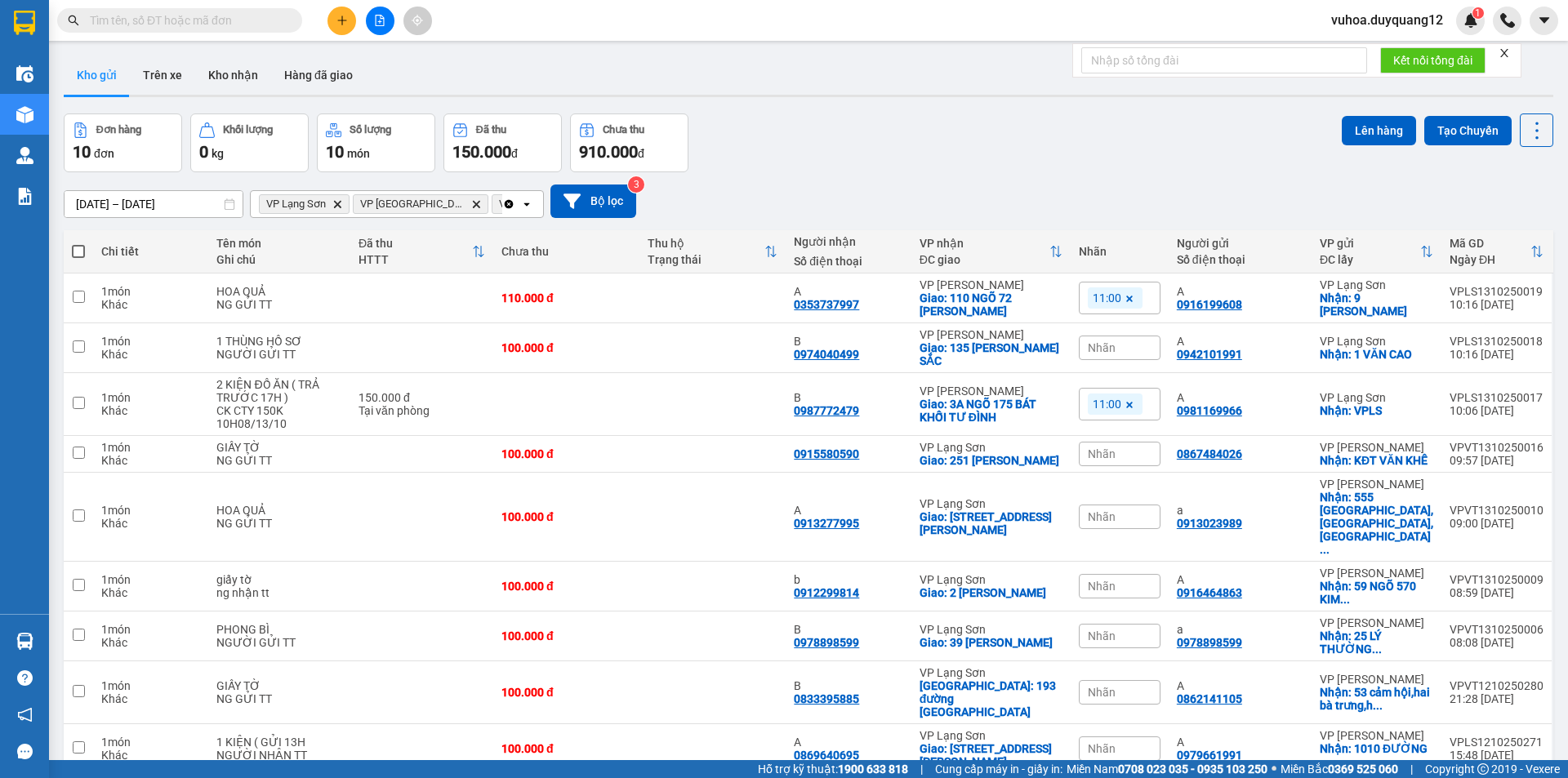
click at [924, 160] on div "Đơn hàng 10 đơn Khối lượng 0 kg Số lượng 10 món Đã thu 150.000 đ Chưa thu 910.0…" at bounding box center [808, 143] width 1489 height 59
paste input "0983625321"
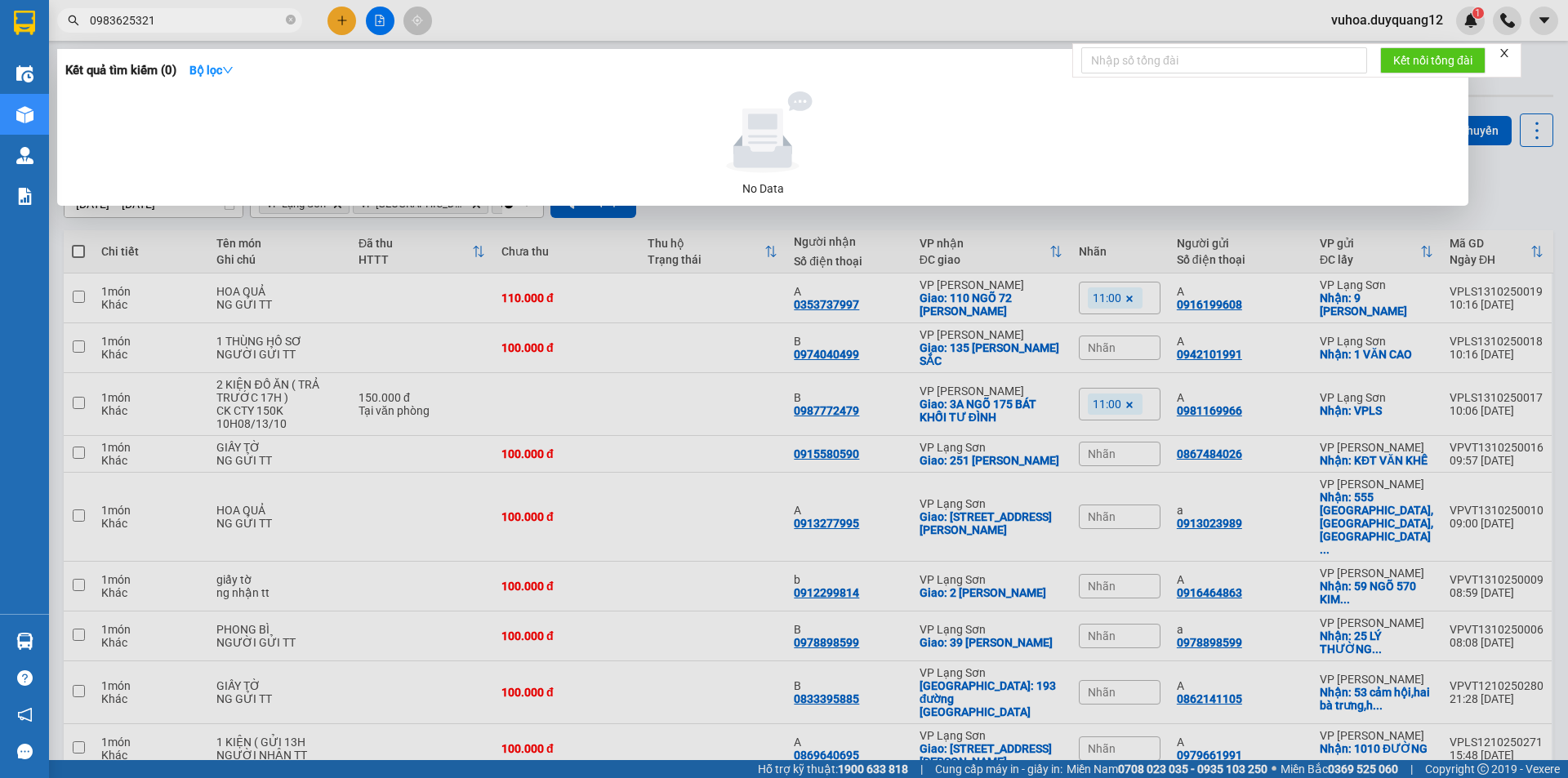
type input "0983625321"
click at [733, 33] on div at bounding box center [784, 389] width 1568 height 778
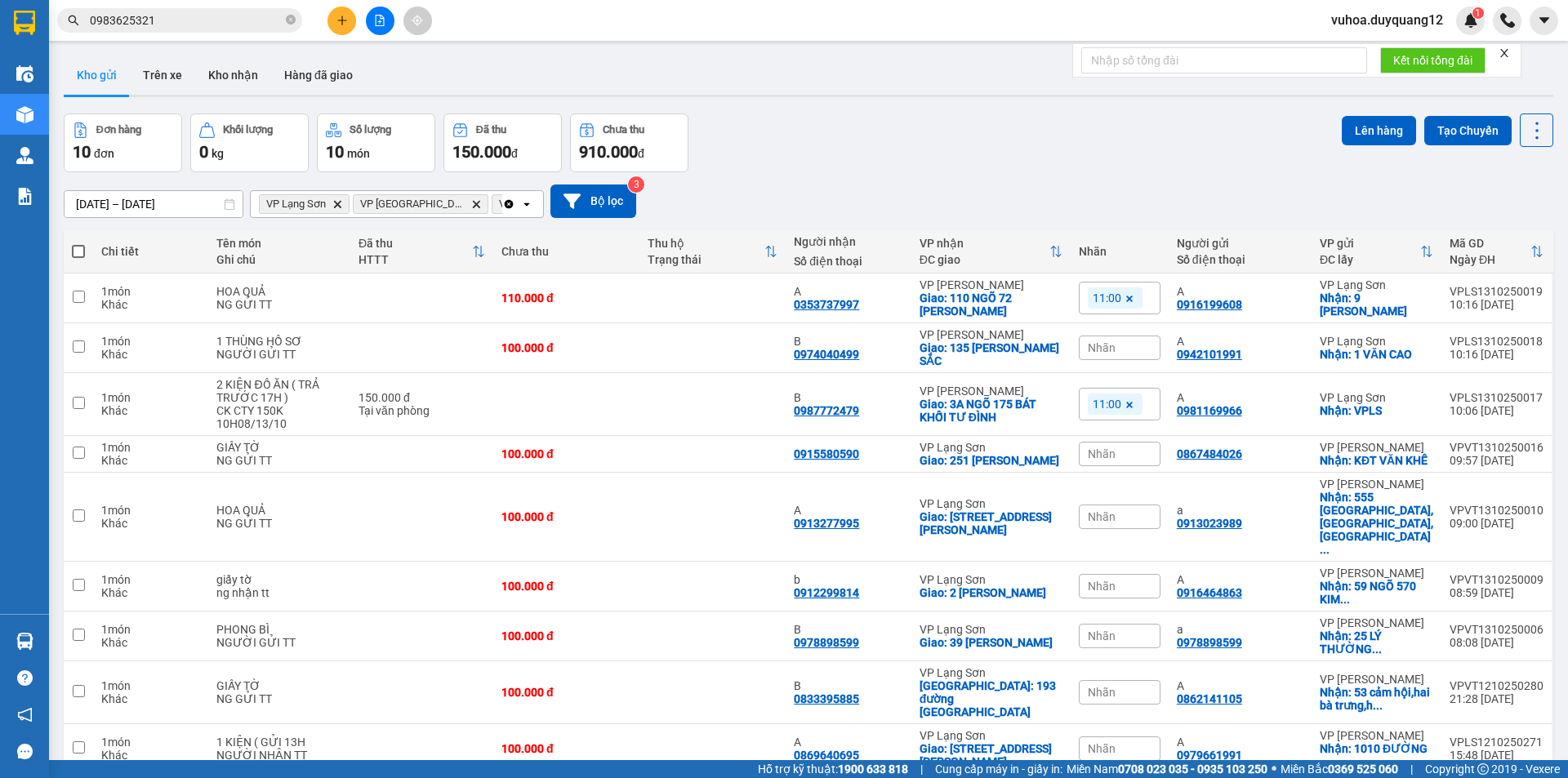
click at [333, 20] on button at bounding box center [341, 20] width 28 height 28
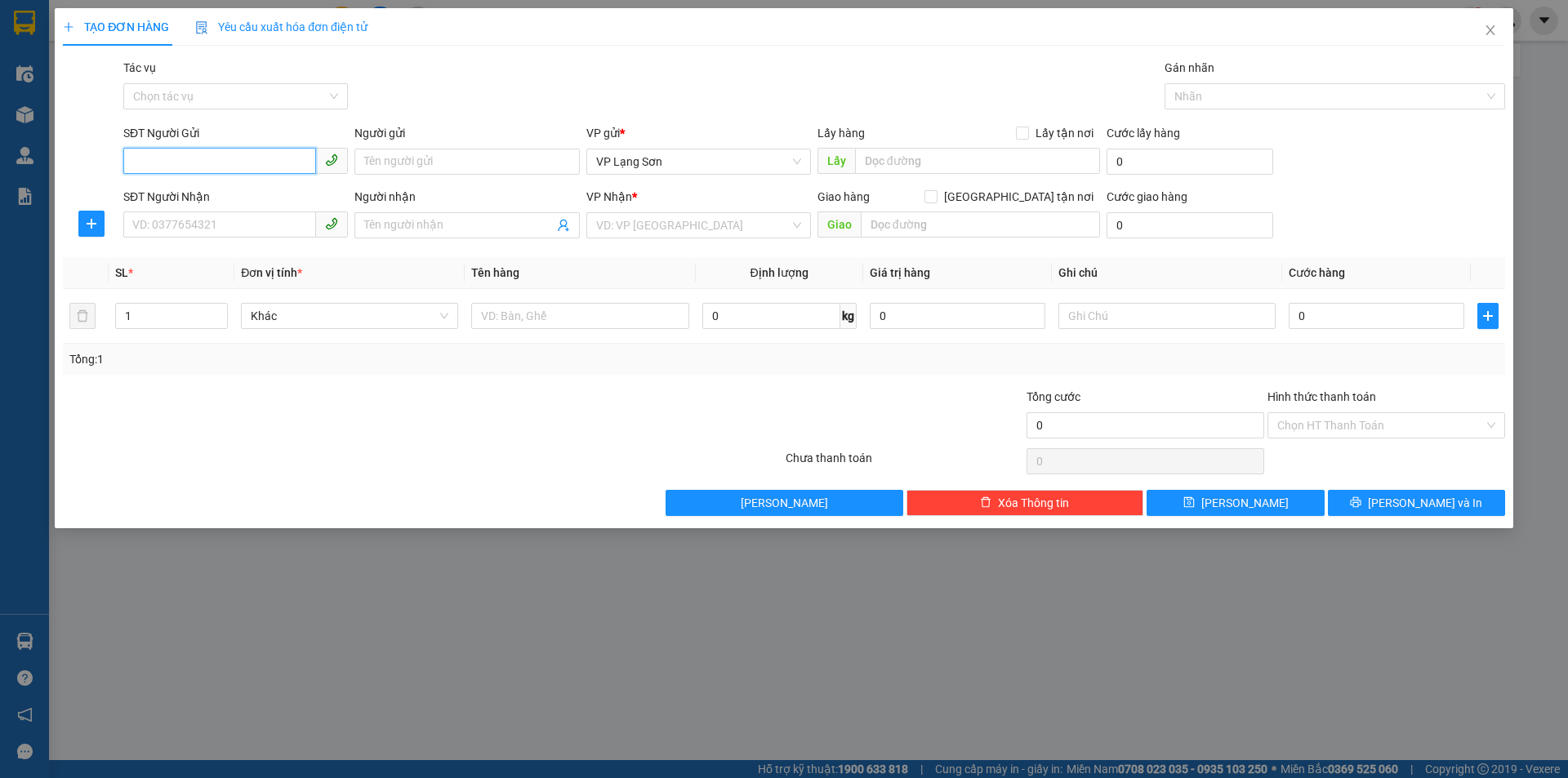
paste input "0915995362"
type input "0915995362"
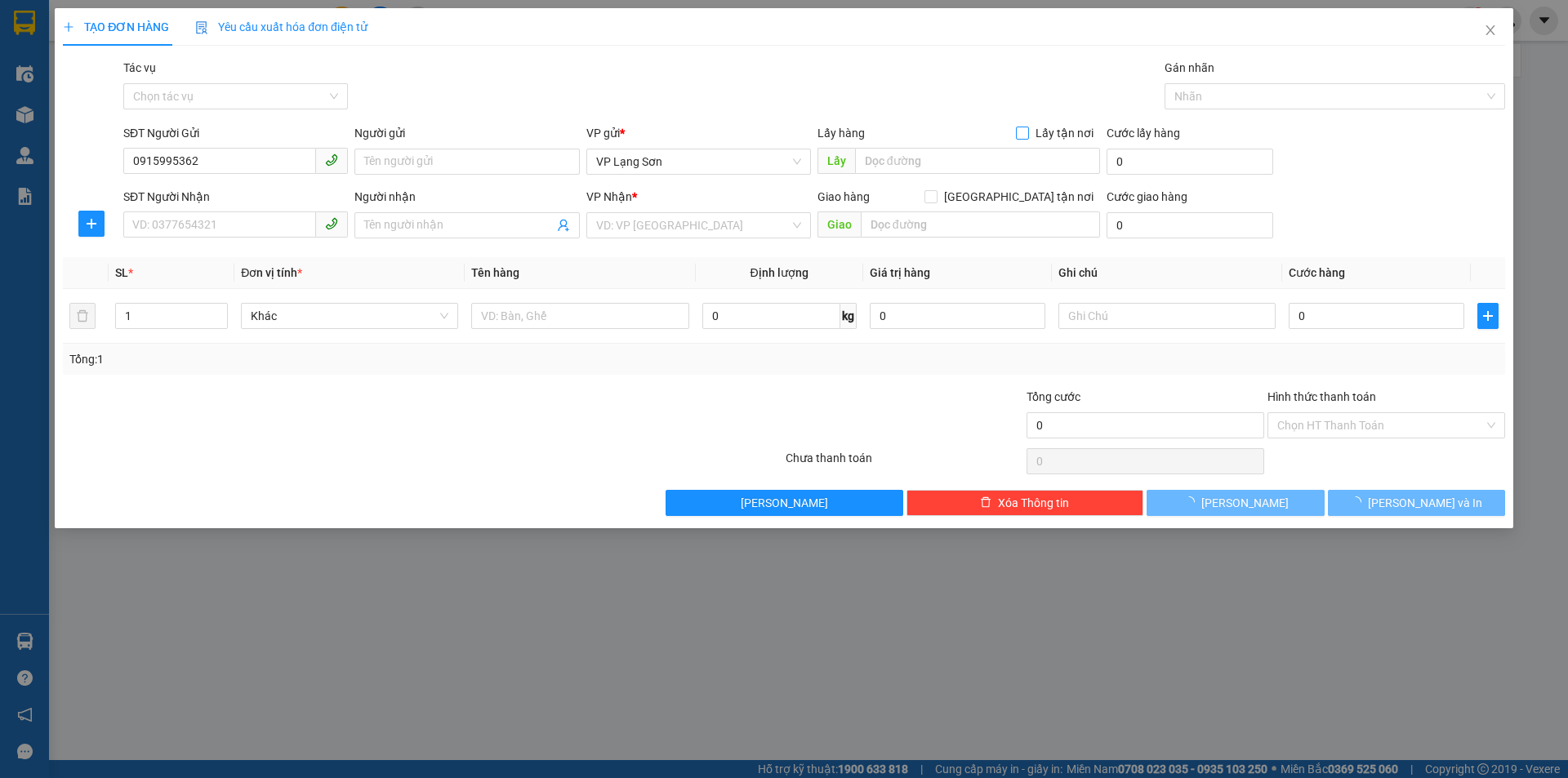
click at [1038, 135] on span "Lấy tận nơi" at bounding box center [1064, 133] width 71 height 17
click at [1027, 135] on input "Lấy tận nơi" at bounding box center [1022, 132] width 12 height 12
checkbox input "true"
click at [994, 164] on input "text" at bounding box center [977, 160] width 245 height 26
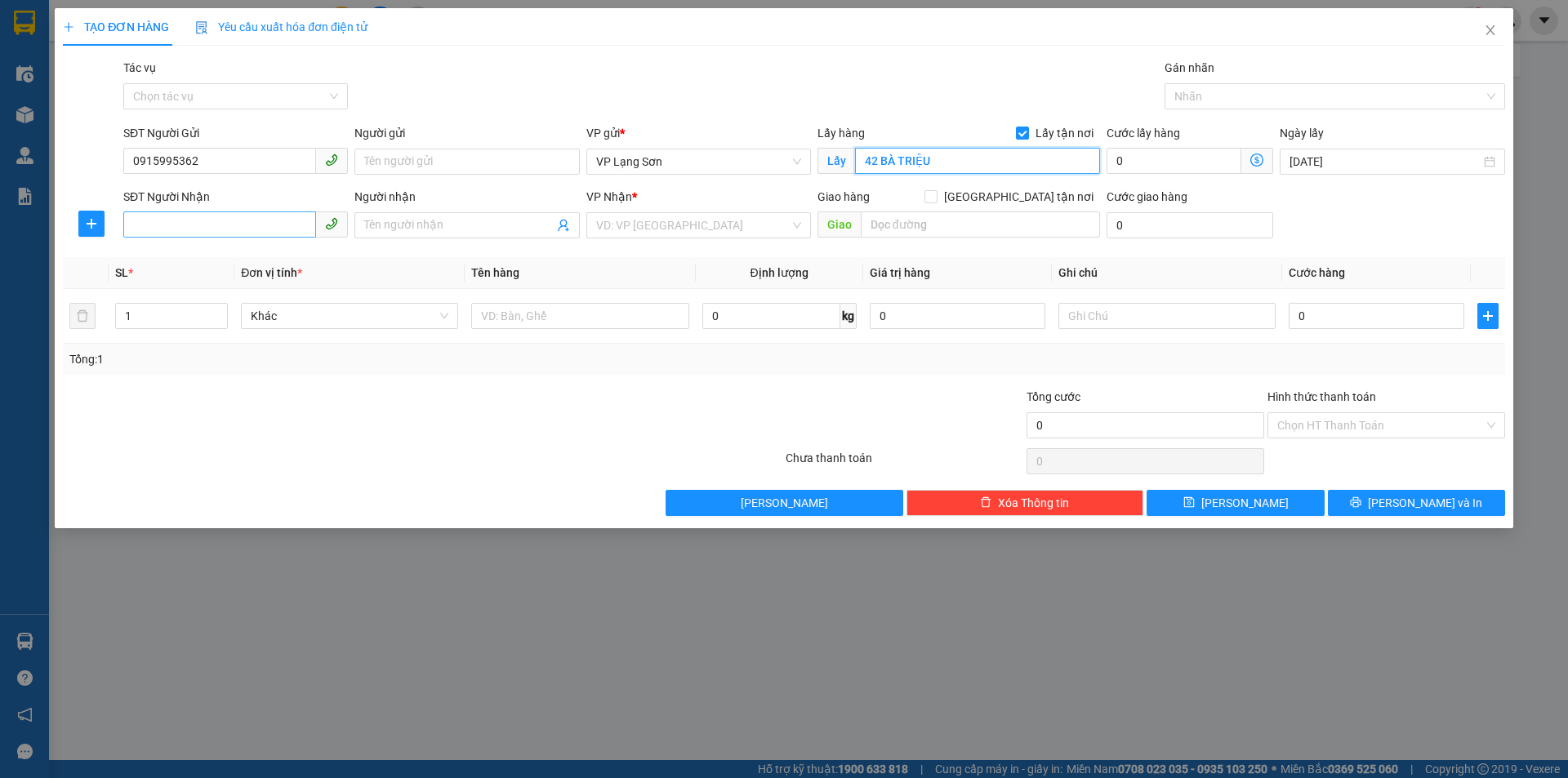
type input "42 BÀ TRIỆU"
click at [174, 236] on input "SĐT Người Nhận" at bounding box center [220, 224] width 192 height 26
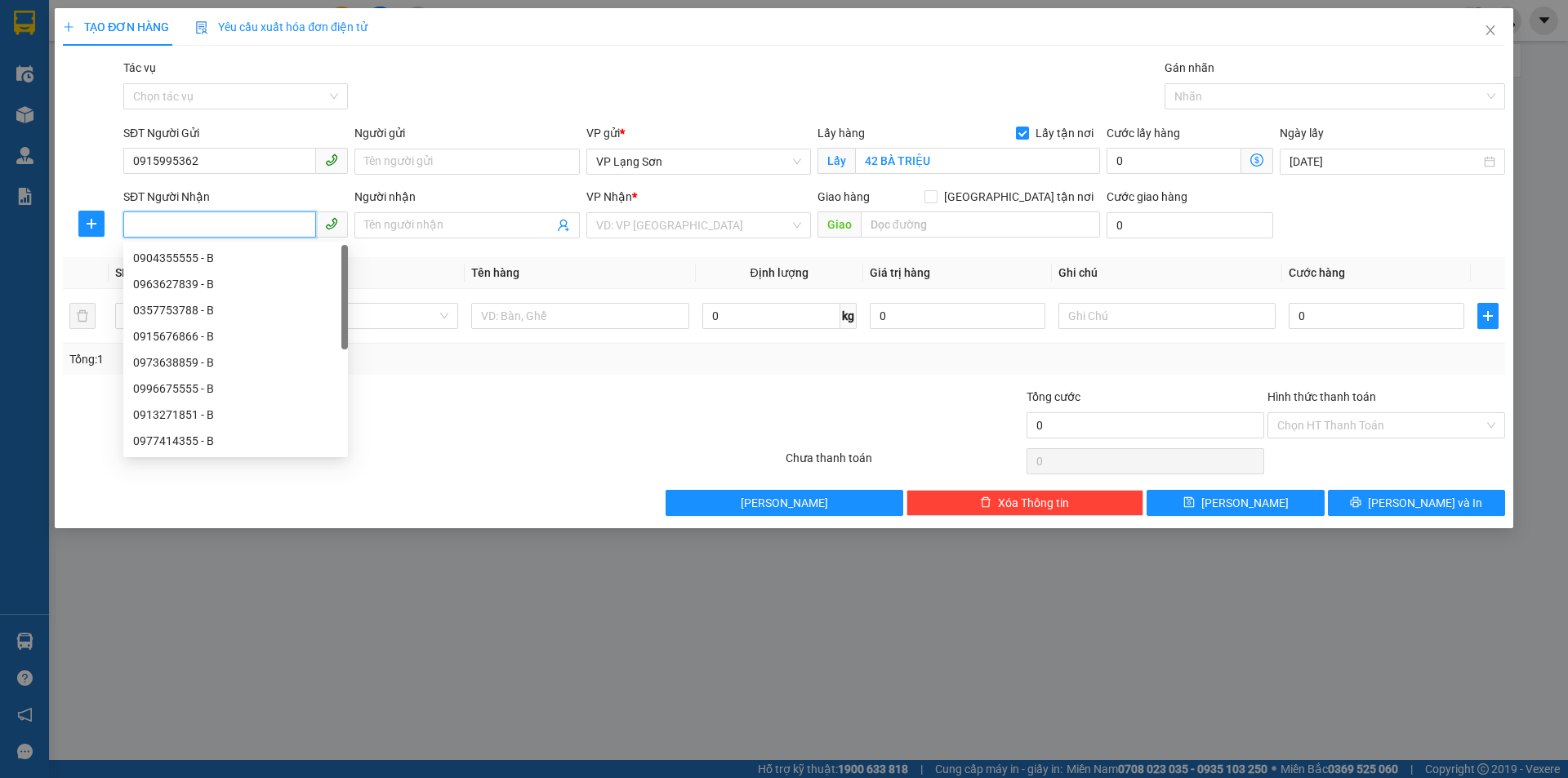
click at [187, 222] on input "SĐT Người Nhận" at bounding box center [220, 224] width 192 height 26
click at [477, 166] on input "Người gửi" at bounding box center [466, 161] width 224 height 26
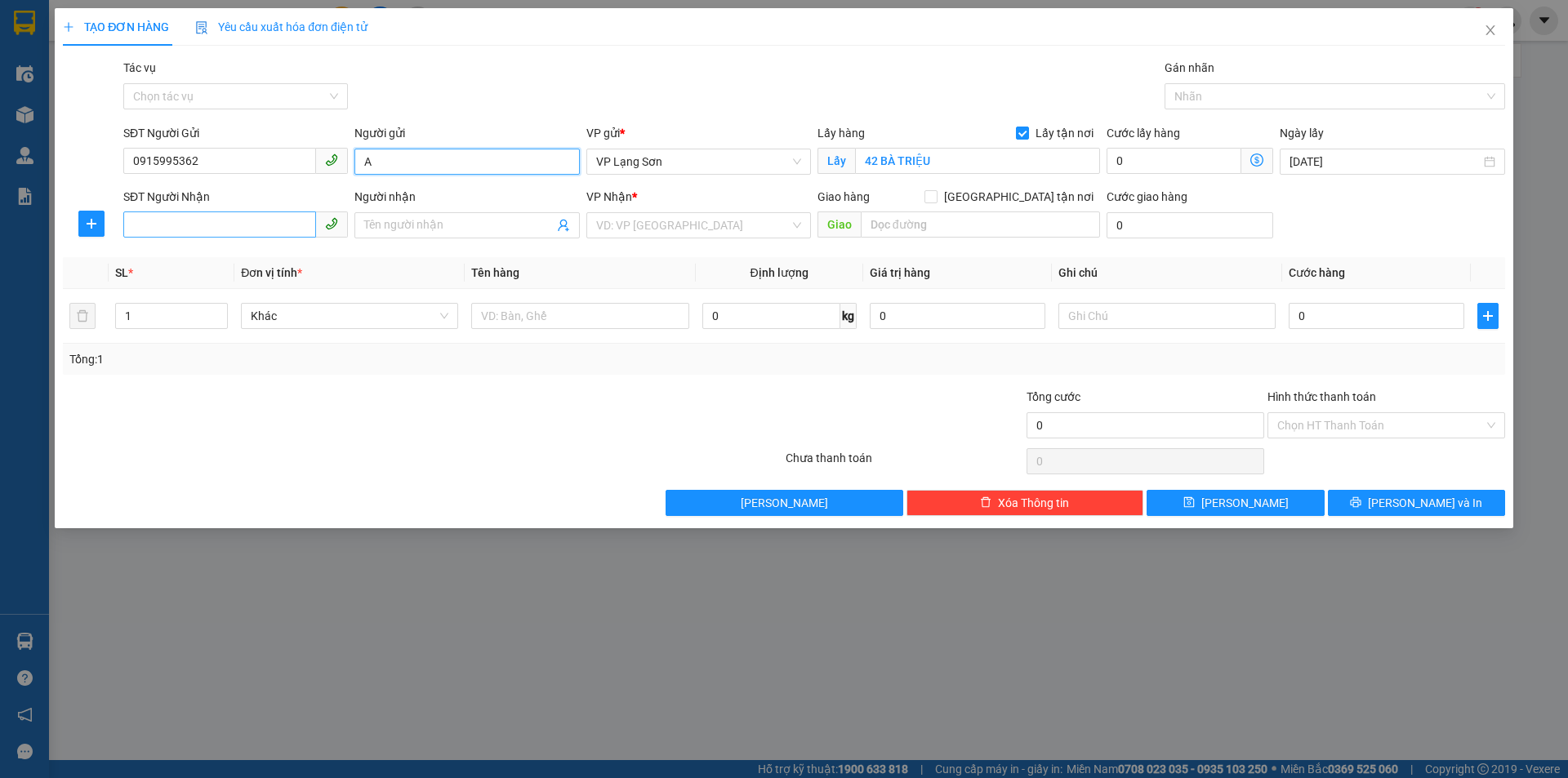
type input "A"
click at [205, 219] on input "SĐT Người Nhận" at bounding box center [220, 224] width 192 height 26
type input "0912051205"
click at [443, 231] on input "Người nhận" at bounding box center [459, 225] width 188 height 17
type input "A"
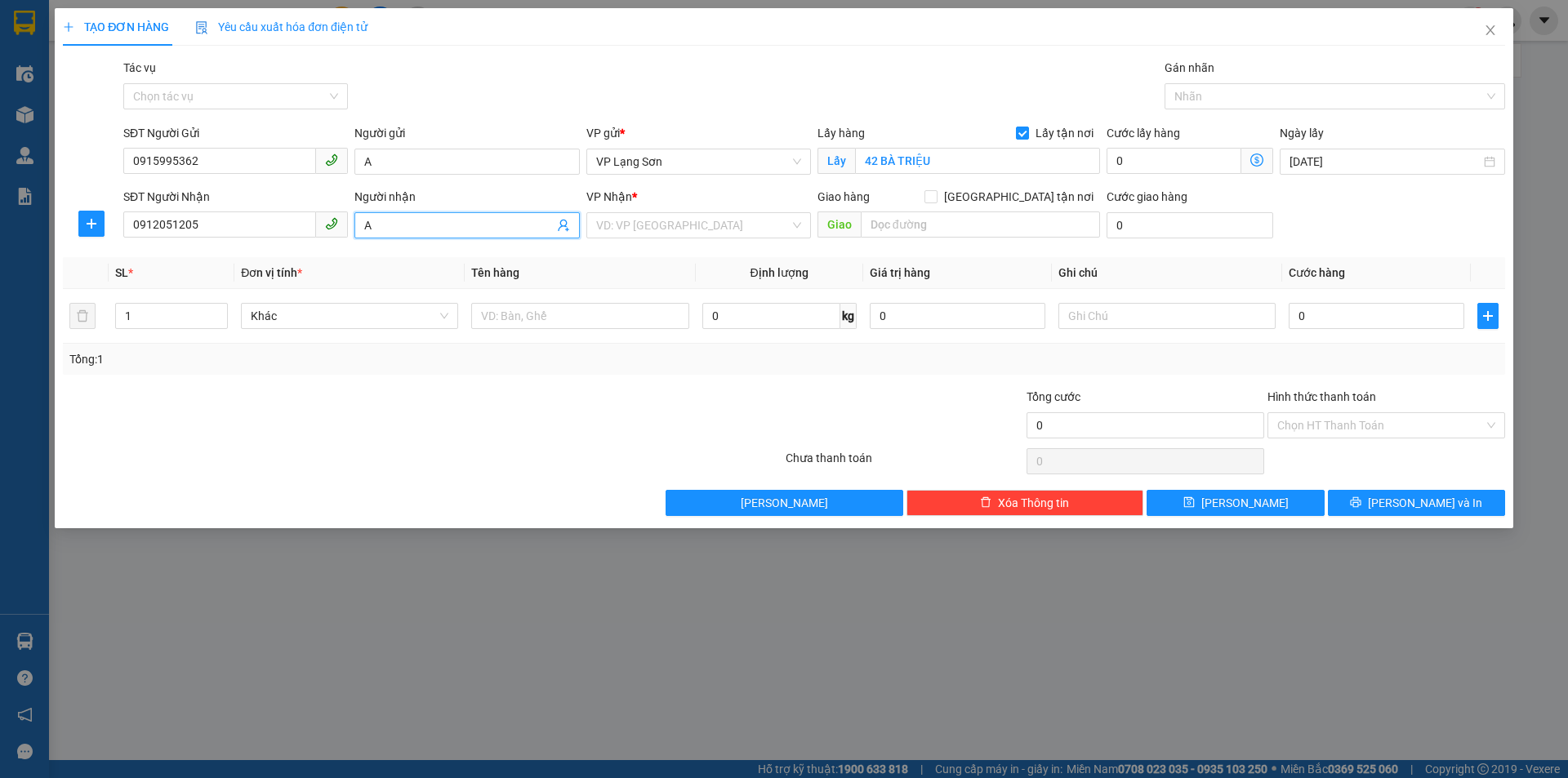
click at [731, 242] on div "VP Nhận * VD: VP [GEOGRAPHIC_DATA]" at bounding box center [698, 216] width 224 height 57
click at [729, 232] on input "search" at bounding box center [693, 224] width 193 height 24
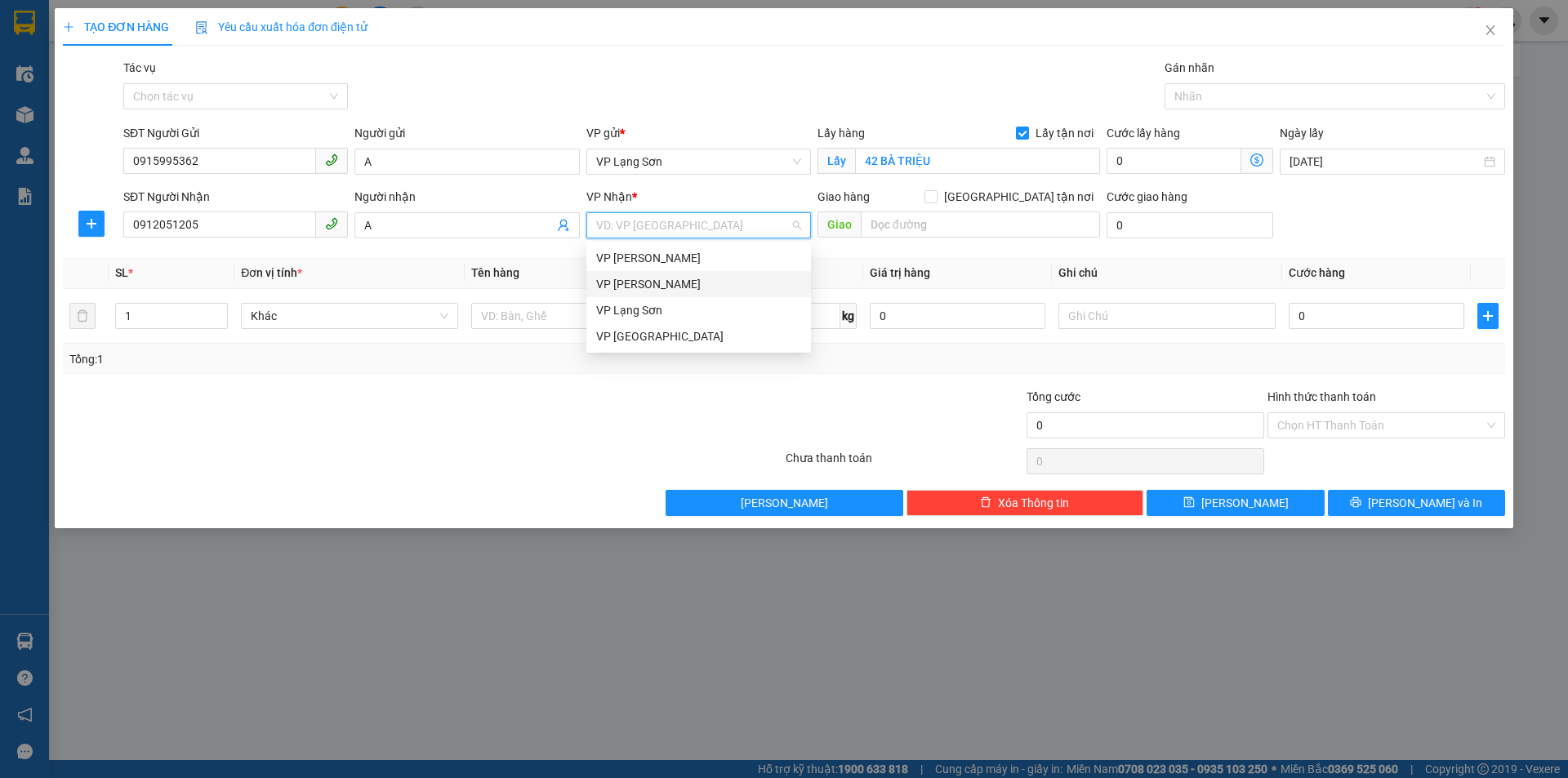
click at [681, 281] on div "VP [PERSON_NAME]" at bounding box center [699, 284] width 205 height 17
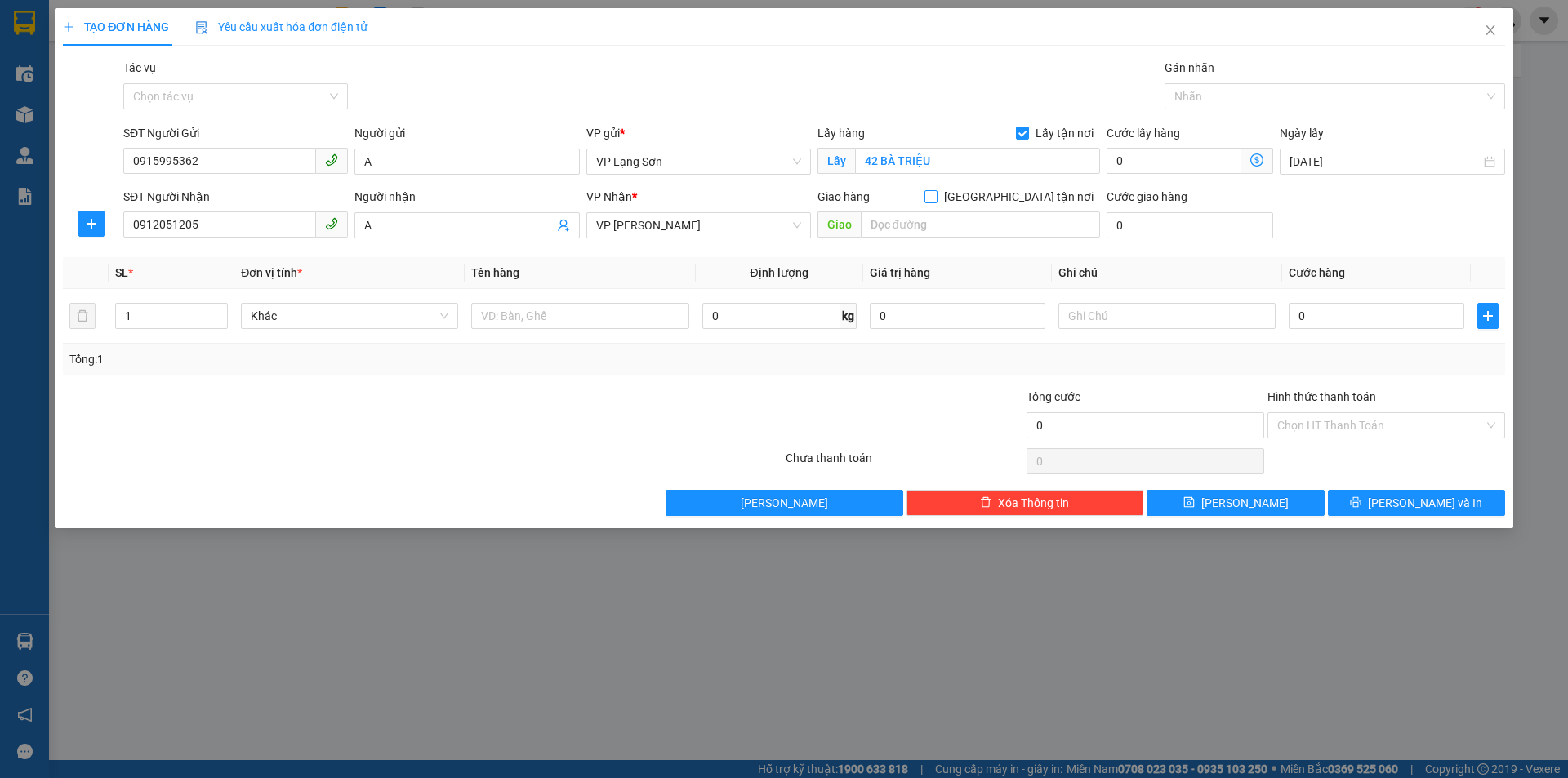
click at [936, 200] on input "[GEOGRAPHIC_DATA] tận nơi" at bounding box center [930, 196] width 12 height 12
checkbox input "true"
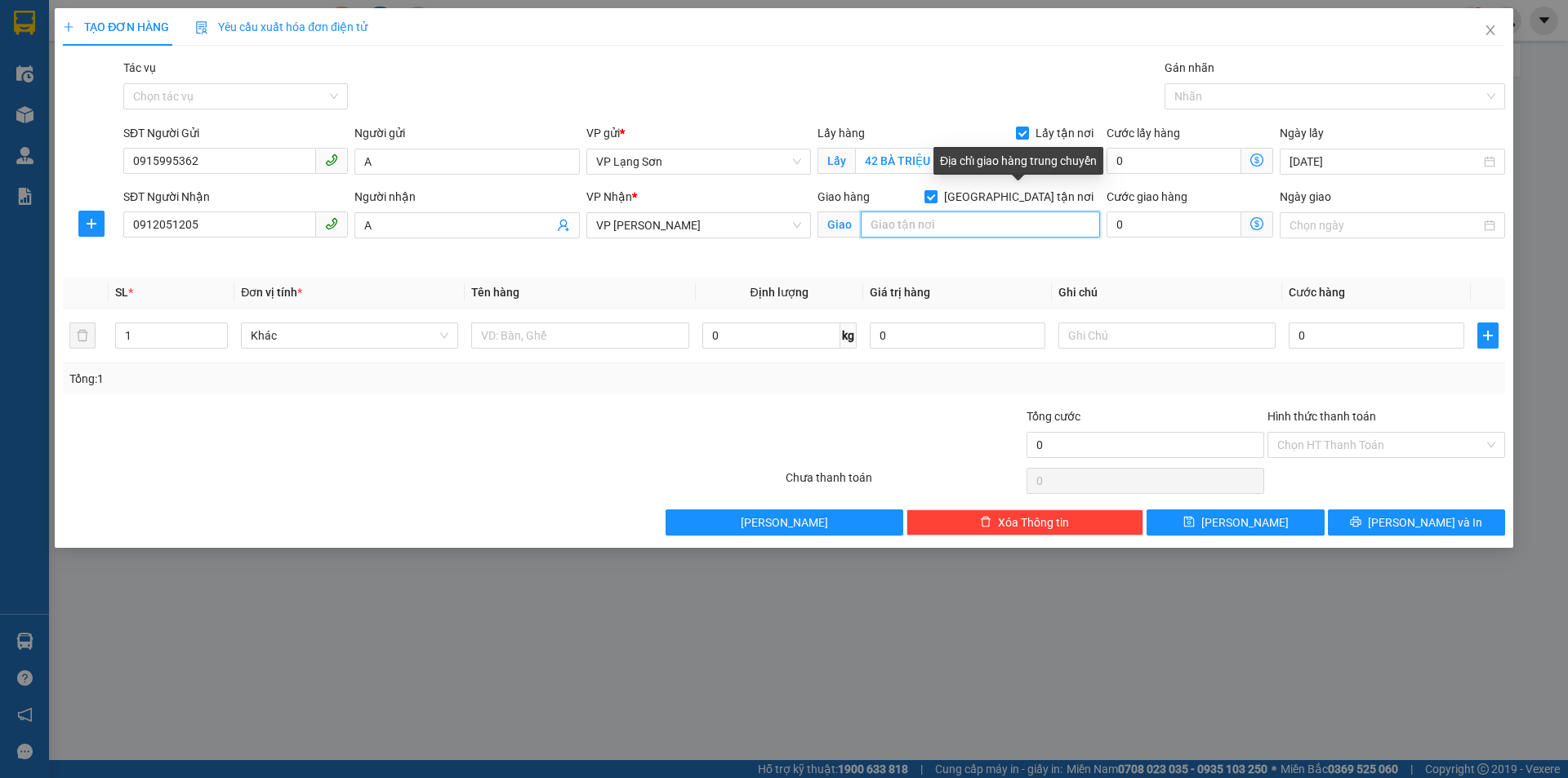
click at [1003, 228] on input "text" at bounding box center [980, 224] width 239 height 26
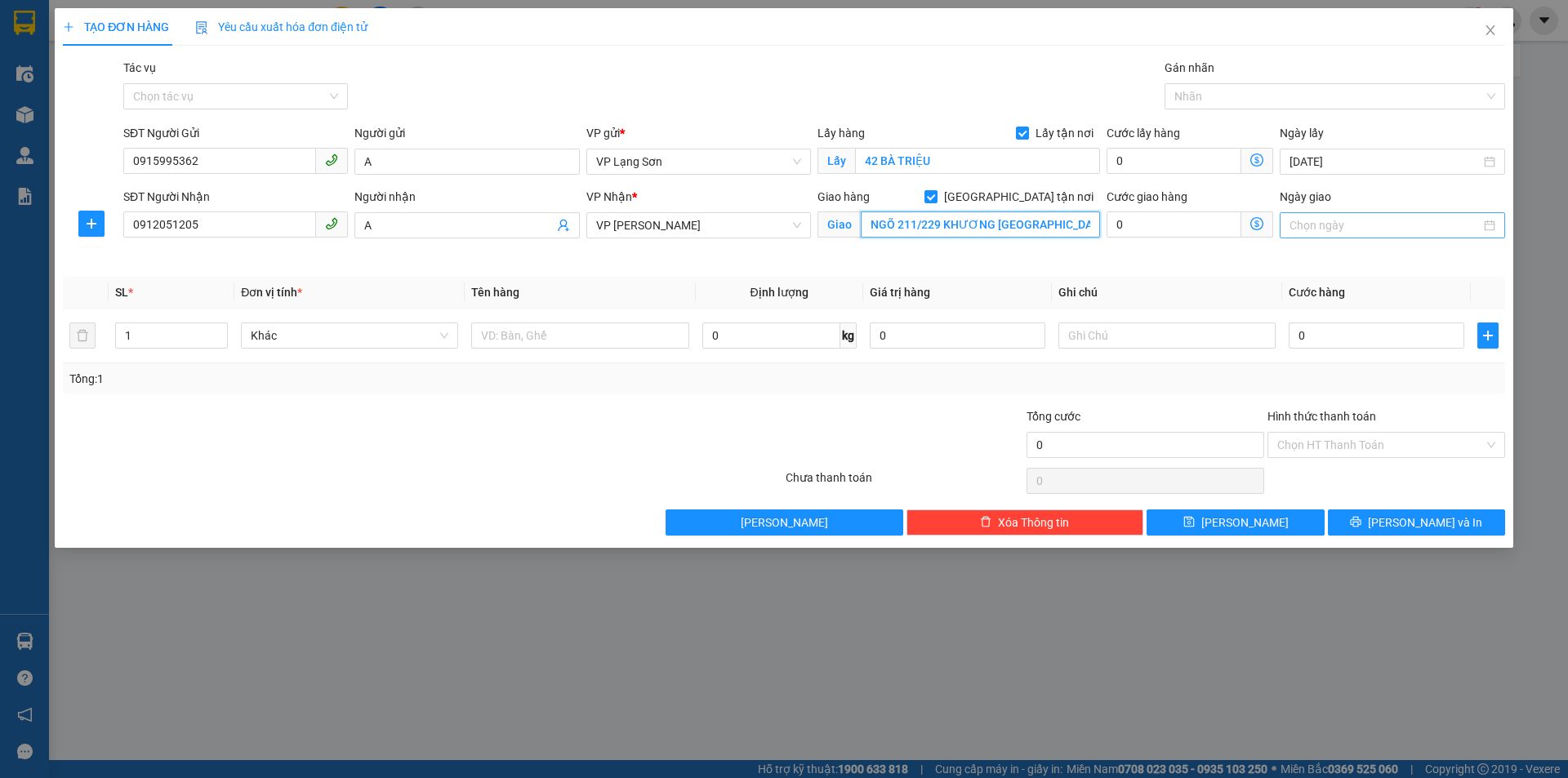
type input "NGÕ 211/229 KHƯƠNG TRUNG TX"
click at [1368, 224] on input "Ngày giao" at bounding box center [1384, 225] width 190 height 17
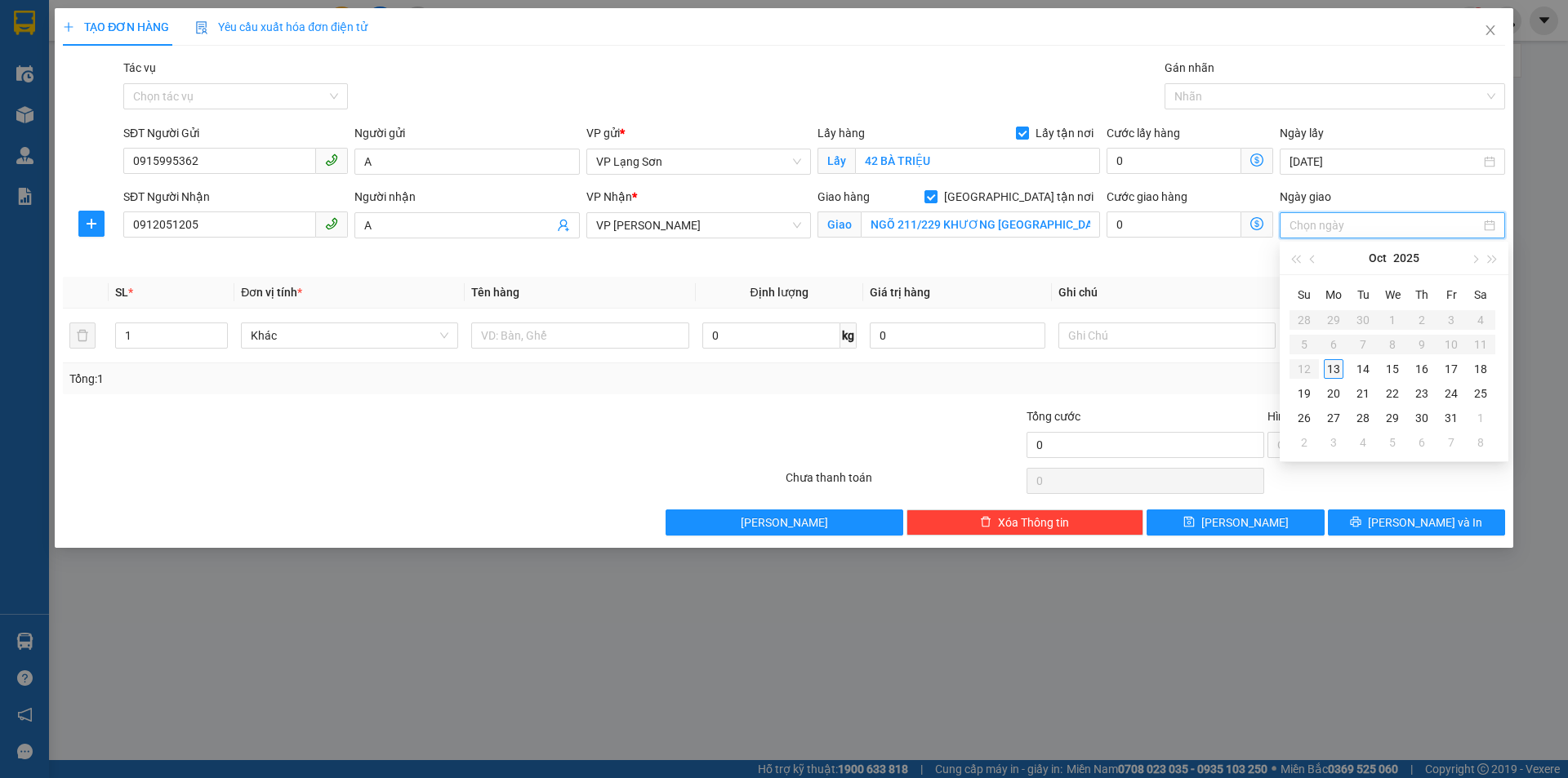
type input "[DATE]"
click at [1329, 371] on div "13" at bounding box center [1333, 369] width 19 height 19
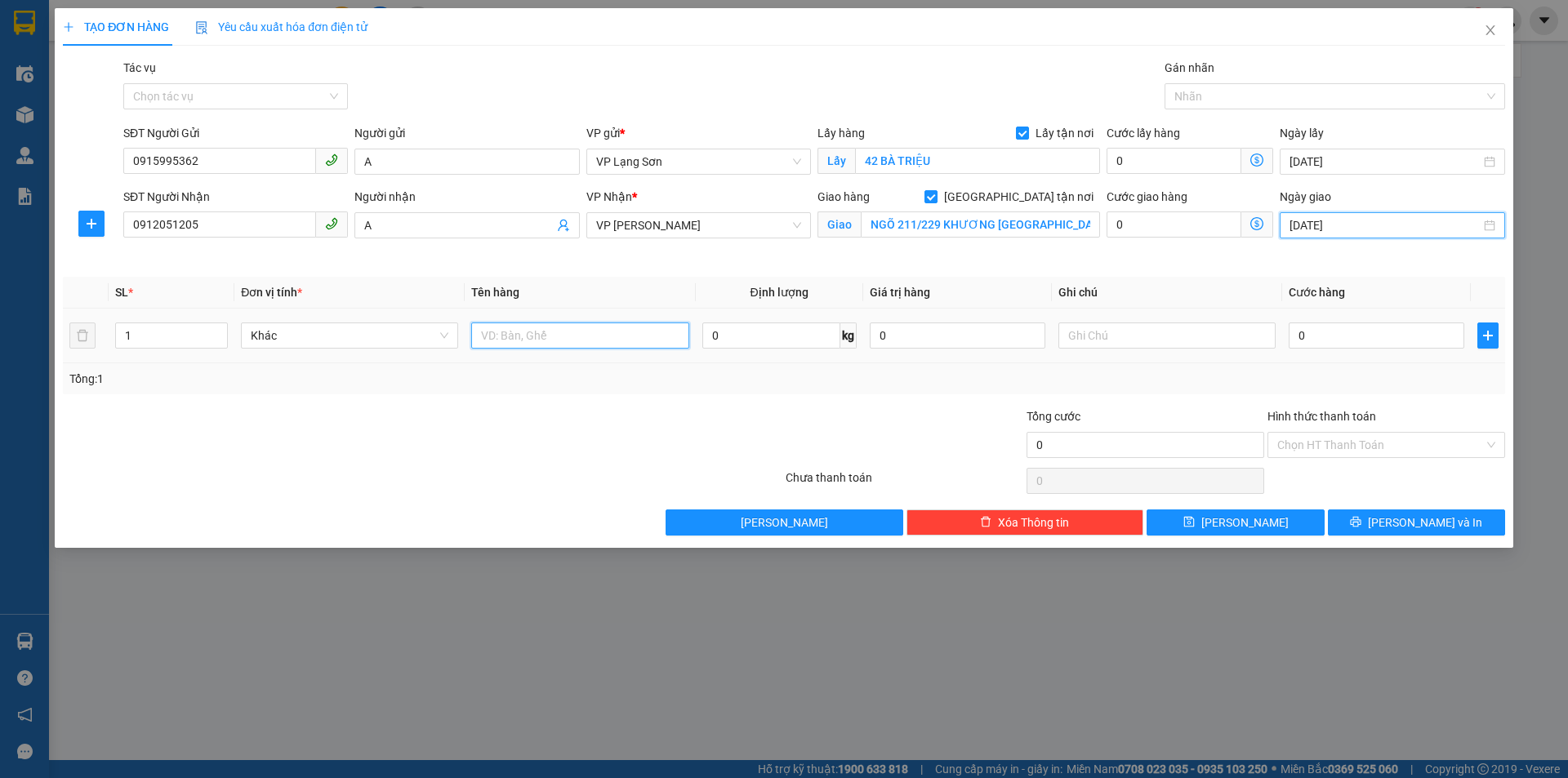
click at [565, 322] on input "text" at bounding box center [580, 335] width 218 height 26
type input "4 CON VỊT"
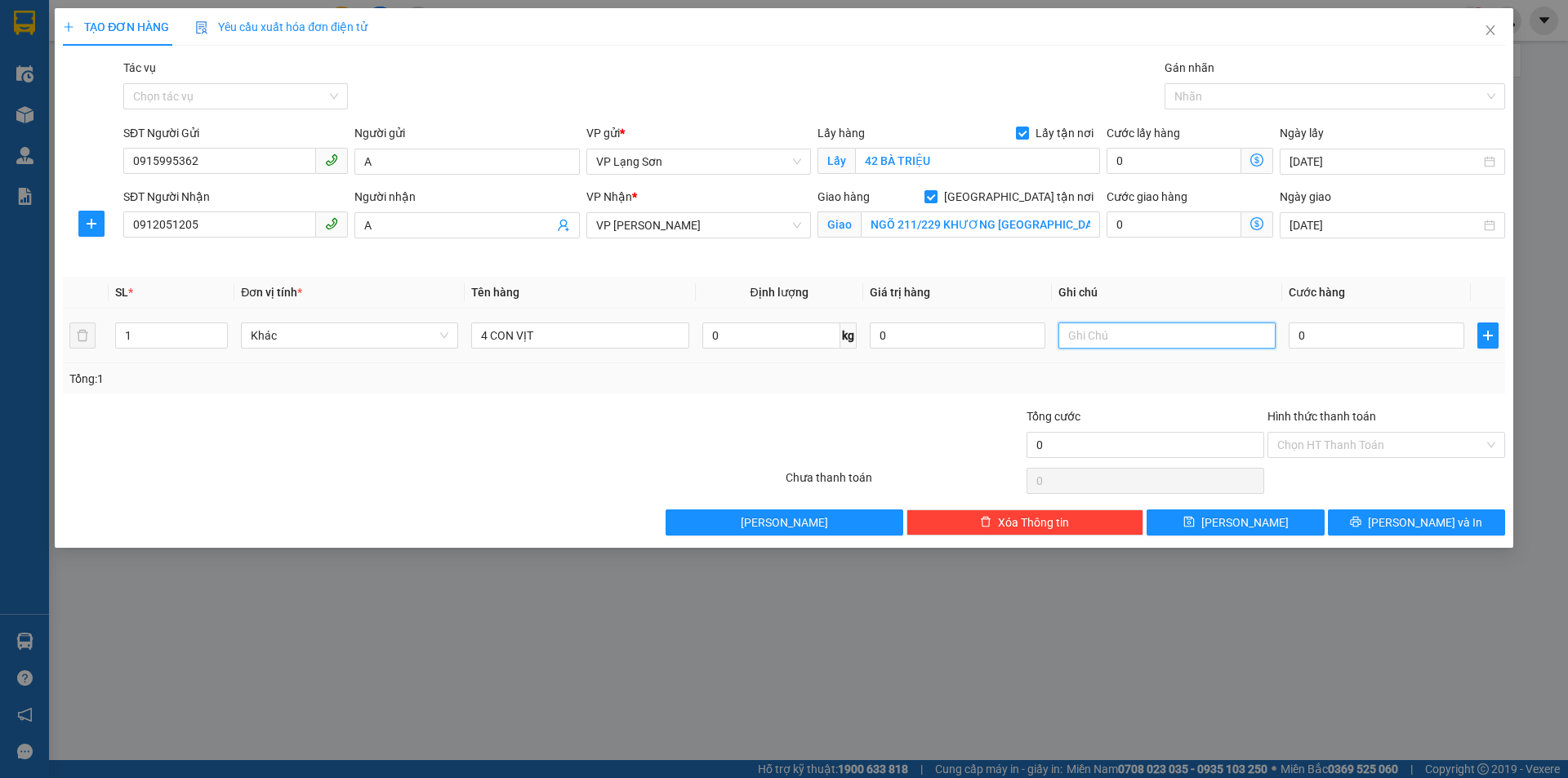
click at [1084, 330] on input "text" at bounding box center [1167, 335] width 218 height 26
type input "NG GỬI TT"
click at [1329, 328] on input "0" at bounding box center [1376, 335] width 176 height 26
type input "1"
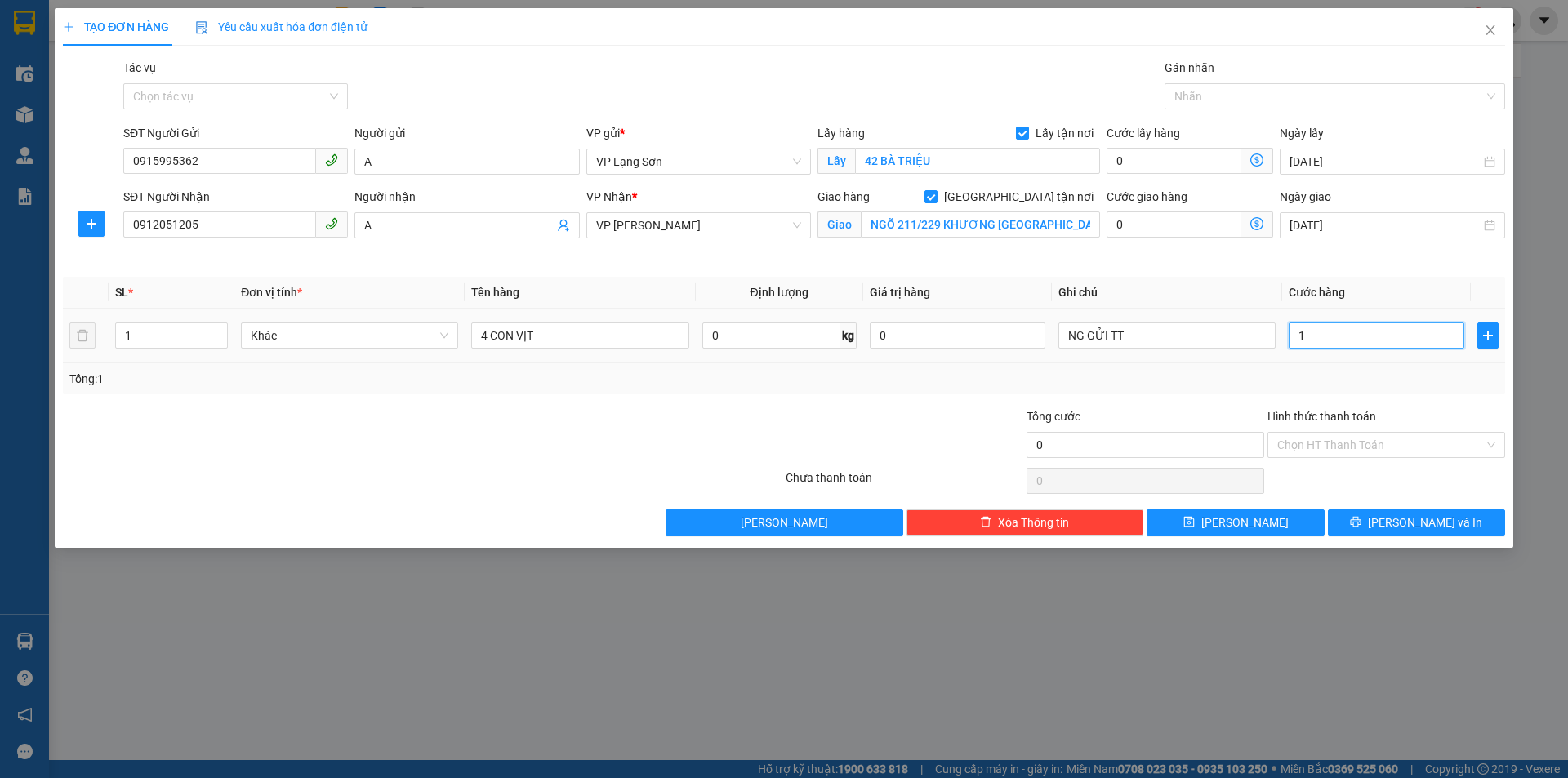
type input "1"
type input "10"
type input "100"
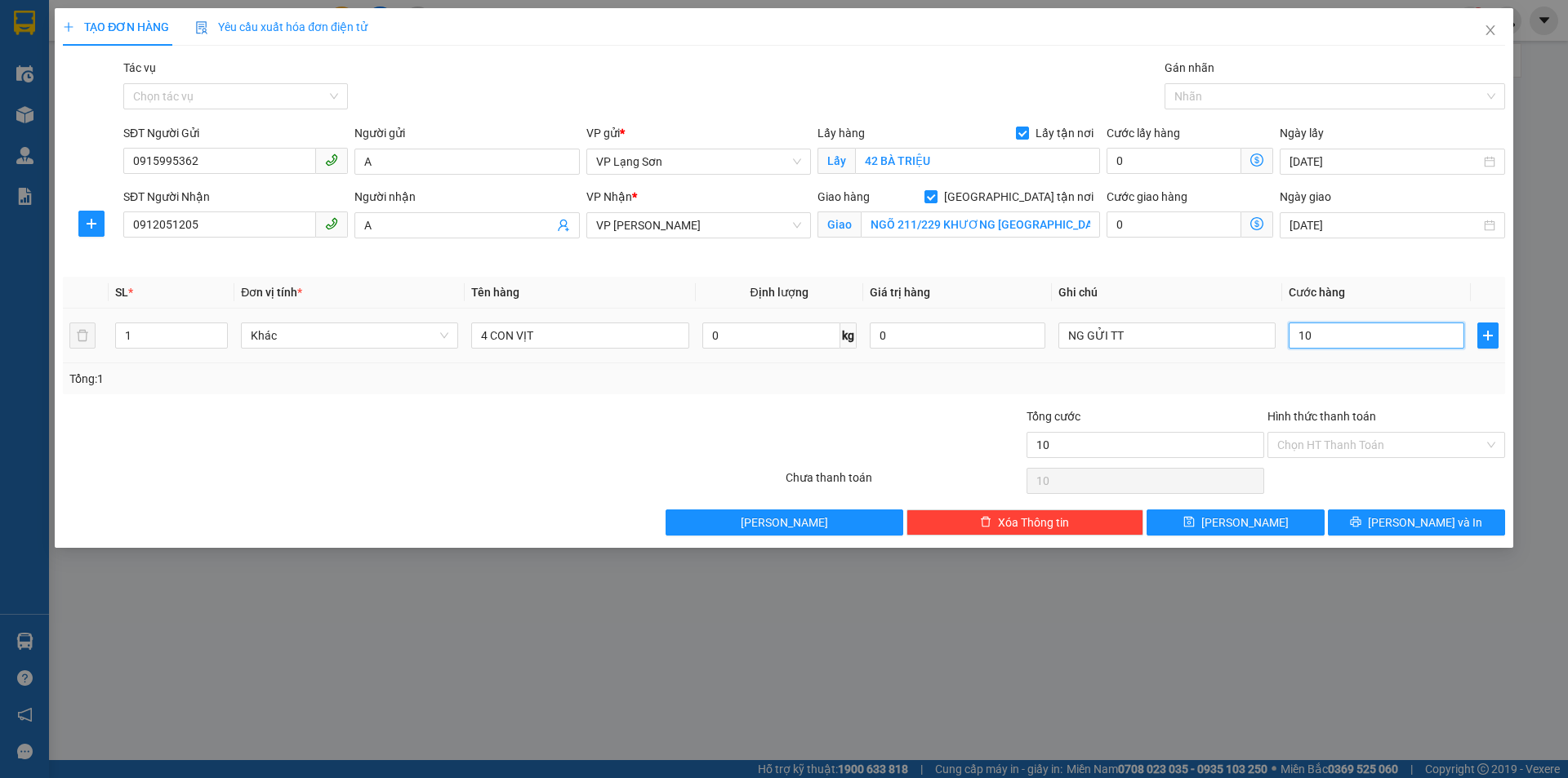
type input "100"
click at [1244, 379] on div "Tổng: 1" at bounding box center [783, 379] width 1429 height 17
type input "100.000"
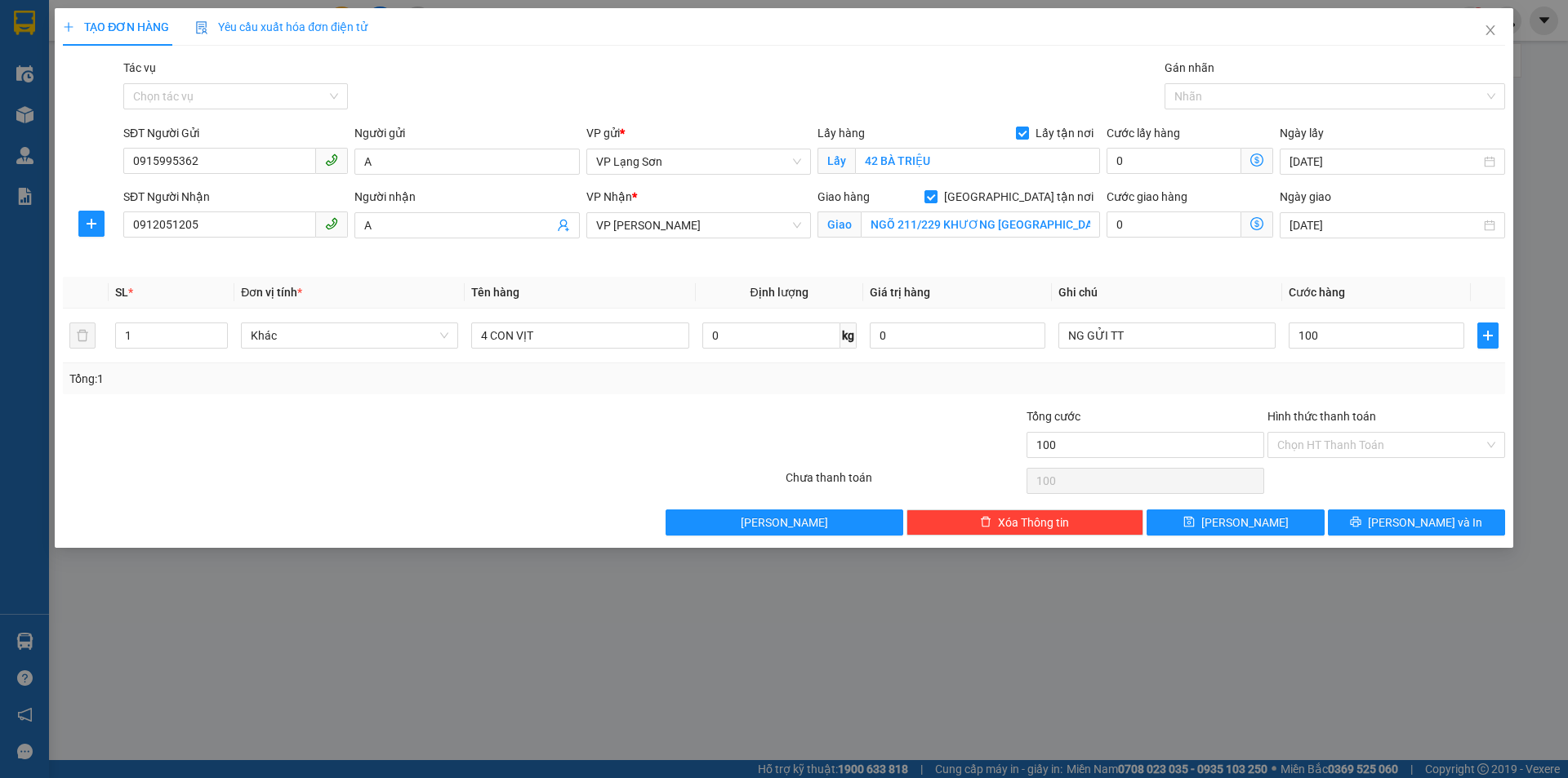
type input "100.000"
click at [193, 164] on input "0915995362" at bounding box center [220, 160] width 192 height 26
click at [1236, 519] on span "[PERSON_NAME]" at bounding box center [1244, 523] width 87 height 17
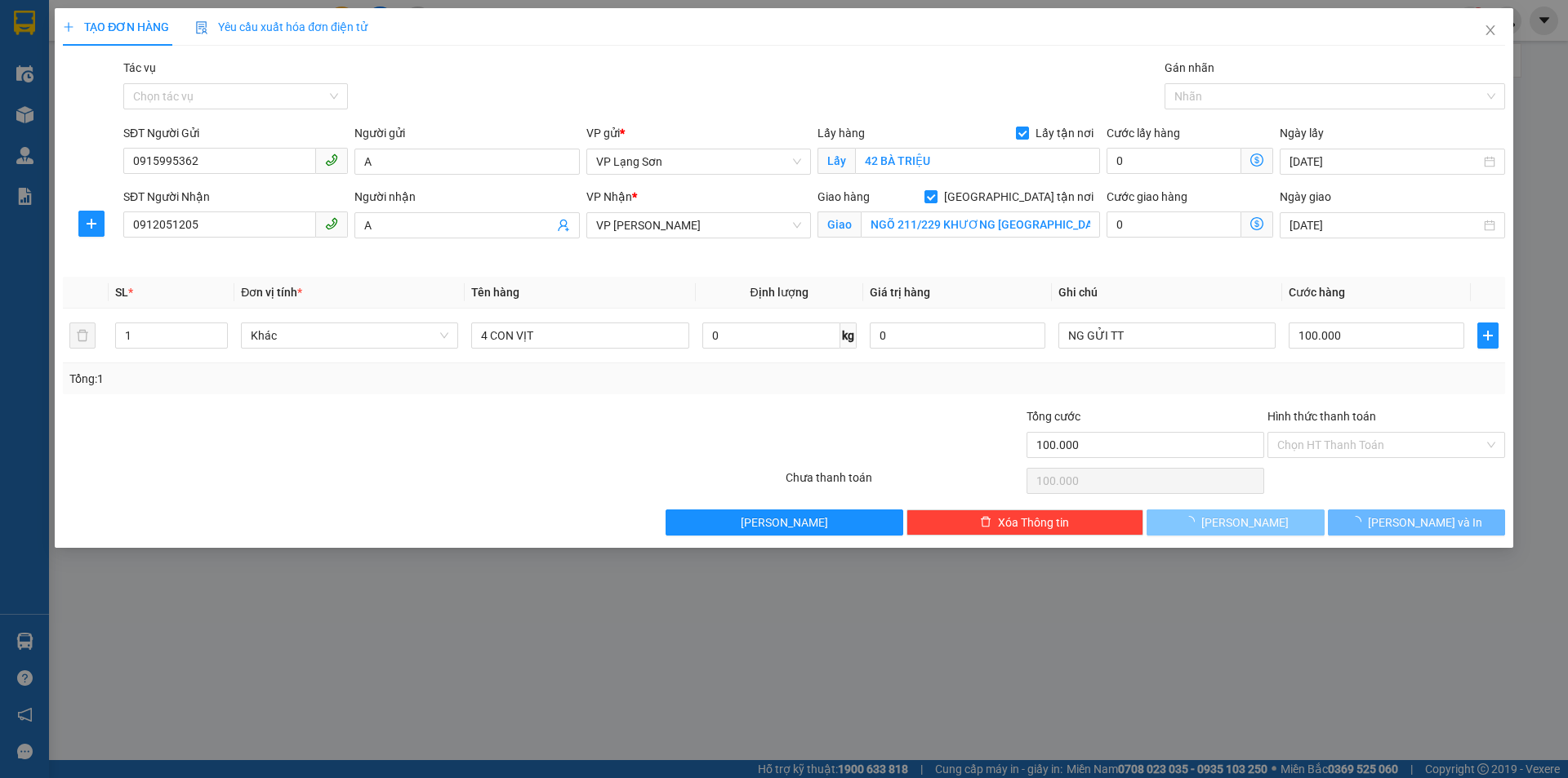
checkbox input "false"
type input "0"
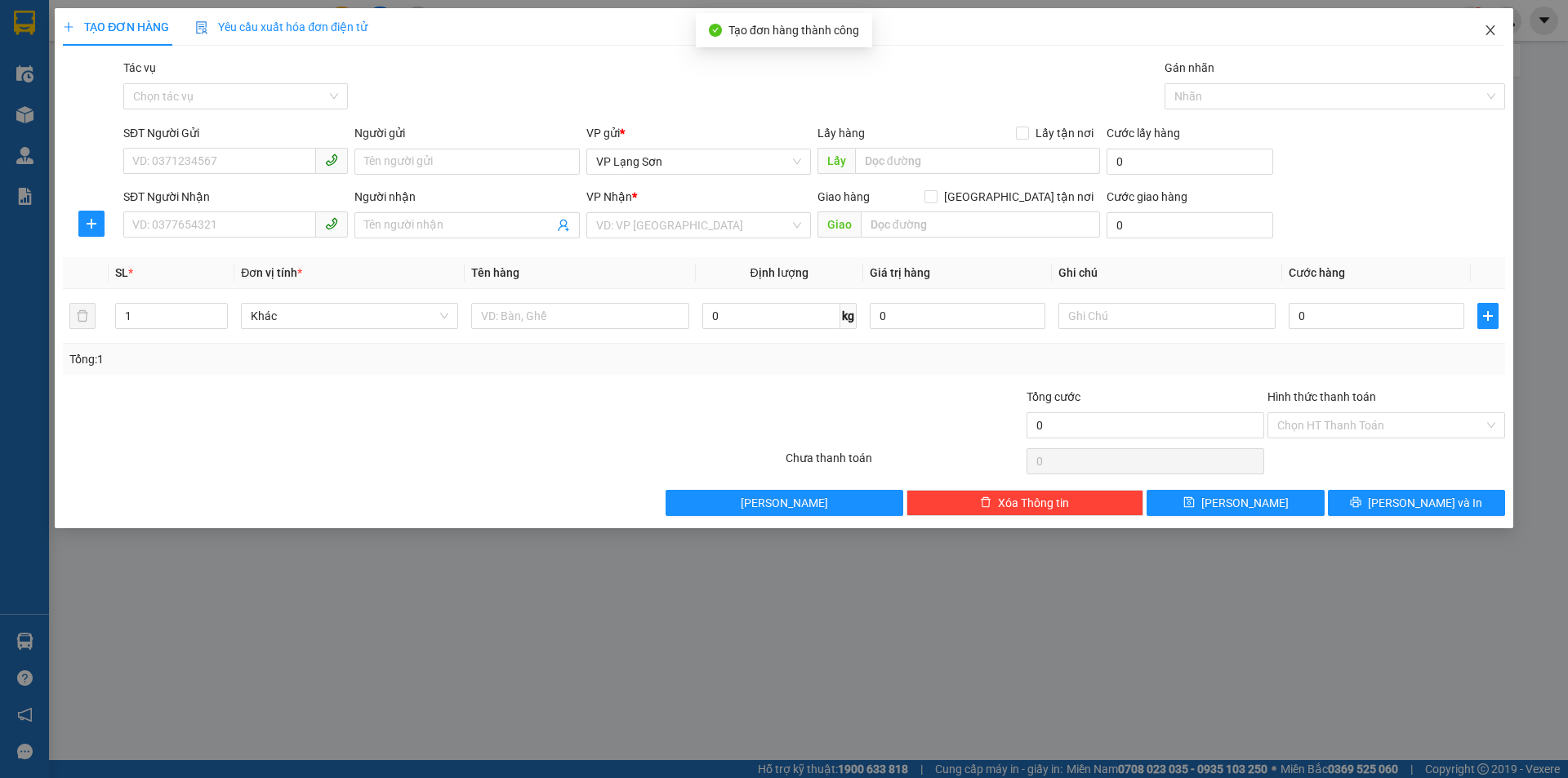
click at [1486, 31] on icon "close" at bounding box center [1489, 29] width 13 height 13
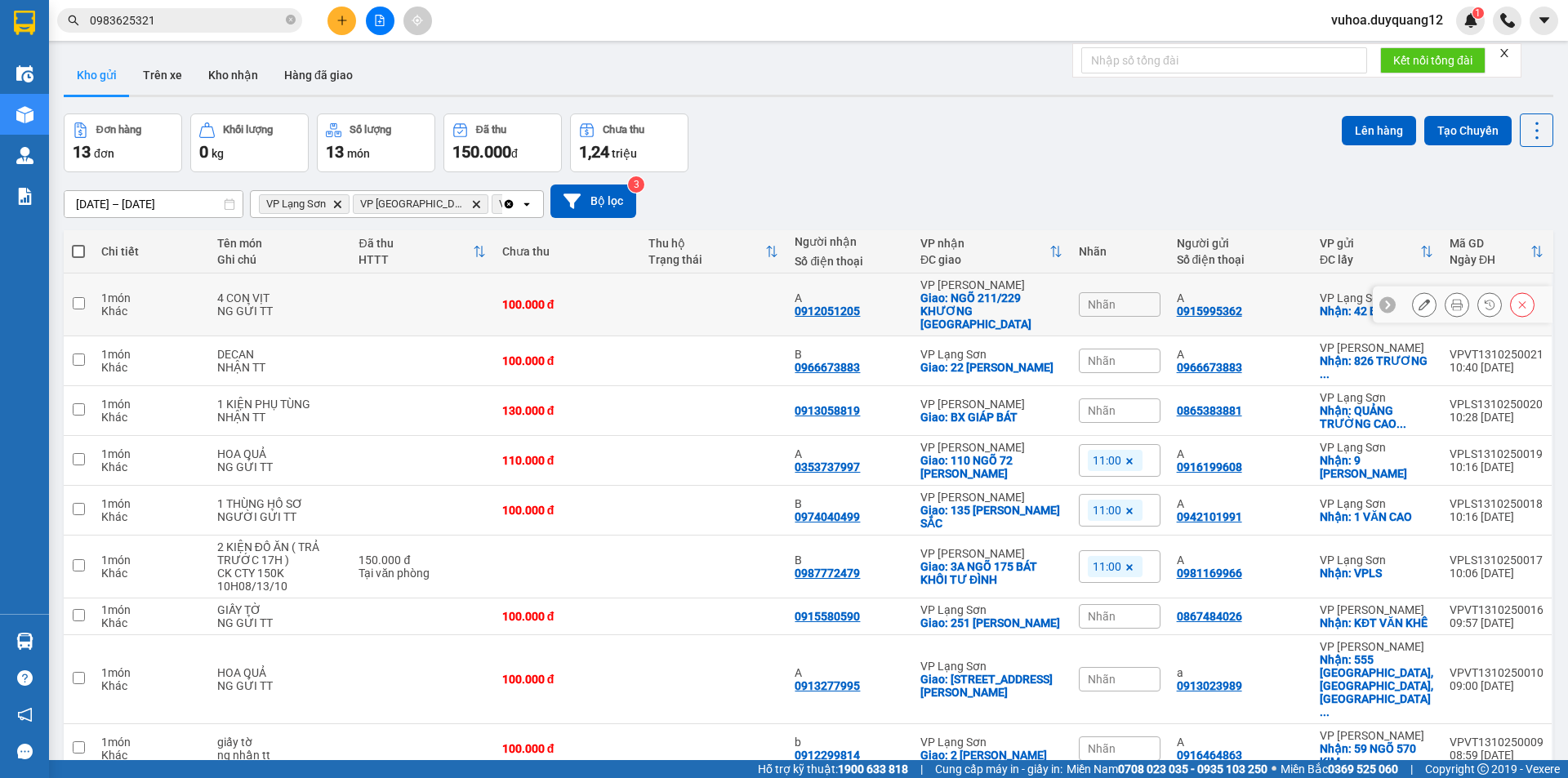
click at [1149, 294] on div "Nhãn" at bounding box center [1119, 304] width 82 height 24
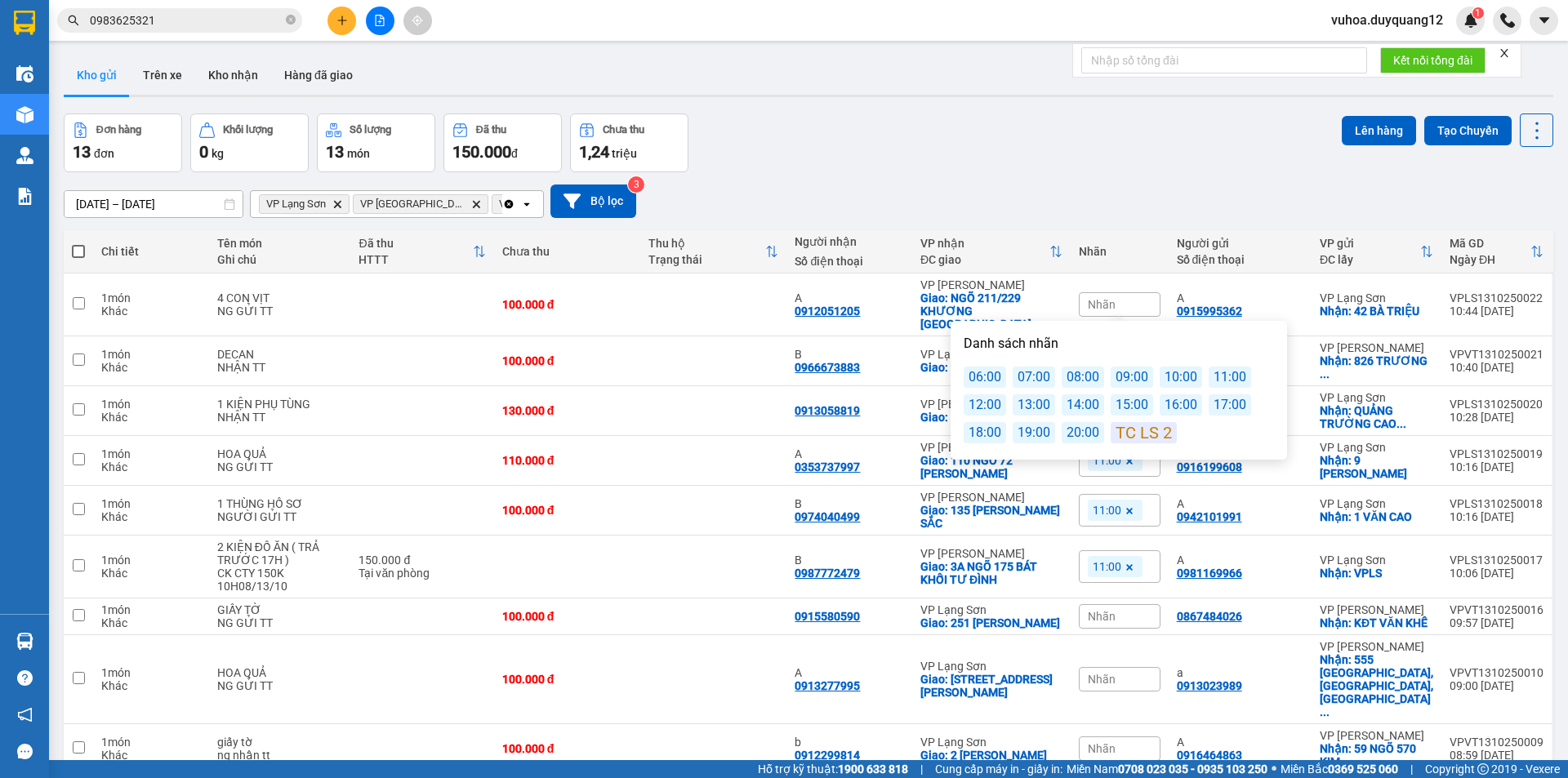
click at [1032, 405] on div "13:00" at bounding box center [1034, 405] width 43 height 21
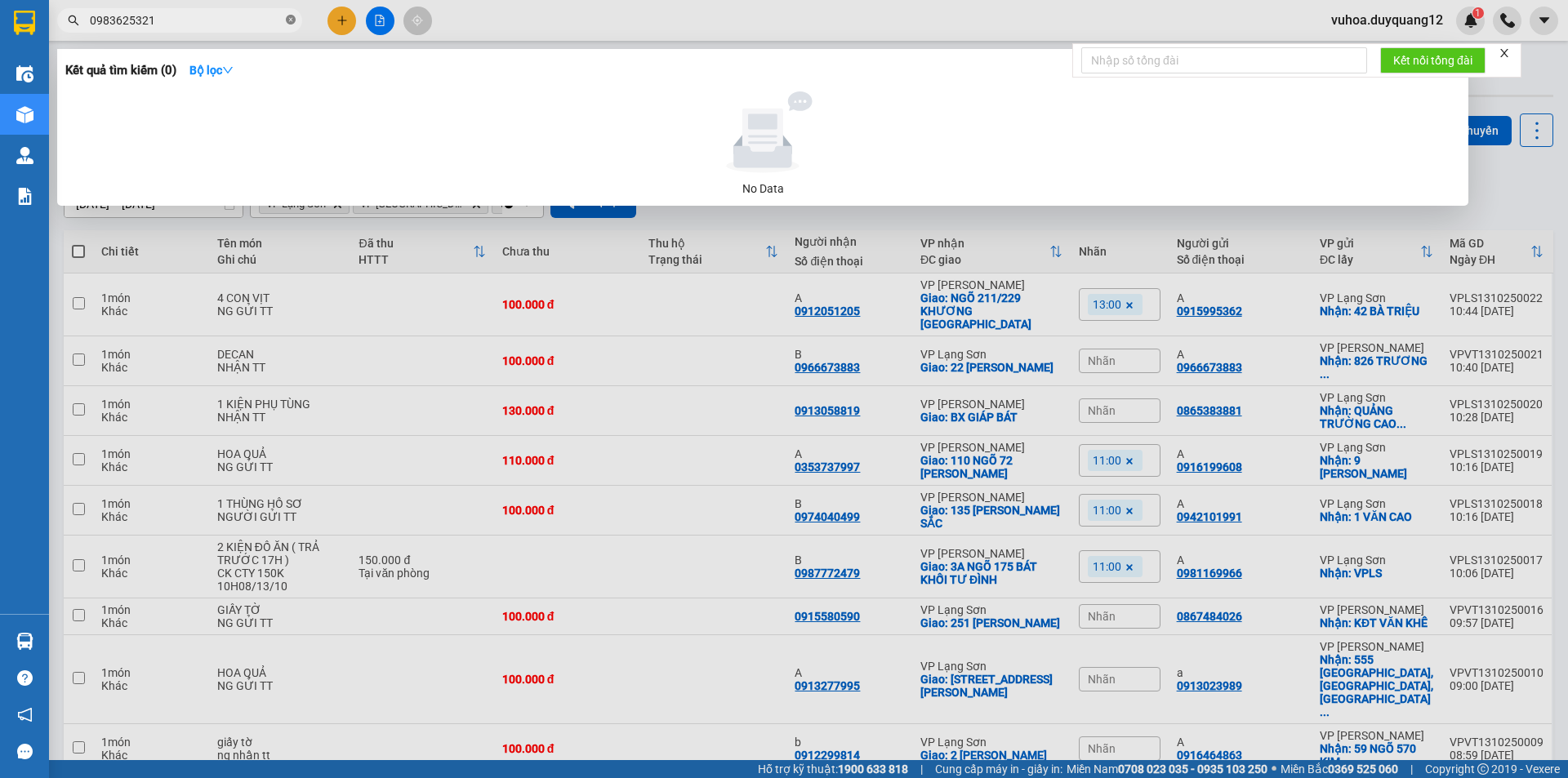
click at [291, 19] on icon "close-circle" at bounding box center [290, 19] width 10 height 10
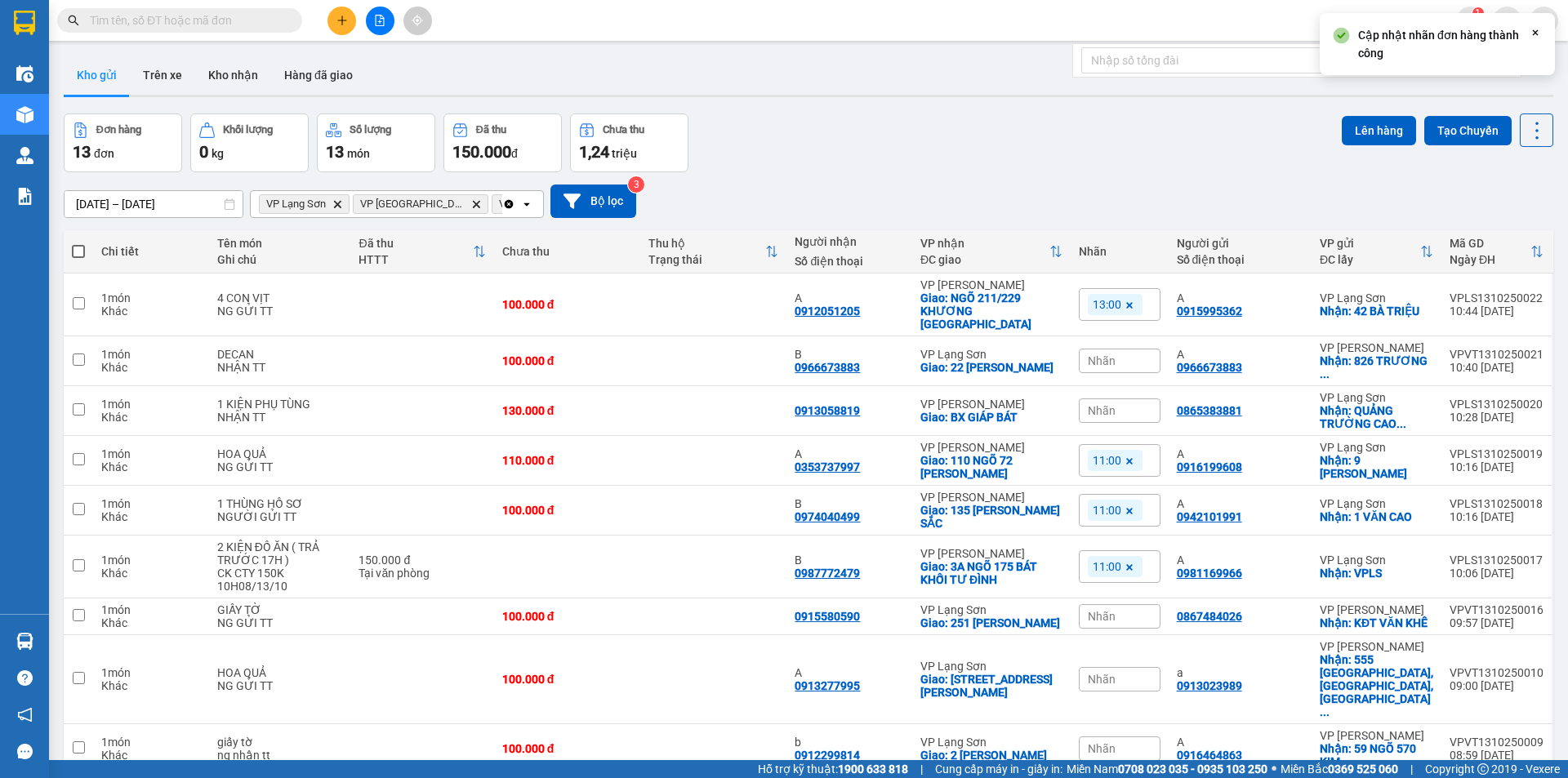
paste input "0982558919"
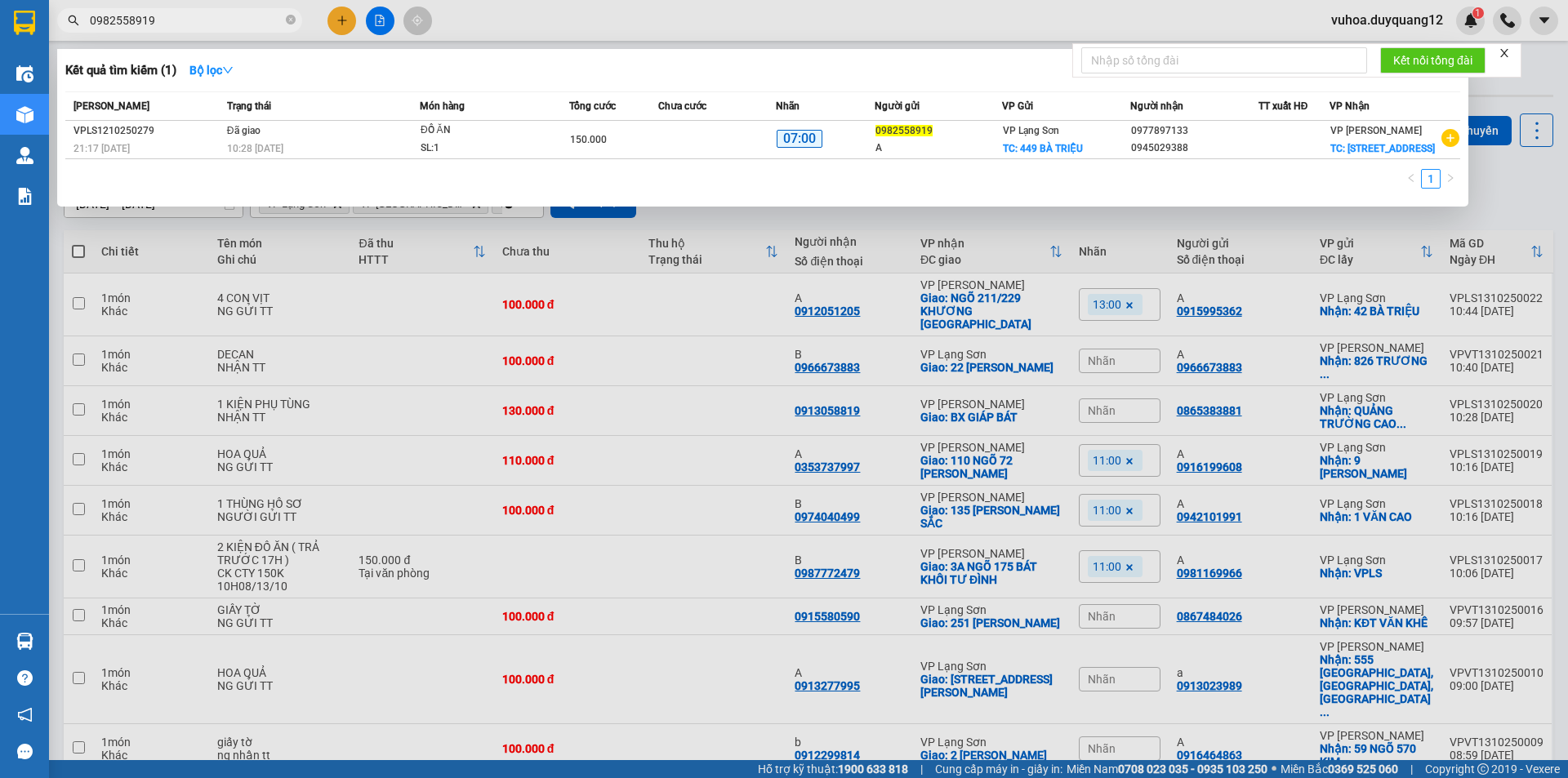
type input "0982558919"
click at [290, 20] on icon "close-circle" at bounding box center [290, 19] width 10 height 10
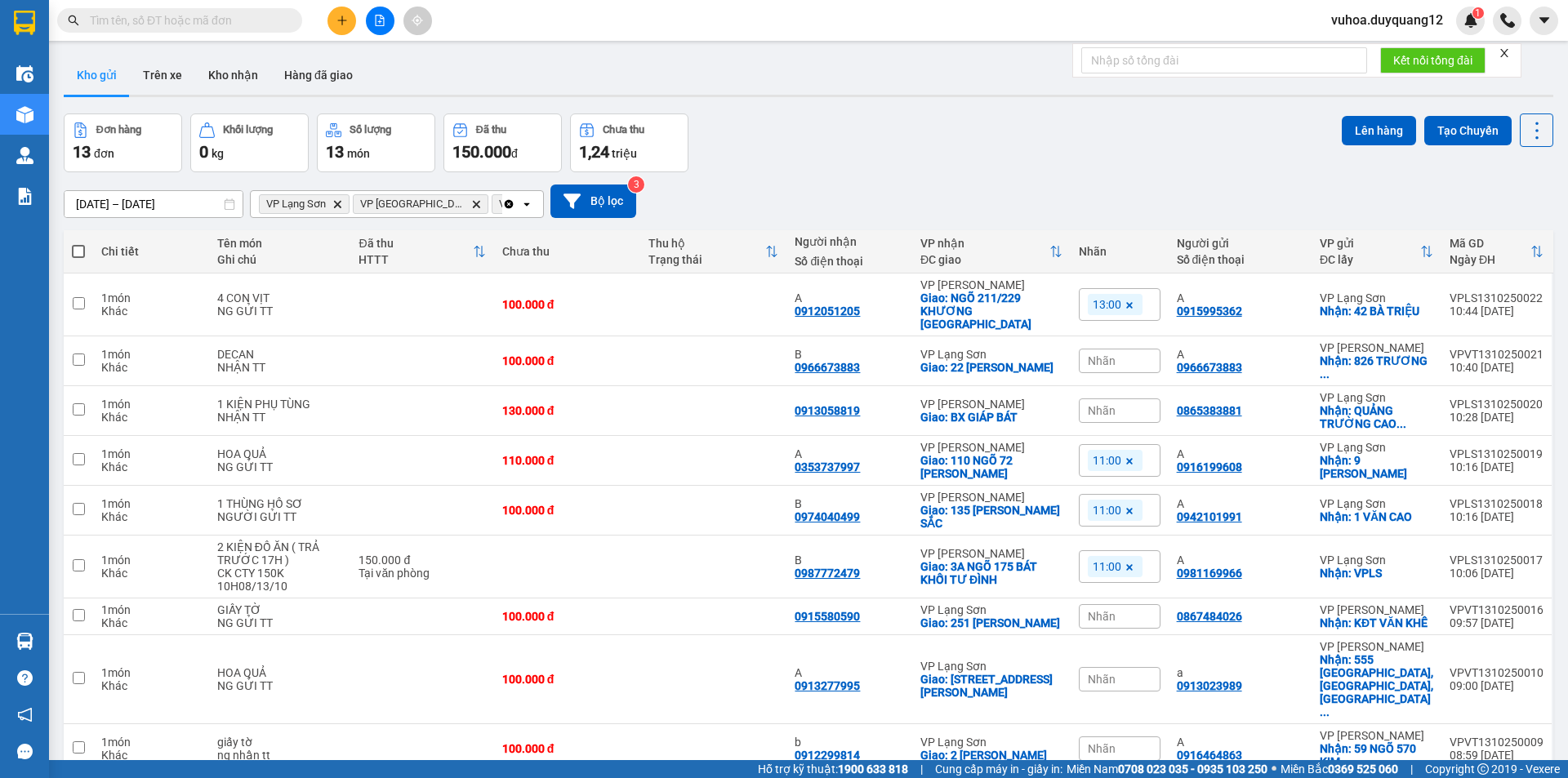
paste input "0828994558"
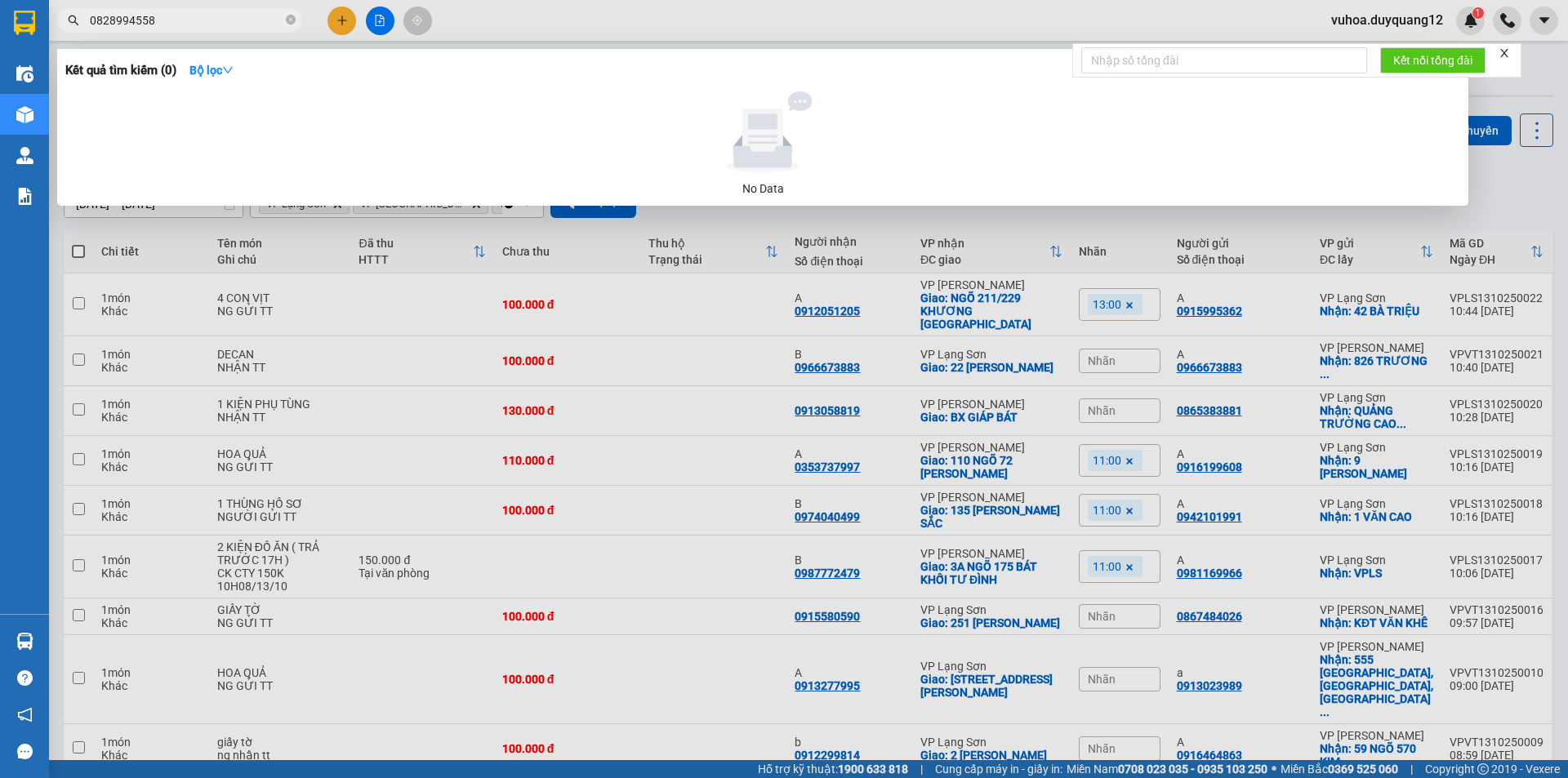
type input "0828994558"
click at [654, 42] on div at bounding box center [784, 389] width 1568 height 778
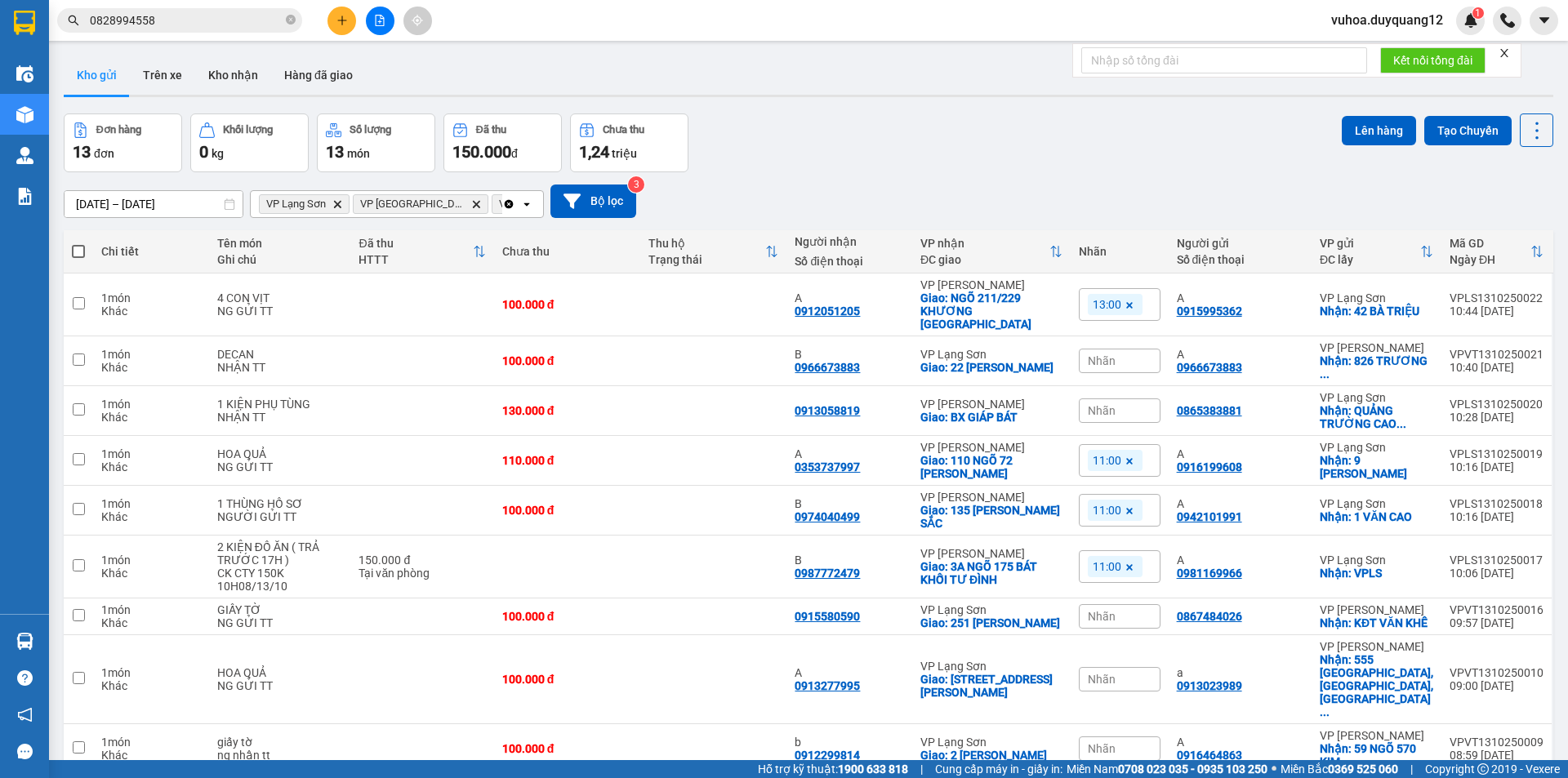
click at [908, 165] on div "Đơn hàng 13 đơn Khối lượng 0 kg Số lượng 13 món Đã thu 150.000 đ Chưa thu 1,24 …" at bounding box center [808, 143] width 1489 height 59
click at [346, 29] on button at bounding box center [341, 20] width 28 height 28
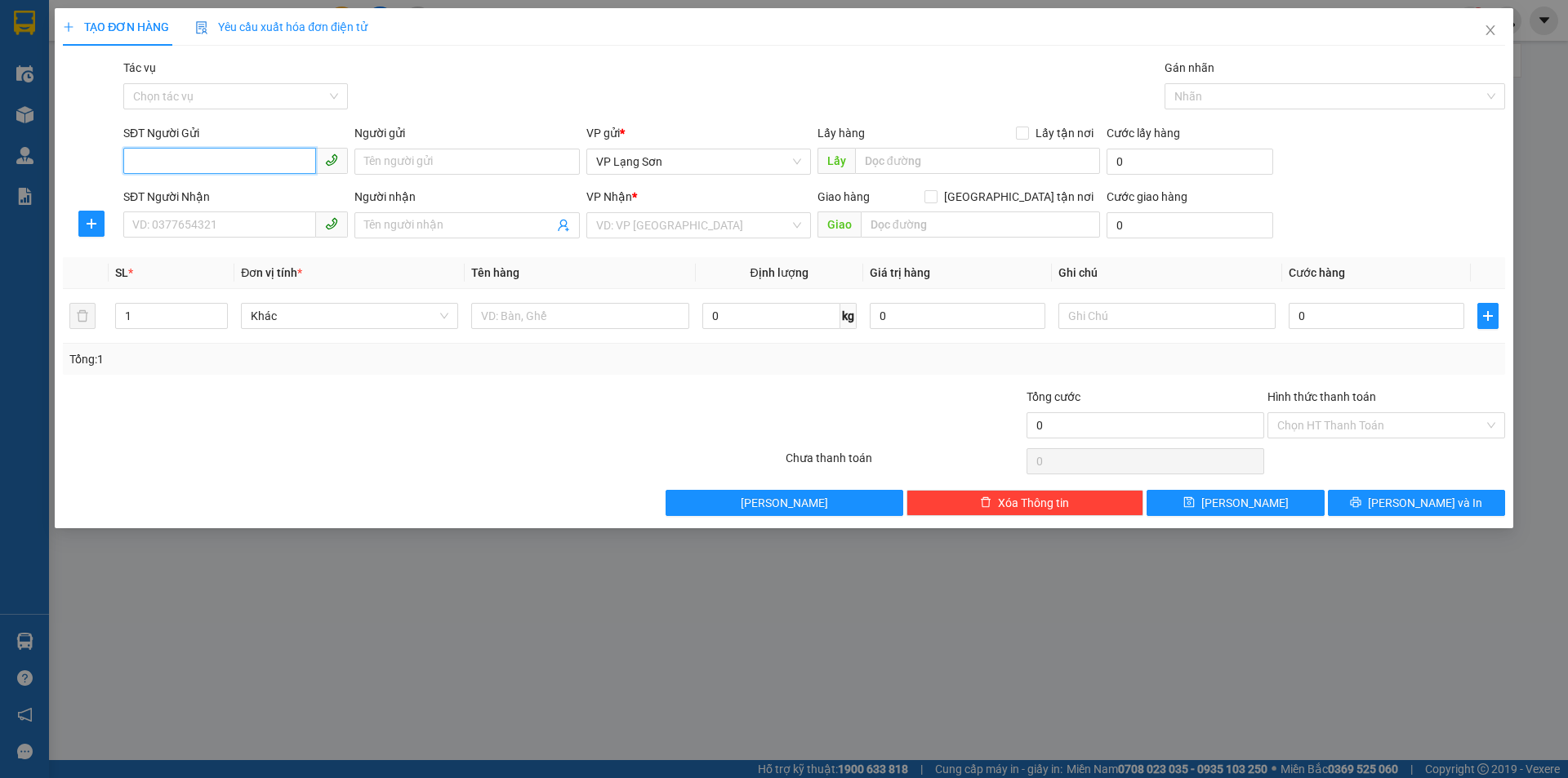
paste input "0828994558"
type input "0828994558"
click at [1495, 34] on icon "close" at bounding box center [1489, 29] width 13 height 13
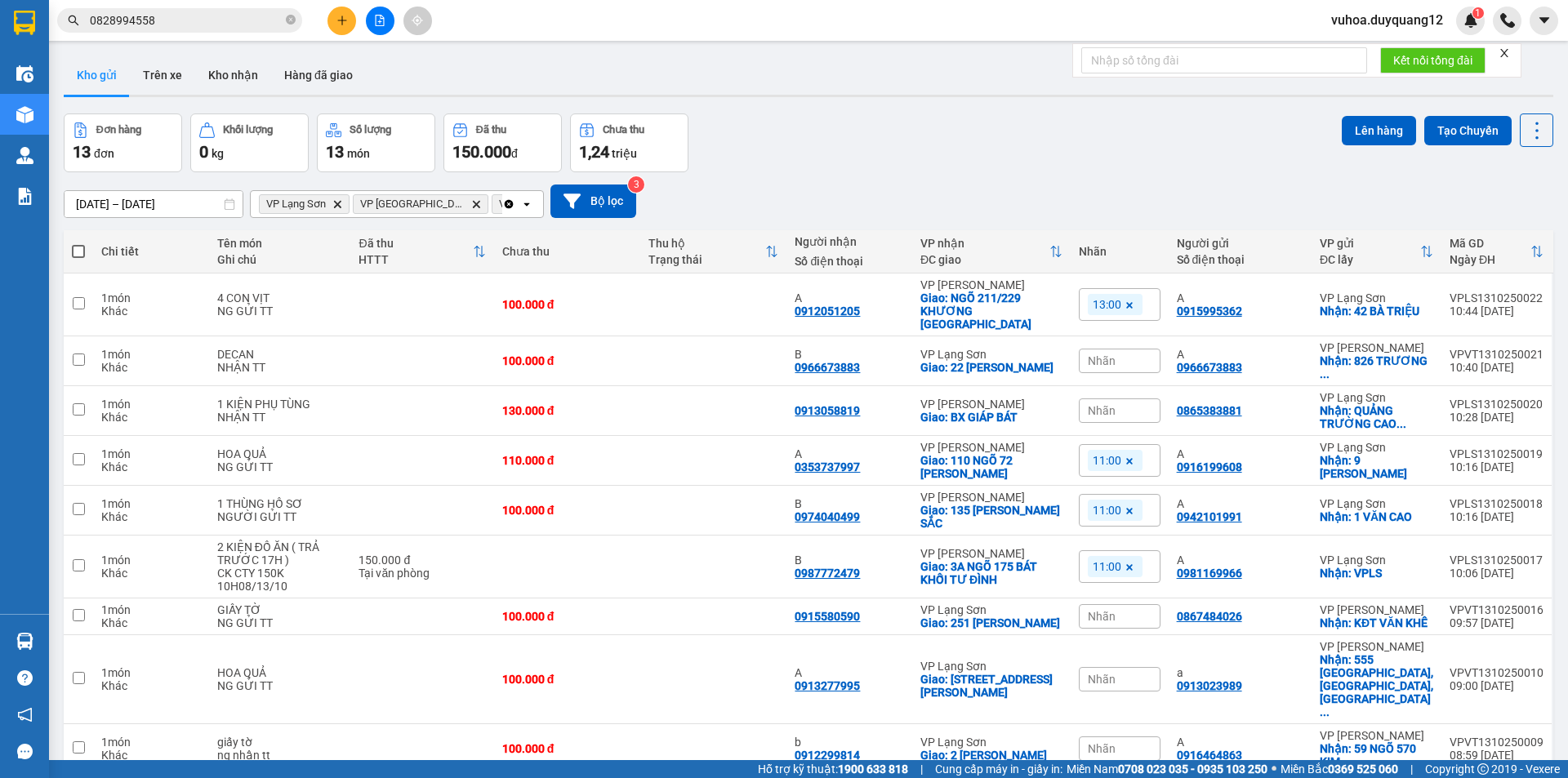
click at [1485, 775] on div "Hỗ trợ kỹ thuật: 1900 633 818 | Cung cấp máy in - giấy in: Miền Nam 0708 023 03…" at bounding box center [779, 768] width 1559 height 17
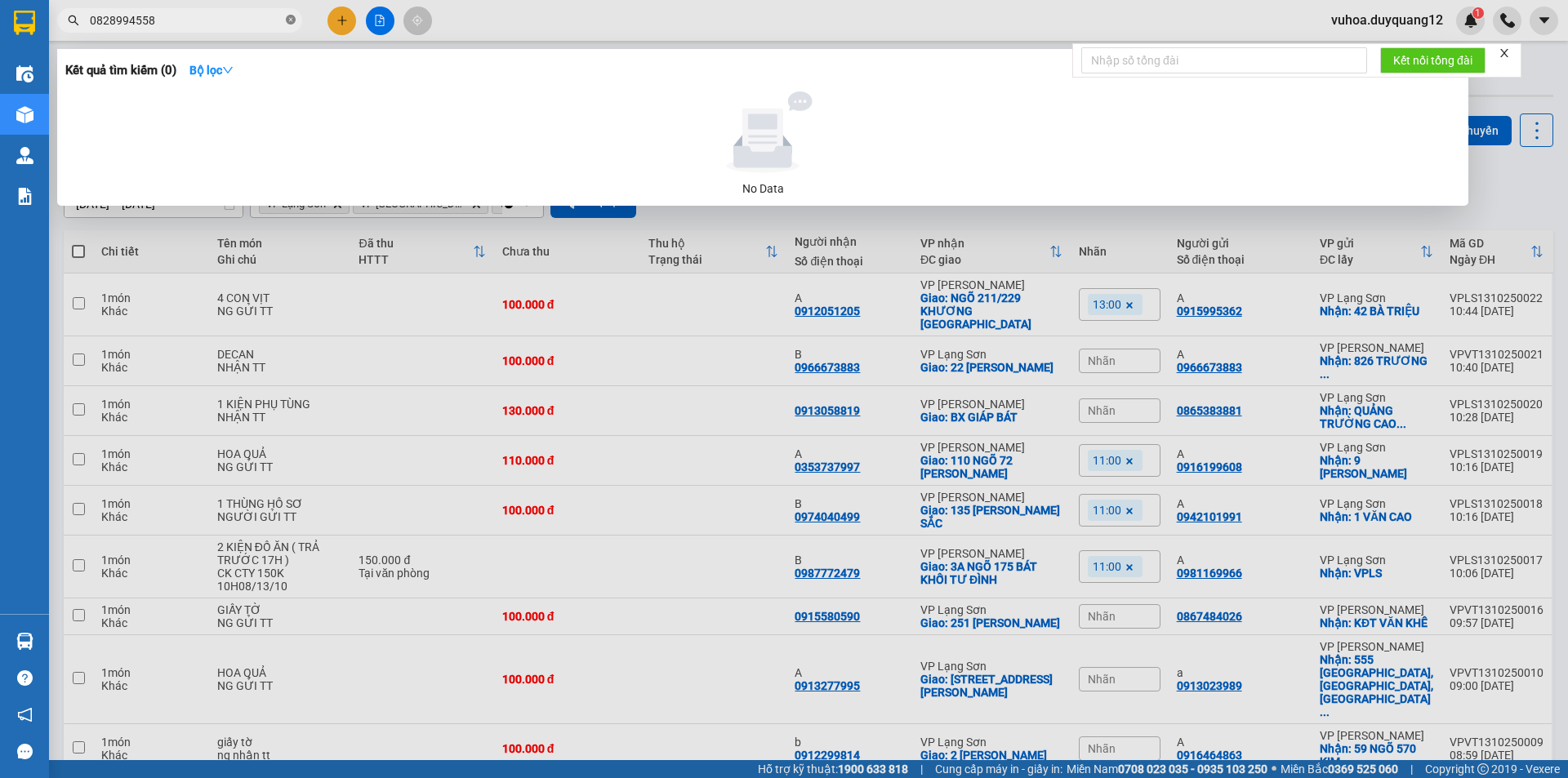
click at [289, 24] on icon "close-circle" at bounding box center [290, 19] width 10 height 10
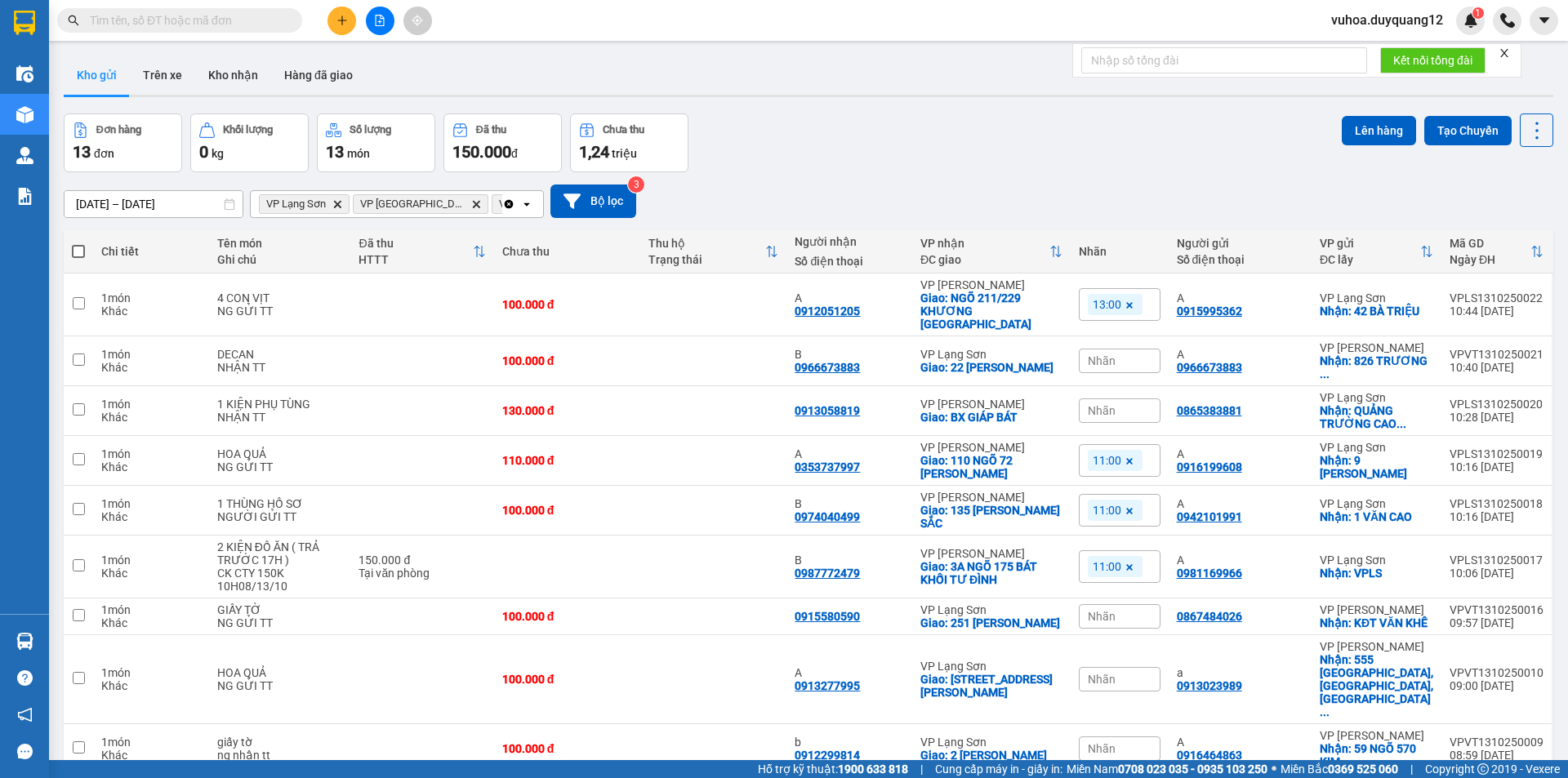
paste input "0913057669"
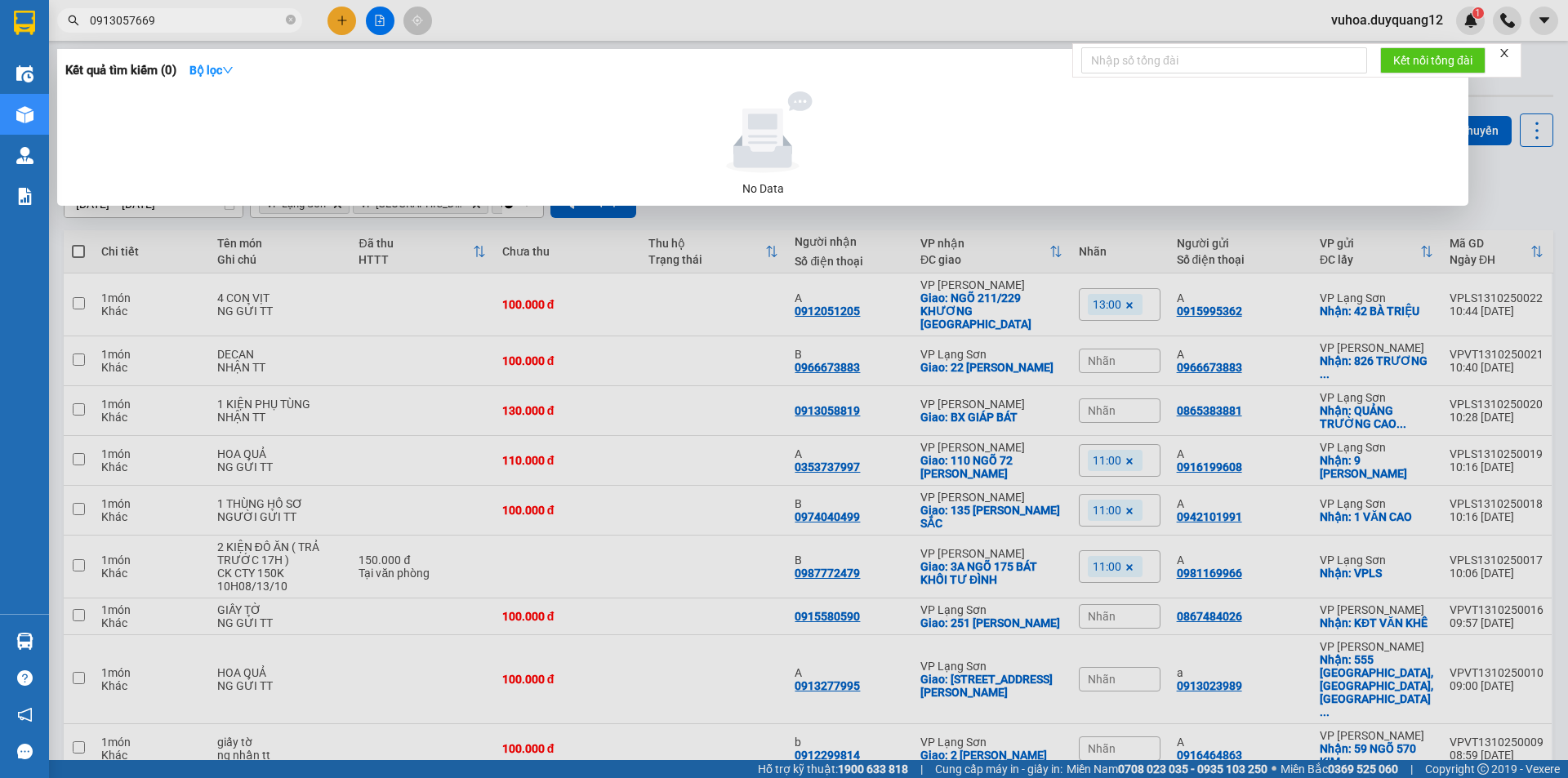
type input "0913057669"
click at [780, 53] on div "Kết quả tìm kiếm ( 0 ) Bộ lọc No Data" at bounding box center [763, 126] width 1411 height 156
drag, startPoint x: 213, startPoint y: 14, endPoint x: 0, endPoint y: 6, distance: 213.2
click at [0, 6] on section "Kết quả tìm kiếm ( 0 ) Bộ lọc No Data 0913057669 vuhoa.duyquang12 1 Điều hành x…" at bounding box center [784, 389] width 1568 height 778
click at [291, 21] on icon "close-circle" at bounding box center [290, 19] width 10 height 10
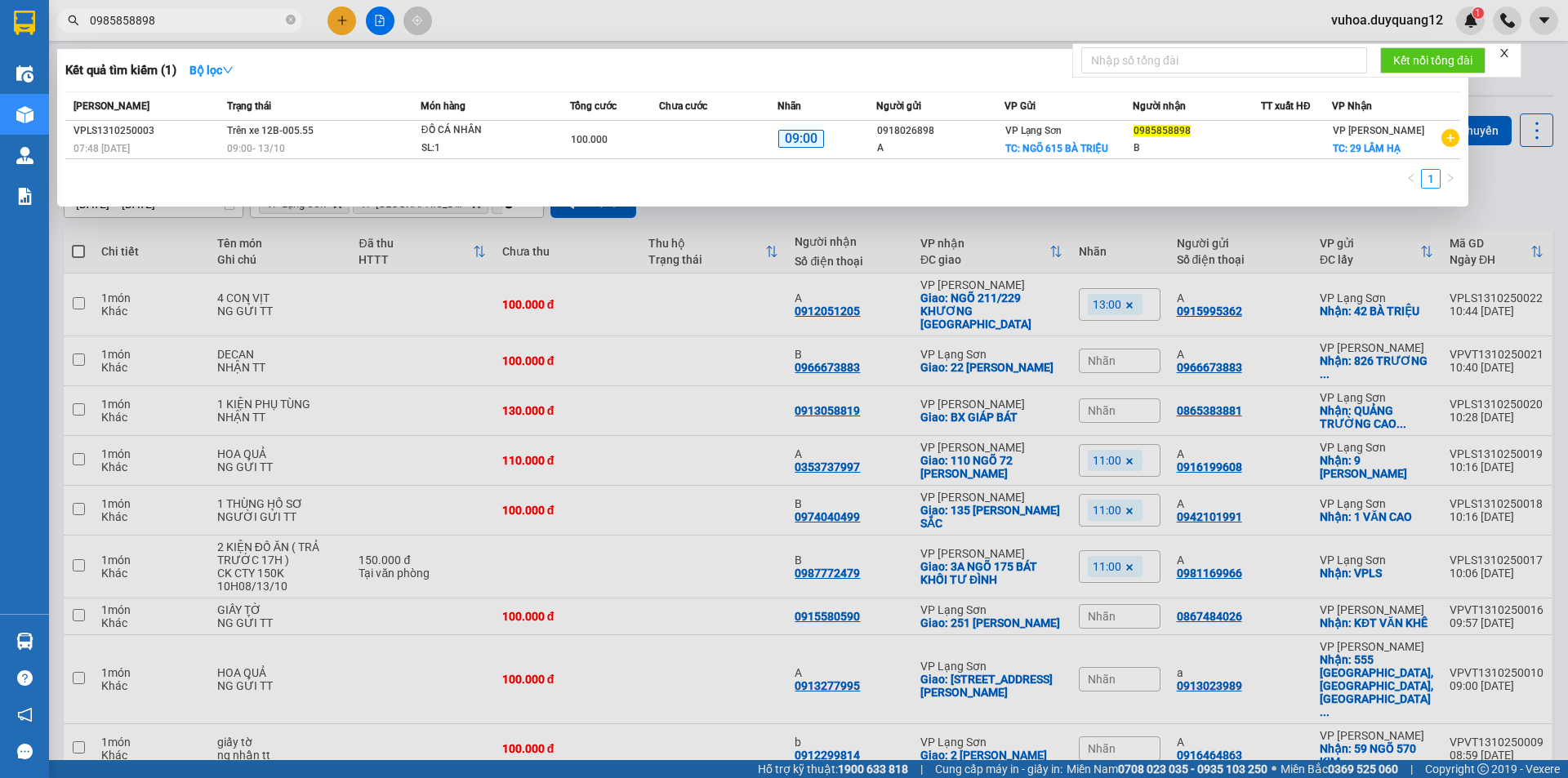
type input "0985858898"
click at [1243, 247] on div at bounding box center [784, 389] width 1568 height 778
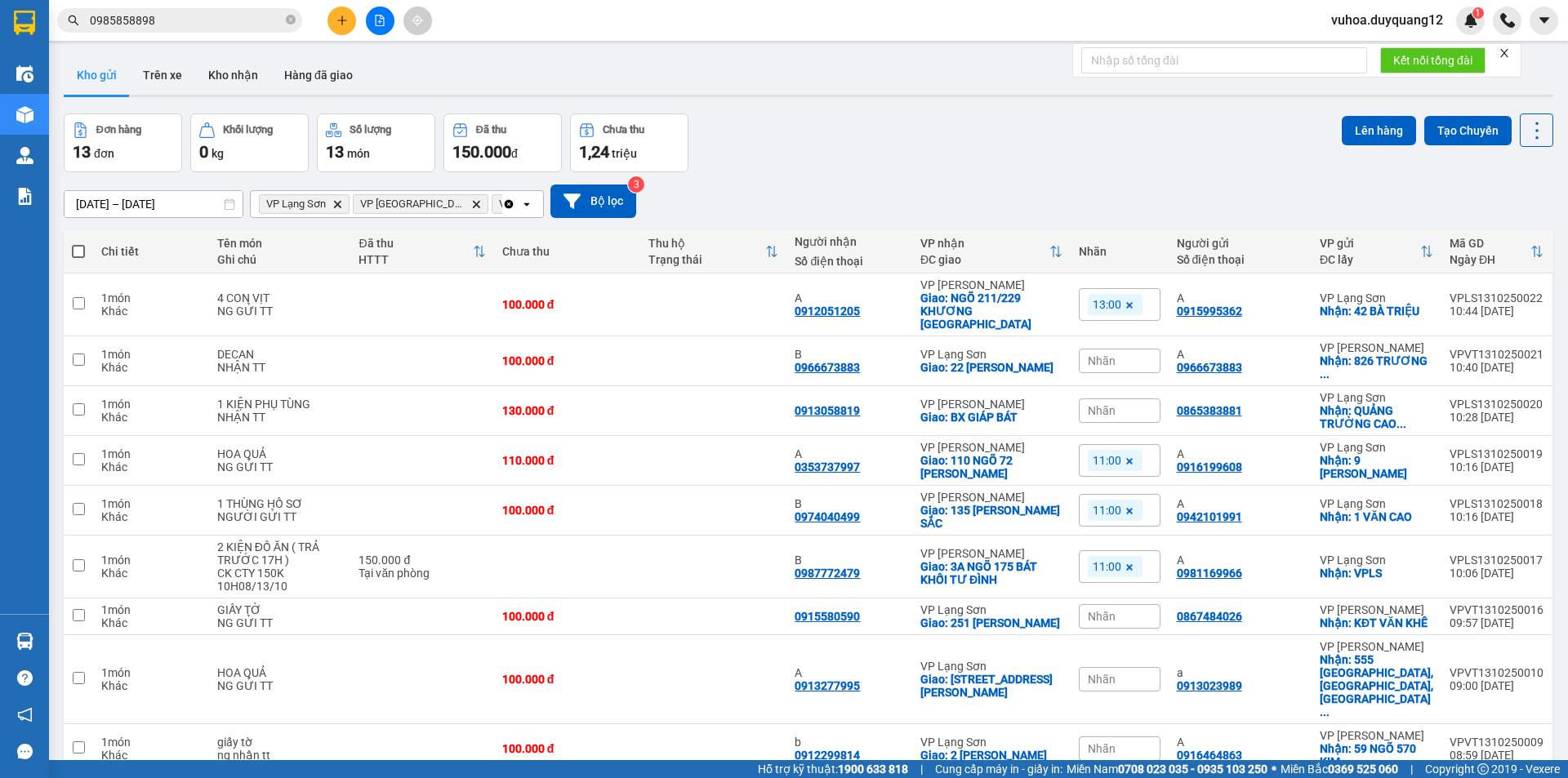
click at [186, 26] on input "0985858898" at bounding box center [186, 20] width 192 height 17
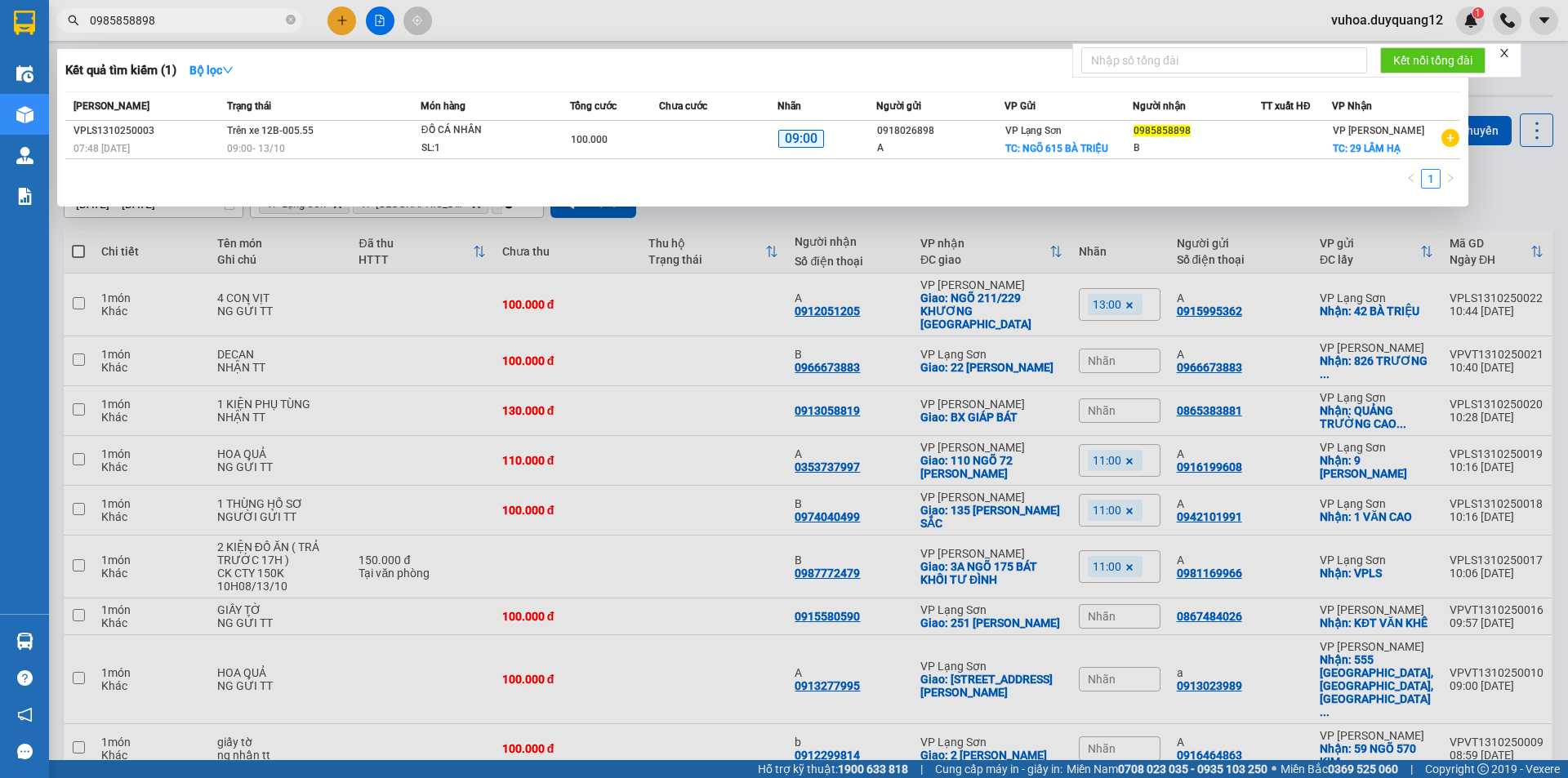
click at [1035, 232] on div at bounding box center [784, 389] width 1568 height 778
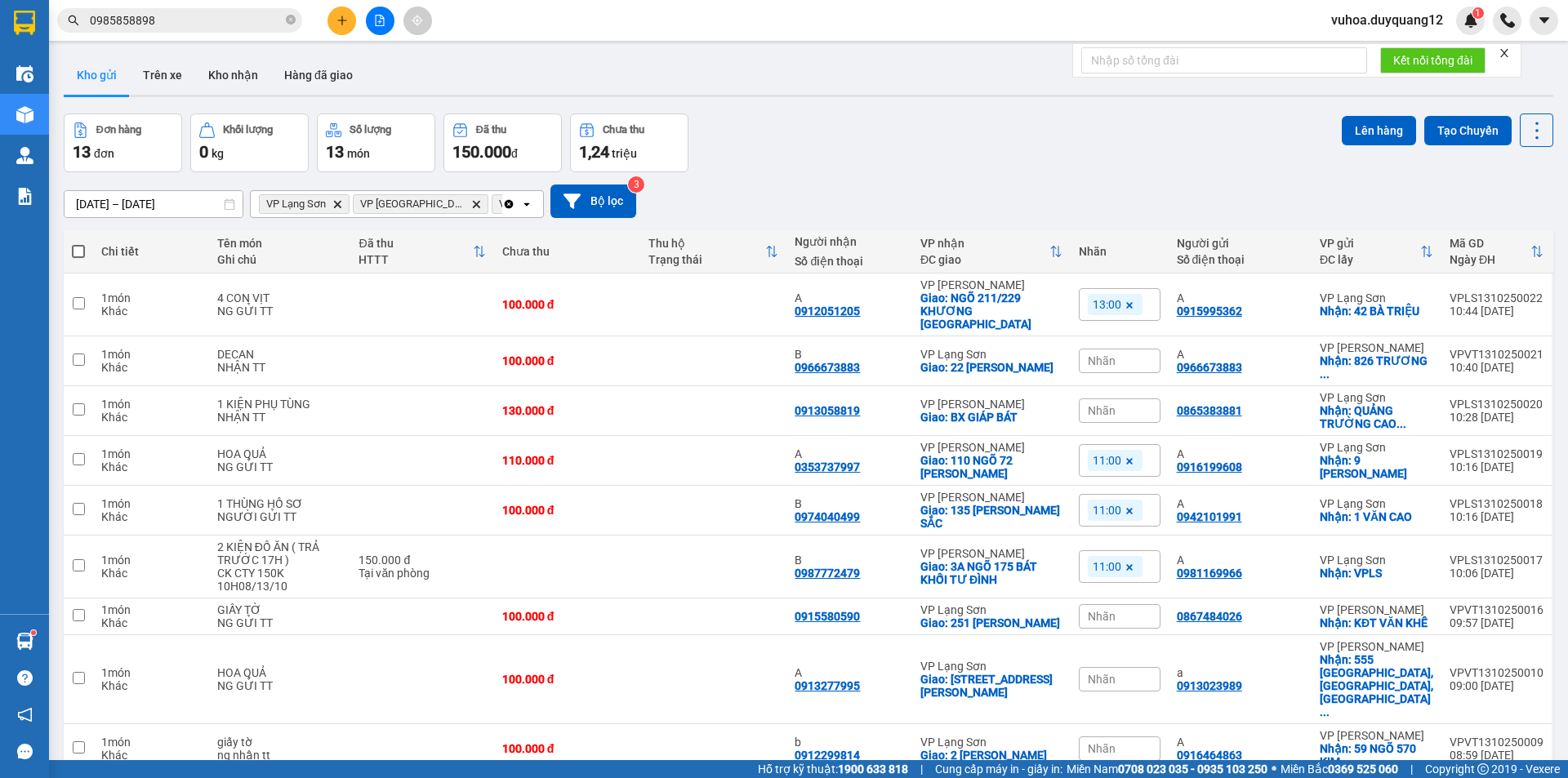
click at [821, 121] on div "Đơn hàng 13 đơn Khối lượng 0 kg Số lượng 13 món Đã thu 150.000 đ Chưa thu 1,24 …" at bounding box center [808, 143] width 1489 height 59
click at [340, 15] on icon "plus" at bounding box center [342, 20] width 12 height 12
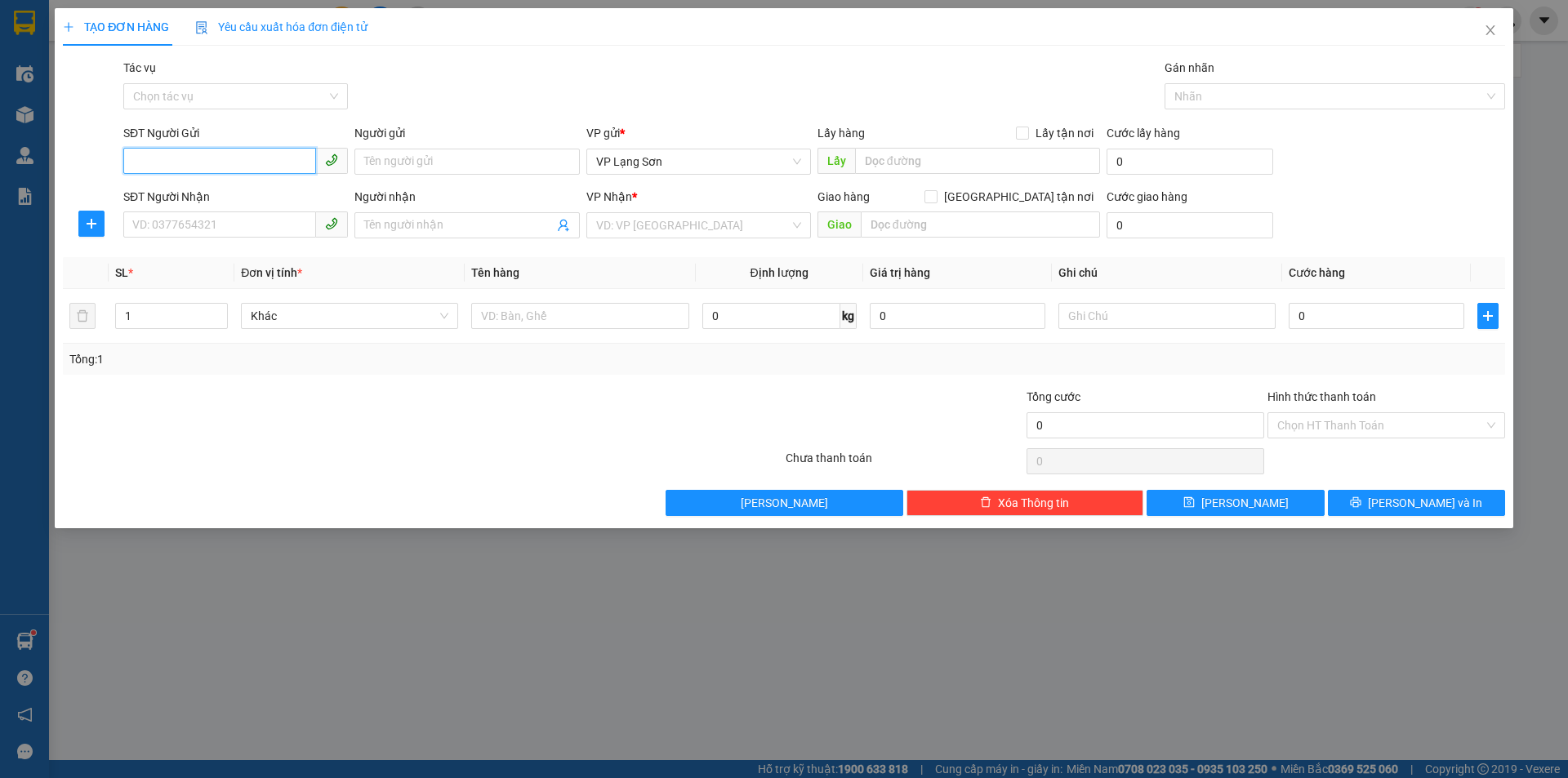
click at [258, 161] on input "SĐT Người Gửi" at bounding box center [220, 160] width 192 height 26
click at [272, 166] on input "SĐT Người Gửi" at bounding box center [220, 160] width 192 height 26
type input "0913299796"
click at [1033, 132] on span "Lấy tận nơi" at bounding box center [1064, 133] width 71 height 17
click at [1027, 132] on input "Lấy tận nơi" at bounding box center [1022, 132] width 12 height 12
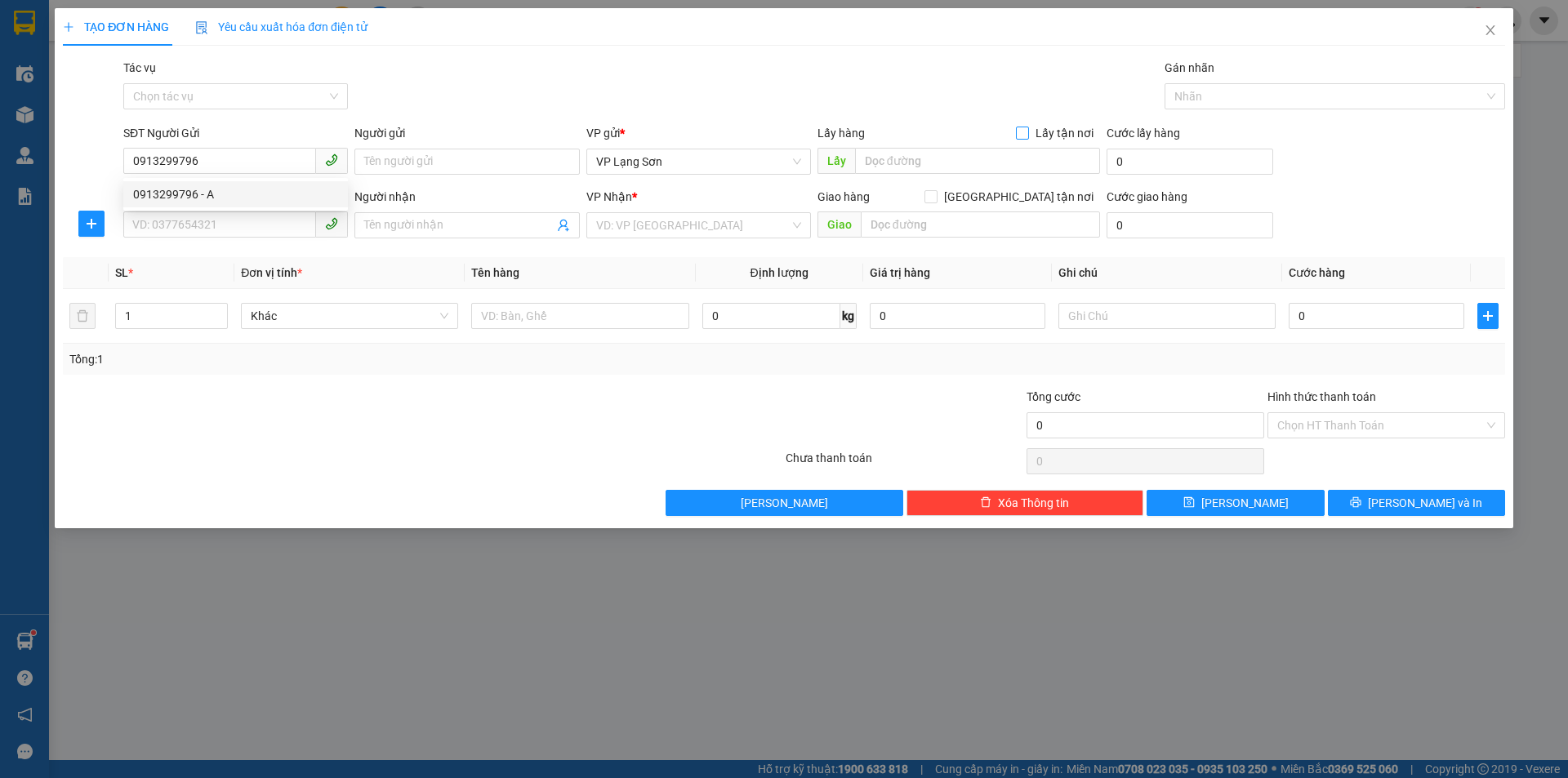
checkbox input "true"
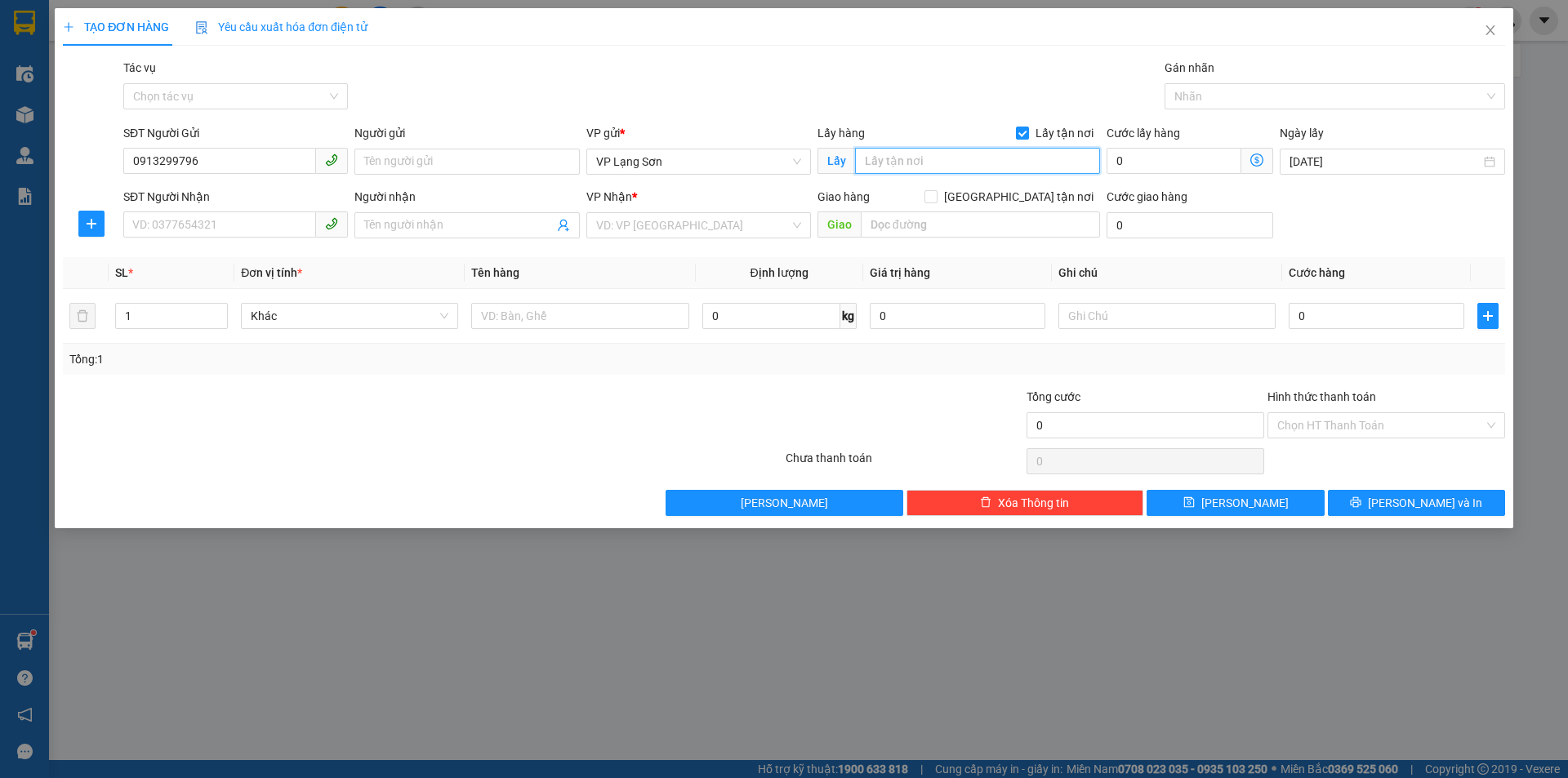
click at [908, 161] on input "text" at bounding box center [977, 160] width 245 height 26
type input "VPLS"
click at [427, 161] on input "Người gửi" at bounding box center [466, 161] width 224 height 26
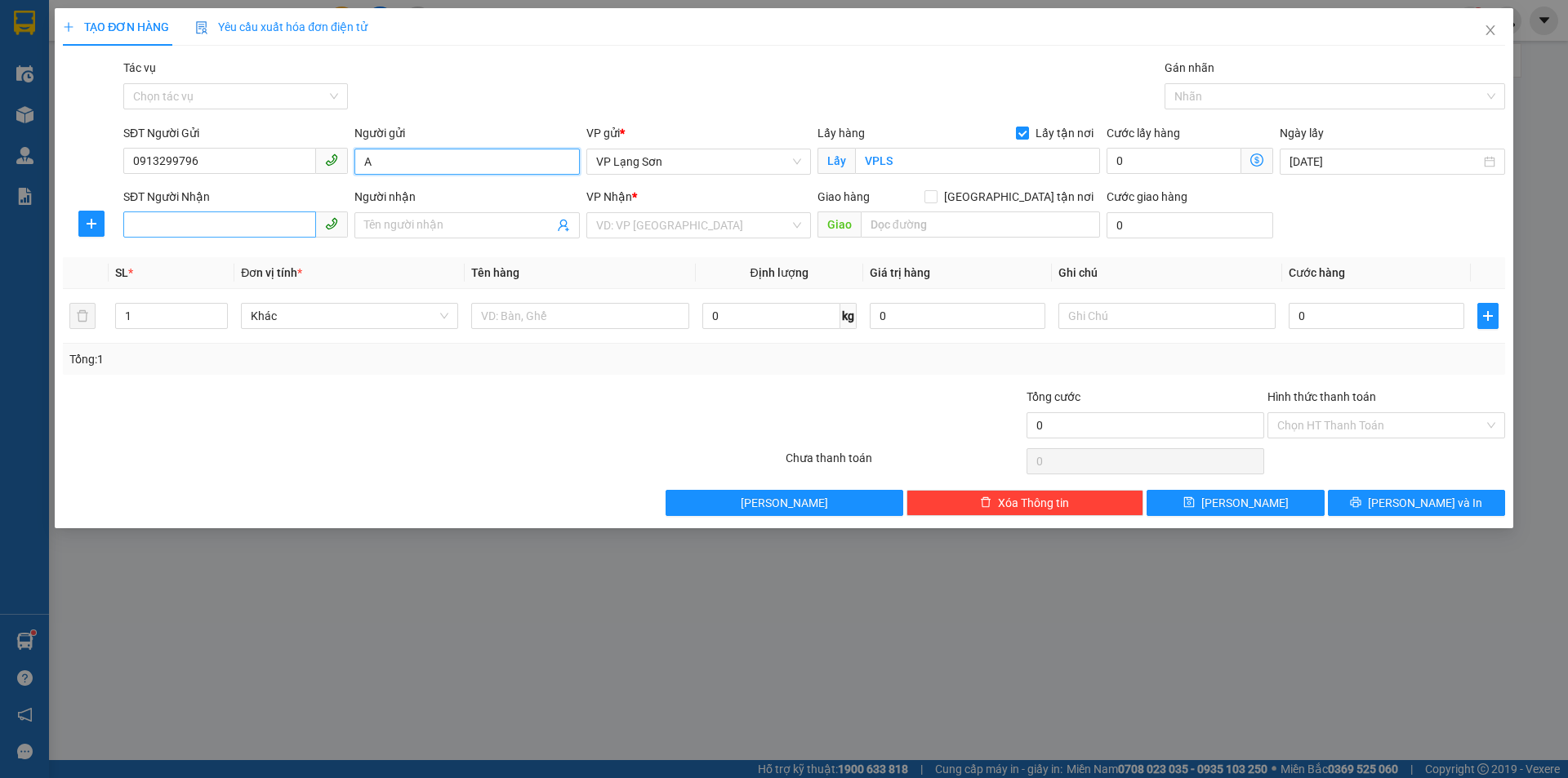
type input "A"
click at [197, 224] on input "SĐT Người Nhận" at bounding box center [220, 224] width 192 height 26
type input "0866164806"
click at [399, 220] on input "Người nhận" at bounding box center [459, 225] width 188 height 17
type input "A"
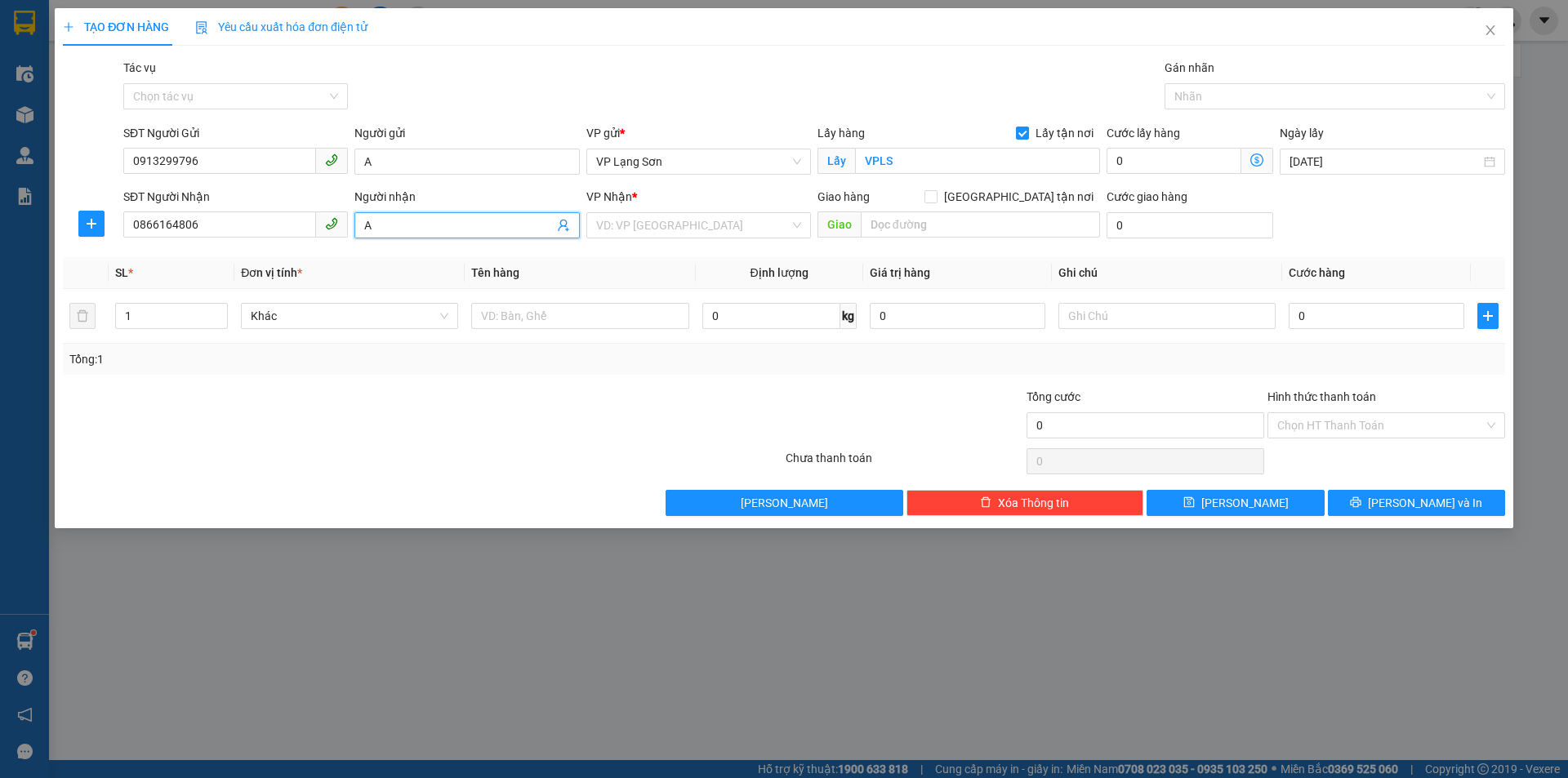
click at [1026, 207] on div "Giao hàng Giao tận nơi" at bounding box center [958, 199] width 283 height 24
click at [936, 191] on input "[GEOGRAPHIC_DATA] tận nơi" at bounding box center [930, 196] width 12 height 12
checkbox input "true"
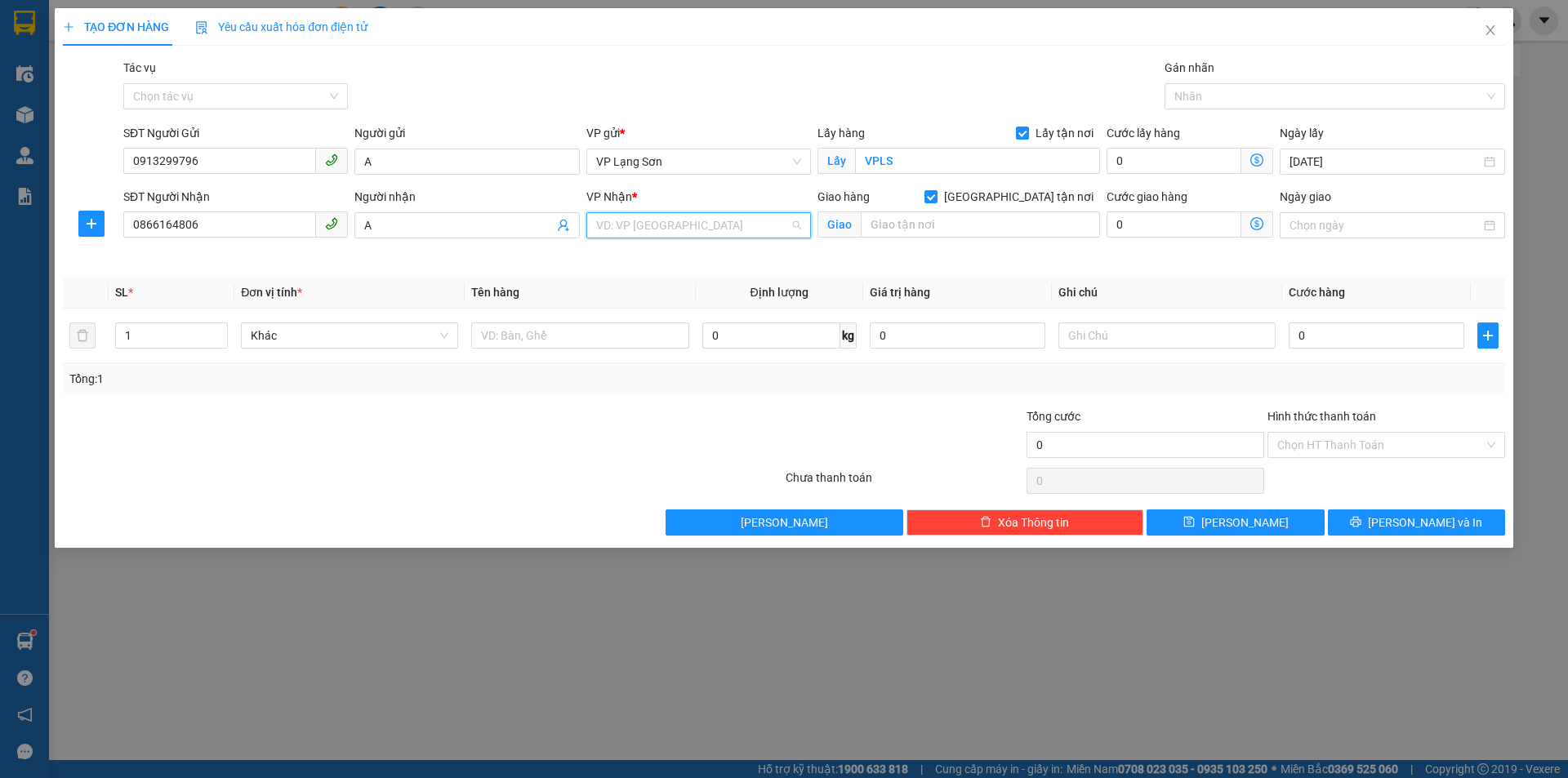
click at [630, 232] on input "search" at bounding box center [693, 224] width 193 height 24
click at [651, 288] on div "VP [PERSON_NAME]" at bounding box center [699, 284] width 205 height 17
click at [929, 218] on input "text" at bounding box center [980, 224] width 239 height 26
type input "NGÕ 1 KIỀU MAI"
click at [1369, 232] on input "Ngày giao" at bounding box center [1384, 225] width 190 height 17
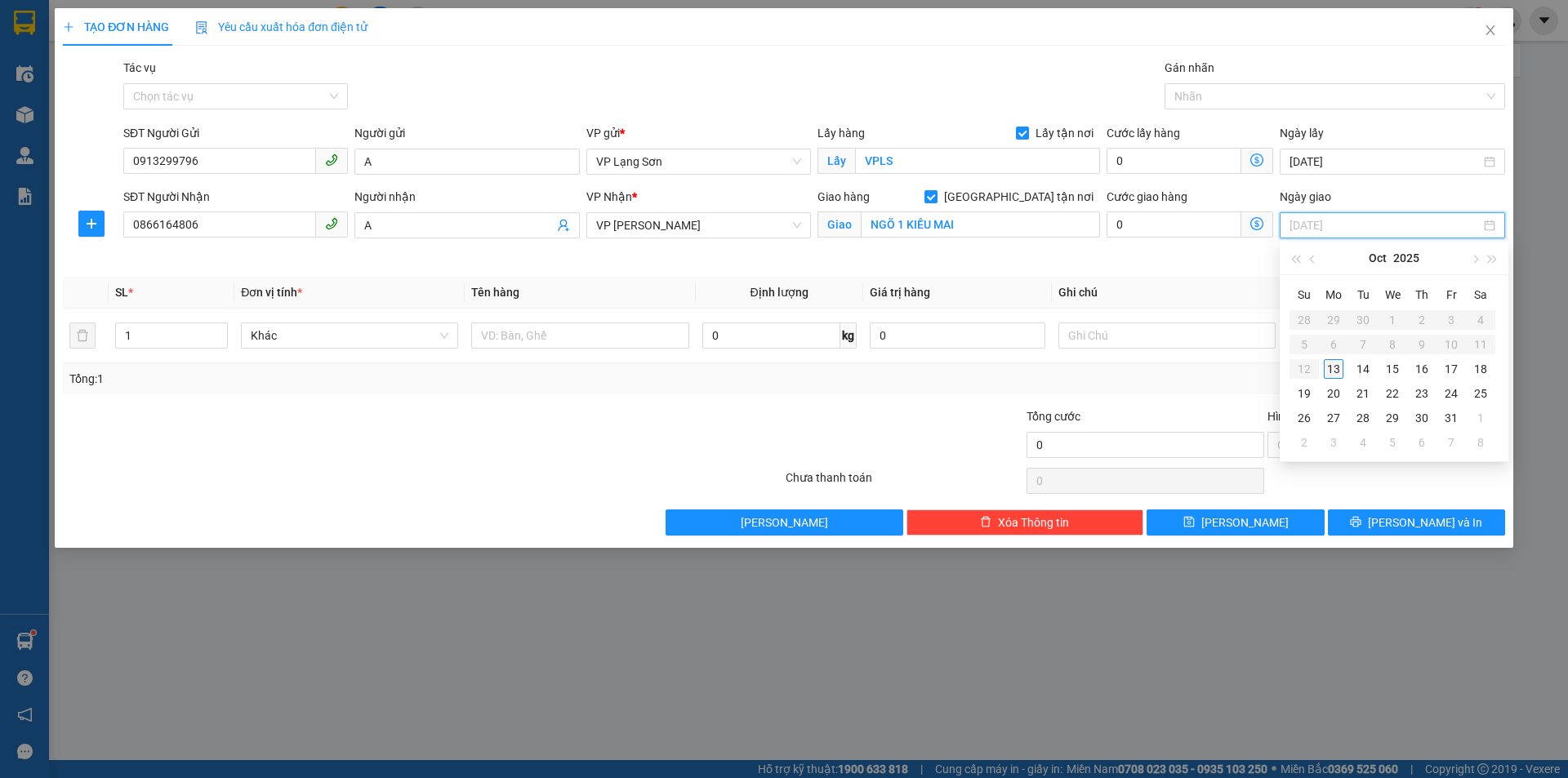
type input "[DATE]"
click at [1341, 371] on div "13" at bounding box center [1333, 369] width 19 height 19
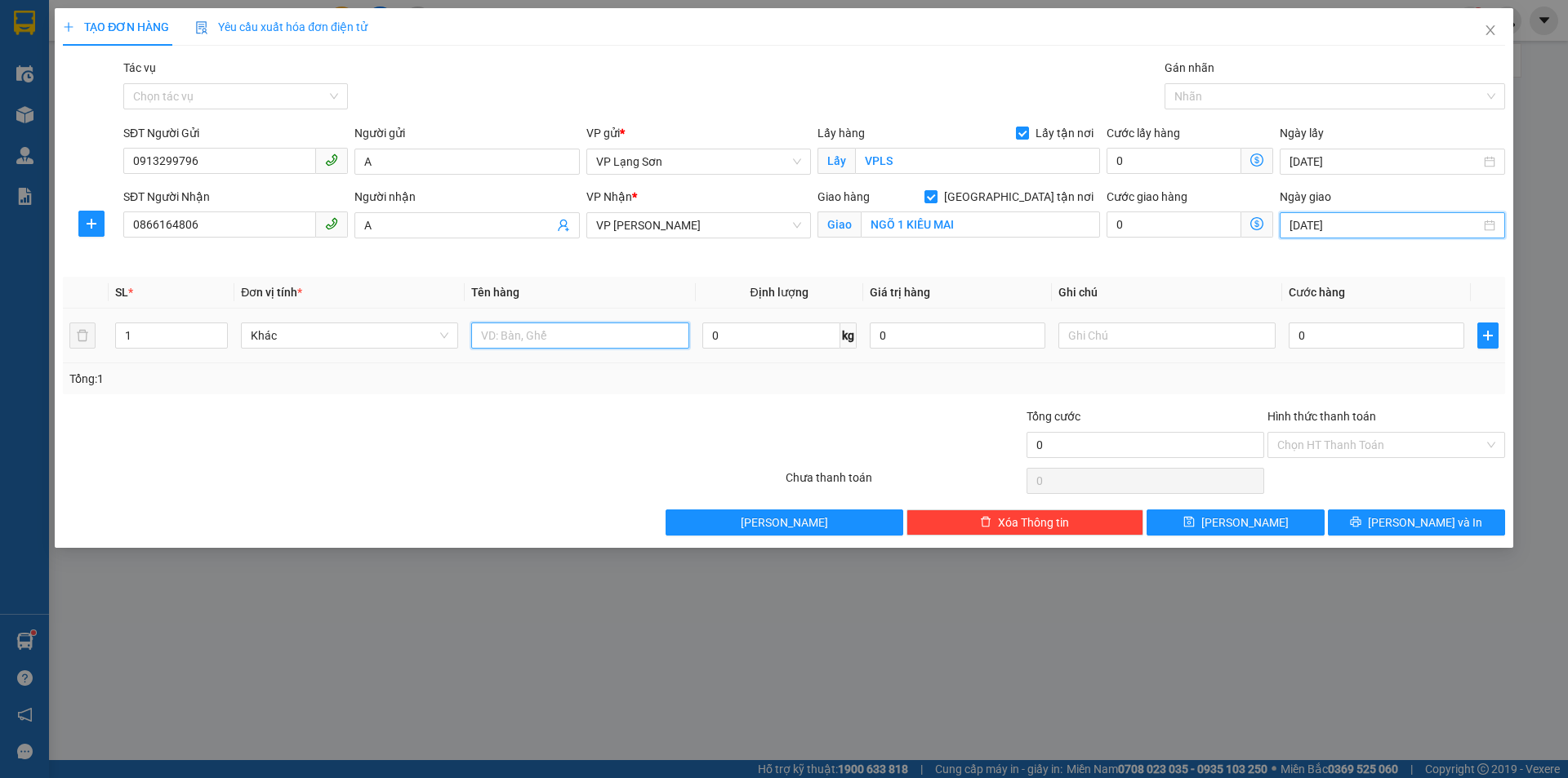
click at [563, 327] on input "text" at bounding box center [580, 335] width 218 height 26
type input "GIẤY TỜ"
click at [1118, 360] on td at bounding box center [1166, 336] width 230 height 54
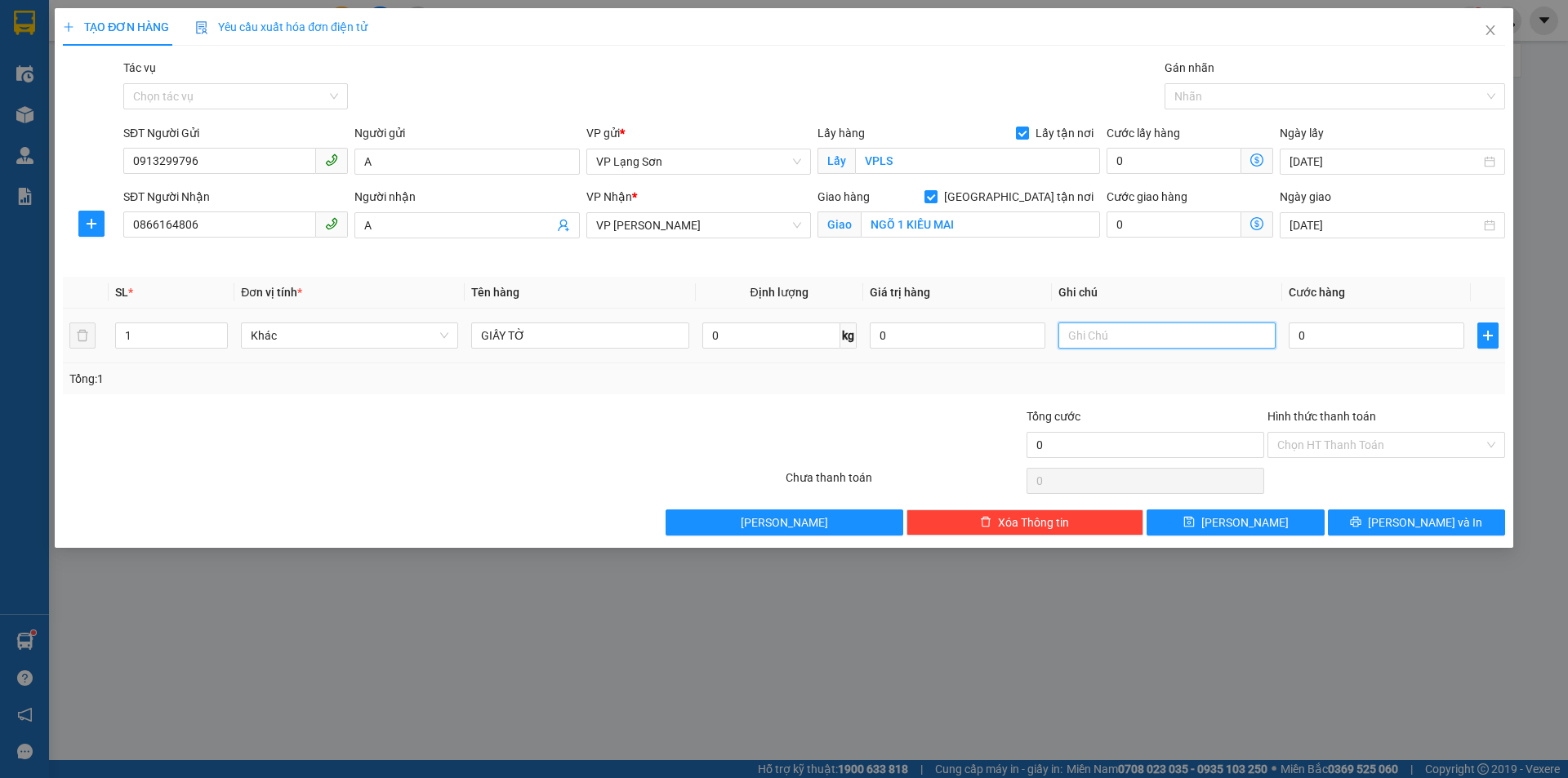
click at [1125, 341] on input "text" at bounding box center [1167, 335] width 218 height 26
type input "NG NHẬN TT"
type input "1"
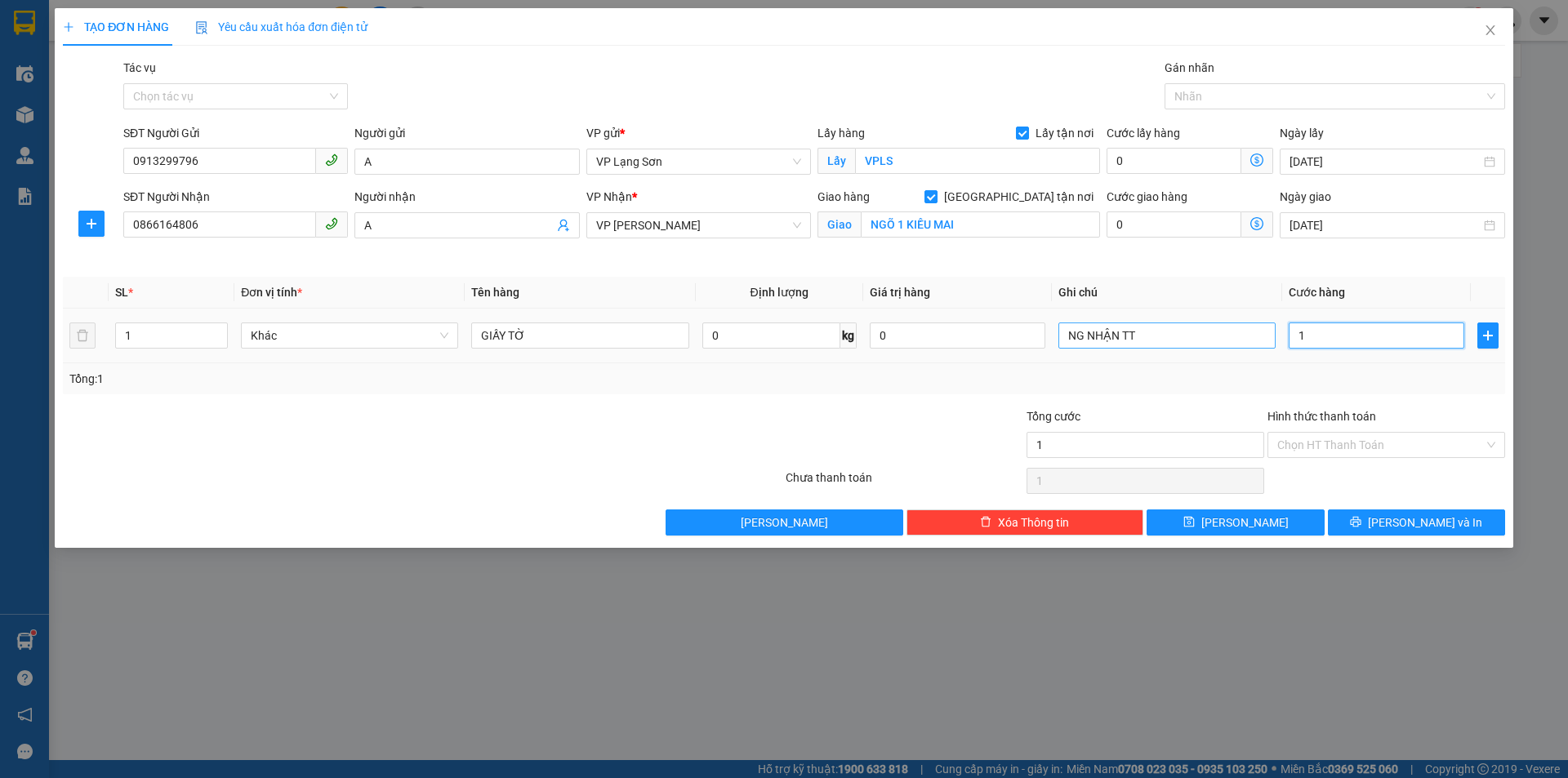
type input "10"
type input "100"
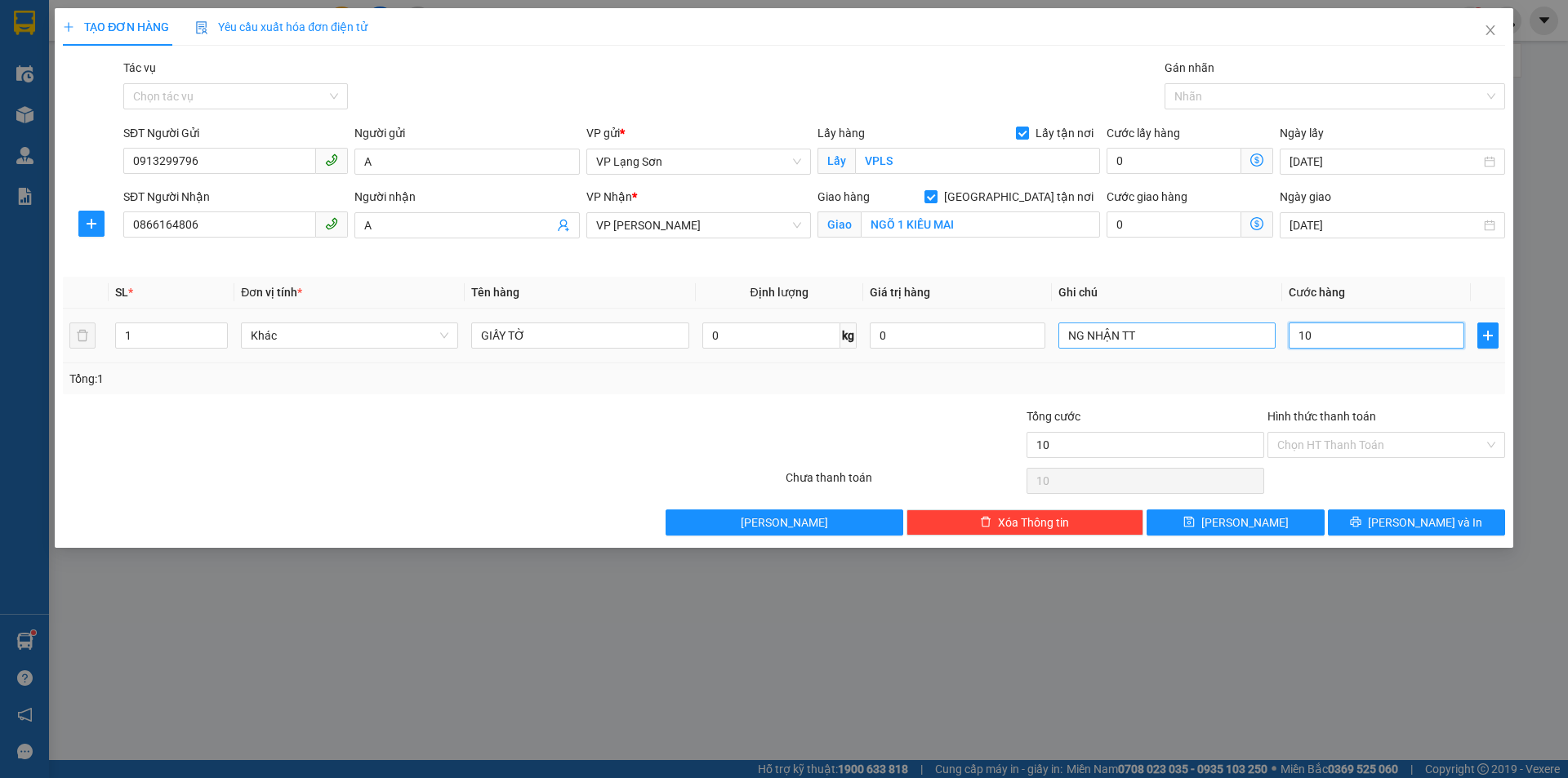
type input "100"
type input "100.000"
click at [1204, 404] on div "Transit Pickup Surcharge Ids Transit Deliver Surcharge Ids Transit Deliver Surc…" at bounding box center [784, 297] width 1442 height 477
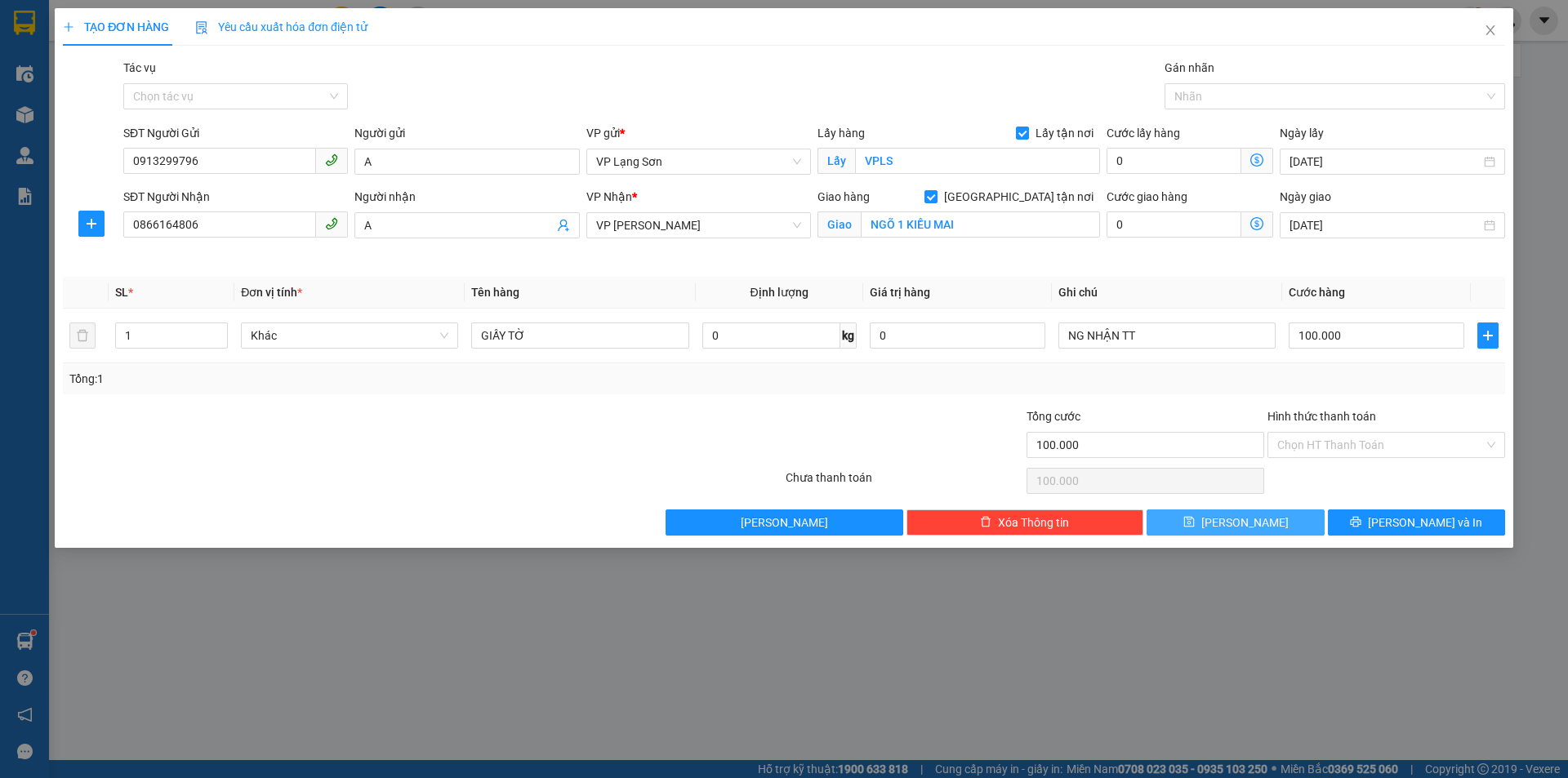
click at [1219, 530] on button "[PERSON_NAME]" at bounding box center [1235, 522] width 177 height 26
checkbox input "false"
type input "0"
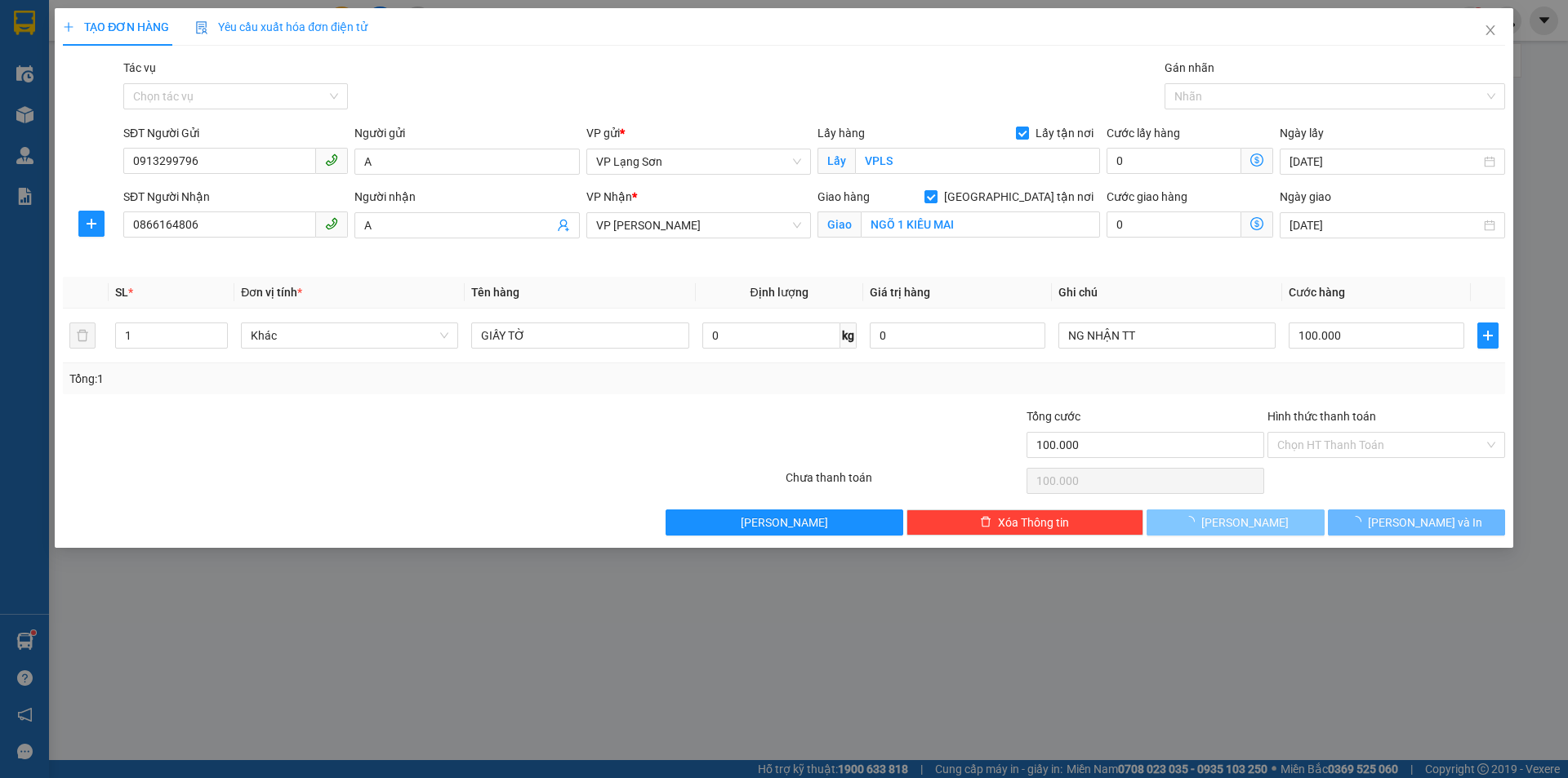
type input "0"
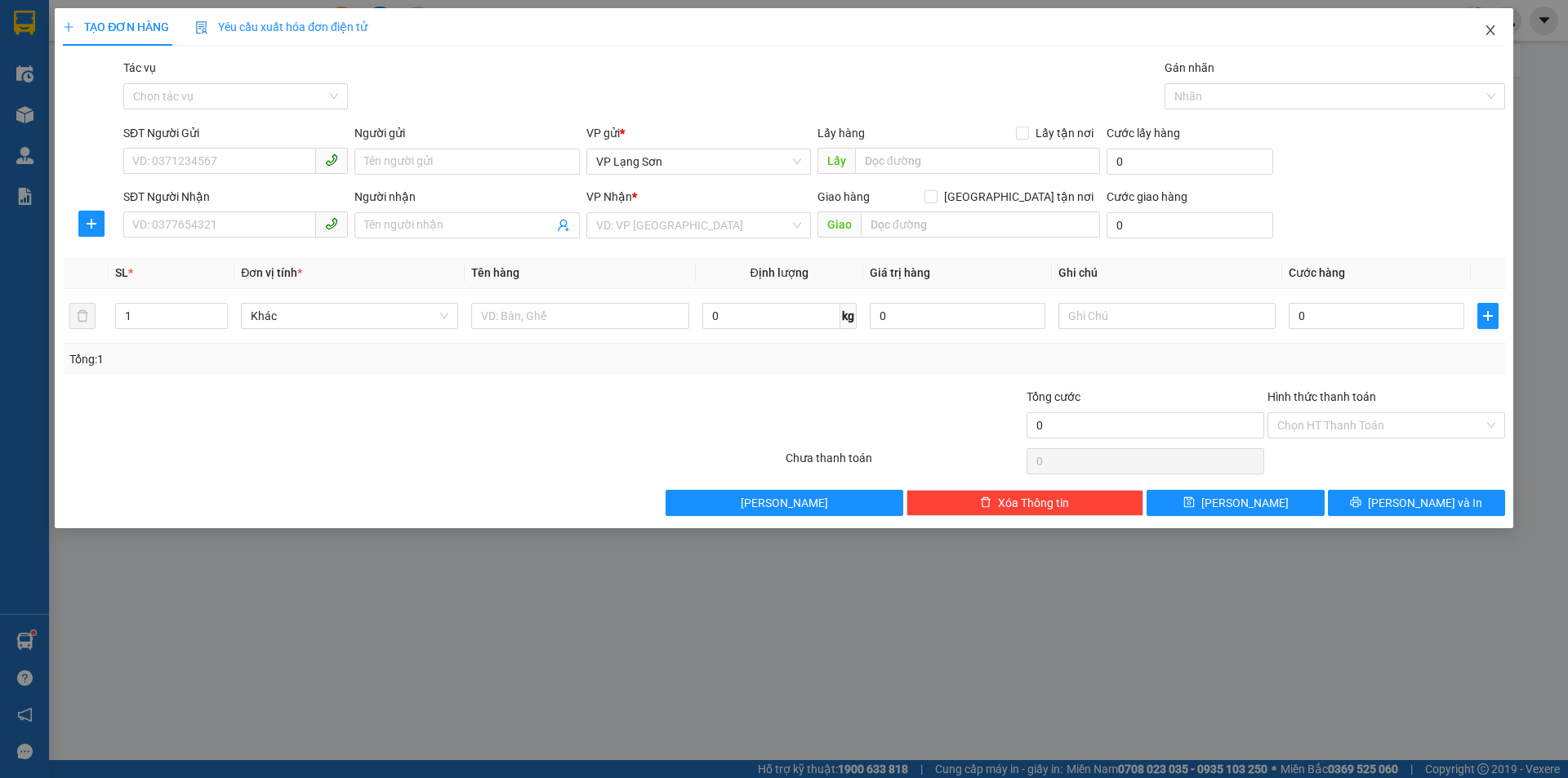
click at [1490, 39] on span "Close" at bounding box center [1489, 30] width 46 height 46
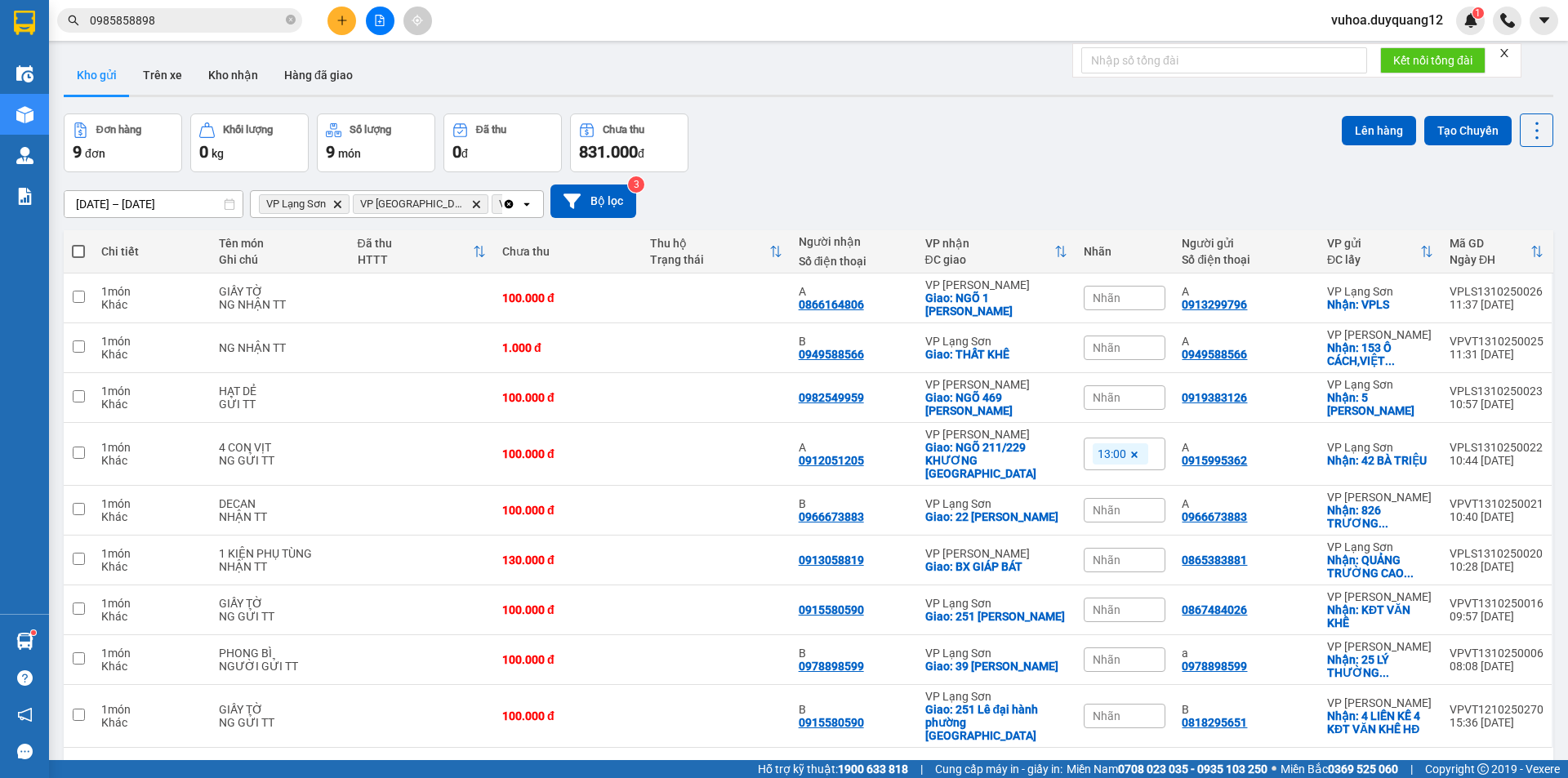
click at [1103, 294] on span "Nhãn" at bounding box center [1107, 297] width 28 height 13
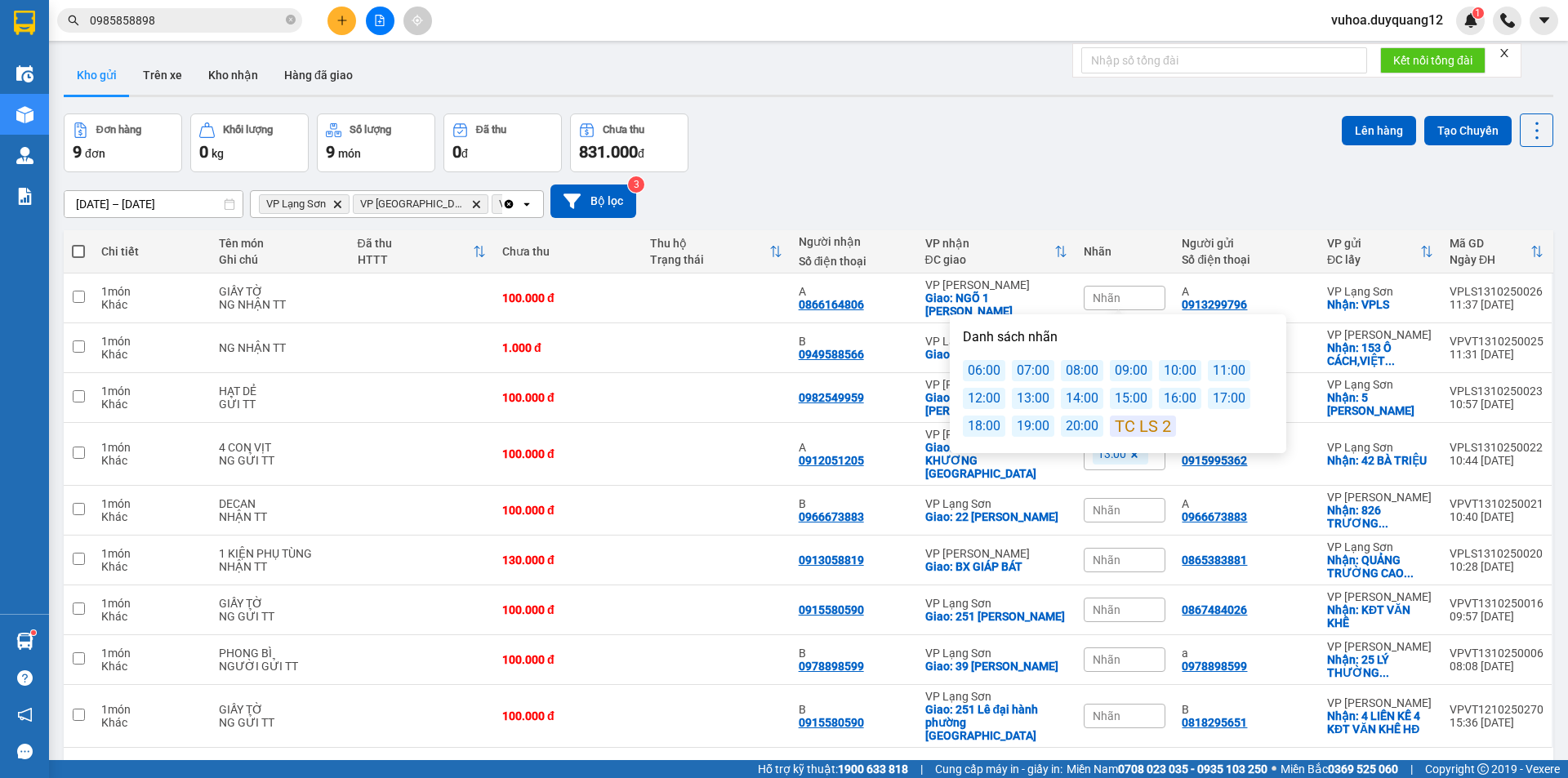
click at [983, 396] on div "12:00" at bounding box center [984, 398] width 43 height 21
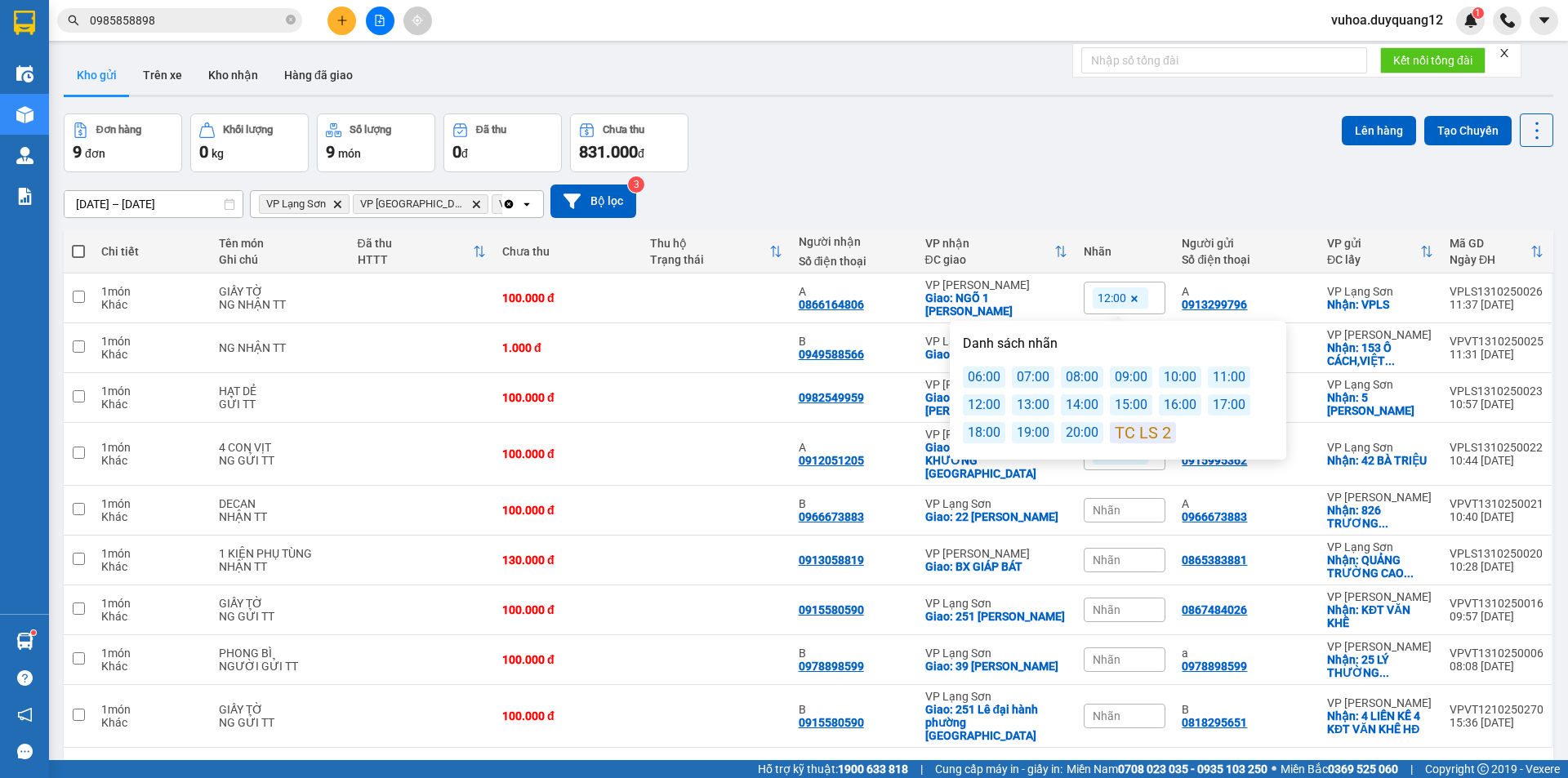
click at [924, 204] on div "[DATE] – [DATE] Press the down arrow key to interact with the calendar and sele…" at bounding box center [808, 201] width 1489 height 33
